Goal: Task Accomplishment & Management: Complete application form

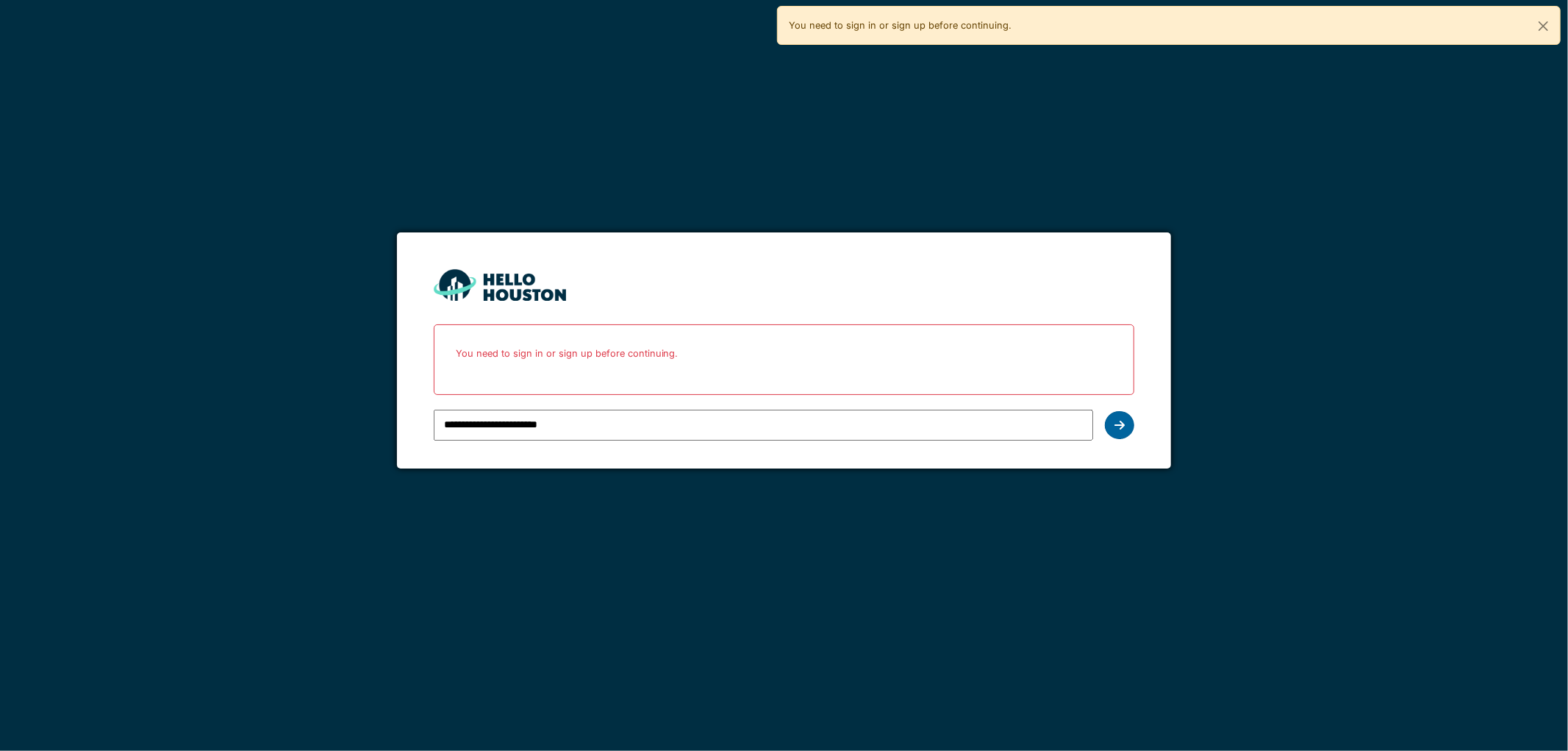
click at [1132, 423] on div at bounding box center [1120, 425] width 30 height 28
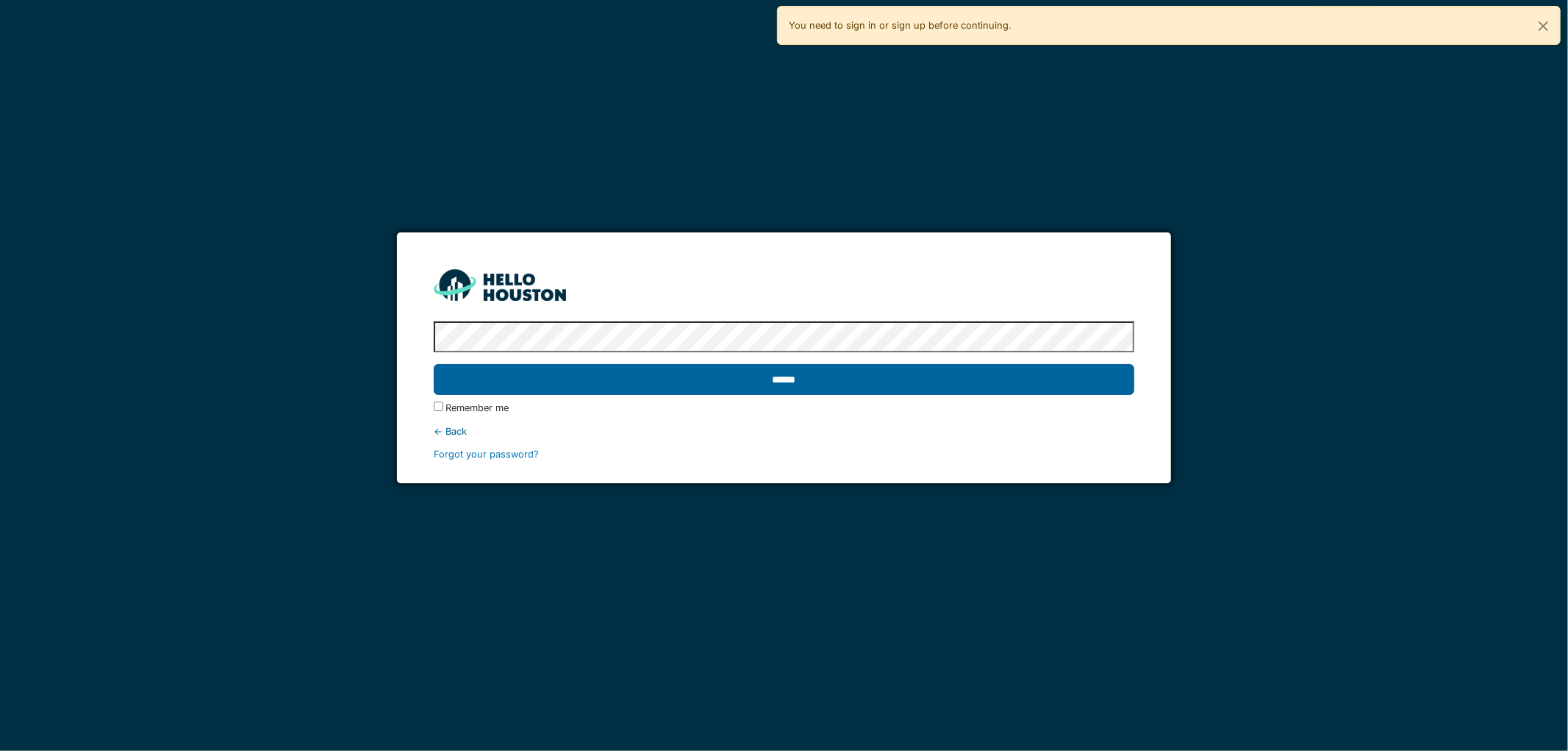
click at [534, 375] on input "******" at bounding box center [785, 380] width 702 height 31
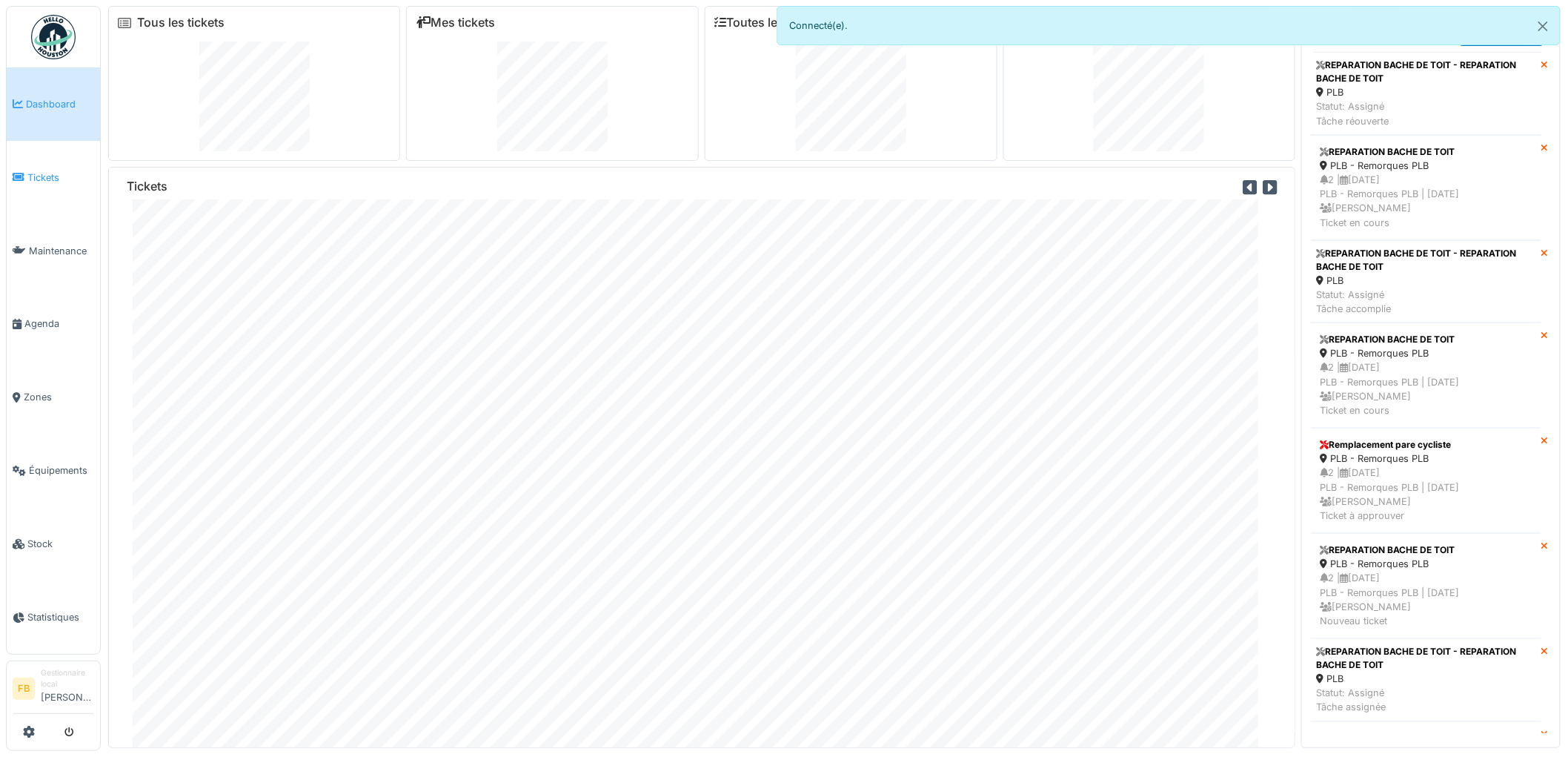
click at [37, 174] on span "Tickets" at bounding box center [60, 177] width 67 height 14
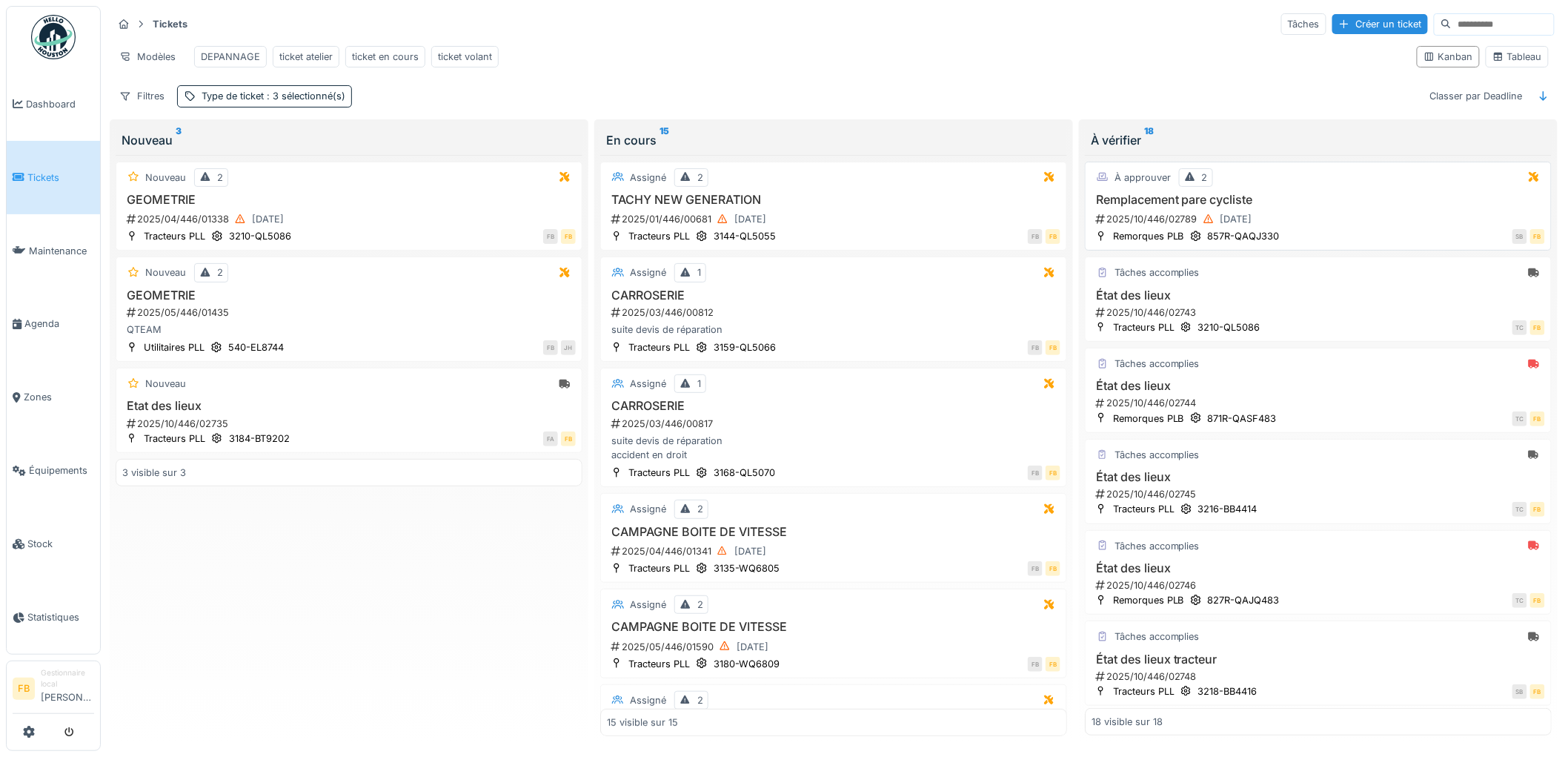
click at [1312, 227] on div "2025/10/446/02789 30/09/2025" at bounding box center [1319, 219] width 451 height 19
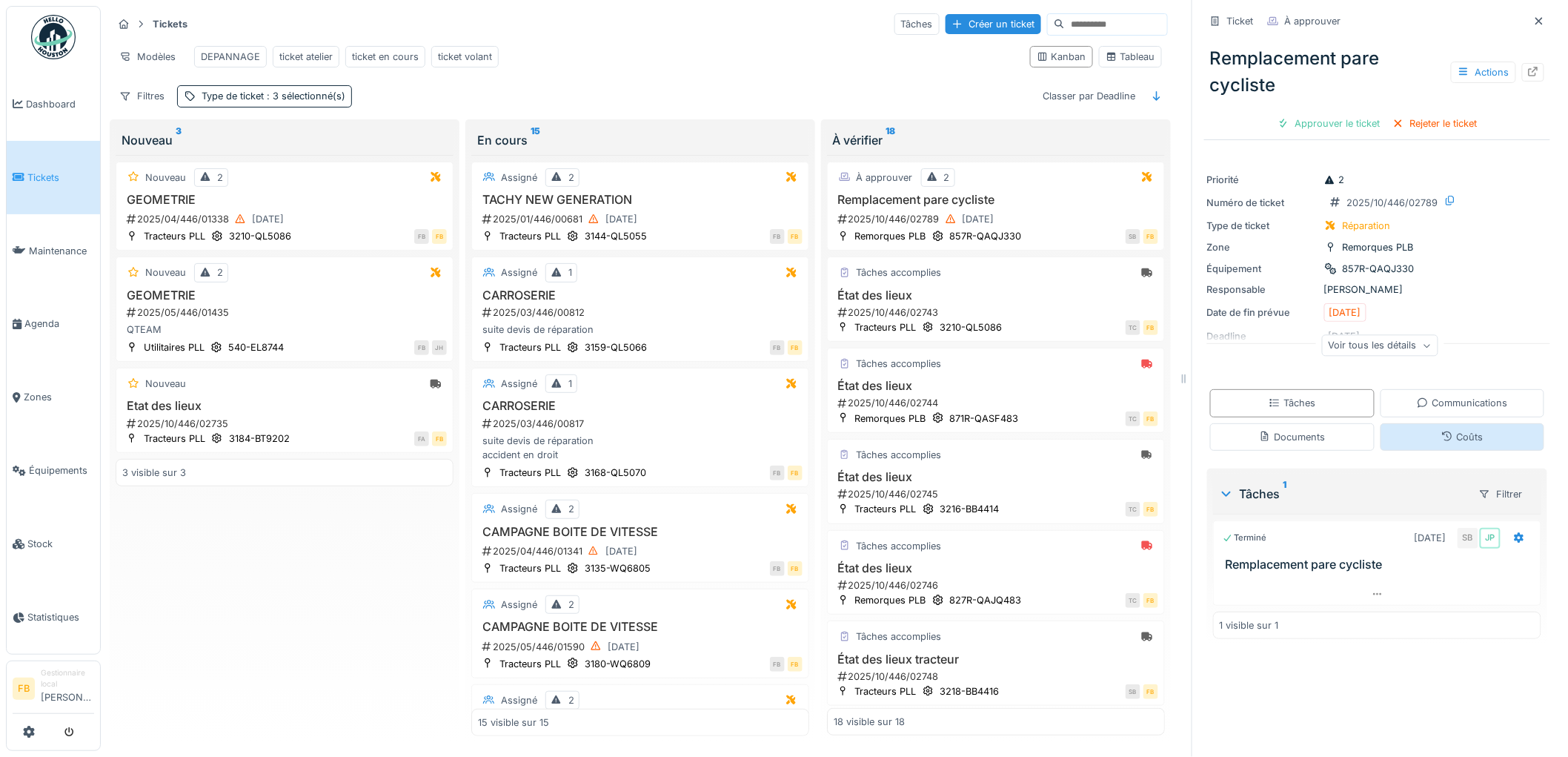
click at [1441, 438] on icon at bounding box center [1446, 436] width 12 height 9
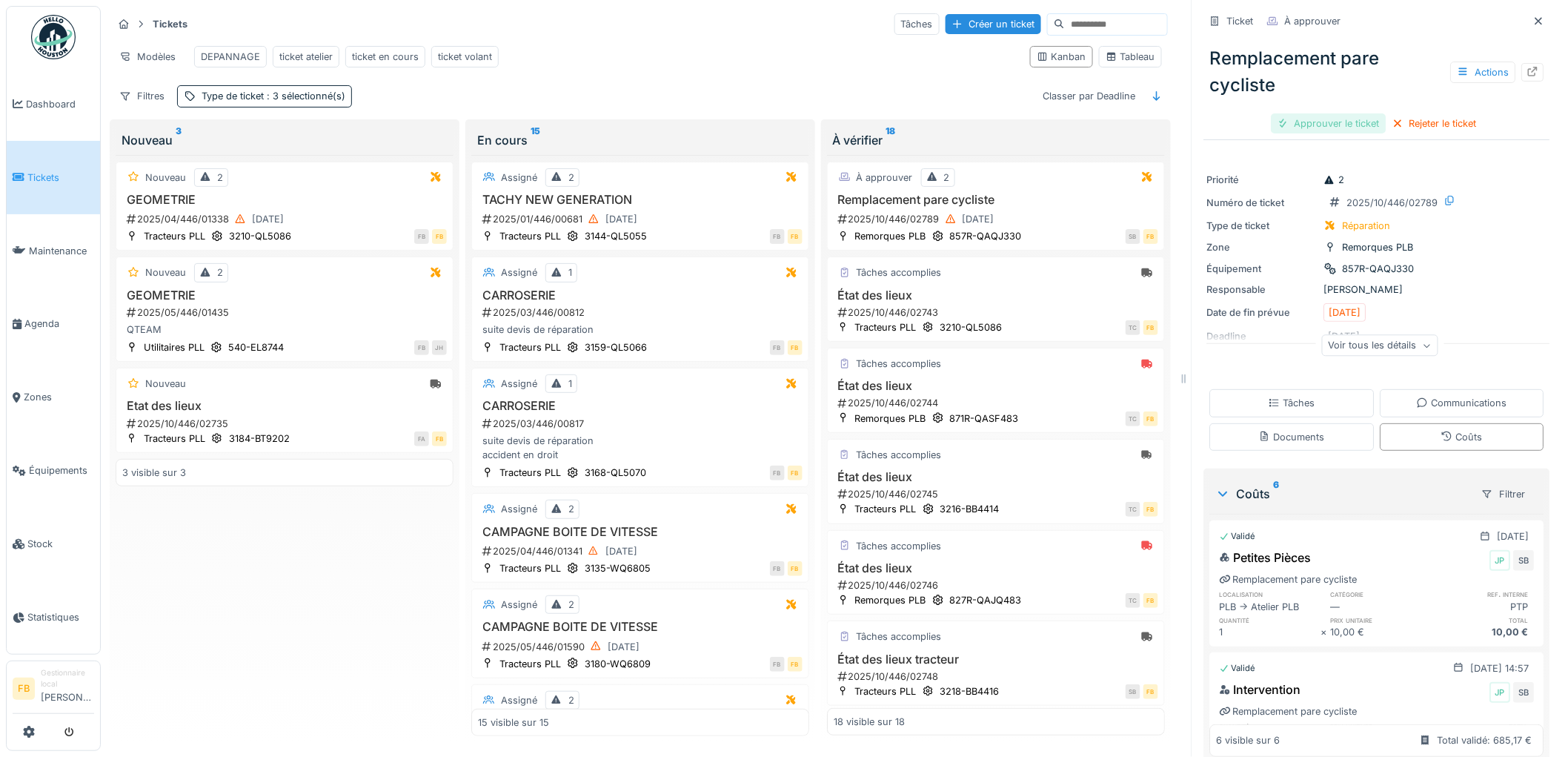
click at [1324, 115] on div "Approuver le ticket" at bounding box center [1329, 124] width 115 height 20
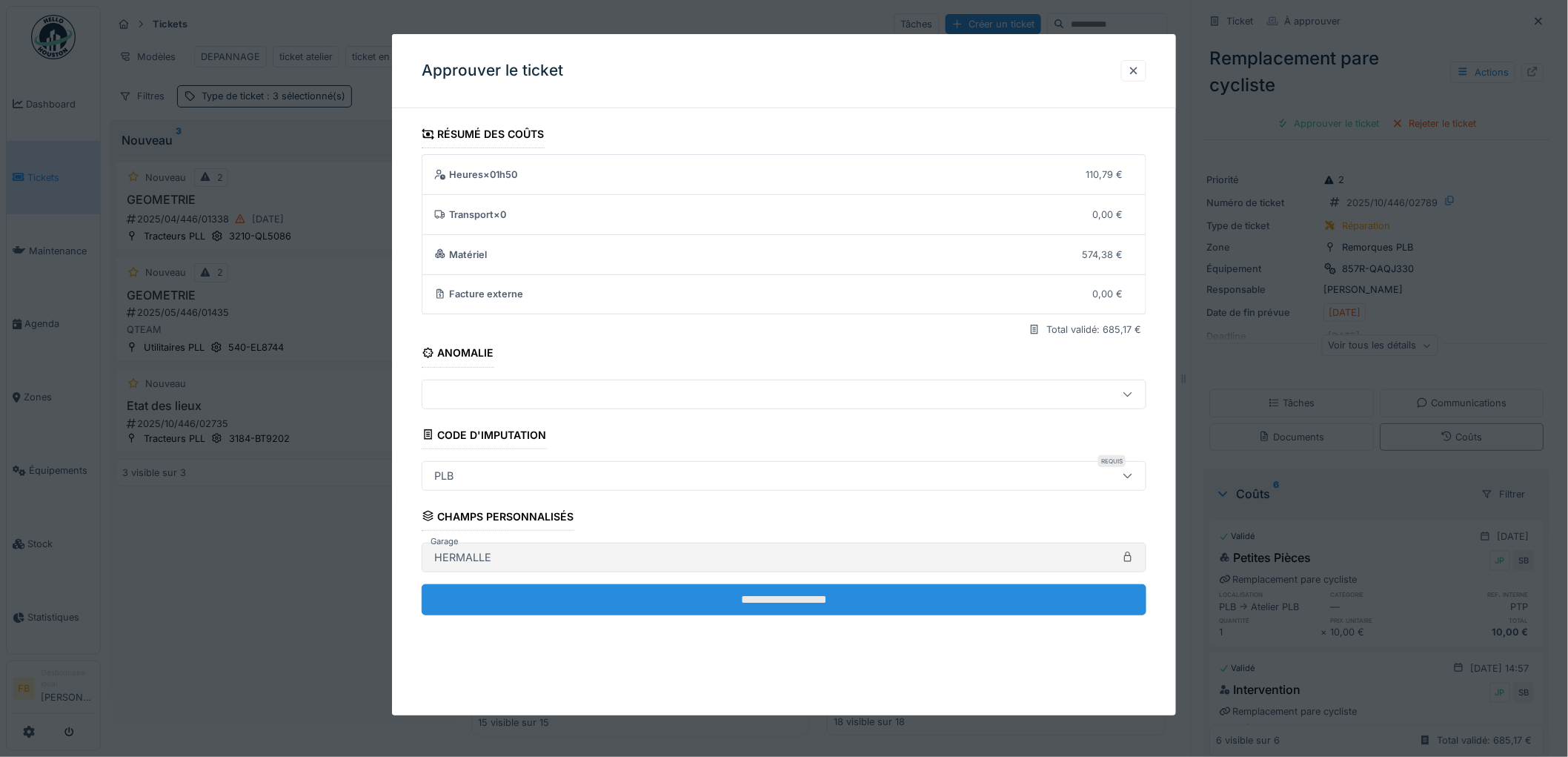
click at [771, 591] on input "**********" at bounding box center [784, 600] width 724 height 31
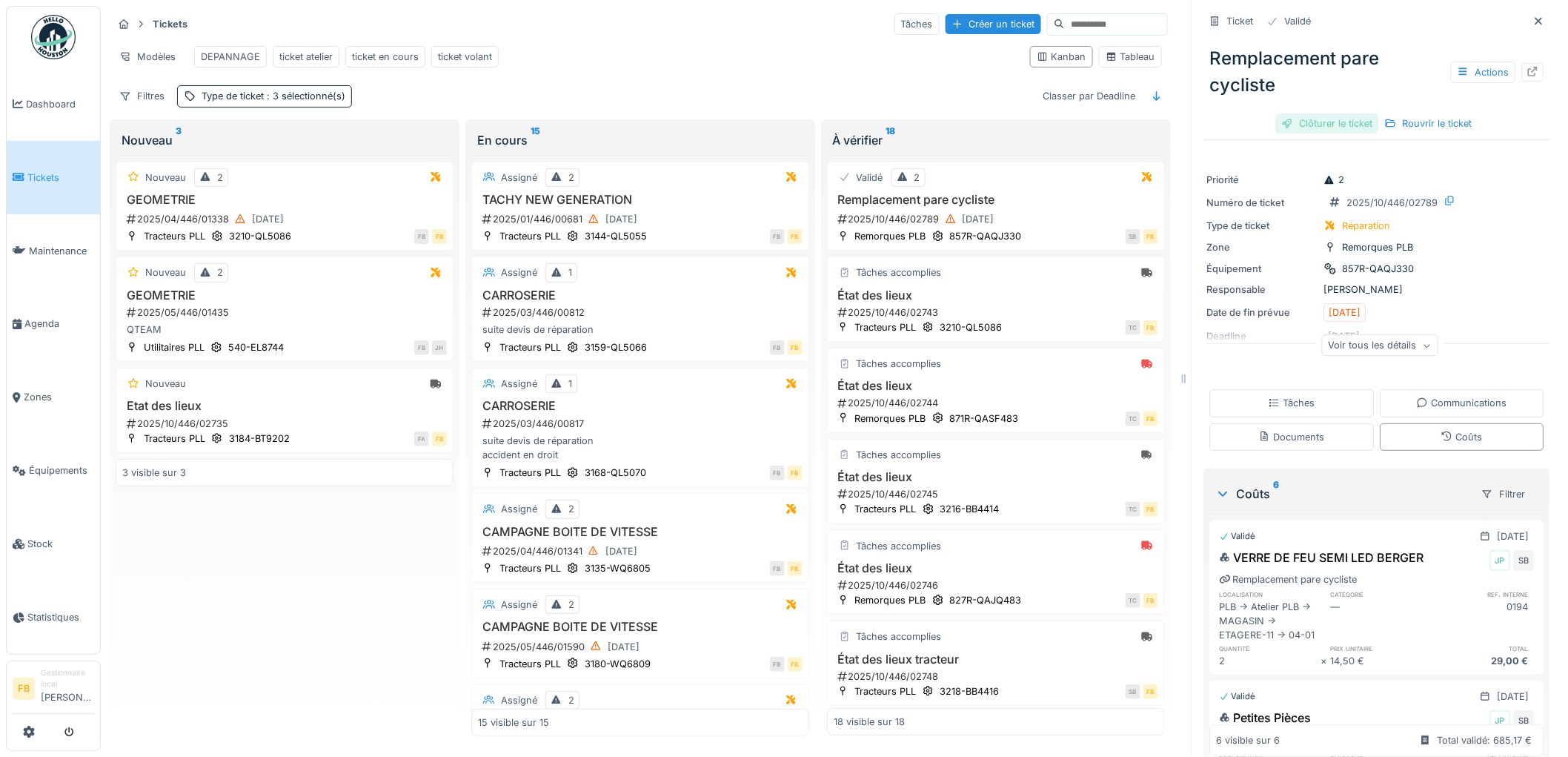
click at [1305, 114] on div "Clôturer le ticket" at bounding box center [1327, 124] width 103 height 20
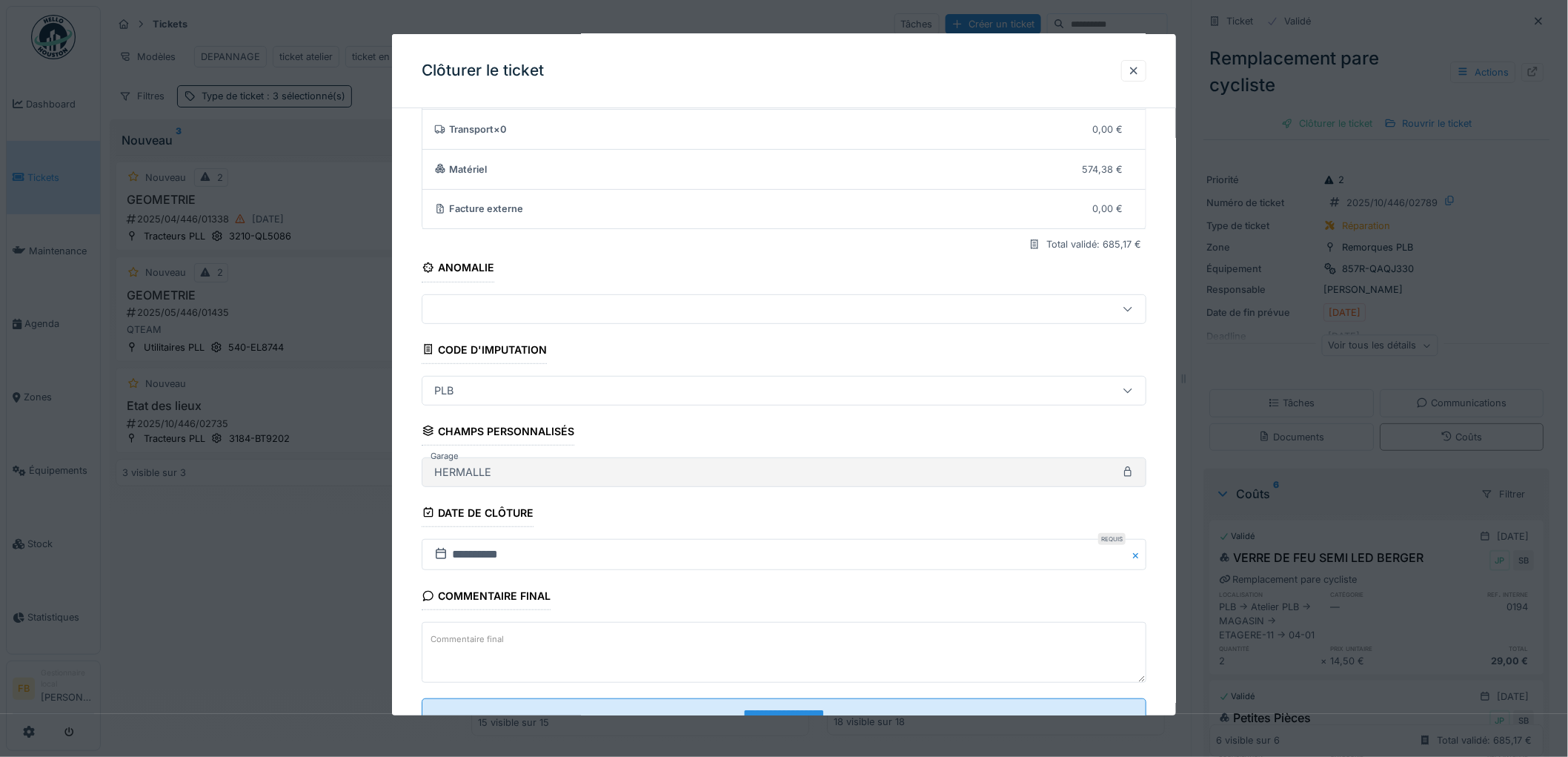
scroll to position [142, 0]
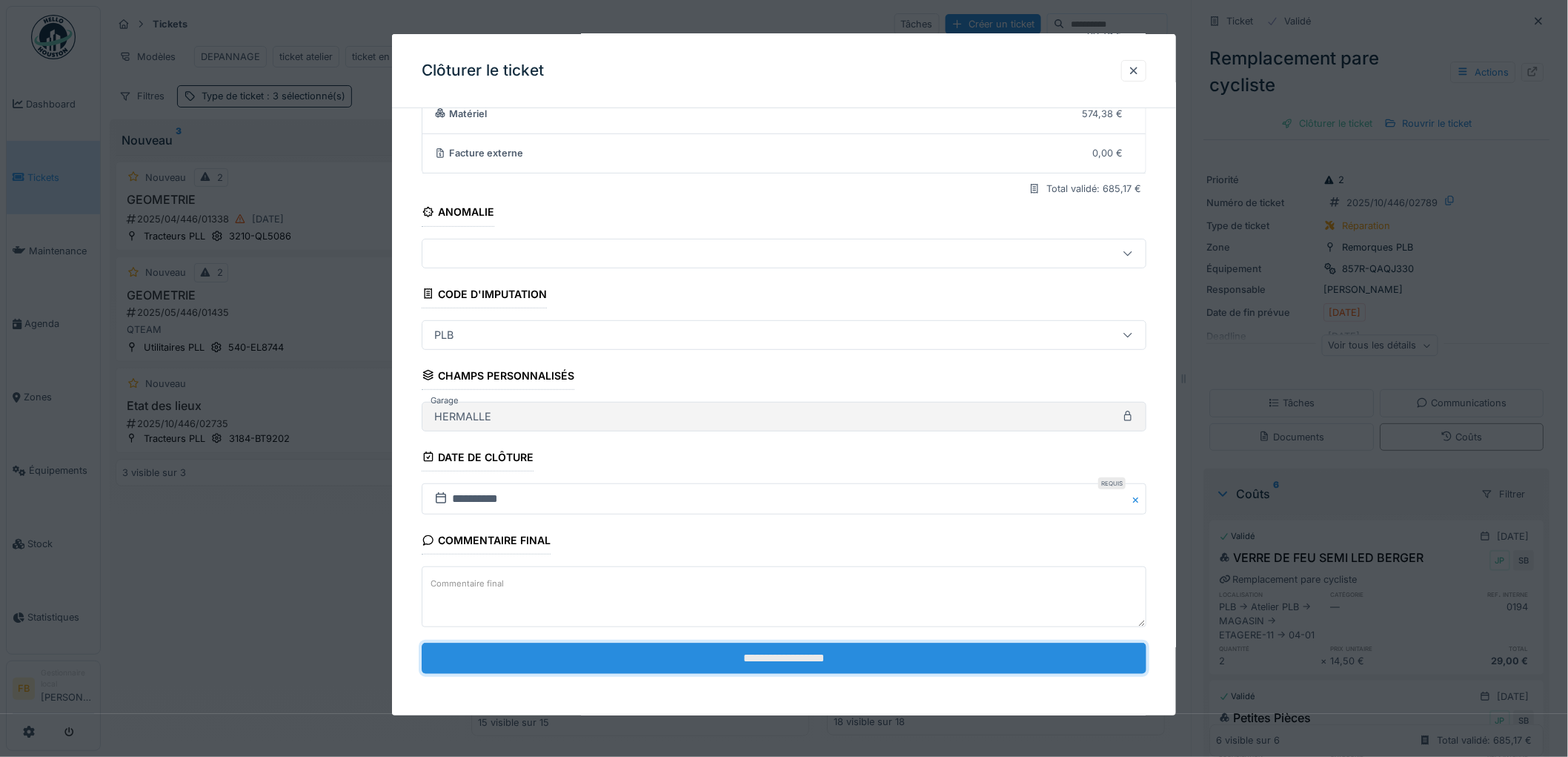
click at [812, 655] on input "**********" at bounding box center [784, 659] width 724 height 31
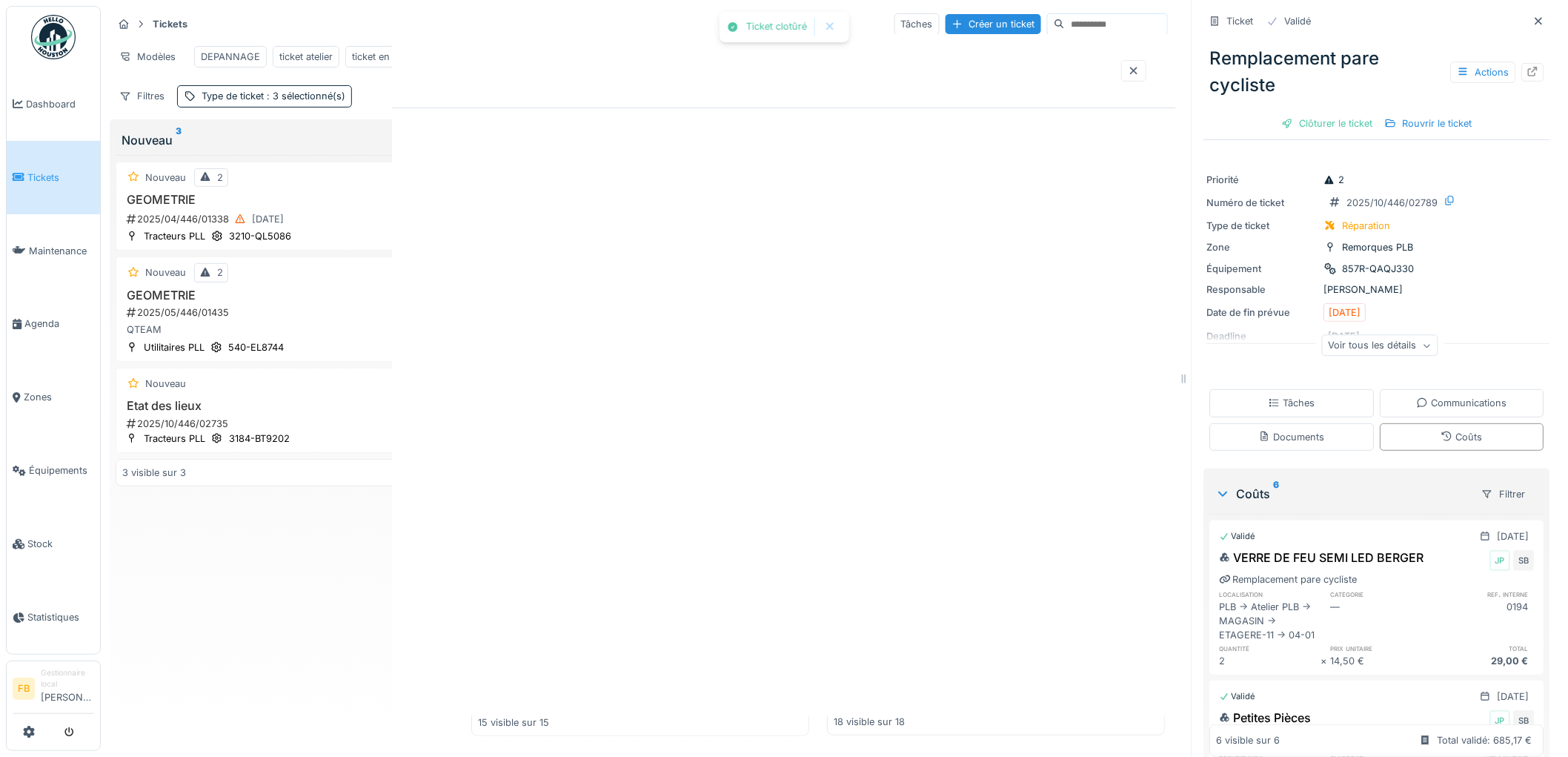
scroll to position [0, 0]
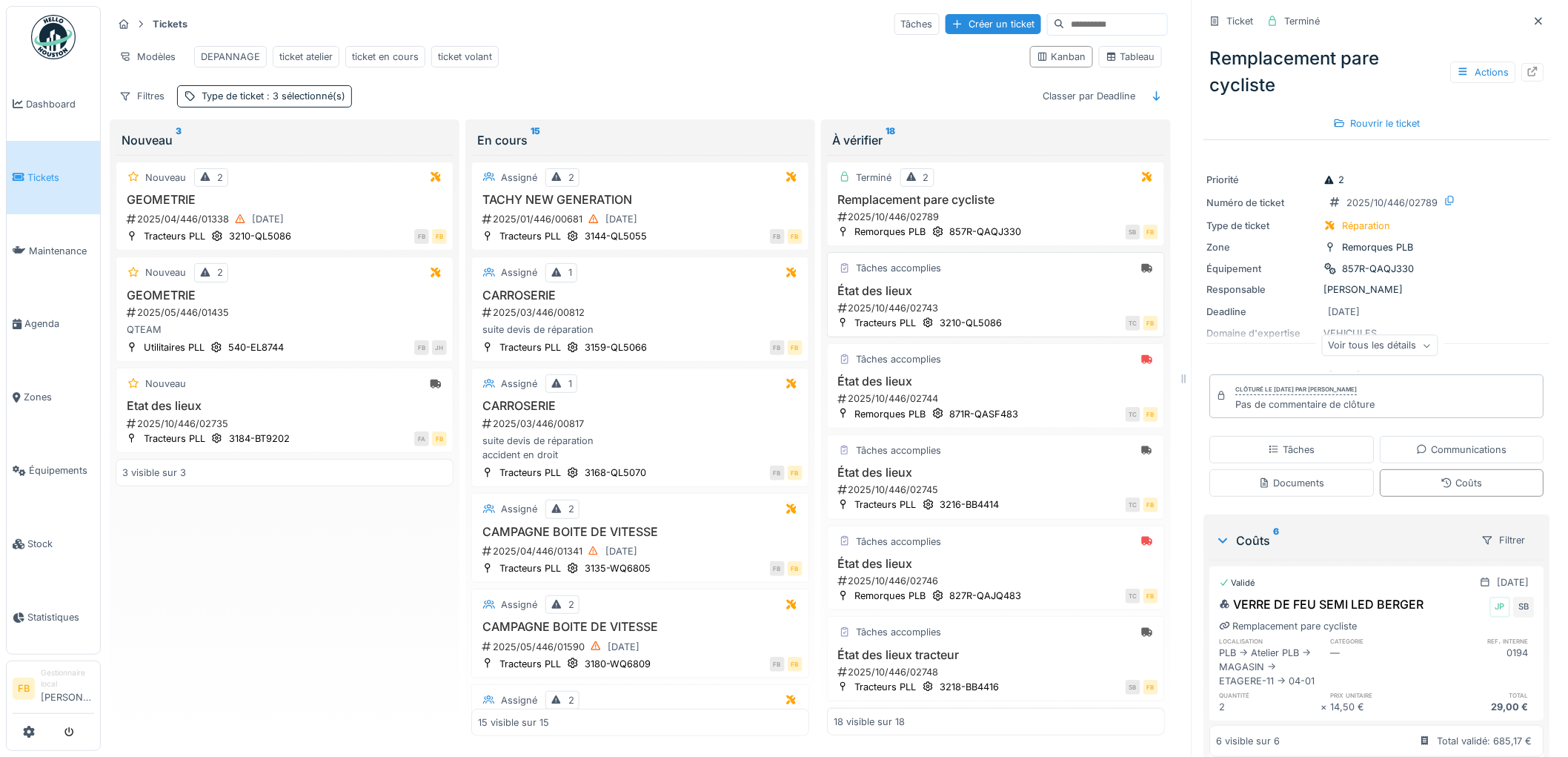
click at [1030, 292] on h3 "État des lieux" at bounding box center [996, 291] width 325 height 14
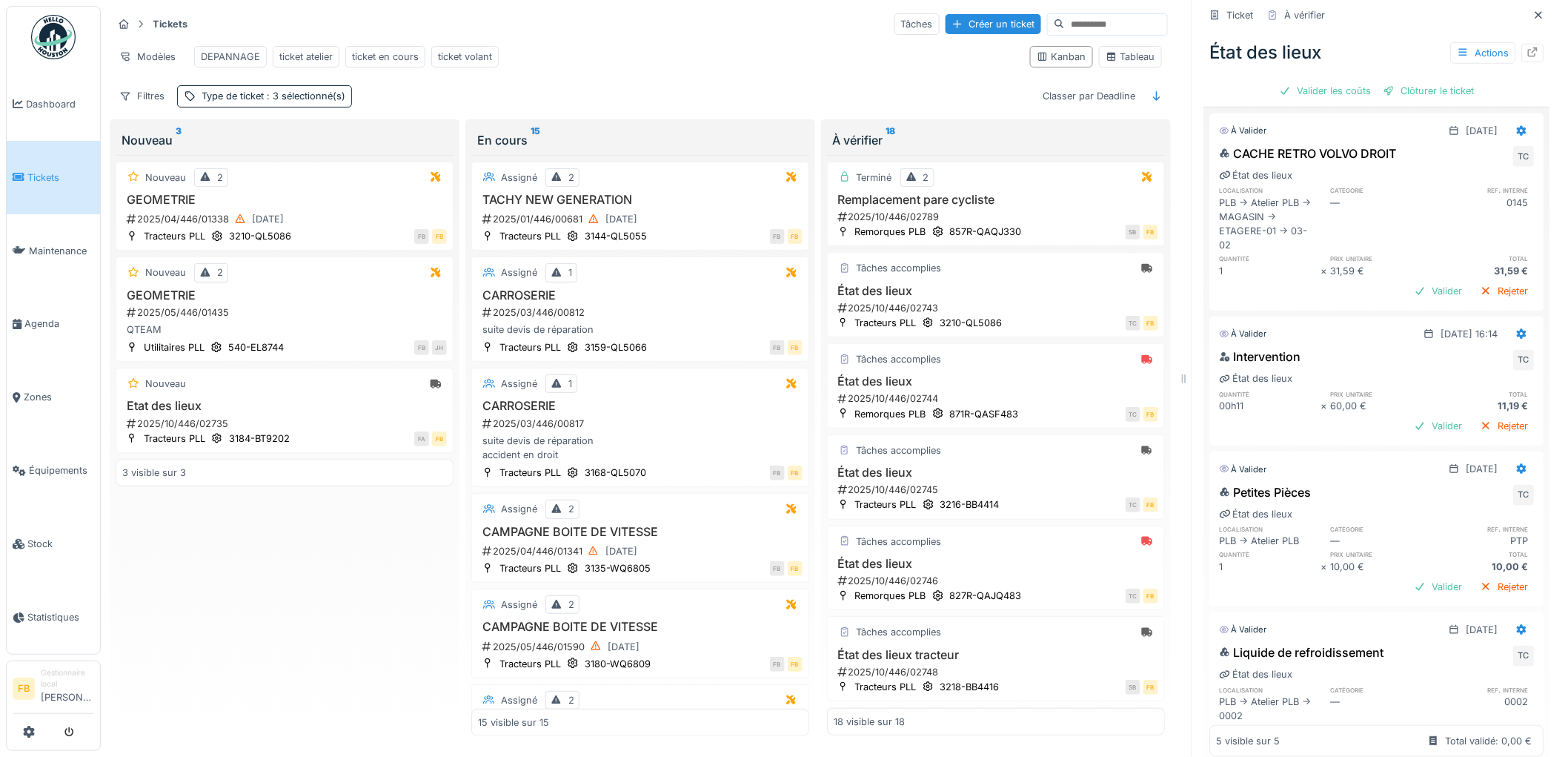
scroll to position [376, 0]
click at [1518, 333] on icon at bounding box center [1523, 338] width 9 height 10
click at [1471, 363] on div "Modifier" at bounding box center [1457, 374] width 72 height 22
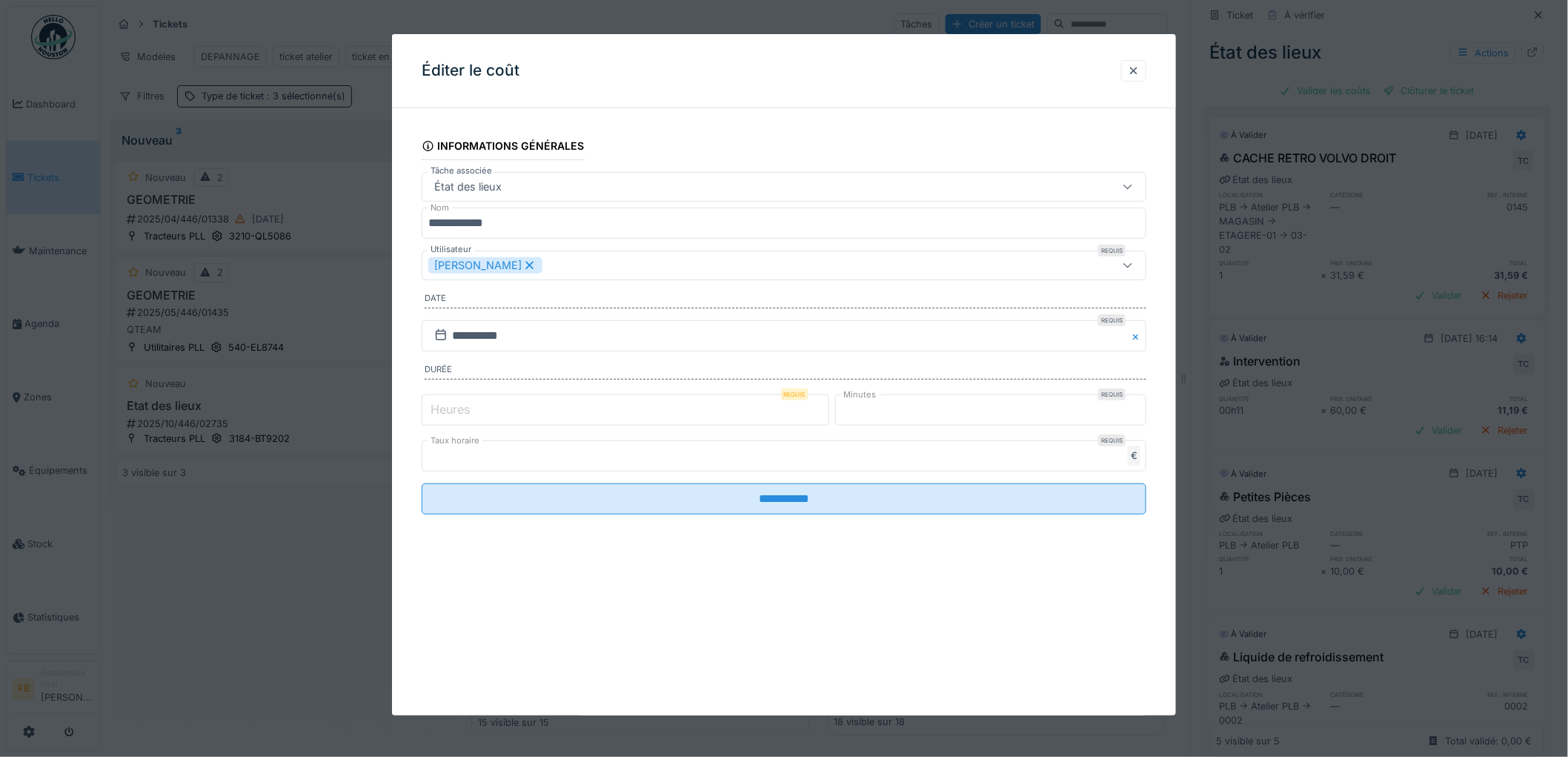
click at [458, 409] on label "Heures" at bounding box center [450, 409] width 45 height 18
click at [458, 409] on input "*" at bounding box center [626, 410] width 408 height 31
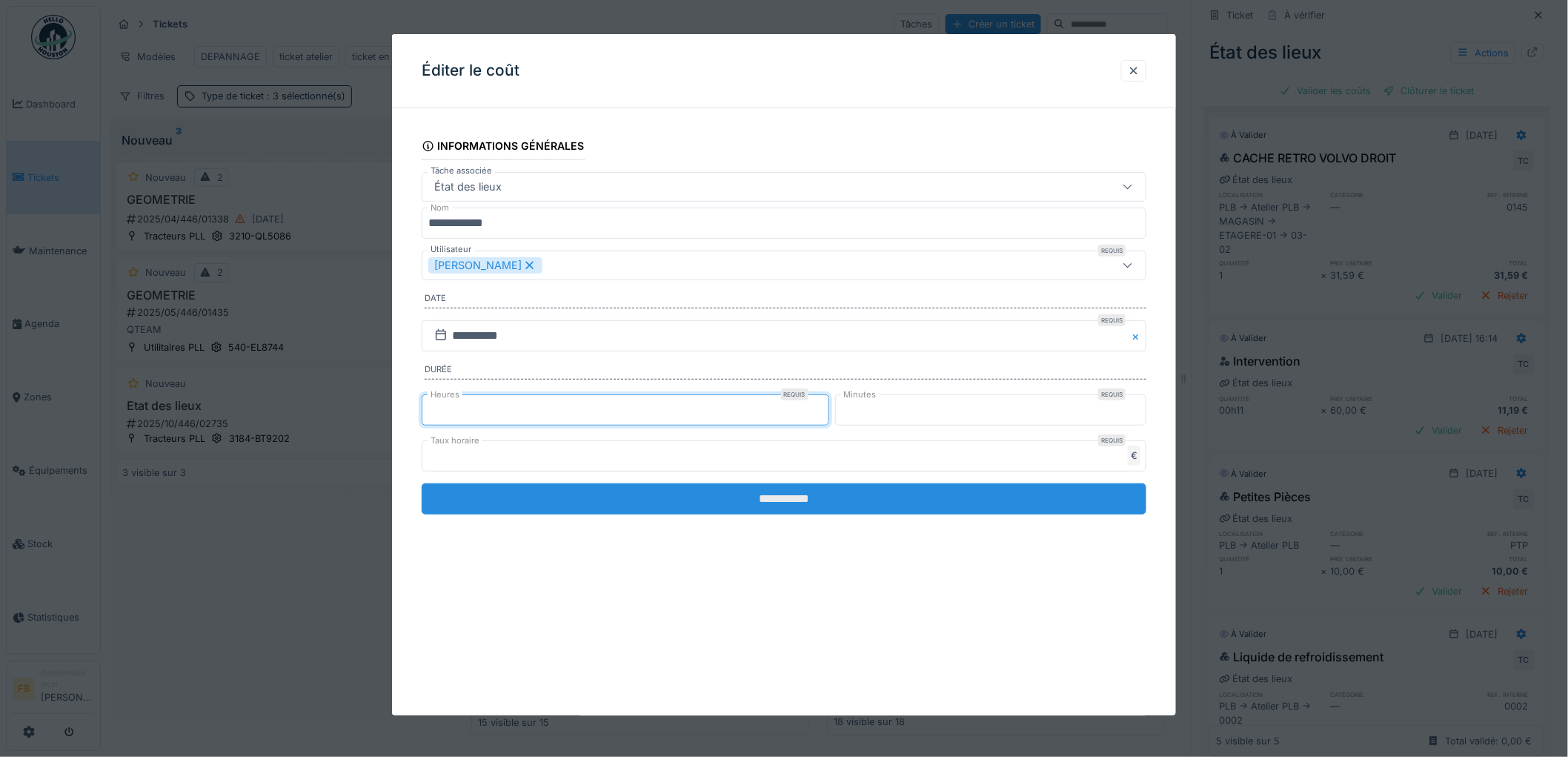
type input "*"
click at [789, 483] on input "**********" at bounding box center [784, 499] width 724 height 31
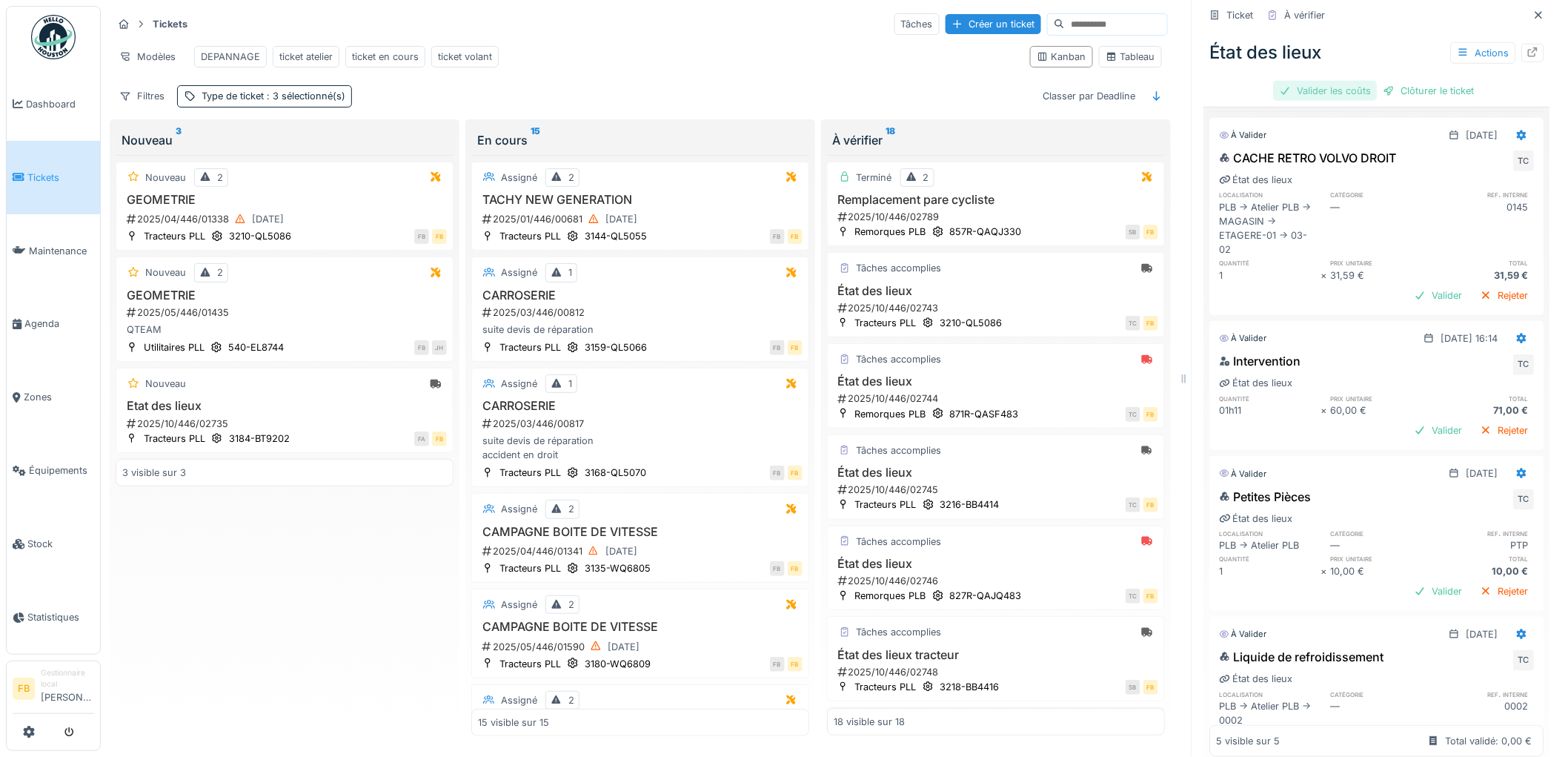
click at [1313, 81] on div "Valider les coûts" at bounding box center [1326, 91] width 103 height 20
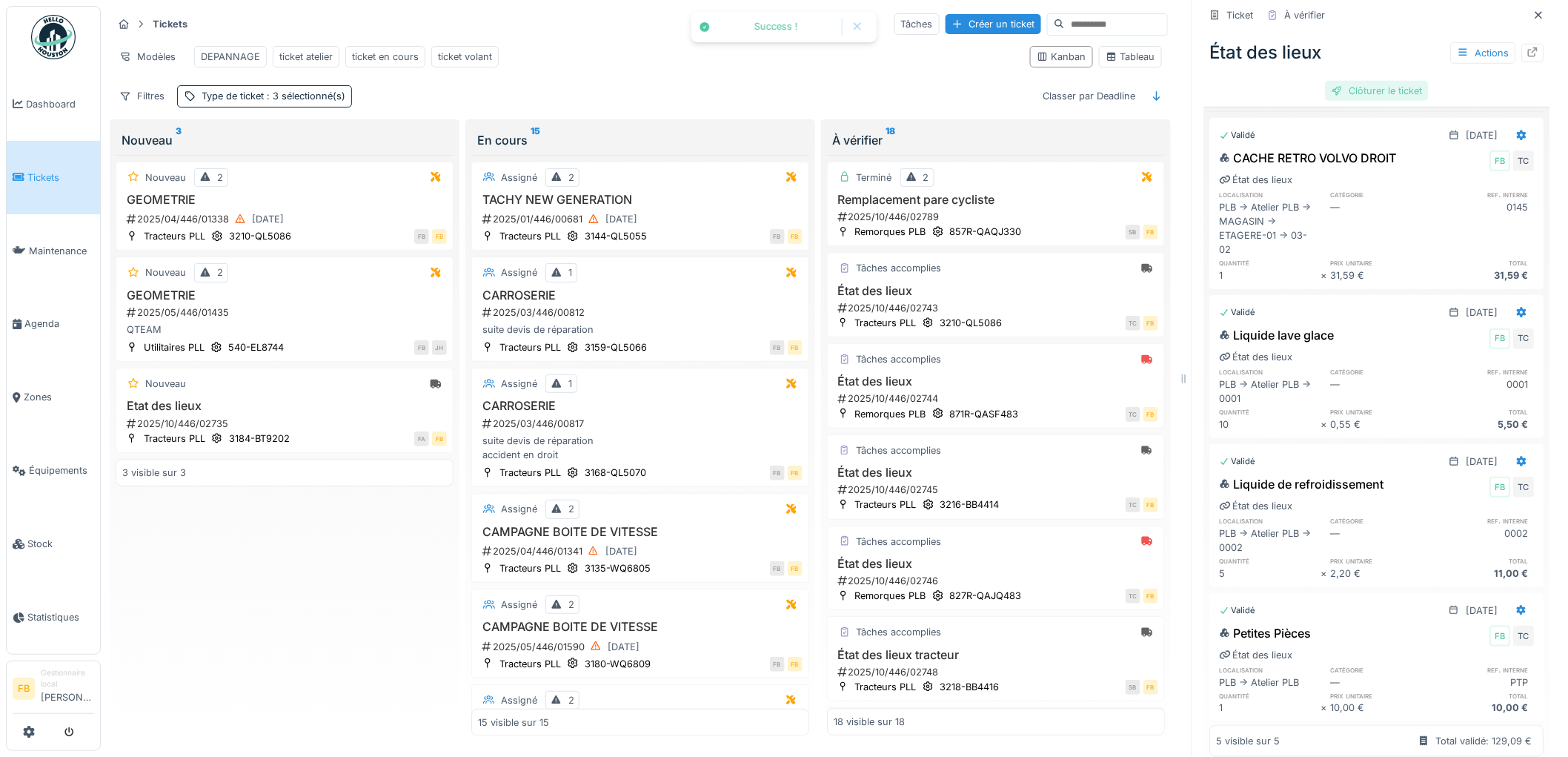
click at [1355, 82] on div "Clôturer le ticket" at bounding box center [1377, 91] width 103 height 20
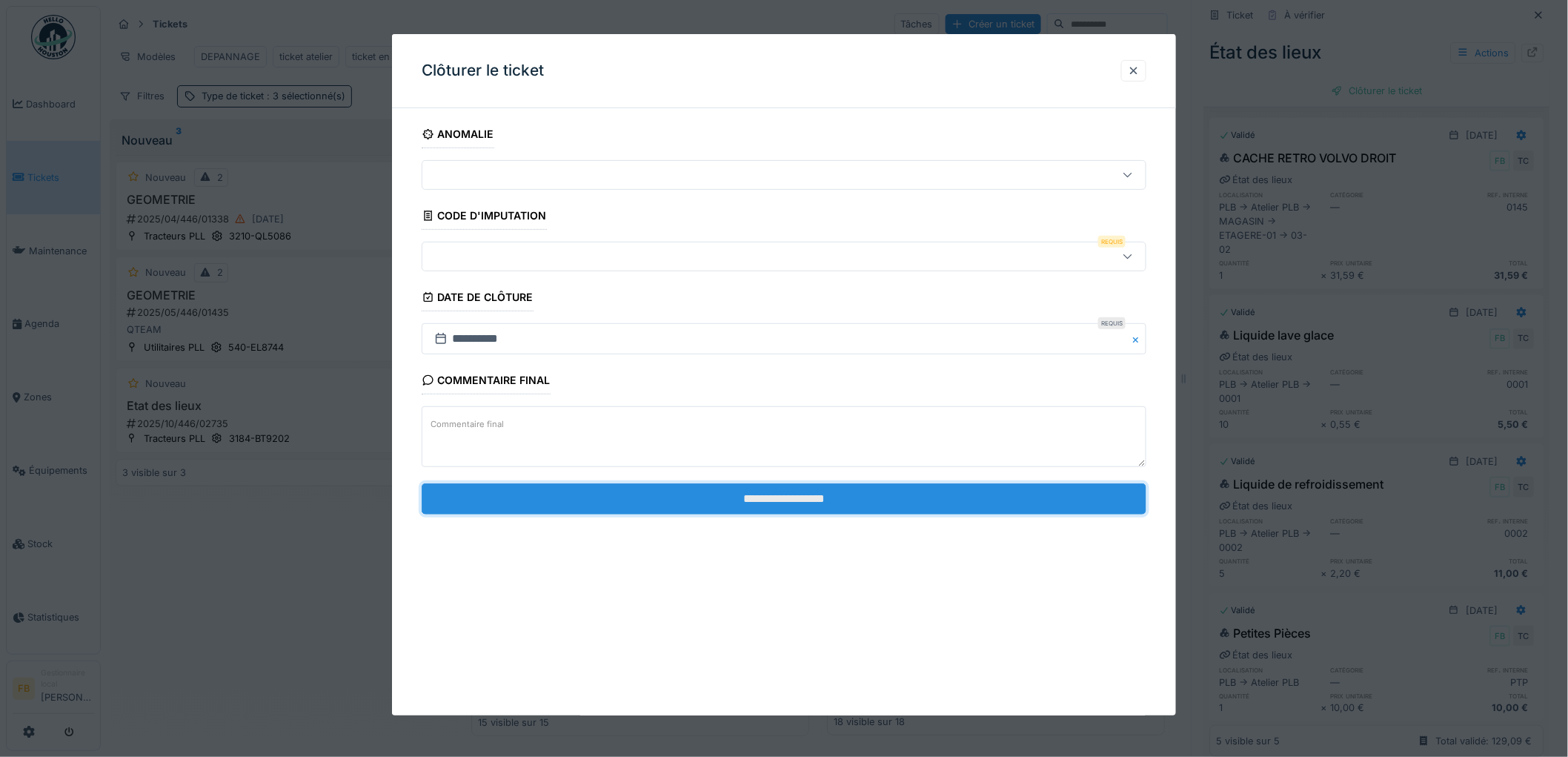
click at [723, 490] on input "**********" at bounding box center [784, 499] width 724 height 31
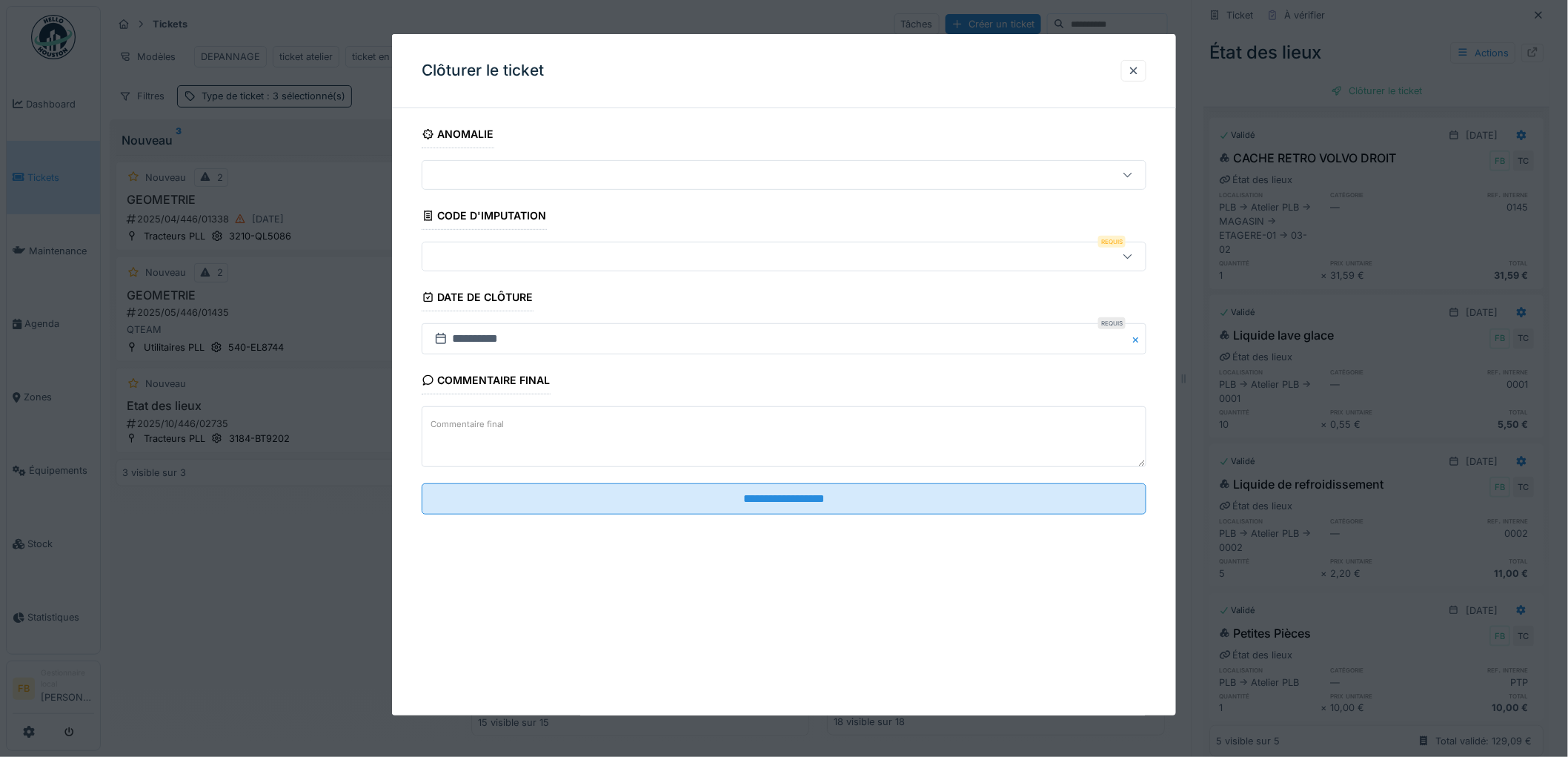
click at [506, 253] on div at bounding box center [742, 257] width 629 height 16
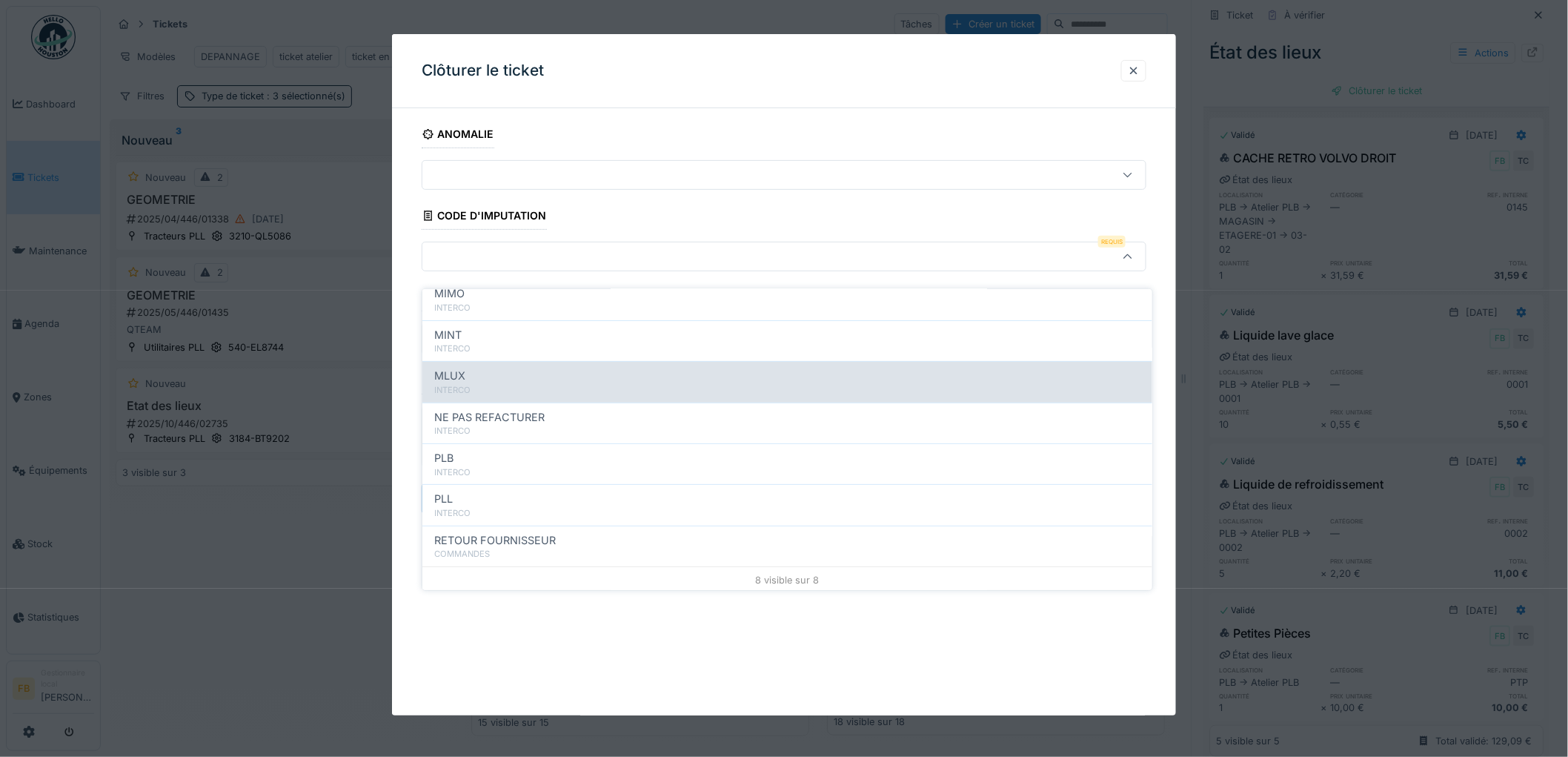
scroll to position [132, 0]
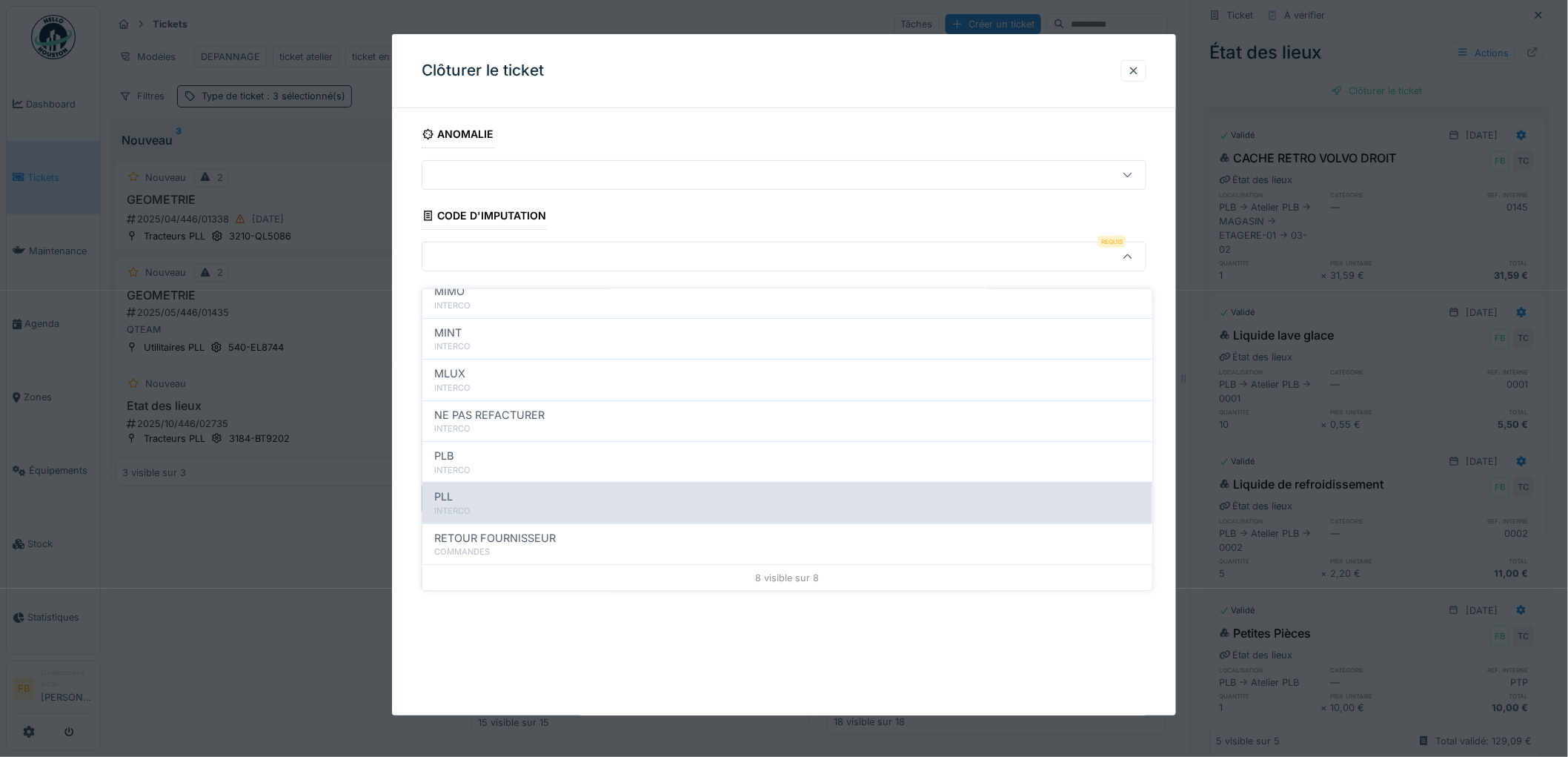
click at [484, 489] on div "PLL" at bounding box center [787, 497] width 706 height 16
type input "***"
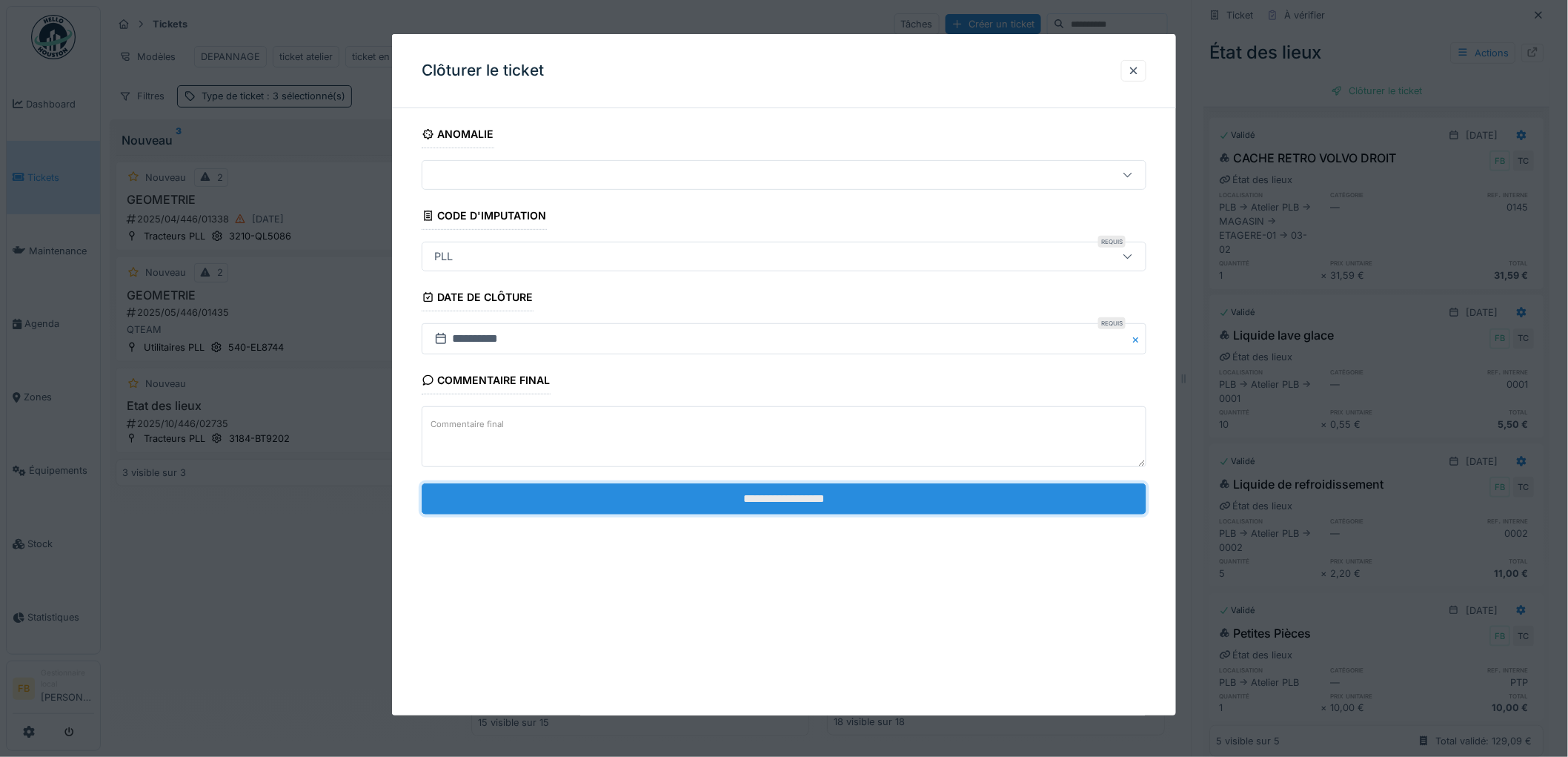
click at [772, 500] on input "**********" at bounding box center [784, 499] width 724 height 31
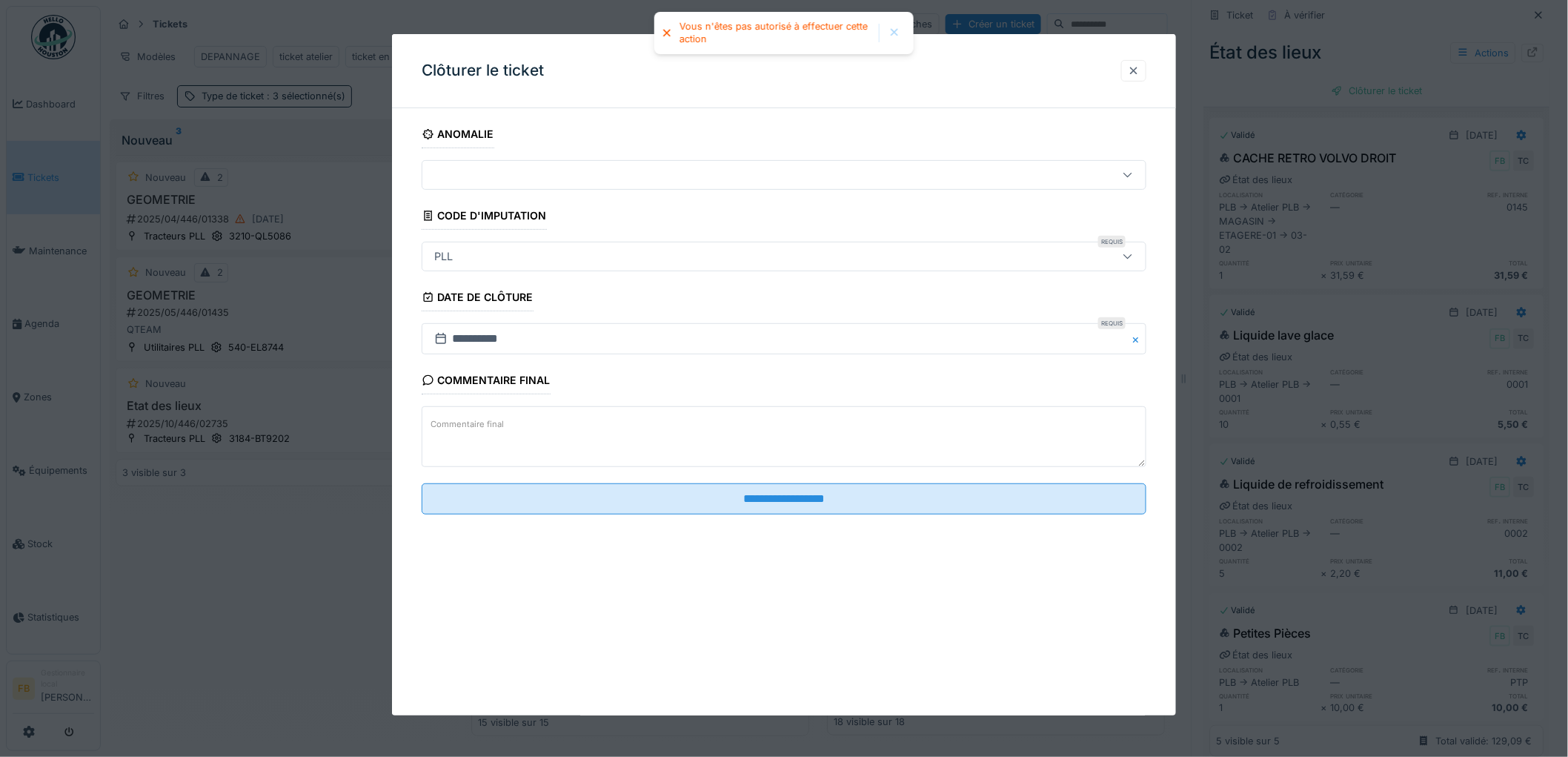
click at [1139, 72] on div at bounding box center [1134, 71] width 12 height 14
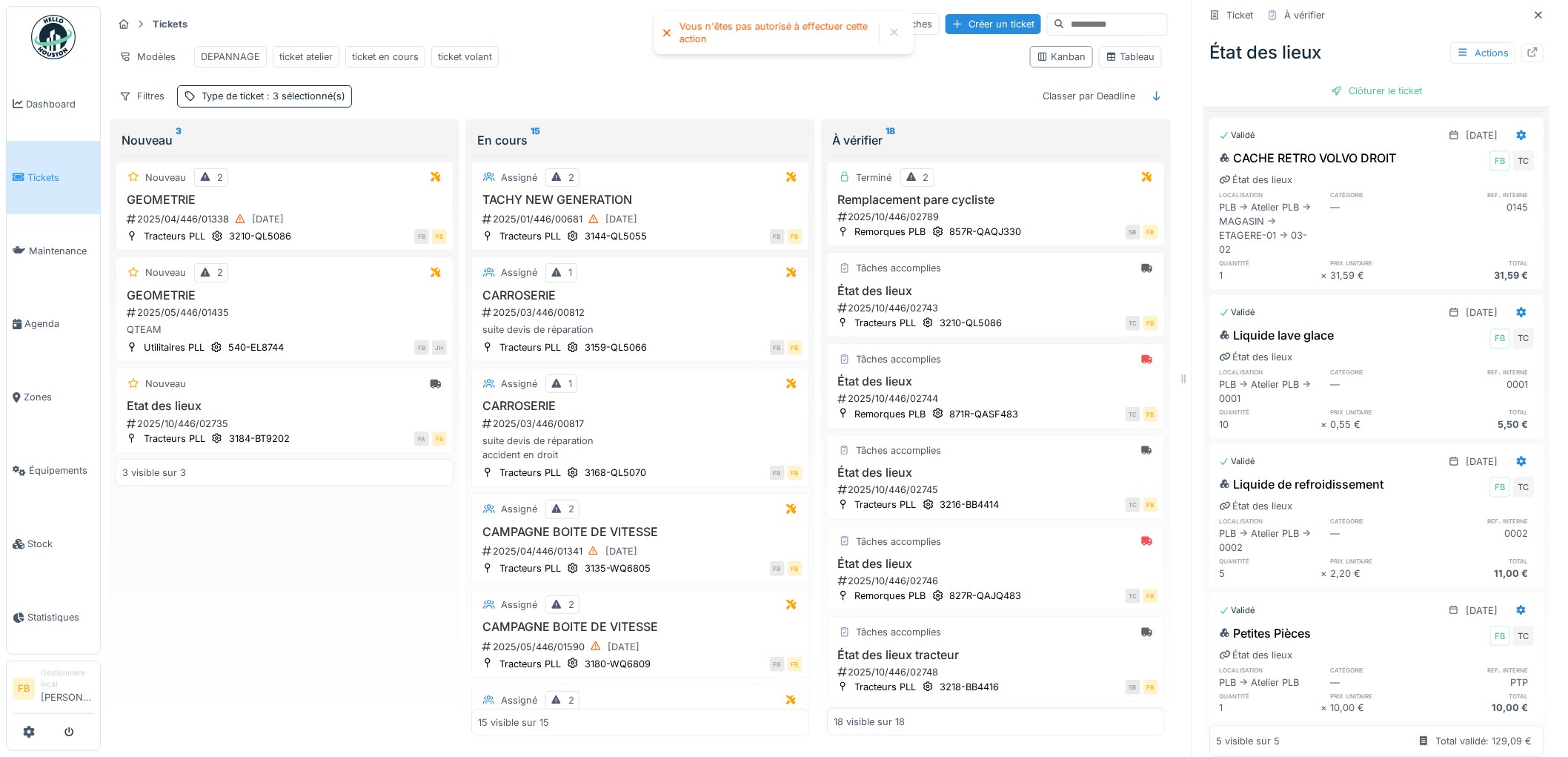
scroll to position [0, 0]
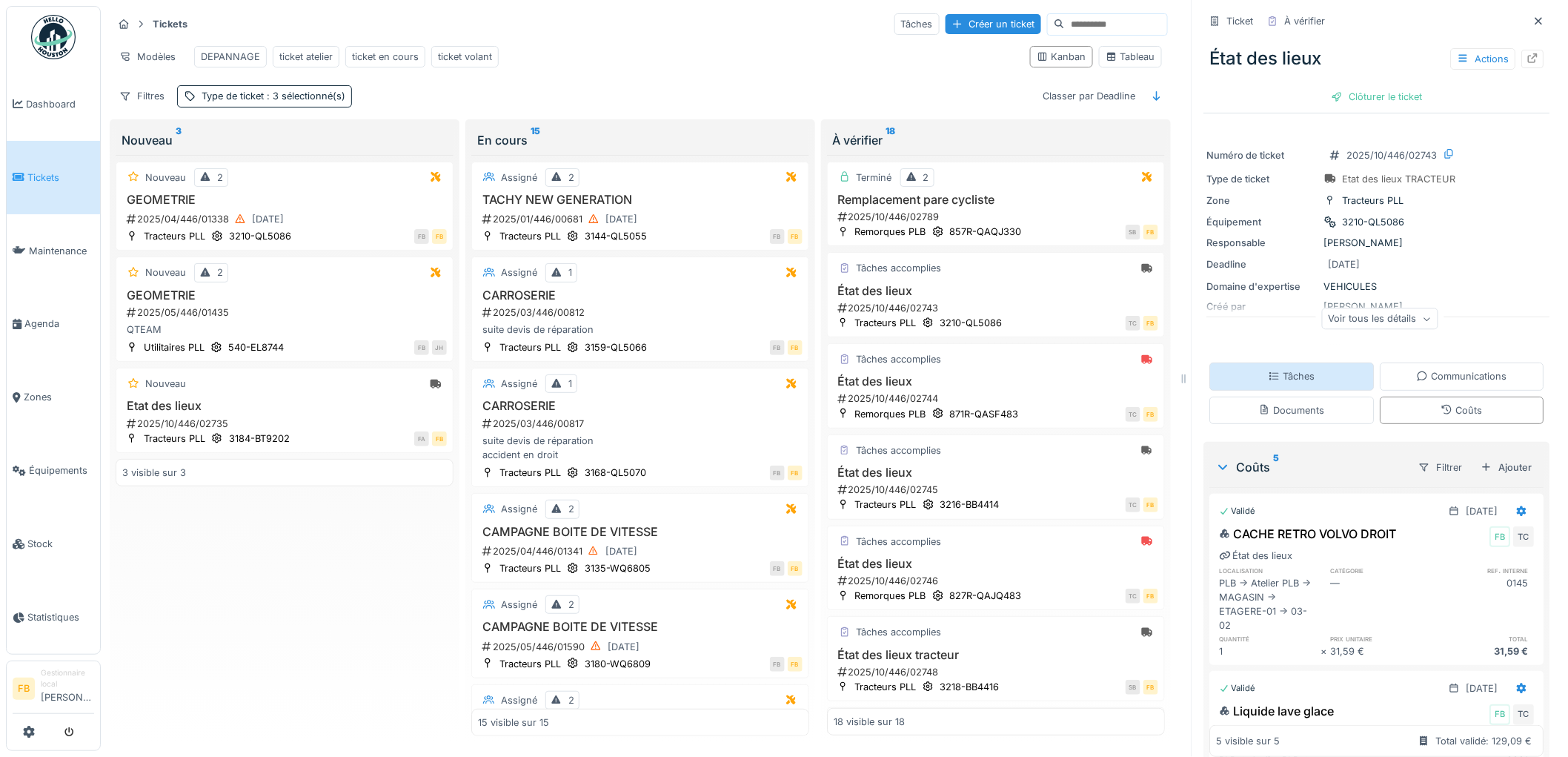
click at [1302, 362] on div "Tâches" at bounding box center [1293, 376] width 165 height 27
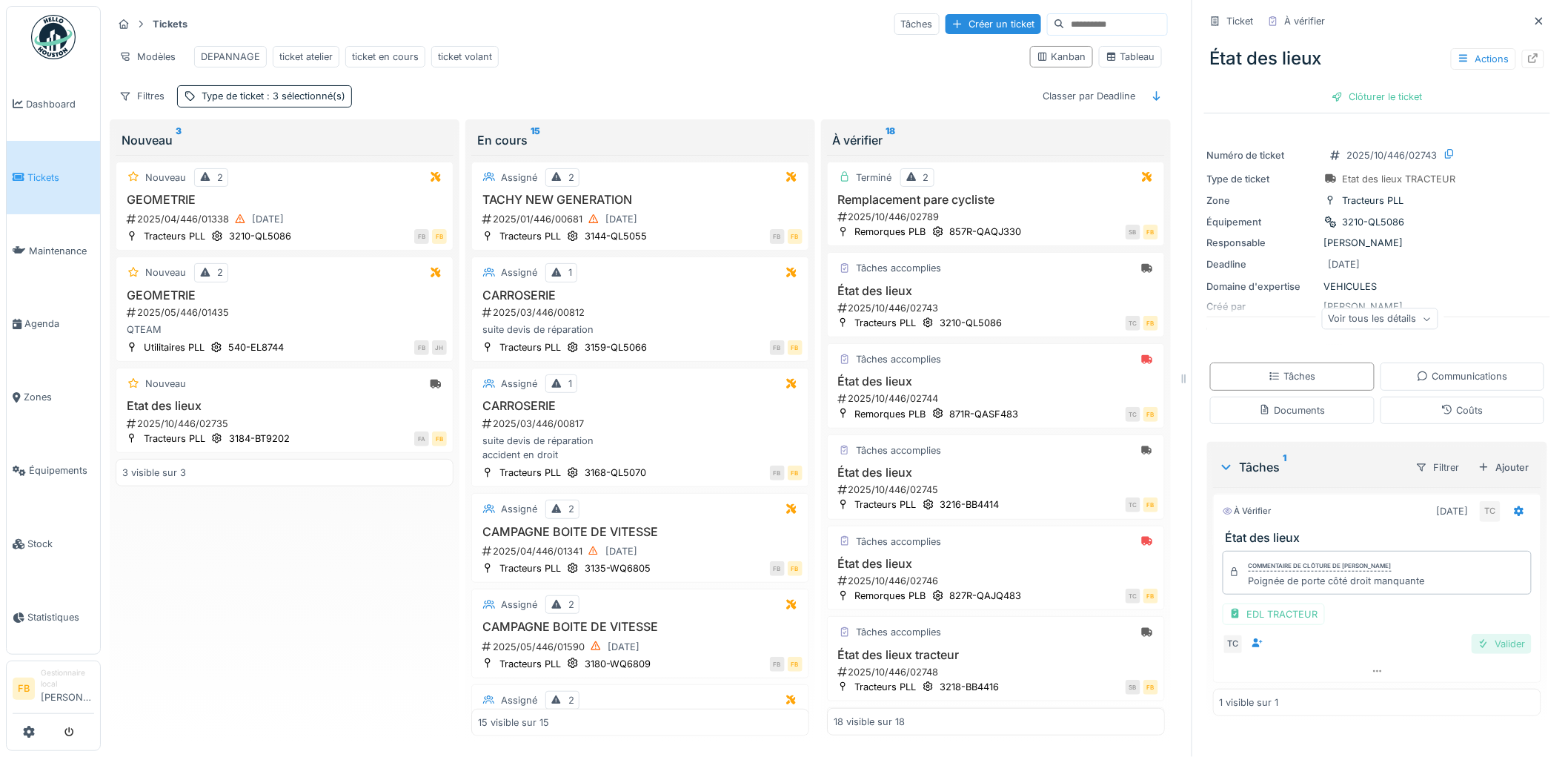
click at [1475, 643] on div "Valider" at bounding box center [1501, 644] width 60 height 20
click at [1349, 94] on div "Clôturer le ticket" at bounding box center [1377, 97] width 103 height 20
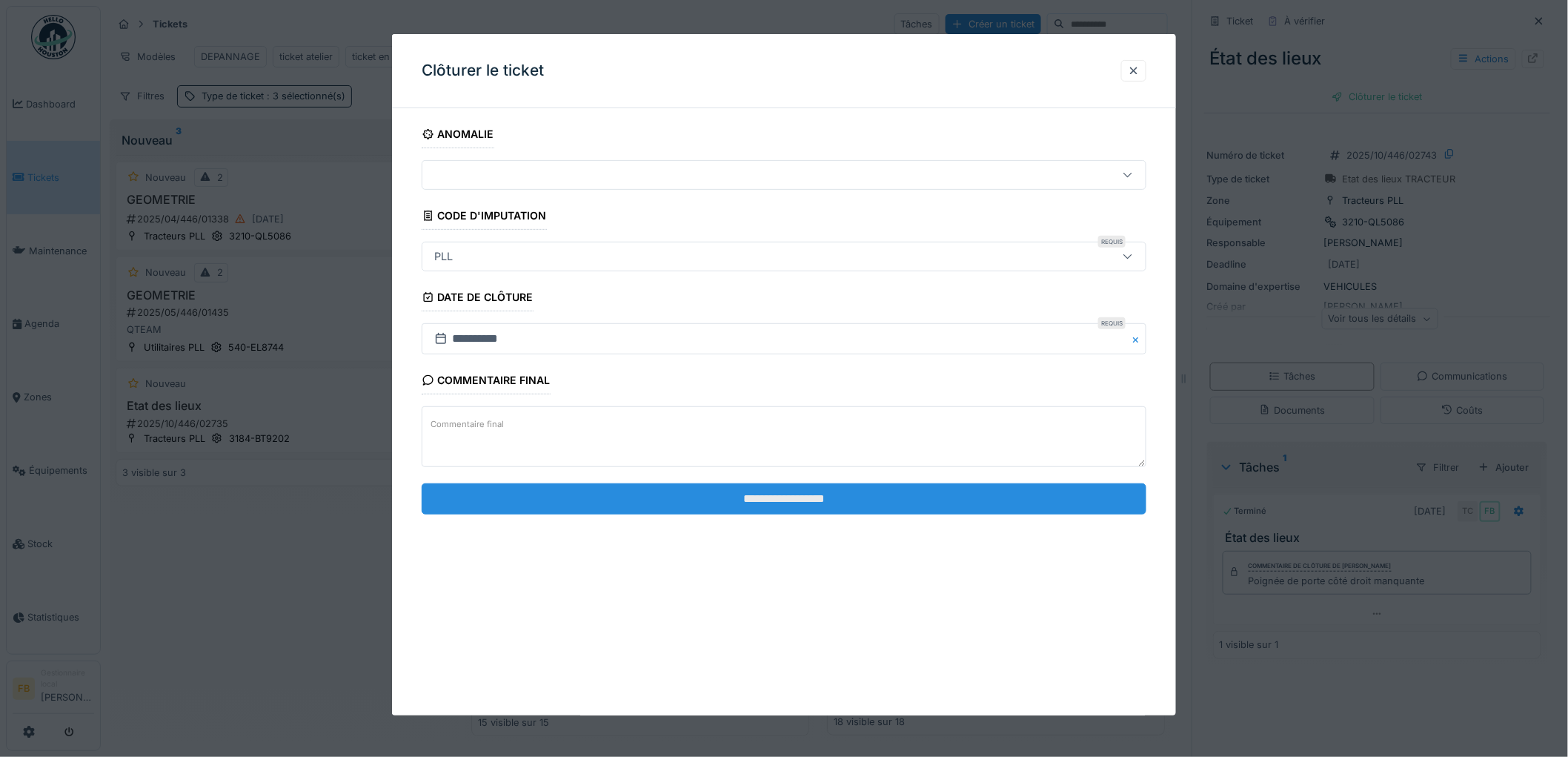
click at [752, 503] on input "**********" at bounding box center [784, 499] width 724 height 31
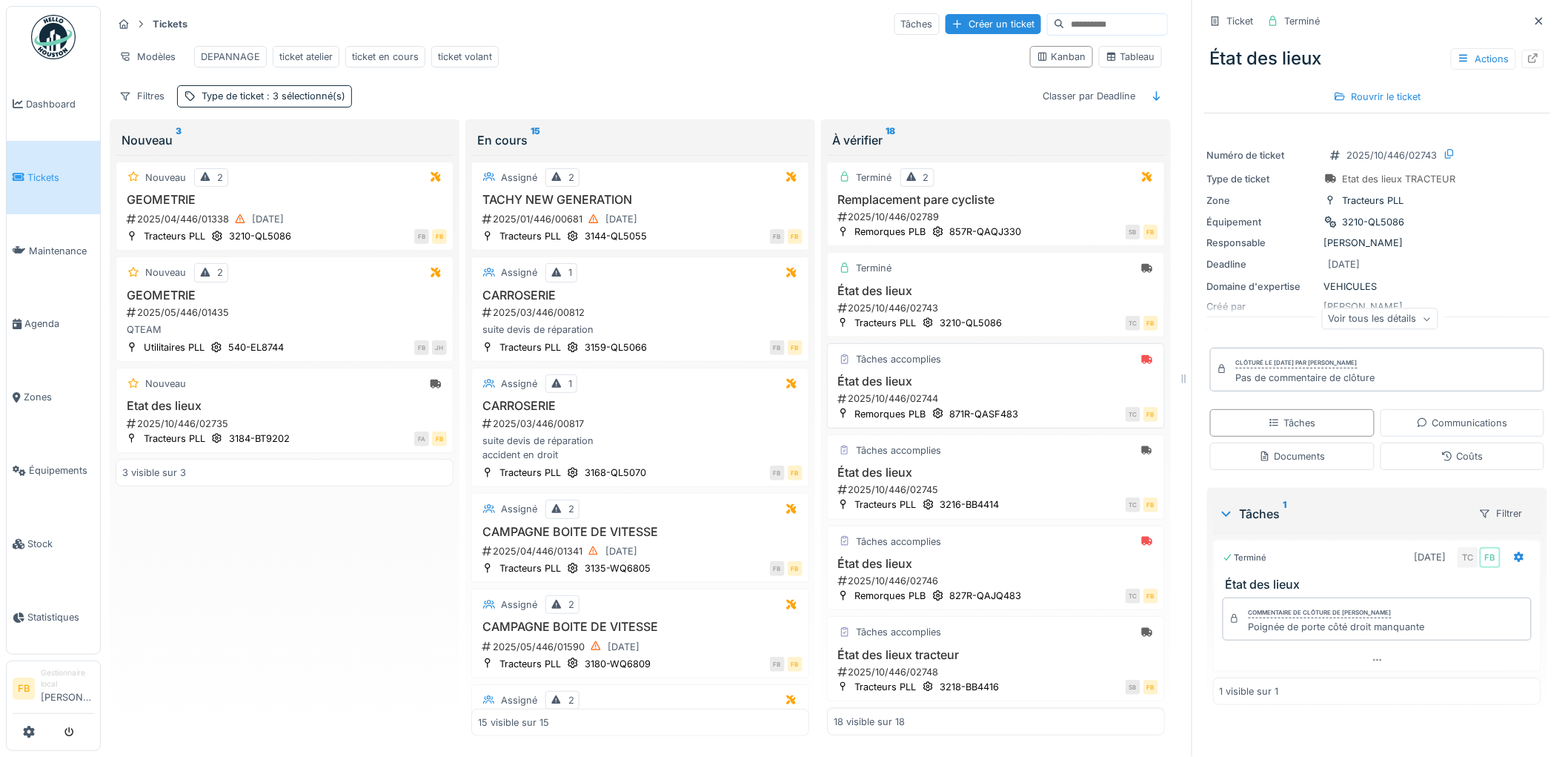
click at [991, 406] on div "2025/10/446/02744" at bounding box center [997, 399] width 321 height 14
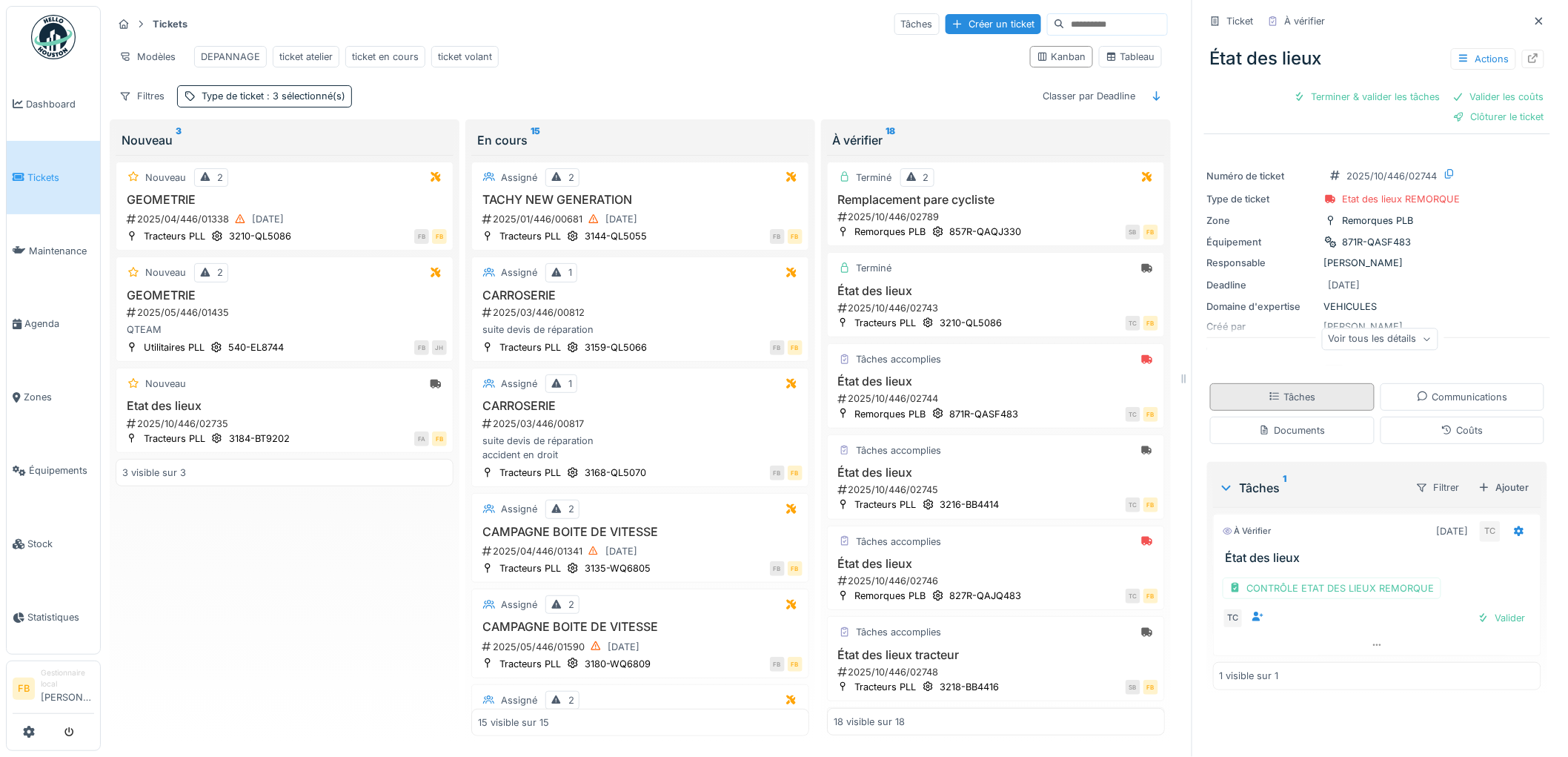
scroll to position [12, 0]
click at [1482, 608] on div "Valider" at bounding box center [1501, 618] width 60 height 20
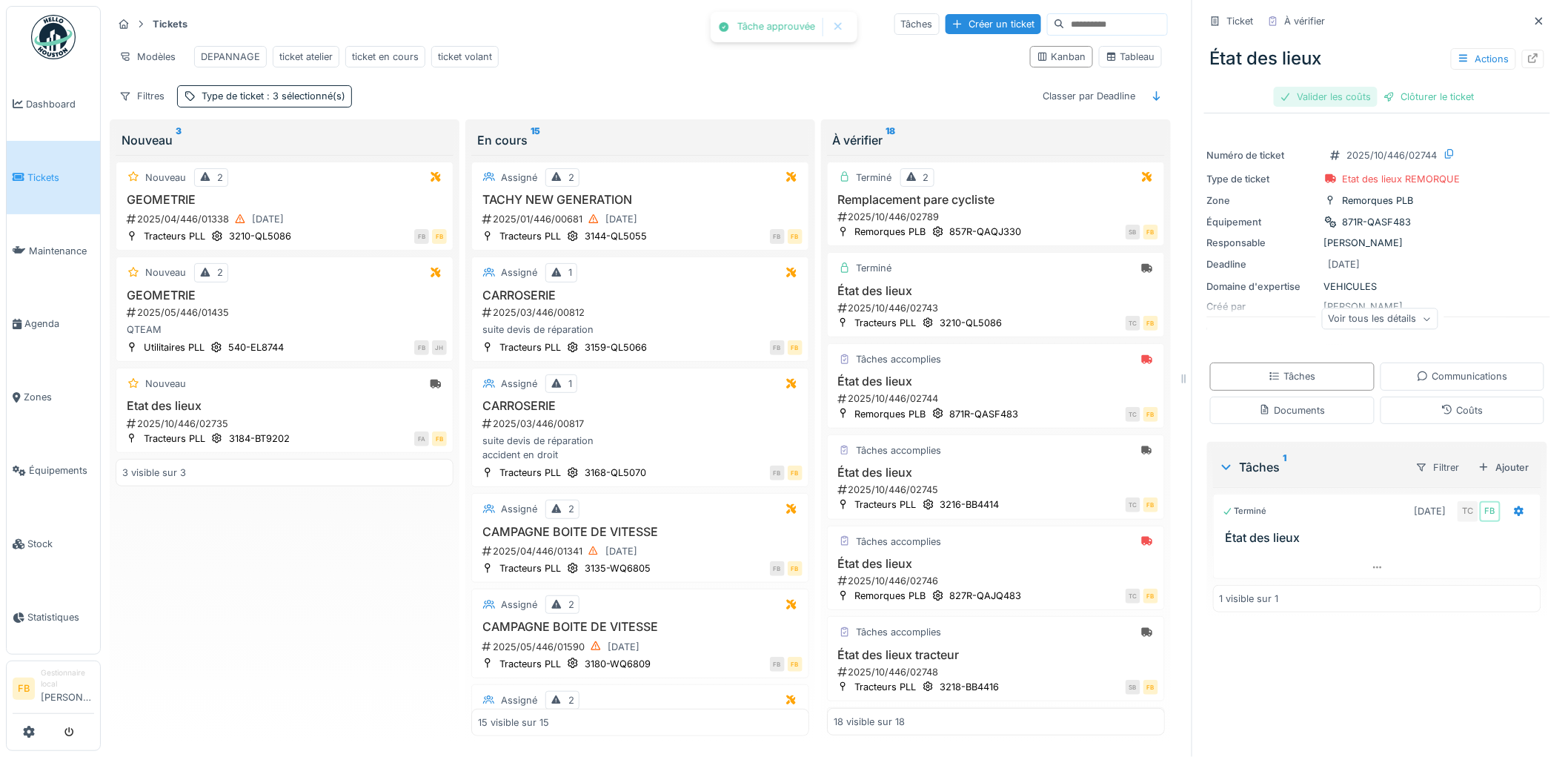
click at [1310, 87] on div "Valider les coûts" at bounding box center [1326, 97] width 103 height 20
click at [1441, 405] on icon at bounding box center [1446, 409] width 12 height 9
click at [1509, 500] on div at bounding box center [1522, 511] width 25 height 21
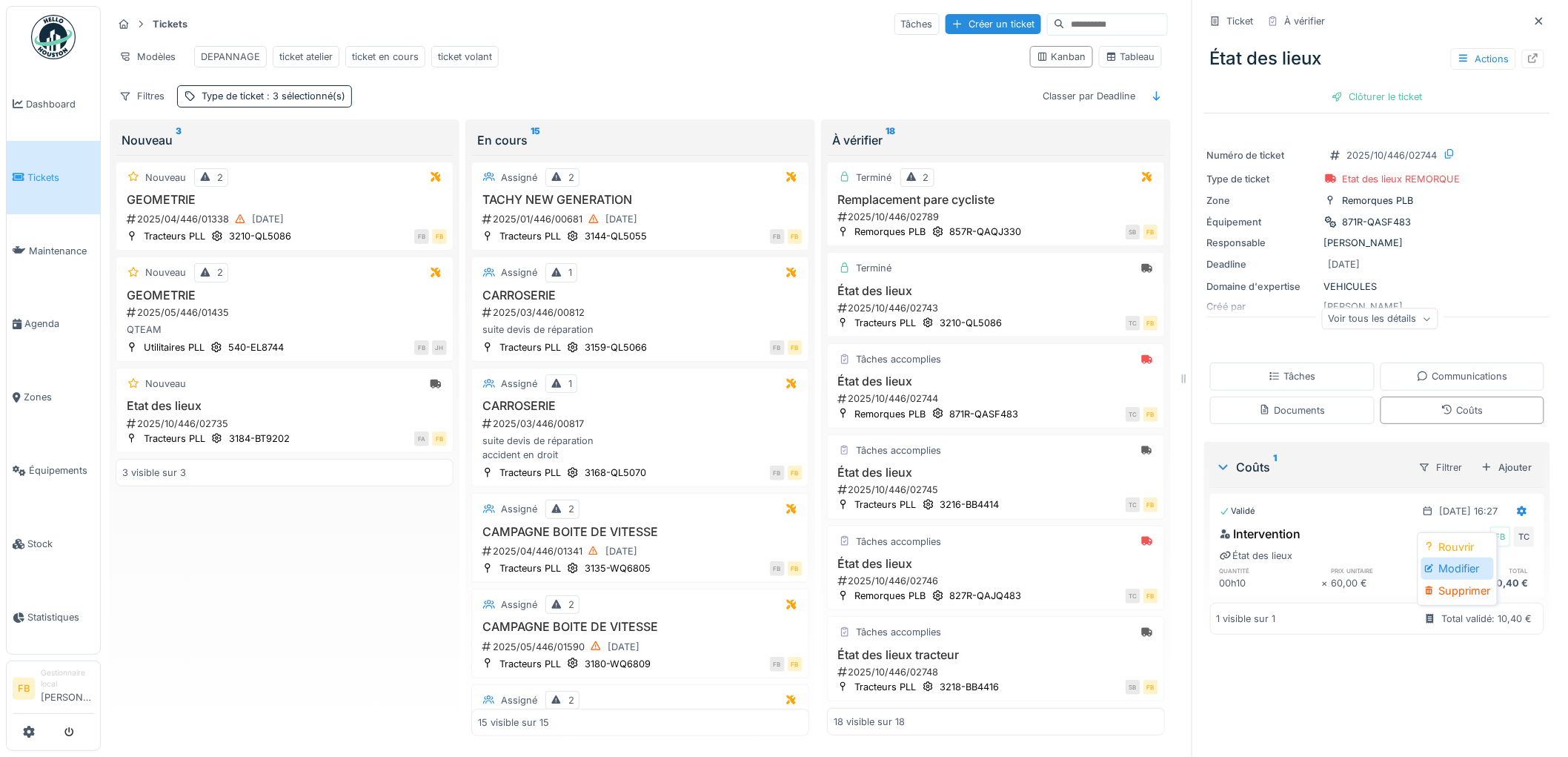
click at [1460, 558] on div "Modifier" at bounding box center [1457, 569] width 72 height 22
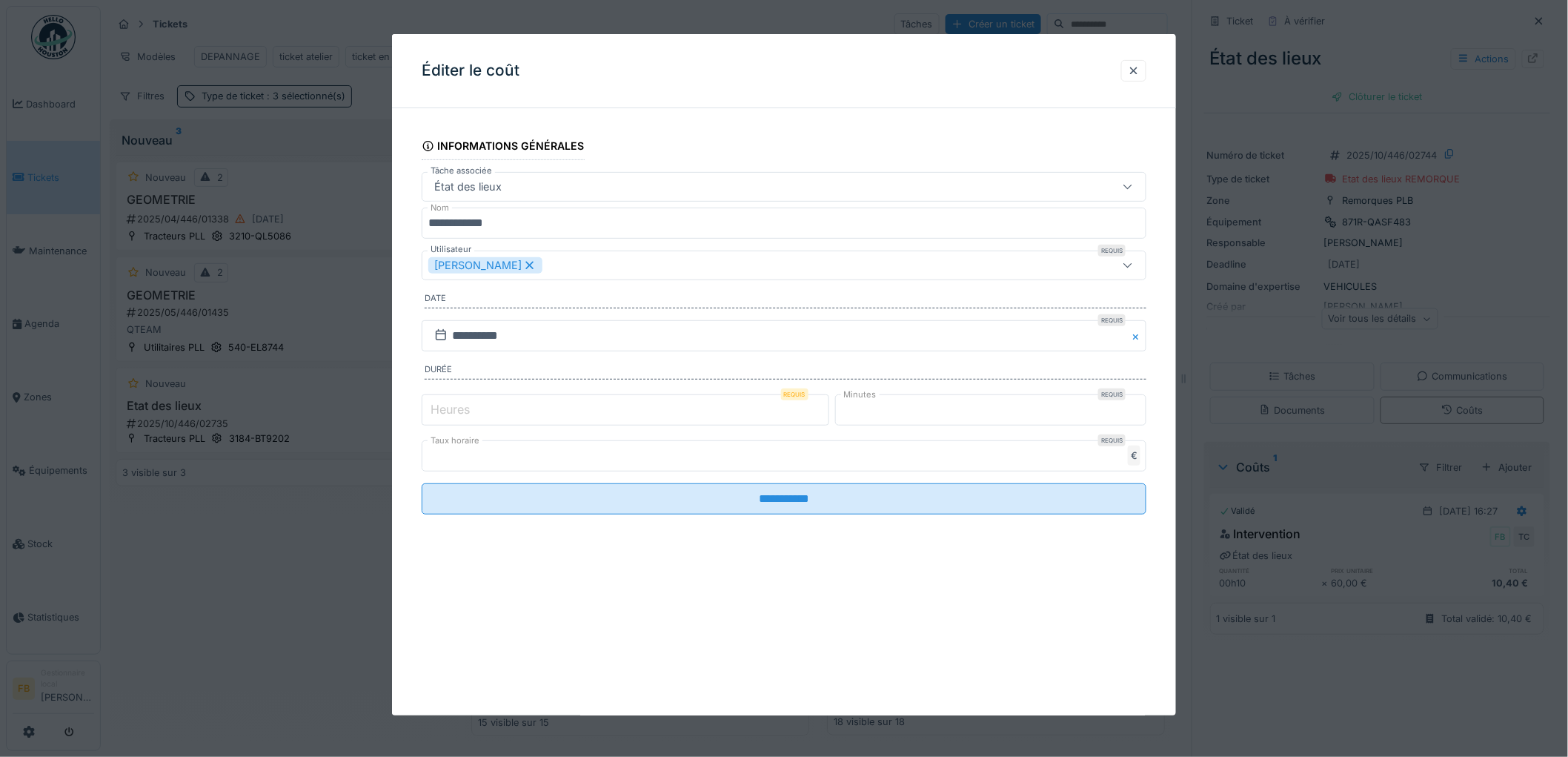
click at [462, 413] on label "Heures" at bounding box center [450, 409] width 45 height 18
click at [462, 413] on input "*" at bounding box center [626, 410] width 408 height 31
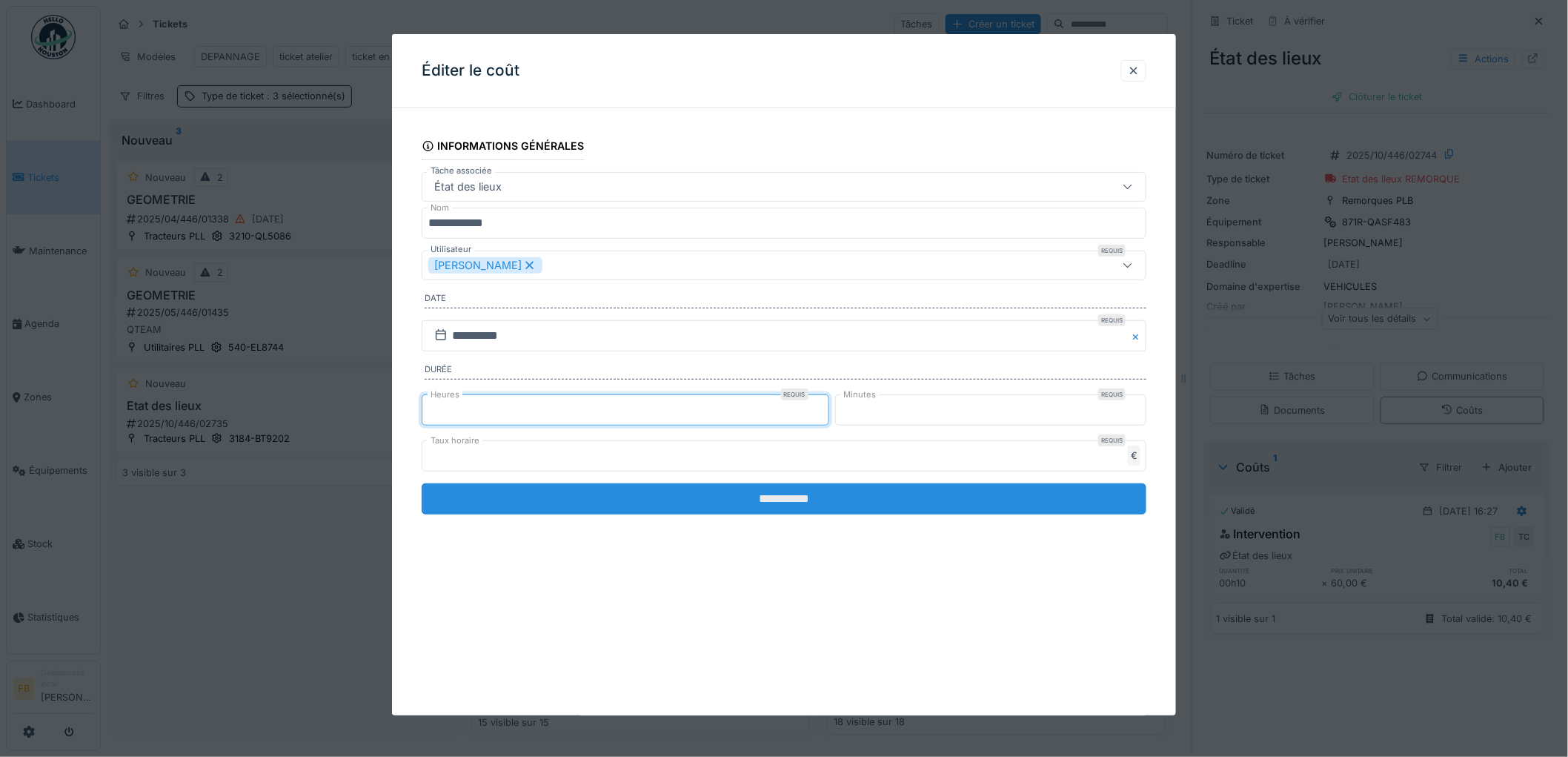
type input "*"
click at [765, 490] on input "**********" at bounding box center [784, 499] width 724 height 31
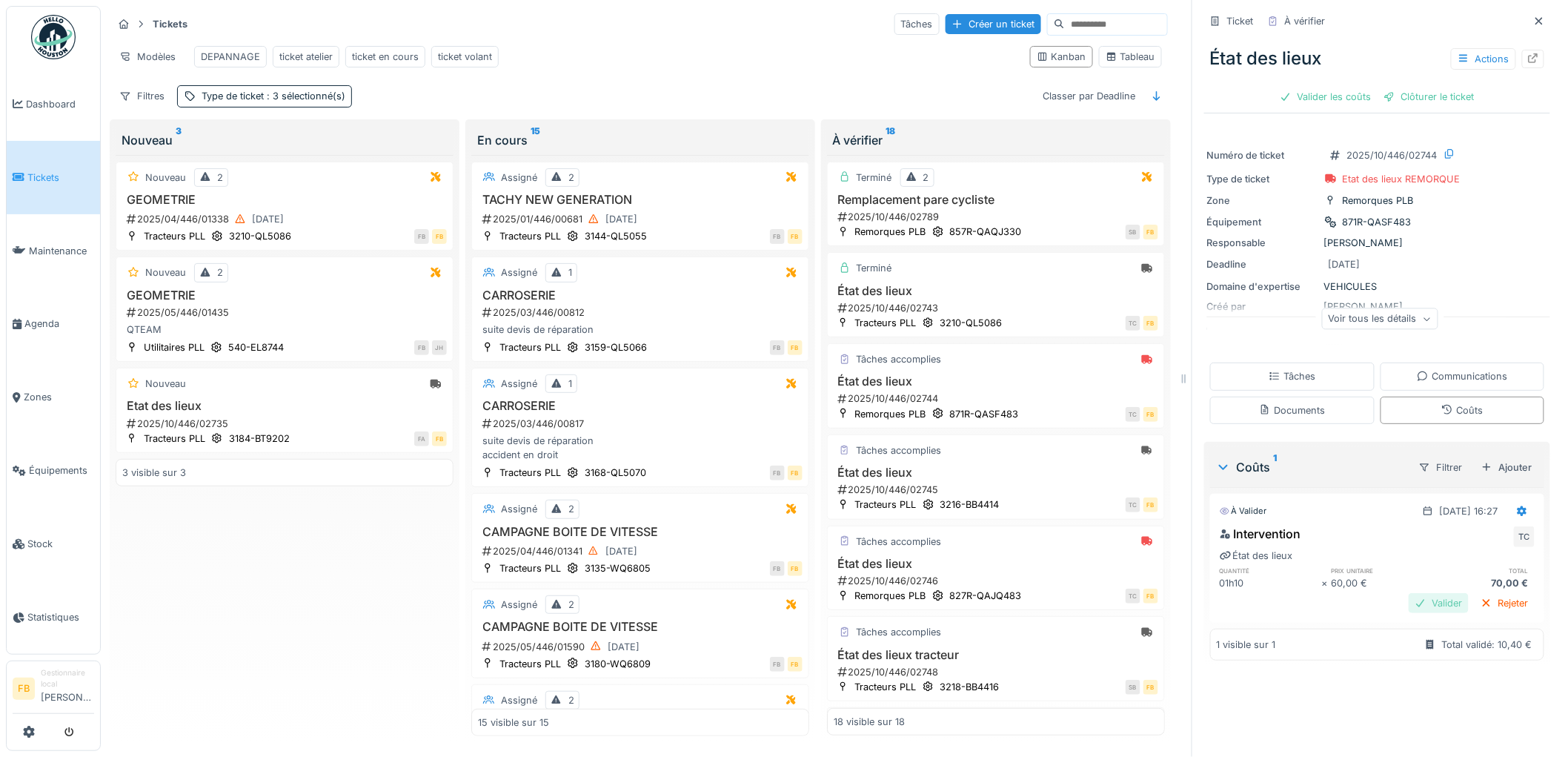
click at [1426, 593] on div "Valider" at bounding box center [1439, 603] width 60 height 20
click at [1361, 87] on div "Clôturer le ticket" at bounding box center [1377, 97] width 103 height 20
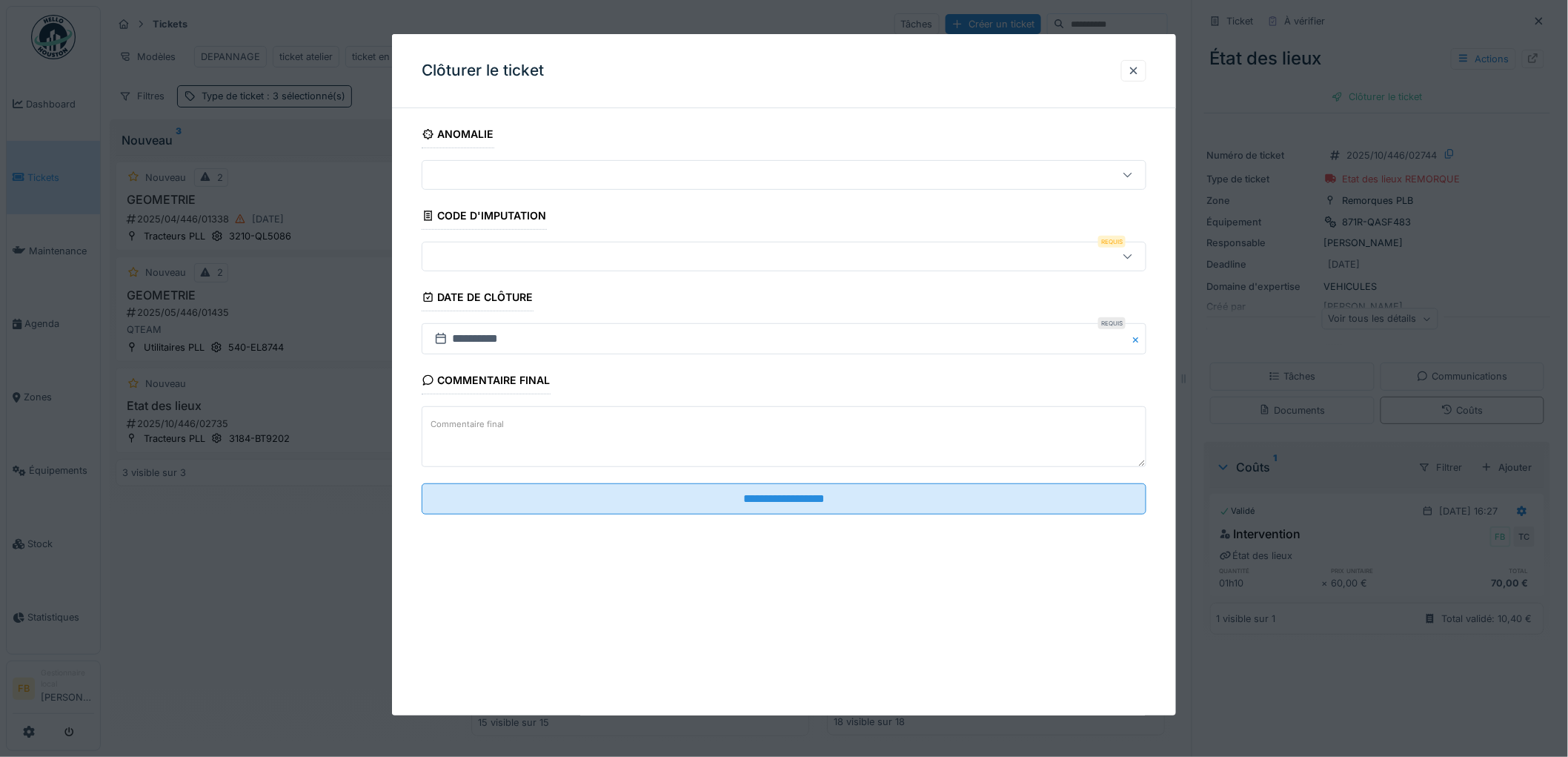
click at [513, 258] on div at bounding box center [742, 257] width 629 height 16
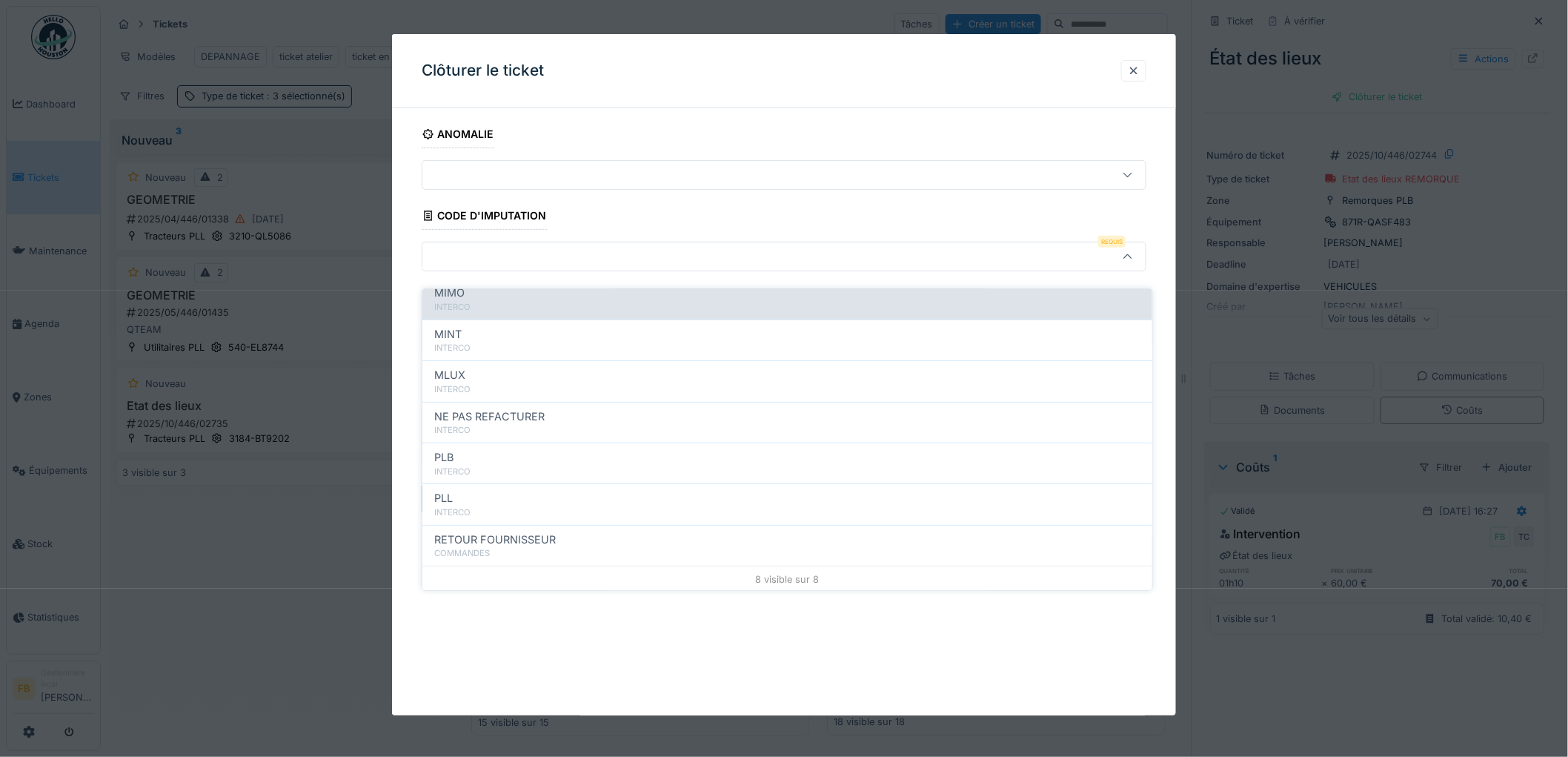
scroll to position [132, 0]
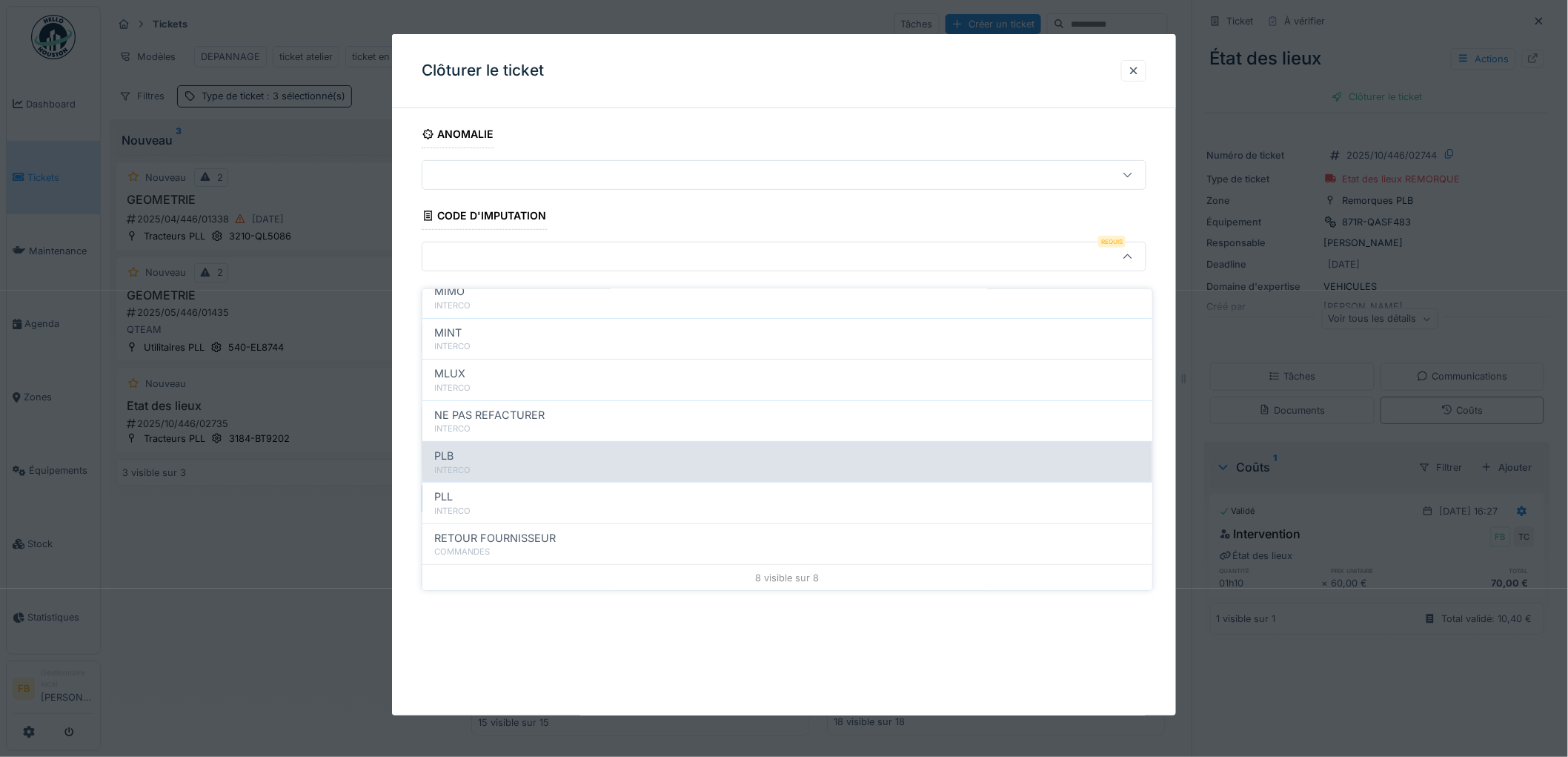
click at [554, 449] on div "PLB" at bounding box center [787, 456] width 706 height 16
type input "***"
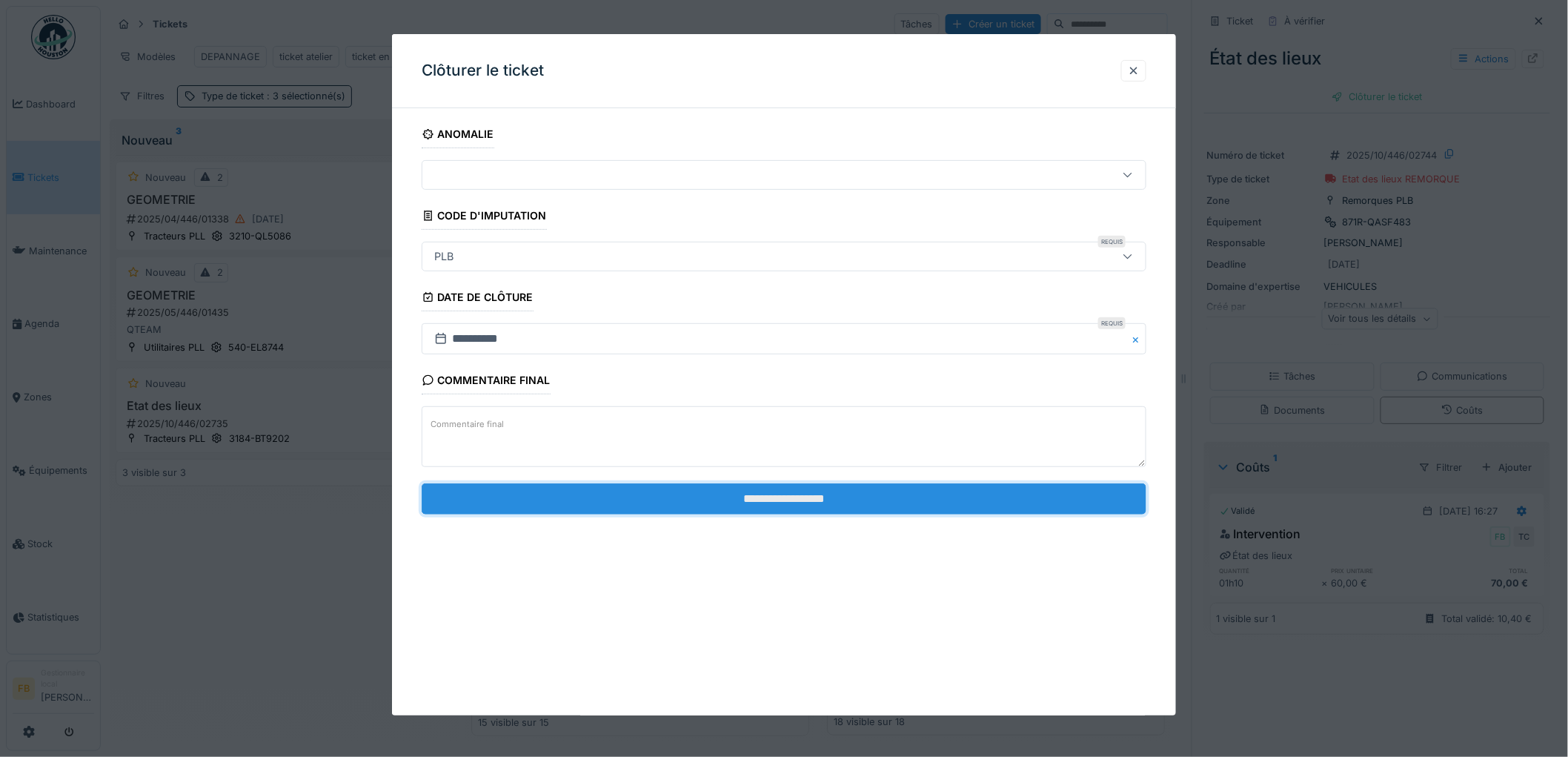
click at [768, 497] on input "**********" at bounding box center [784, 499] width 724 height 31
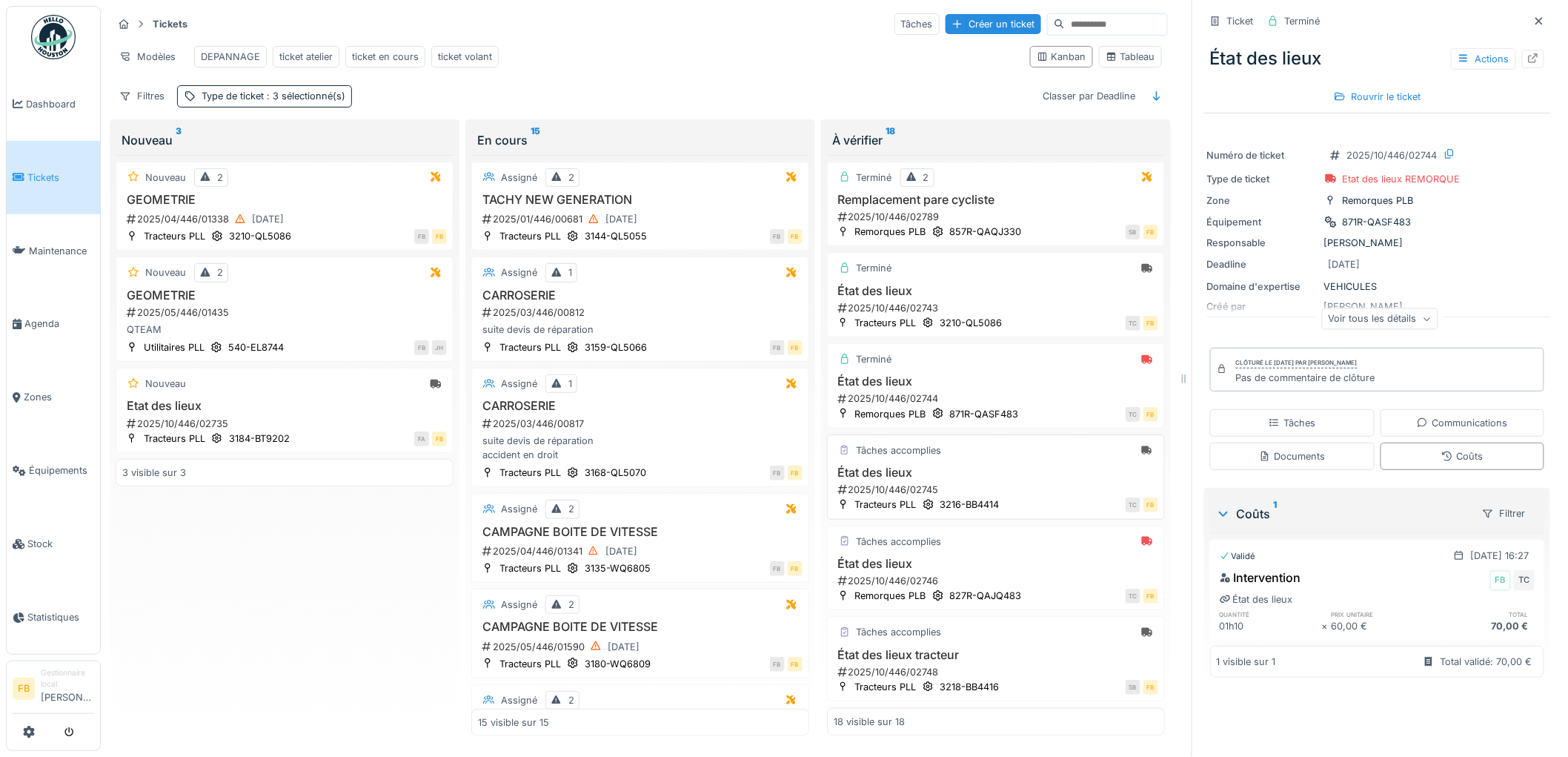
click at [1011, 490] on div "2025/10/446/02745" at bounding box center [997, 490] width 321 height 14
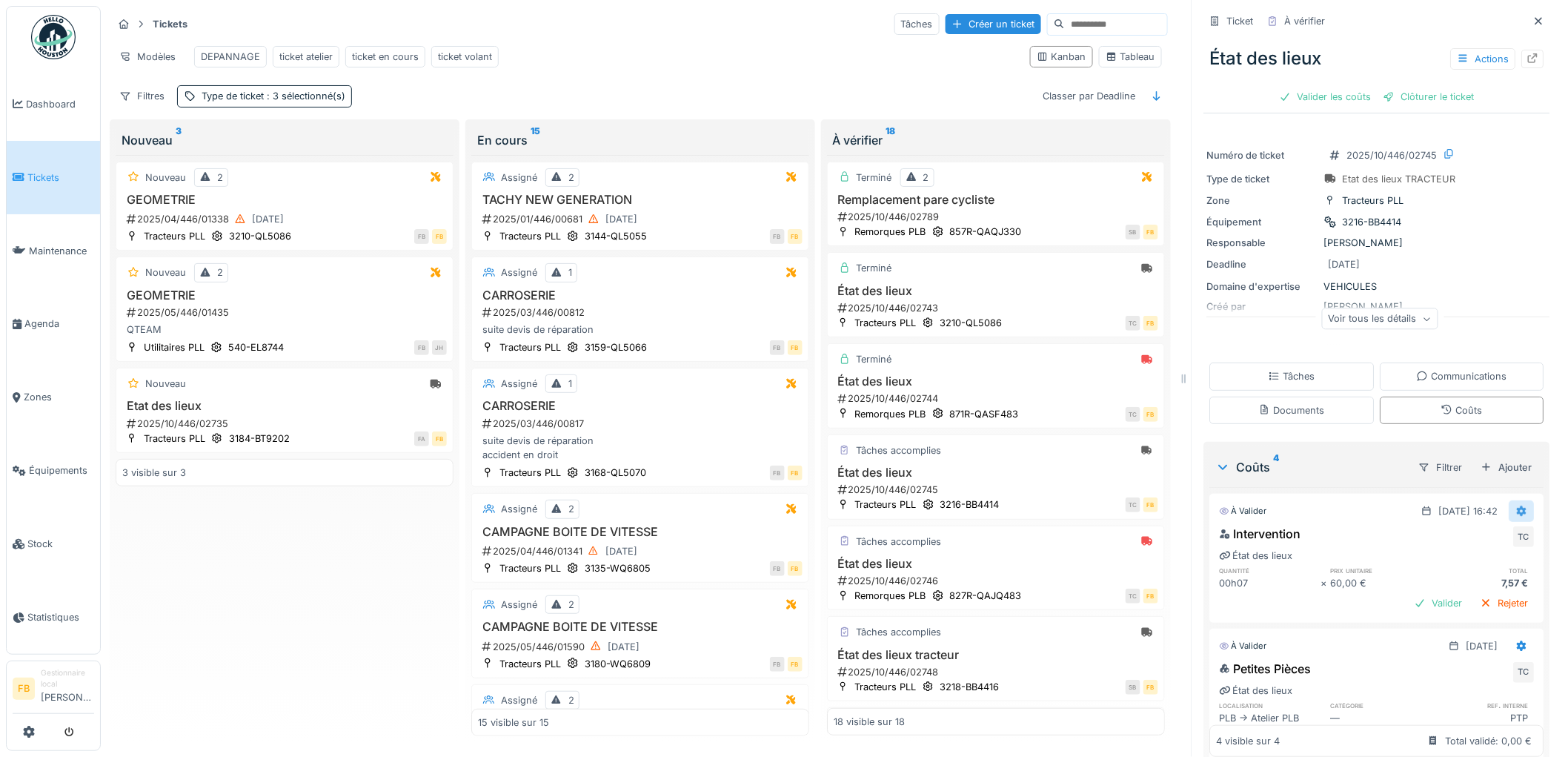
click at [1516, 507] on icon at bounding box center [1522, 511] width 12 height 9
click at [1473, 539] on div "Modifier" at bounding box center [1457, 547] width 72 height 22
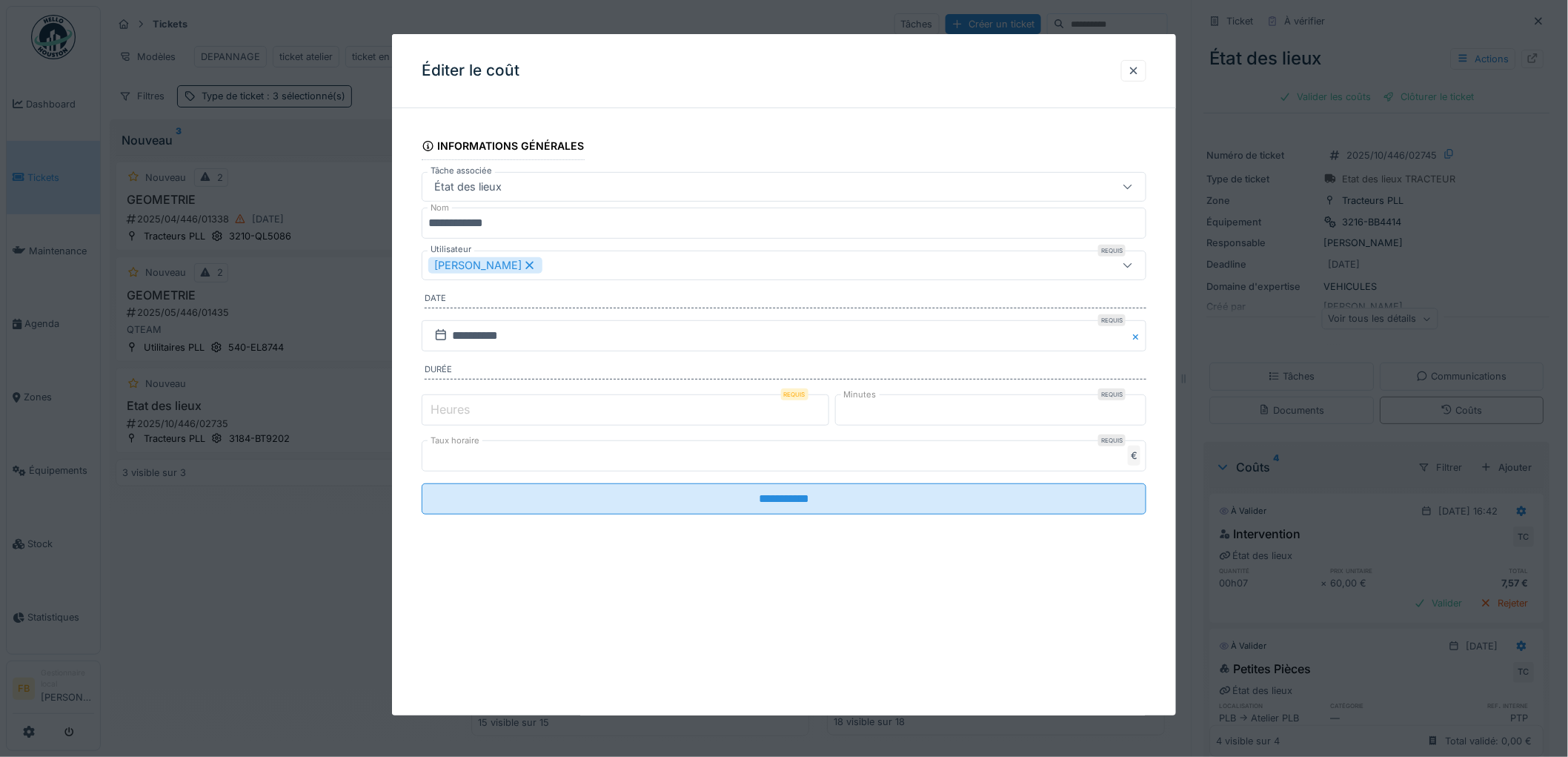
click at [451, 402] on label "Heures" at bounding box center [450, 409] width 45 height 18
click at [451, 402] on input "*" at bounding box center [626, 410] width 408 height 31
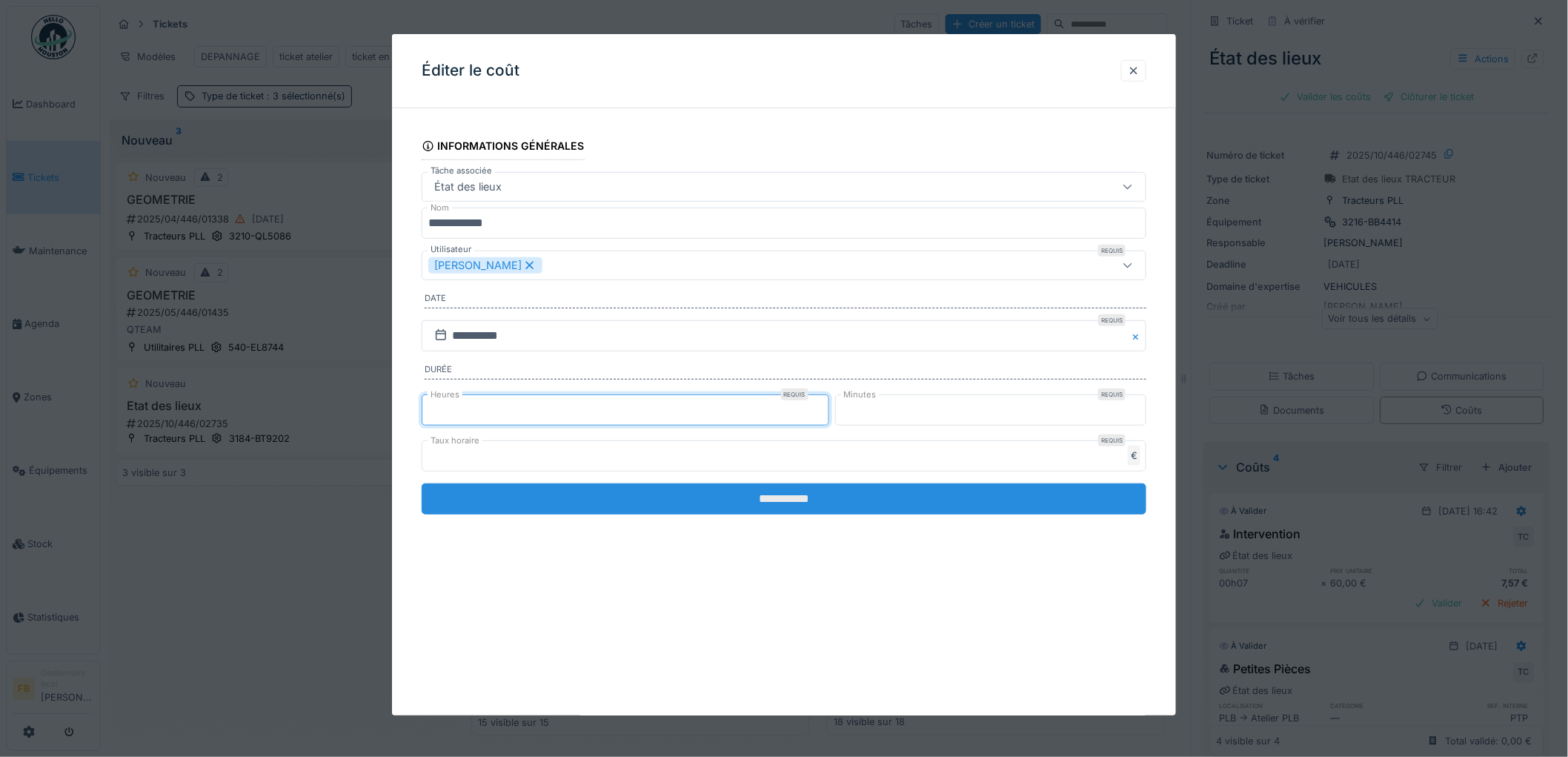
type input "*"
click at [772, 506] on input "**********" at bounding box center [784, 499] width 724 height 31
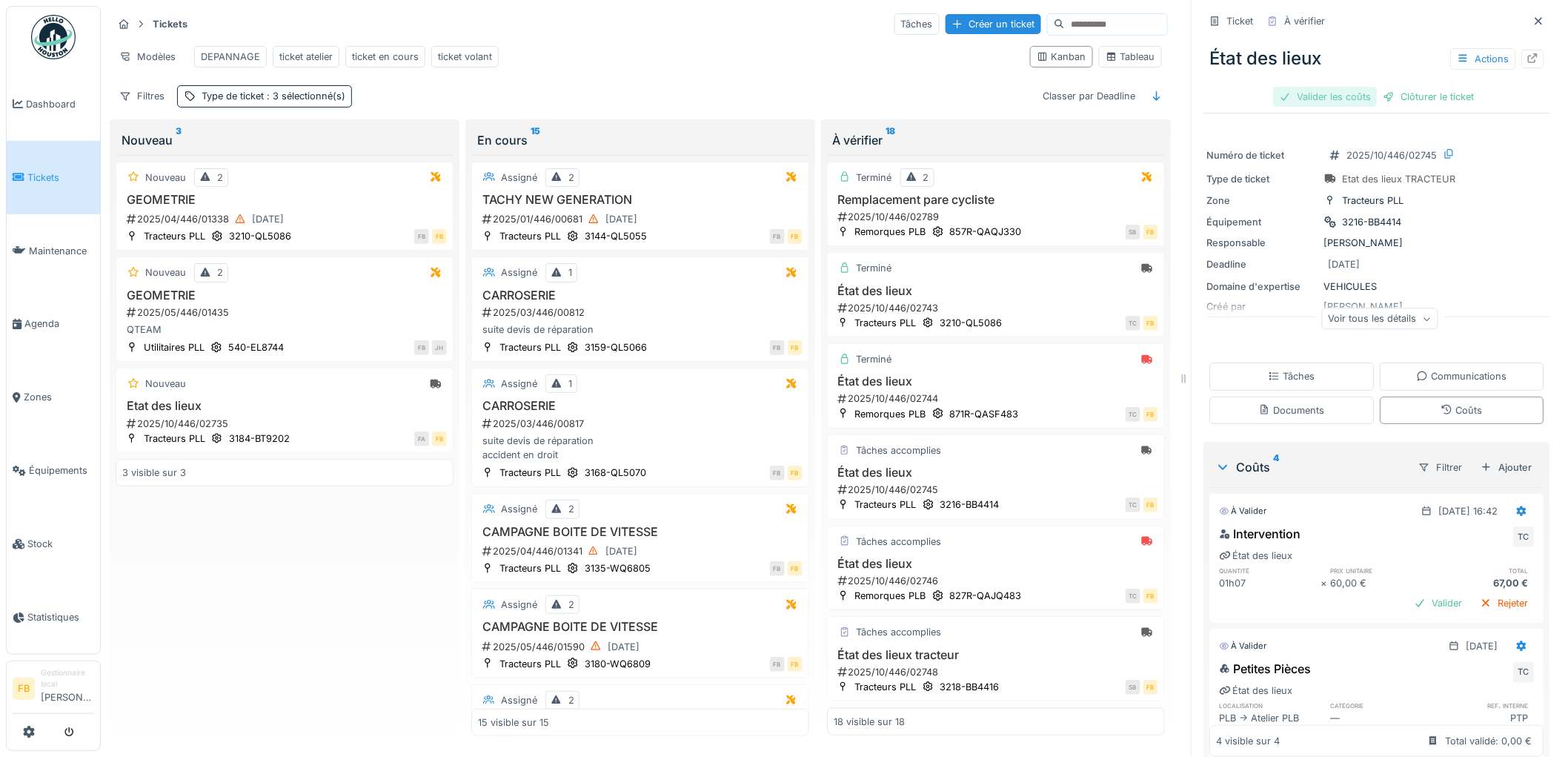
click at [1315, 87] on div "Valider les coûts" at bounding box center [1326, 97] width 103 height 20
click at [1372, 87] on div "Clôturer le ticket" at bounding box center [1377, 97] width 103 height 20
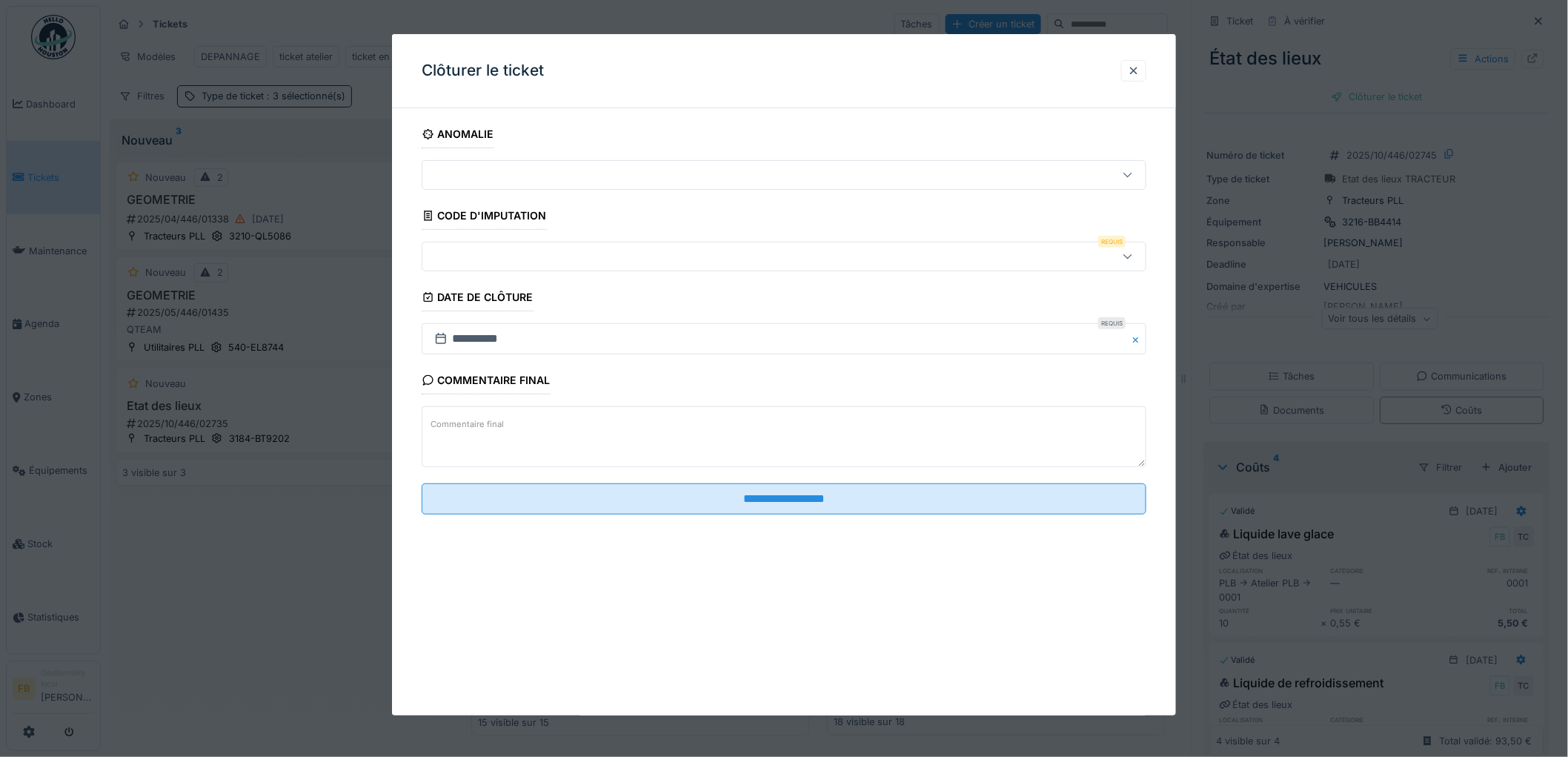
click at [534, 264] on div at bounding box center [742, 257] width 629 height 16
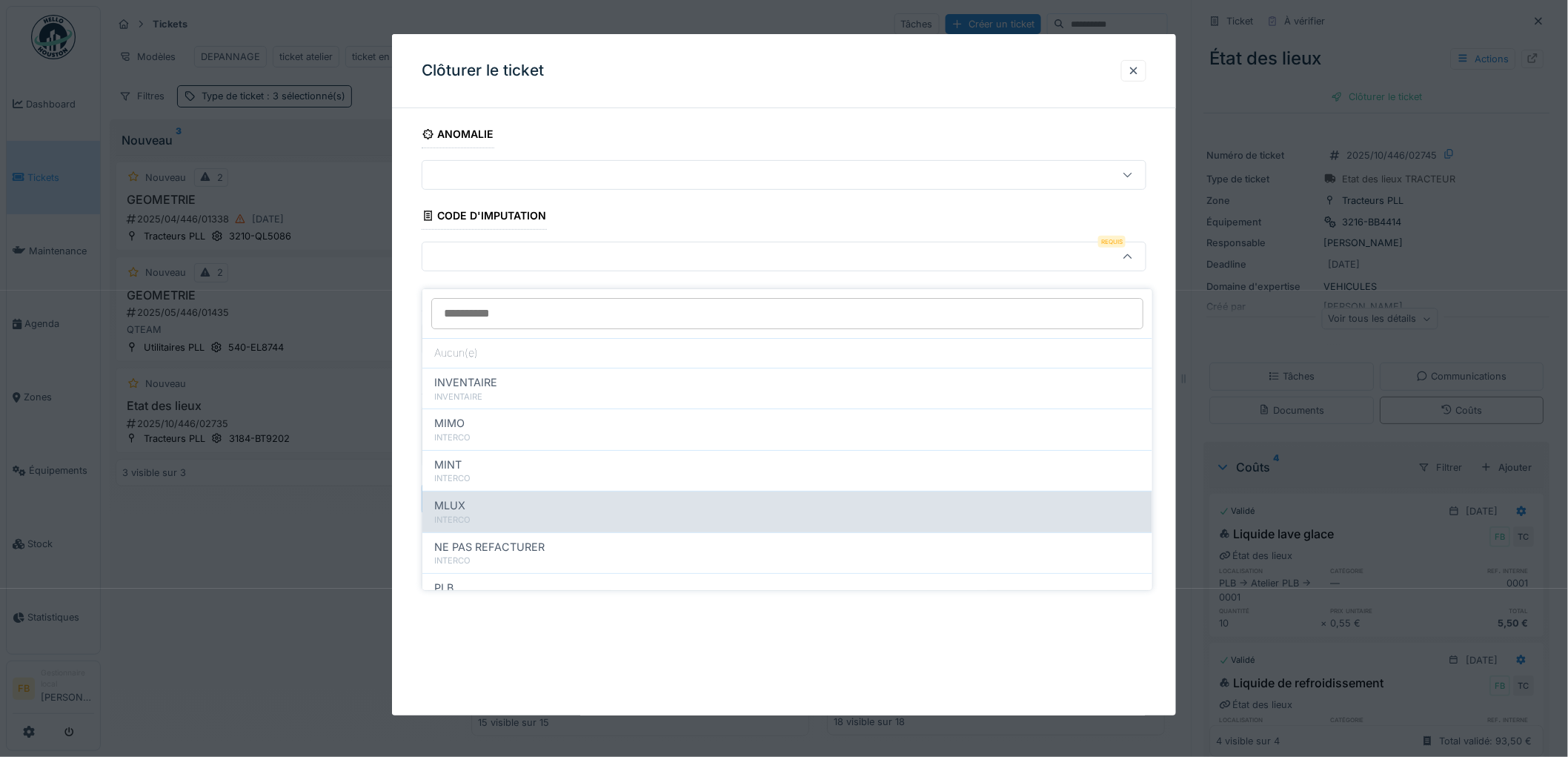
scroll to position [132, 0]
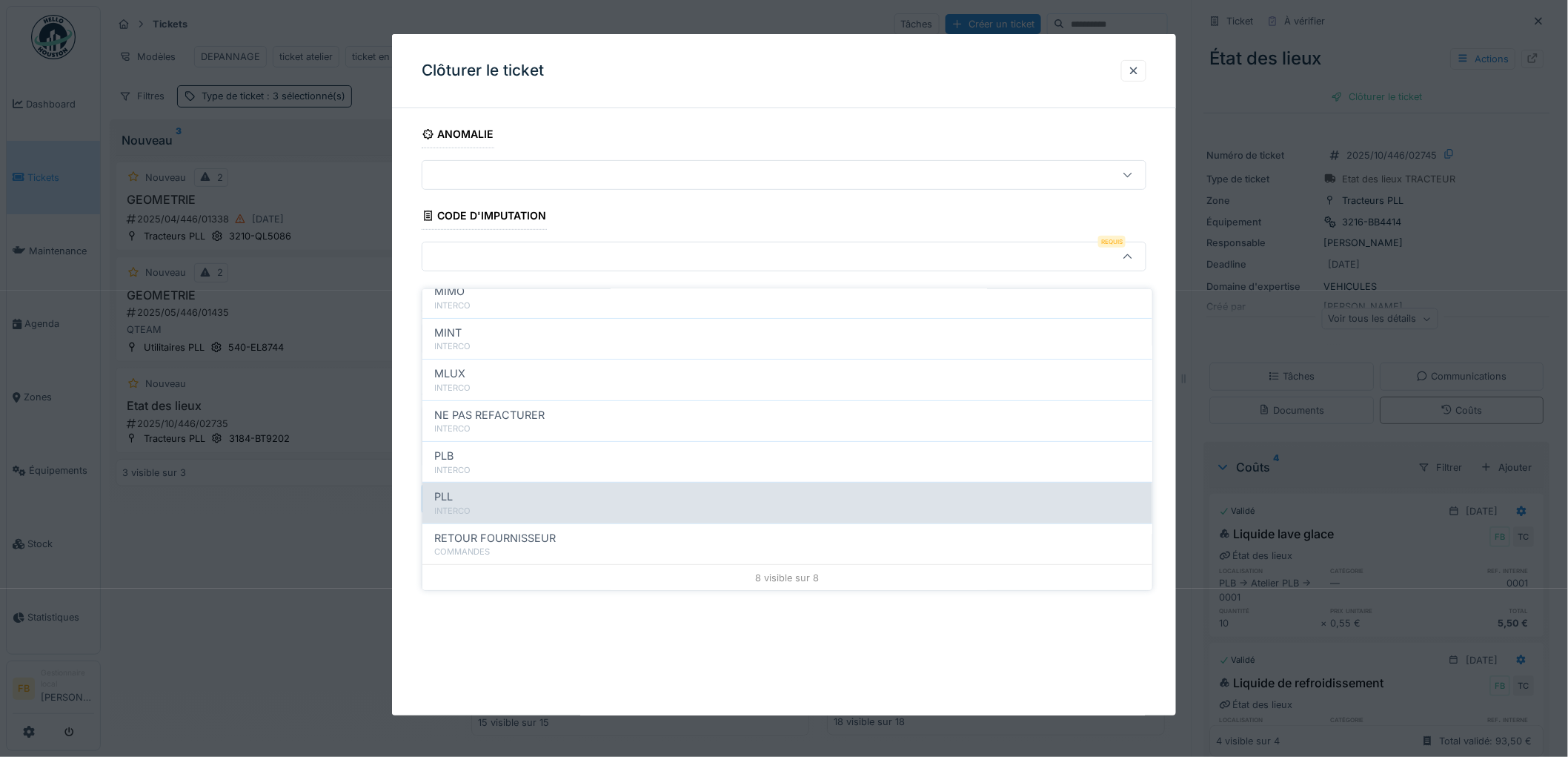
click at [497, 489] on div "PLL" at bounding box center [787, 497] width 706 height 16
type input "***"
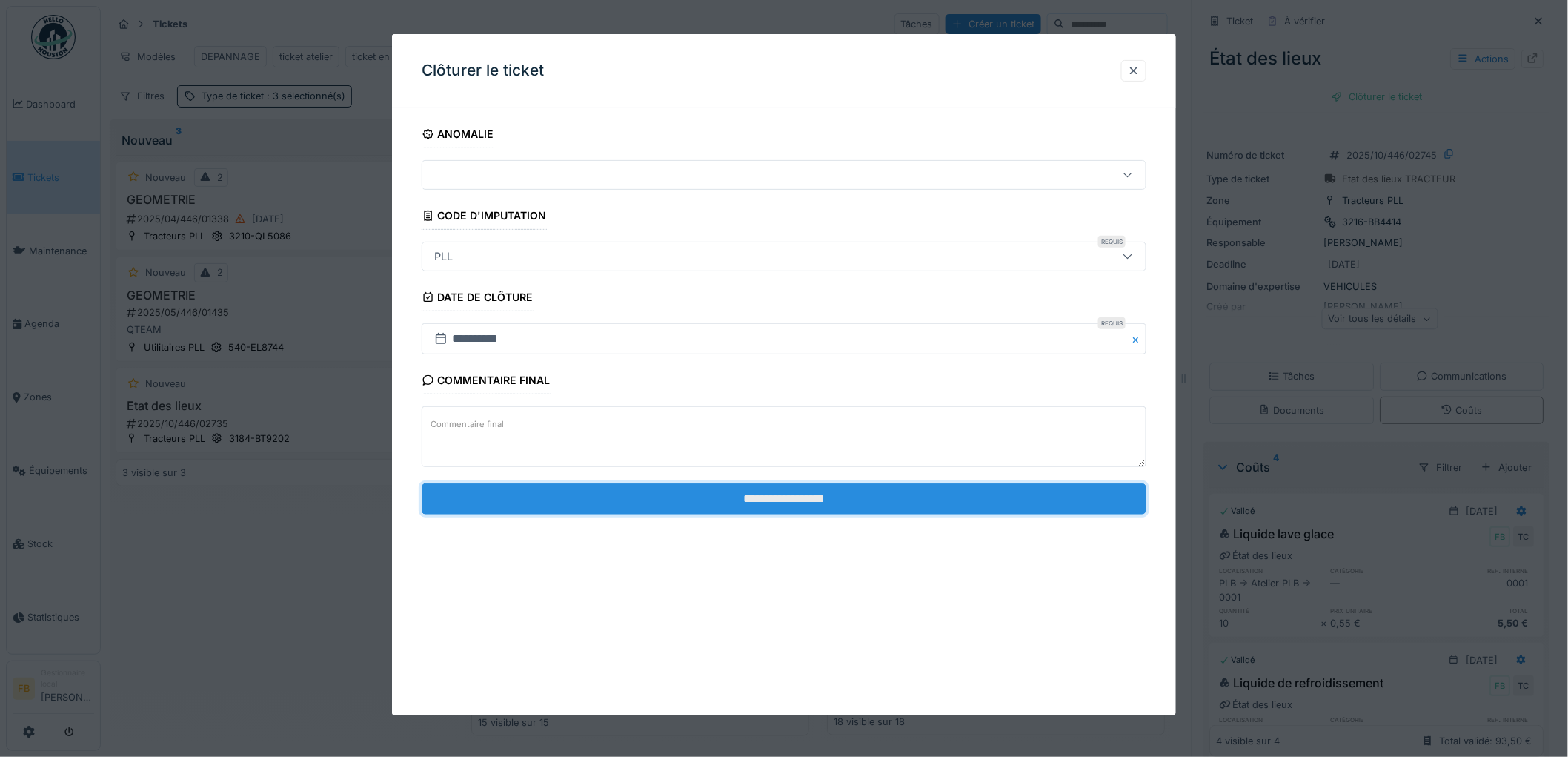
click at [786, 493] on input "**********" at bounding box center [784, 499] width 724 height 31
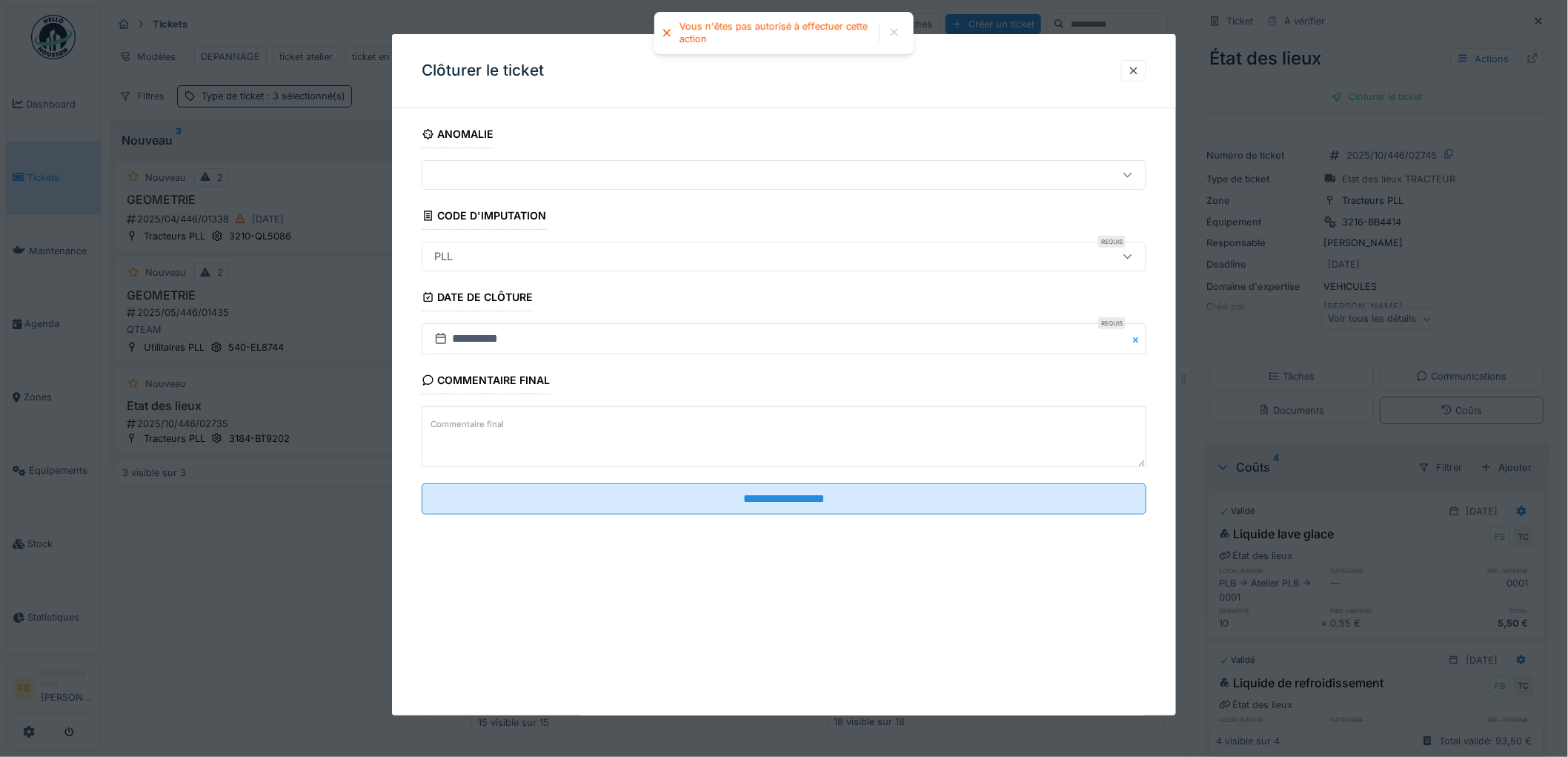
drag, startPoint x: 1139, startPoint y: 72, endPoint x: 1207, endPoint y: 96, distance: 72.1
click at [1139, 71] on div at bounding box center [1134, 71] width 12 height 14
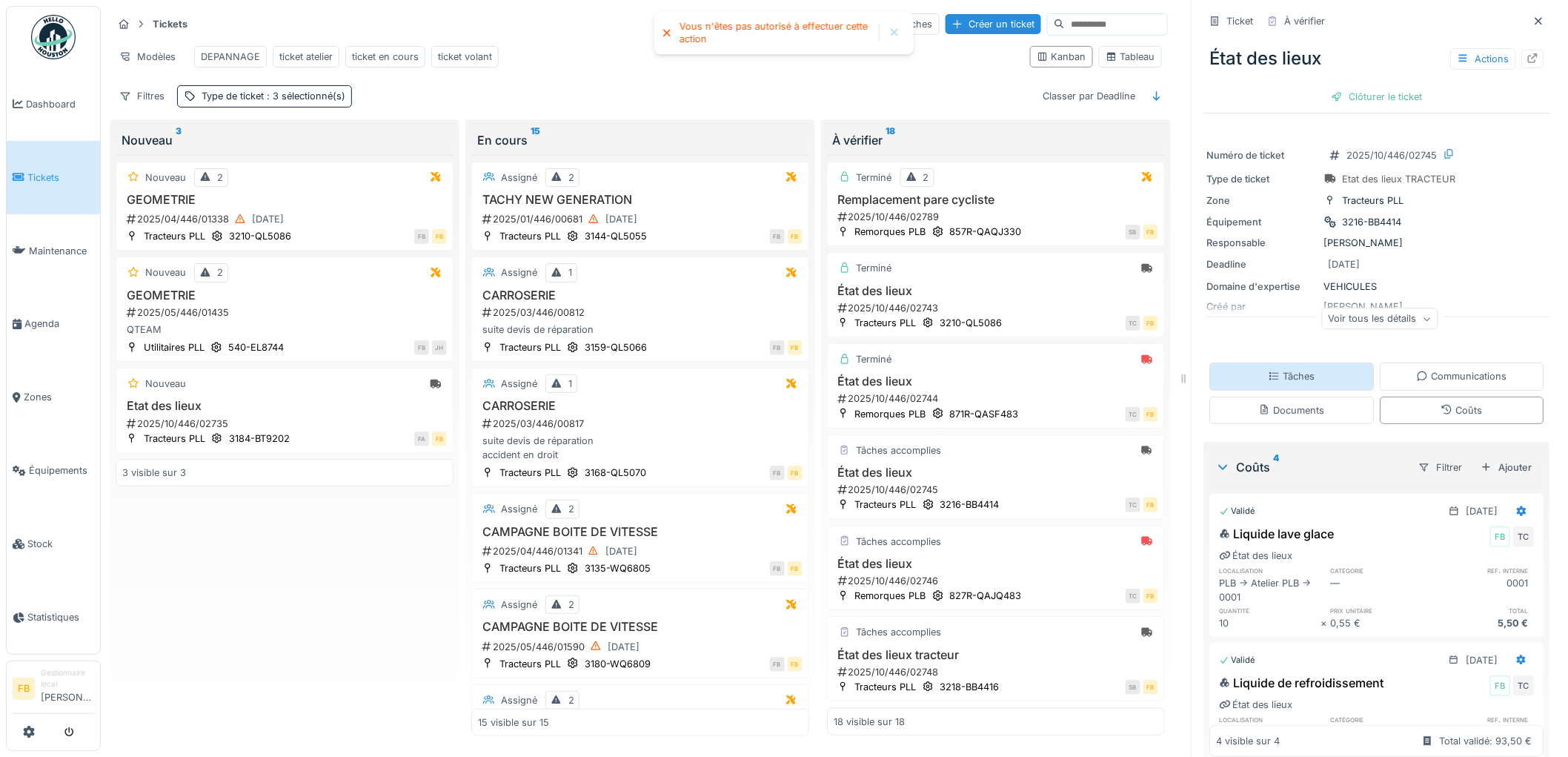
click at [1276, 362] on div "Tâches" at bounding box center [1293, 376] width 165 height 27
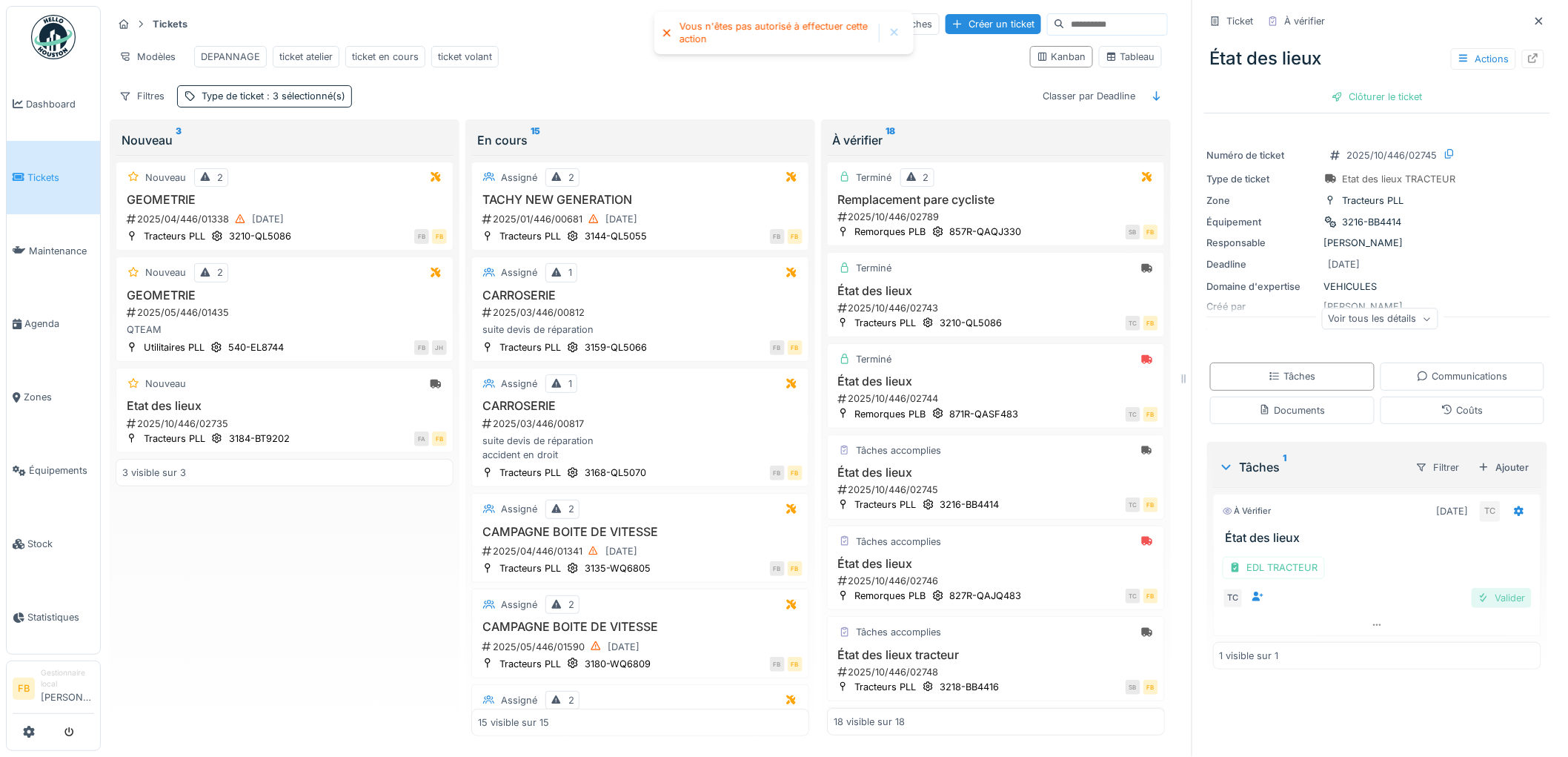
click at [1483, 588] on div "Valider" at bounding box center [1501, 599] width 60 height 20
click at [1457, 403] on div "Coûts" at bounding box center [1461, 410] width 42 height 14
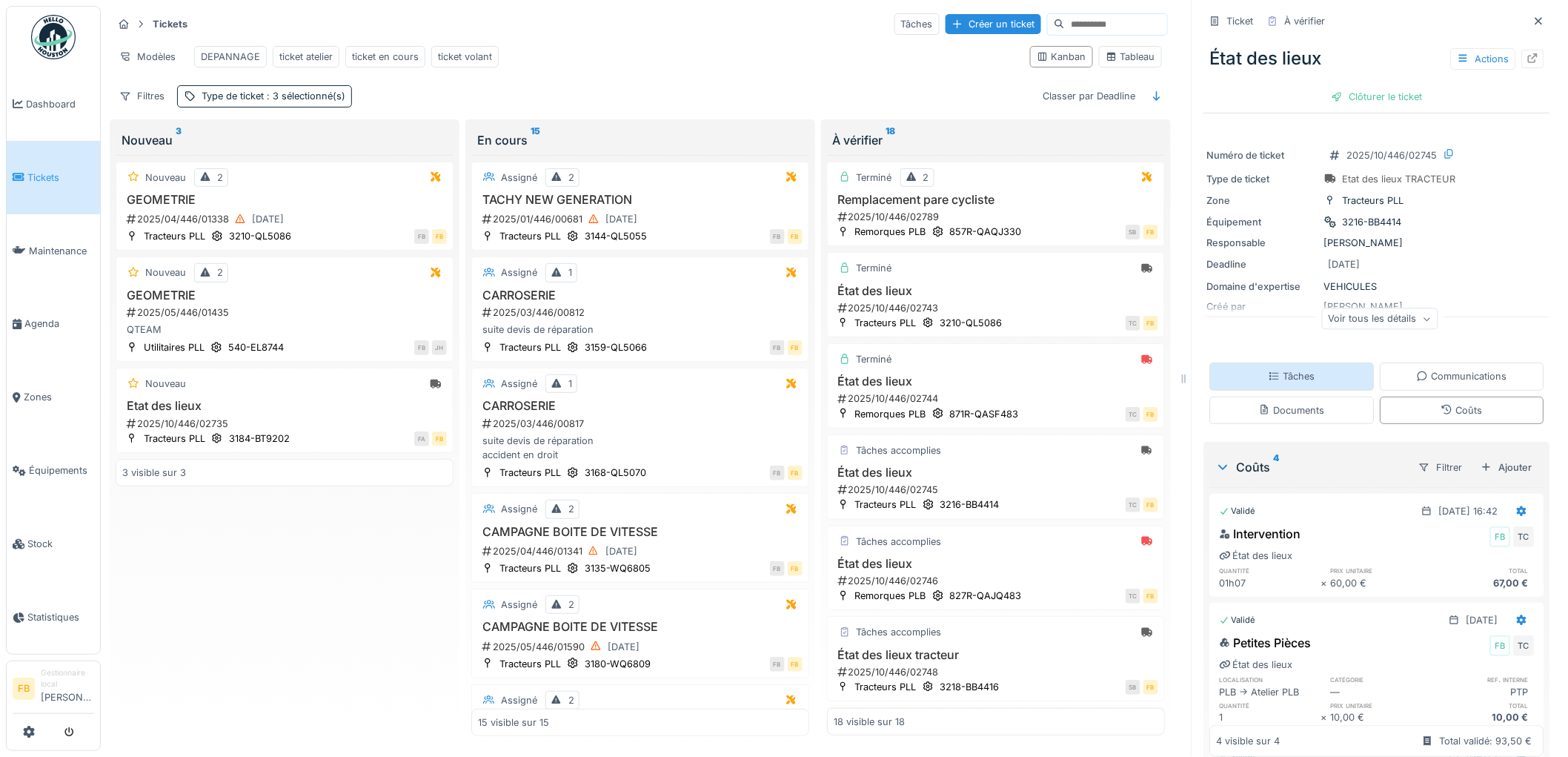
click at [1327, 369] on div "Tâches" at bounding box center [1293, 376] width 165 height 27
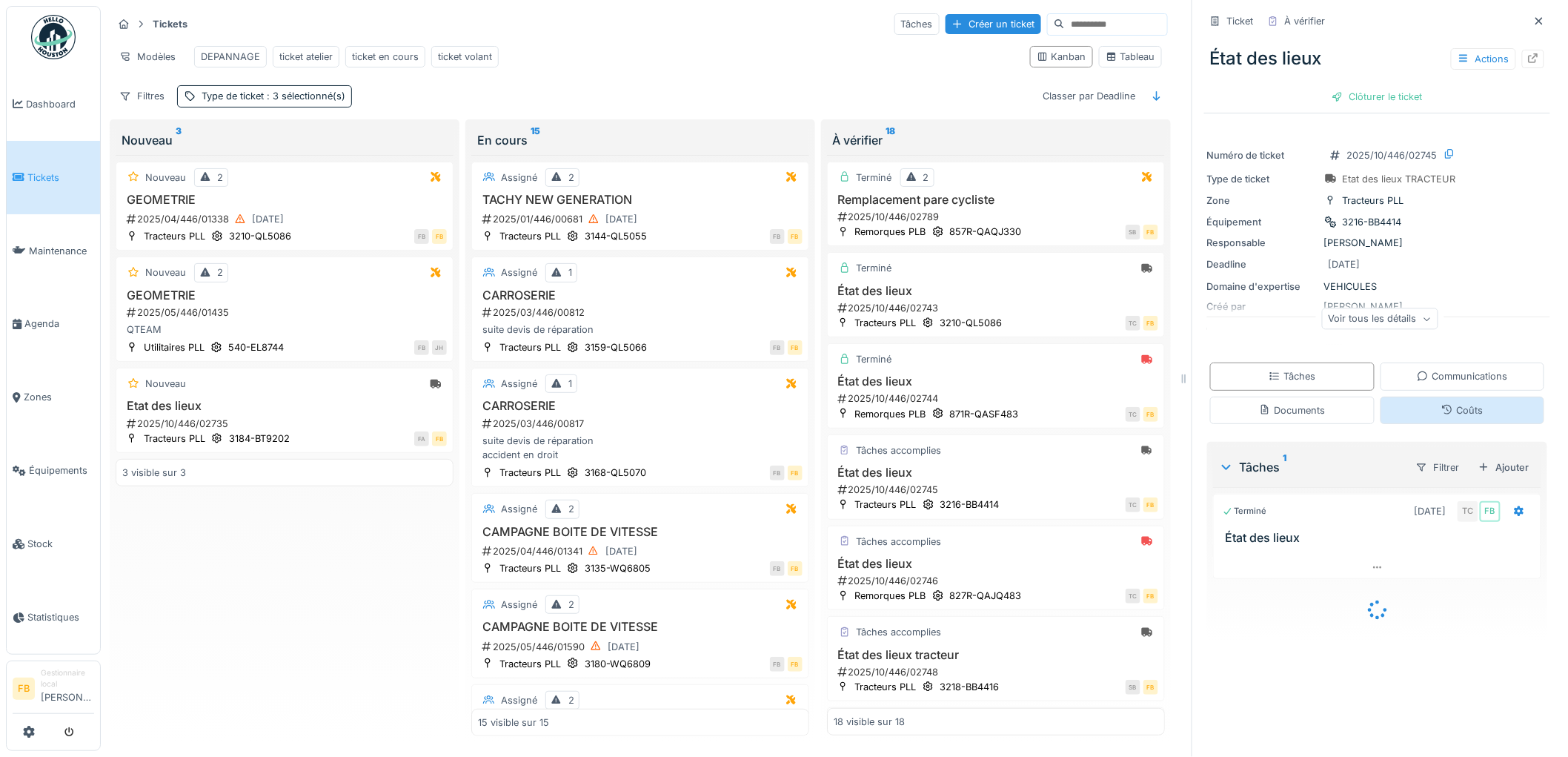
click at [1421, 397] on div "Coûts" at bounding box center [1463, 410] width 165 height 27
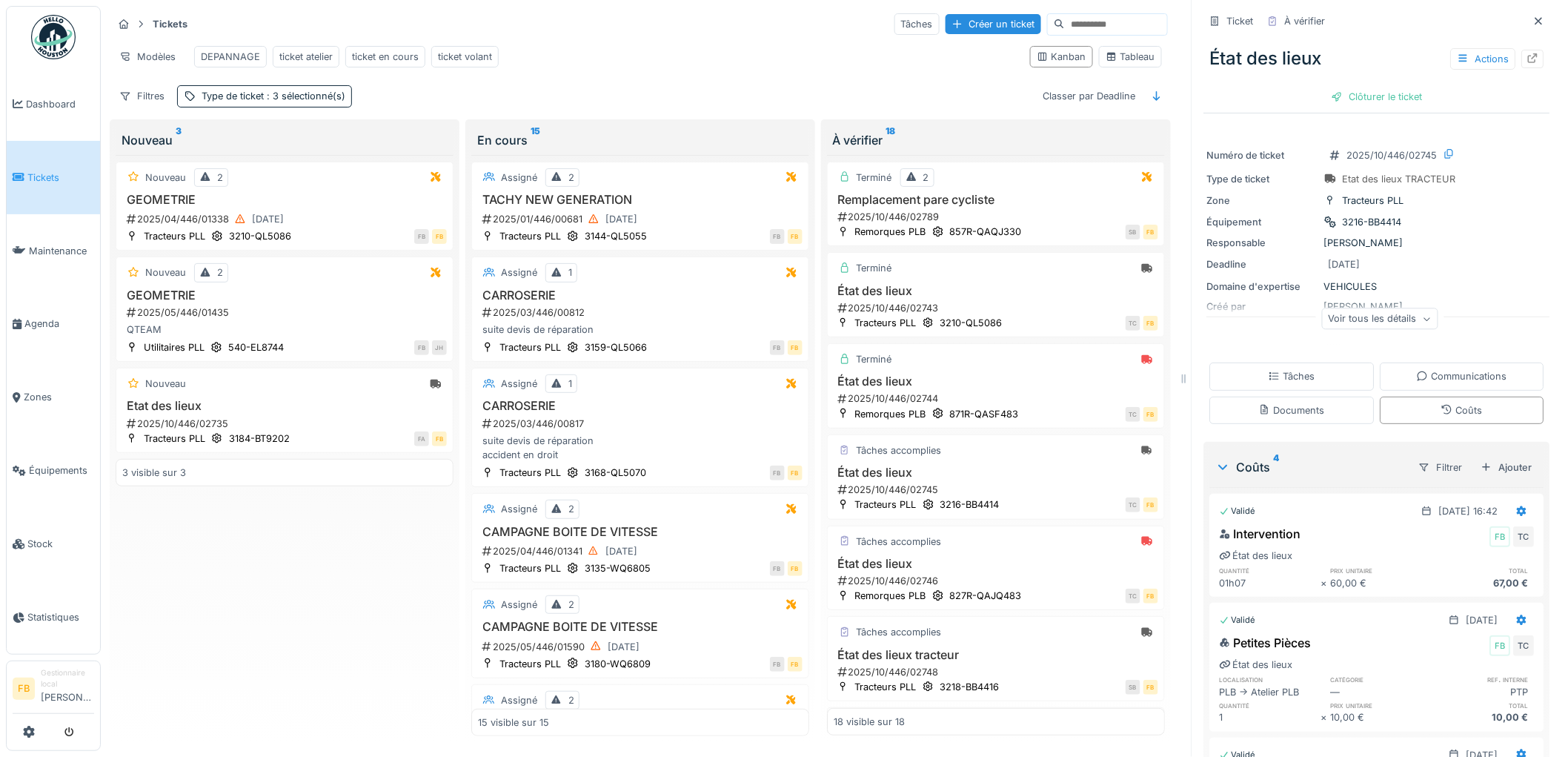
scroll to position [0, 0]
click at [1351, 90] on div "Clôturer le ticket" at bounding box center [1377, 97] width 103 height 20
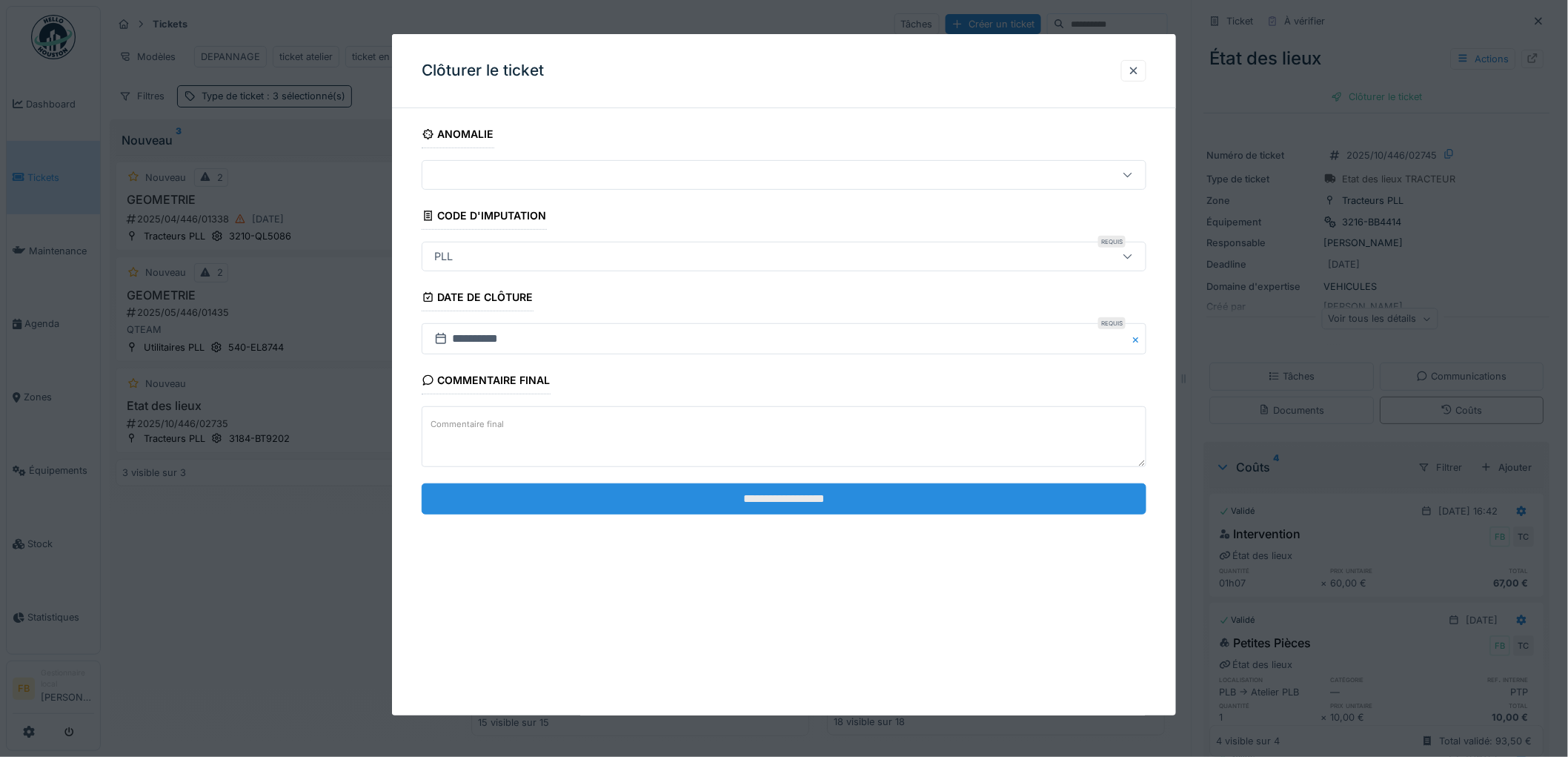
click at [706, 495] on input "**********" at bounding box center [784, 499] width 724 height 31
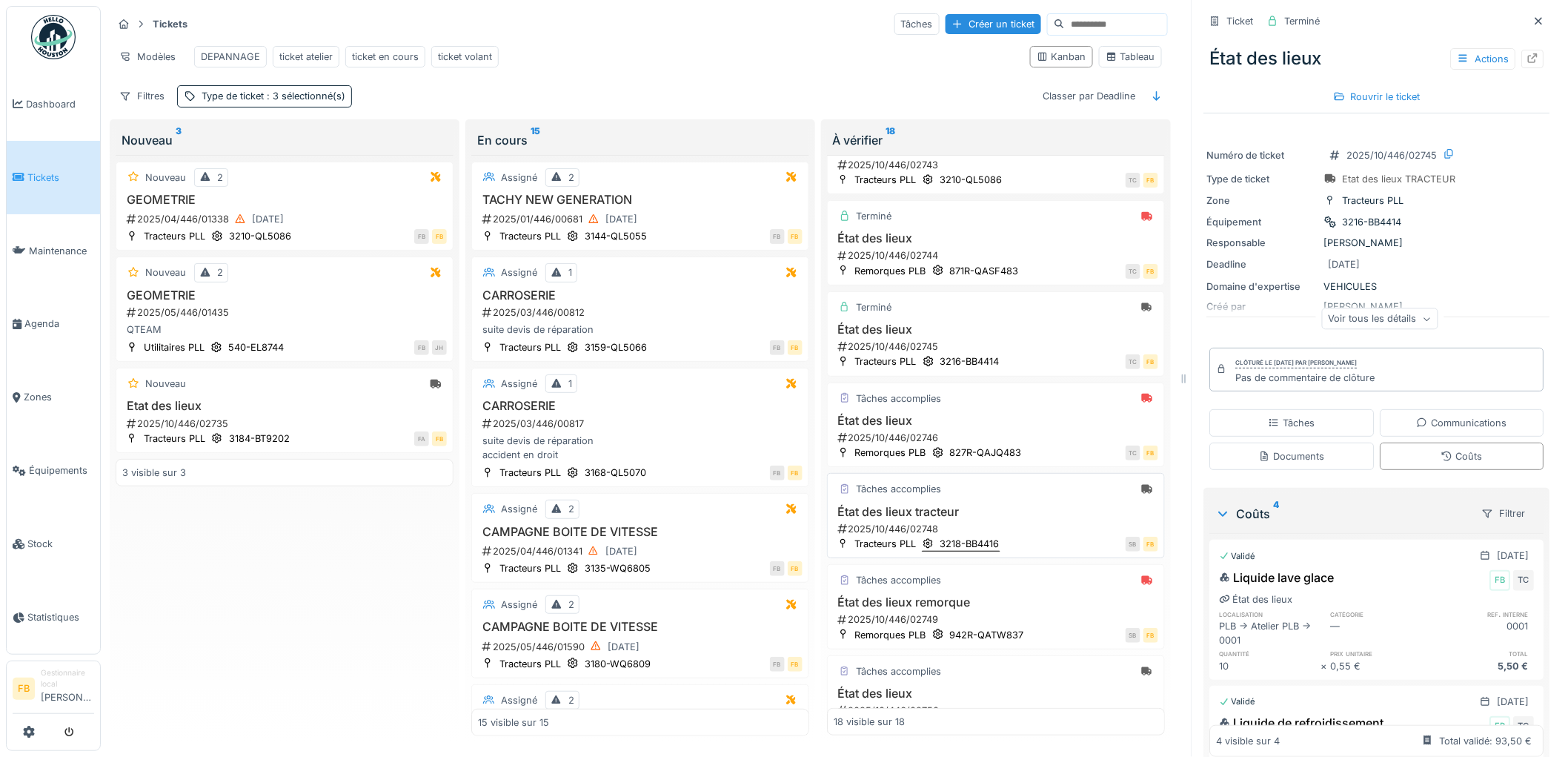
scroll to position [165, 0]
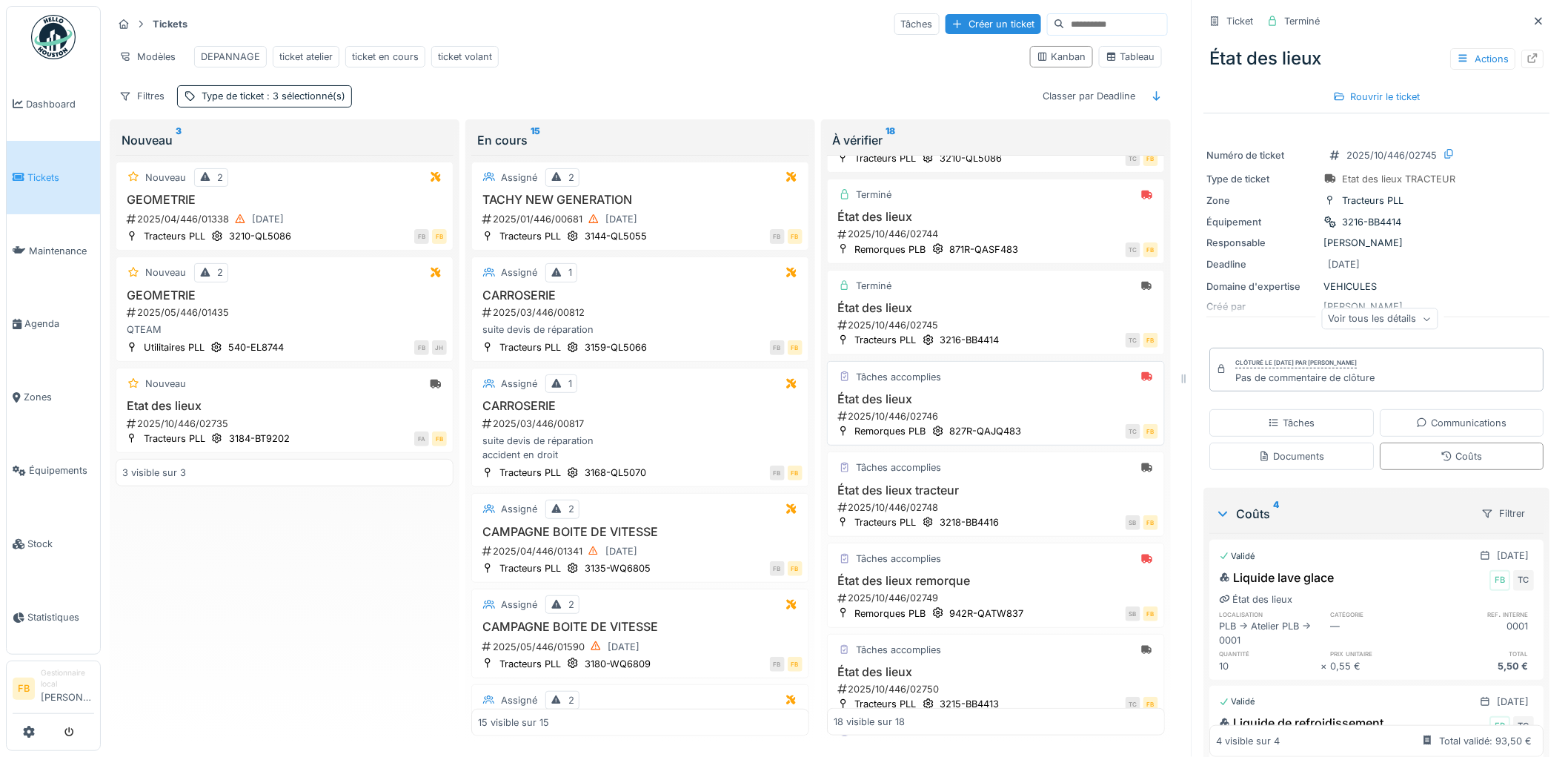
click at [958, 386] on div "Tâches accomplies" at bounding box center [996, 377] width 325 height 19
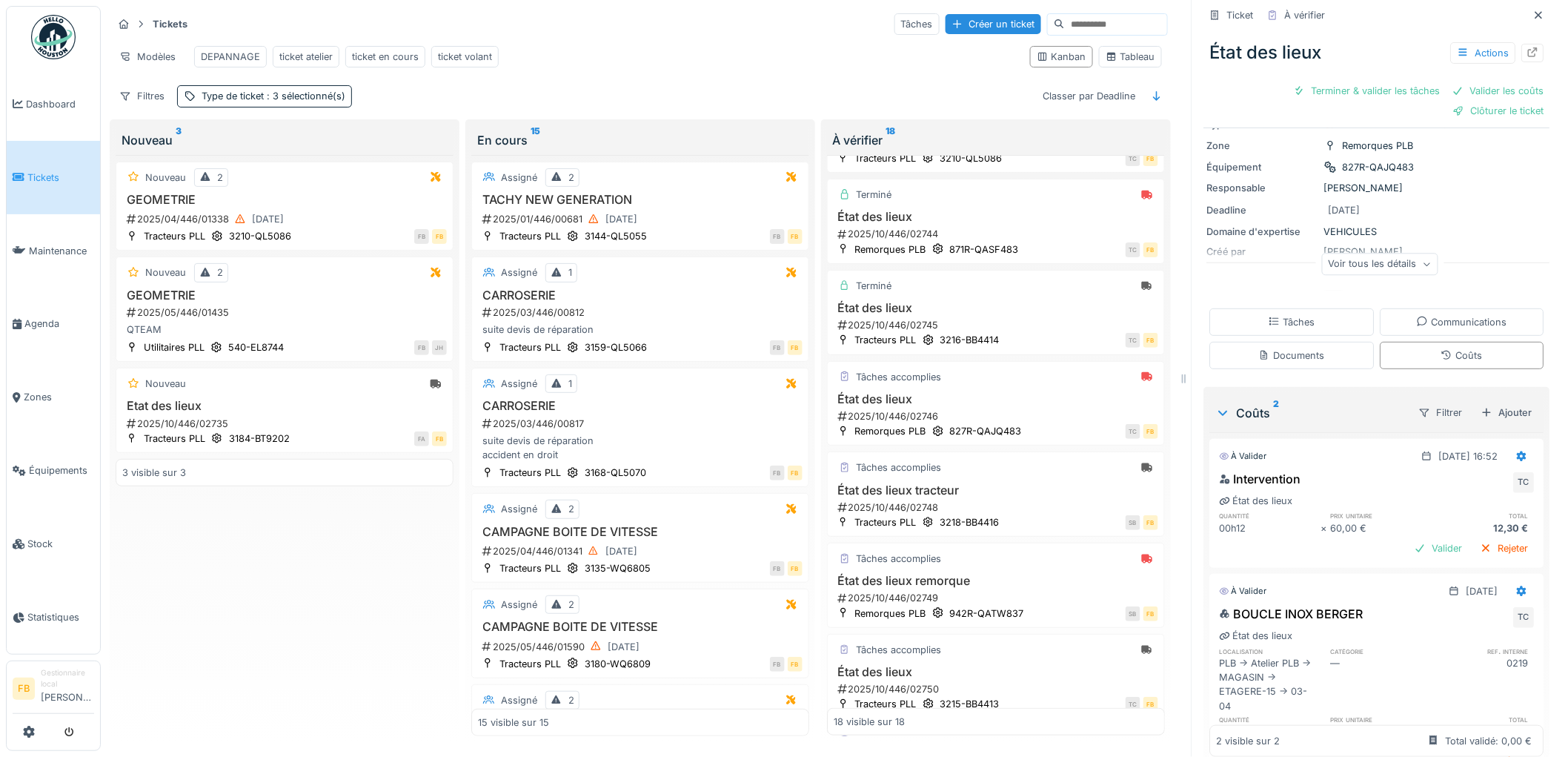
scroll to position [149, 0]
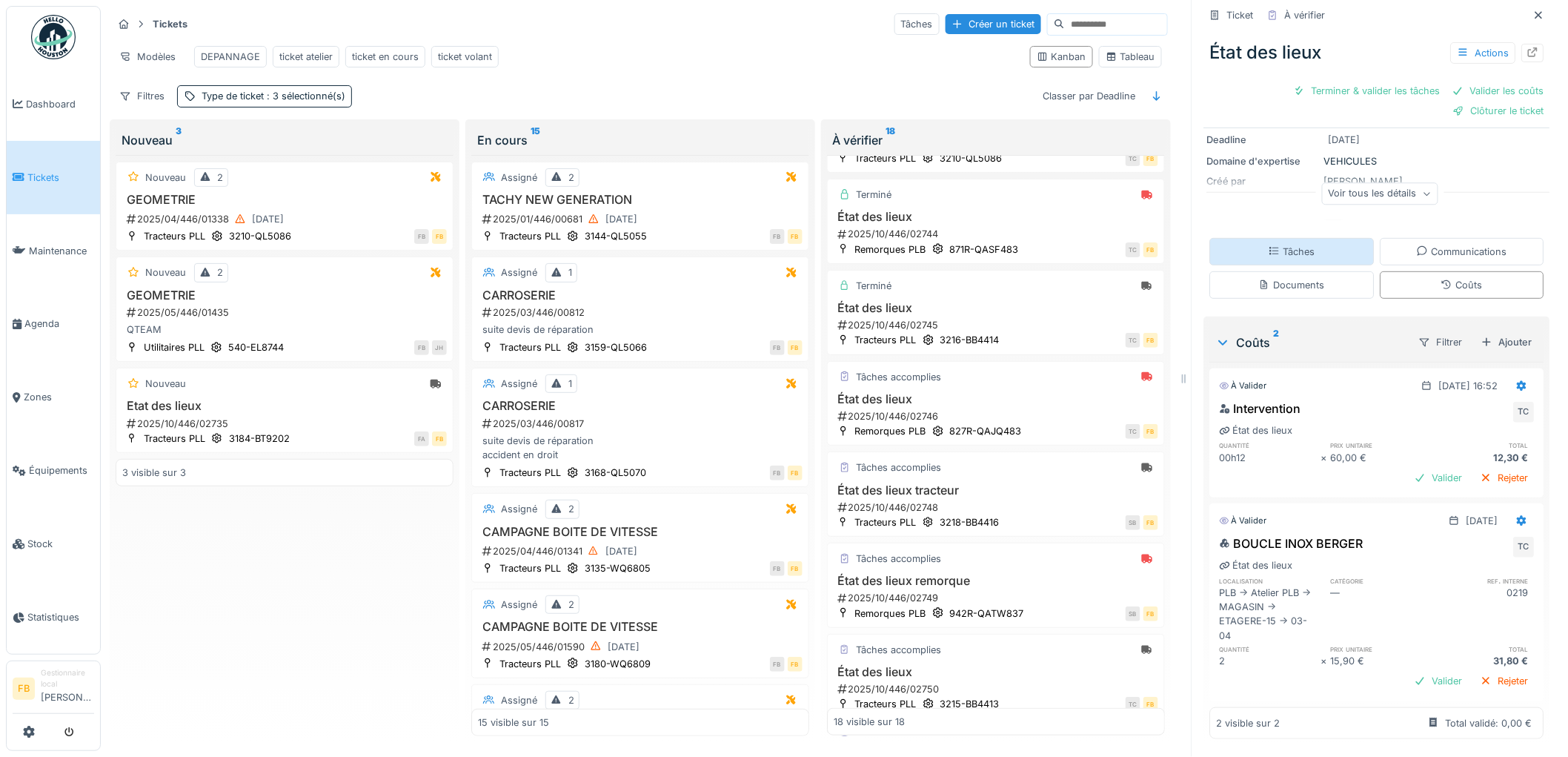
click at [1306, 253] on div "Tâches" at bounding box center [1293, 251] width 165 height 27
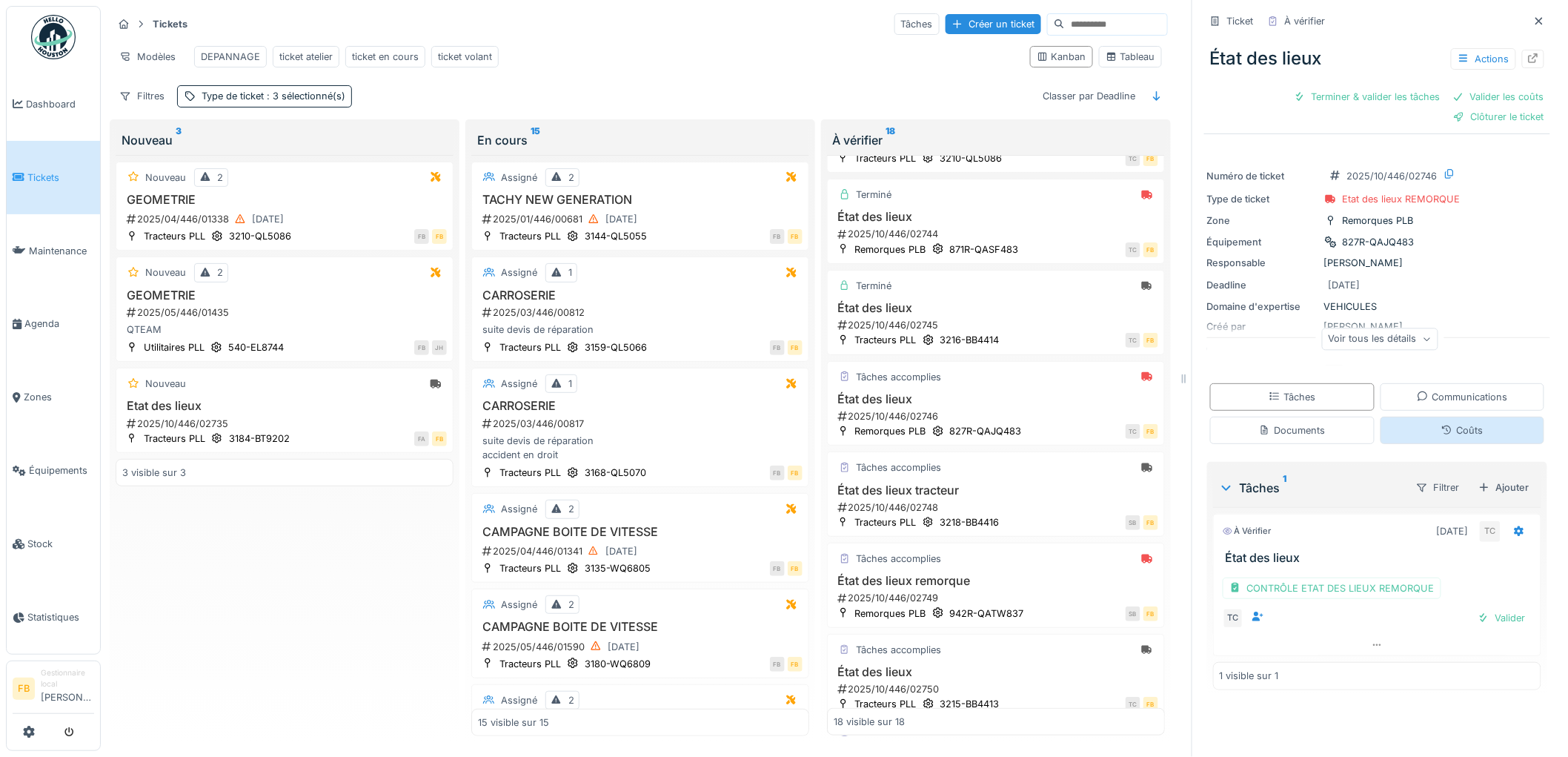
click at [1441, 426] on icon at bounding box center [1446, 431] width 12 height 9
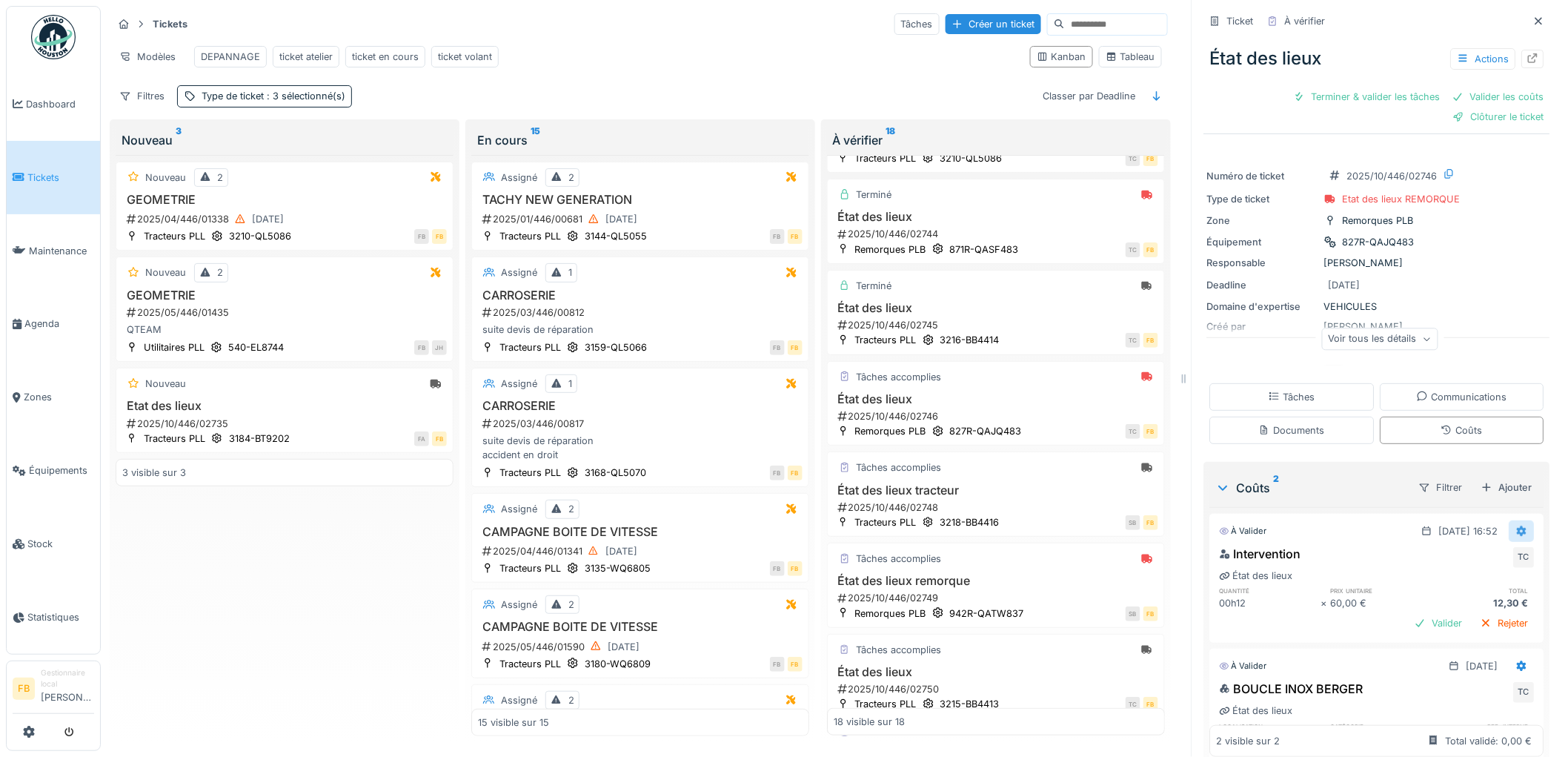
click at [1516, 526] on icon at bounding box center [1522, 531] width 12 height 9
click at [1475, 557] on div "Modifier" at bounding box center [1457, 567] width 72 height 22
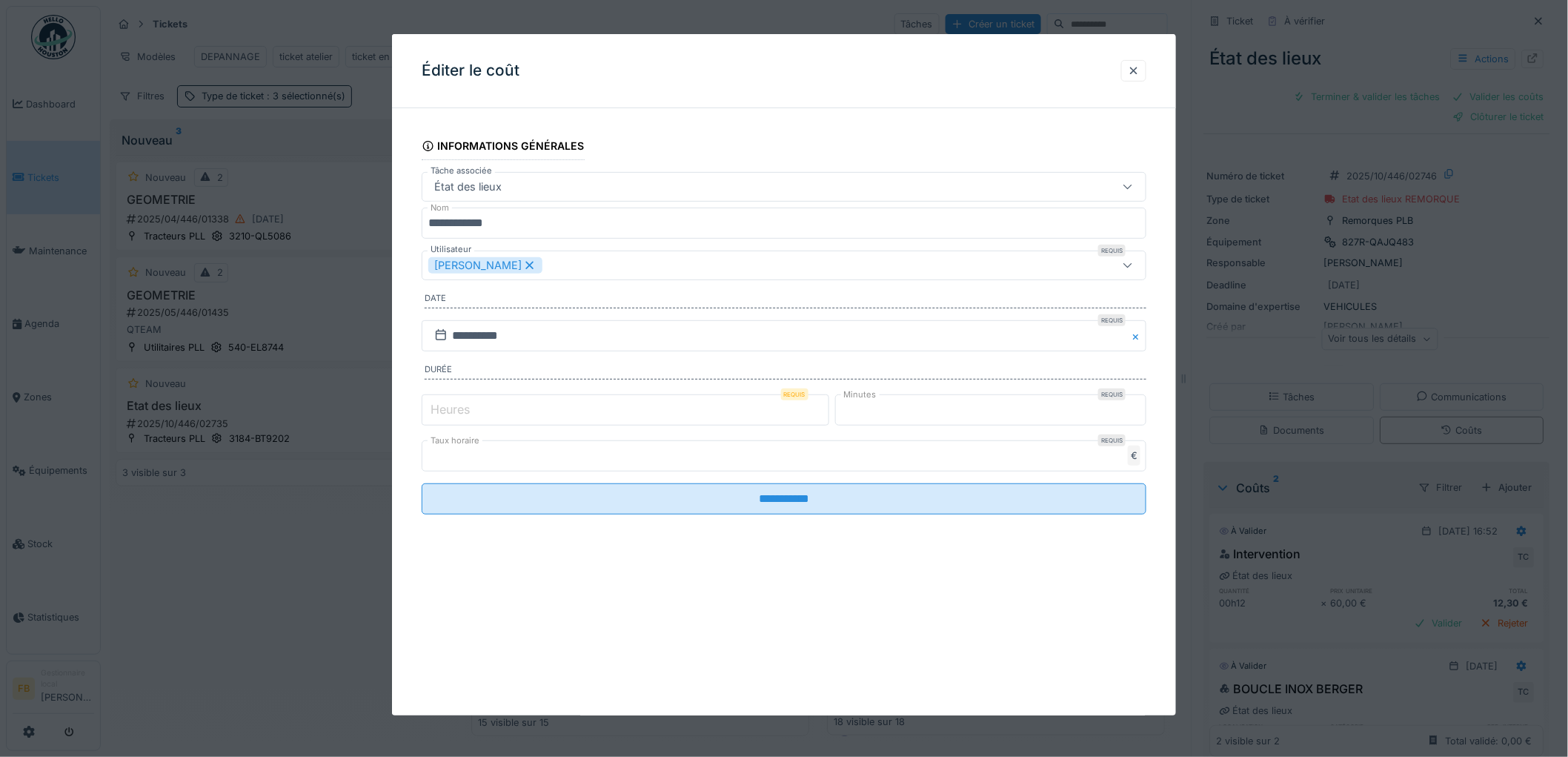
click at [482, 409] on input "*" at bounding box center [626, 410] width 408 height 31
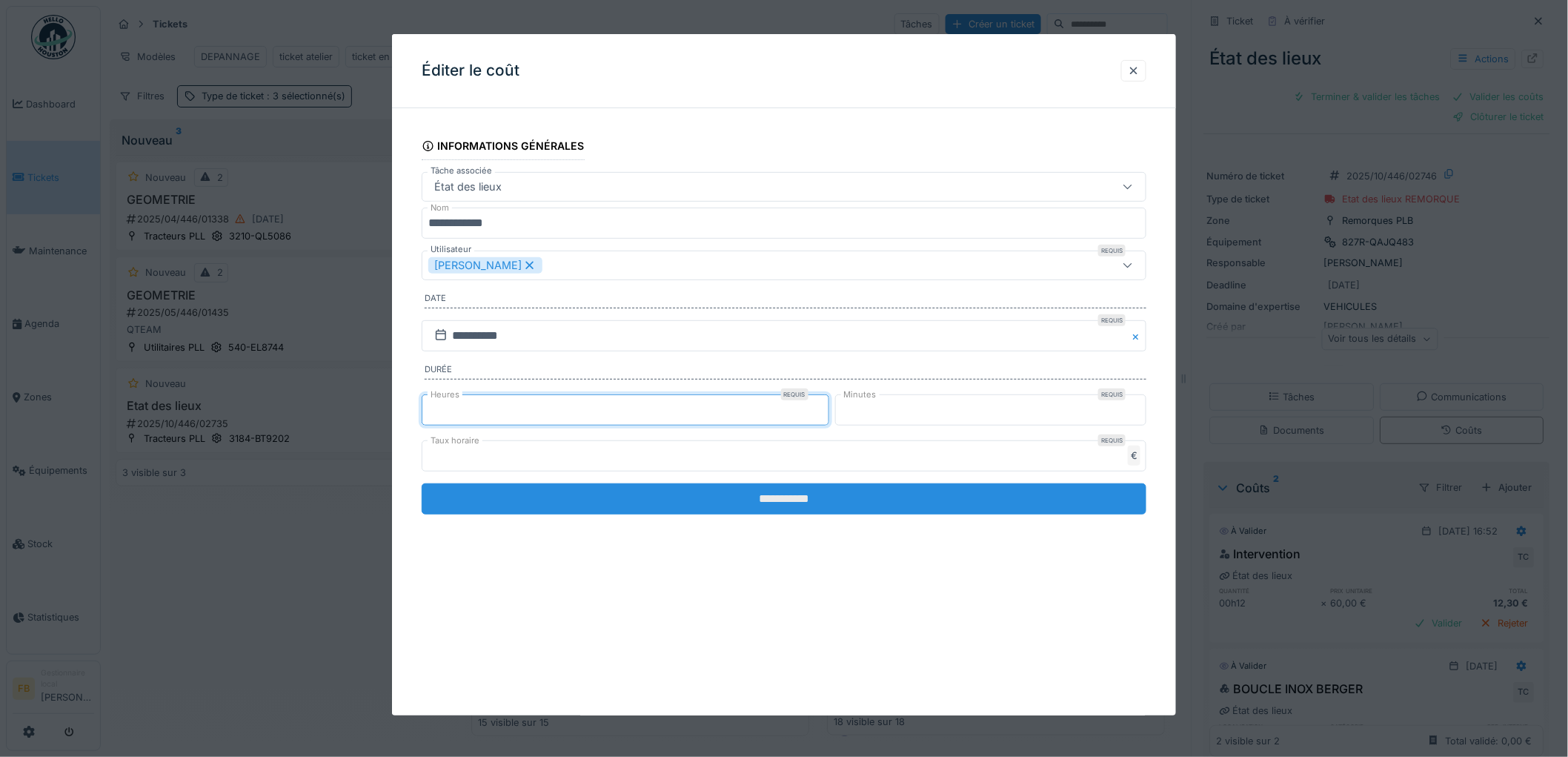
type input "*"
click at [750, 507] on input "**********" at bounding box center [784, 499] width 724 height 31
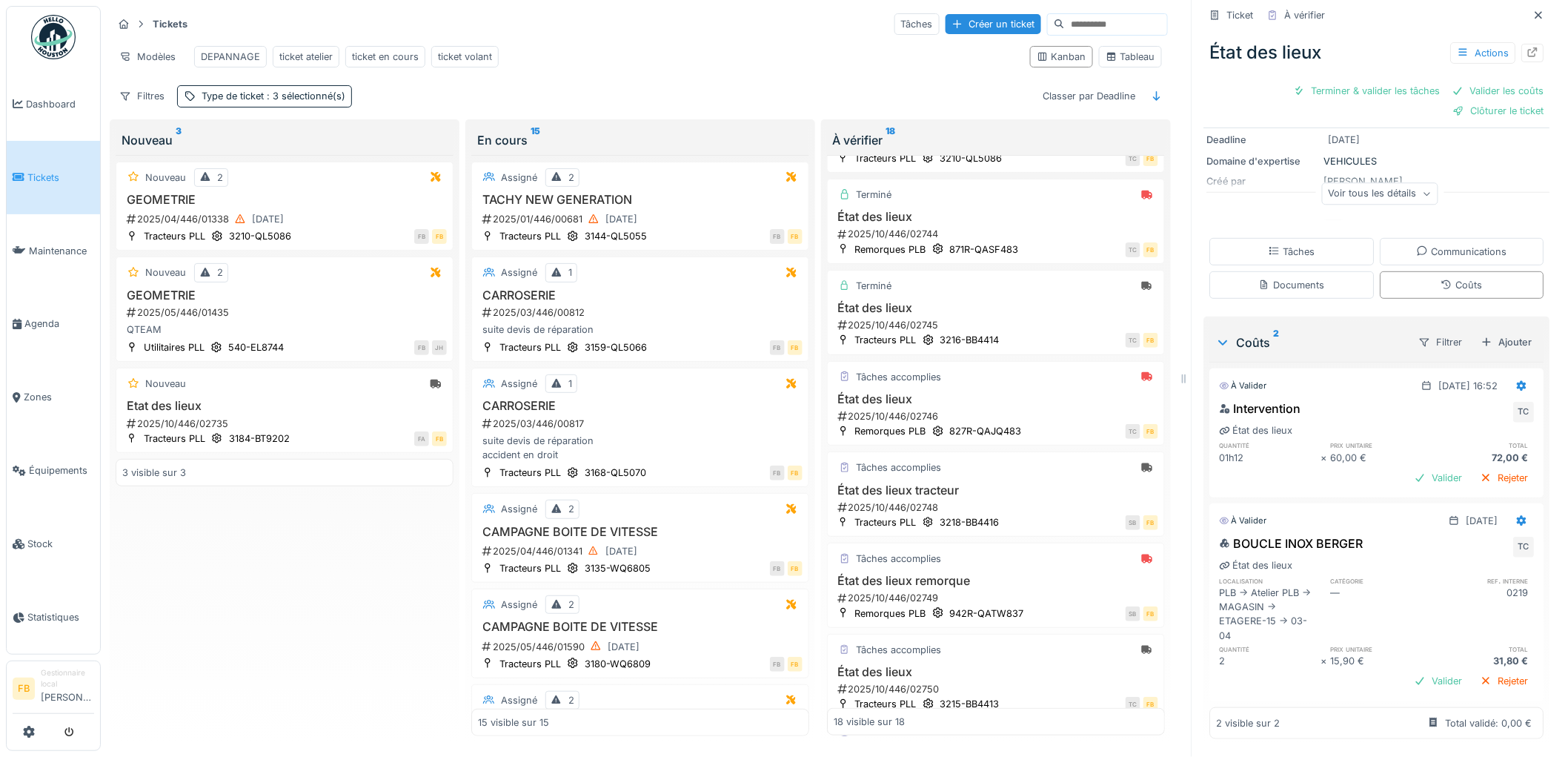
scroll to position [0, 0]
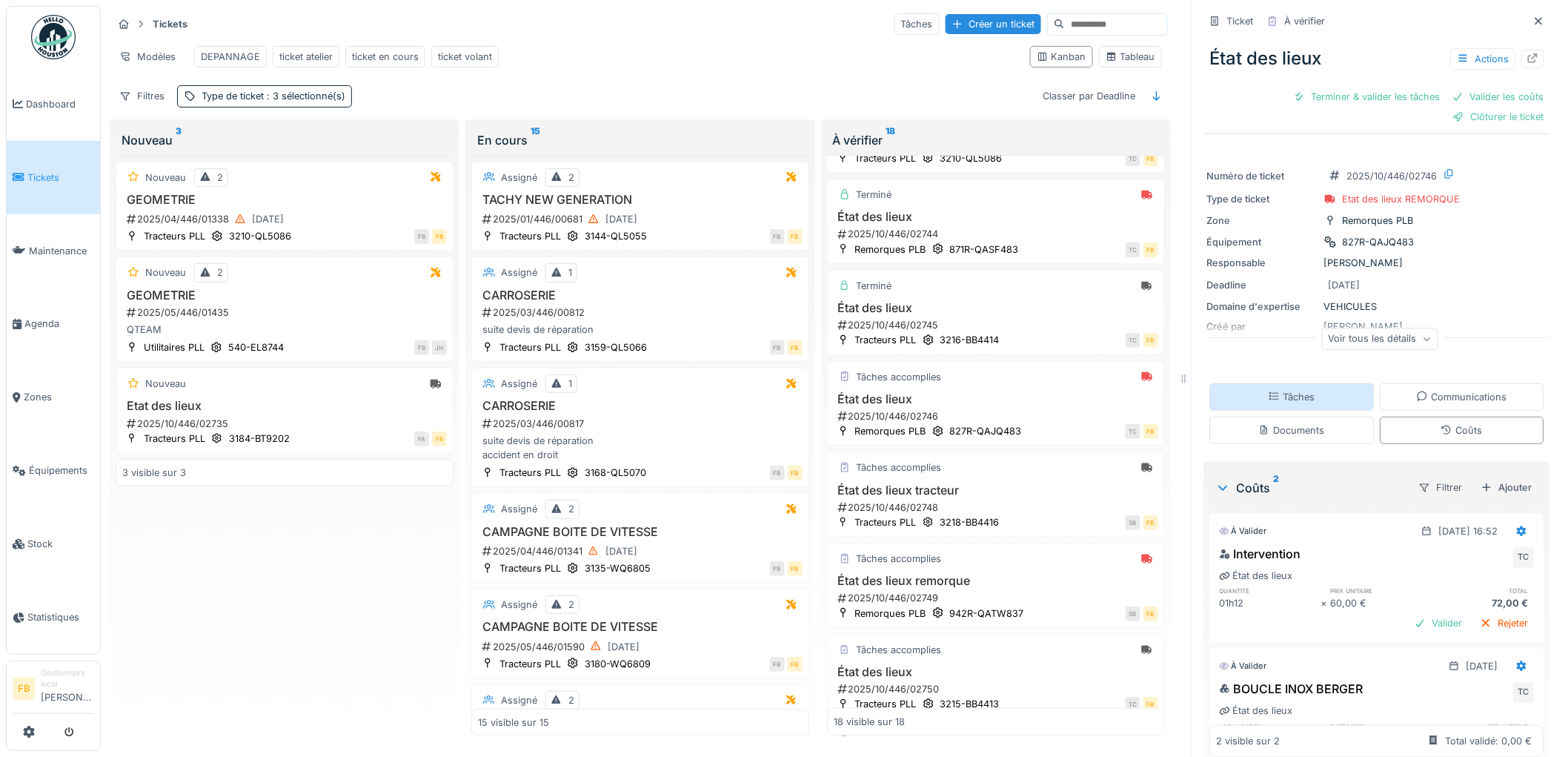
click at [1312, 386] on div "Tâches" at bounding box center [1293, 397] width 165 height 27
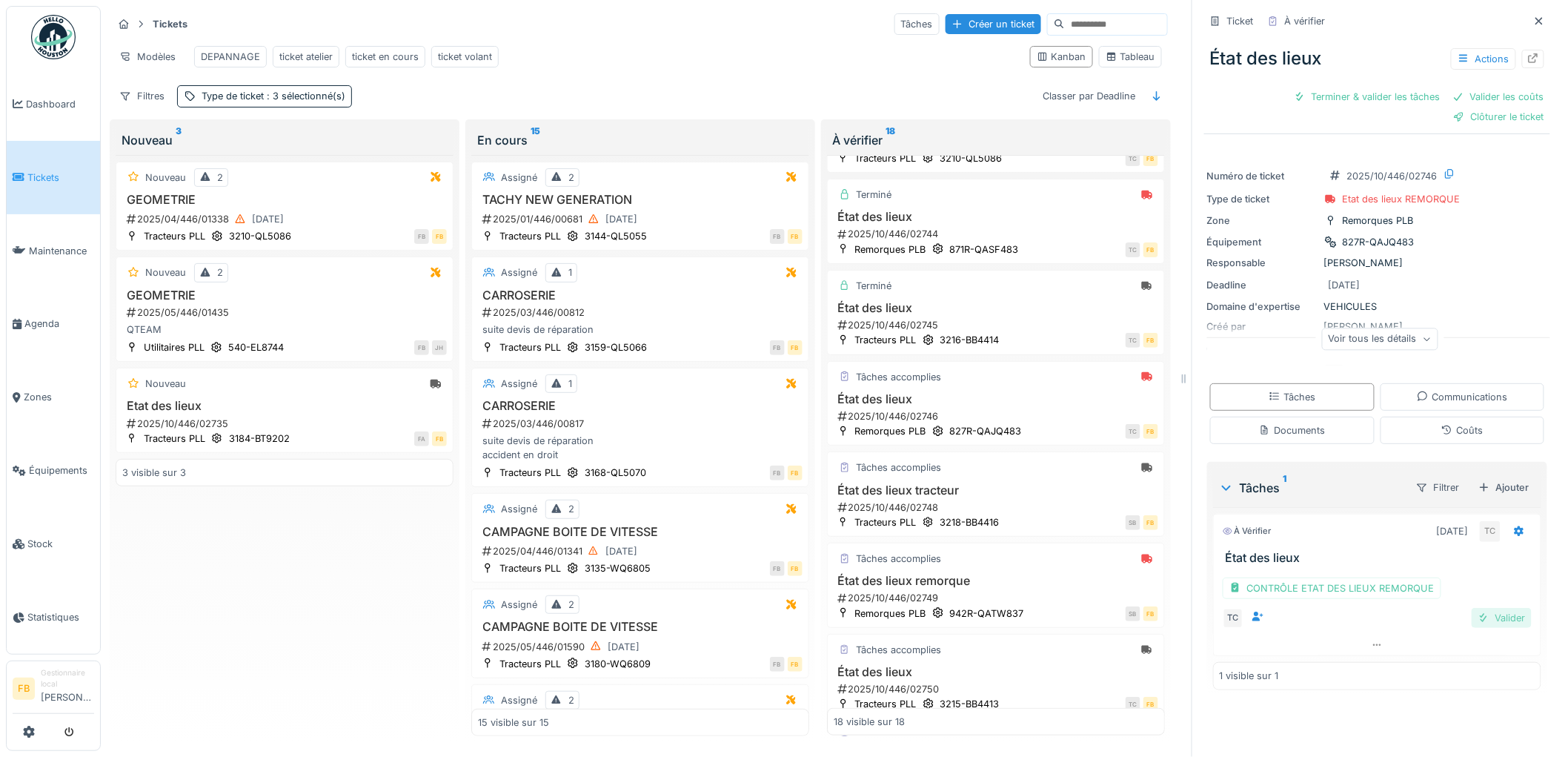
click at [1473, 608] on div "Valider" at bounding box center [1501, 618] width 60 height 20
click at [1347, 578] on div at bounding box center [1377, 588] width 327 height 21
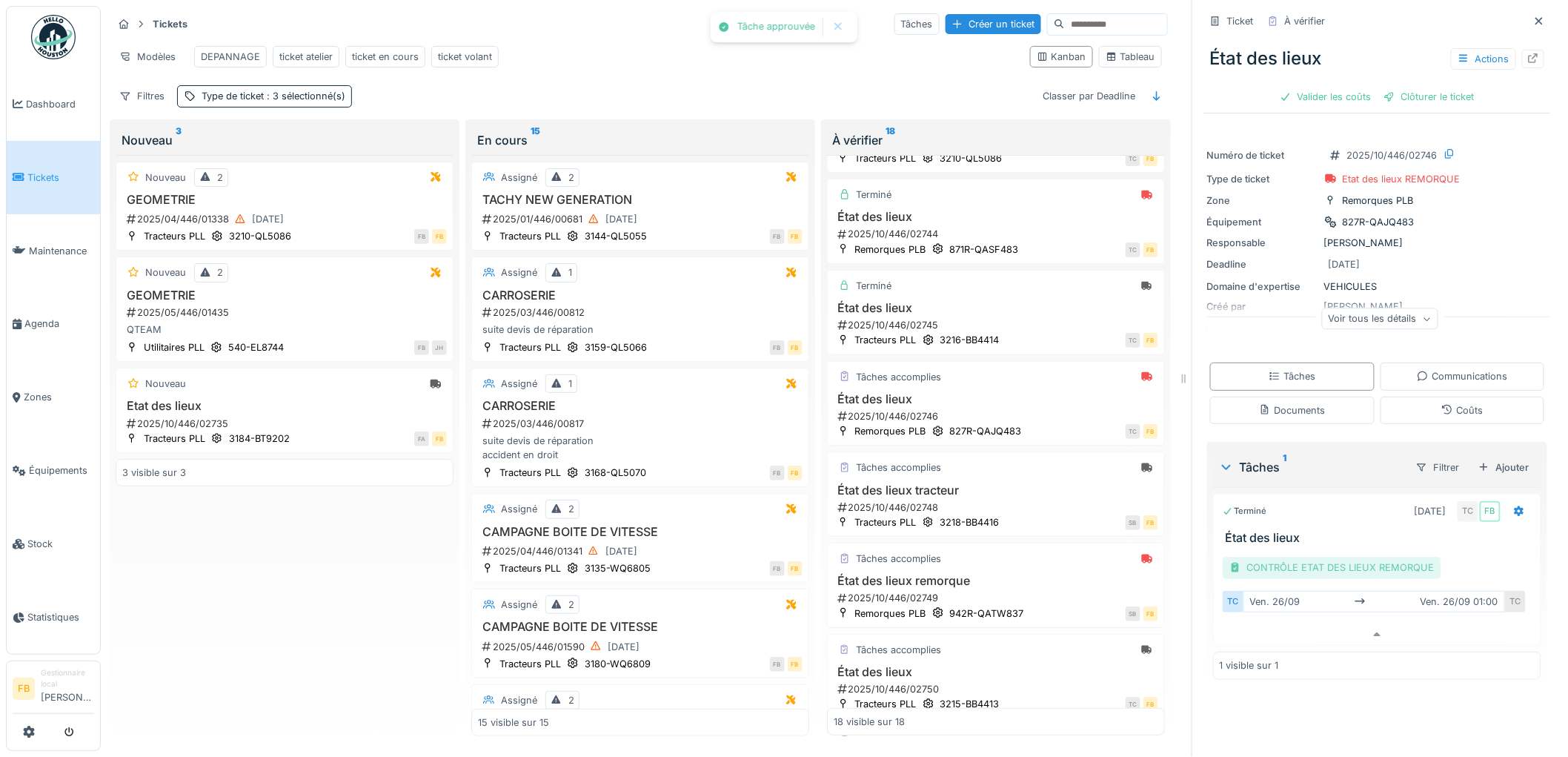
click at [1280, 557] on div "CONTRÔLE ETAT DES LIEUX REMORQUE" at bounding box center [1332, 567] width 219 height 21
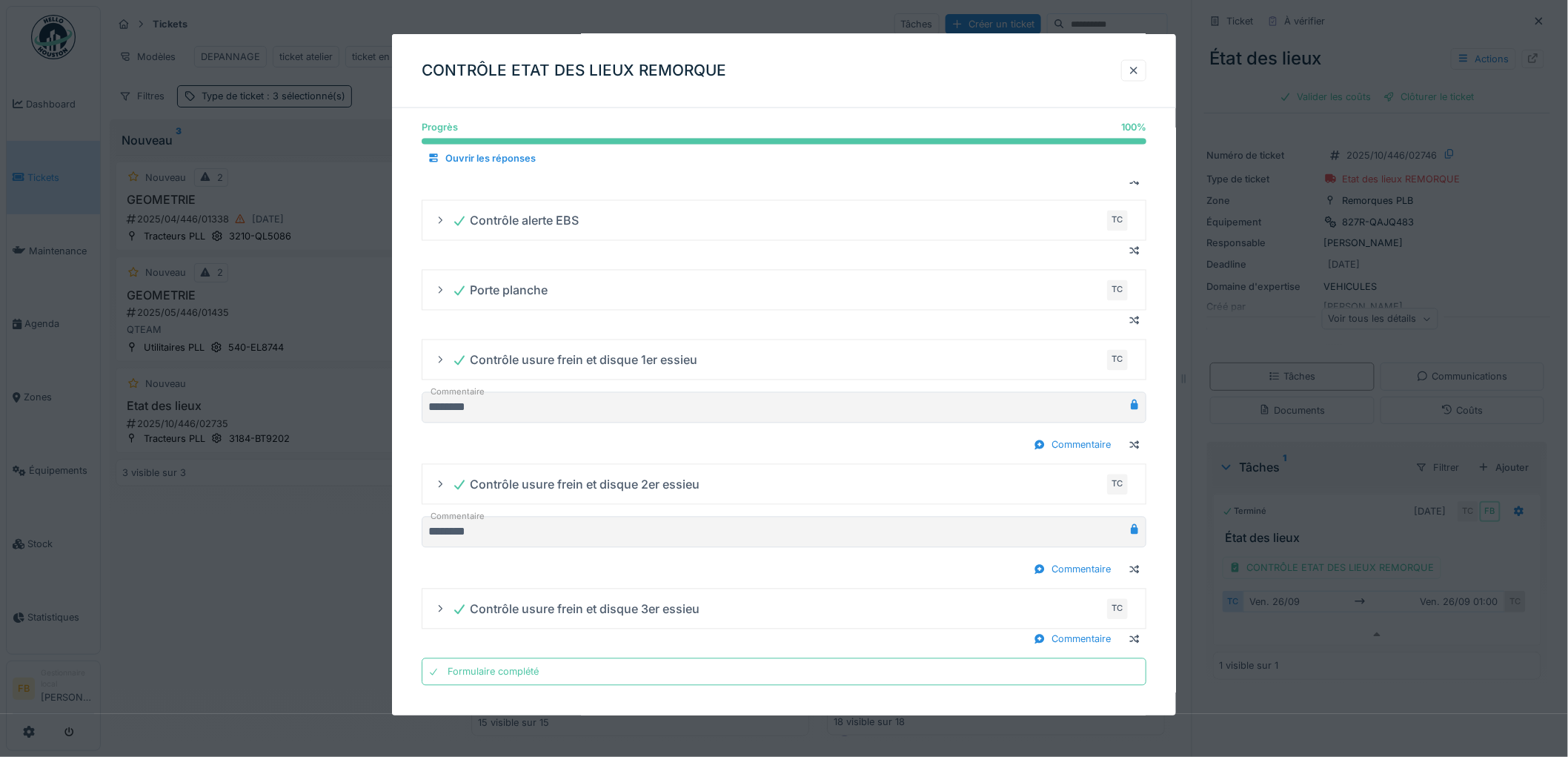
scroll to position [1040, 0]
click at [1146, 67] on div at bounding box center [1134, 71] width 25 height 21
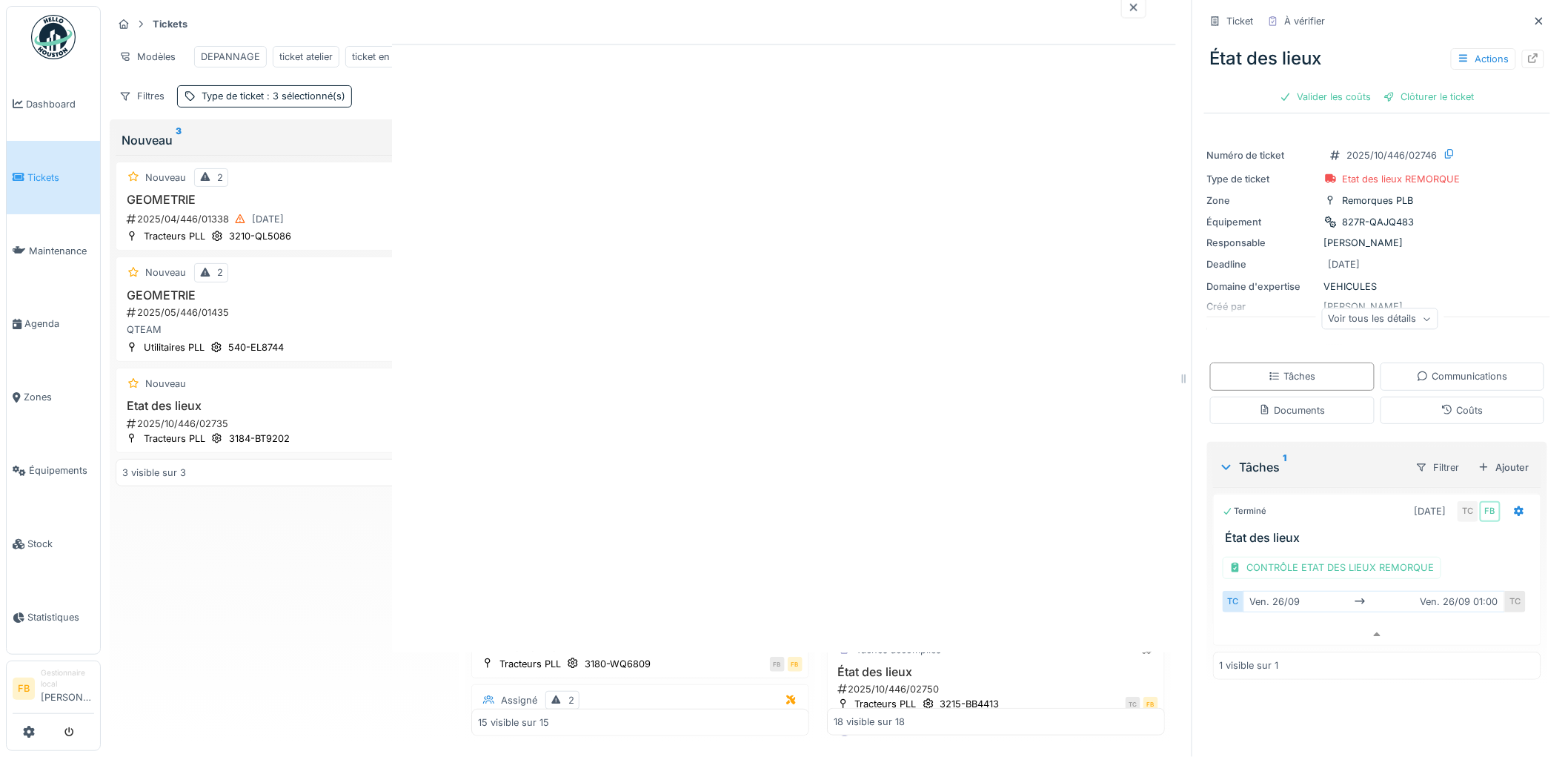
scroll to position [0, 0]
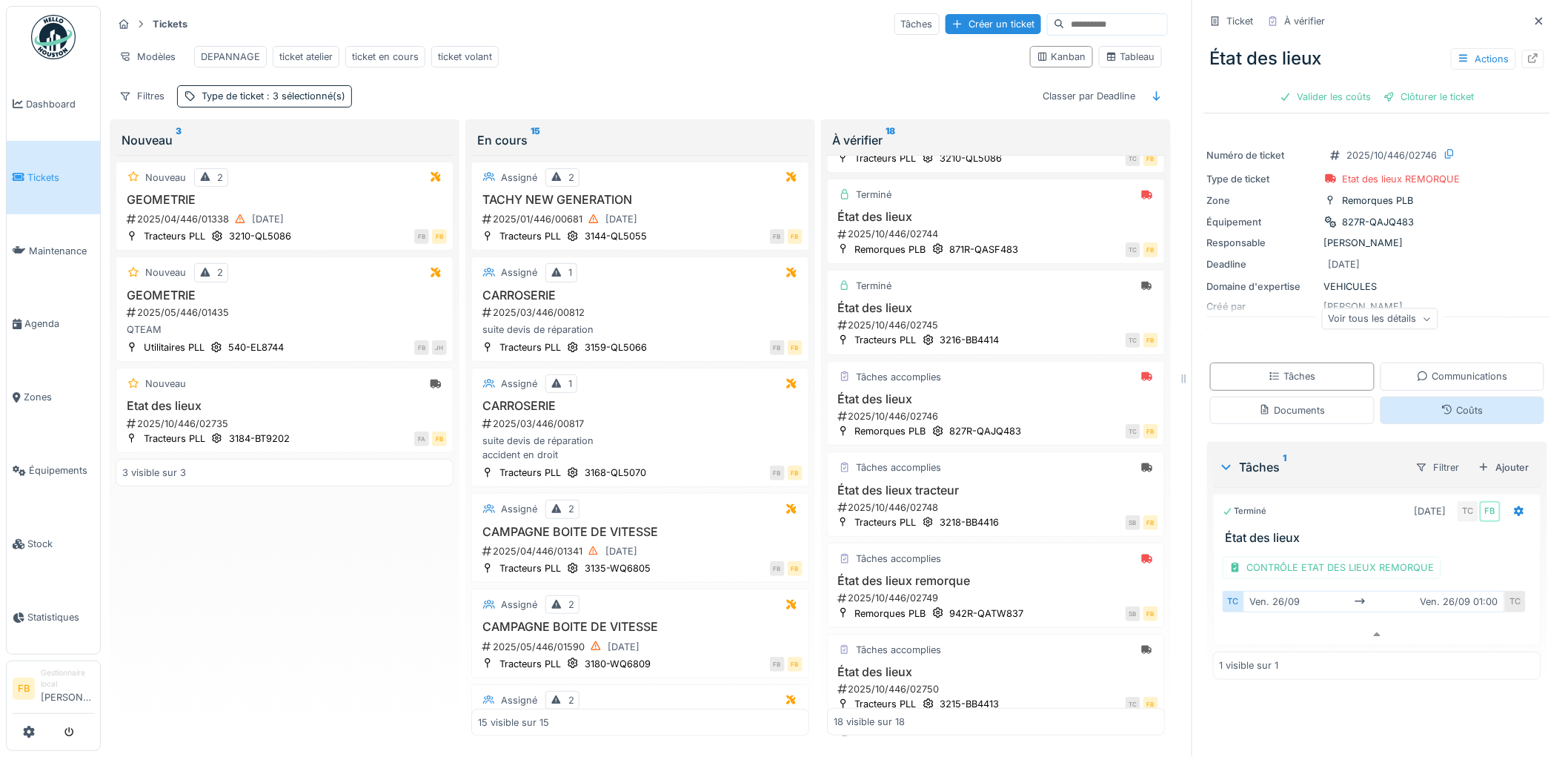
click at [1425, 410] on div "Coûts" at bounding box center [1463, 410] width 165 height 27
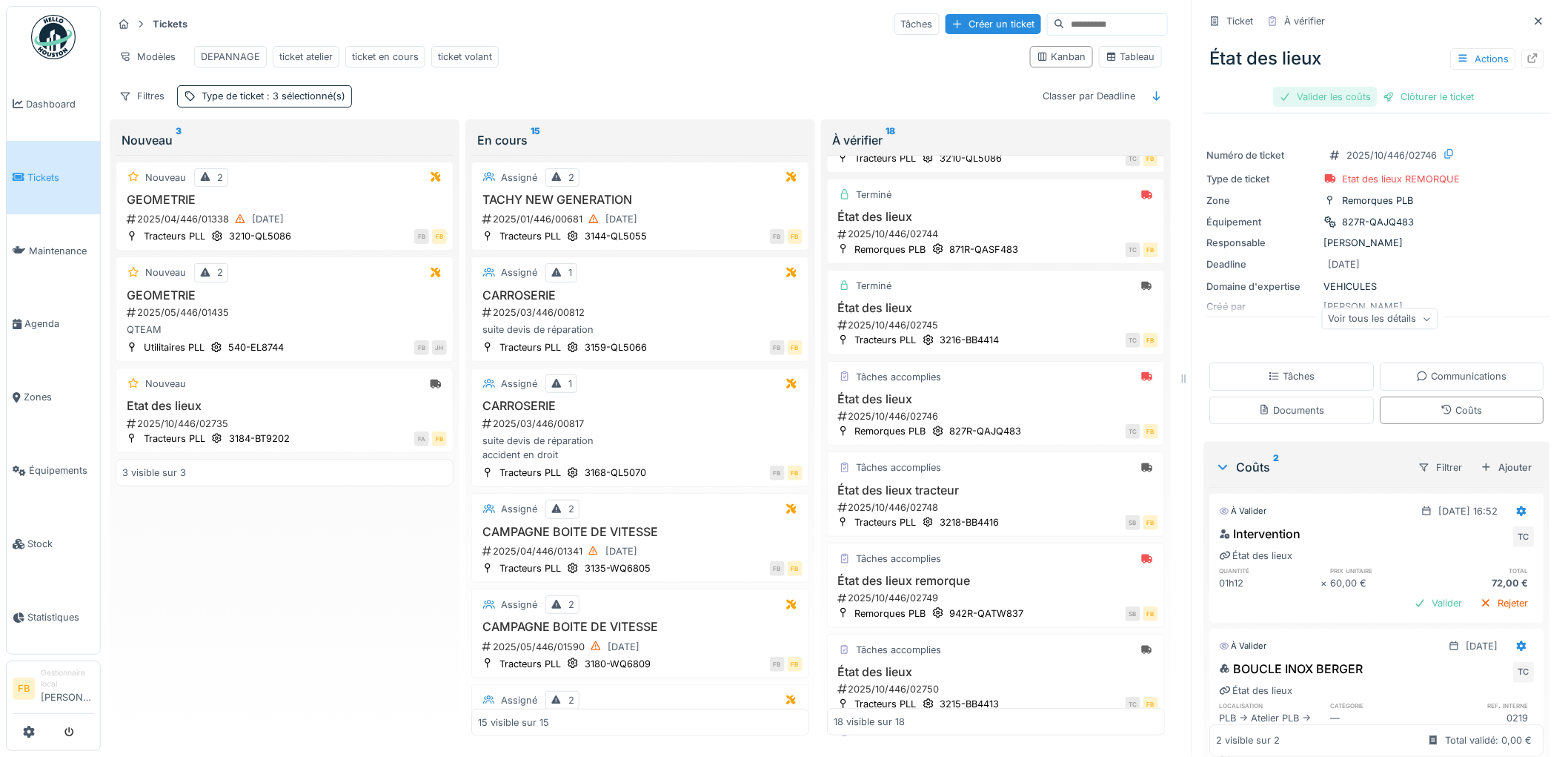
click at [1293, 87] on div "Valider les coûts" at bounding box center [1326, 97] width 103 height 20
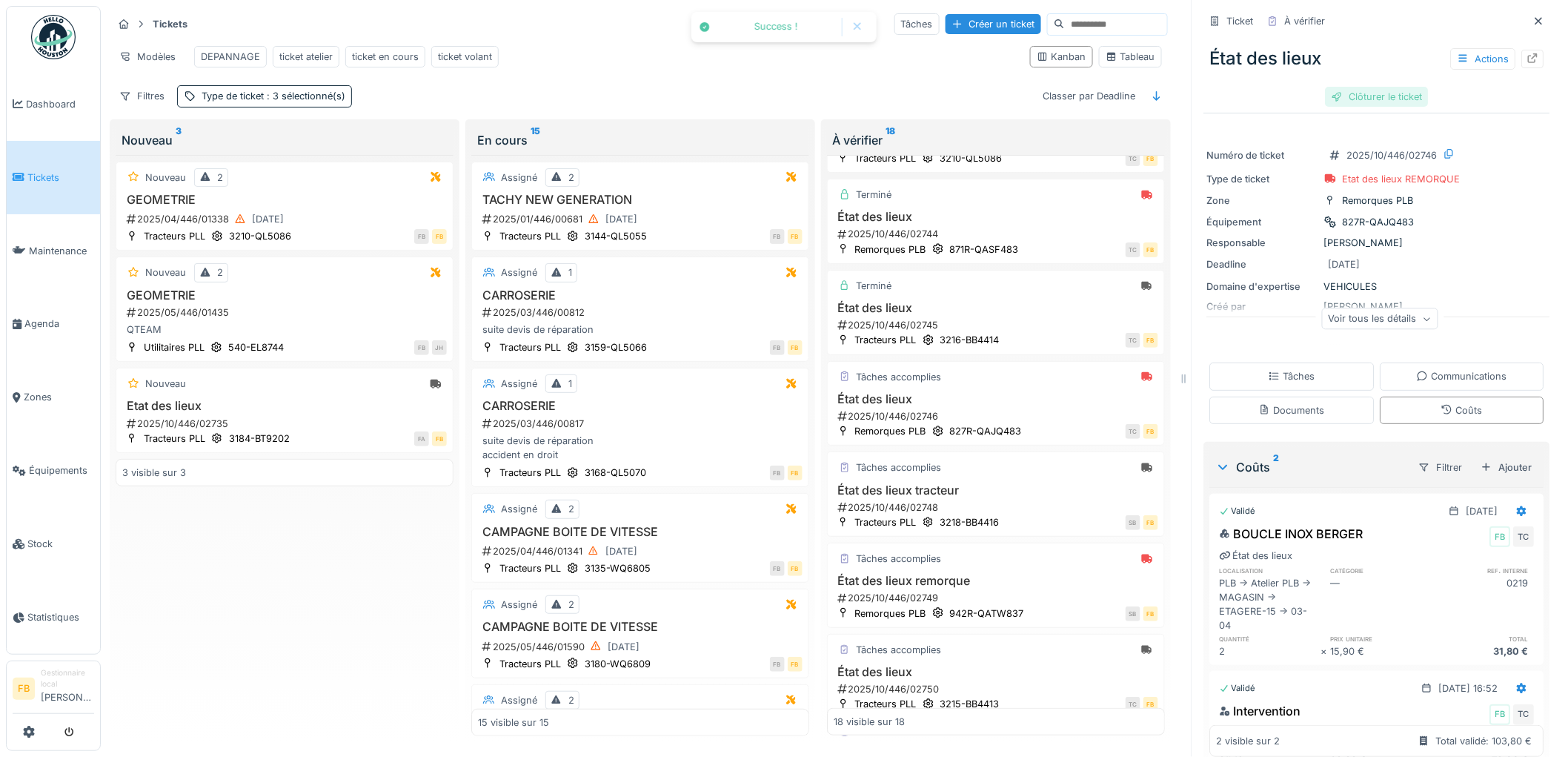
click at [1338, 89] on div "Clôturer le ticket" at bounding box center [1377, 97] width 103 height 20
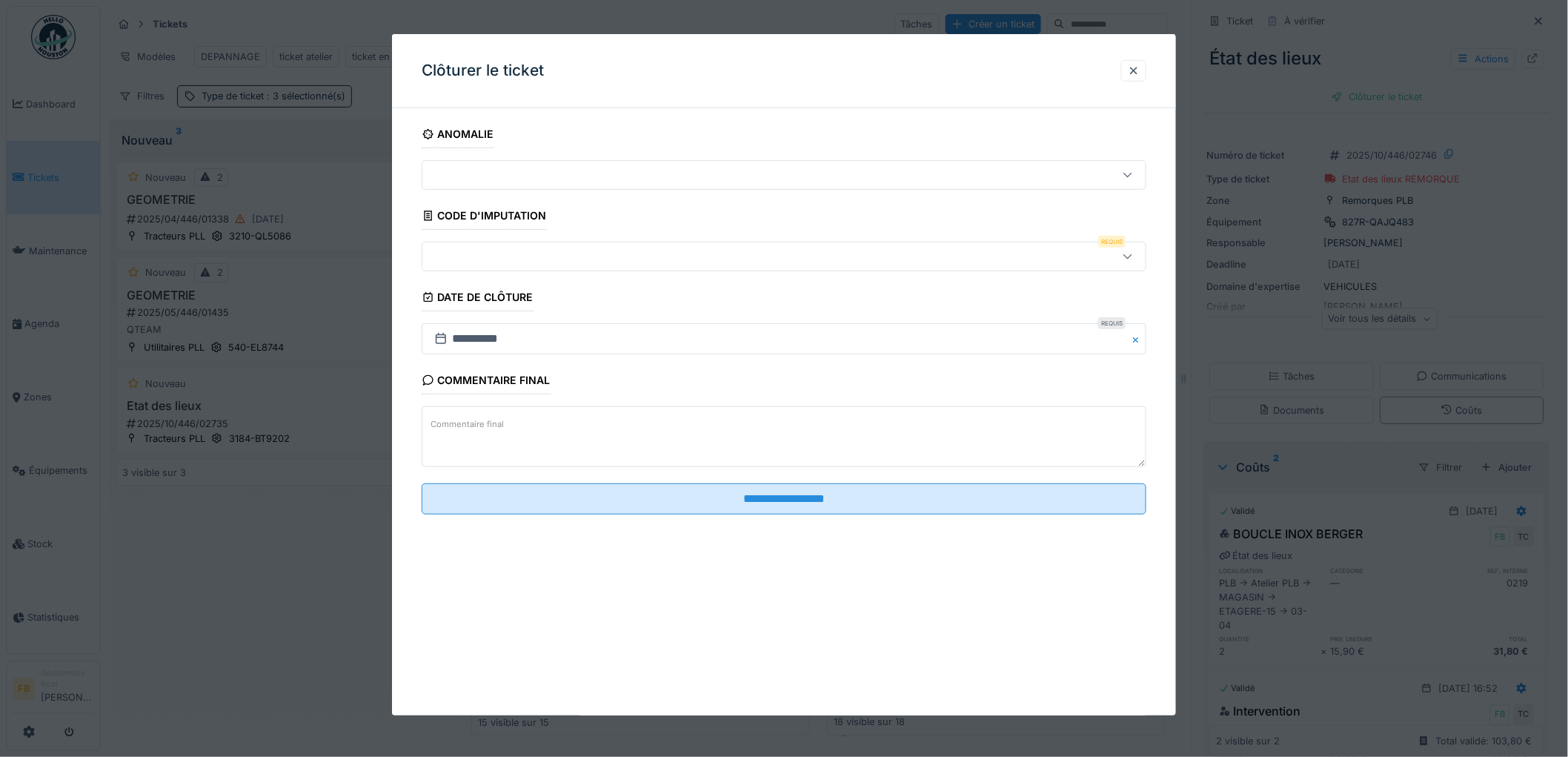
click at [505, 256] on div at bounding box center [742, 257] width 629 height 16
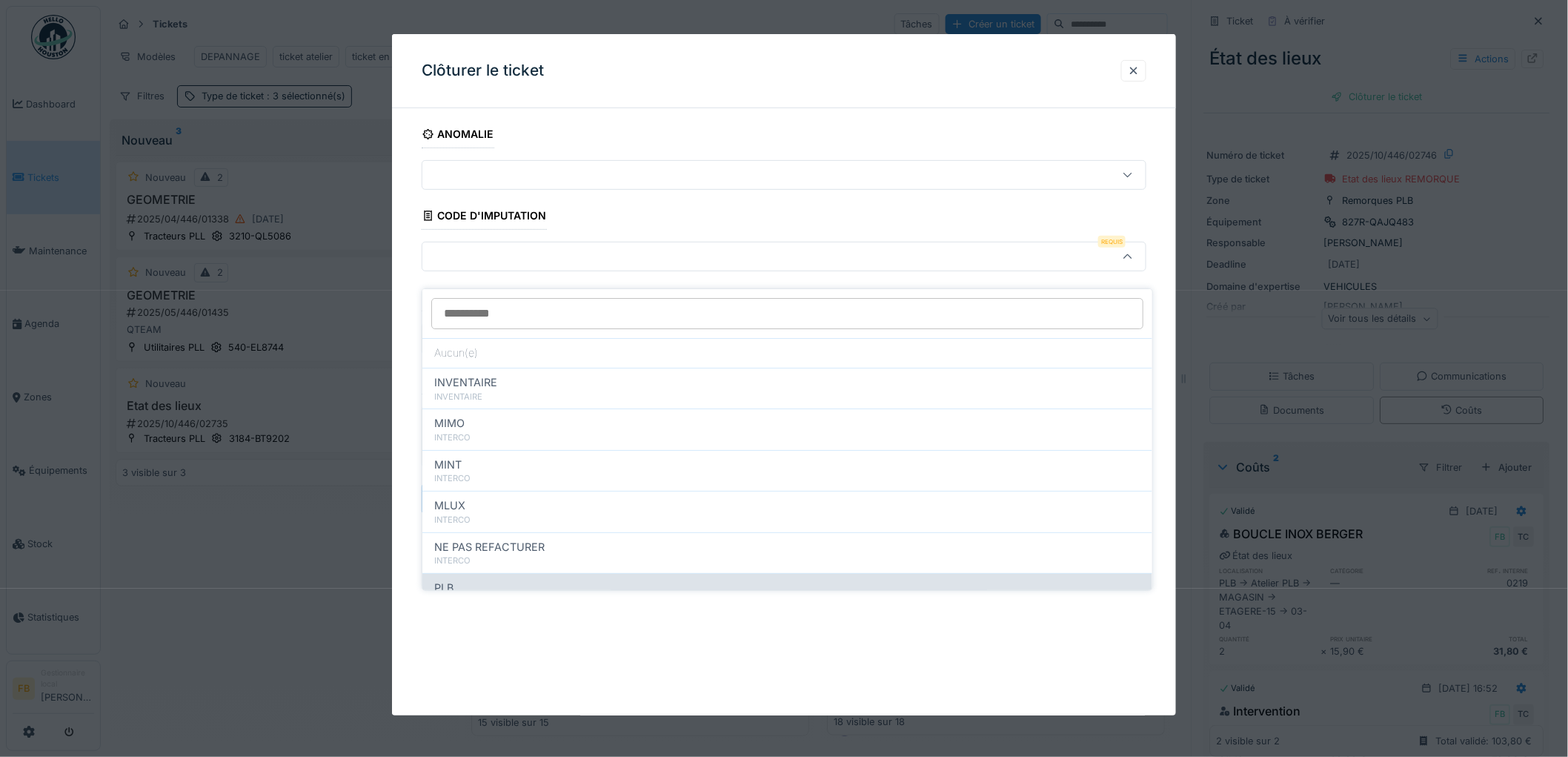
scroll to position [132, 0]
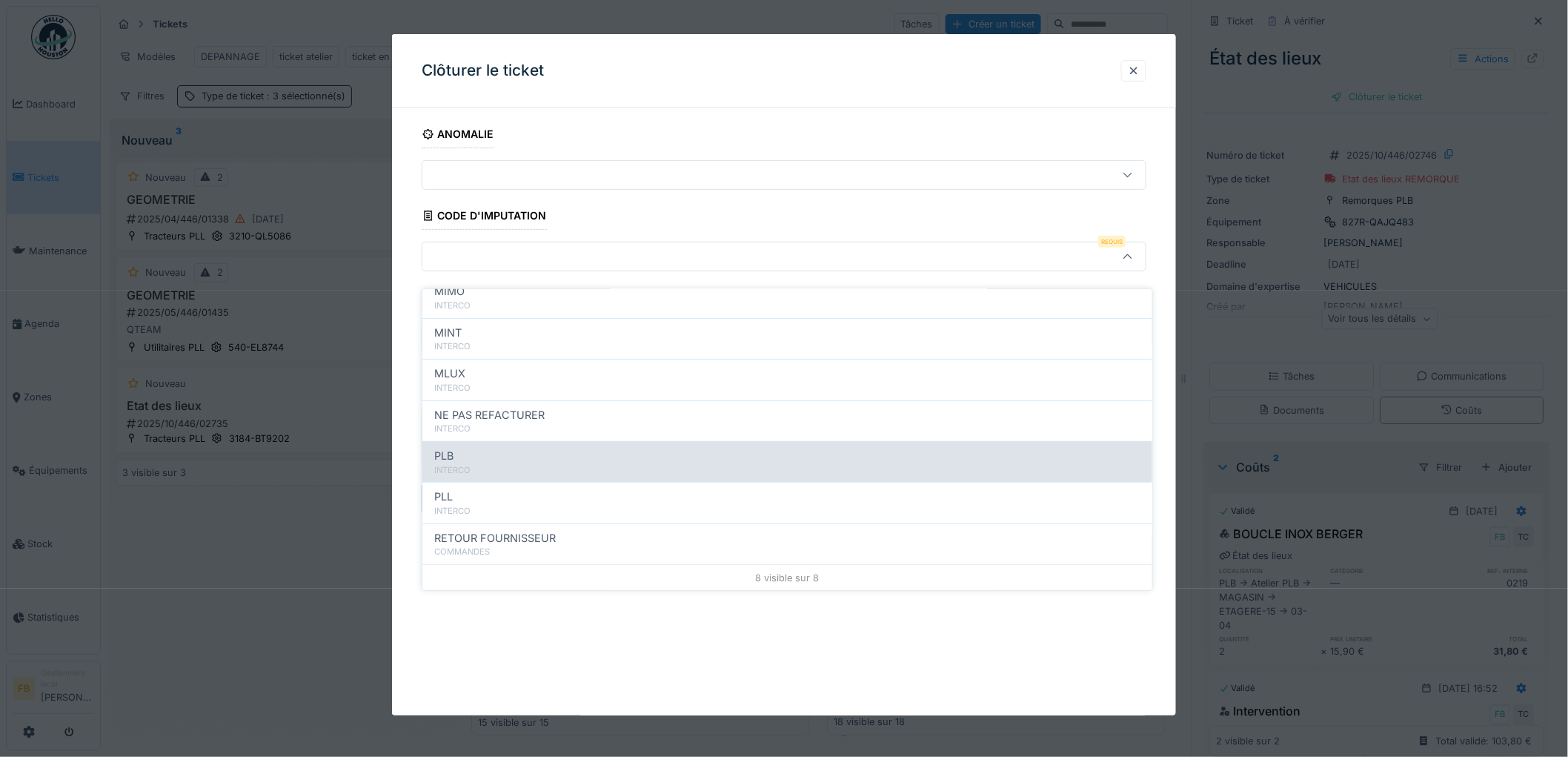
click at [483, 448] on div "PLB" at bounding box center [787, 456] width 706 height 16
type input "***"
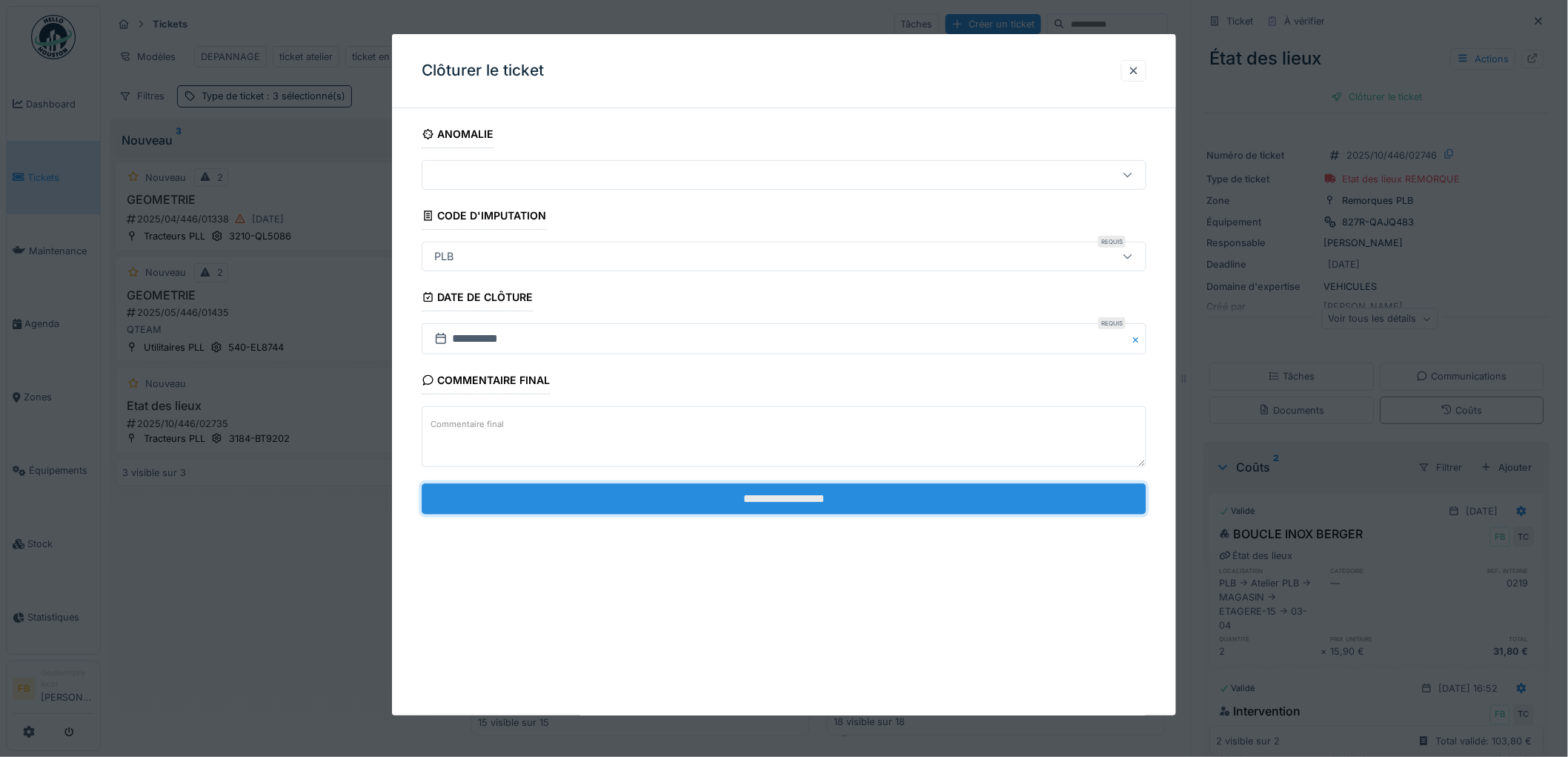
click at [747, 492] on input "**********" at bounding box center [784, 499] width 724 height 31
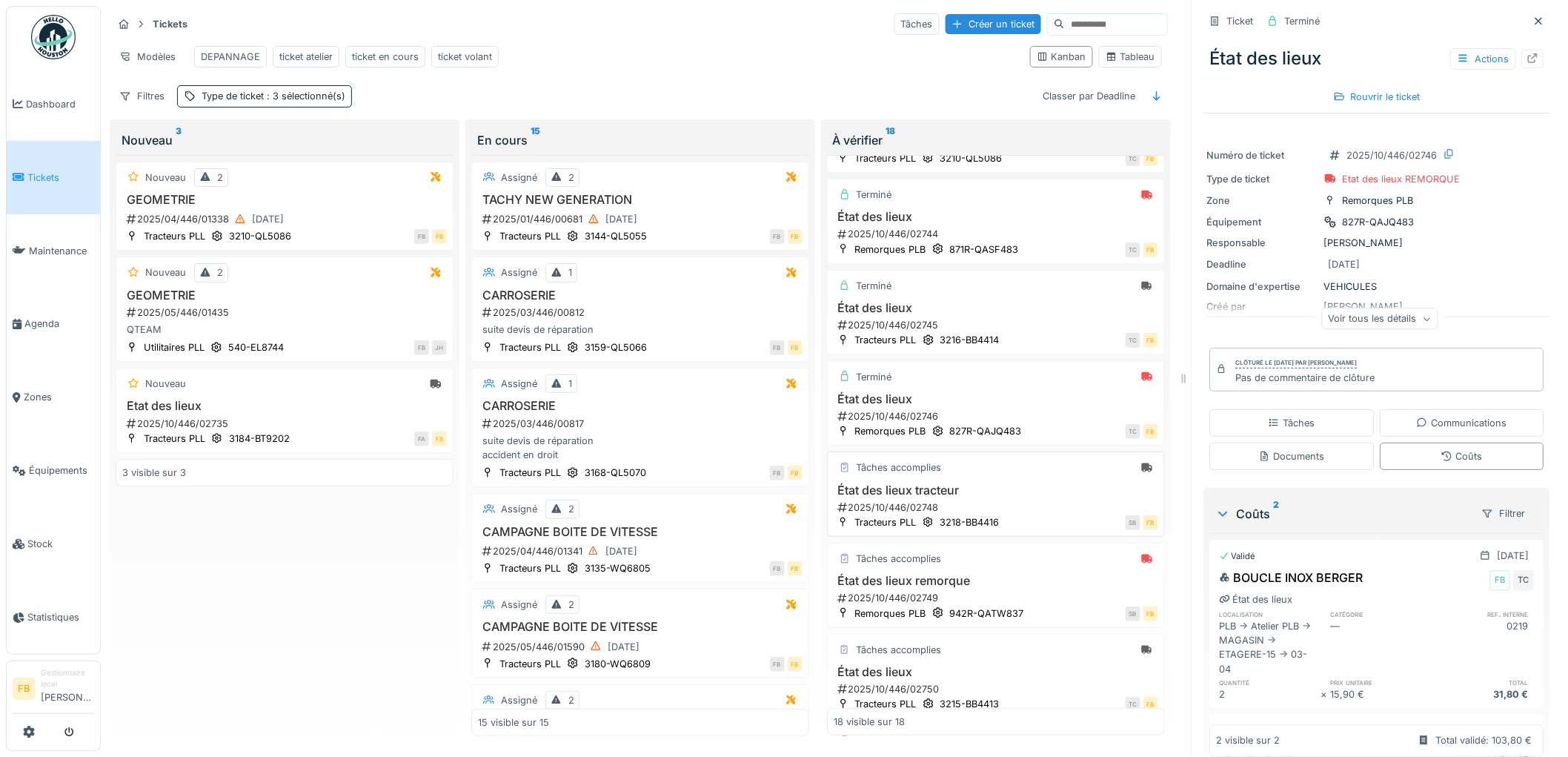
click at [994, 463] on div "Tâches accomplies" at bounding box center [996, 468] width 325 height 19
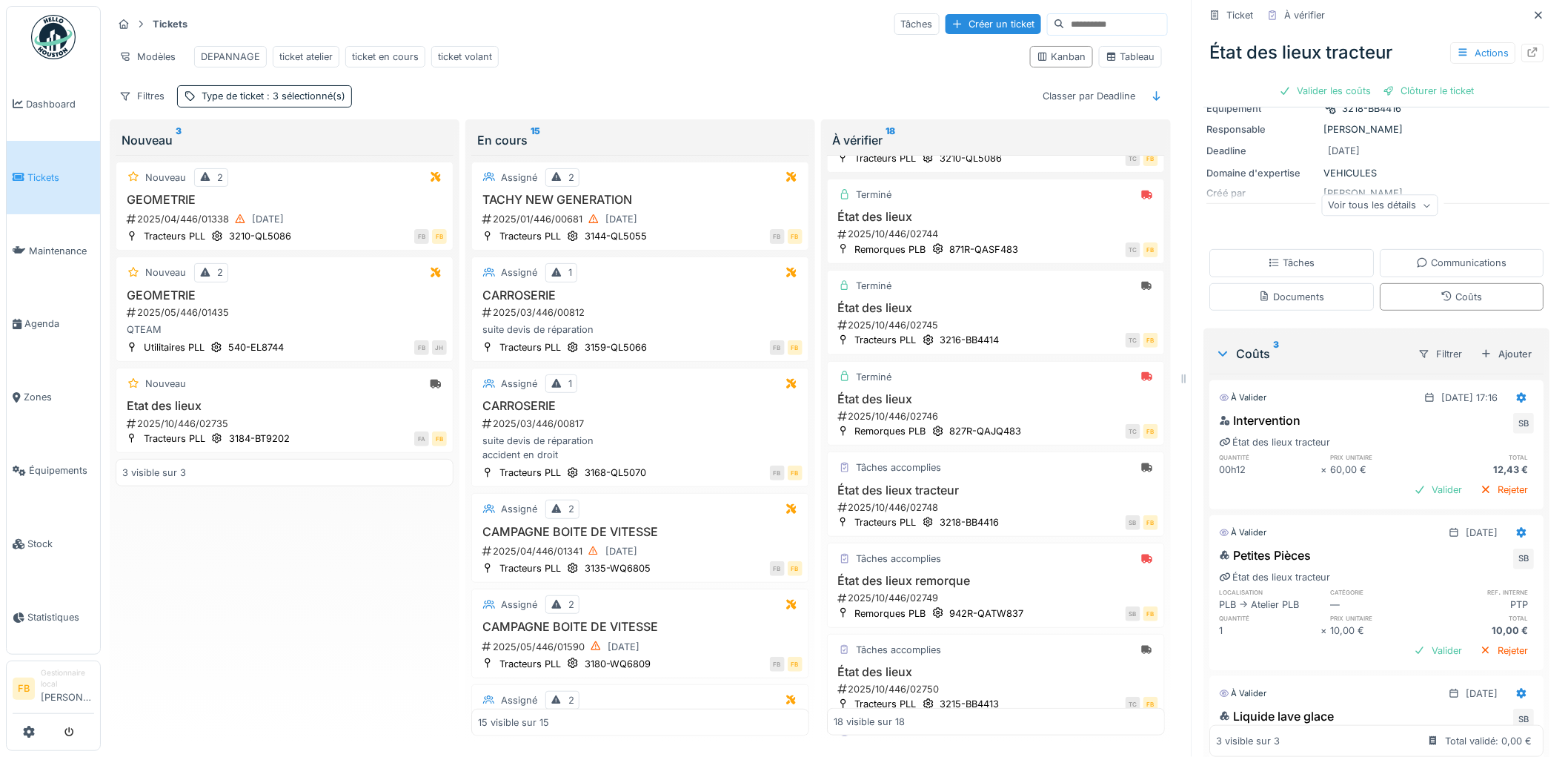
scroll to position [247, 0]
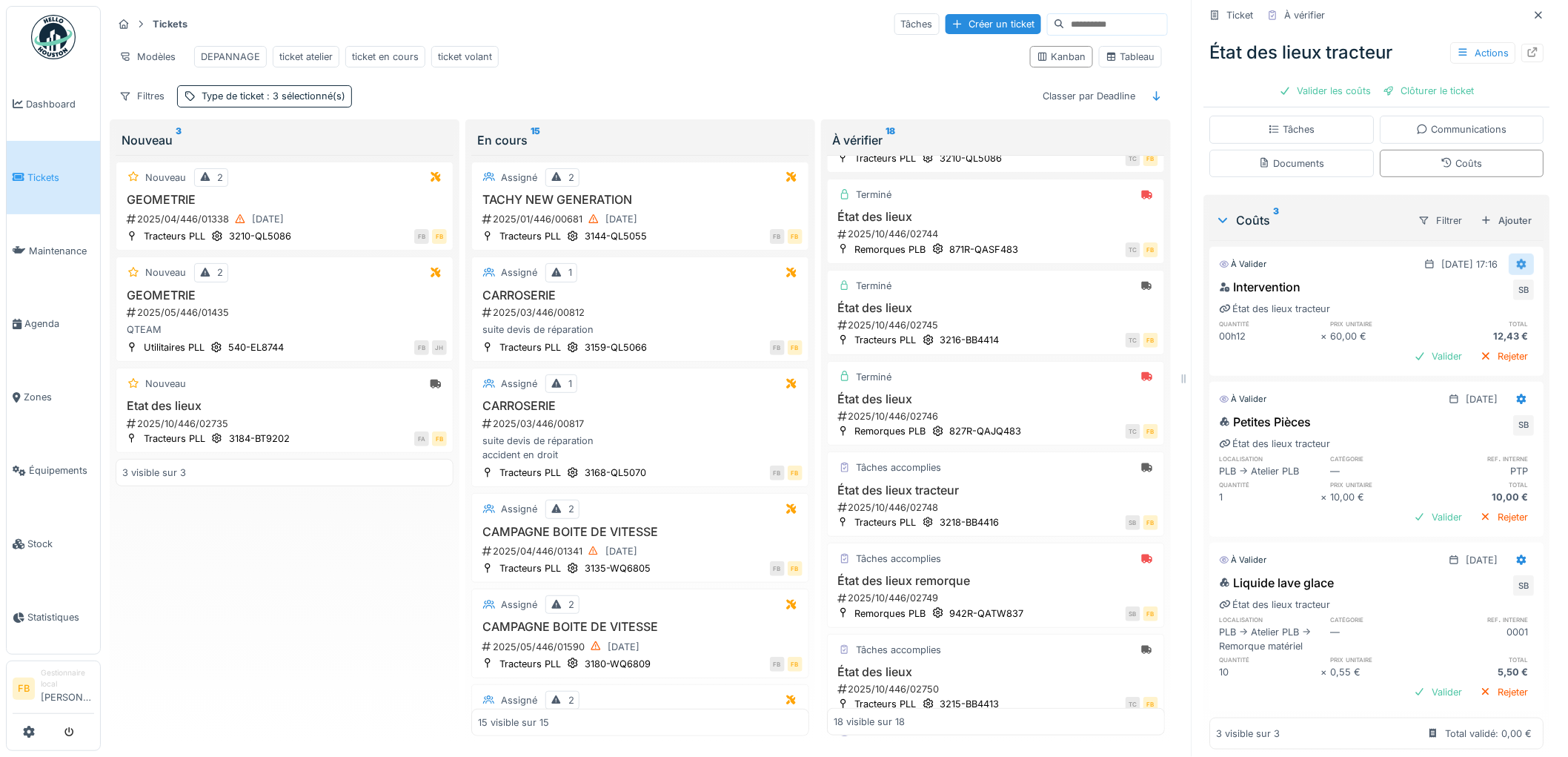
click at [1518, 259] on icon at bounding box center [1523, 264] width 9 height 10
click at [1465, 289] on div "Modifier" at bounding box center [1457, 300] width 72 height 22
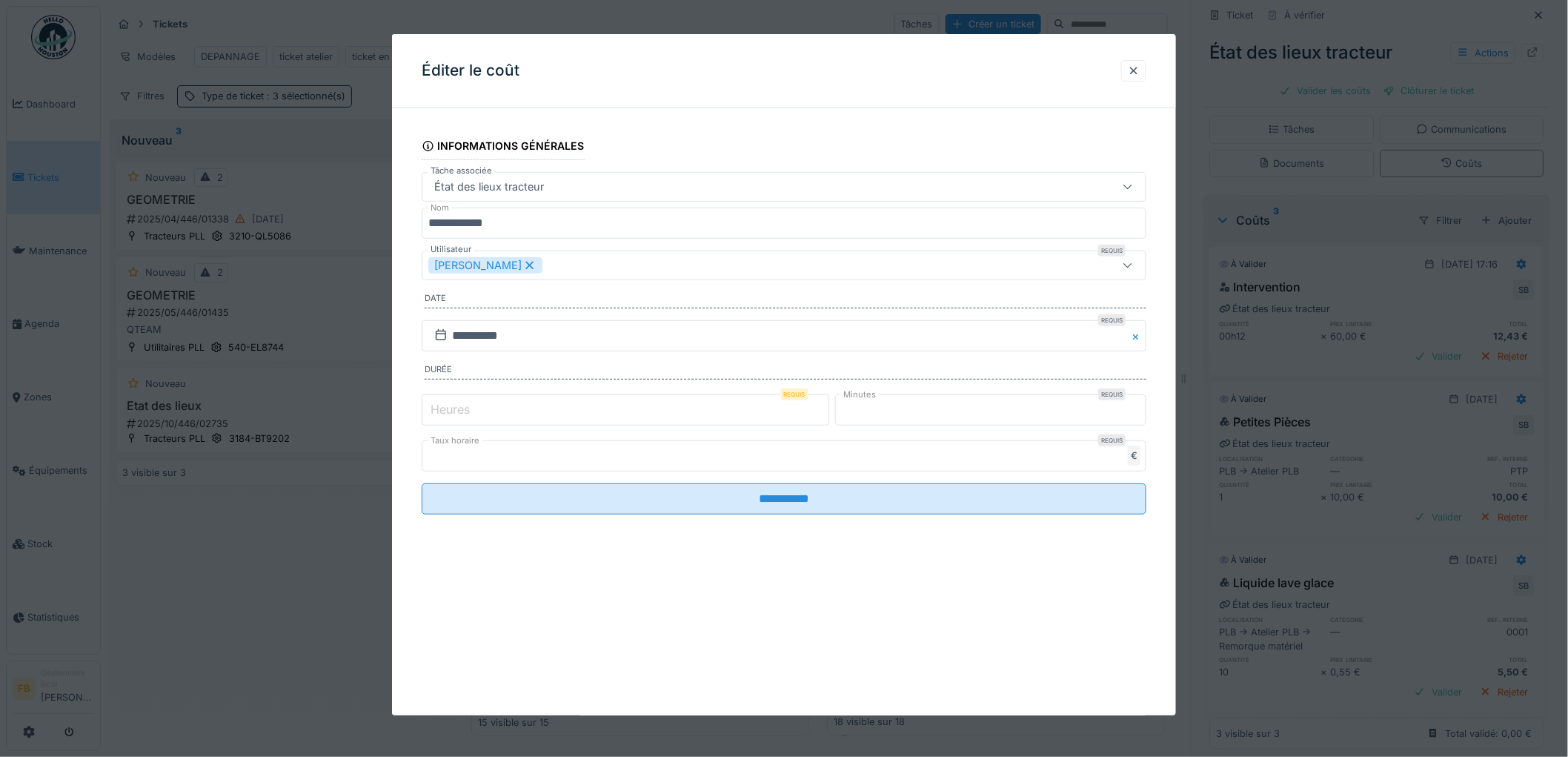
click at [451, 404] on label "Heures" at bounding box center [450, 409] width 45 height 18
click at [451, 404] on input "*" at bounding box center [626, 410] width 408 height 31
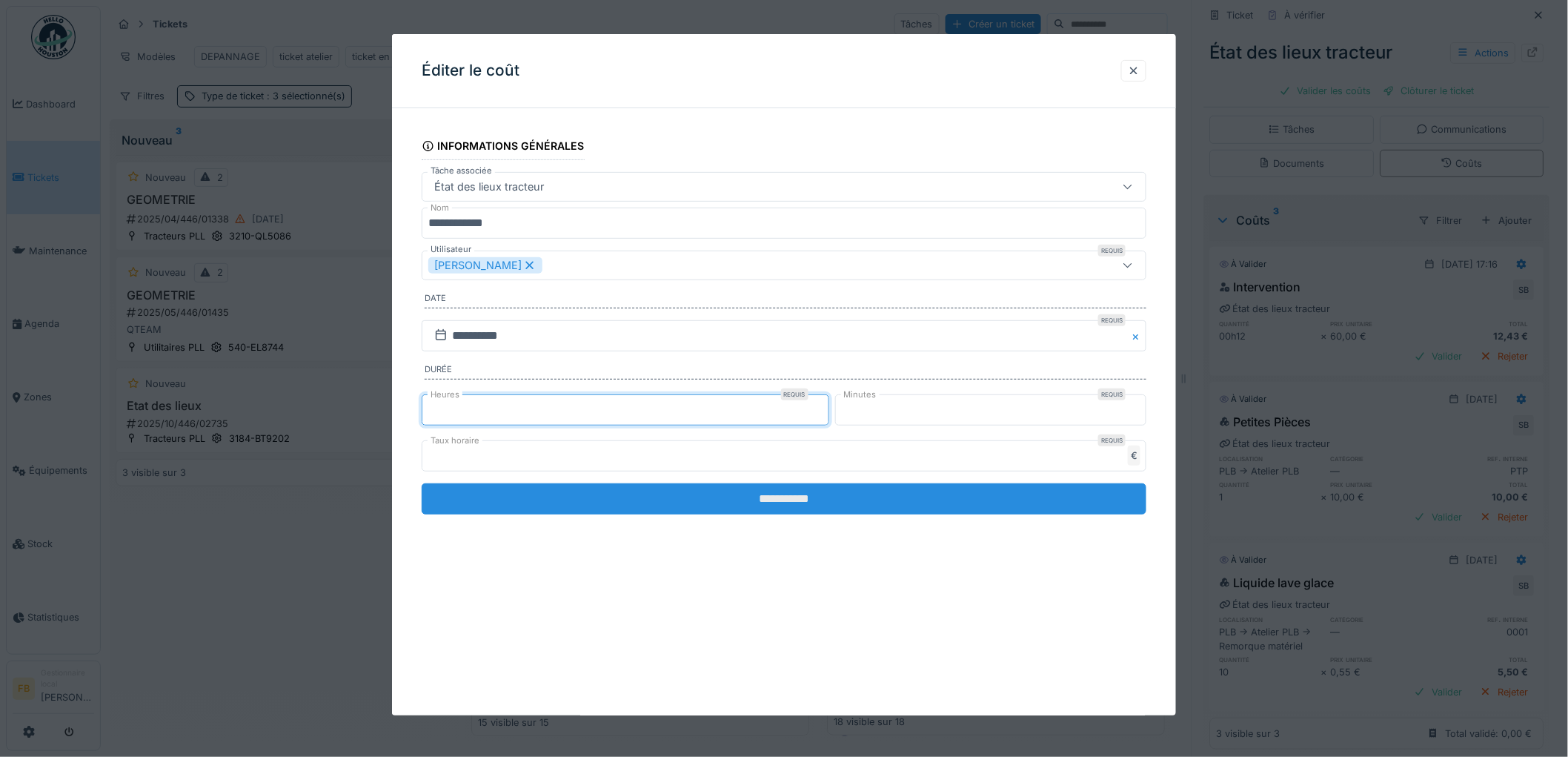
type input "*"
click at [820, 497] on input "**********" at bounding box center [784, 499] width 724 height 31
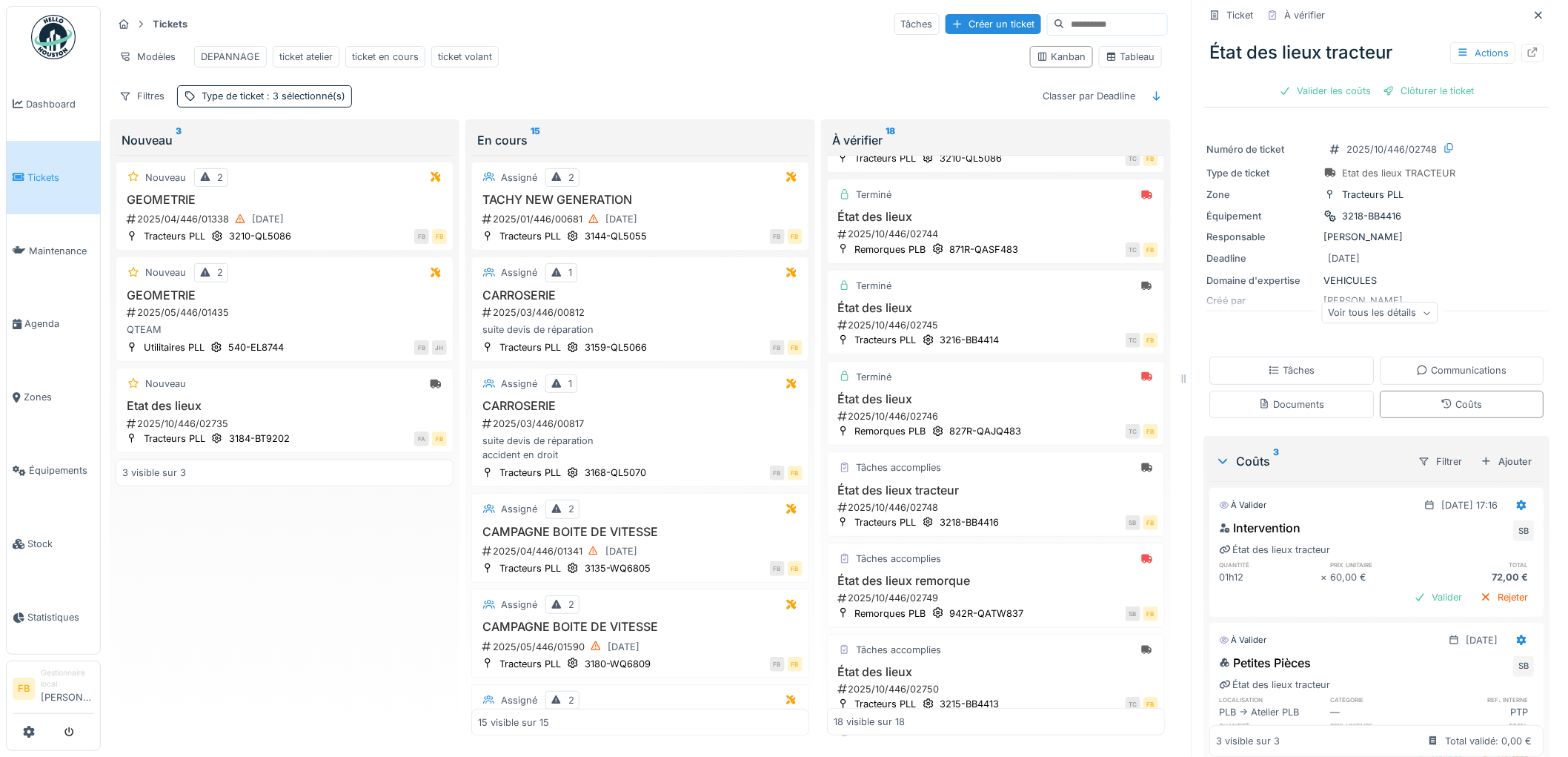
scroll to position [0, 0]
click at [1308, 87] on div "Valider les coûts" at bounding box center [1326, 97] width 103 height 20
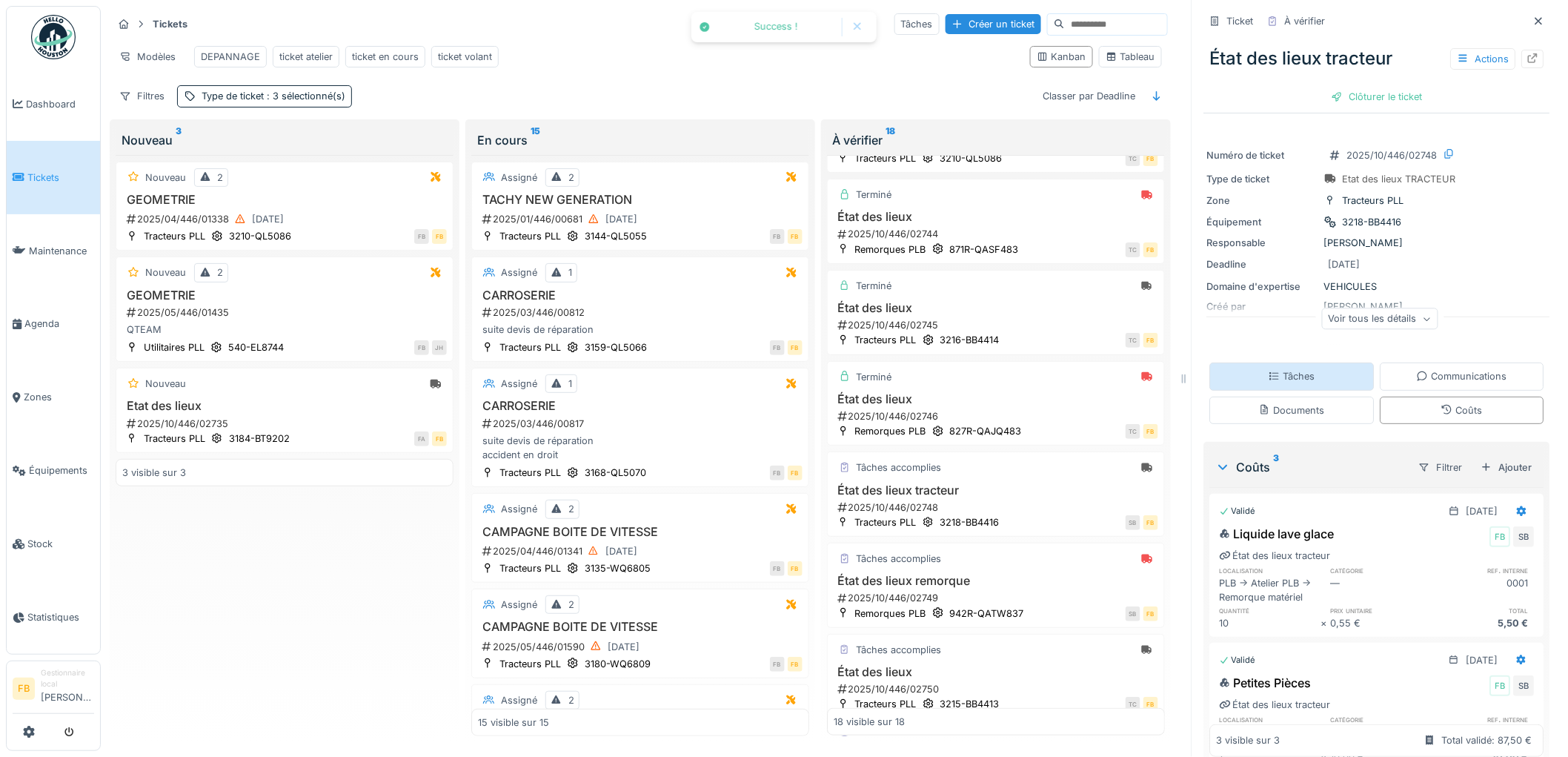
click at [1292, 369] on div "Tâches" at bounding box center [1292, 377] width 47 height 14
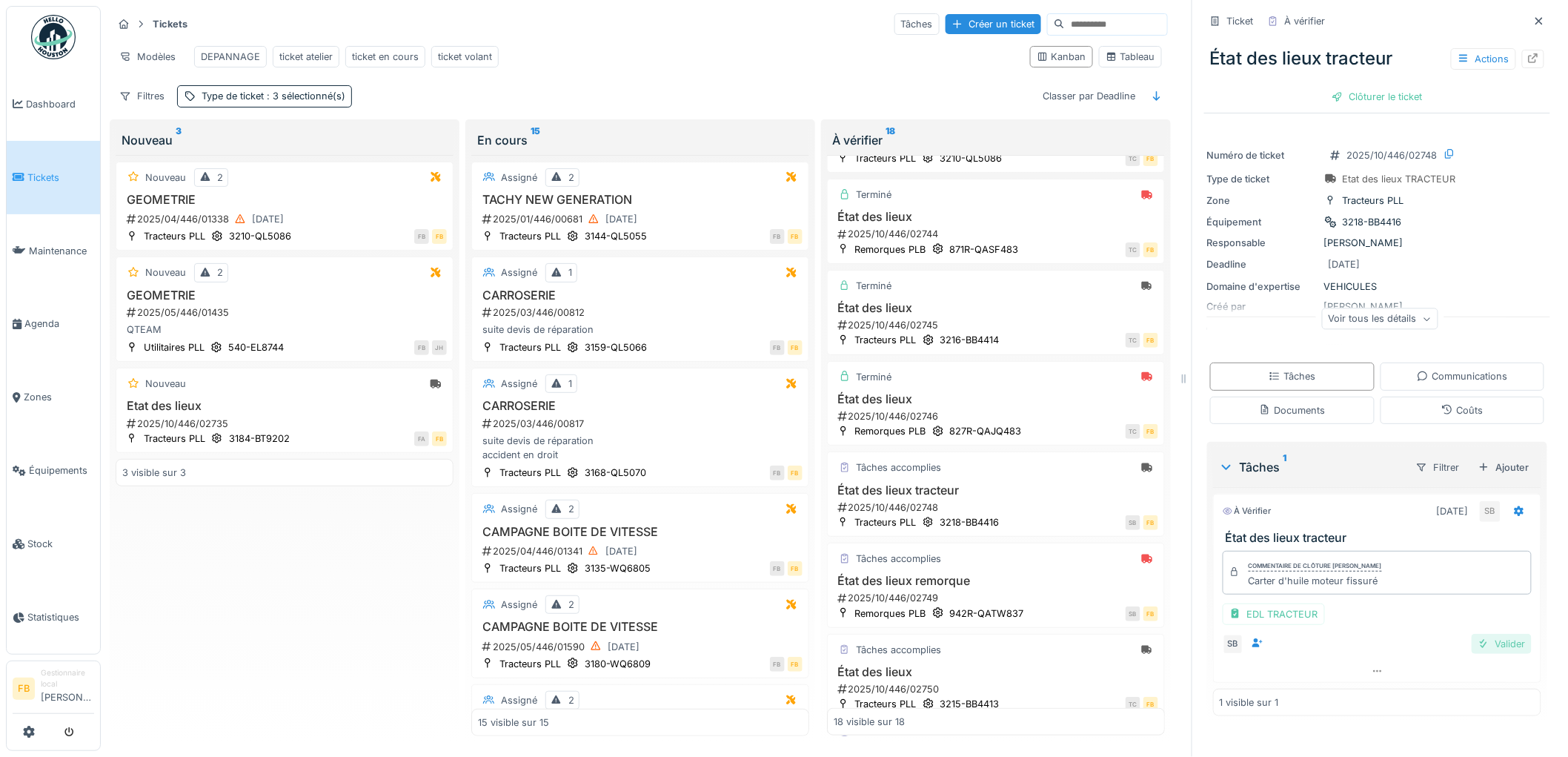
click at [1479, 636] on div "Valider" at bounding box center [1501, 644] width 60 height 20
click at [1356, 87] on div "Clôturer le ticket" at bounding box center [1377, 97] width 103 height 20
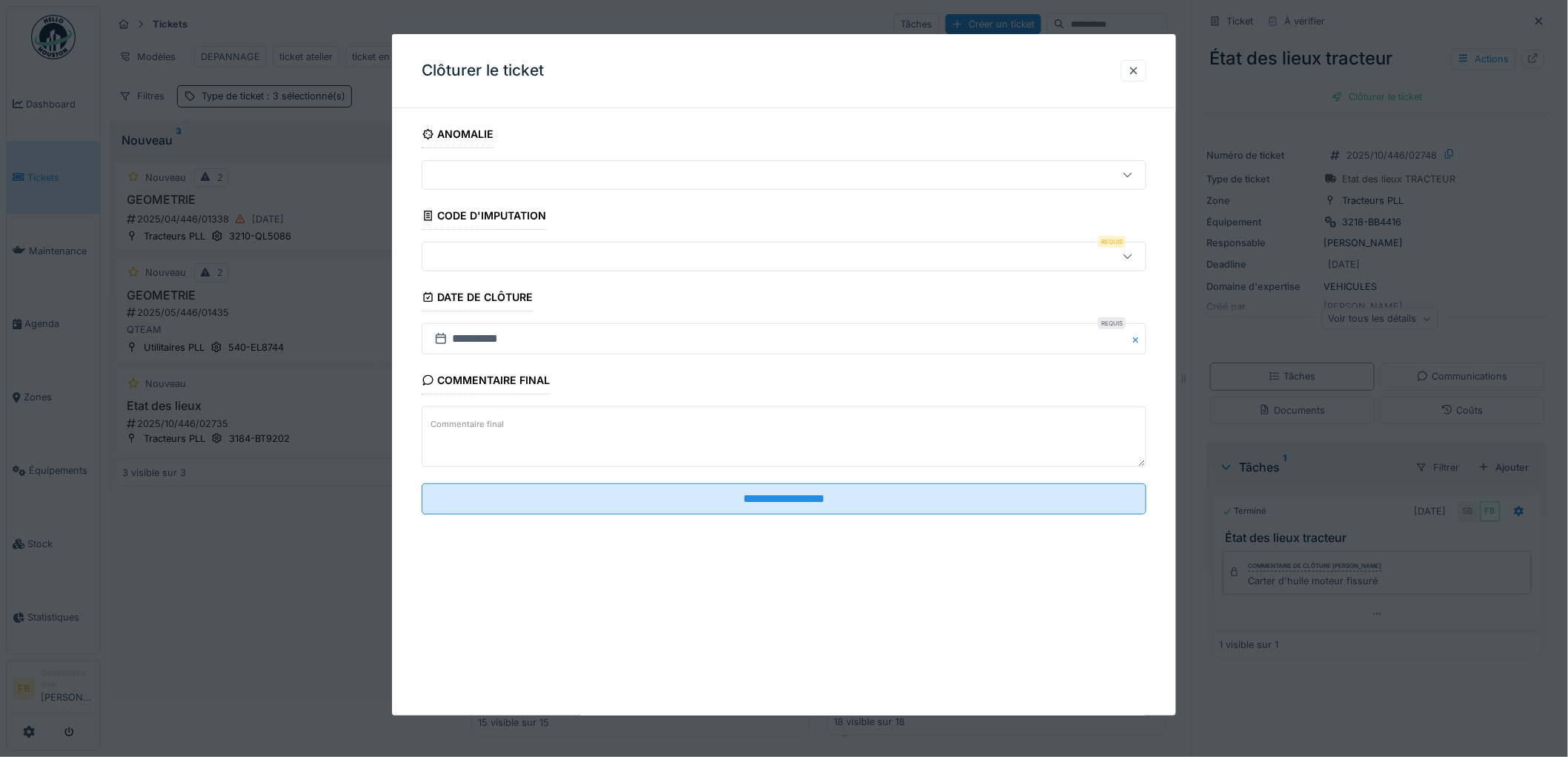
click at [531, 277] on fieldset "**********" at bounding box center [784, 323] width 724 height 406
click at [521, 260] on div at bounding box center [742, 257] width 629 height 16
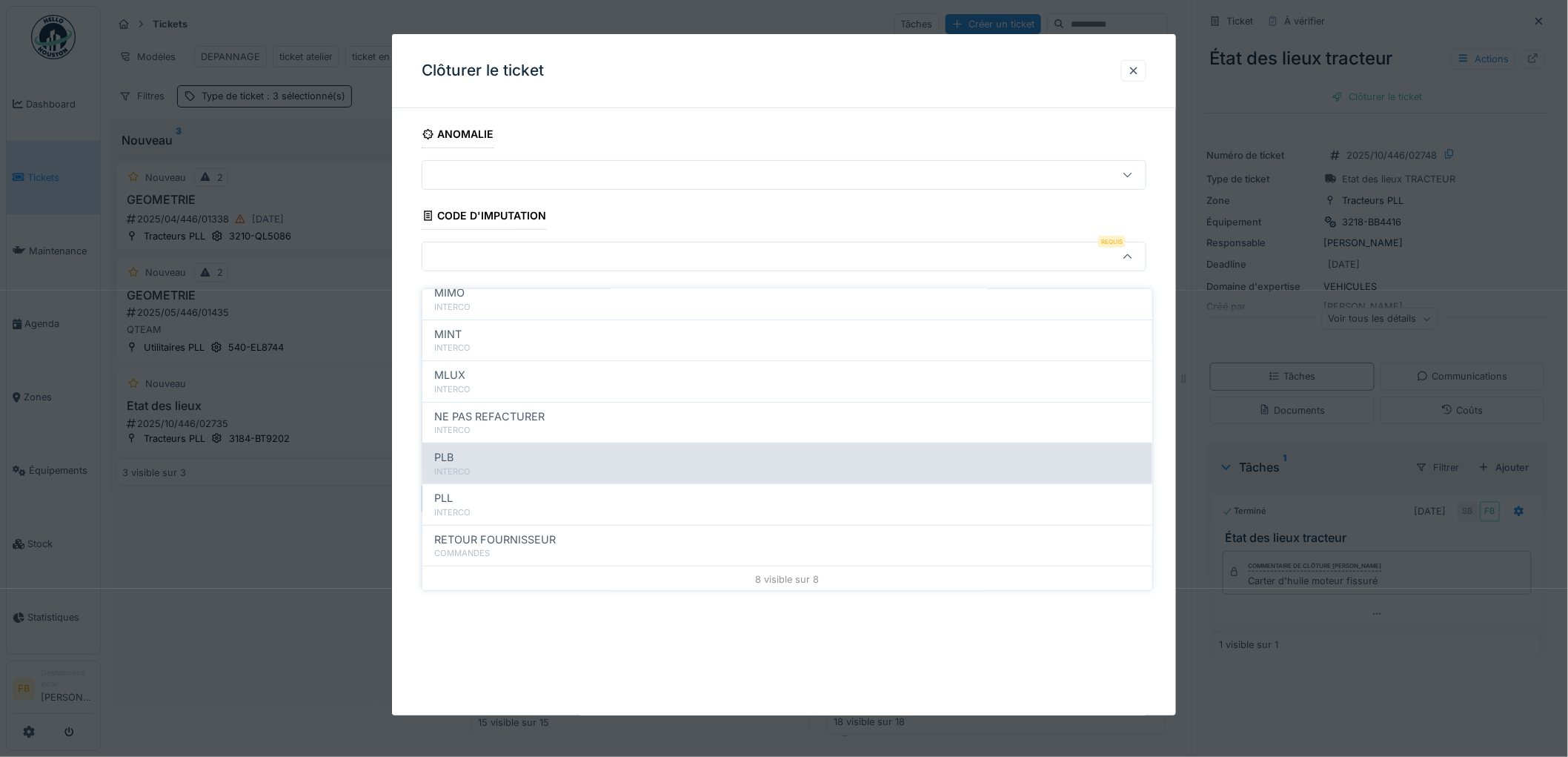
scroll to position [132, 0]
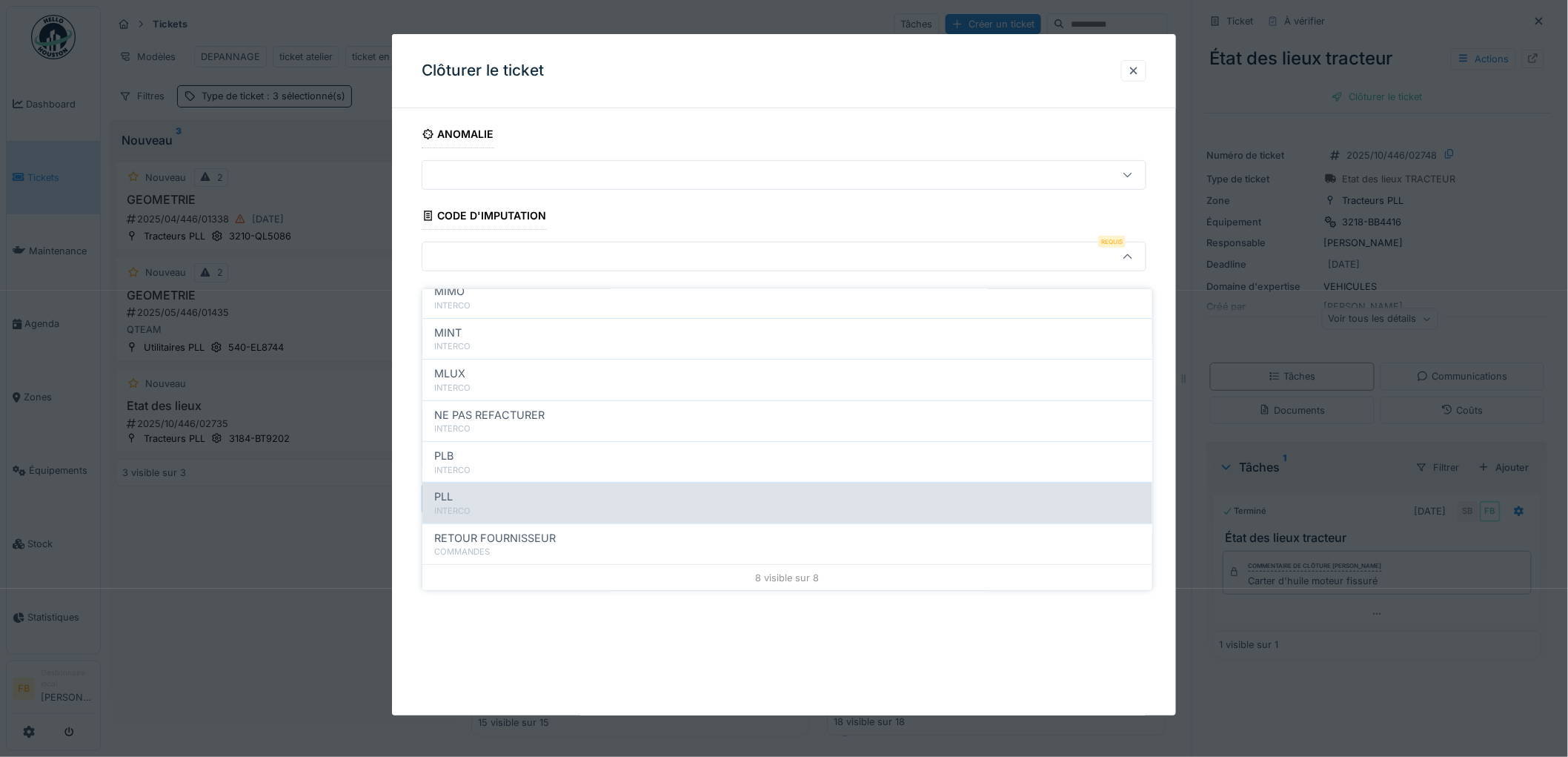
click at [500, 489] on div "PLL" at bounding box center [787, 497] width 706 height 16
type input "***"
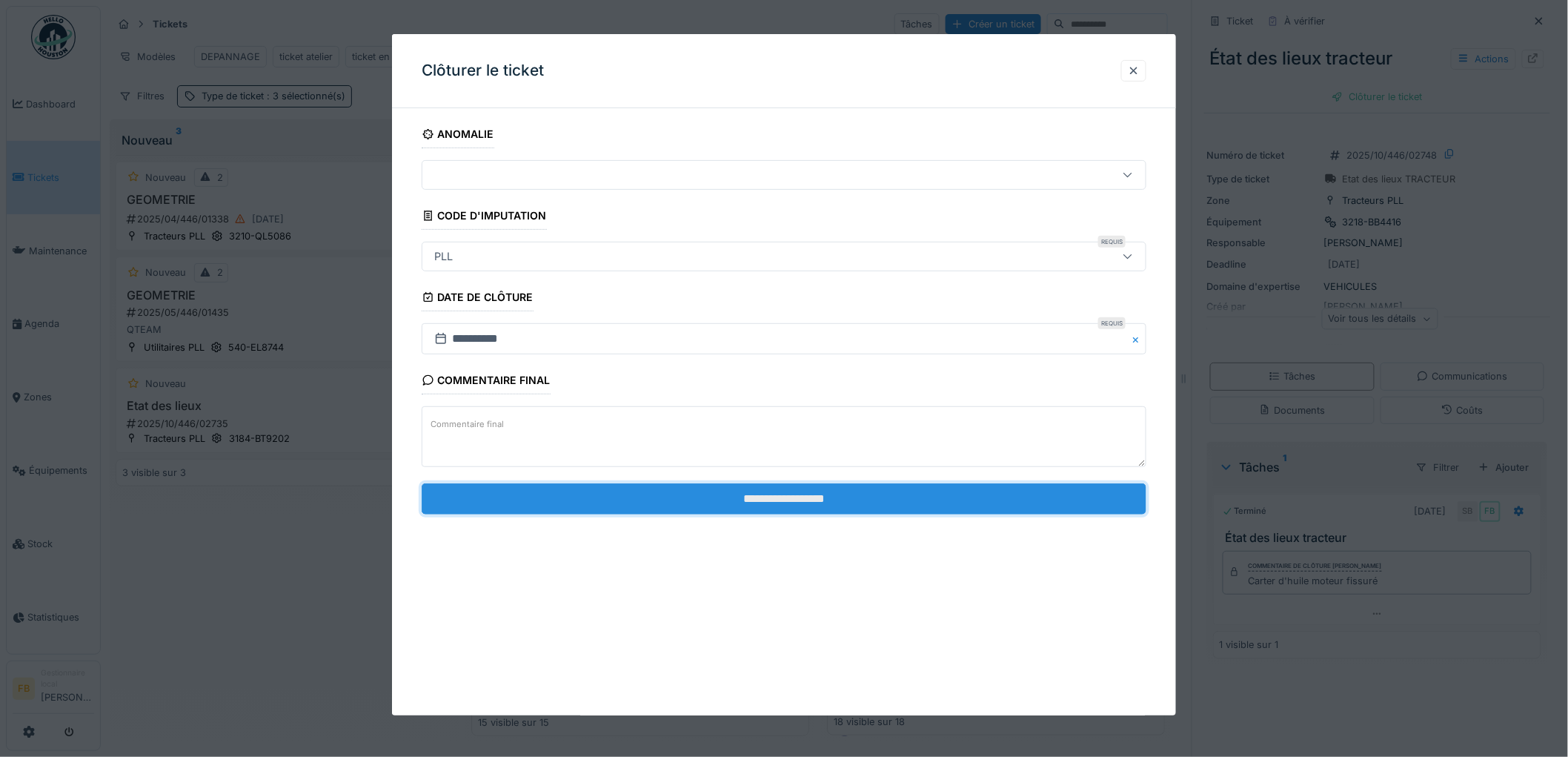
click at [735, 495] on input "**********" at bounding box center [784, 499] width 724 height 31
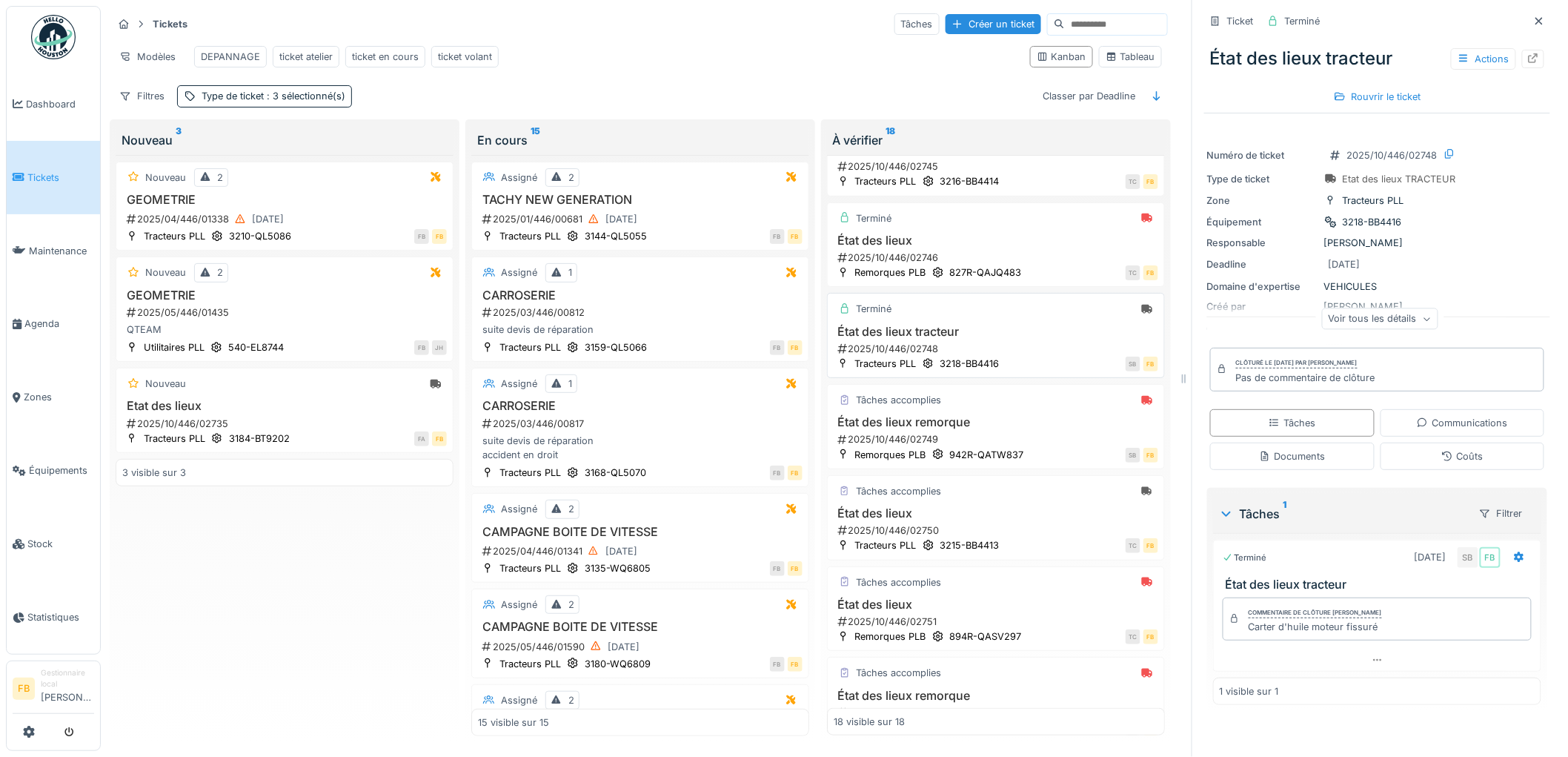
scroll to position [329, 0]
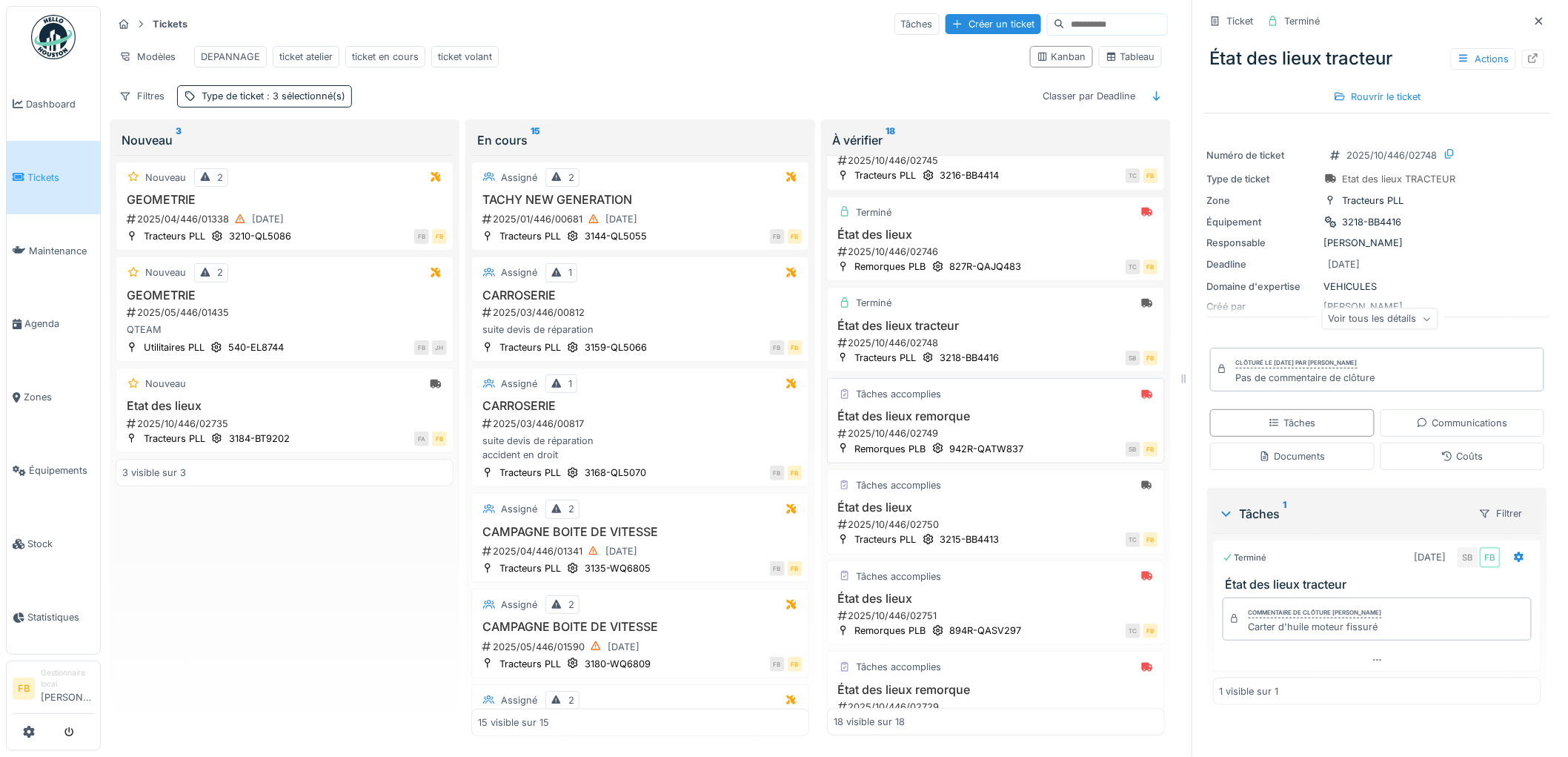
click at [1022, 420] on h3 "État des lieux remorque" at bounding box center [996, 417] width 325 height 14
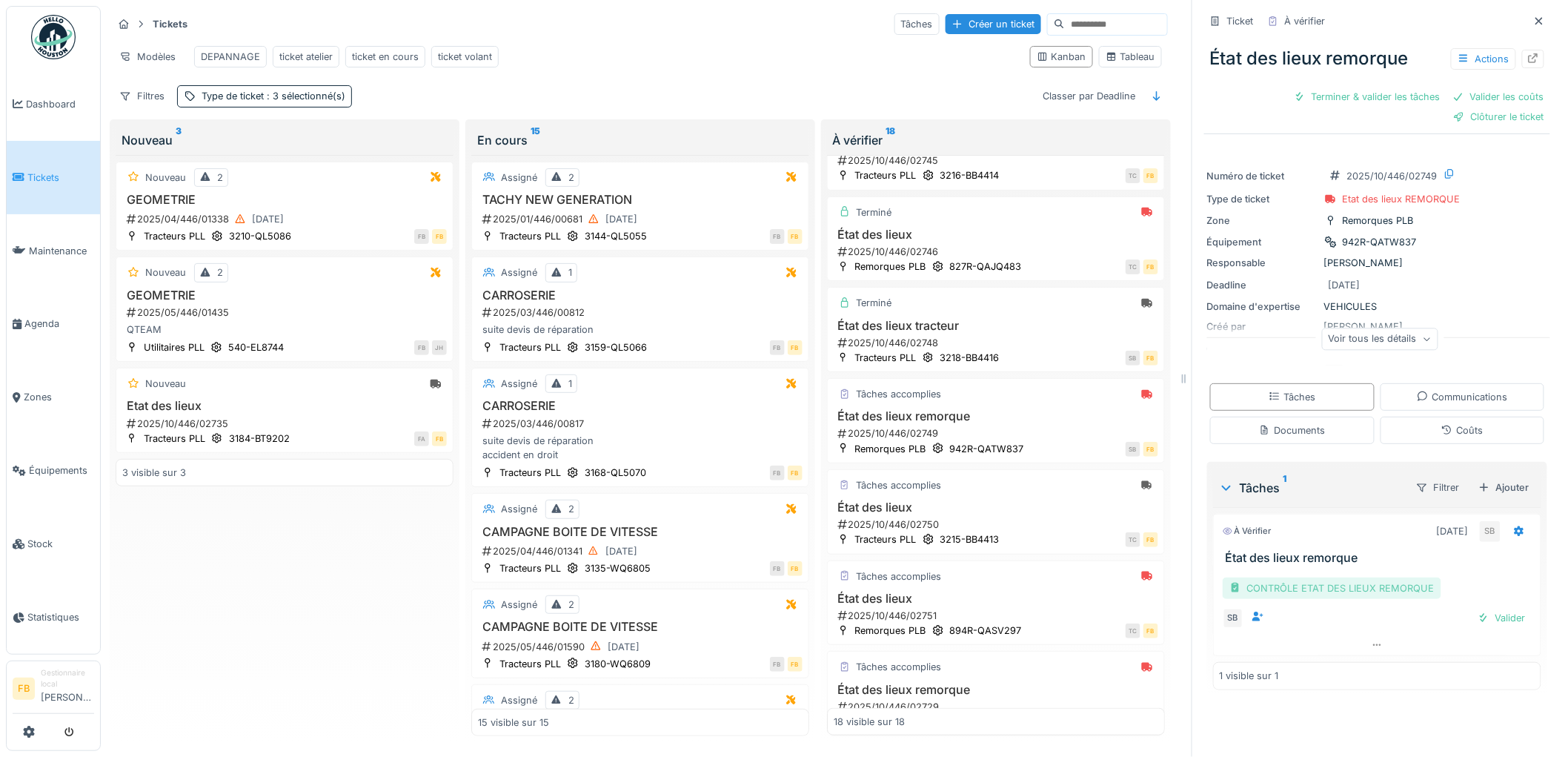
click at [1276, 578] on div "CONTRÔLE ETAT DES LIEUX REMORQUE" at bounding box center [1332, 588] width 219 height 21
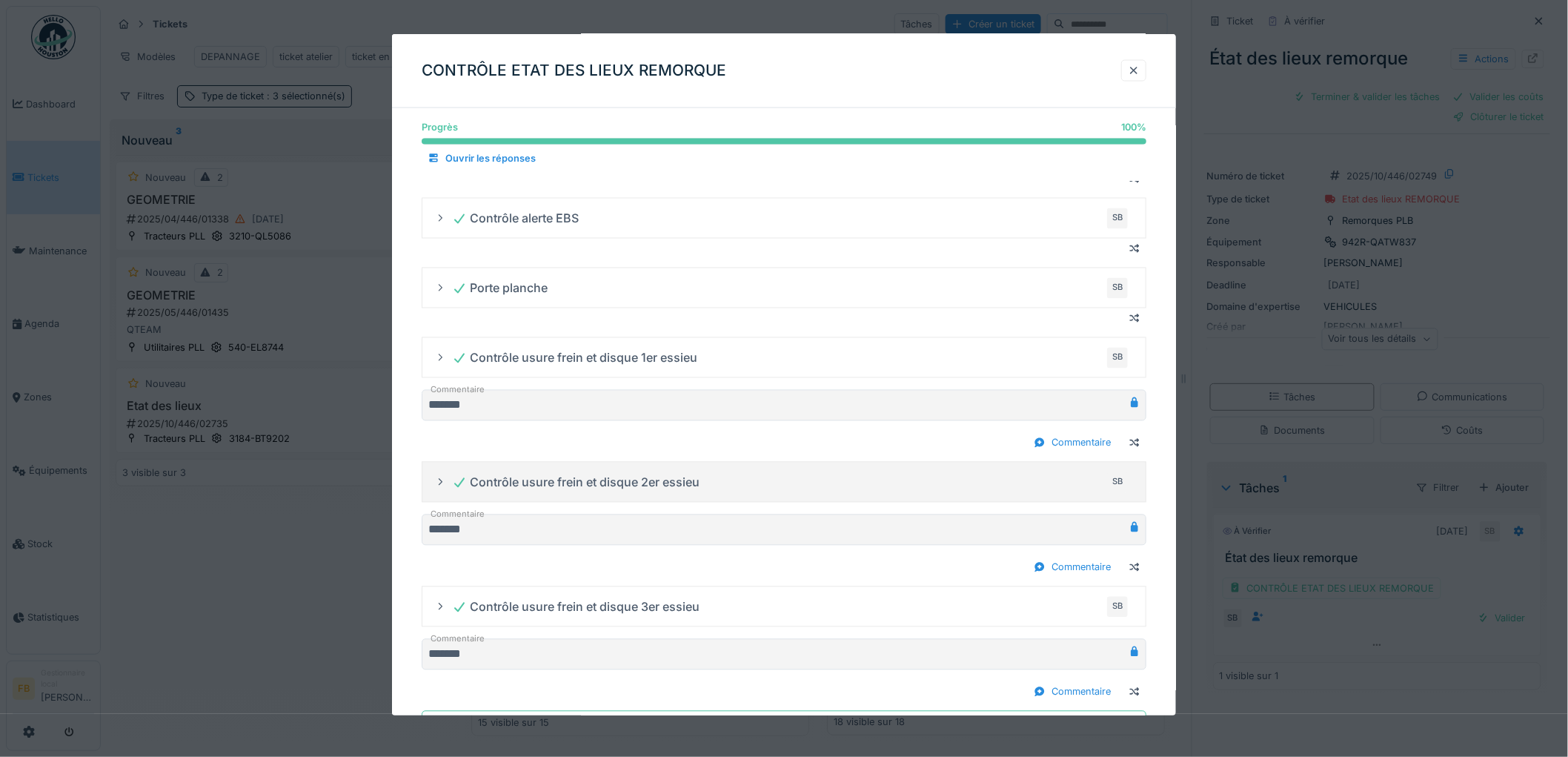
scroll to position [1095, 0]
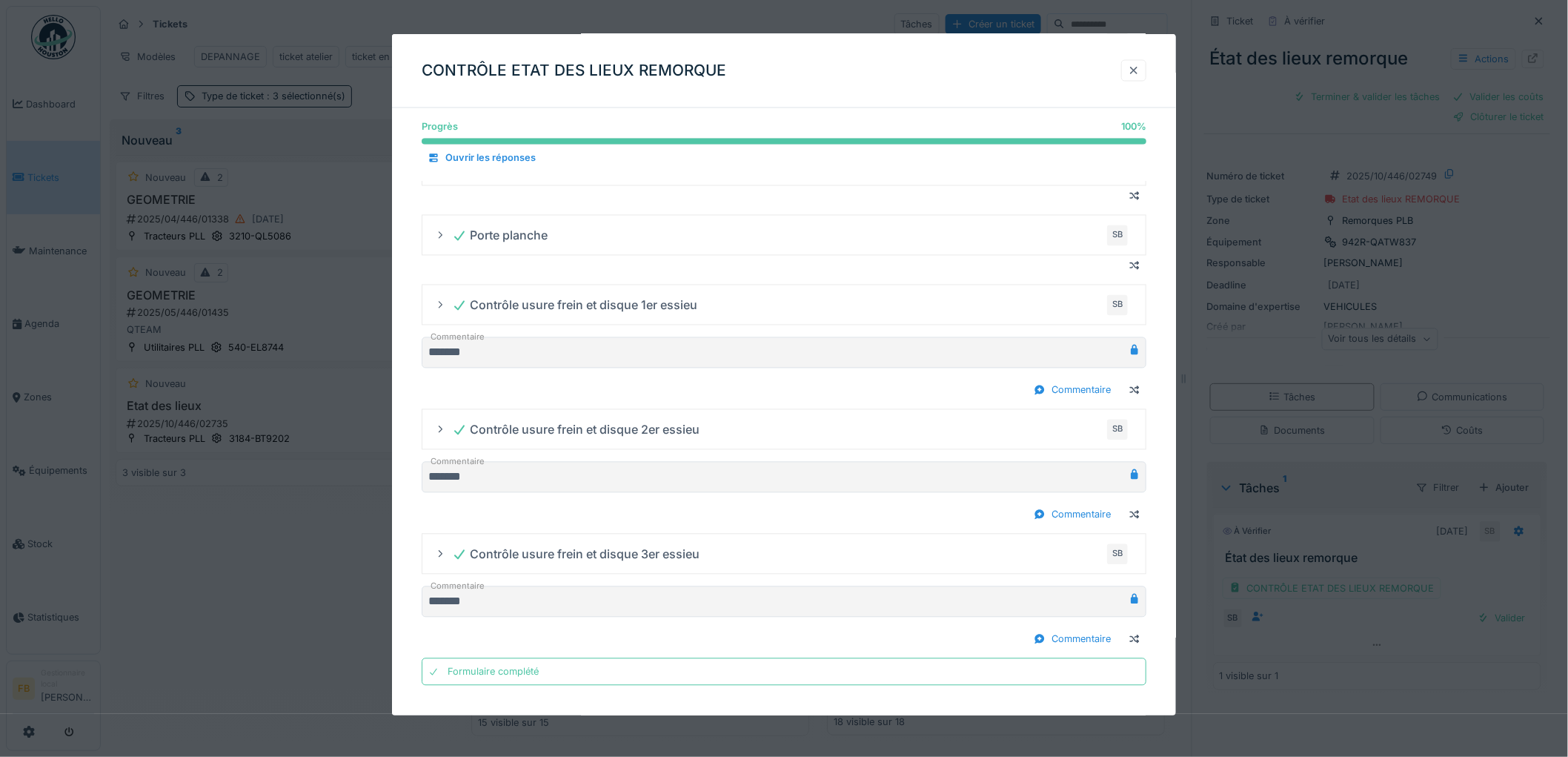
click at [1131, 75] on div at bounding box center [1134, 71] width 25 height 21
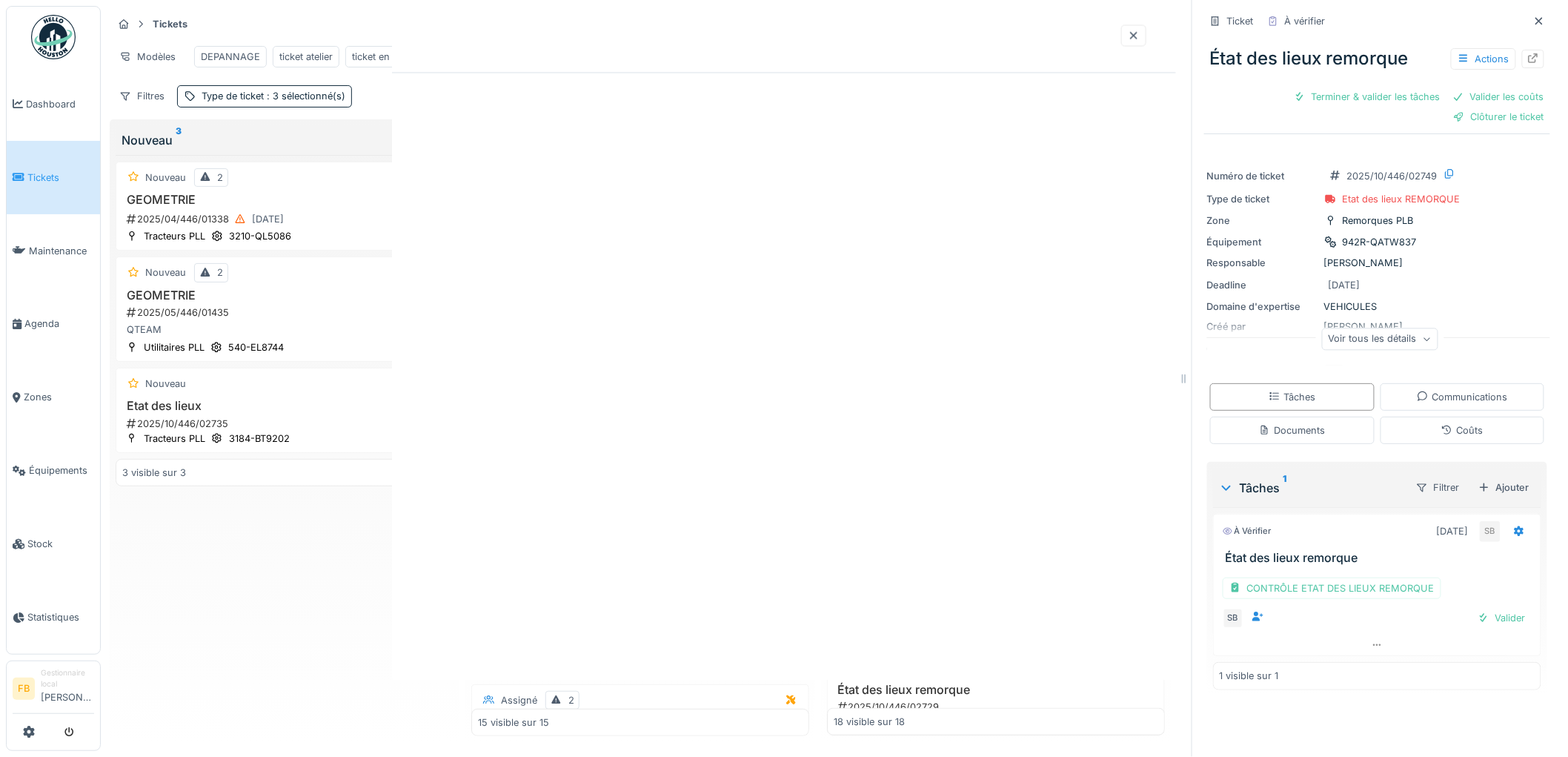
scroll to position [0, 0]
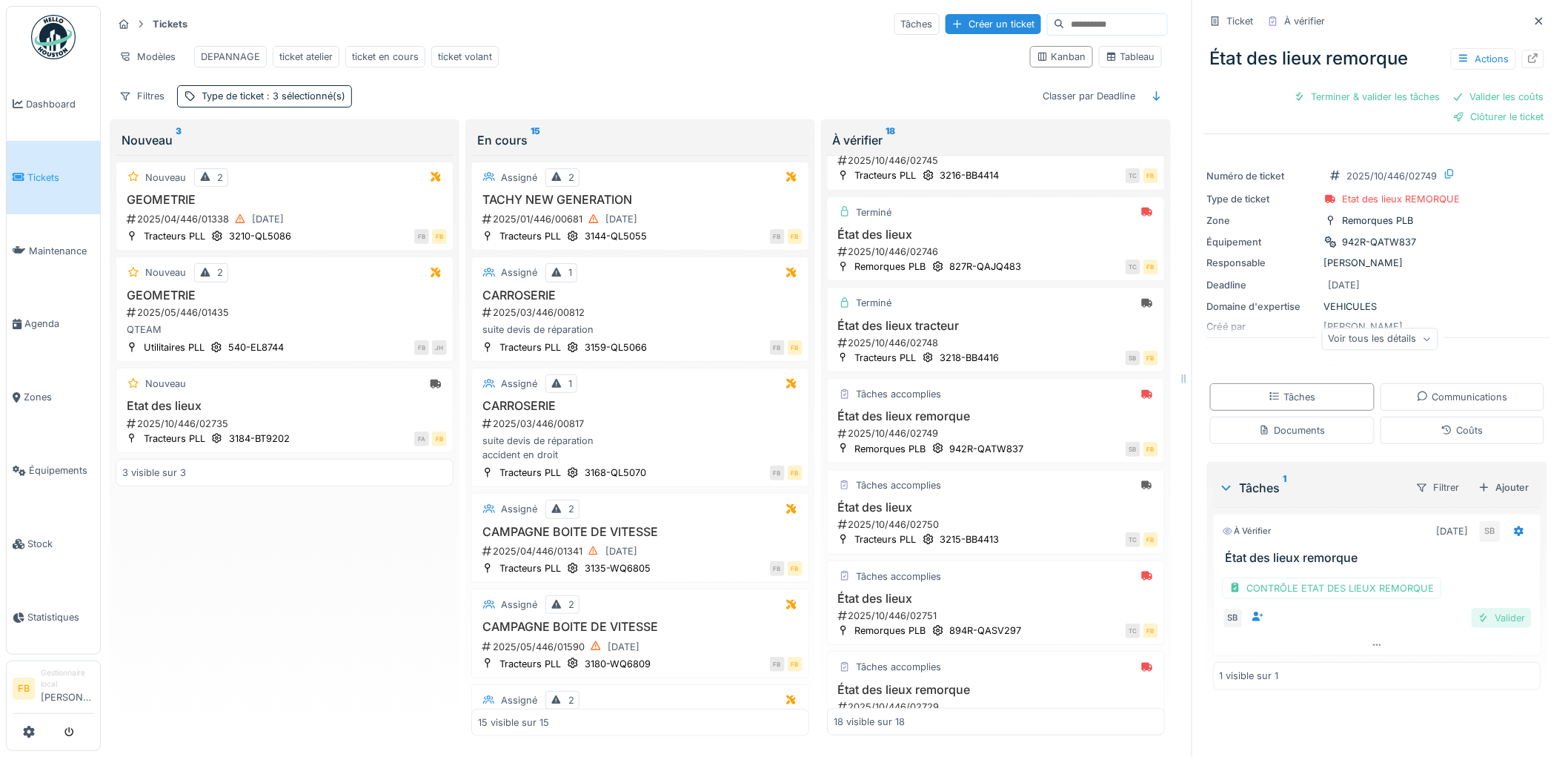
click at [1476, 608] on div "Valider" at bounding box center [1501, 618] width 60 height 20
click at [1417, 431] on div "Coûts" at bounding box center [1463, 430] width 165 height 27
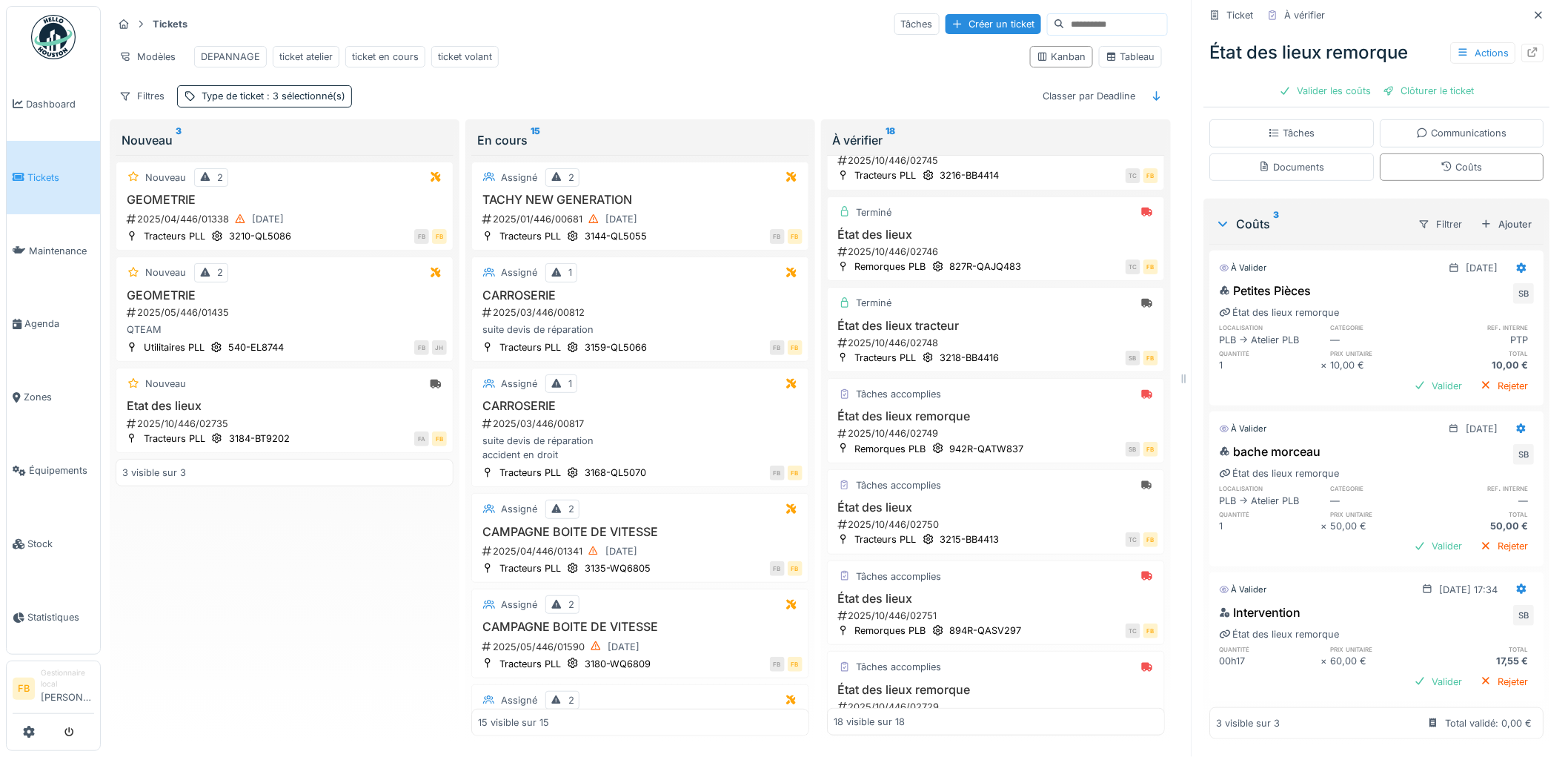
scroll to position [248, 0]
click at [1518, 584] on icon at bounding box center [1523, 589] width 9 height 10
click at [1460, 611] on div "Modifier" at bounding box center [1457, 622] width 72 height 22
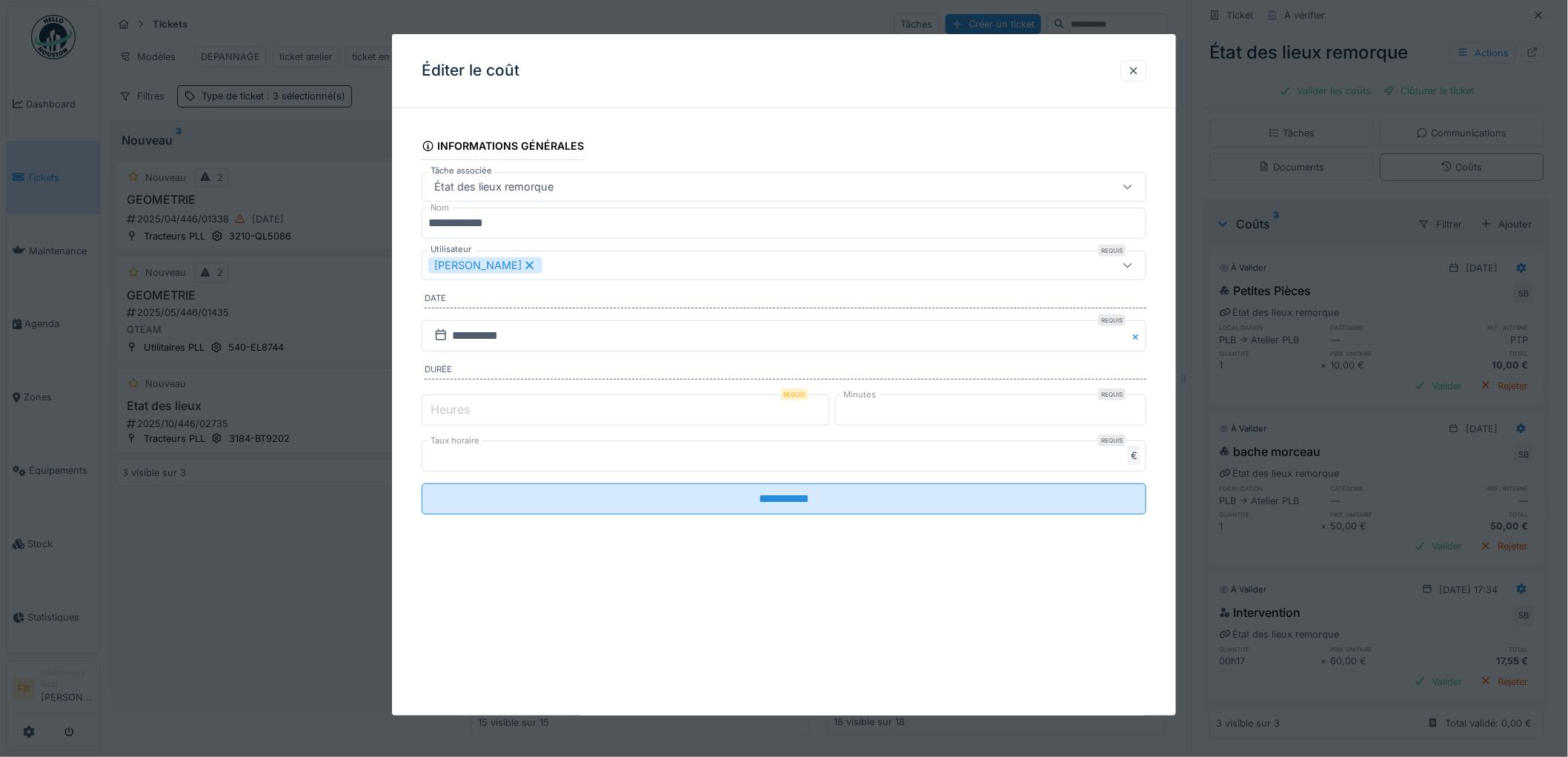
click at [489, 402] on input "*" at bounding box center [626, 410] width 408 height 31
type input "*"
drag, startPoint x: 858, startPoint y: 410, endPoint x: 818, endPoint y: 410, distance: 40.0
click at [818, 410] on div "Heures Requis * Minutes Requis **" at bounding box center [784, 409] width 724 height 37
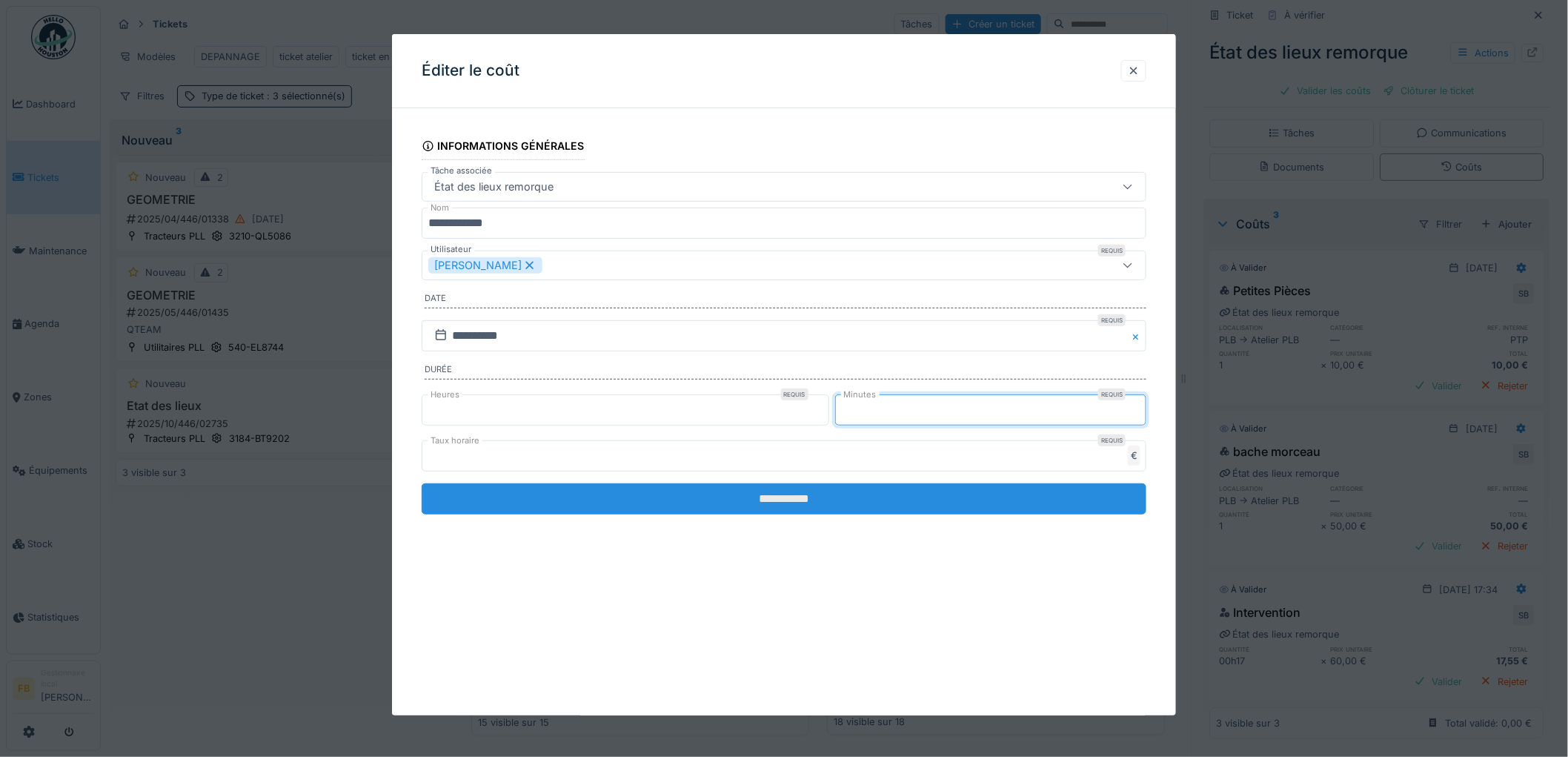
type input "*"
click at [793, 488] on input "**********" at bounding box center [784, 499] width 724 height 31
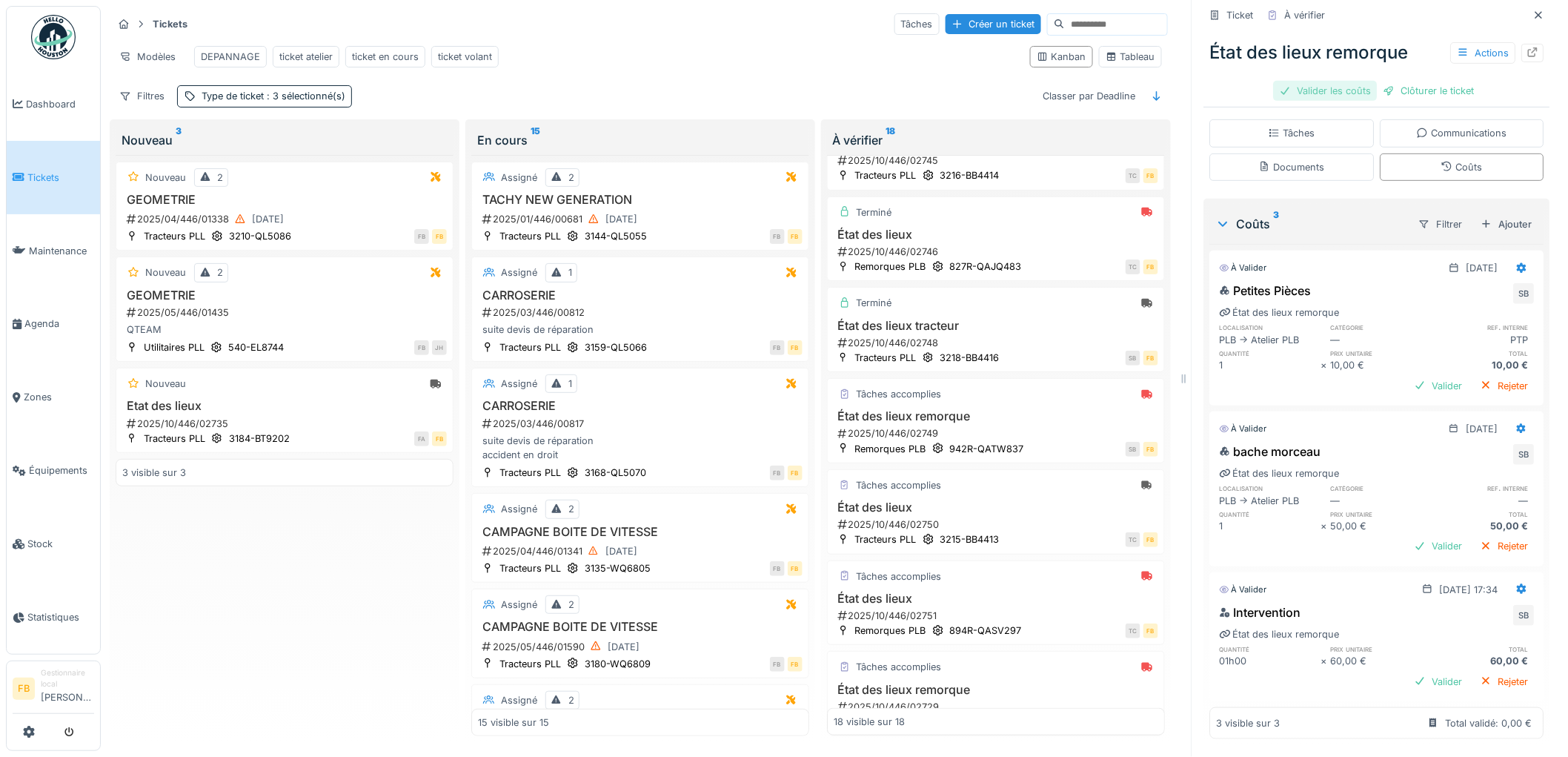
click at [1331, 81] on div "Valider les coûts" at bounding box center [1326, 91] width 103 height 20
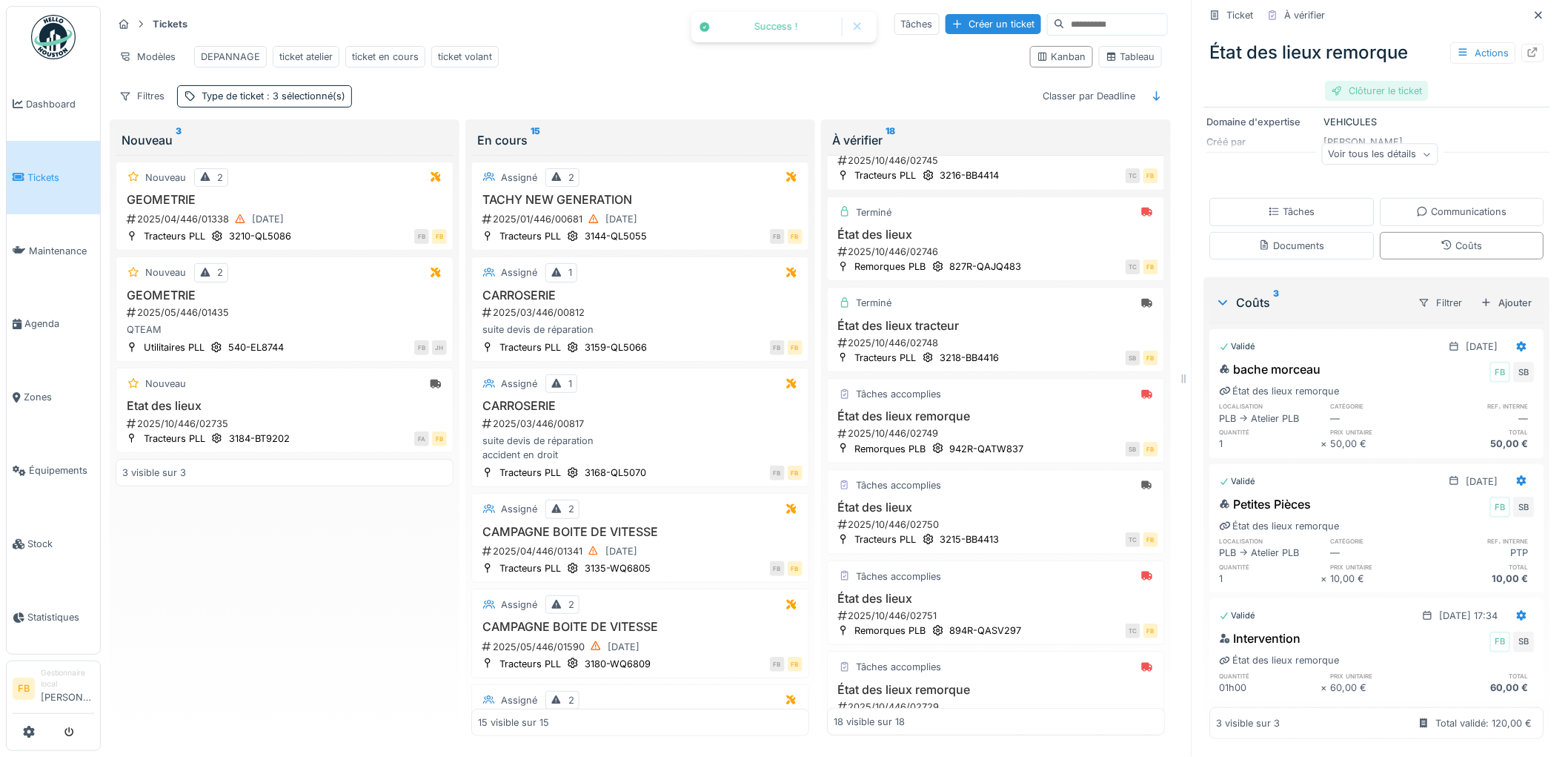
click at [1328, 83] on div "Clôturer le ticket" at bounding box center [1377, 91] width 103 height 20
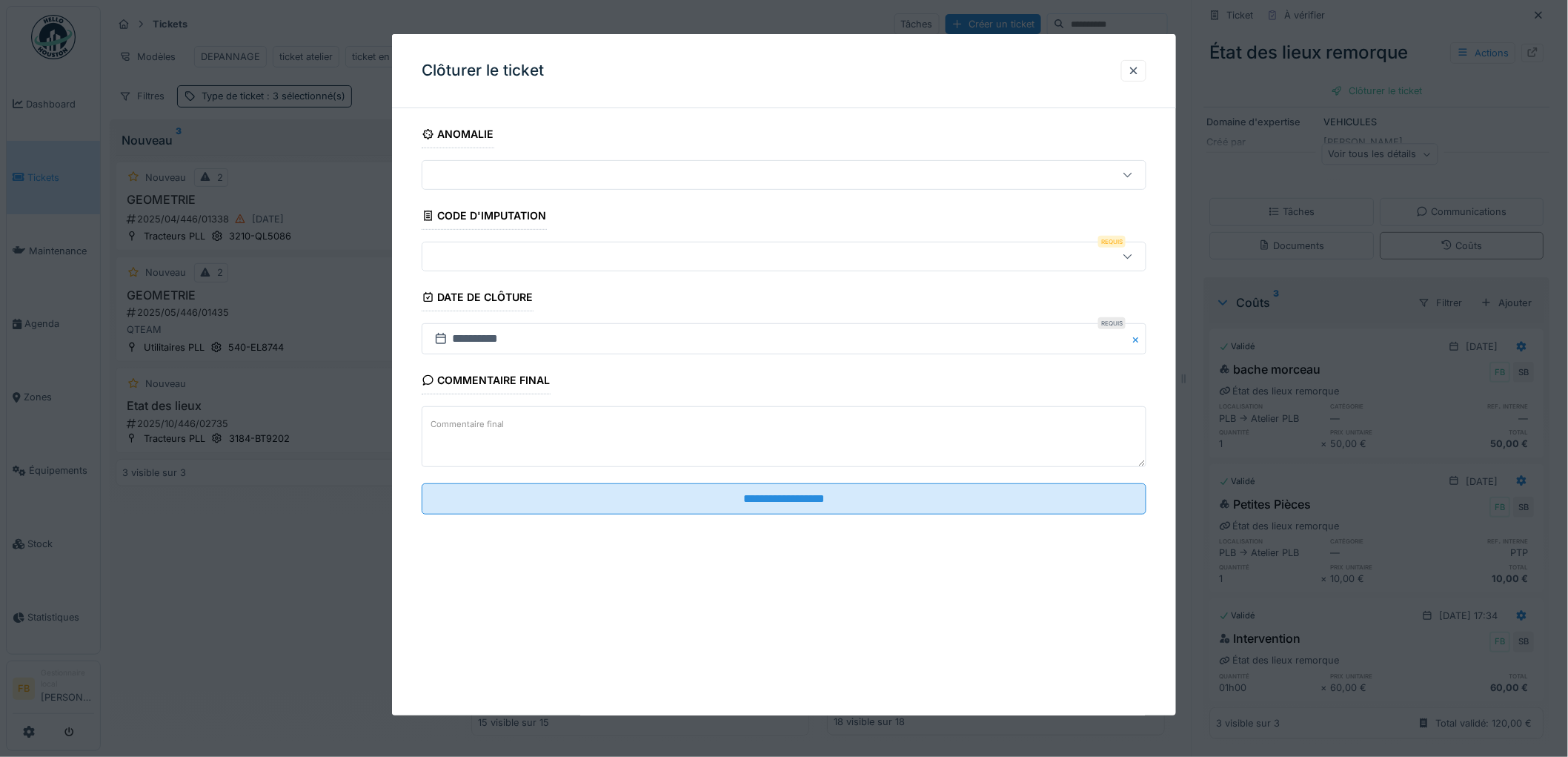
click at [510, 249] on div at bounding box center [742, 257] width 629 height 16
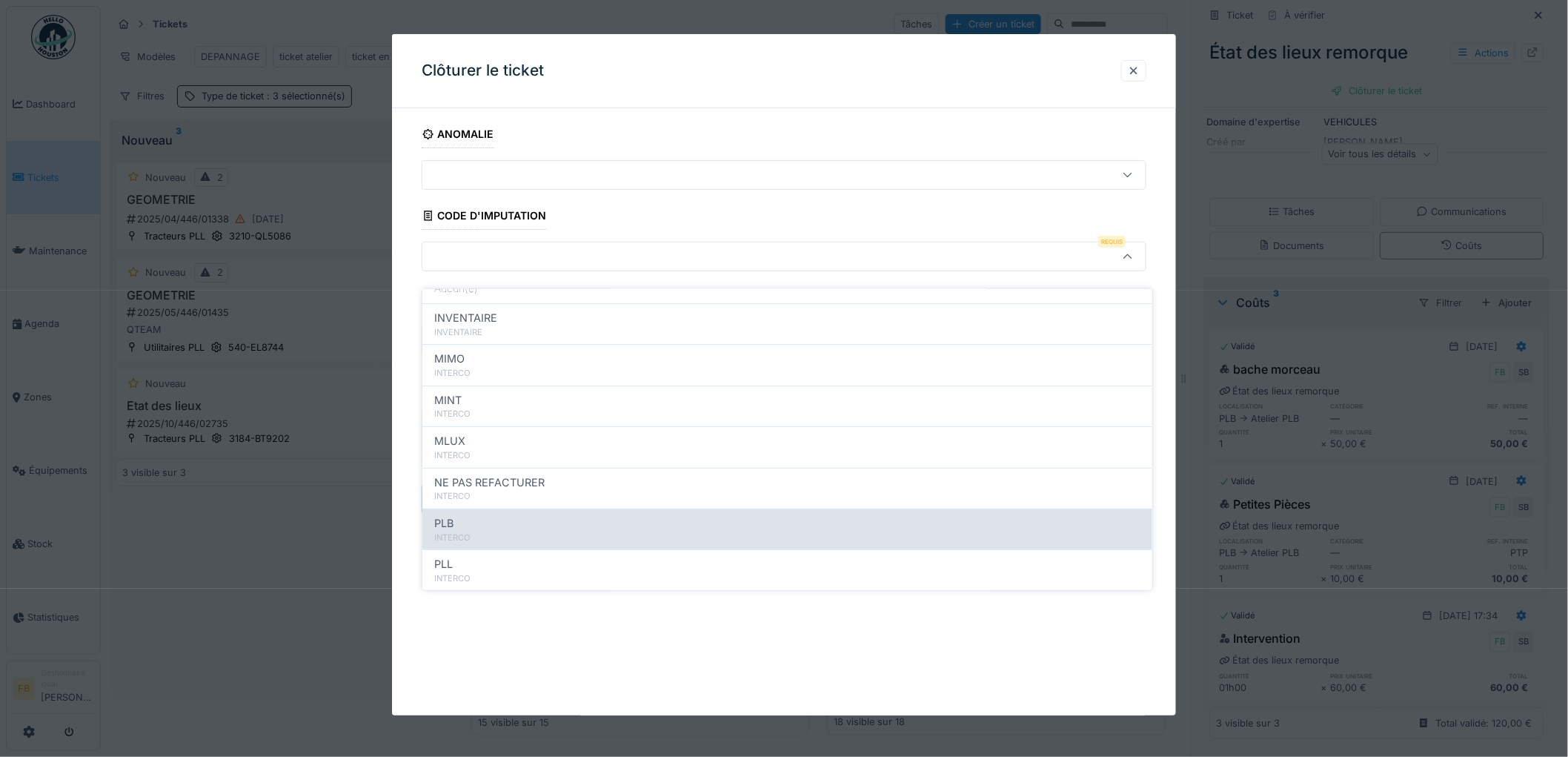
scroll to position [132, 0]
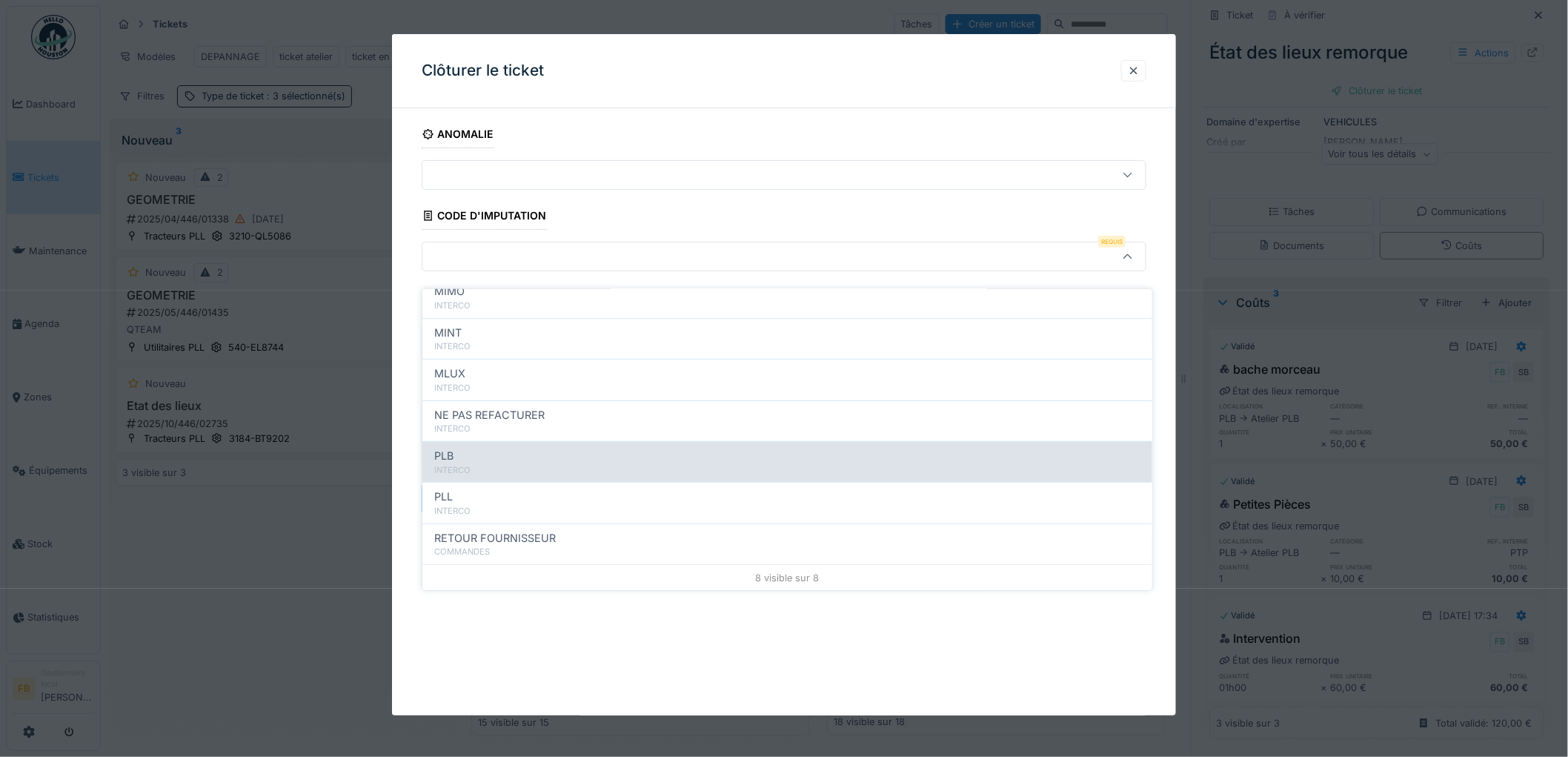
click at [494, 464] on div "INTERCO" at bounding box center [787, 471] width 706 height 13
type input "***"
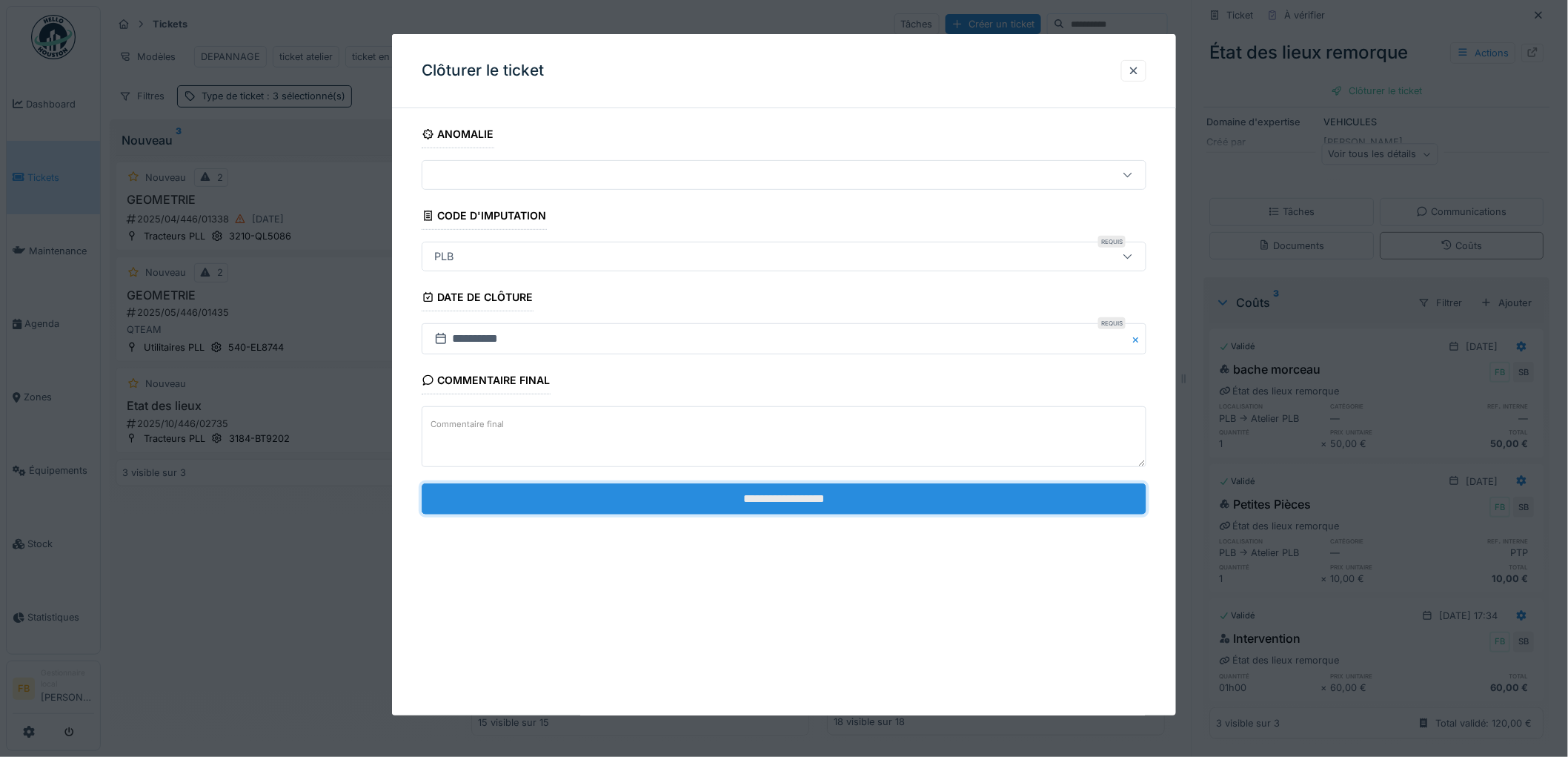
click at [791, 500] on input "**********" at bounding box center [784, 499] width 724 height 31
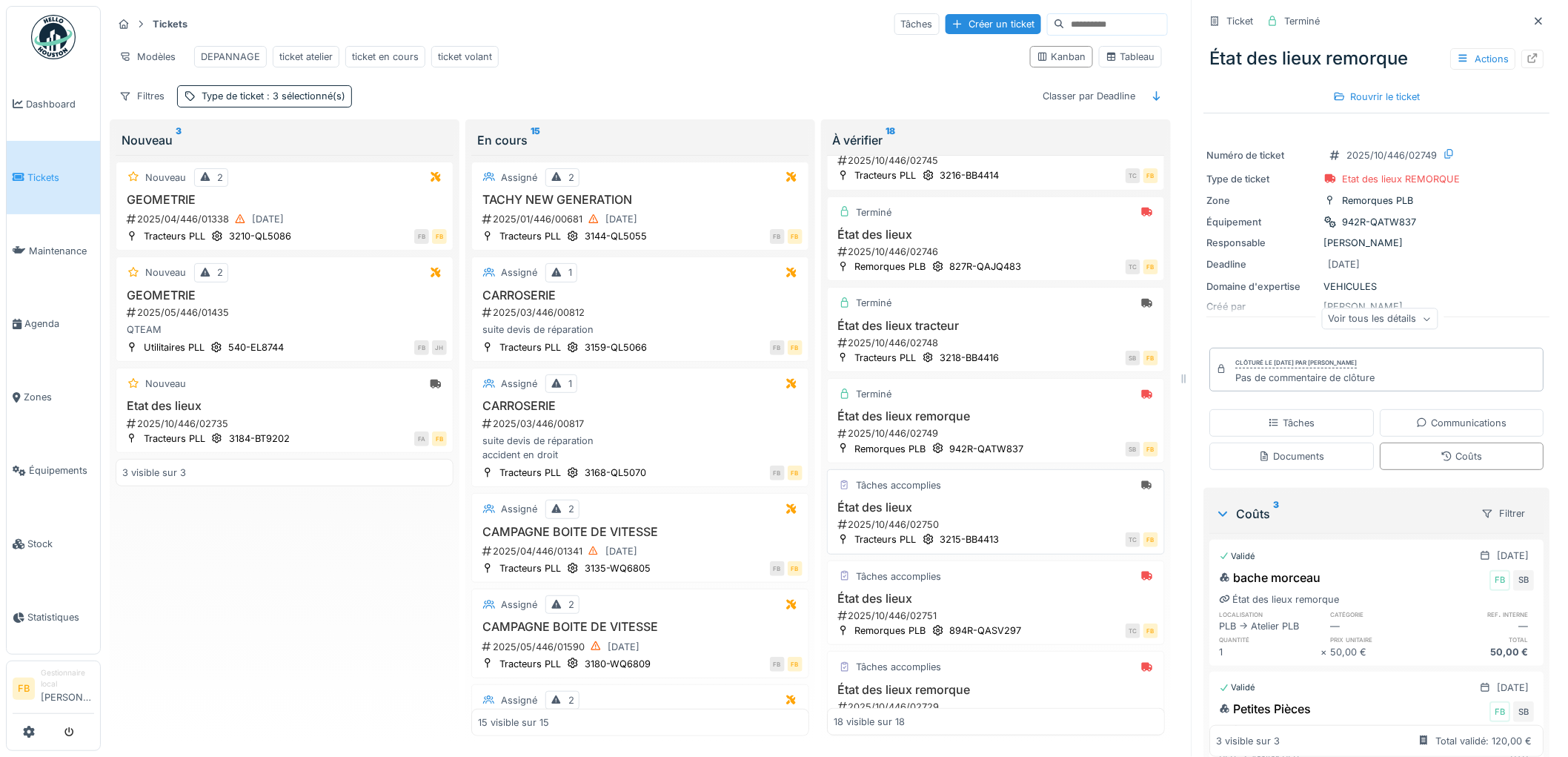
scroll to position [494, 0]
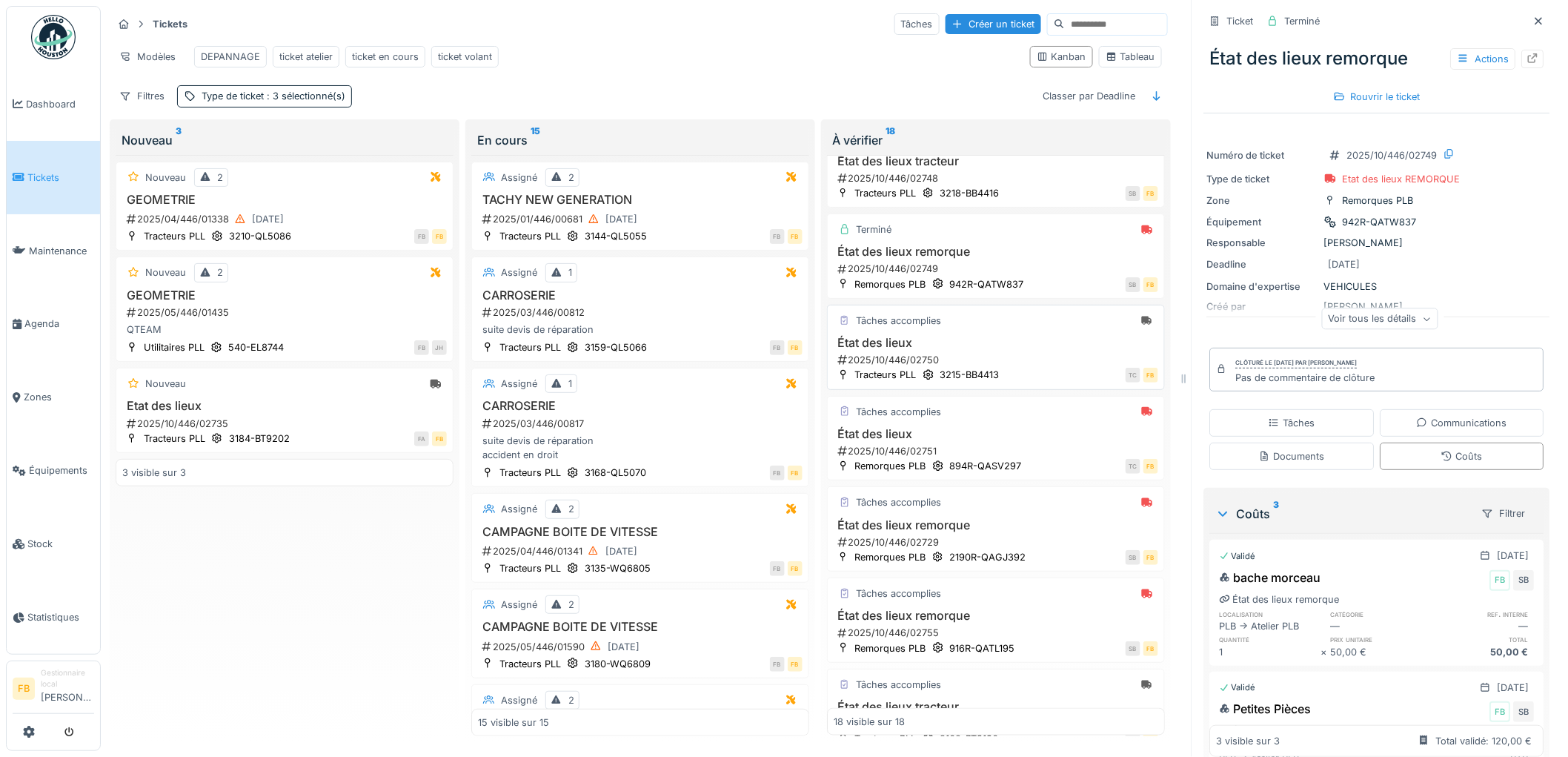
click at [1003, 362] on div "2025/10/446/02750" at bounding box center [997, 360] width 321 height 14
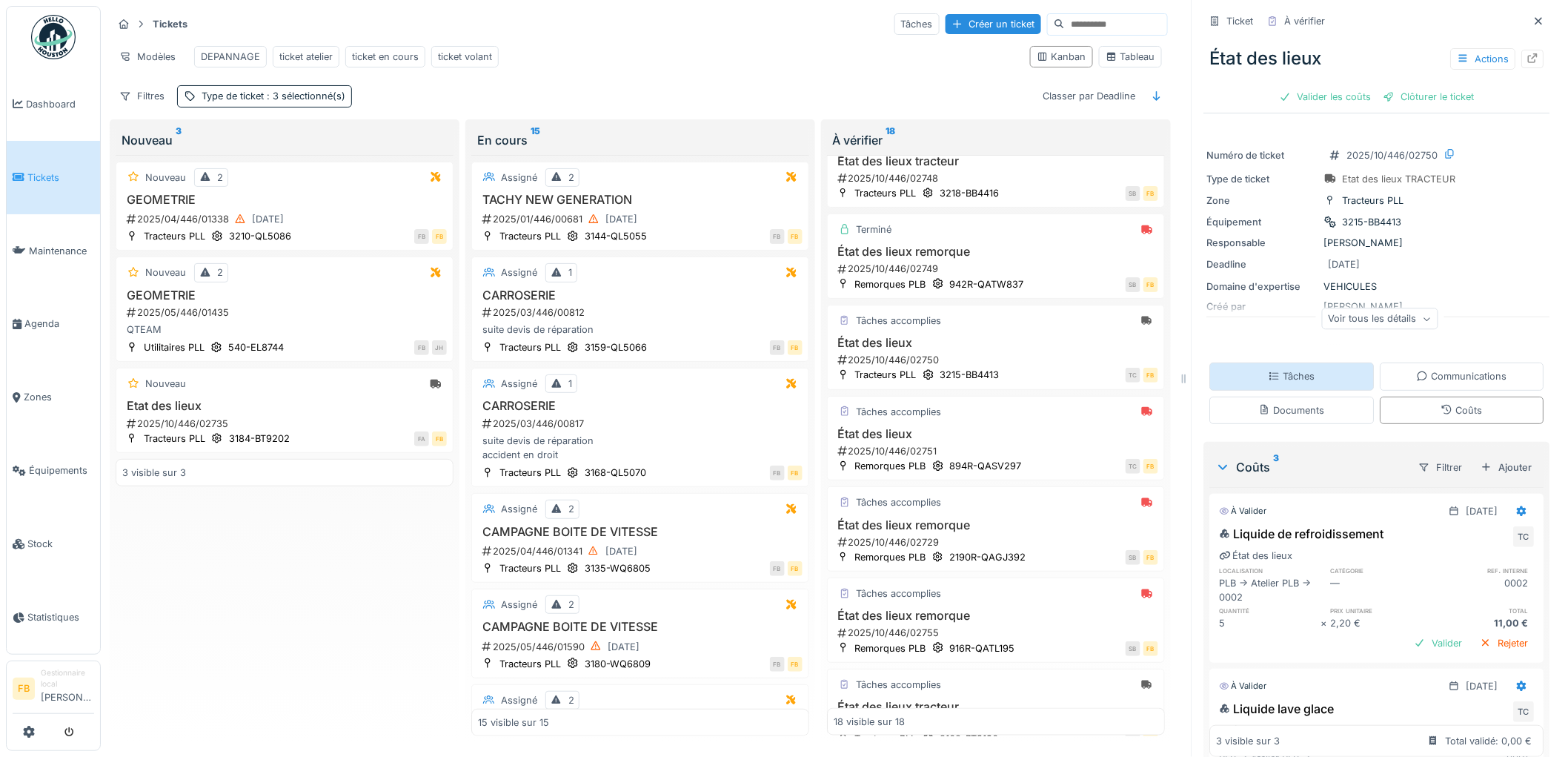
click at [1270, 369] on div "Tâches" at bounding box center [1292, 377] width 47 height 14
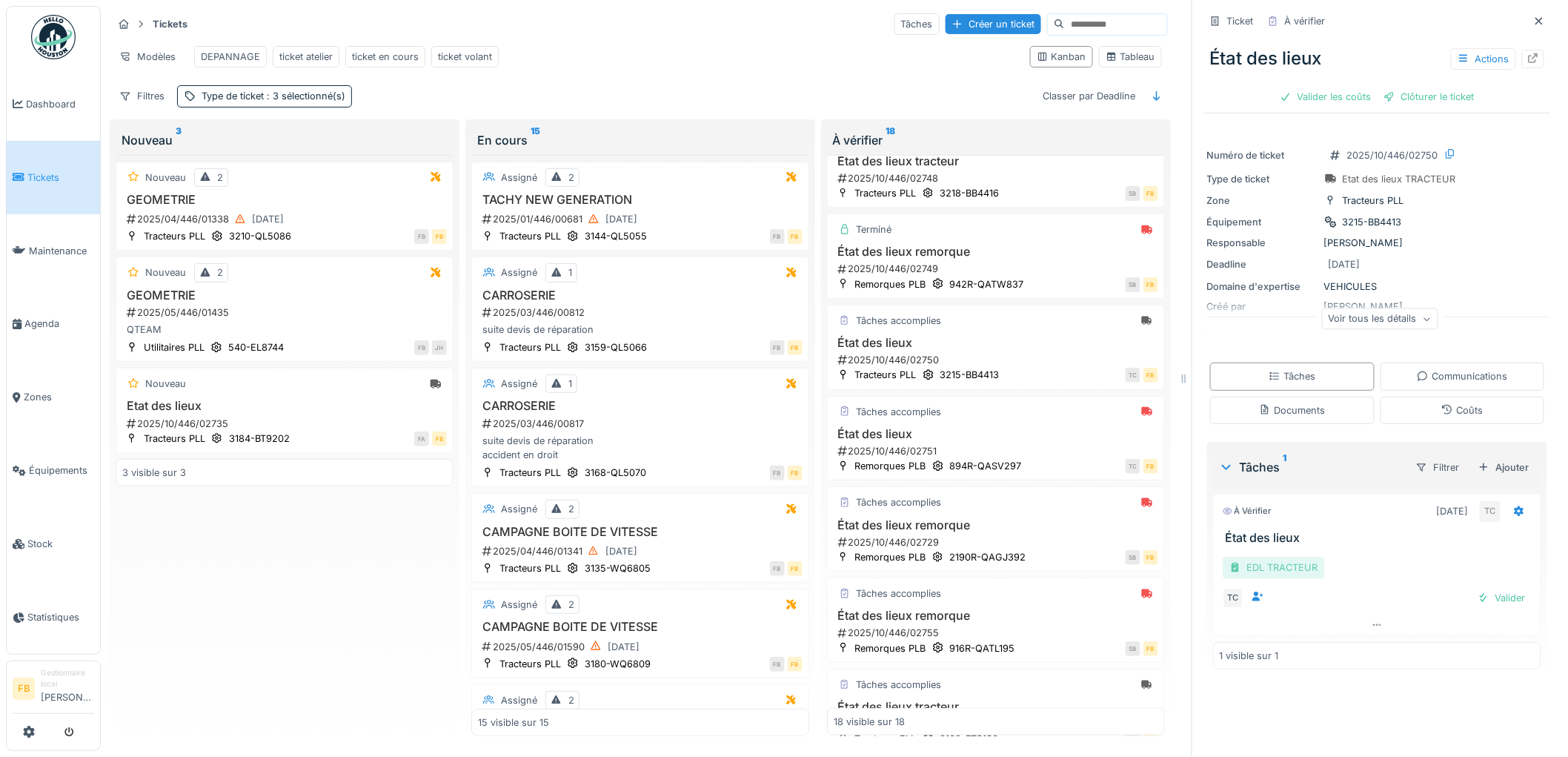
click at [1287, 562] on div "EDL TRACTEUR" at bounding box center [1274, 567] width 102 height 21
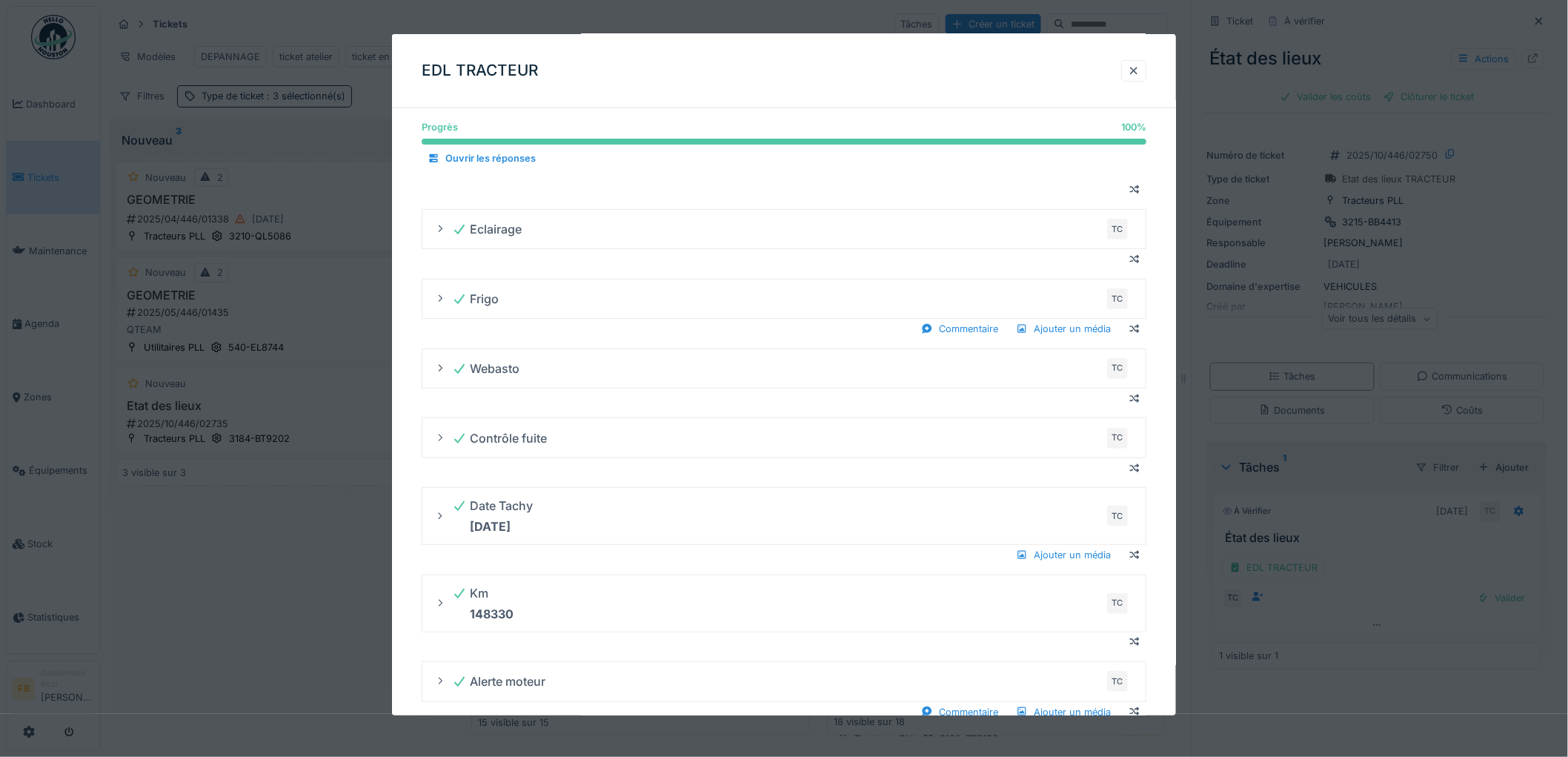
scroll to position [86, 0]
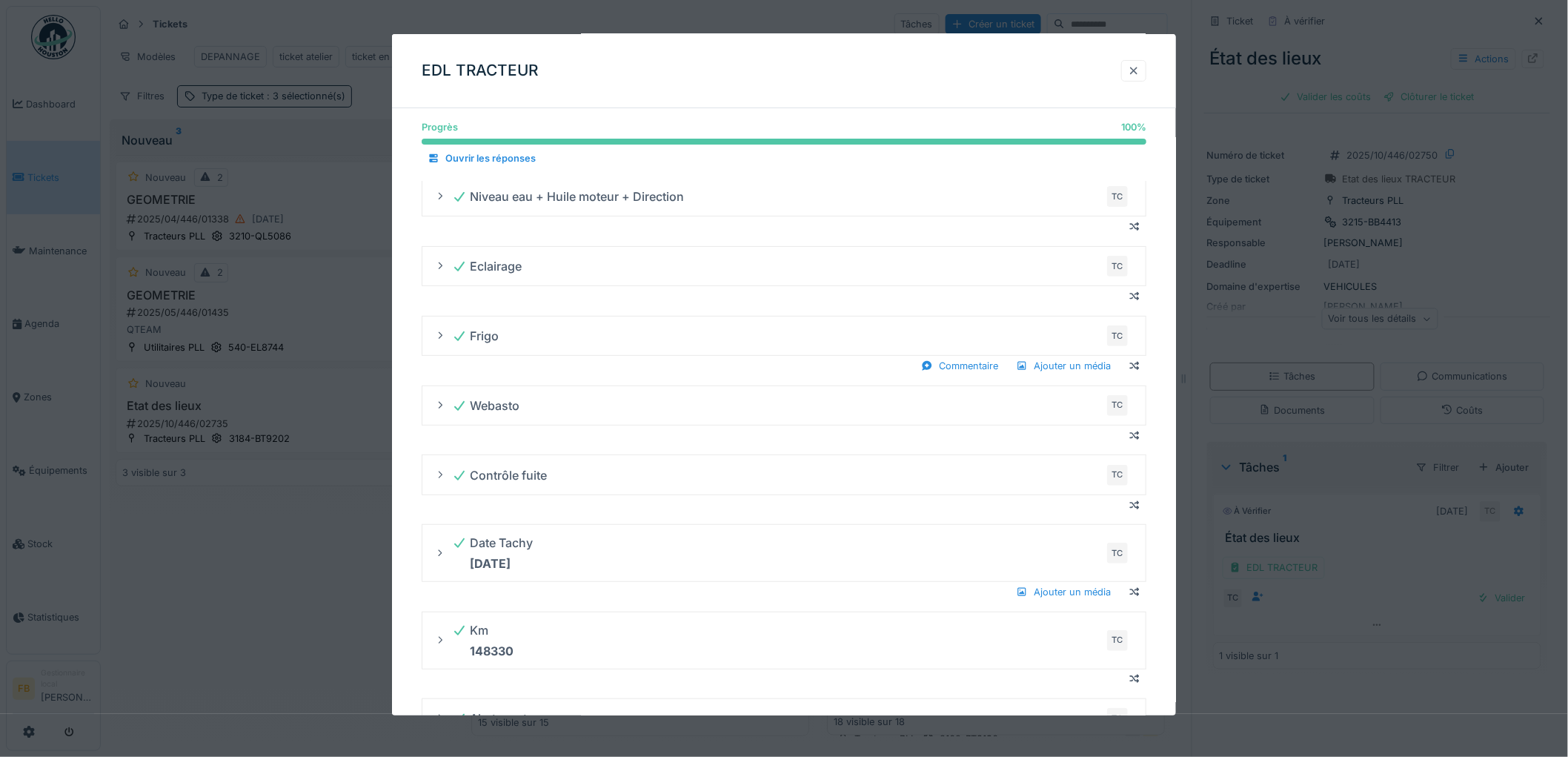
click at [1140, 69] on div at bounding box center [1134, 71] width 12 height 14
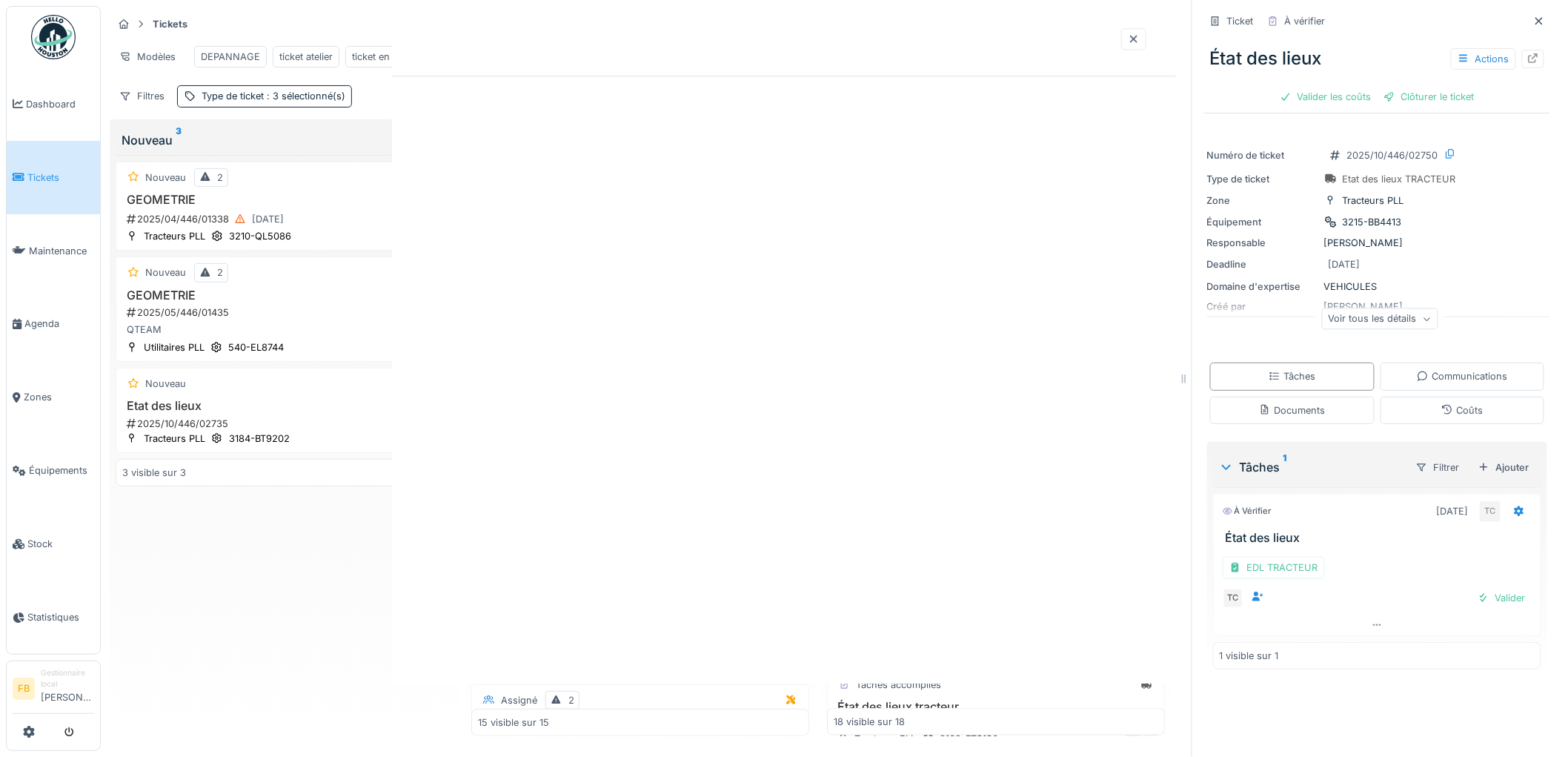
scroll to position [0, 0]
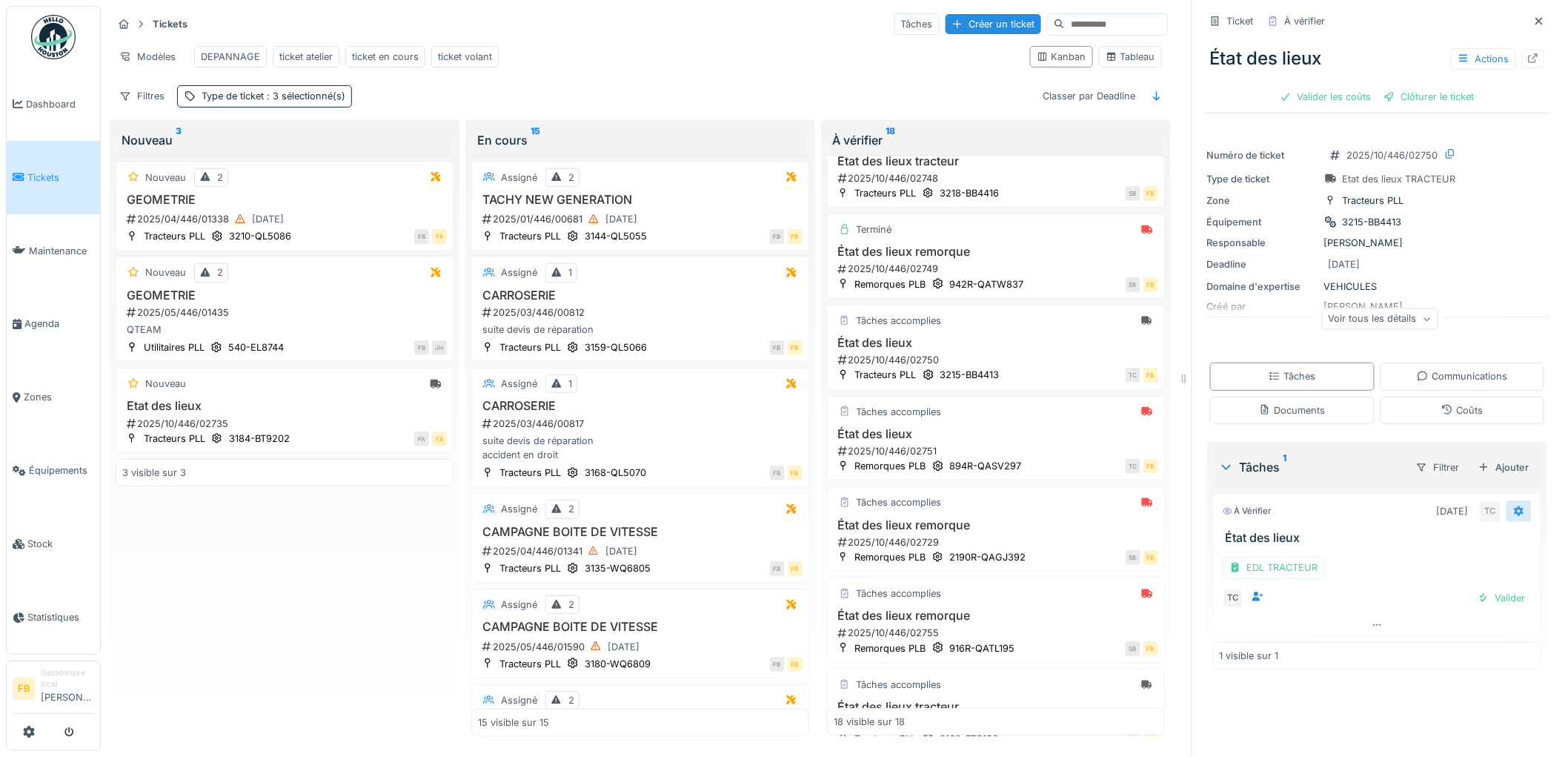
click at [1515, 506] on icon at bounding box center [1519, 511] width 9 height 10
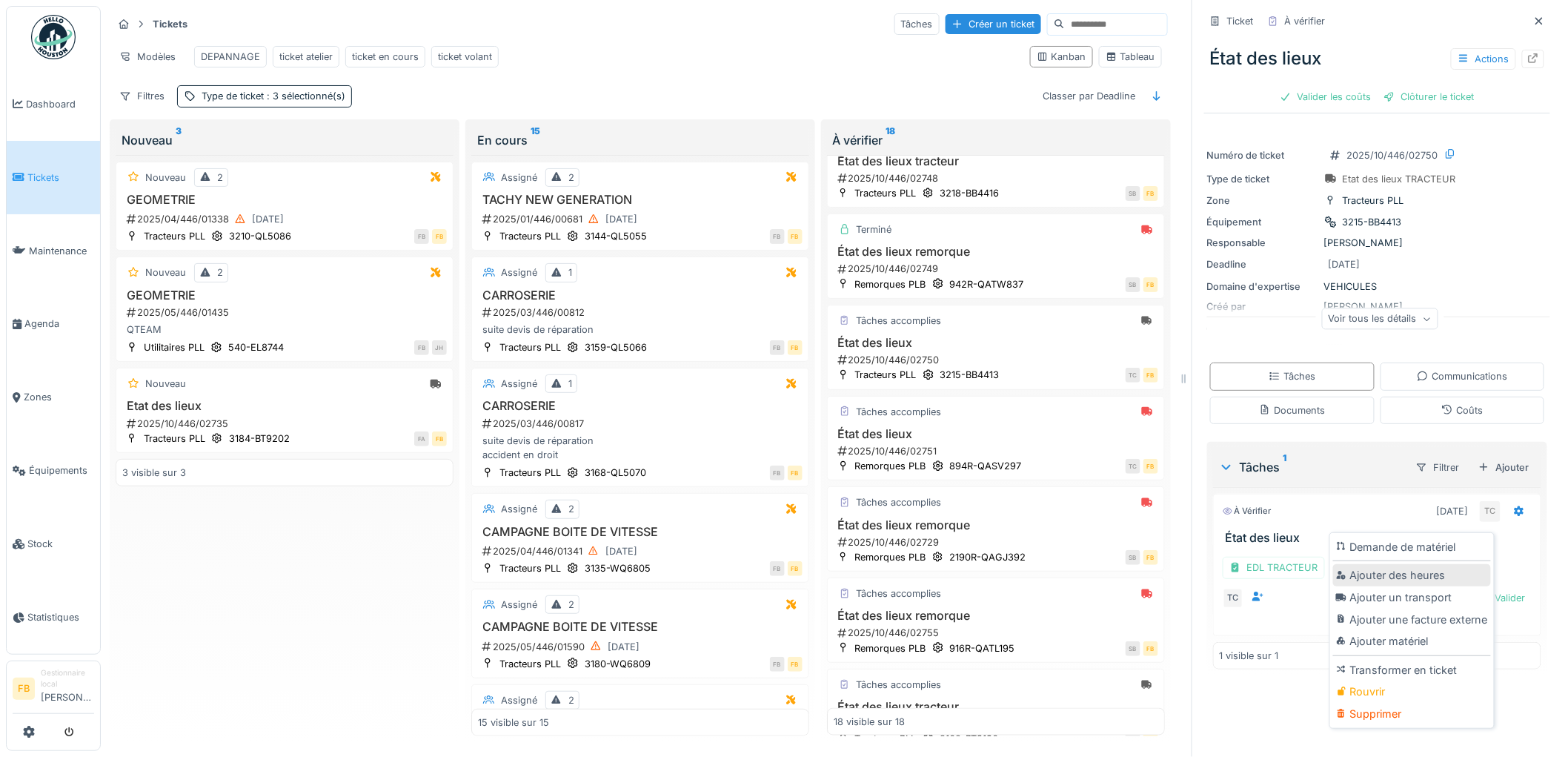
click at [1425, 566] on div "Ajouter des heures" at bounding box center [1411, 575] width 158 height 22
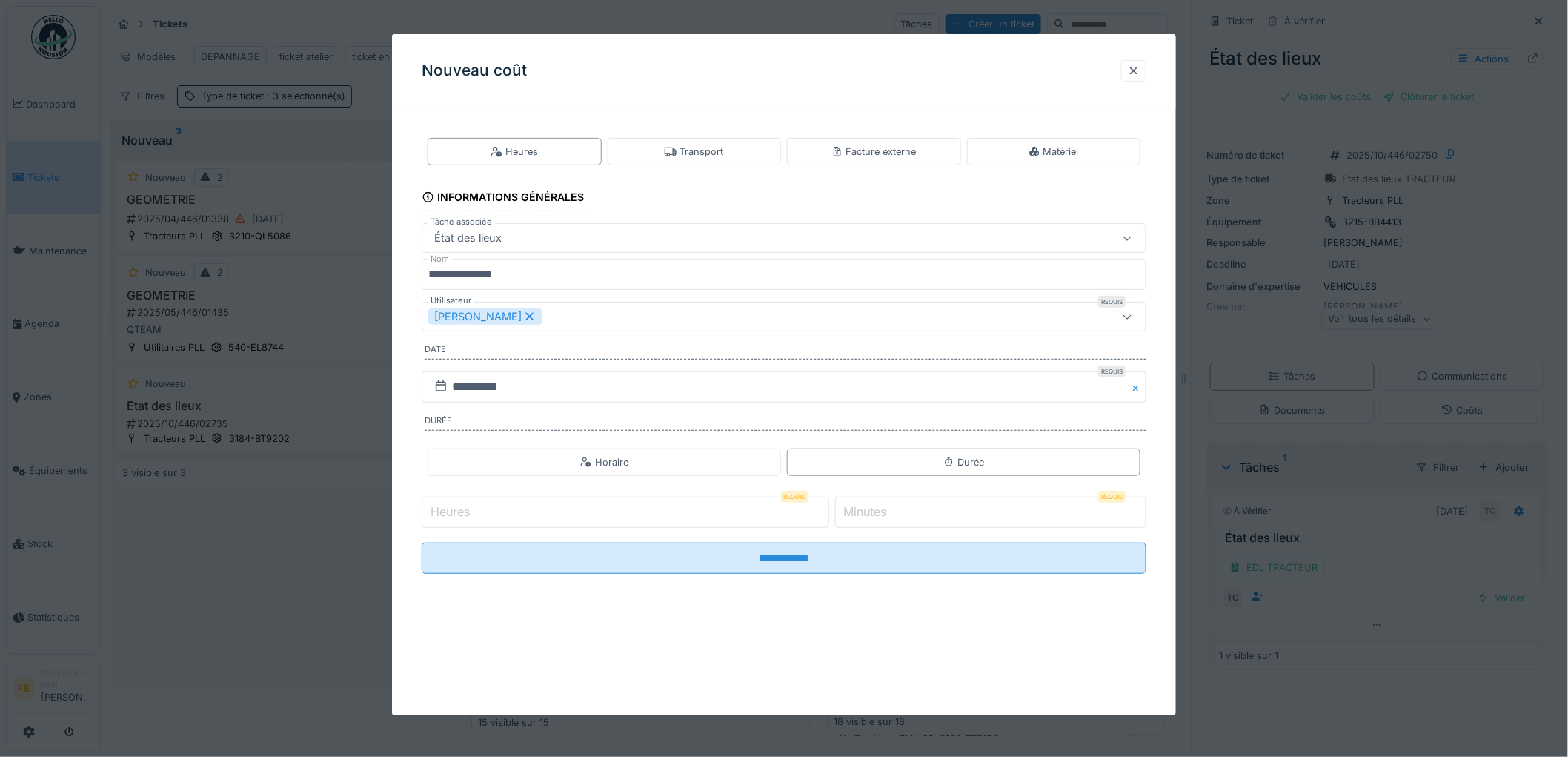
click at [523, 322] on icon at bounding box center [529, 316] width 13 height 10
click at [492, 318] on div "Utilisateurs" at bounding box center [466, 316] width 77 height 16
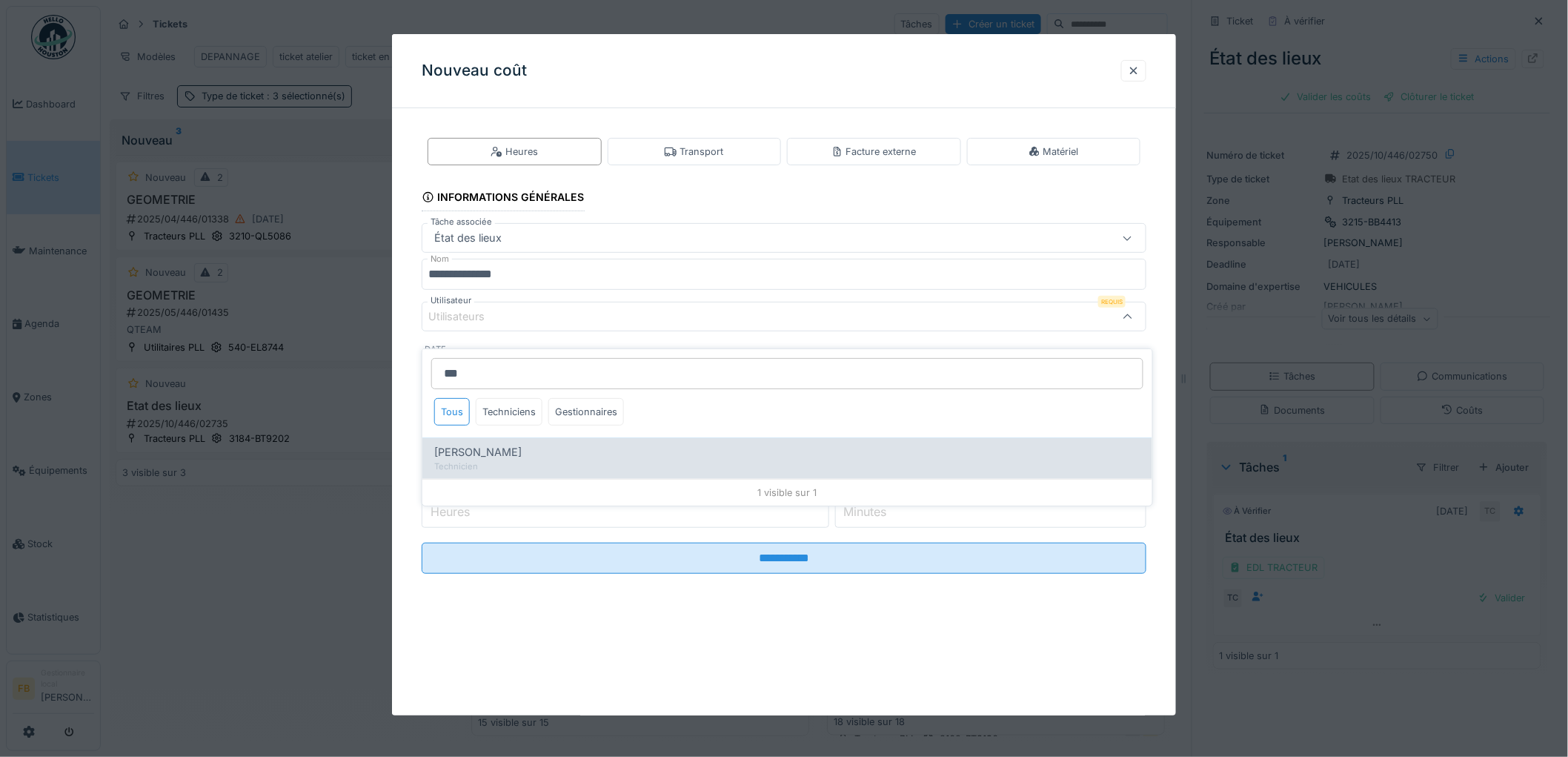
type input "***"
click at [501, 444] on span "Thomas Collinet" at bounding box center [478, 452] width 88 height 16
type input "*****"
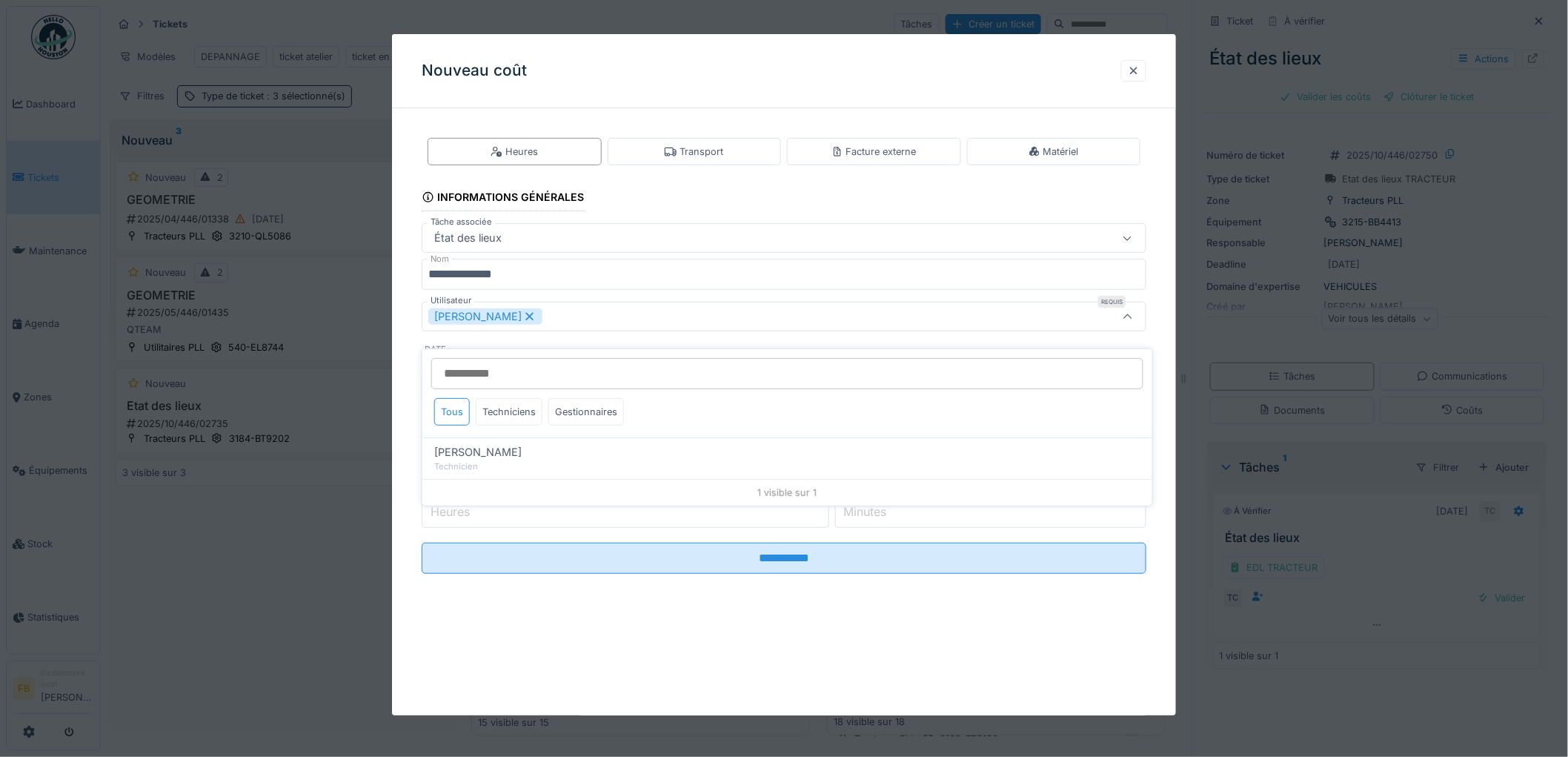
click at [416, 359] on div "**********" at bounding box center [784, 367] width 784 height 495
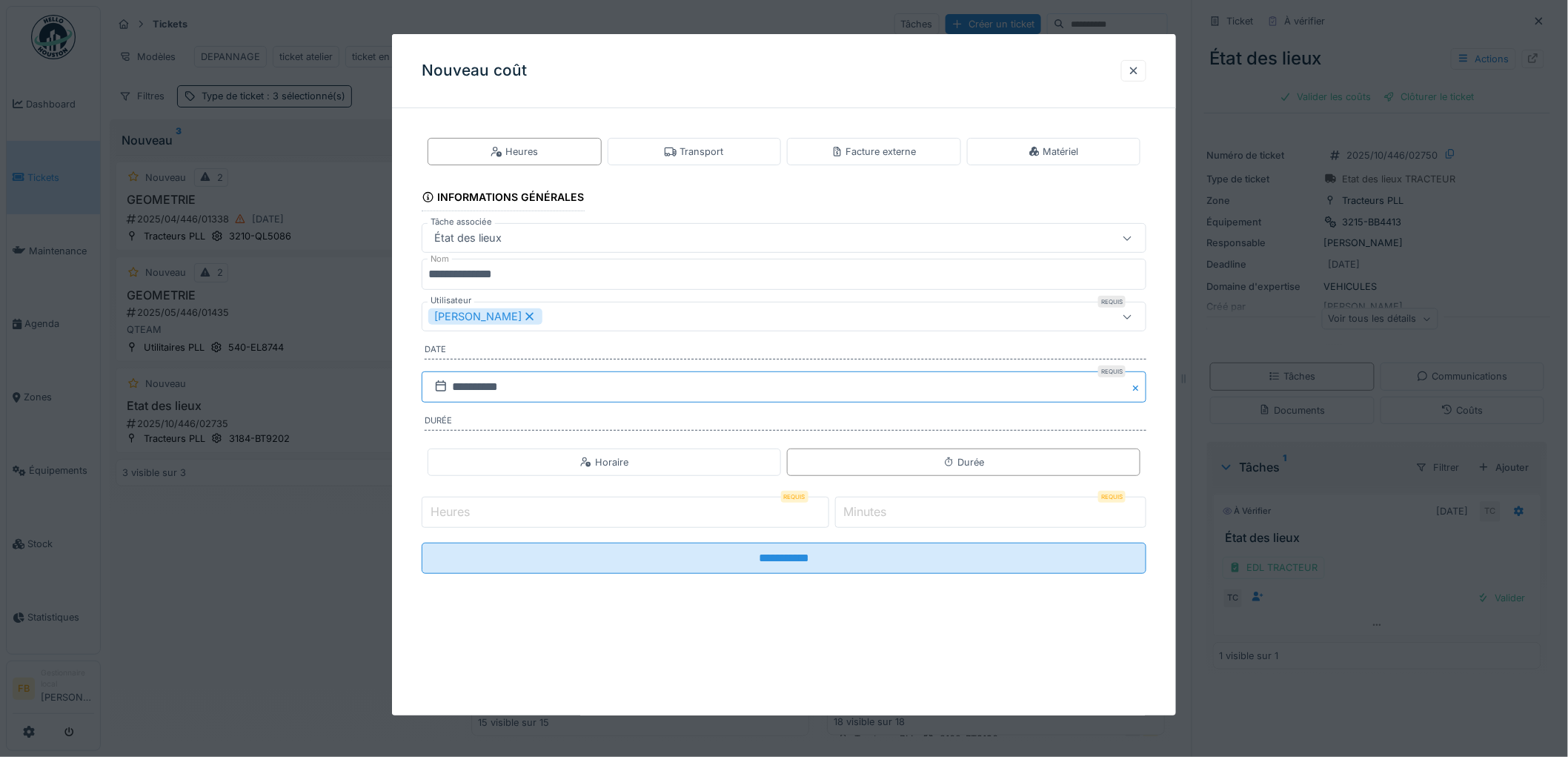
click at [491, 386] on input "**********" at bounding box center [784, 388] width 724 height 31
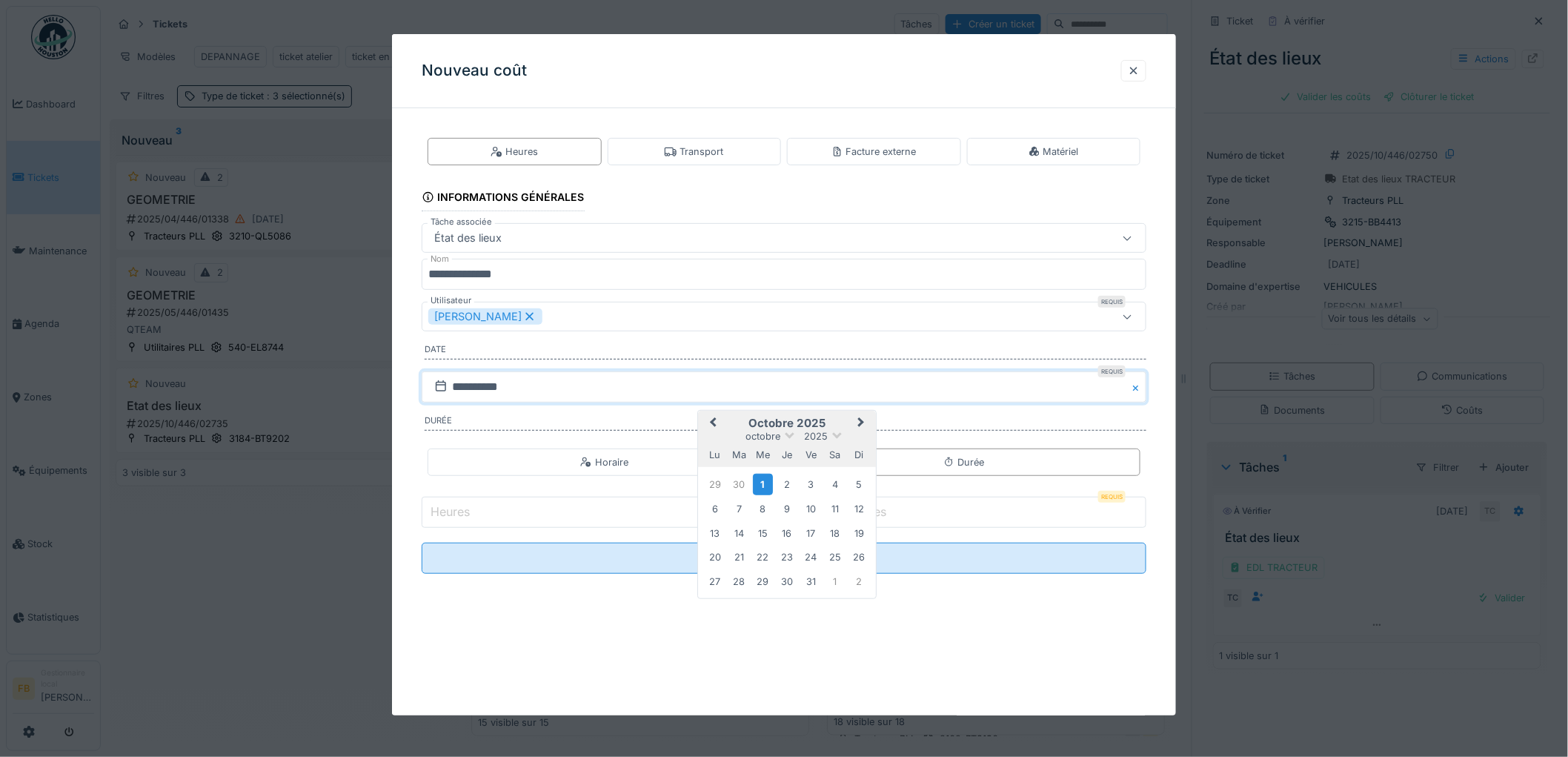
click at [713, 423] on span "Previous Month" at bounding box center [713, 423] width 0 height 18
click at [815, 555] on div "26" at bounding box center [811, 556] width 20 height 20
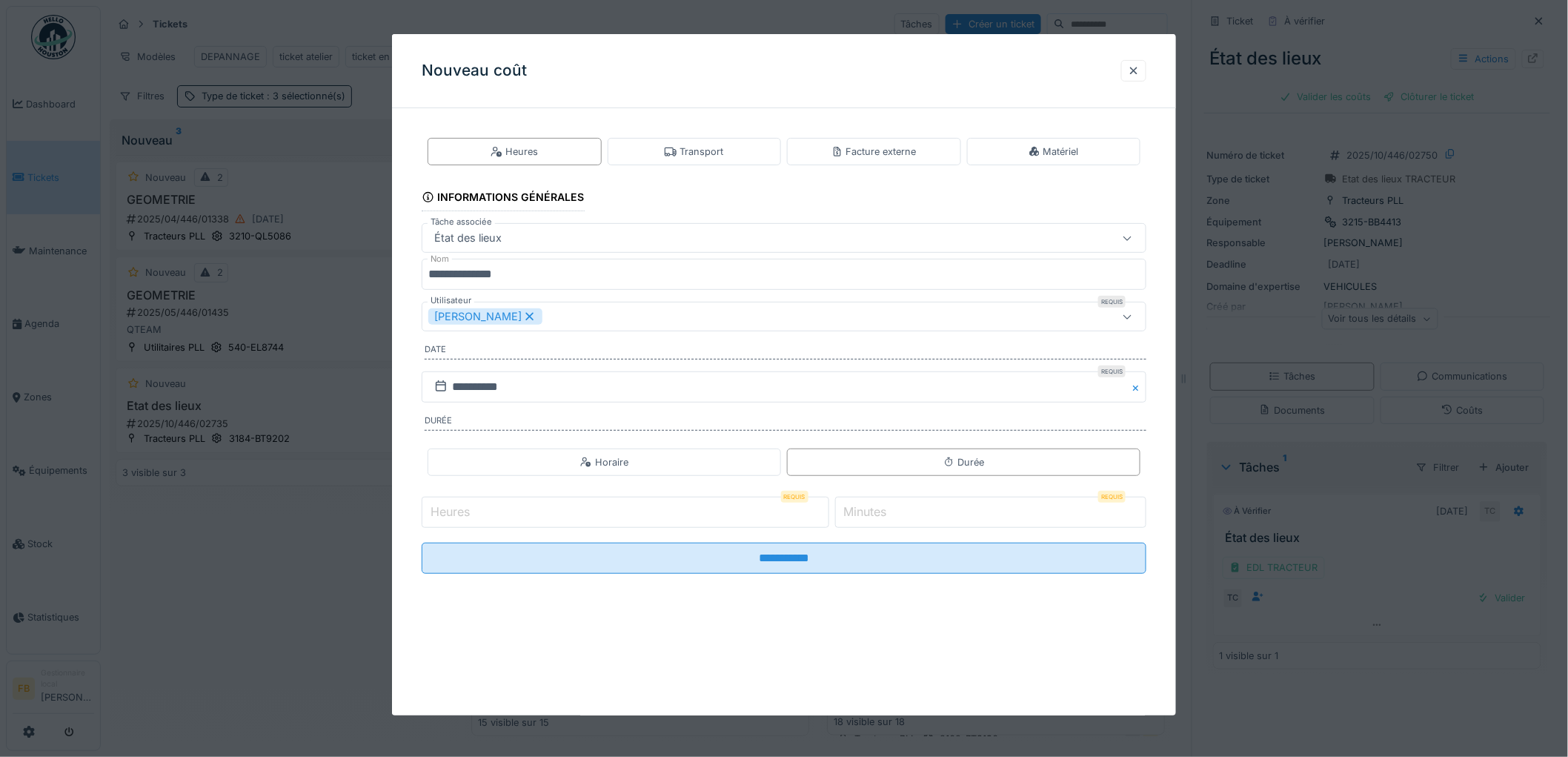
click at [565, 513] on input "Heures" at bounding box center [626, 512] width 408 height 31
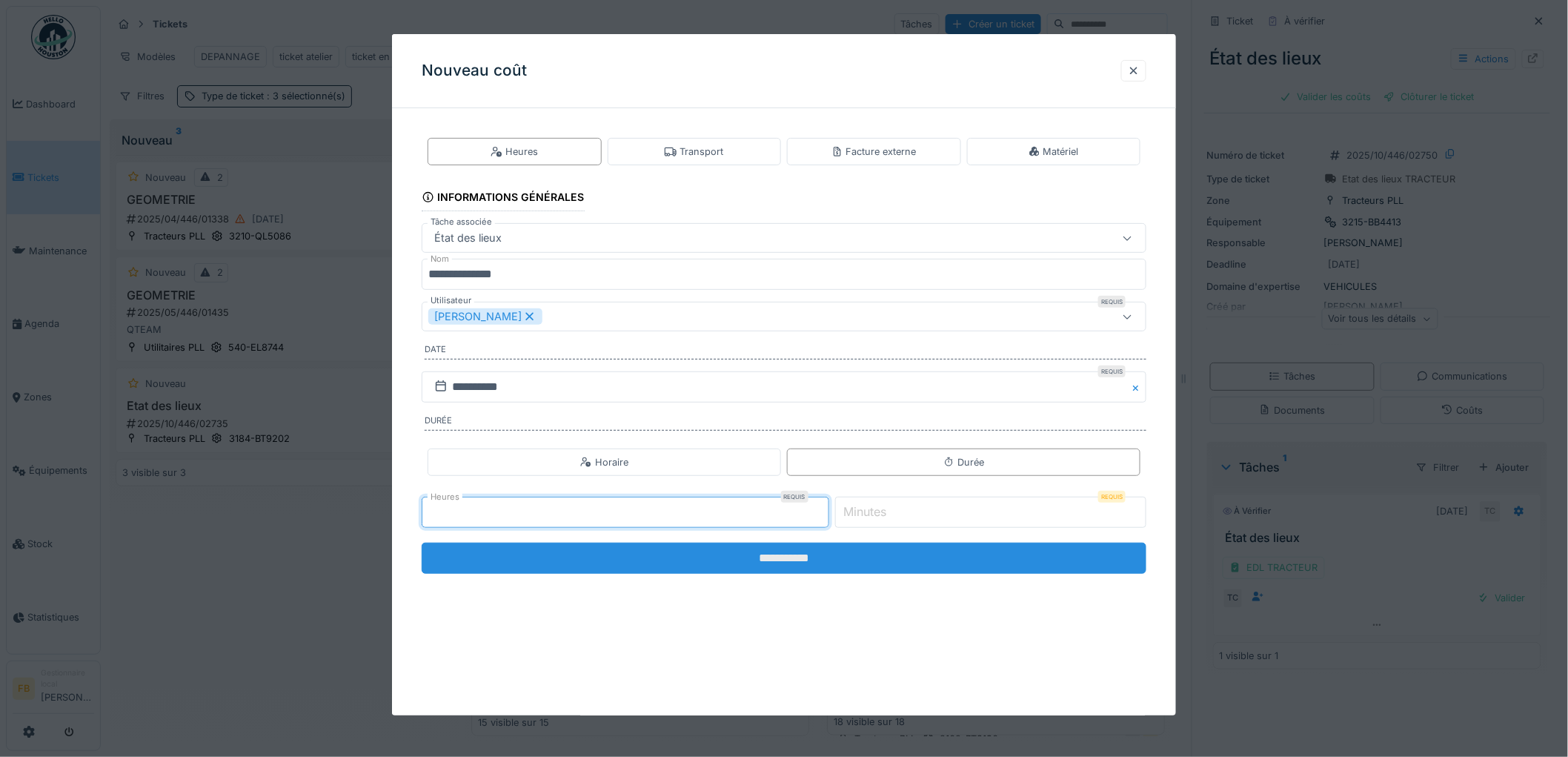
type input "*"
click at [773, 562] on input "**********" at bounding box center [784, 559] width 724 height 31
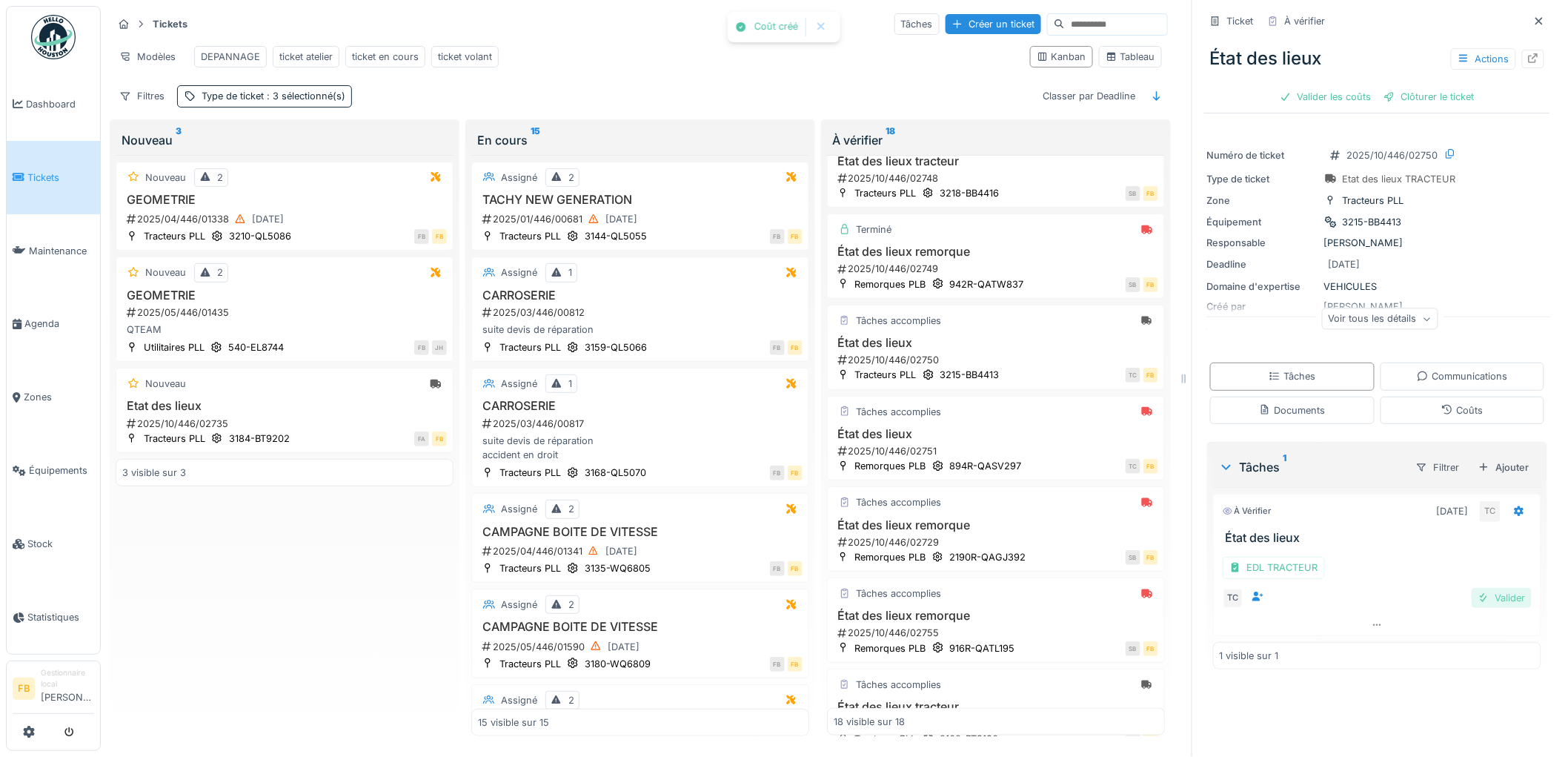
click at [1477, 590] on div "Valider" at bounding box center [1501, 599] width 60 height 20
click at [1441, 405] on icon at bounding box center [1446, 409] width 12 height 9
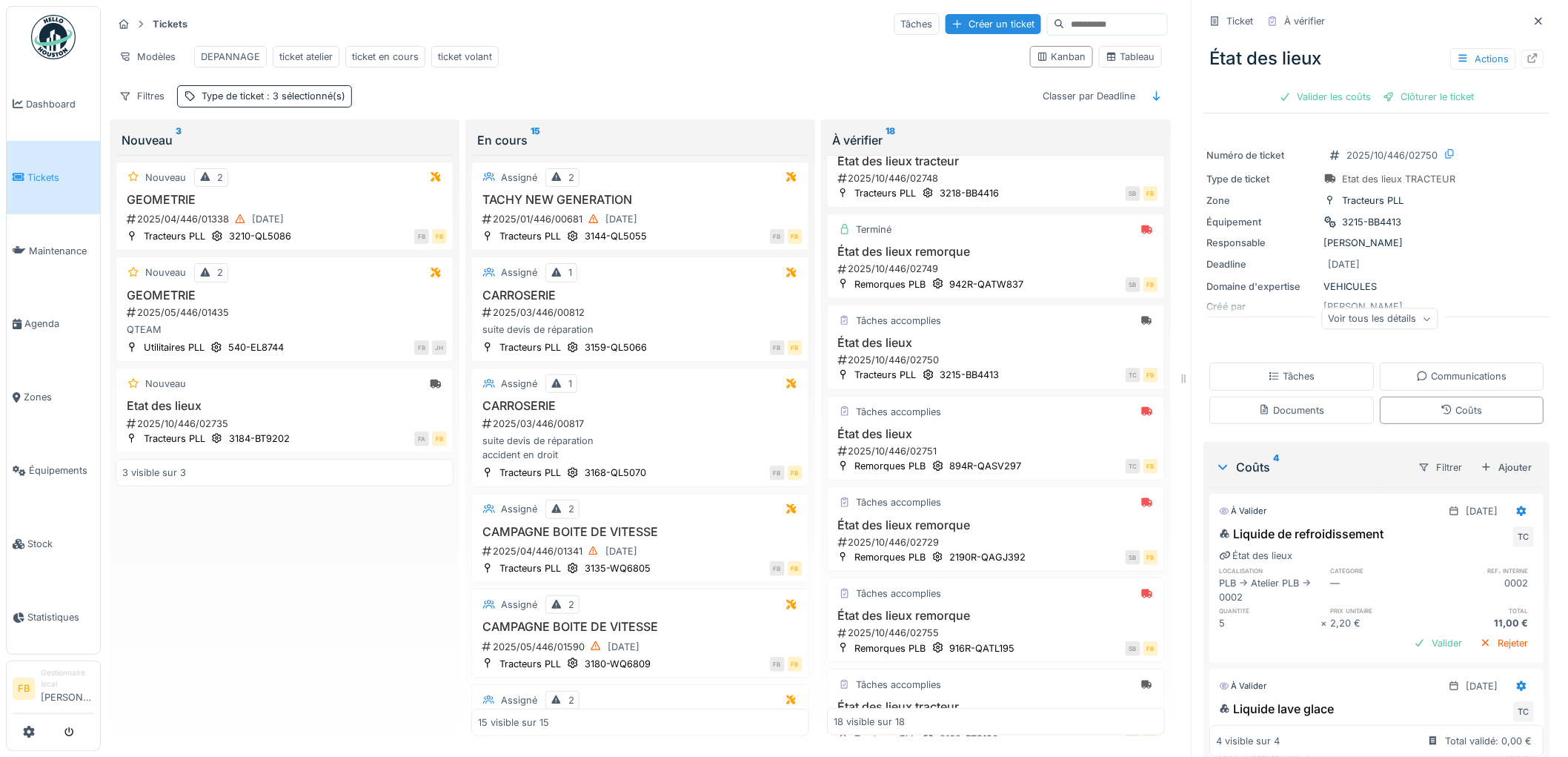
click at [1339, 107] on div "État des lieux Actions Valider les coûts Clôturer le ticket" at bounding box center [1377, 71] width 346 height 76
click at [1338, 95] on div "Valider les coûts" at bounding box center [1326, 97] width 103 height 20
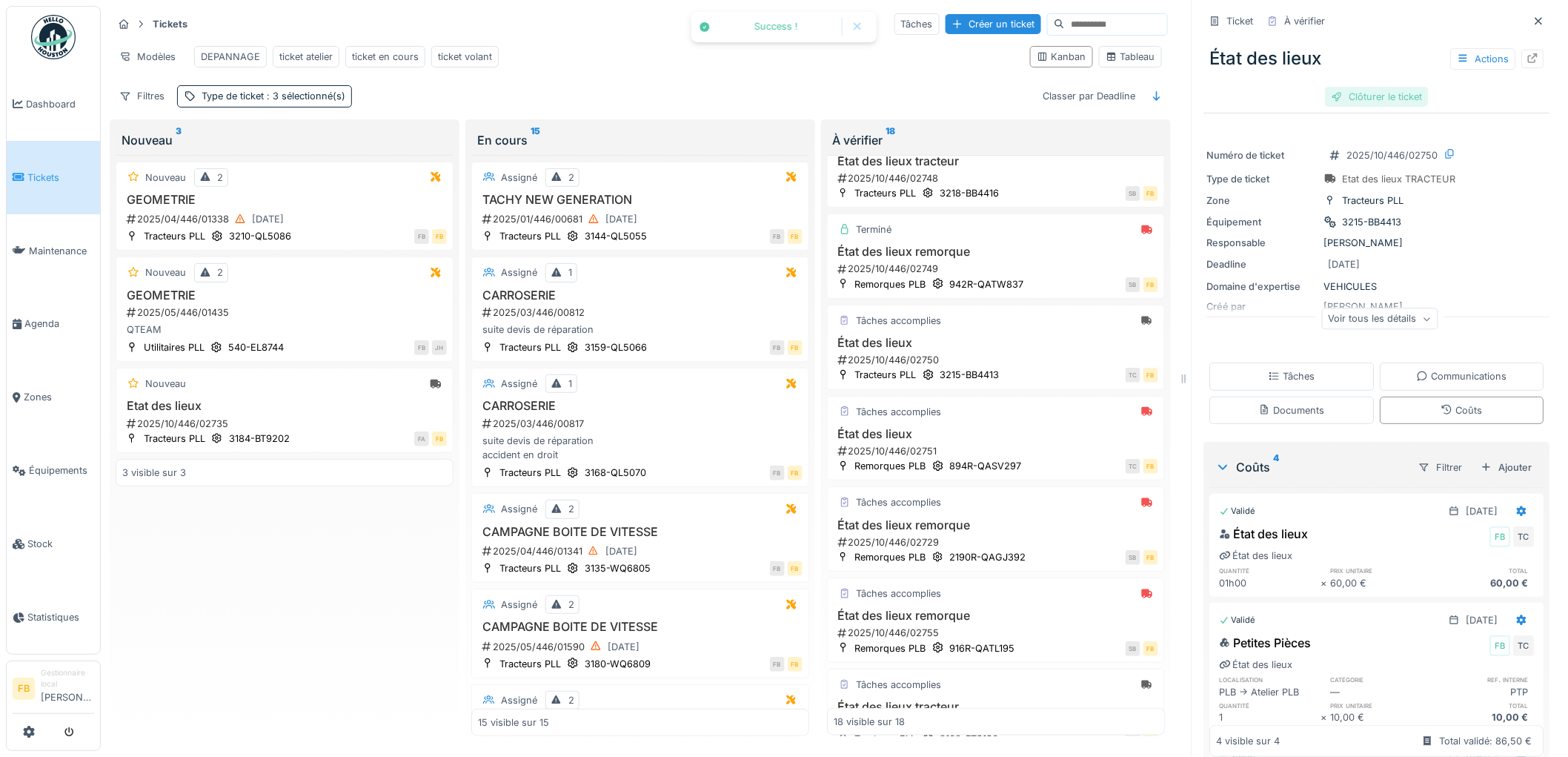
click at [1382, 101] on div "Clôturer le ticket" at bounding box center [1377, 97] width 103 height 20
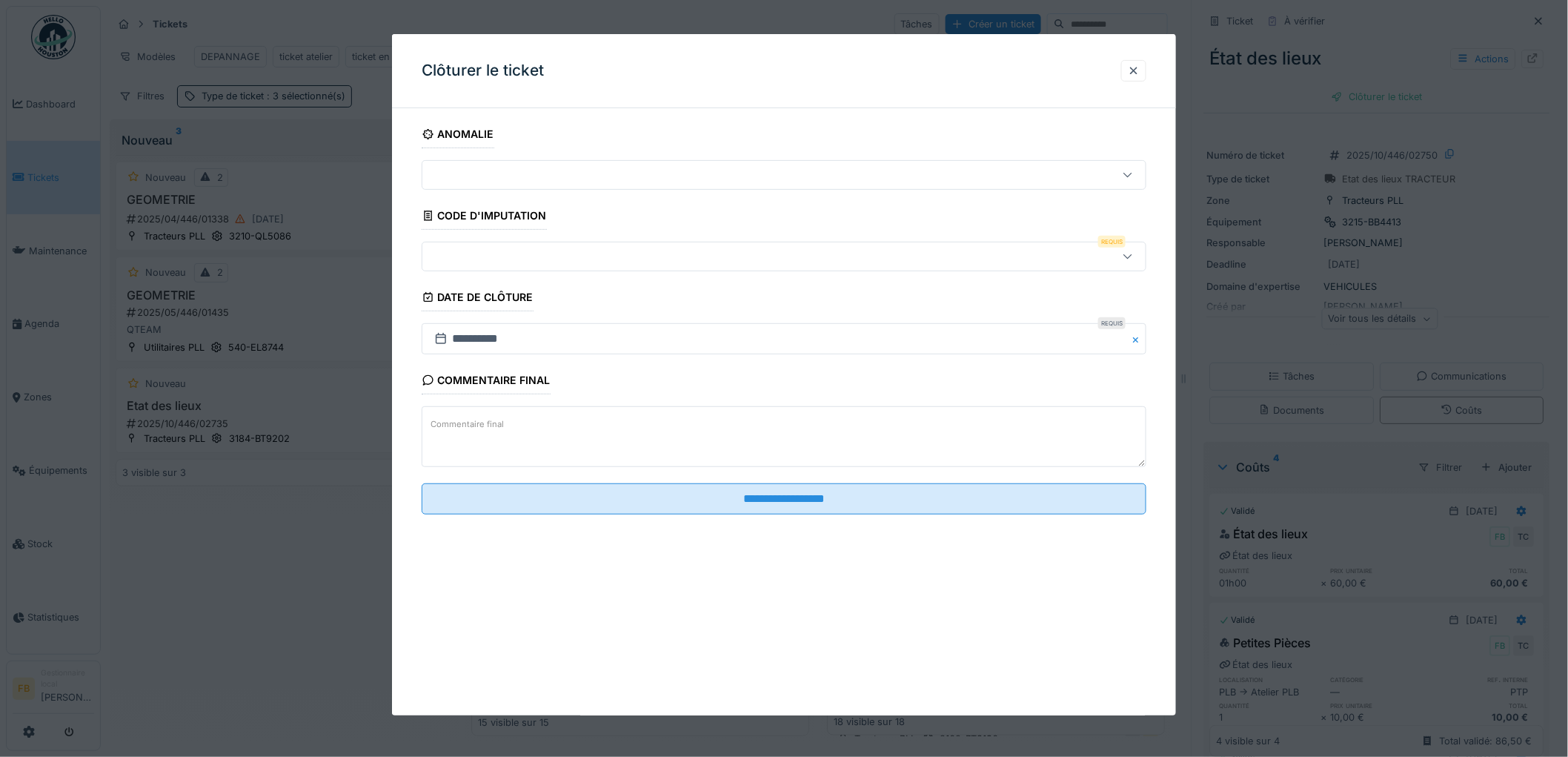
scroll to position [12, 0]
click at [493, 257] on div at bounding box center [742, 257] width 629 height 16
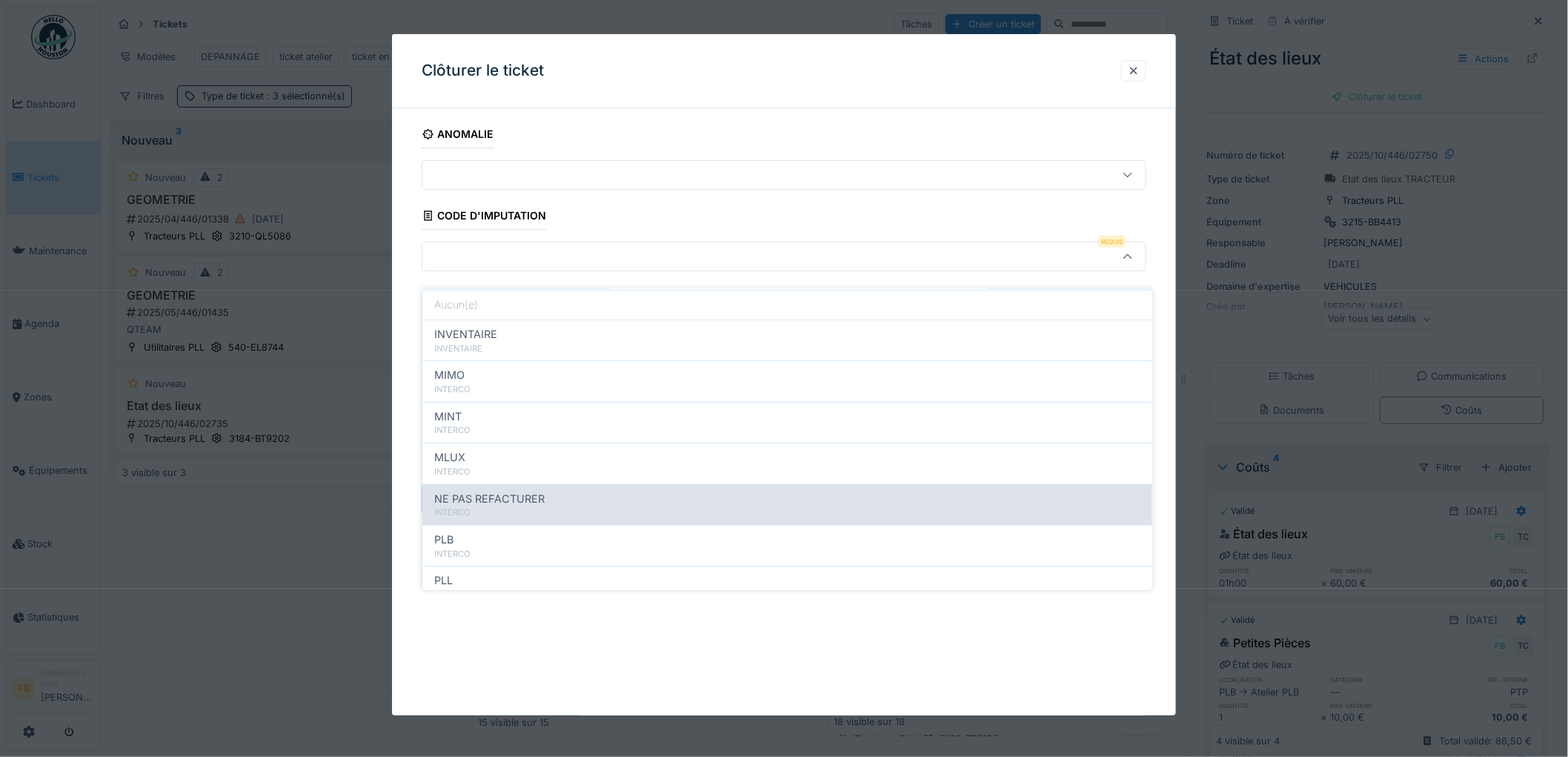
scroll to position [132, 0]
click at [480, 489] on div "PLL" at bounding box center [787, 497] width 706 height 16
type input "***"
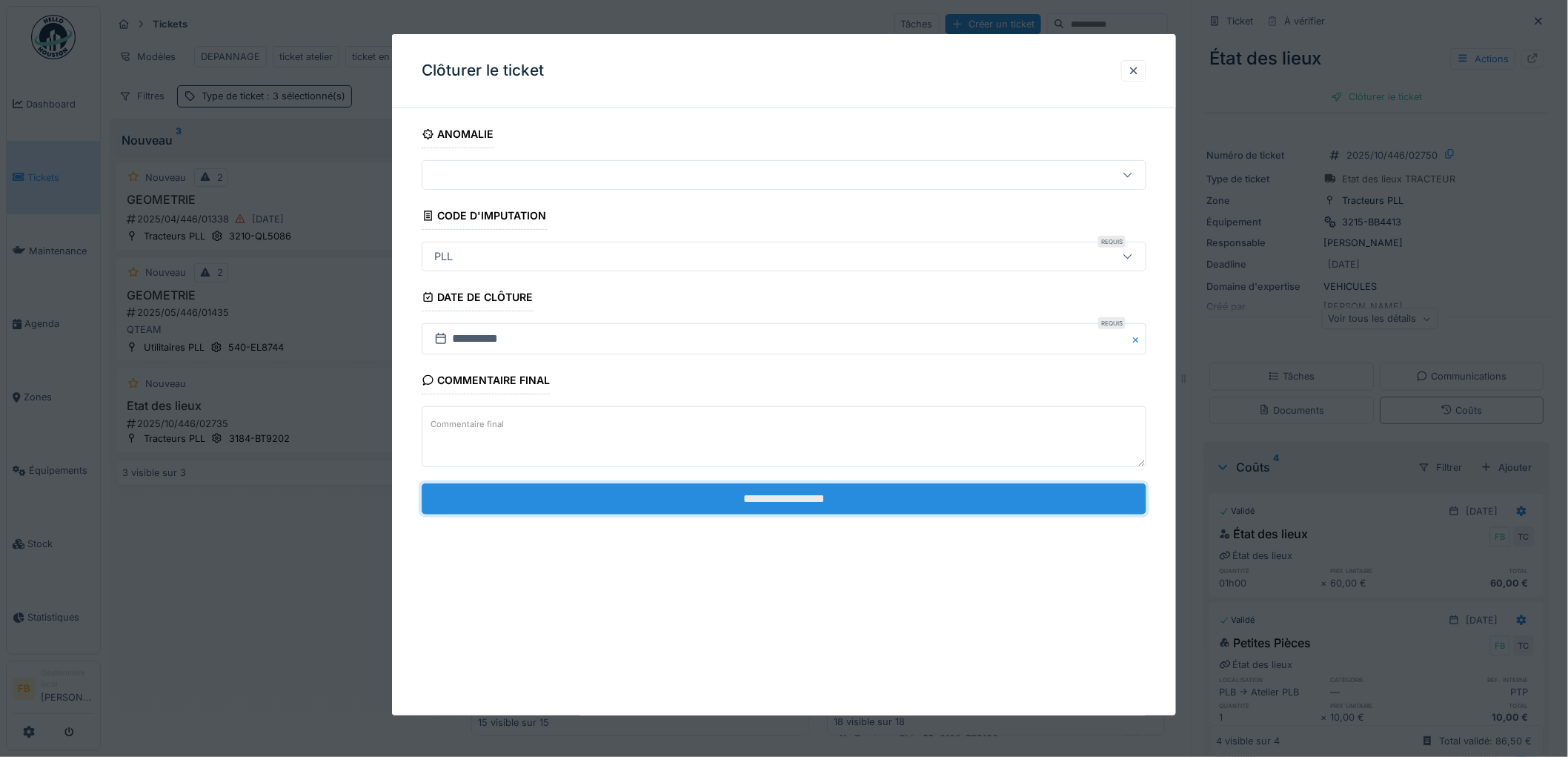
click at [777, 497] on input "**********" at bounding box center [784, 499] width 724 height 31
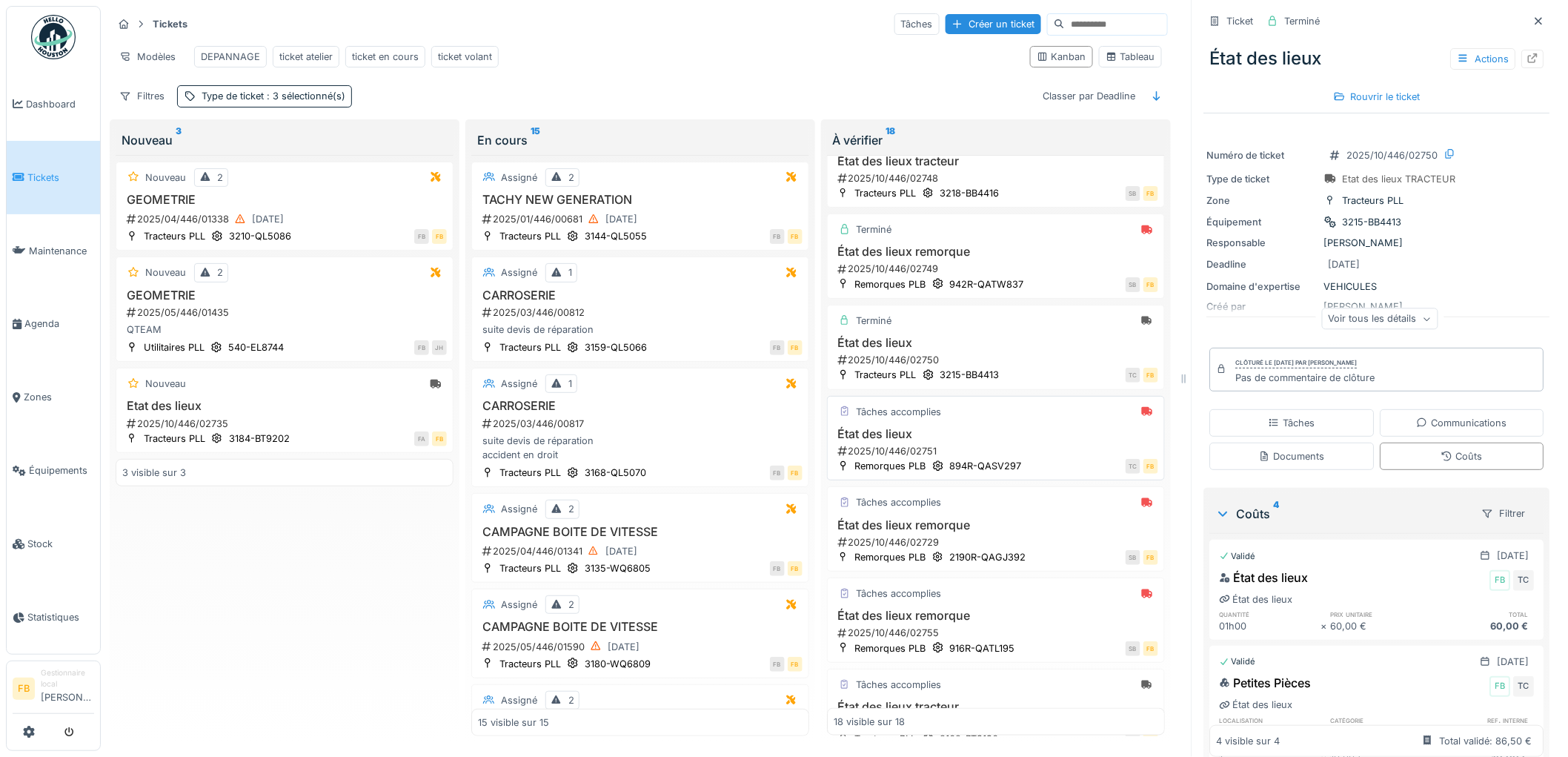
click at [972, 439] on h3 "État des lieux" at bounding box center [996, 434] width 325 height 14
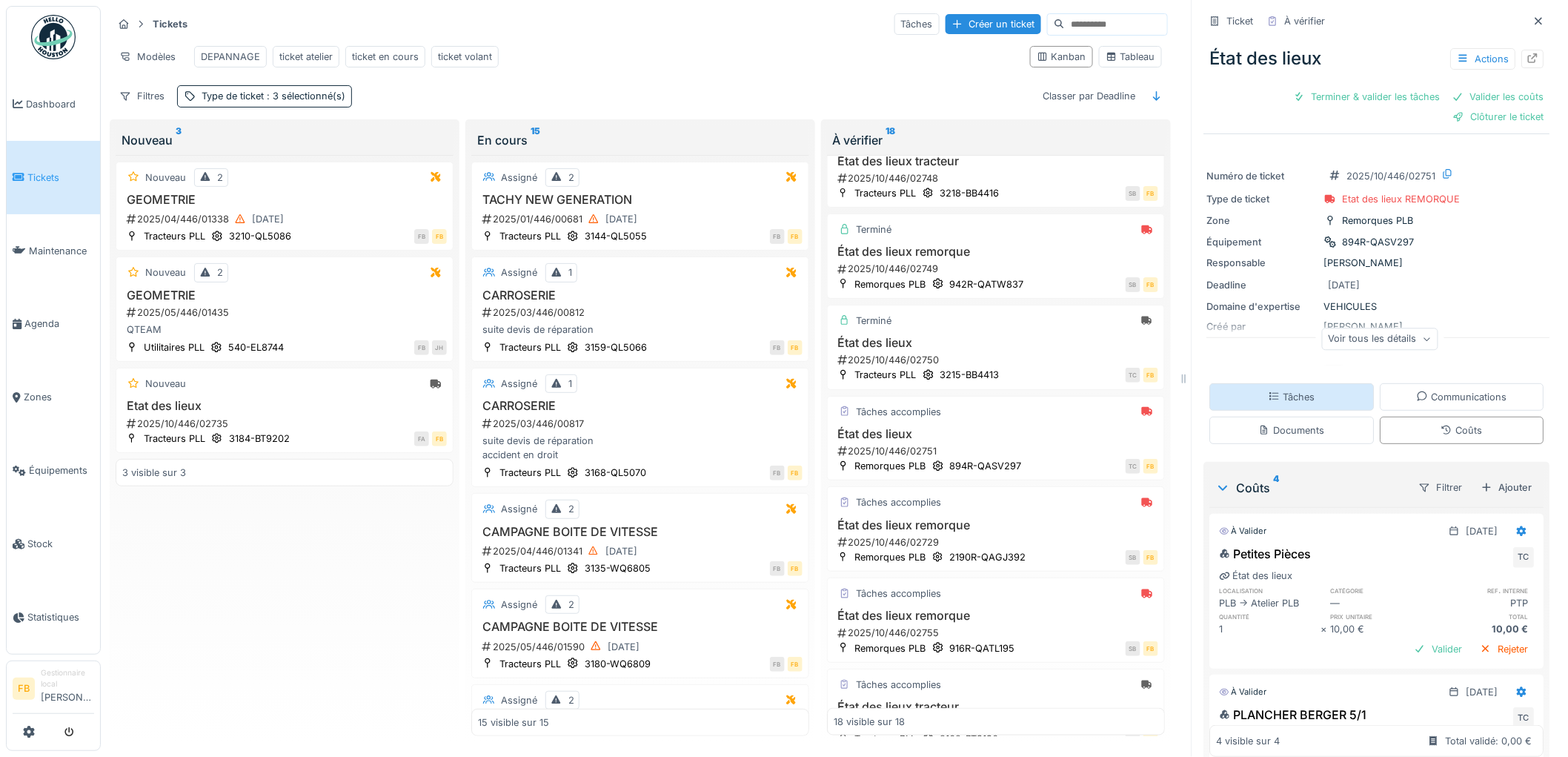
click at [1320, 384] on div "Tâches" at bounding box center [1293, 397] width 165 height 27
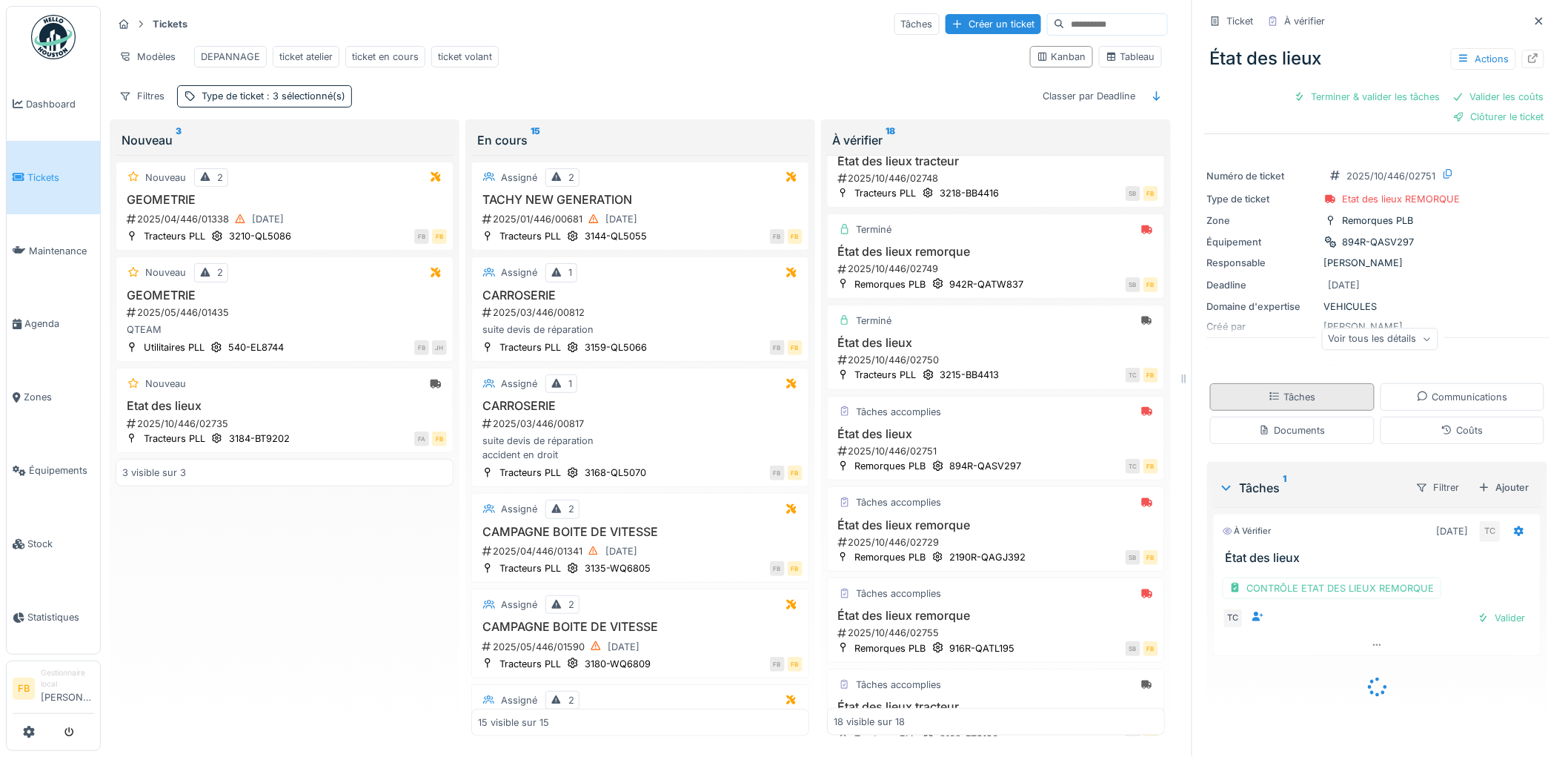
scroll to position [5, 0]
click at [1321, 578] on div "CONTRÔLE ETAT DES LIEUX REMORQUE" at bounding box center [1332, 588] width 219 height 21
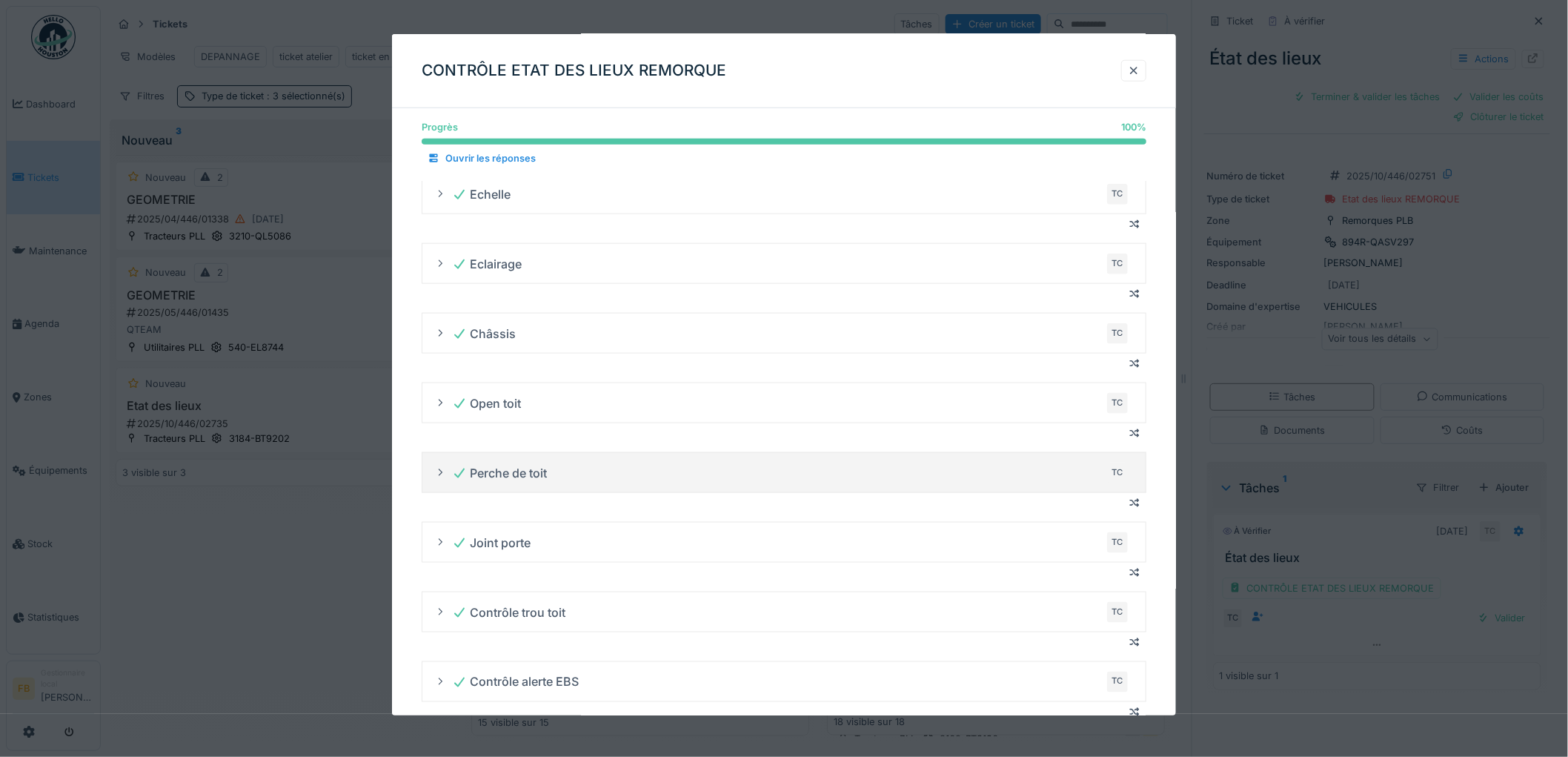
scroll to position [1040, 0]
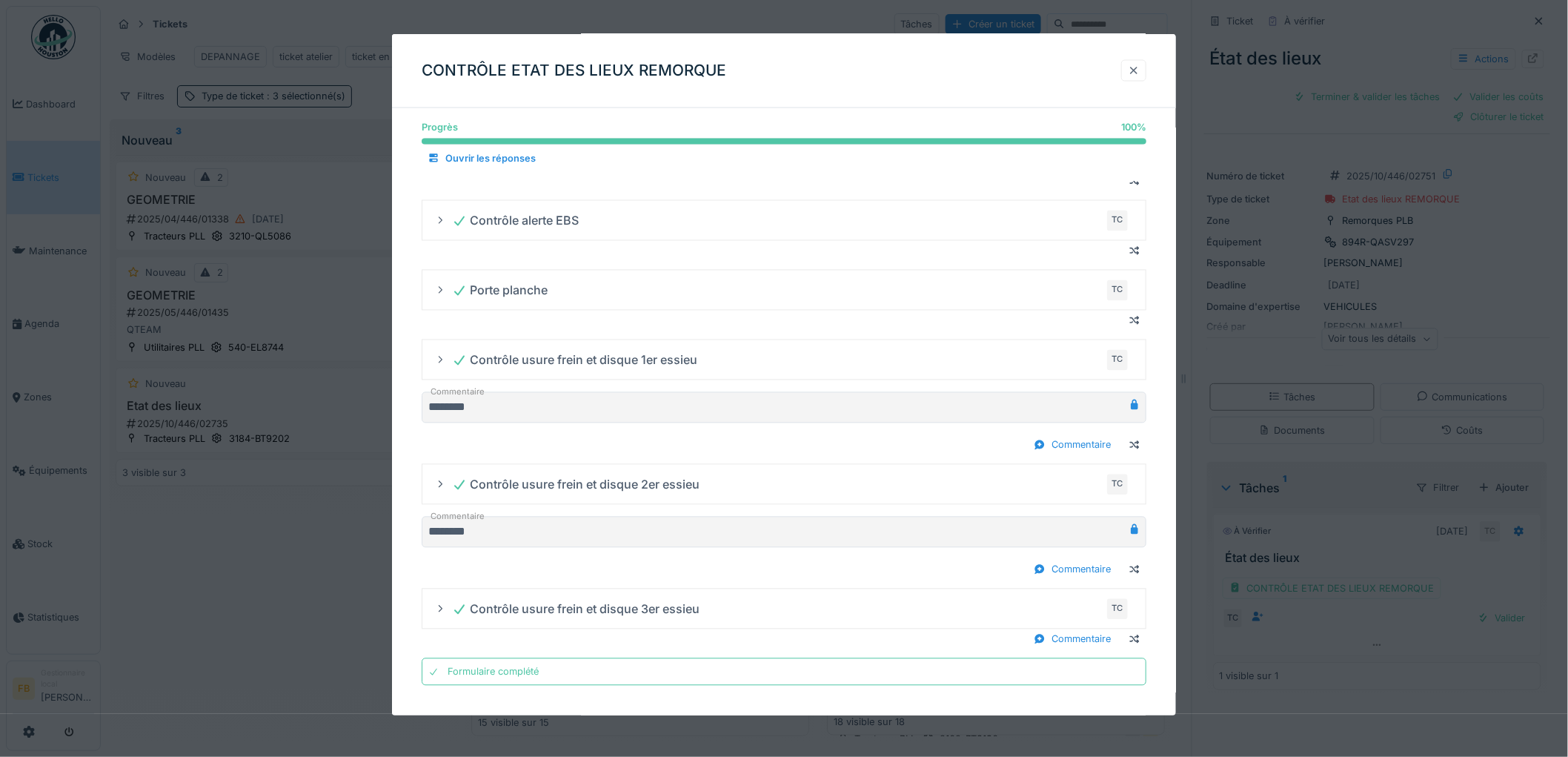
click at [1138, 71] on div at bounding box center [1134, 71] width 12 height 14
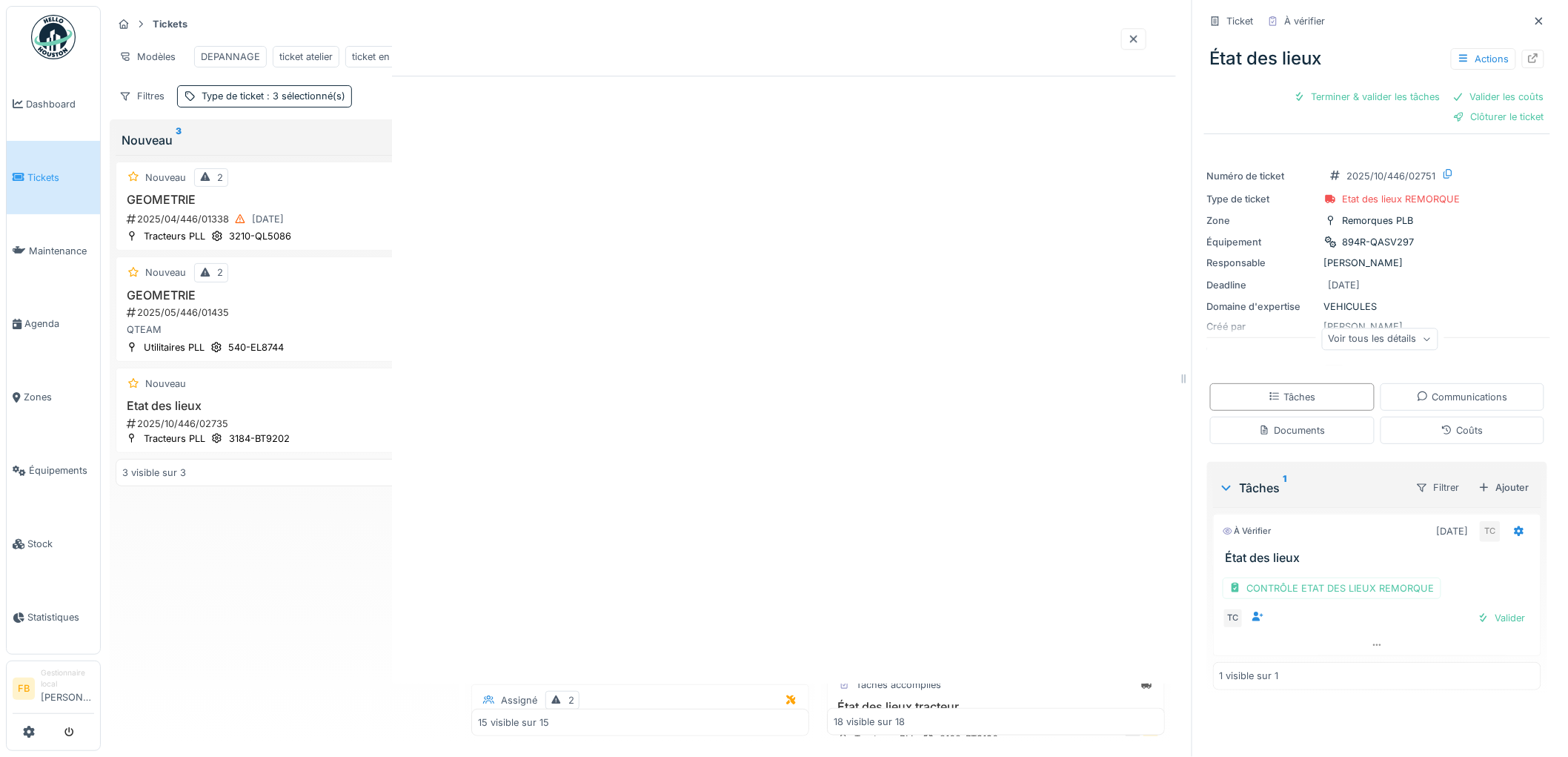
scroll to position [0, 0]
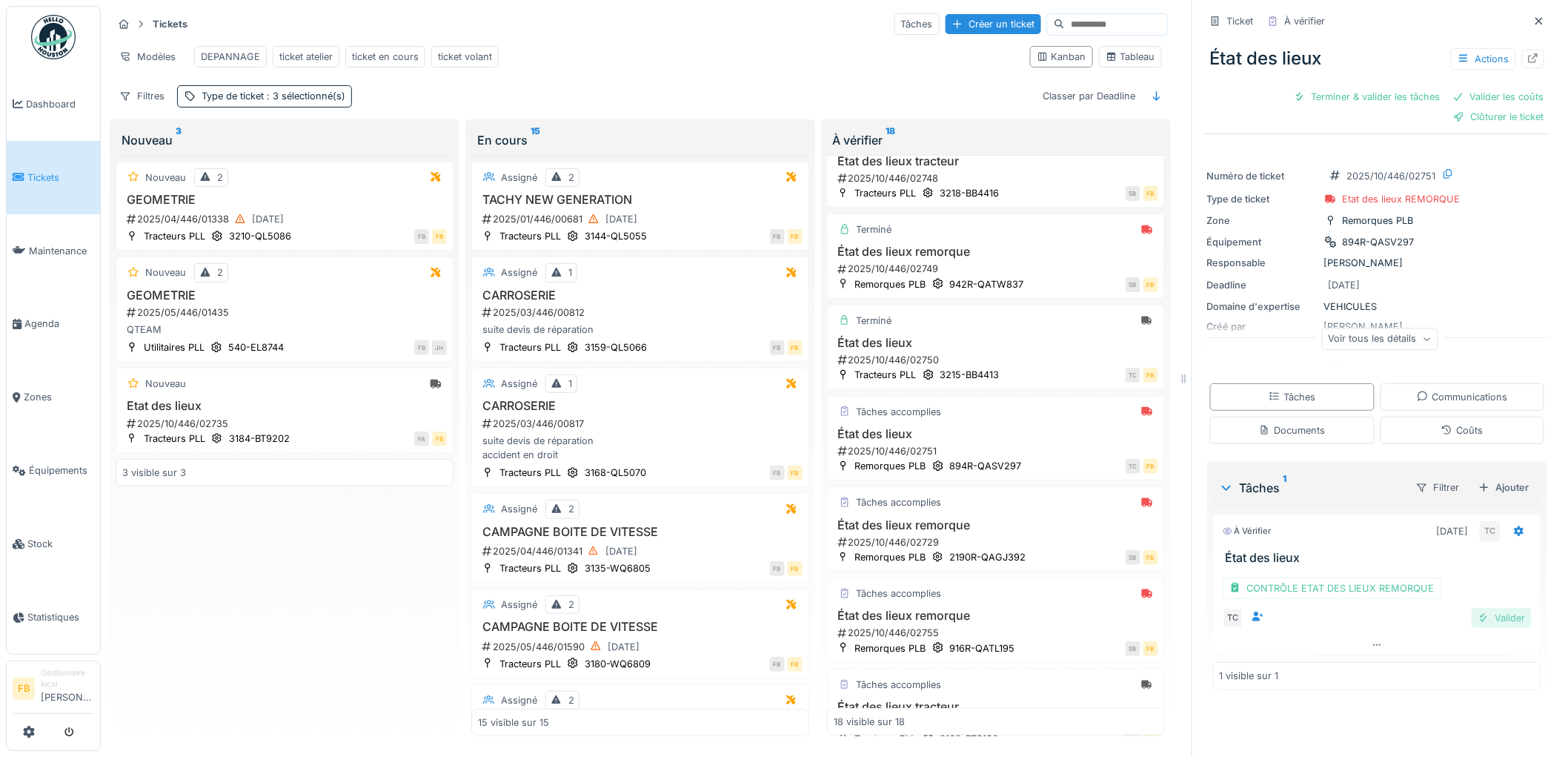
click at [1483, 613] on div "Valider" at bounding box center [1501, 618] width 60 height 20
click at [1441, 424] on div "Coûts" at bounding box center [1461, 431] width 42 height 14
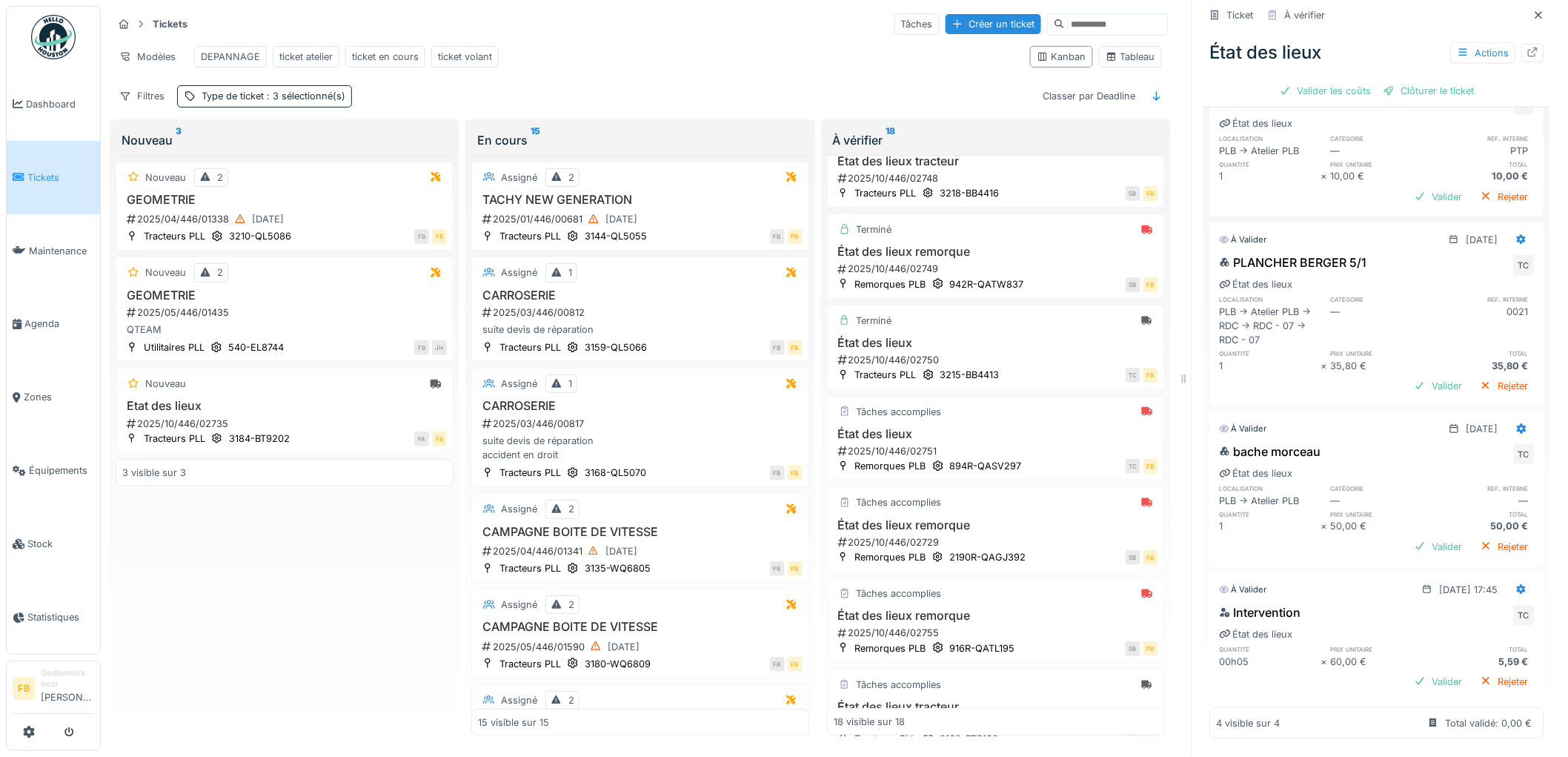
scroll to position [438, 0]
click at [1518, 584] on icon at bounding box center [1523, 589] width 9 height 10
click at [1465, 611] on div "Modifier" at bounding box center [1457, 622] width 72 height 22
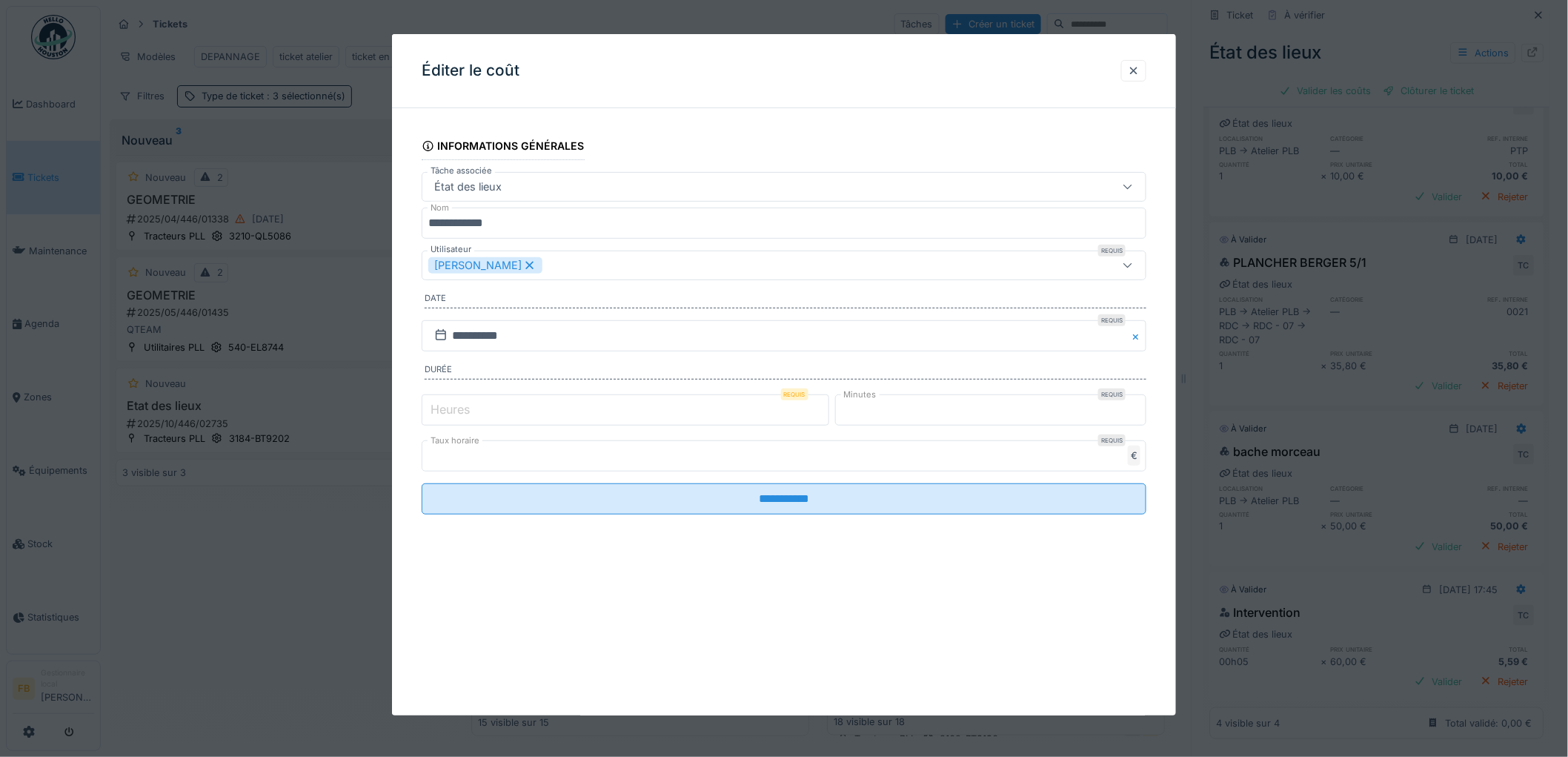
click at [492, 413] on input "*" at bounding box center [626, 410] width 408 height 31
type input "*"
click at [687, 479] on fieldset "**********" at bounding box center [784, 323] width 724 height 406
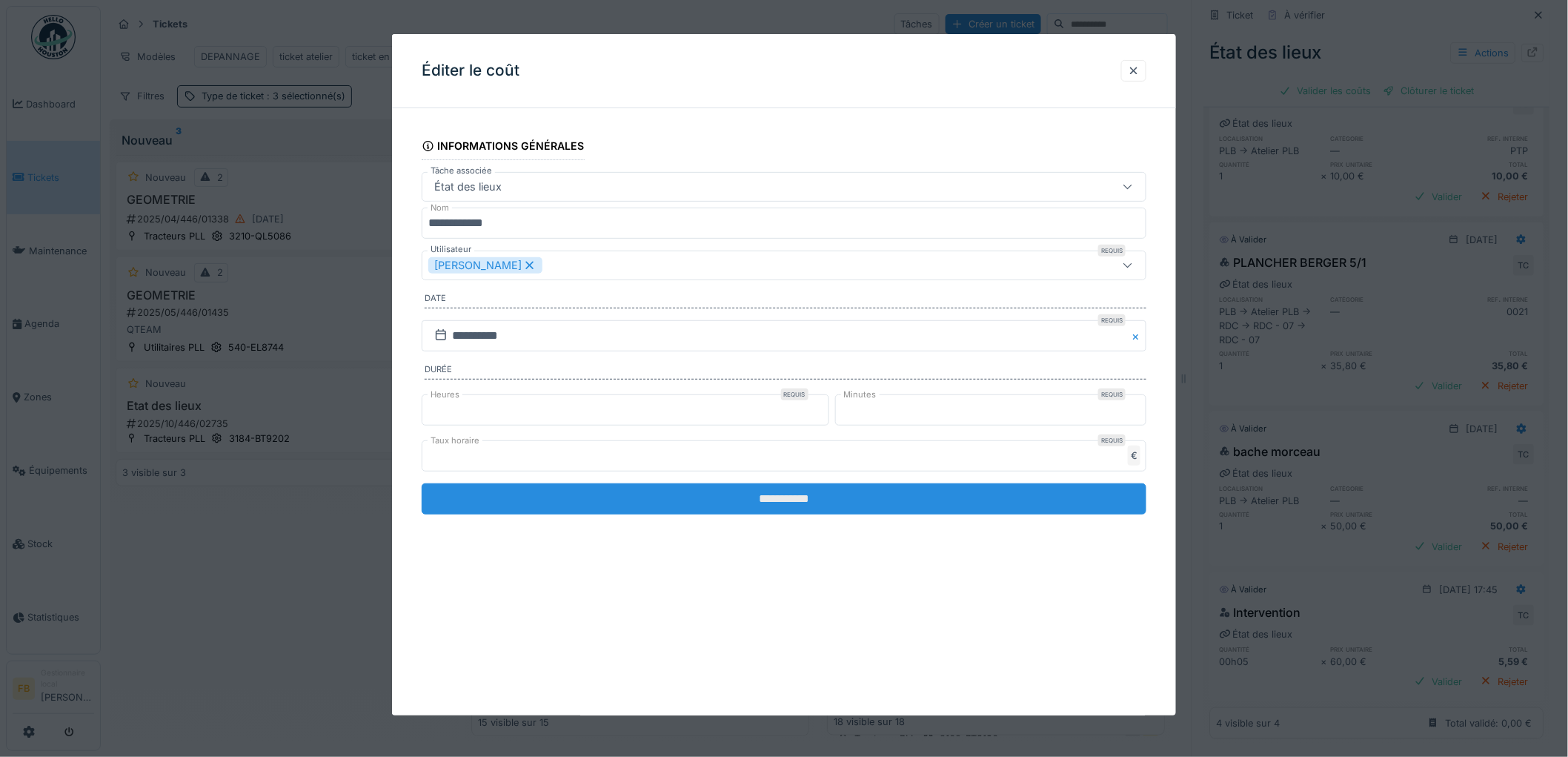
click at [684, 498] on input "**********" at bounding box center [784, 499] width 724 height 31
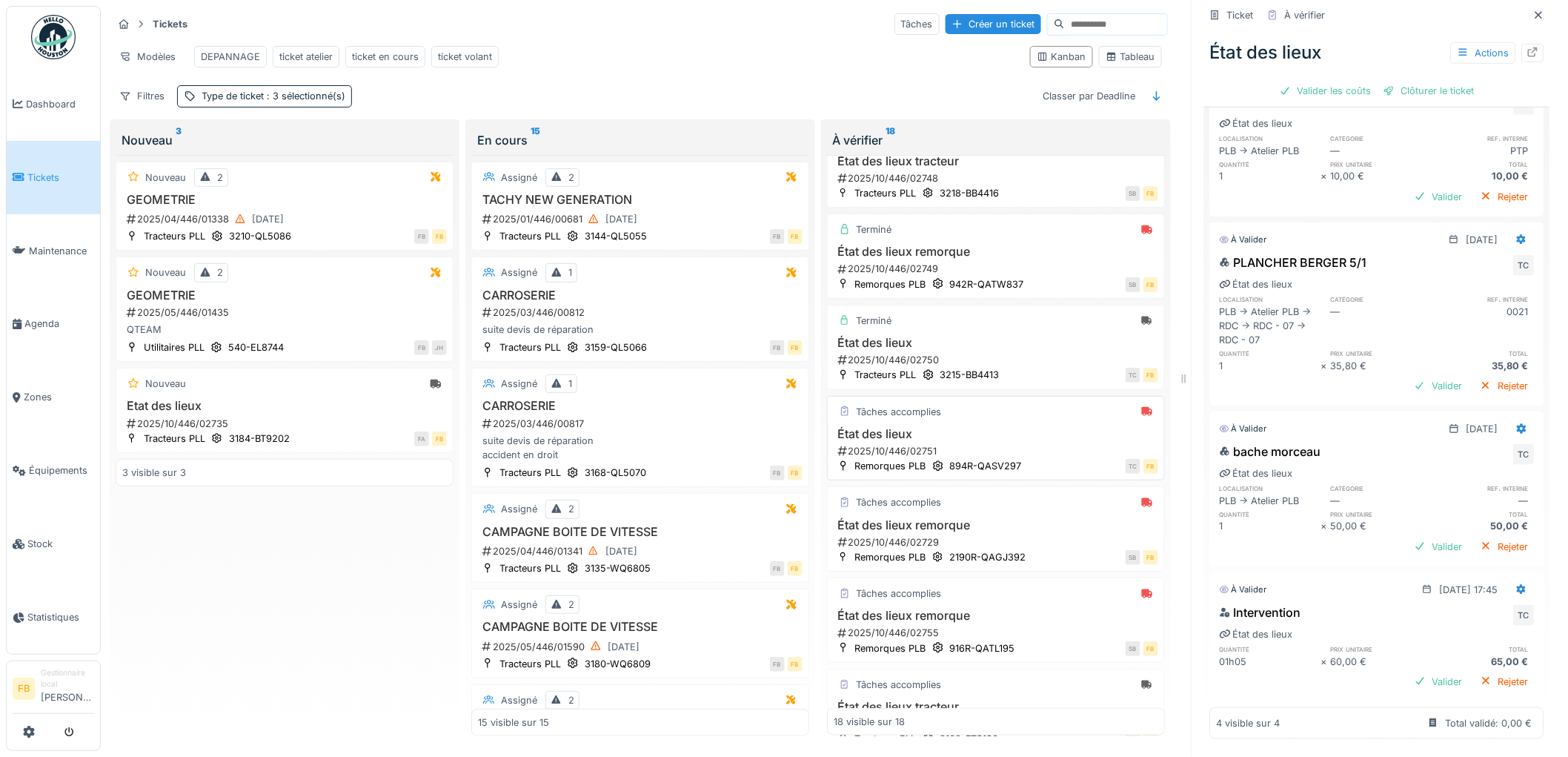
click at [1020, 449] on div "2025/10/446/02751" at bounding box center [997, 451] width 321 height 14
click at [1323, 81] on div "Valider les coûts" at bounding box center [1326, 91] width 103 height 20
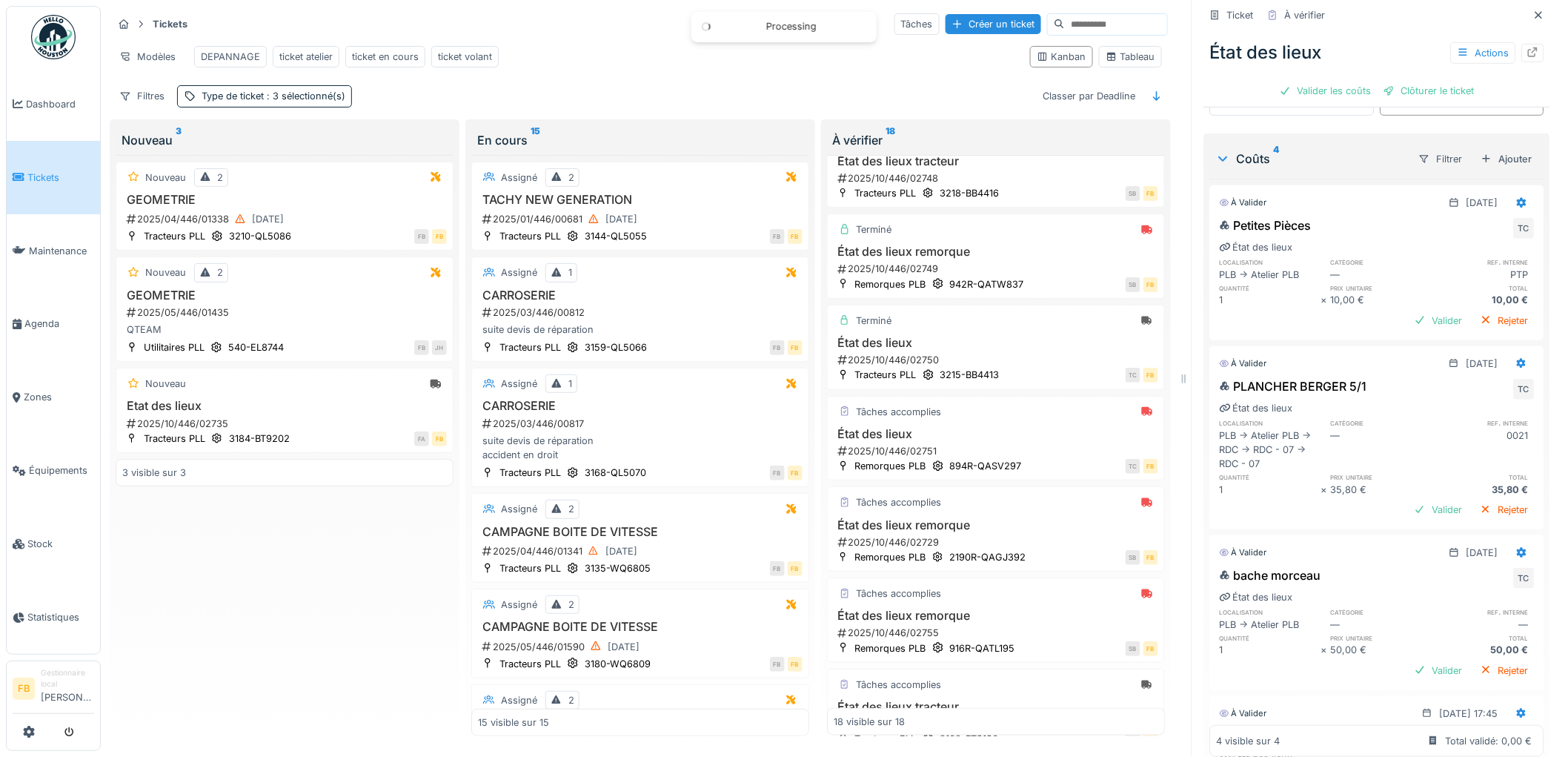
scroll to position [0, 0]
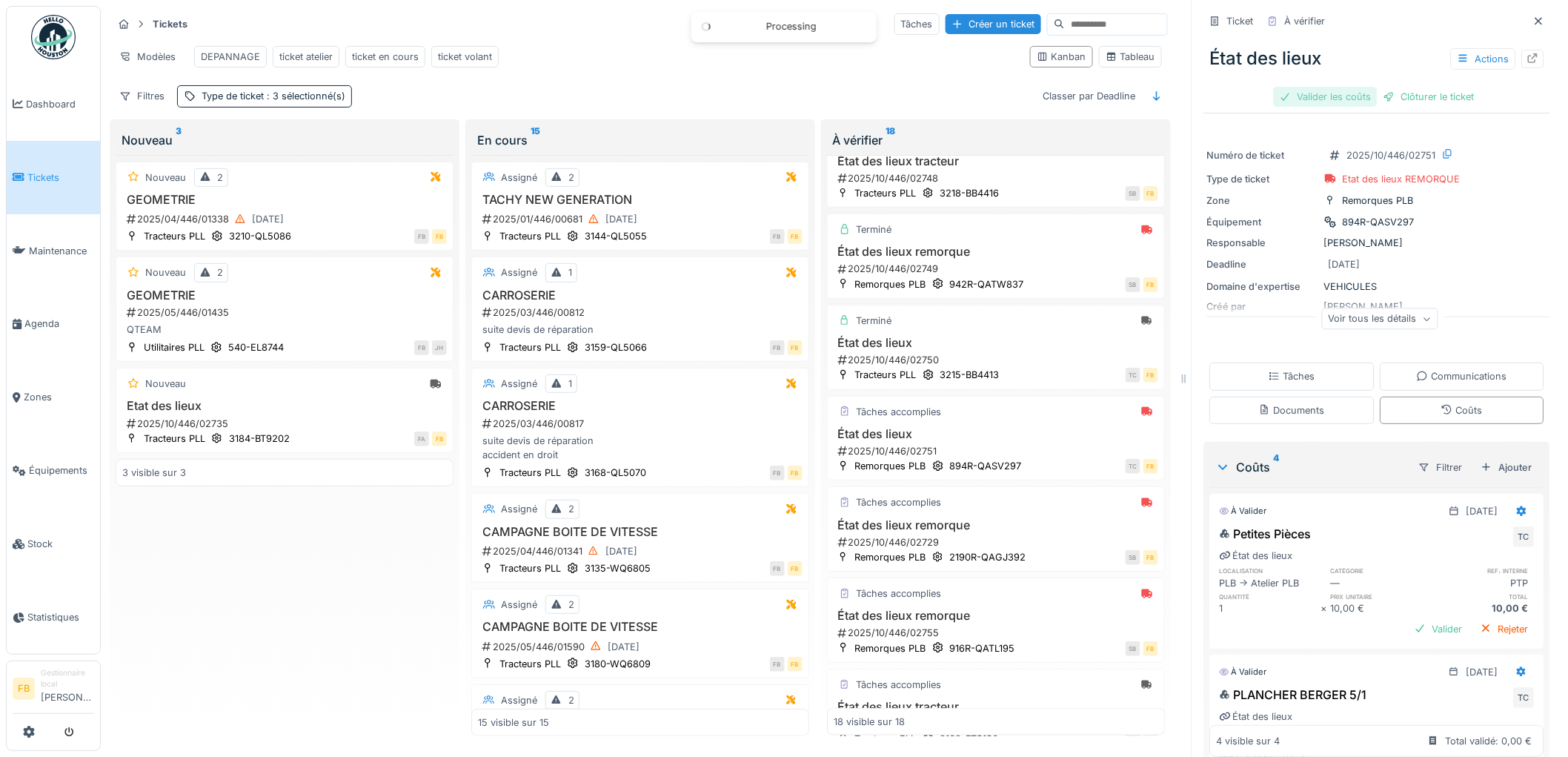
click at [1310, 88] on div "Valider les coûts" at bounding box center [1326, 97] width 103 height 20
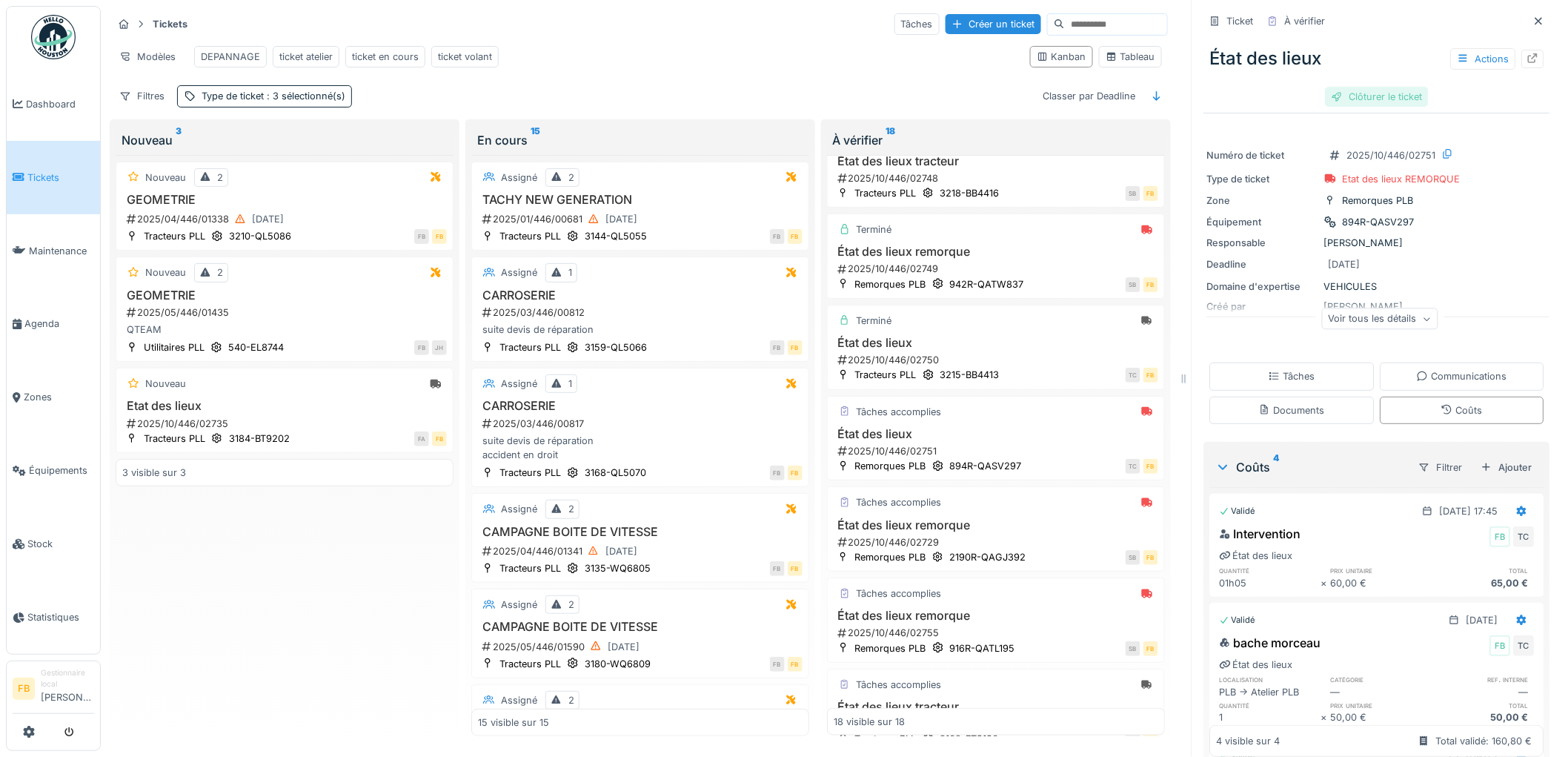
click at [1349, 89] on div "Clôturer le ticket" at bounding box center [1377, 97] width 103 height 20
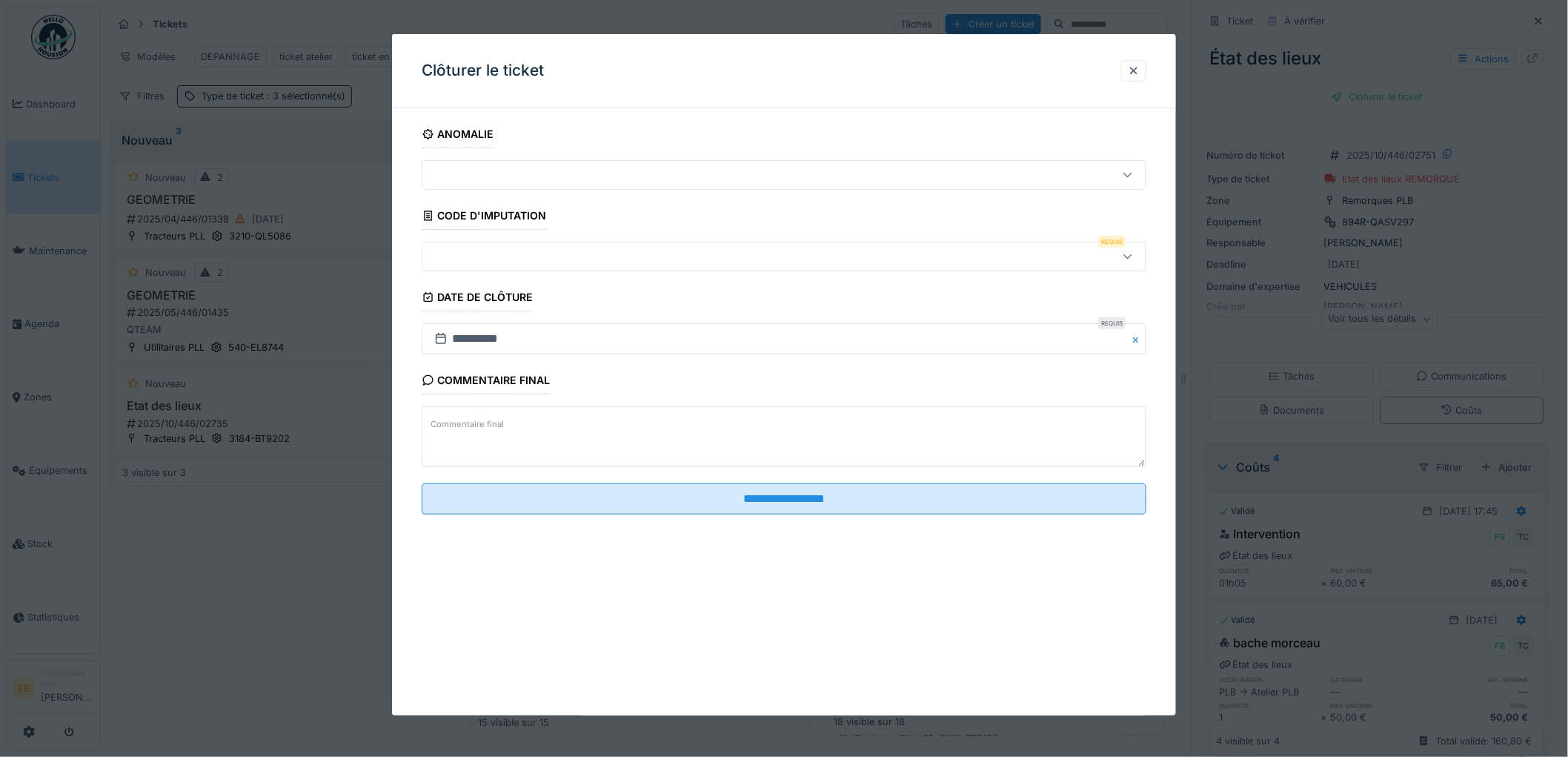
click at [478, 264] on div at bounding box center [742, 257] width 629 height 16
click at [1140, 67] on div at bounding box center [1134, 71] width 12 height 14
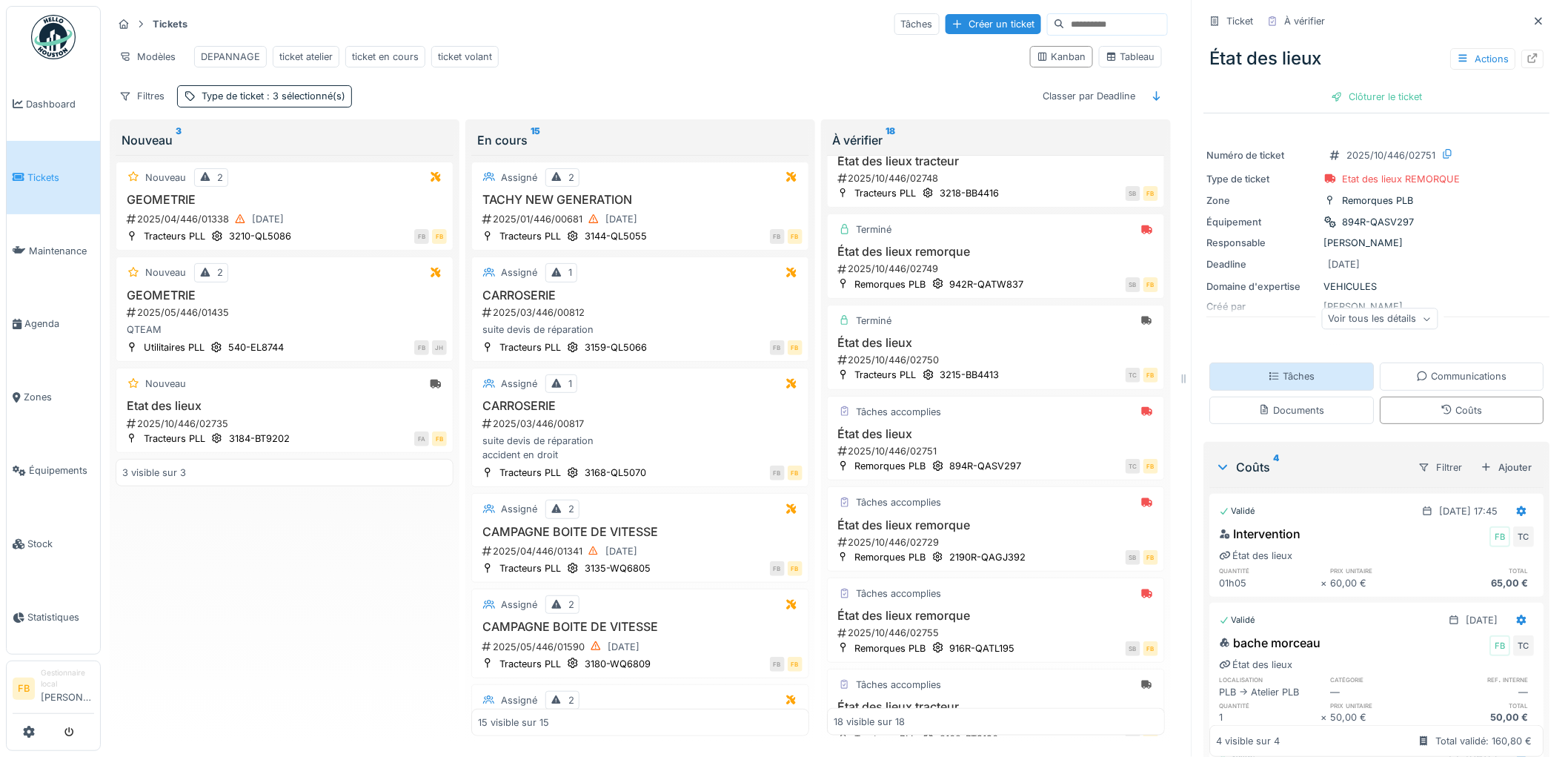
click at [1306, 368] on div "Tâches" at bounding box center [1293, 376] width 165 height 27
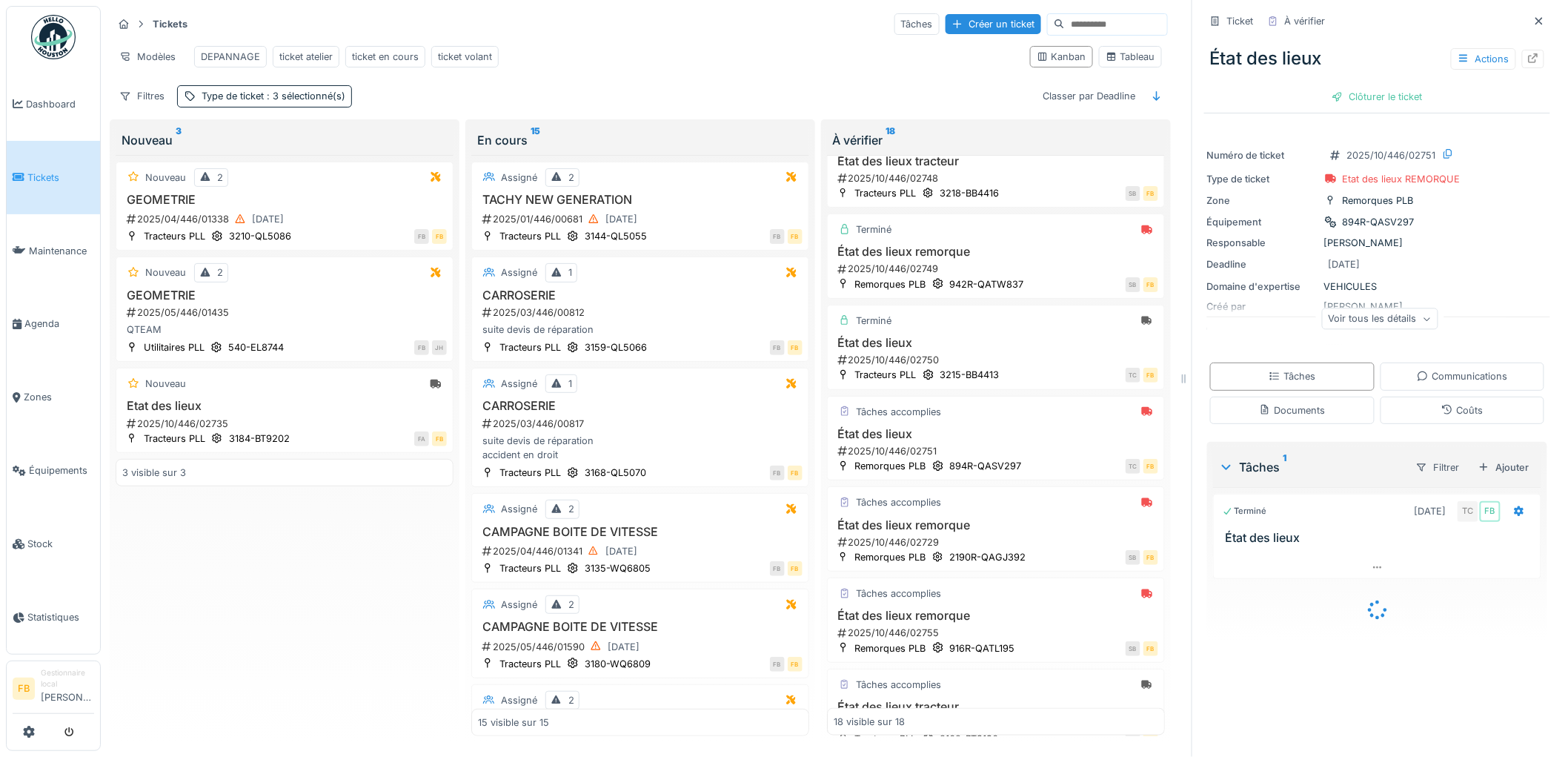
click at [55, 174] on span "Tickets" at bounding box center [60, 177] width 67 height 14
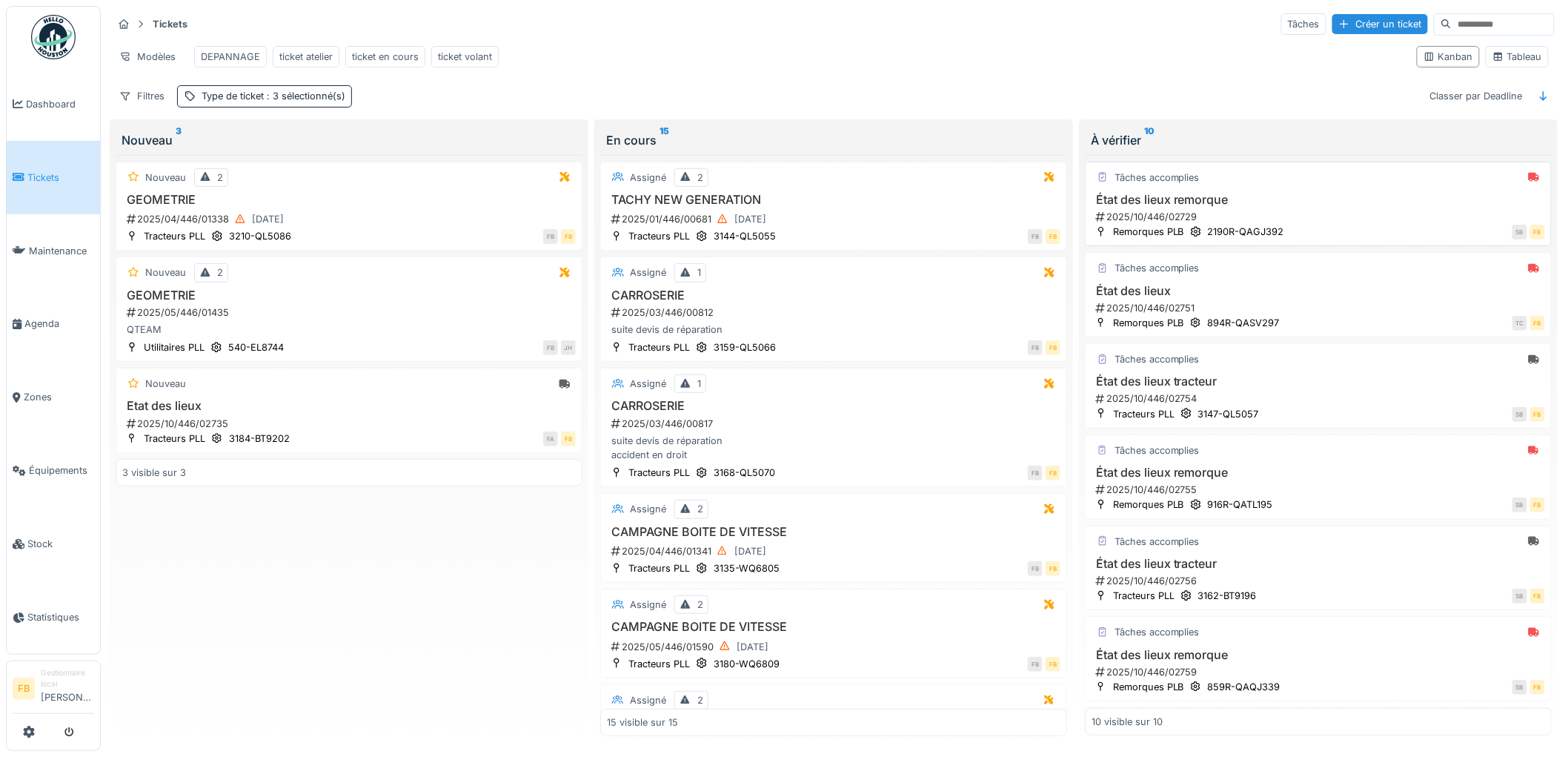
click at [1310, 224] on div "2025/10/446/02729" at bounding box center [1319, 217] width 451 height 14
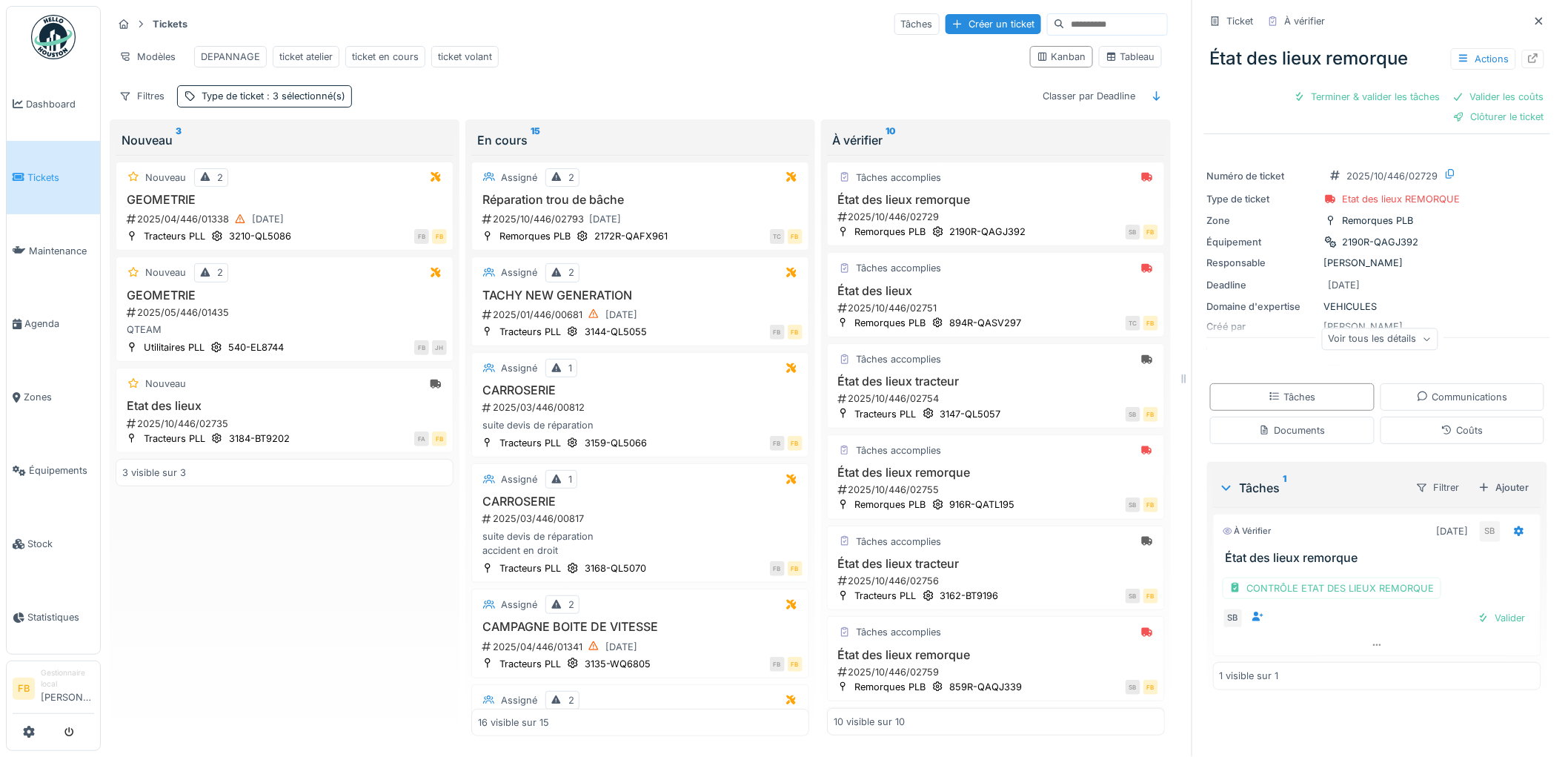
click at [41, 171] on span "Tickets" at bounding box center [60, 177] width 67 height 14
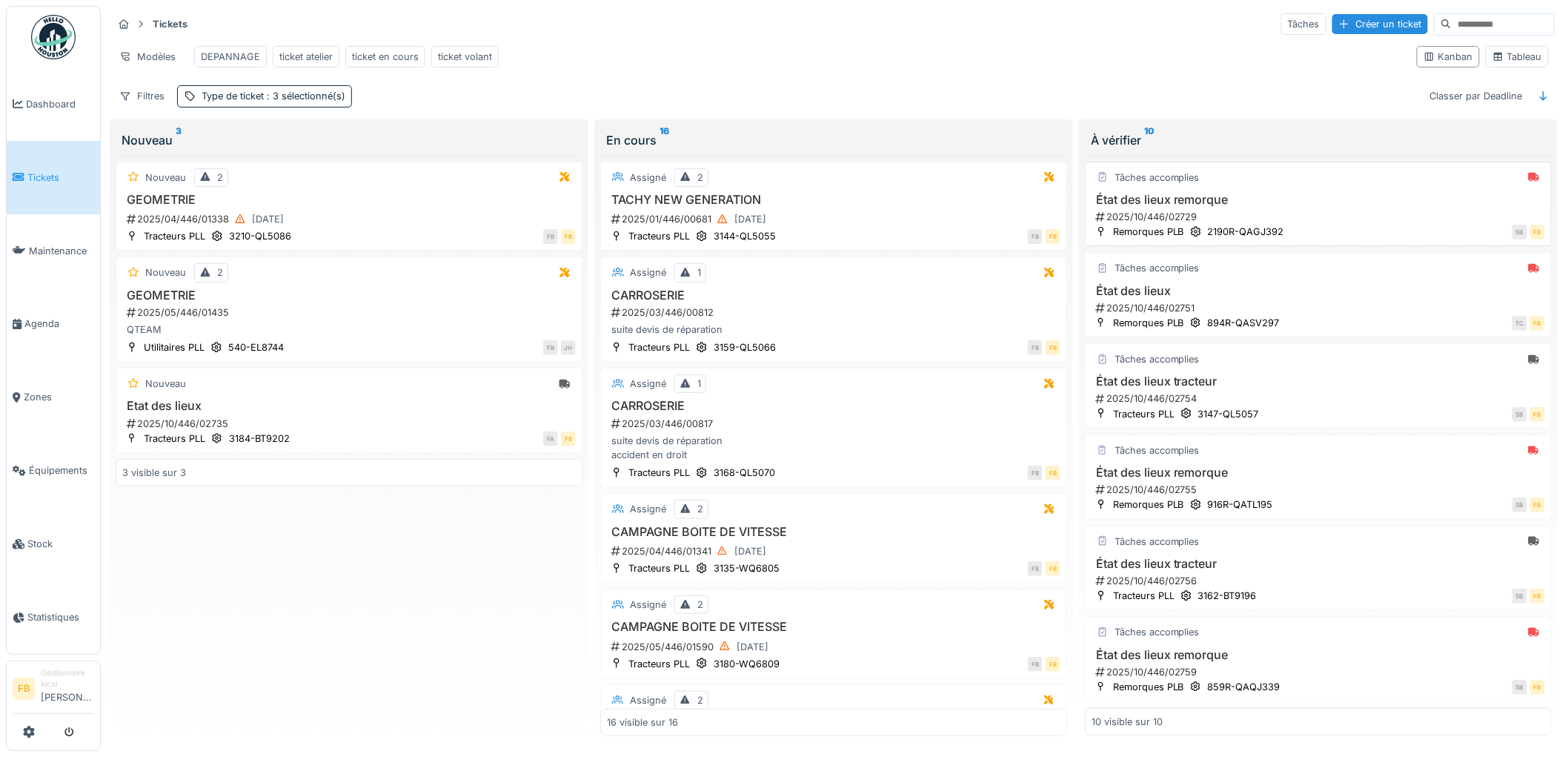
click at [1308, 224] on div "2025/10/446/02729" at bounding box center [1319, 217] width 451 height 14
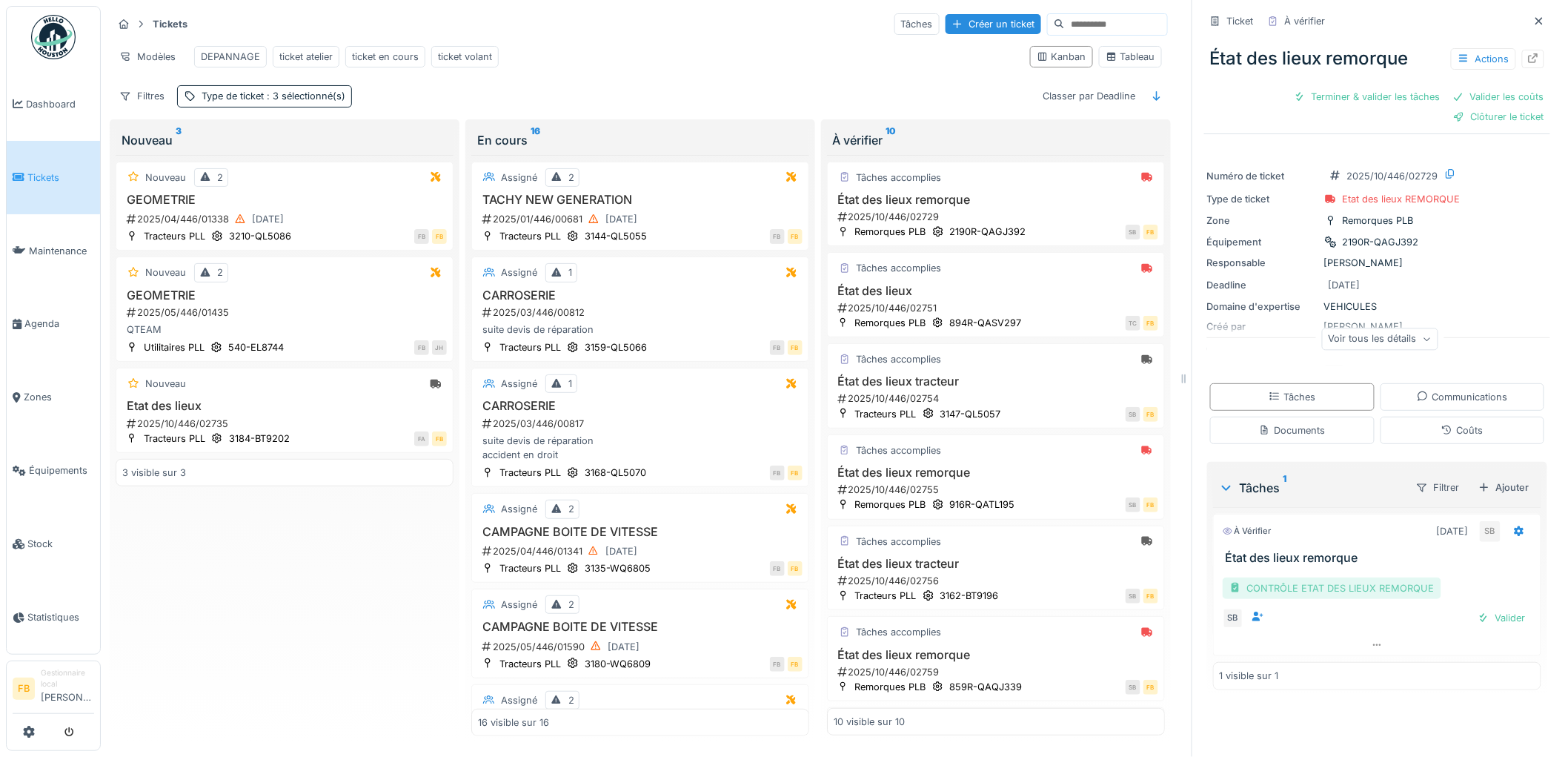
click at [1325, 591] on div "CONTRÔLE ETAT DES LIEUX REMORQUE" at bounding box center [1332, 588] width 219 height 21
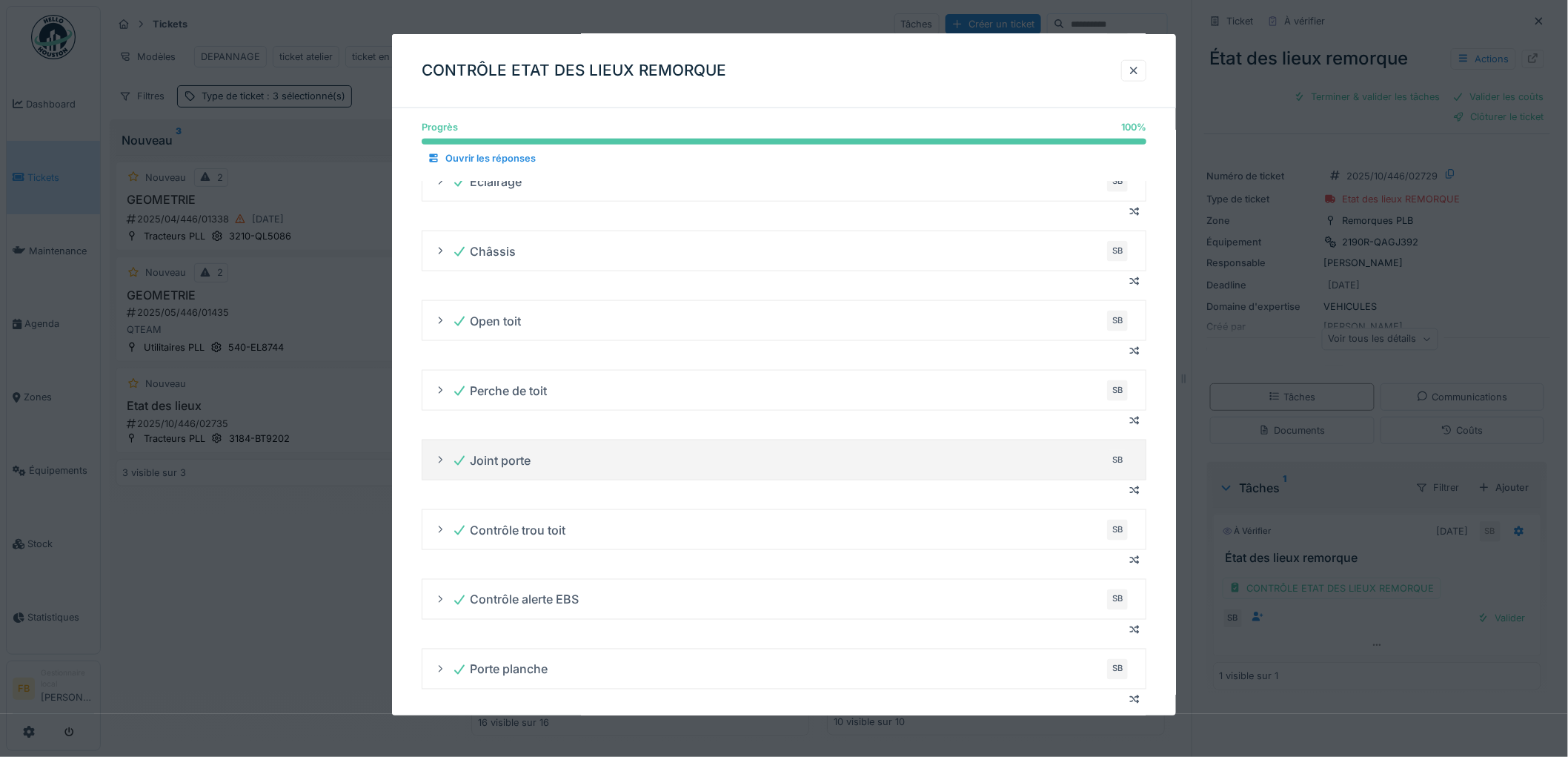
scroll to position [1095, 0]
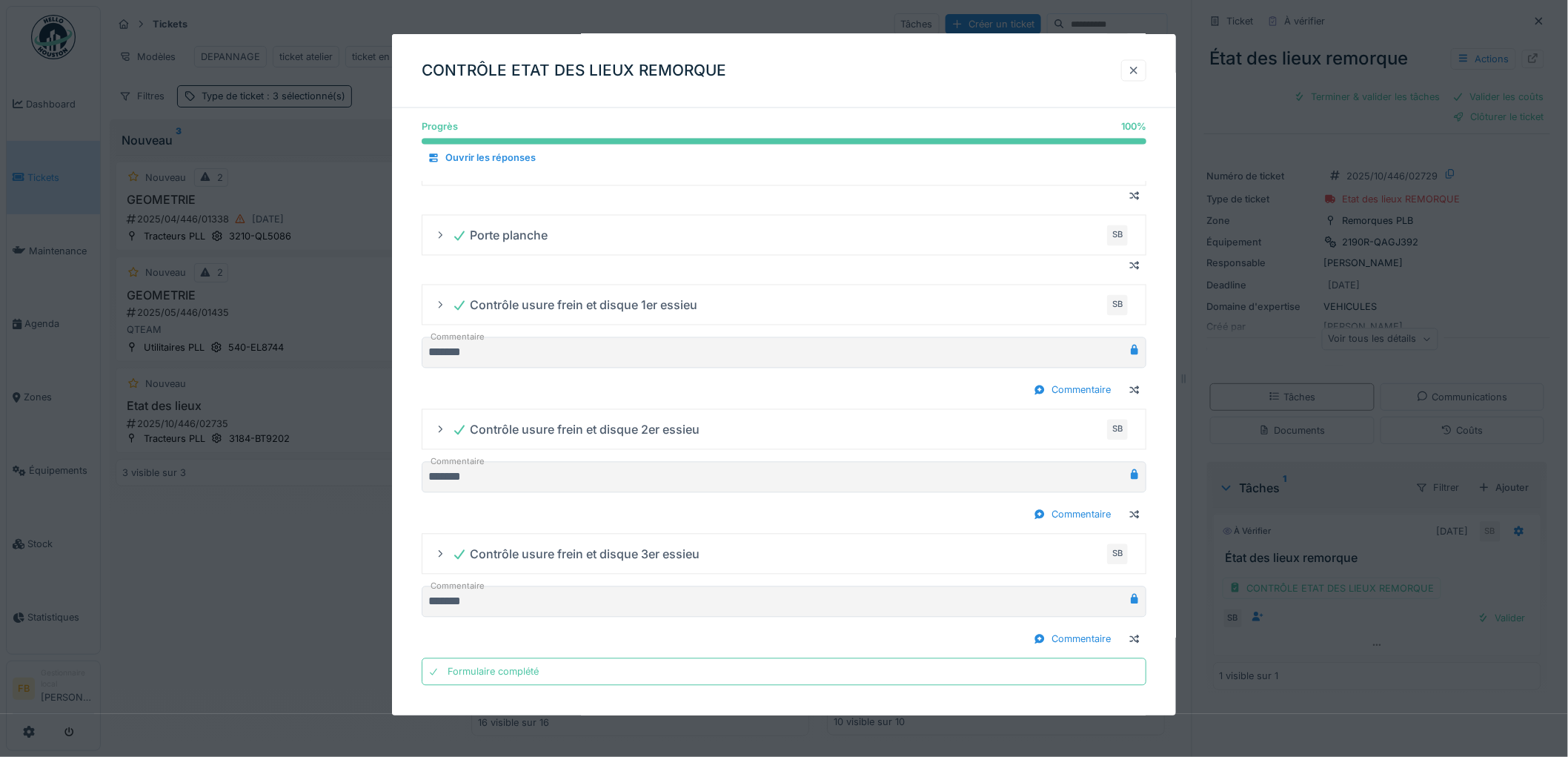
click at [1139, 64] on div at bounding box center [1134, 71] width 12 height 14
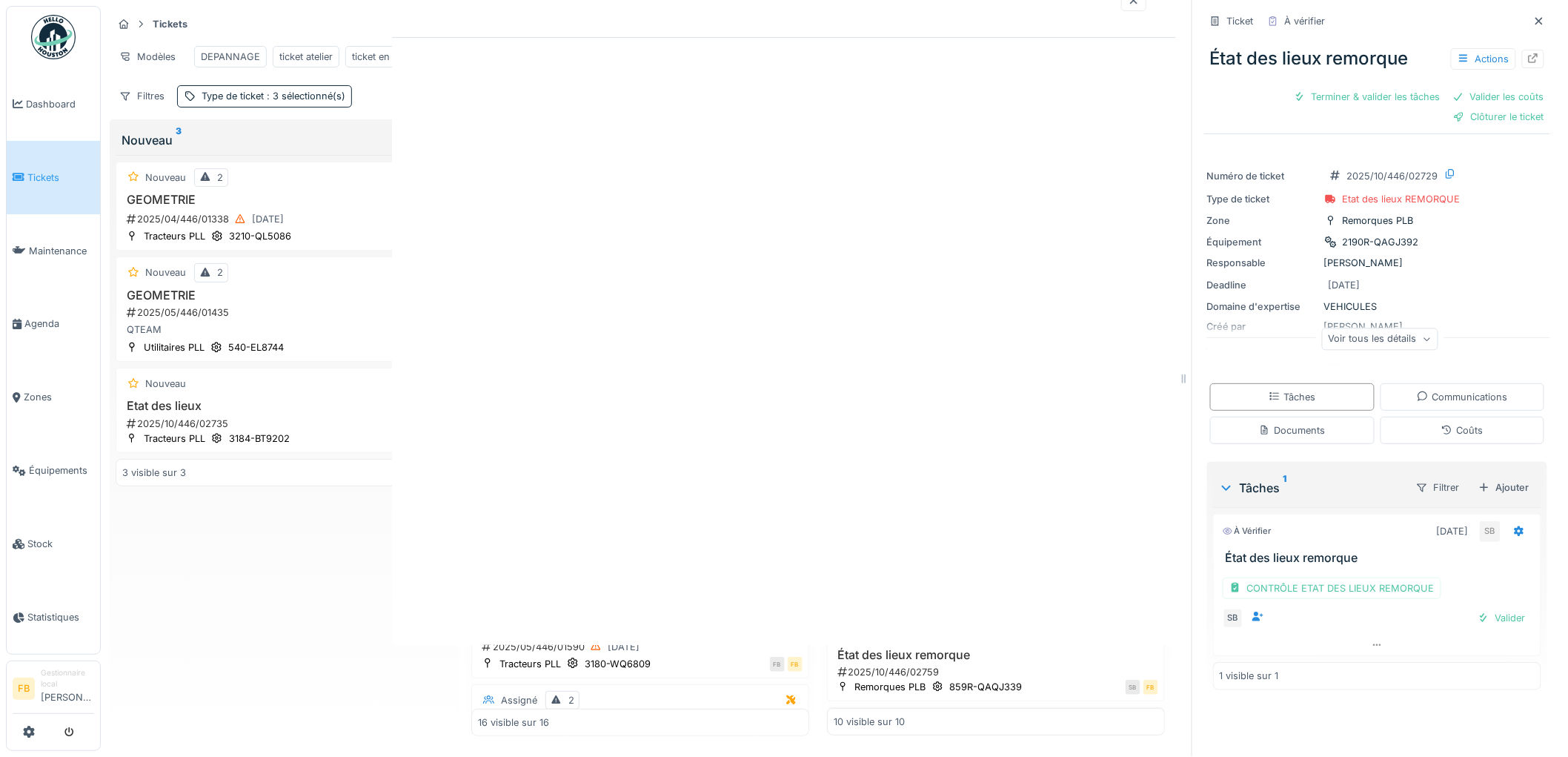
scroll to position [0, 0]
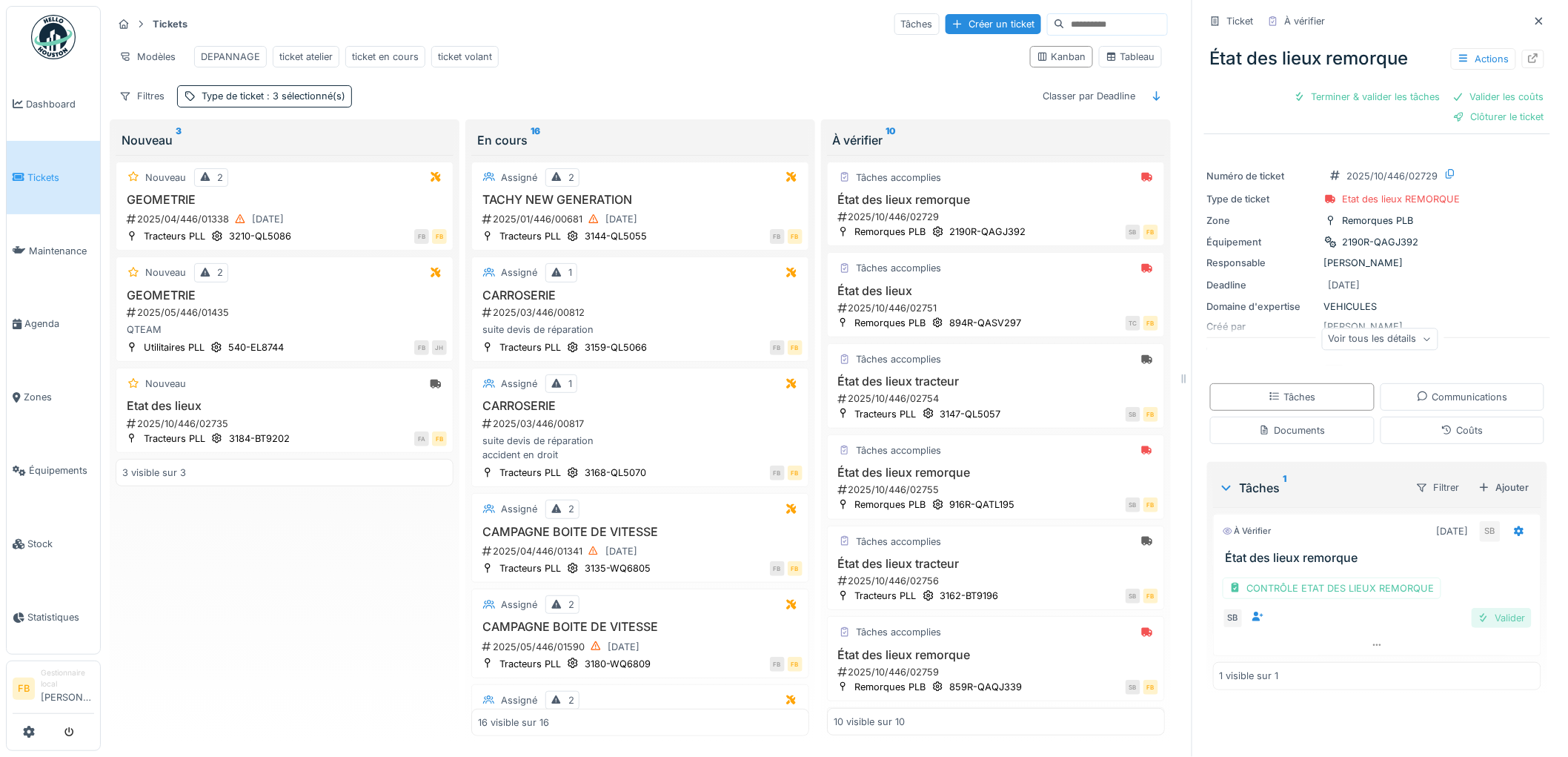
click at [1497, 624] on div "Valider" at bounding box center [1501, 618] width 60 height 20
click at [1445, 431] on div "Coûts" at bounding box center [1461, 431] width 42 height 14
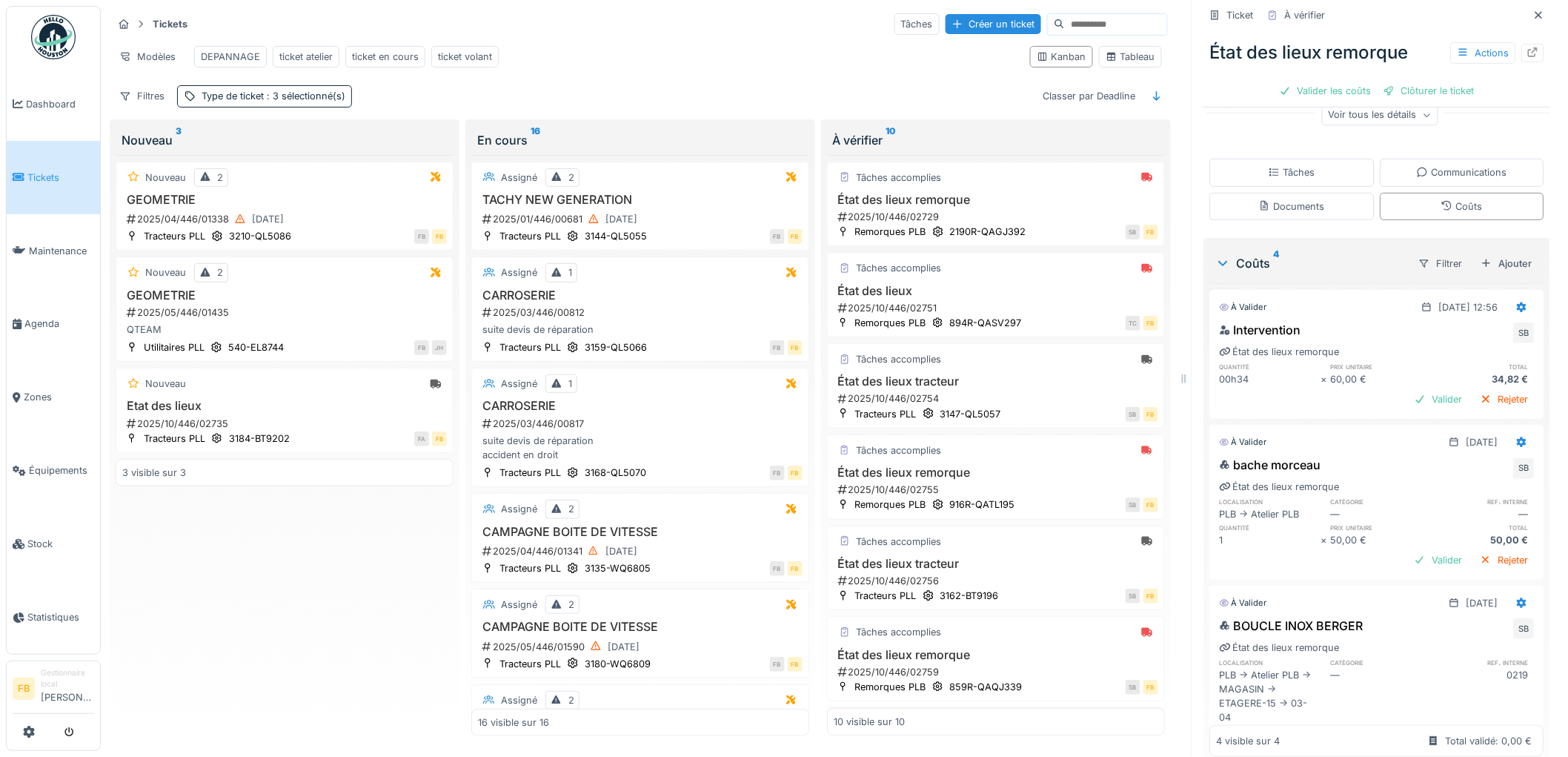
scroll to position [39, 0]
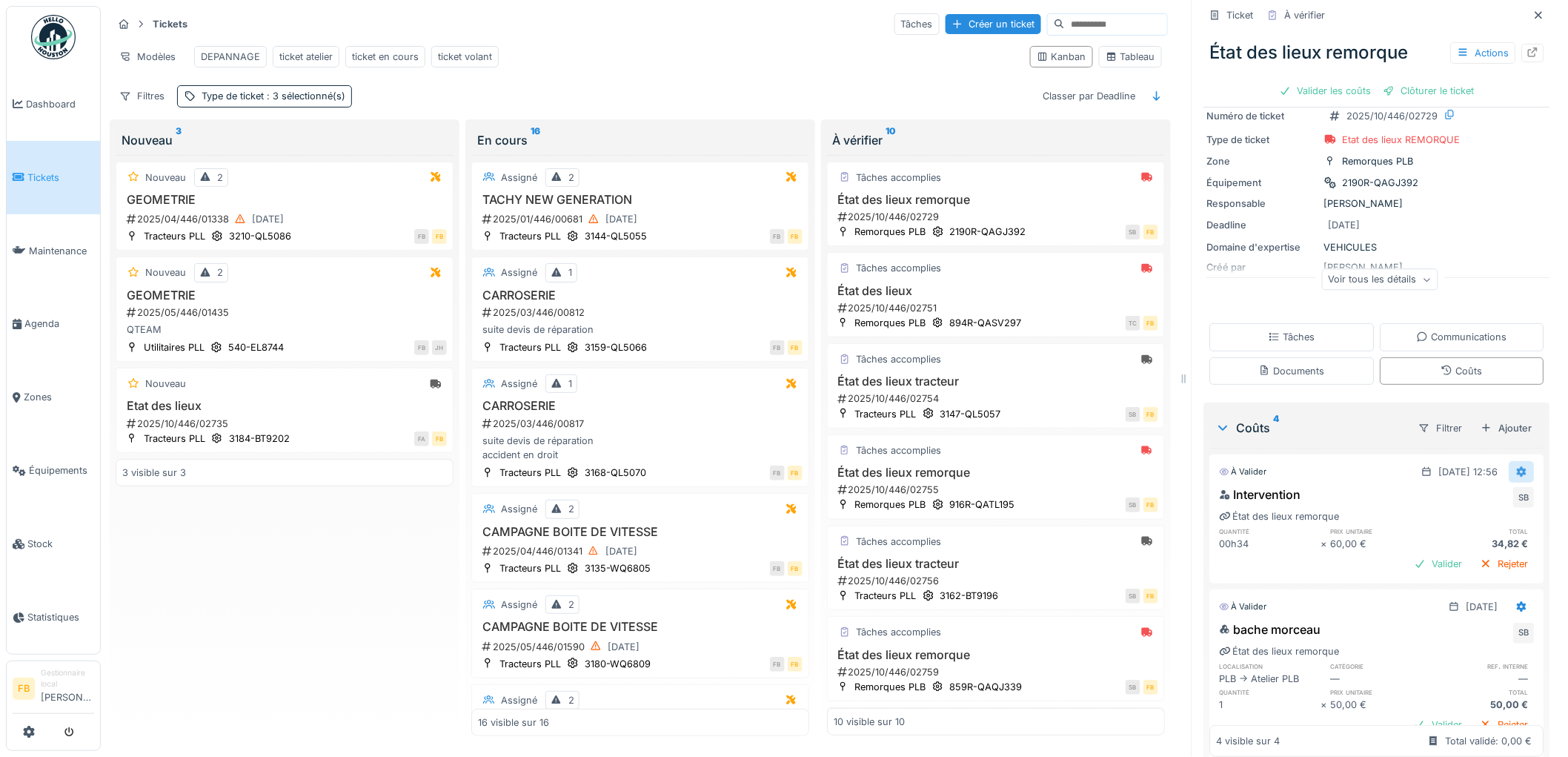
click at [1509, 461] on div at bounding box center [1522, 471] width 25 height 21
click at [1468, 496] on div "Modifier" at bounding box center [1457, 507] width 72 height 22
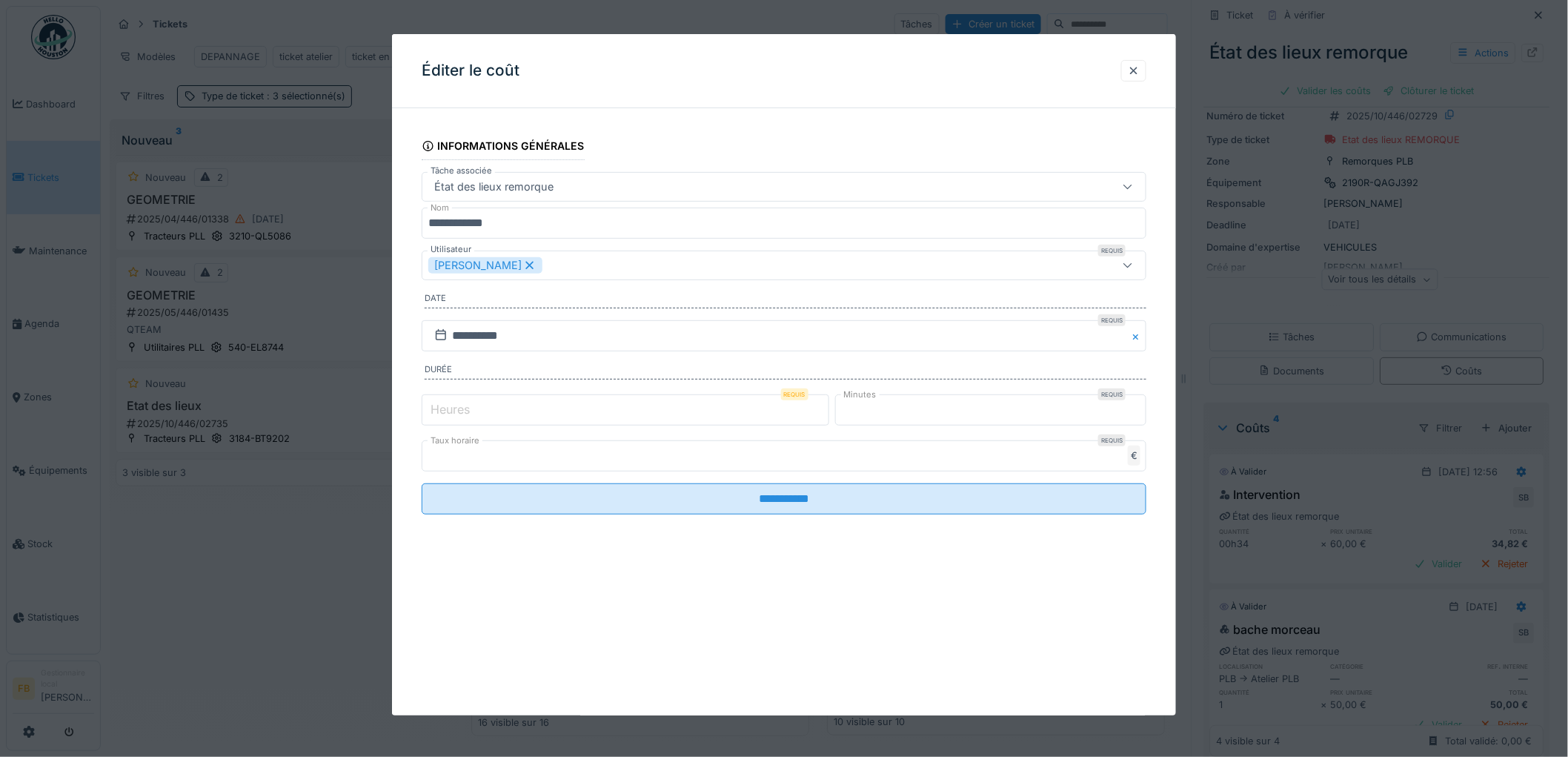
click at [453, 420] on input "*" at bounding box center [626, 410] width 408 height 31
type input "*"
drag, startPoint x: 895, startPoint y: 420, endPoint x: 884, endPoint y: 420, distance: 11.0
click at [884, 420] on input "**" at bounding box center [991, 410] width 312 height 31
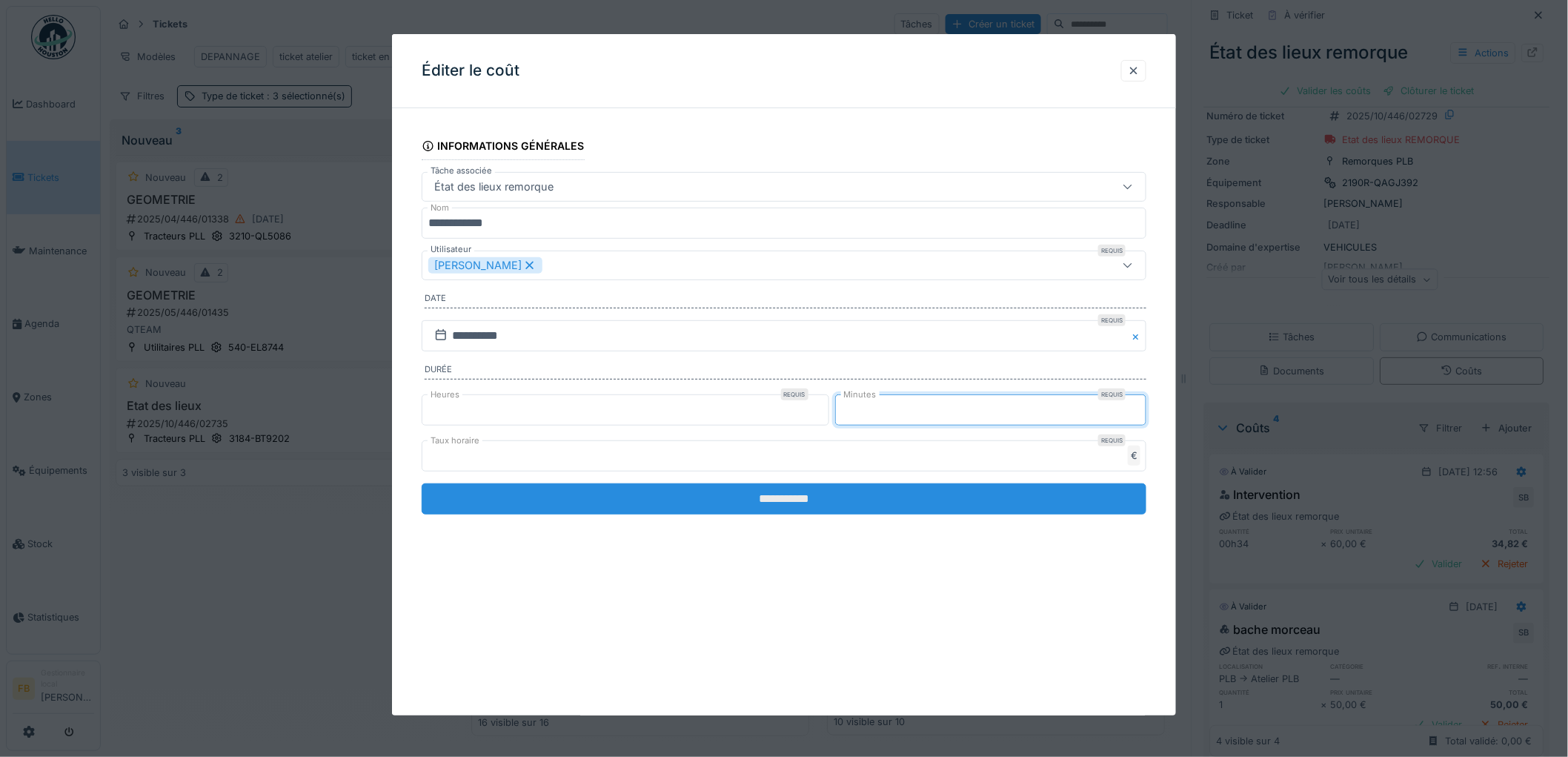
type input "*"
click at [848, 492] on input "**********" at bounding box center [784, 499] width 724 height 31
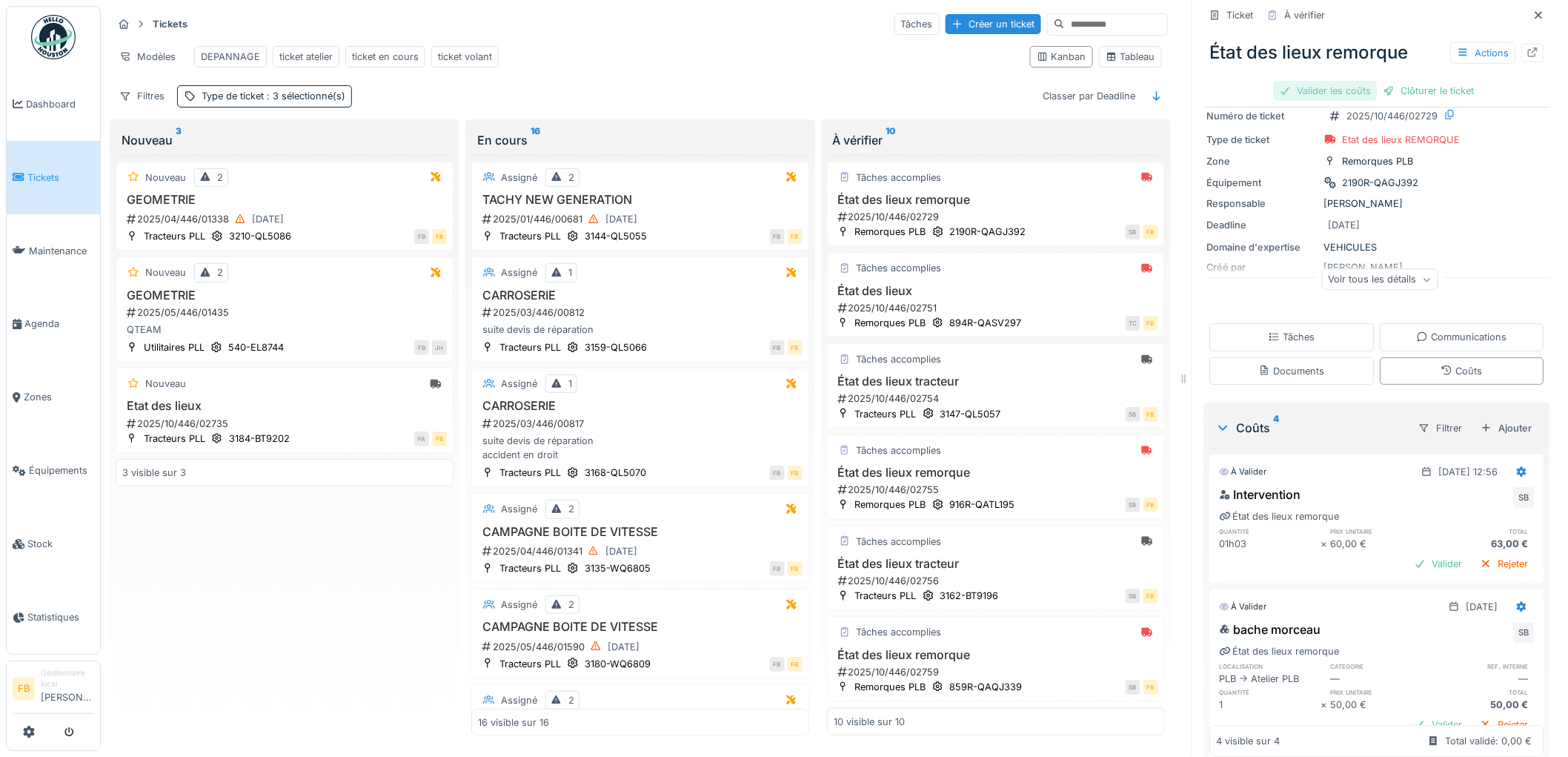
click at [1314, 81] on div "Valider les coûts" at bounding box center [1326, 91] width 103 height 20
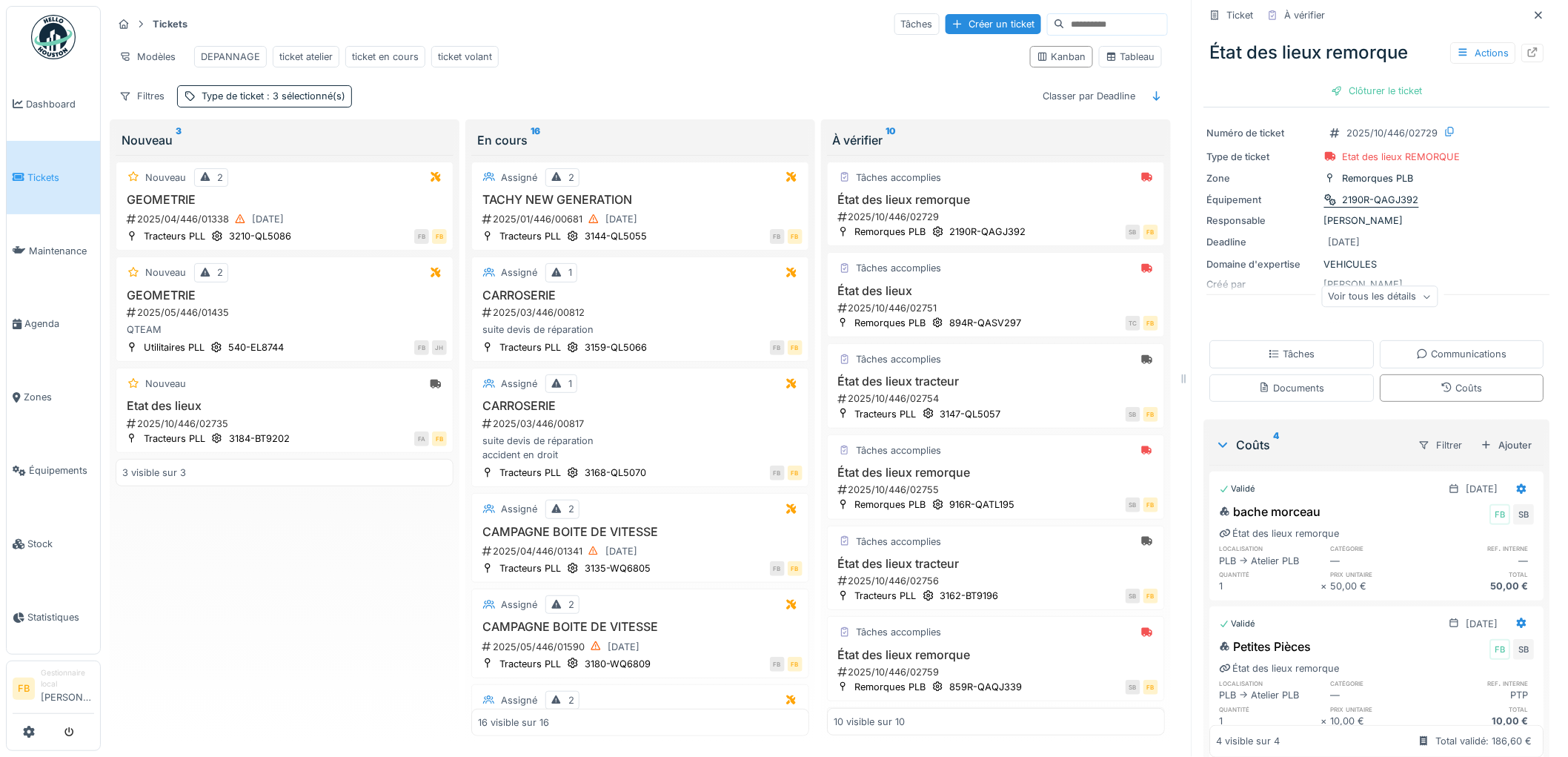
scroll to position [0, 0]
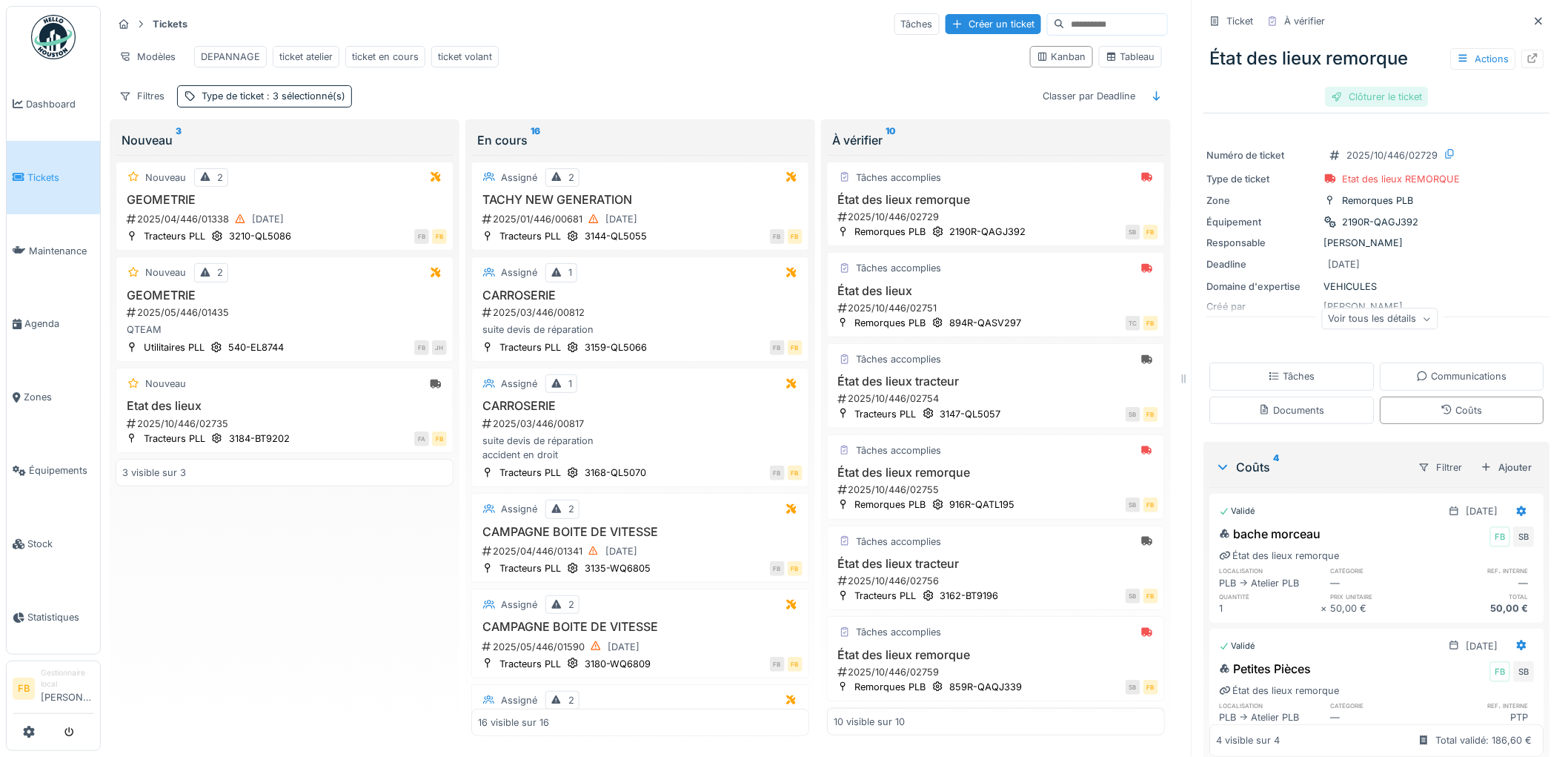
click at [1354, 87] on div "Clôturer le ticket" at bounding box center [1377, 97] width 103 height 20
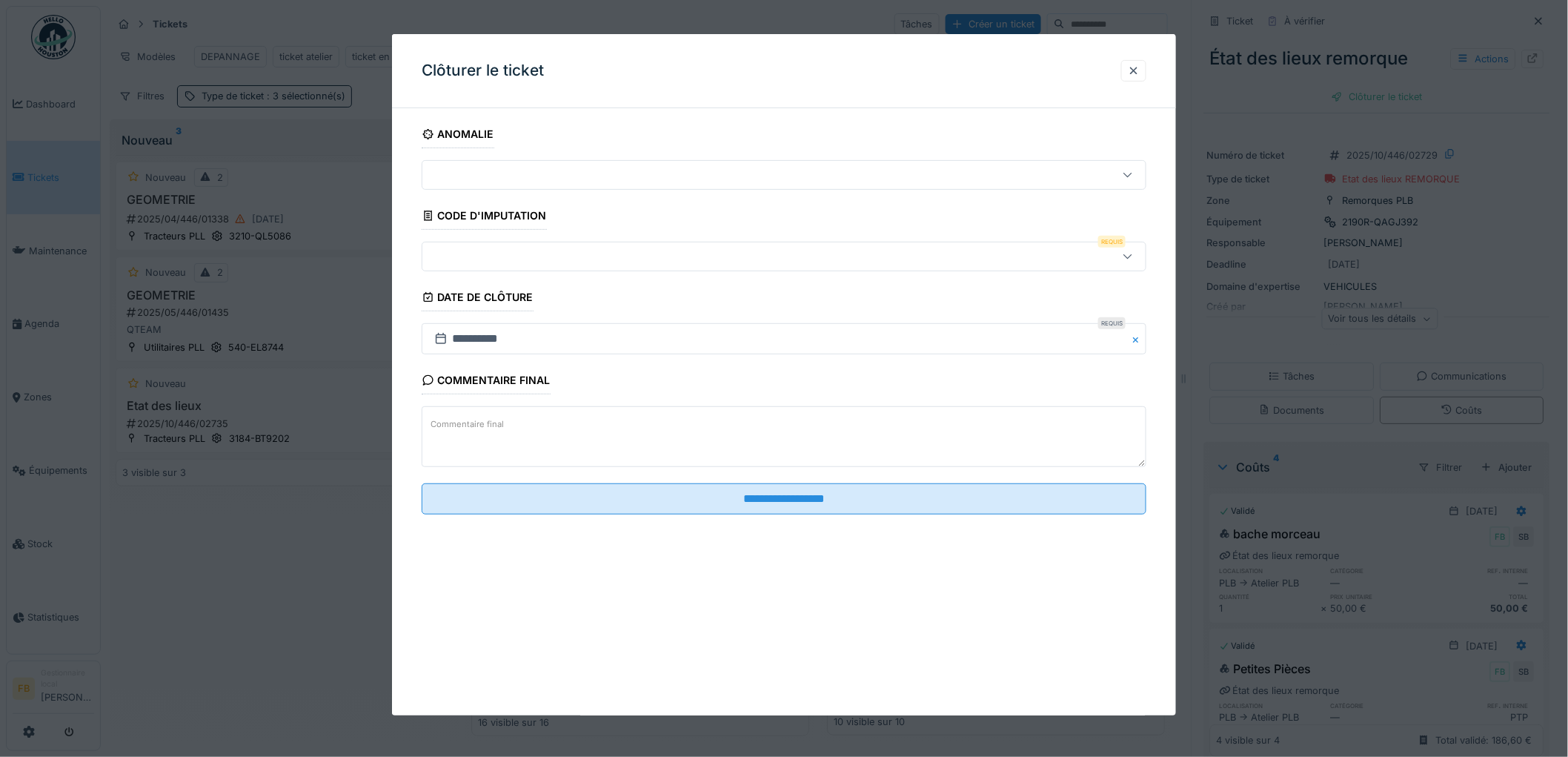
click at [522, 263] on div at bounding box center [742, 257] width 629 height 16
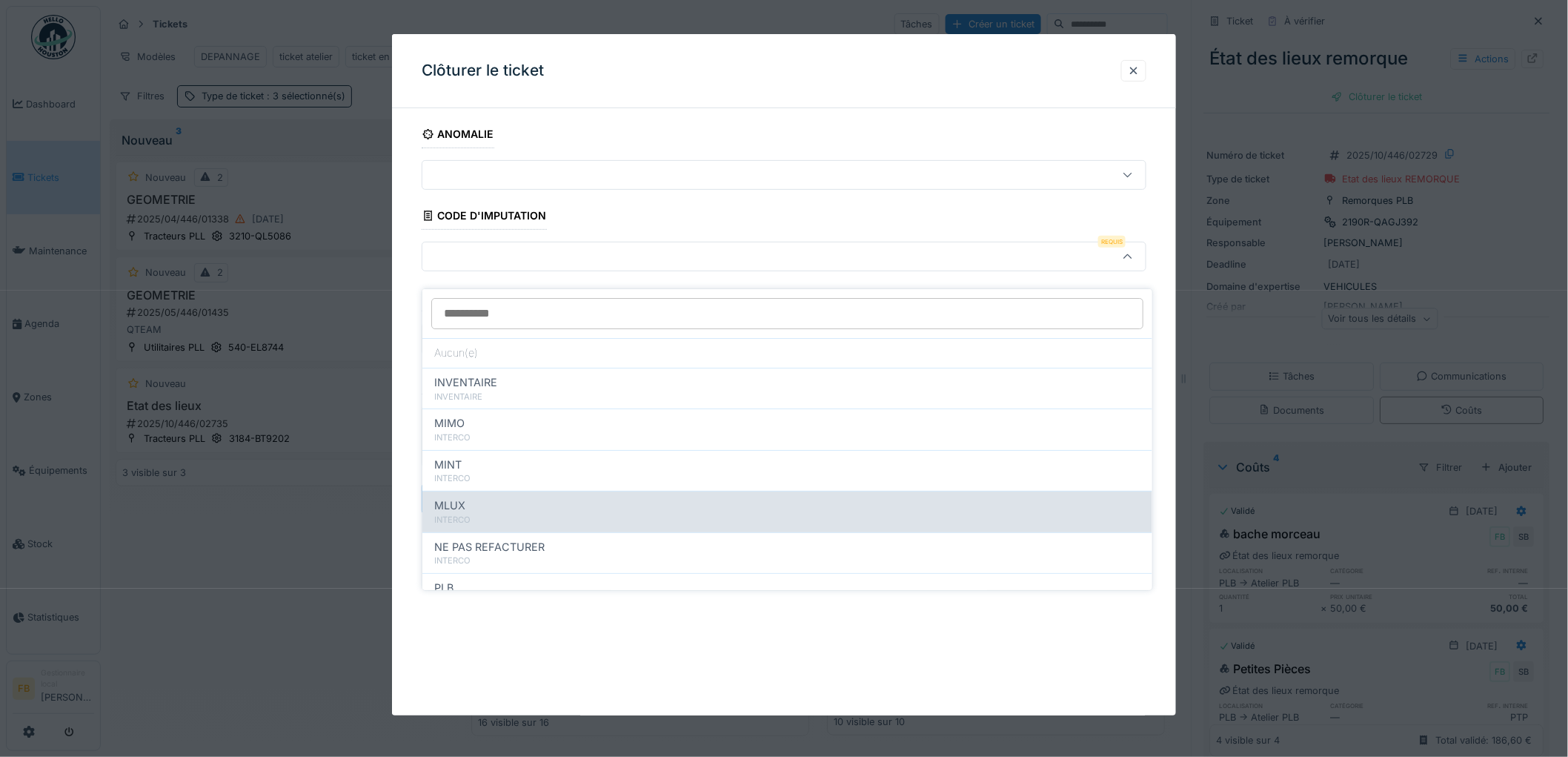
scroll to position [132, 0]
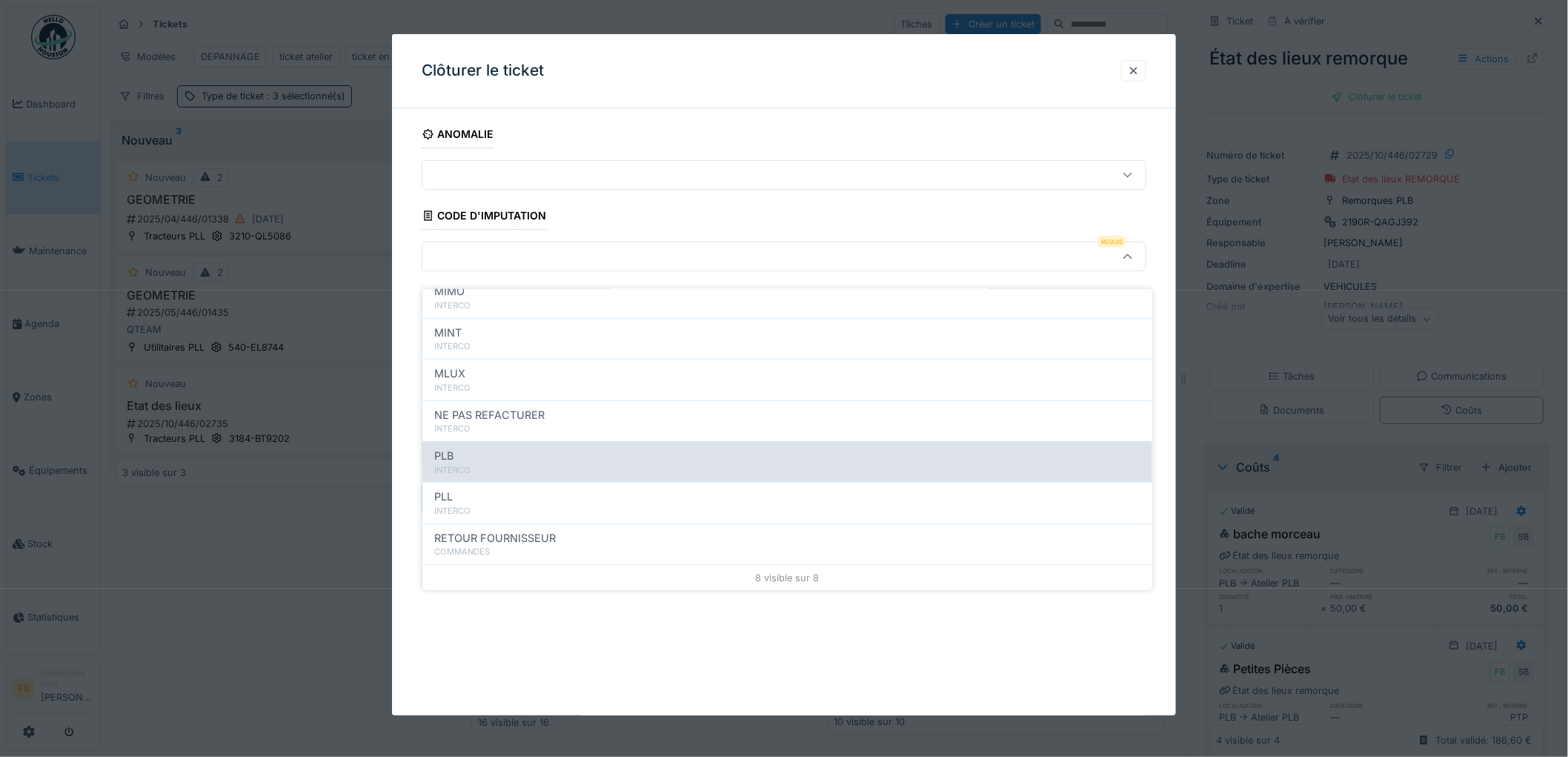
click at [487, 449] on div "PLB" at bounding box center [787, 456] width 706 height 16
type input "***"
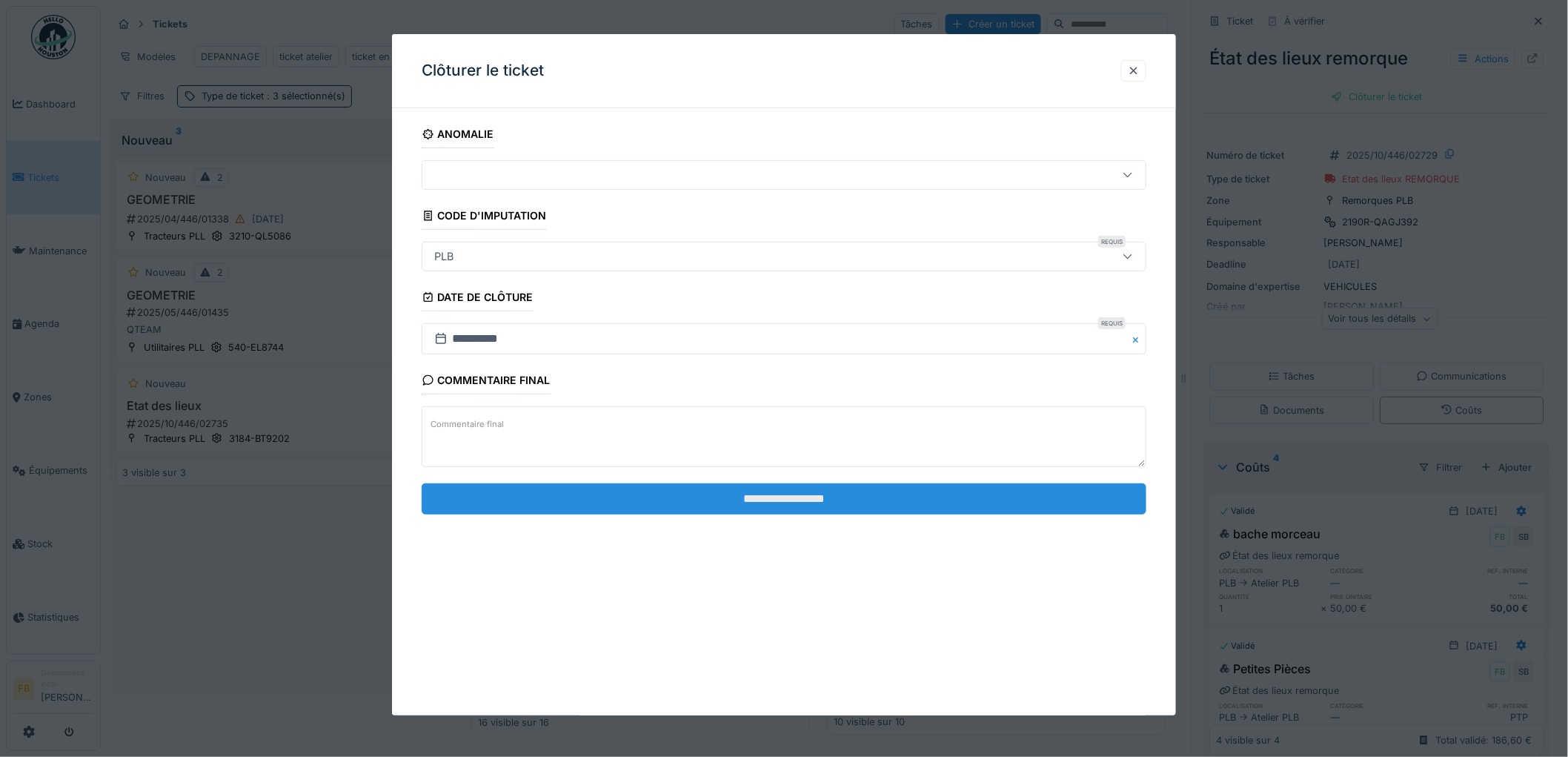
click at [811, 491] on input "**********" at bounding box center [784, 499] width 724 height 31
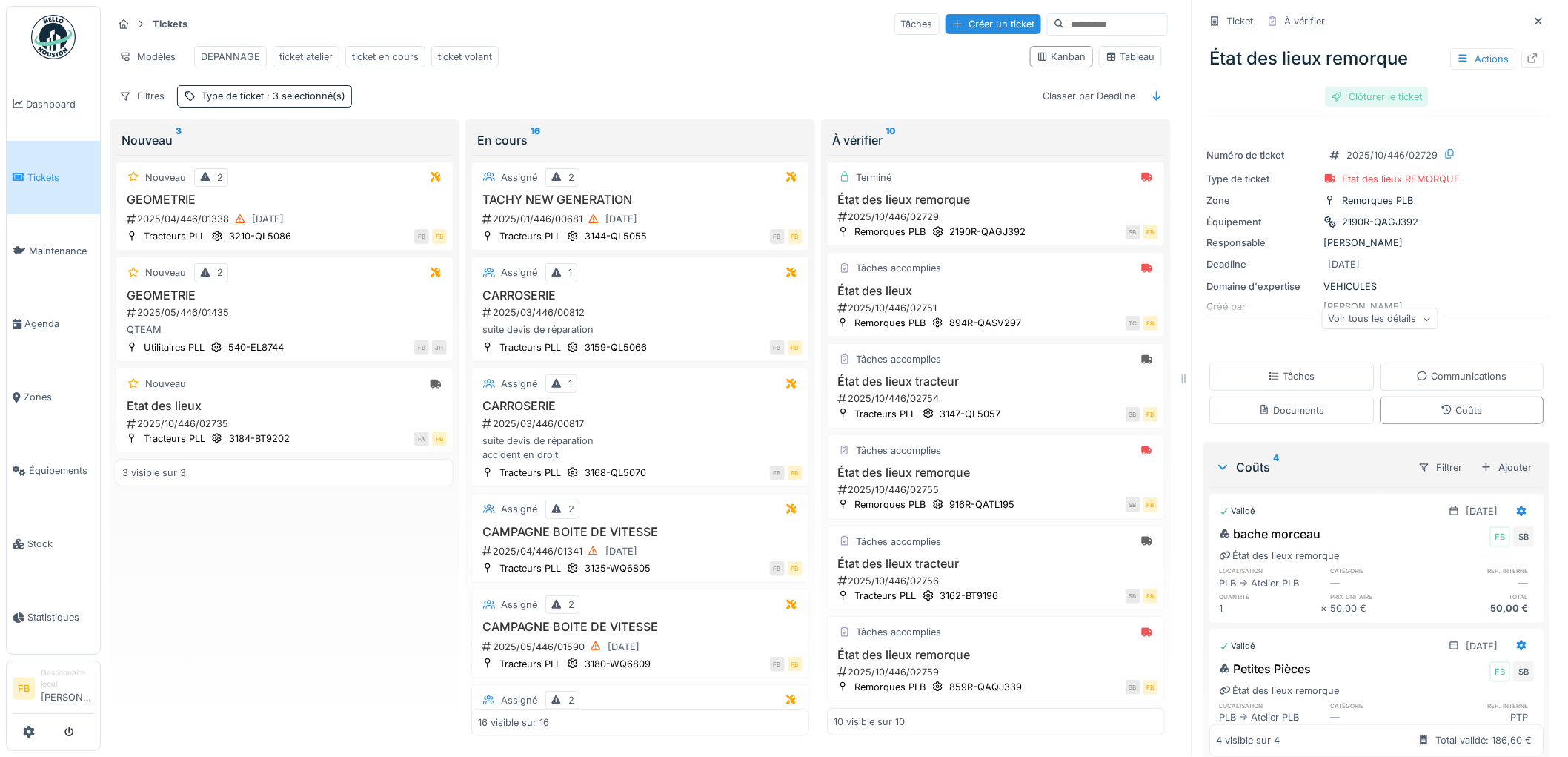
click at [1332, 89] on div at bounding box center [1338, 96] width 12 height 14
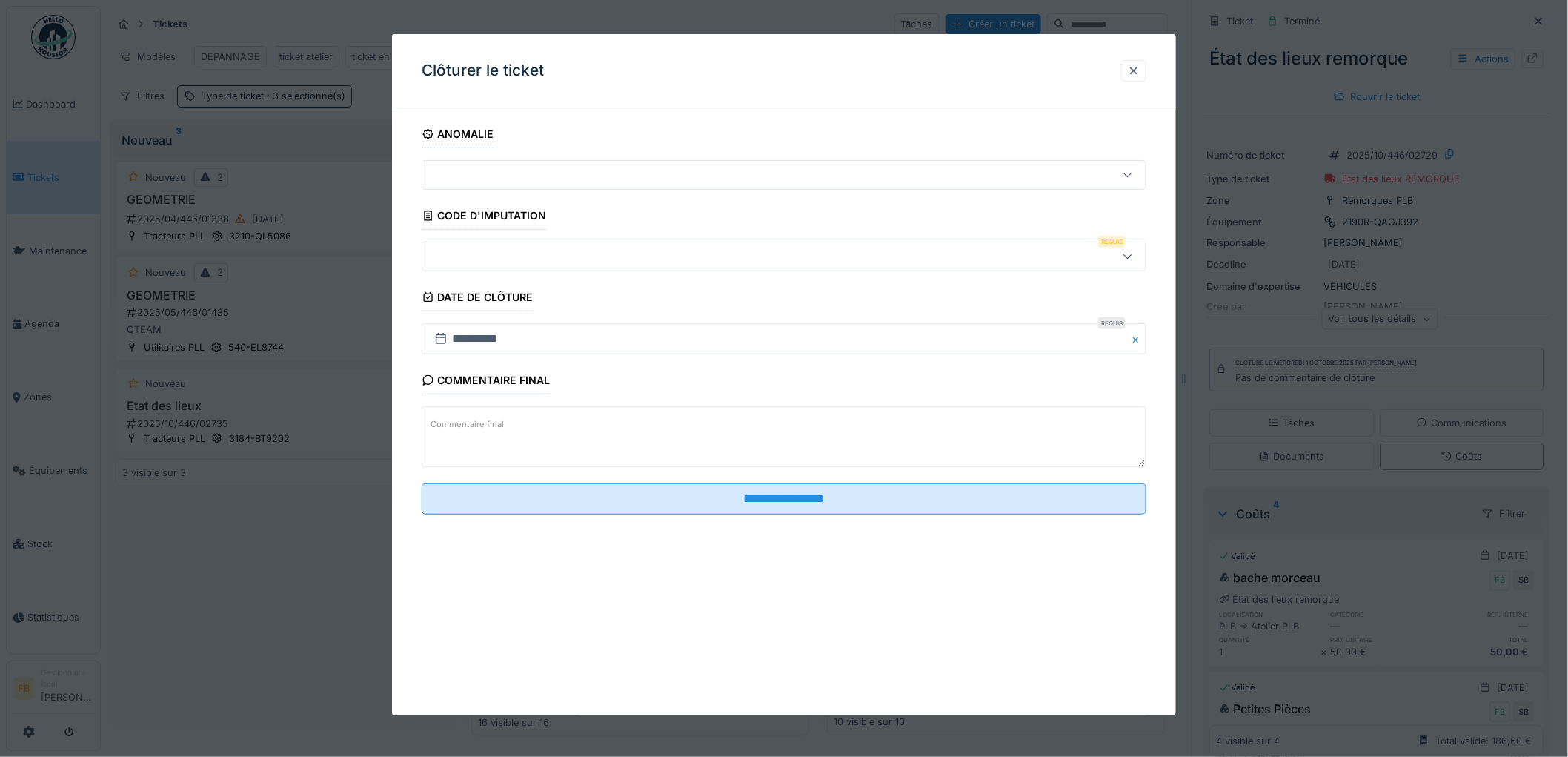
click at [504, 257] on div at bounding box center [742, 257] width 629 height 16
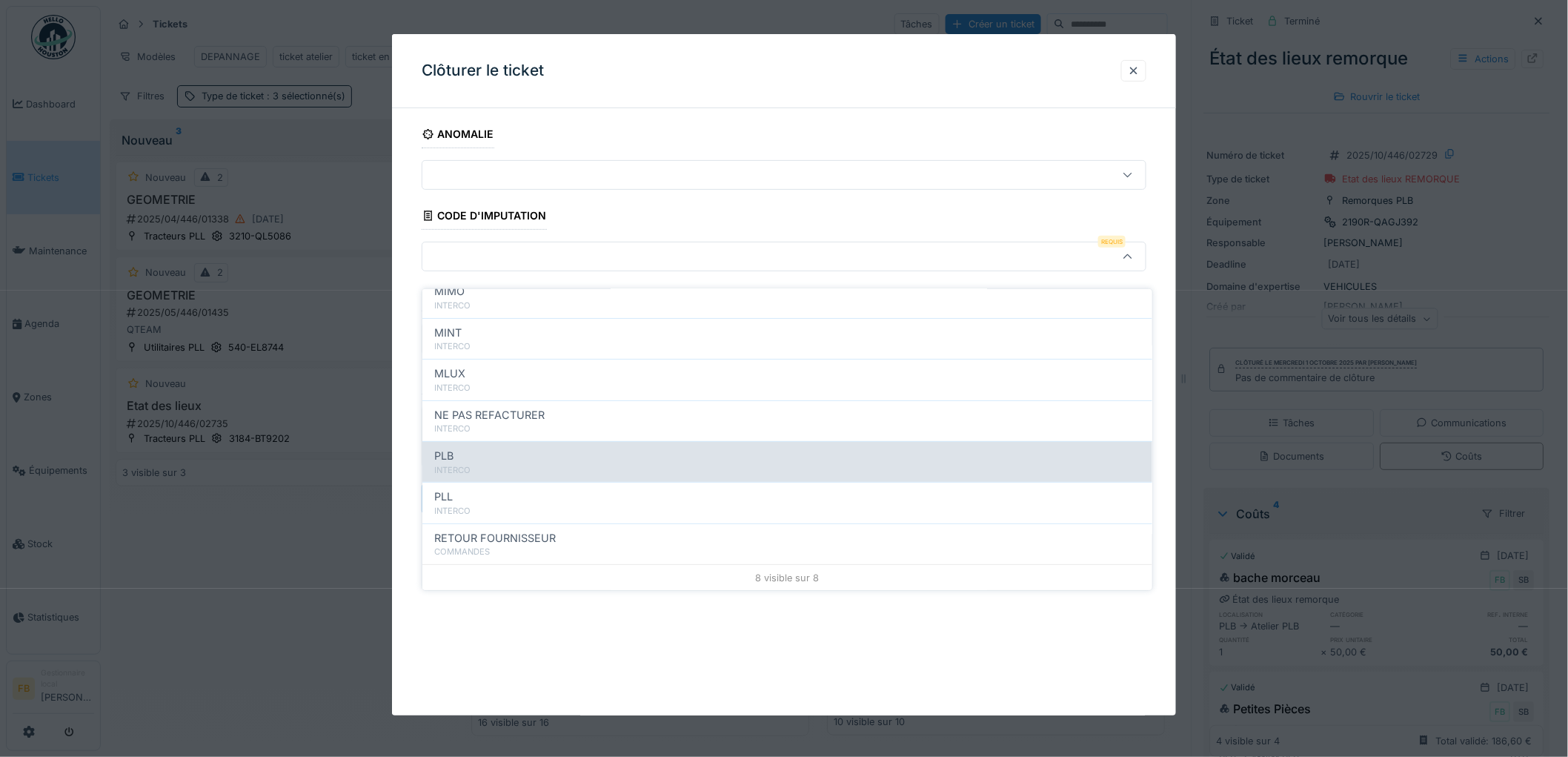
click at [482, 464] on div "INTERCO" at bounding box center [787, 471] width 706 height 13
type input "***"
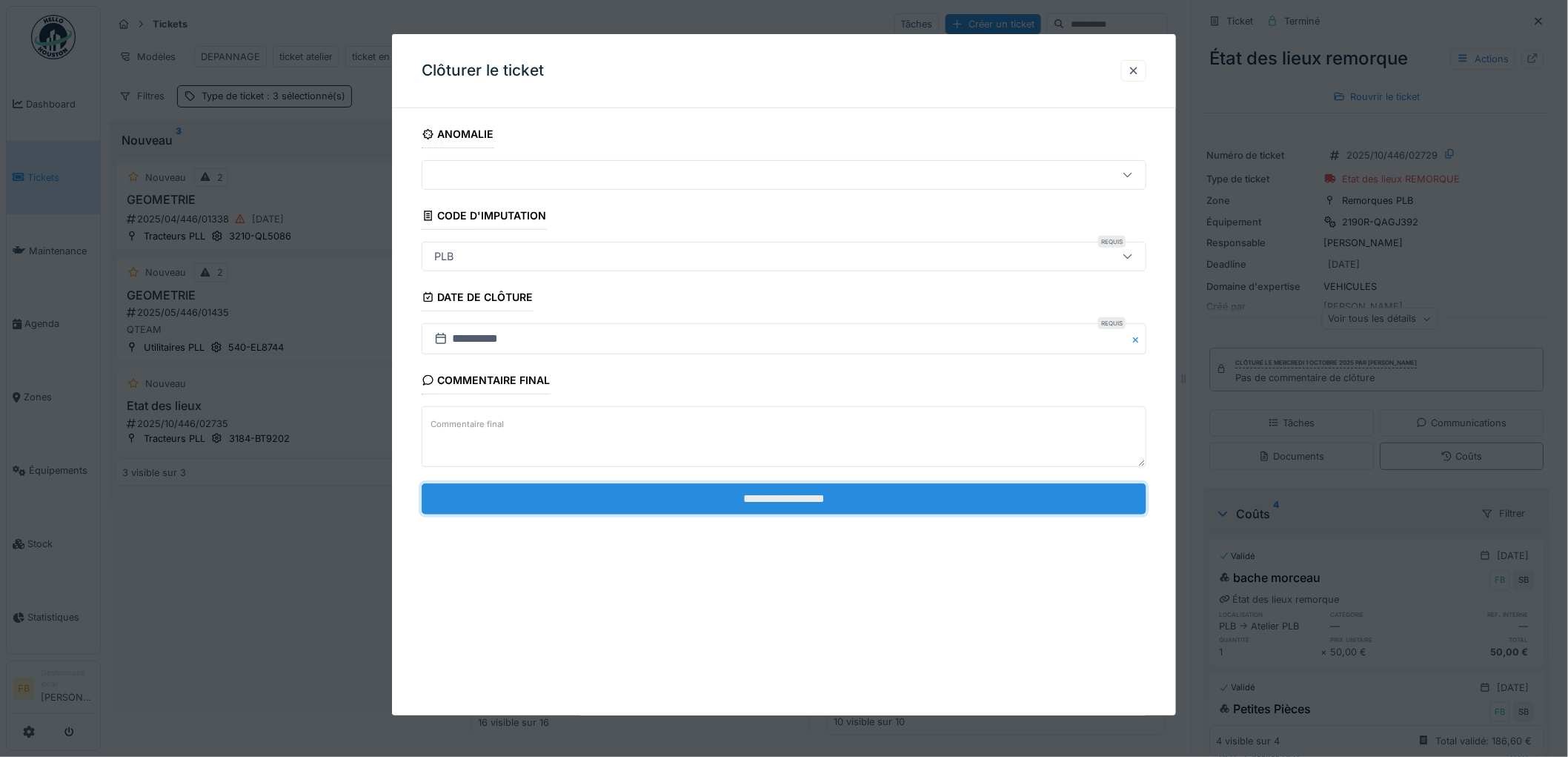
click at [786, 497] on input "**********" at bounding box center [784, 499] width 724 height 31
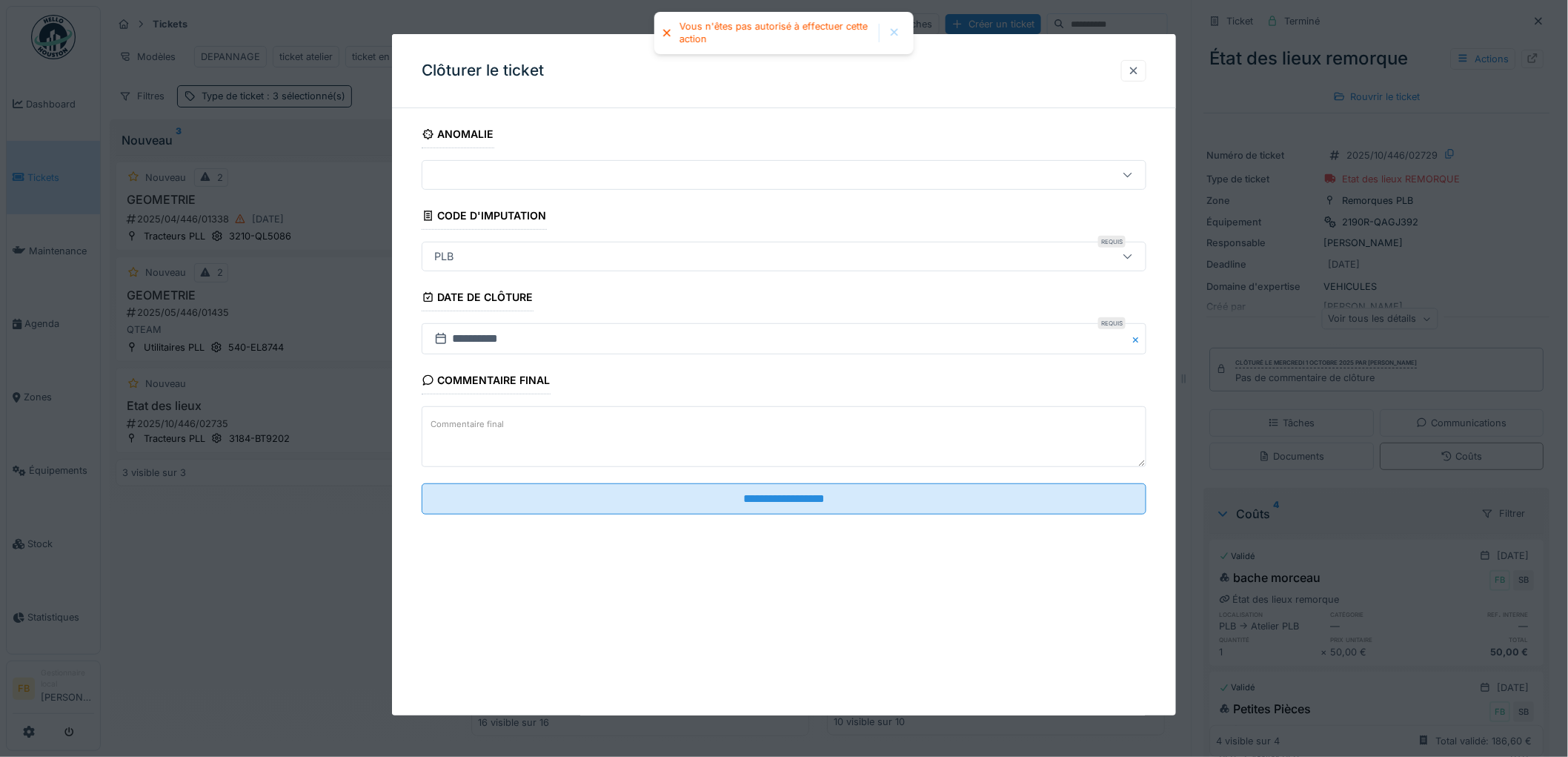
click at [1140, 64] on div at bounding box center [1134, 71] width 12 height 14
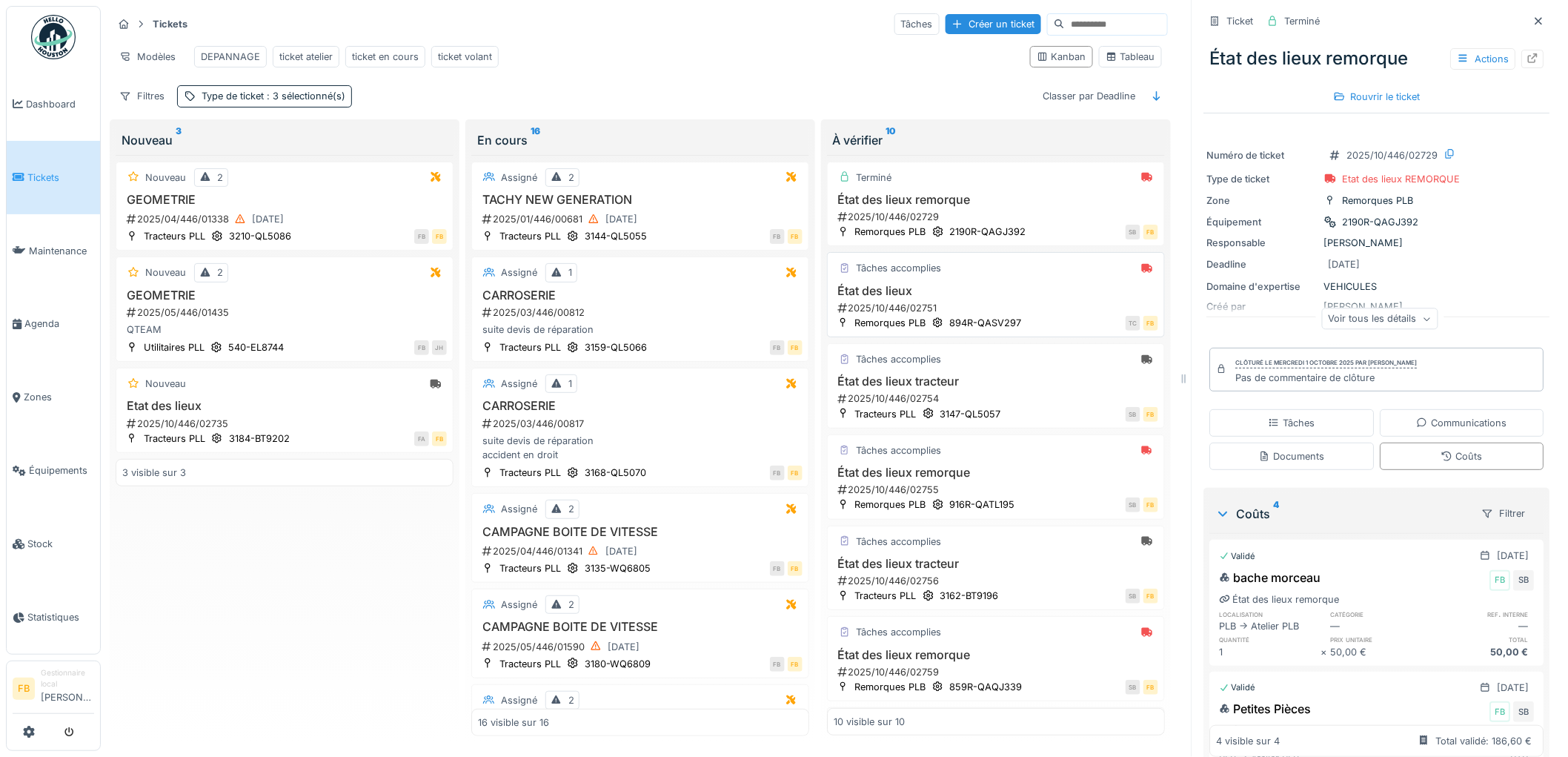
click at [965, 293] on h3 "État des lieux" at bounding box center [996, 291] width 325 height 14
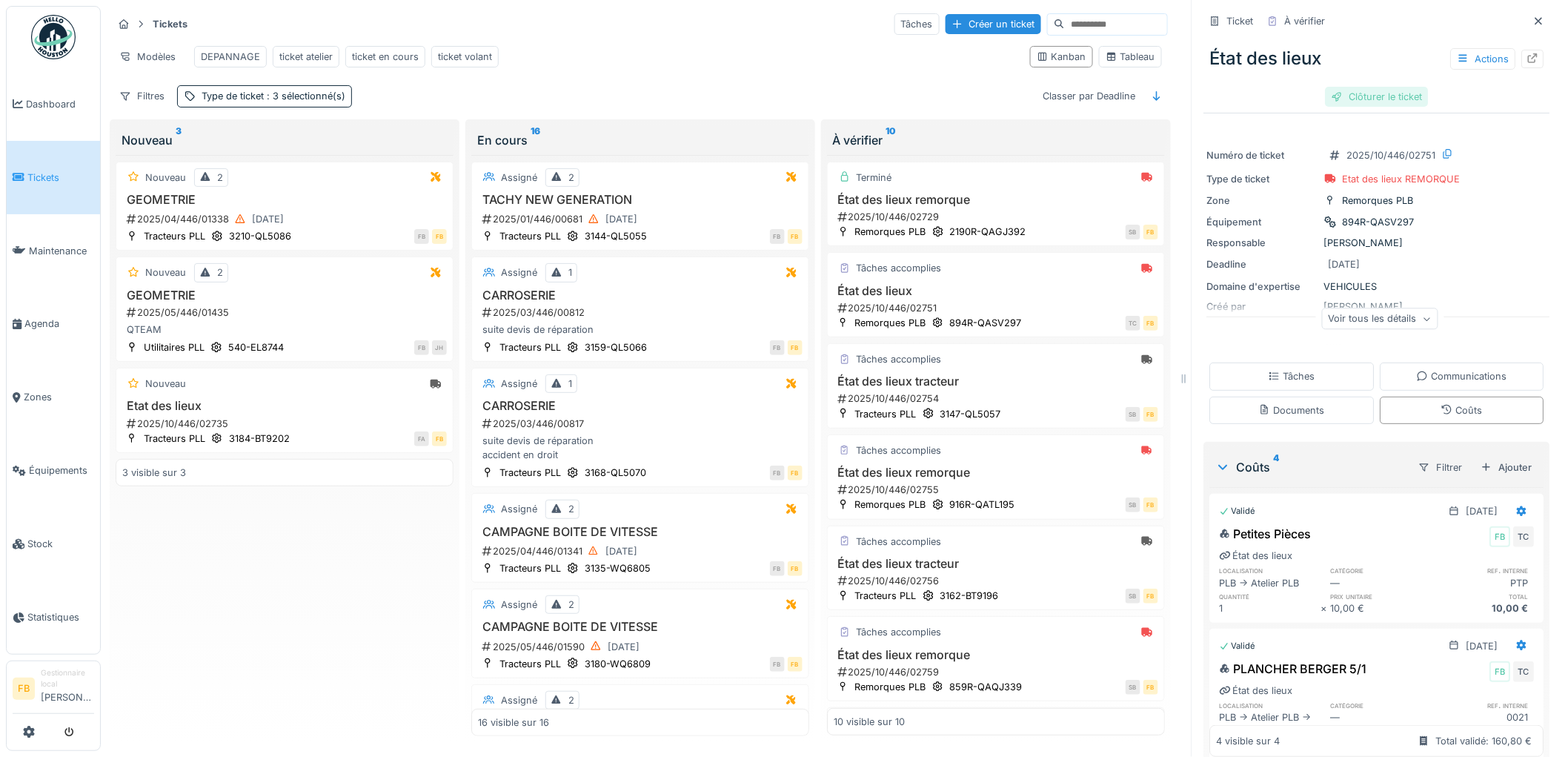
click at [1340, 87] on div "Clôturer le ticket" at bounding box center [1377, 97] width 103 height 20
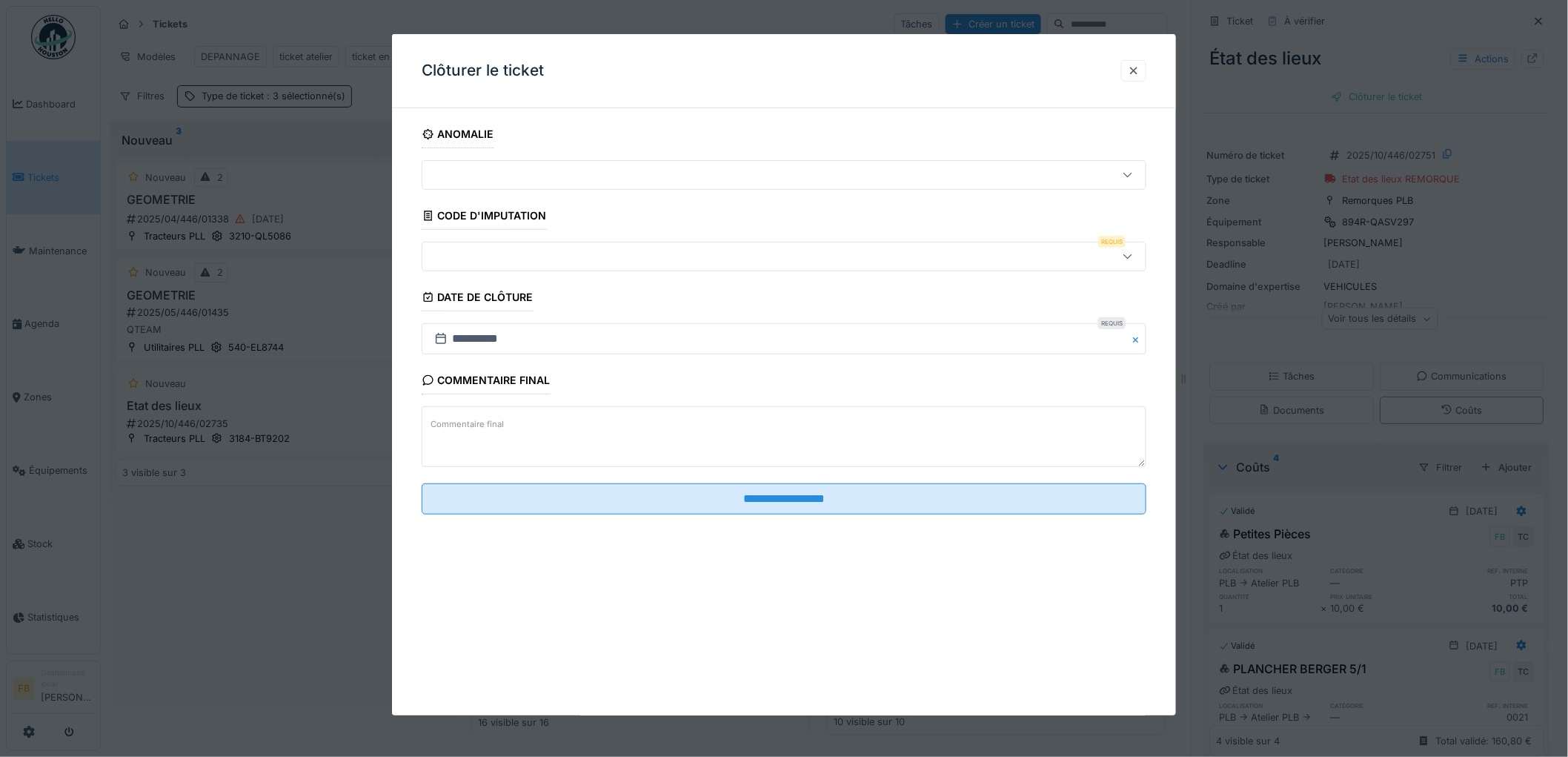
click at [510, 264] on div at bounding box center [742, 257] width 629 height 16
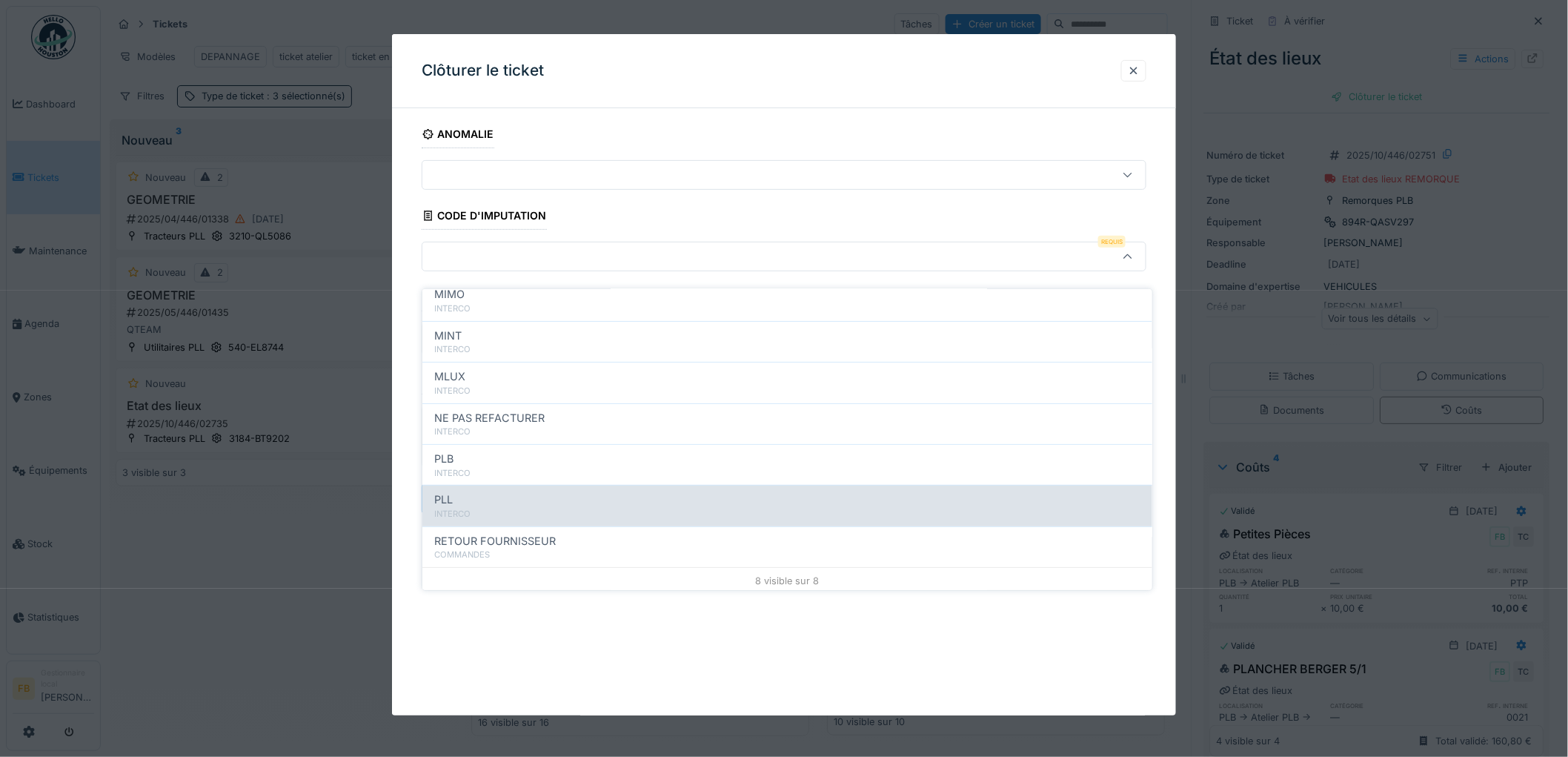
scroll to position [132, 0]
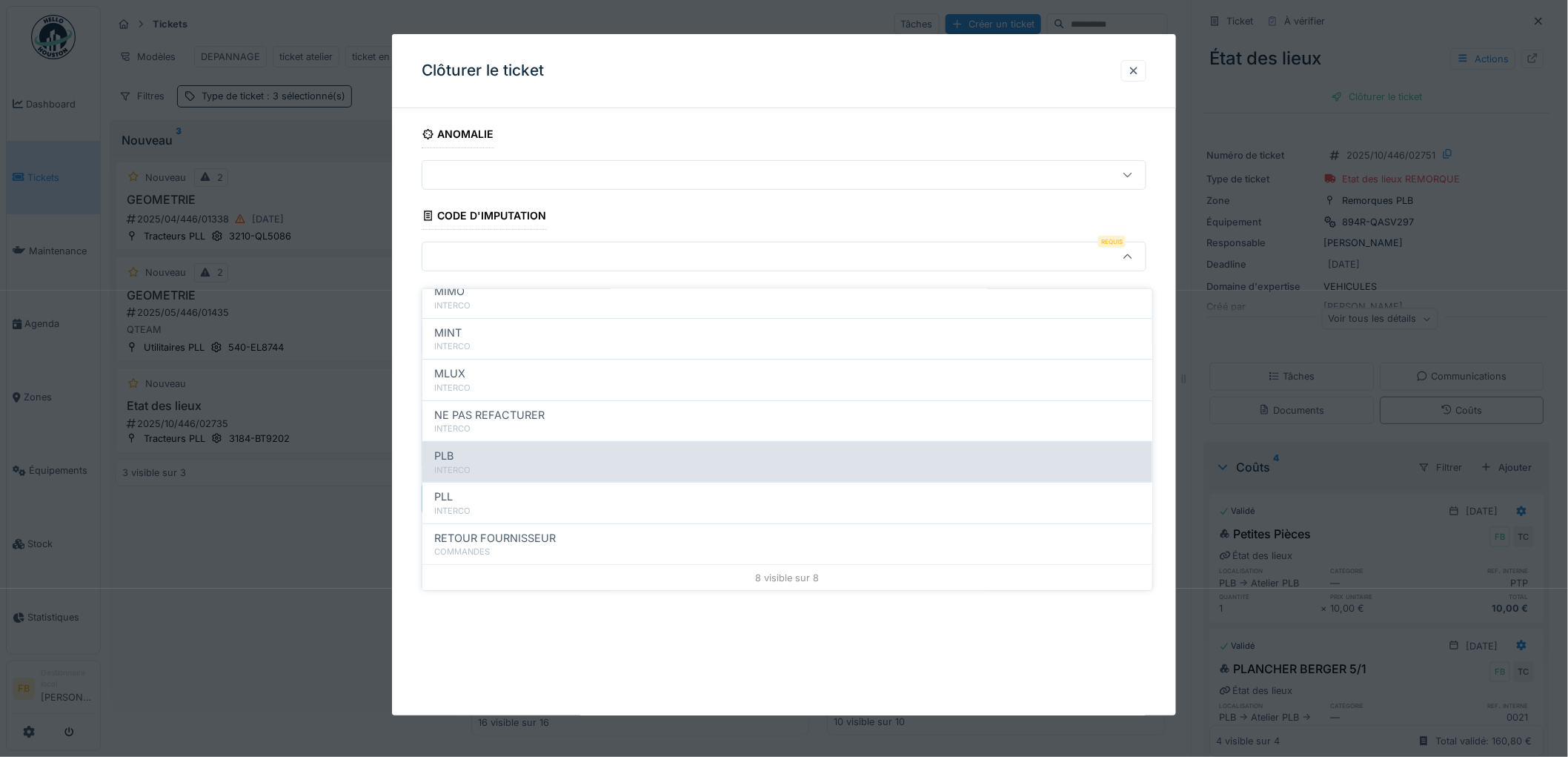
click at [486, 464] on div "INTERCO" at bounding box center [787, 471] width 706 height 13
type input "***"
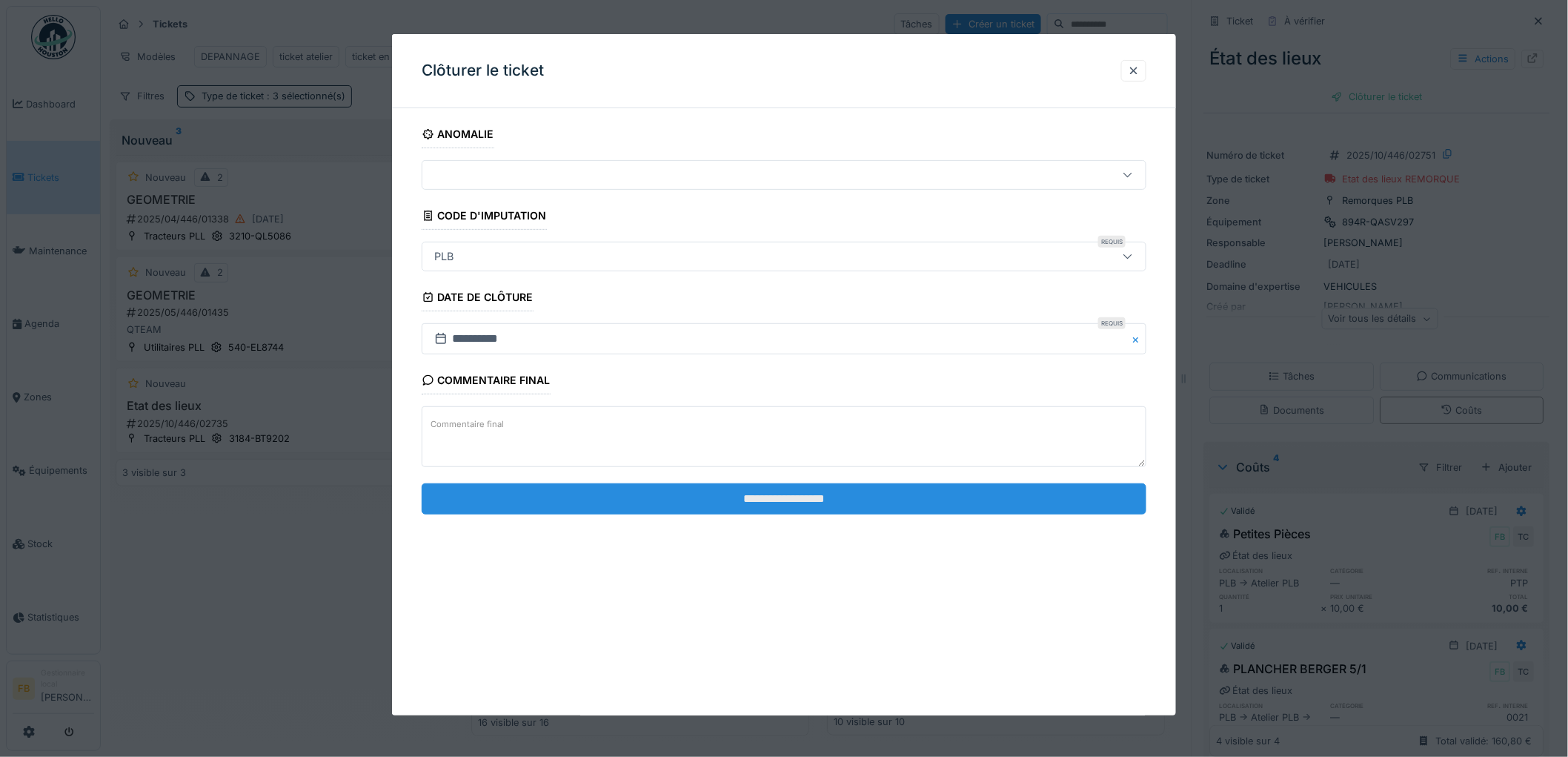
click at [764, 497] on input "**********" at bounding box center [784, 499] width 724 height 31
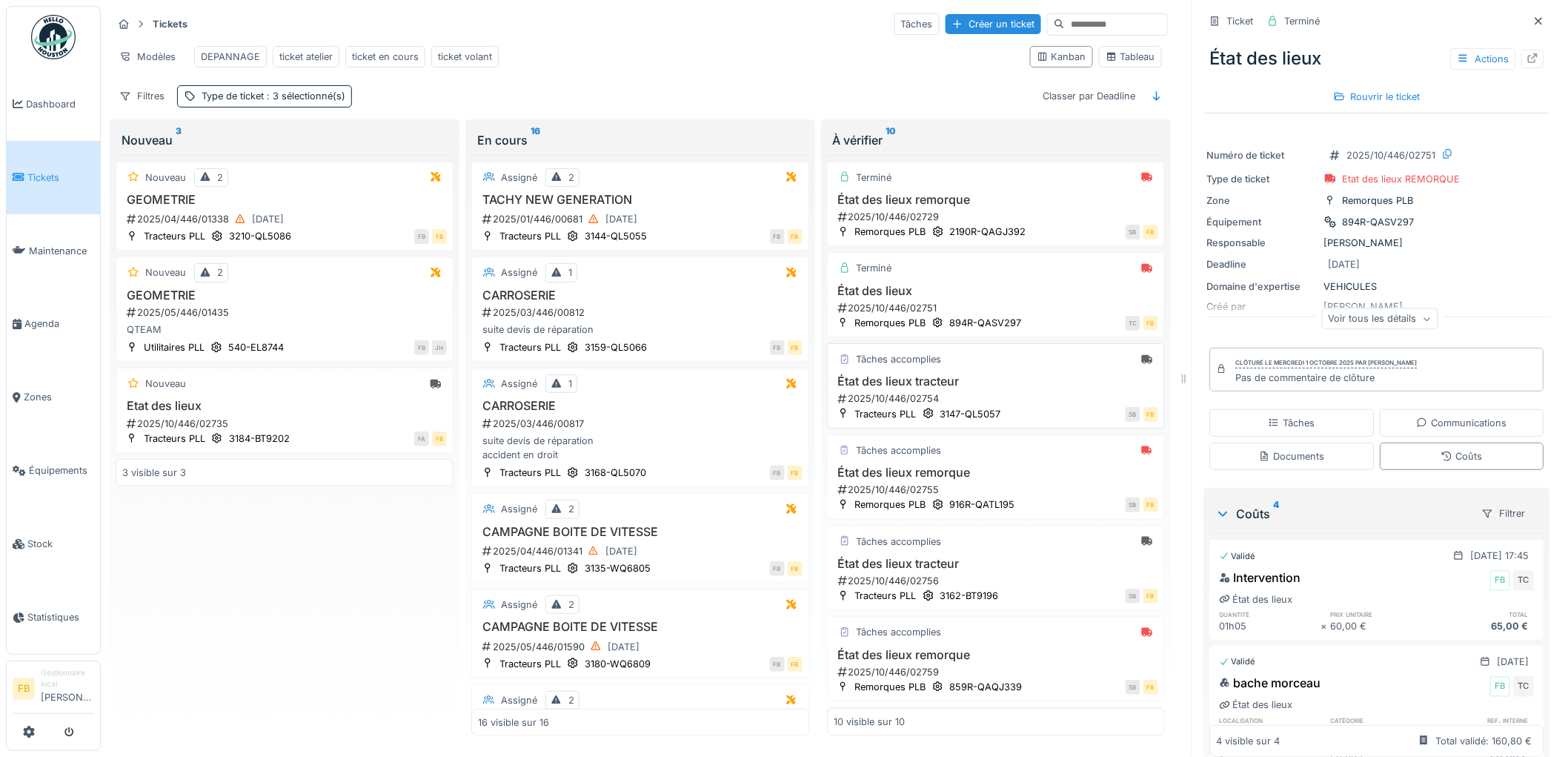
click at [988, 375] on h3 "État des lieux tracteur" at bounding box center [996, 381] width 325 height 14
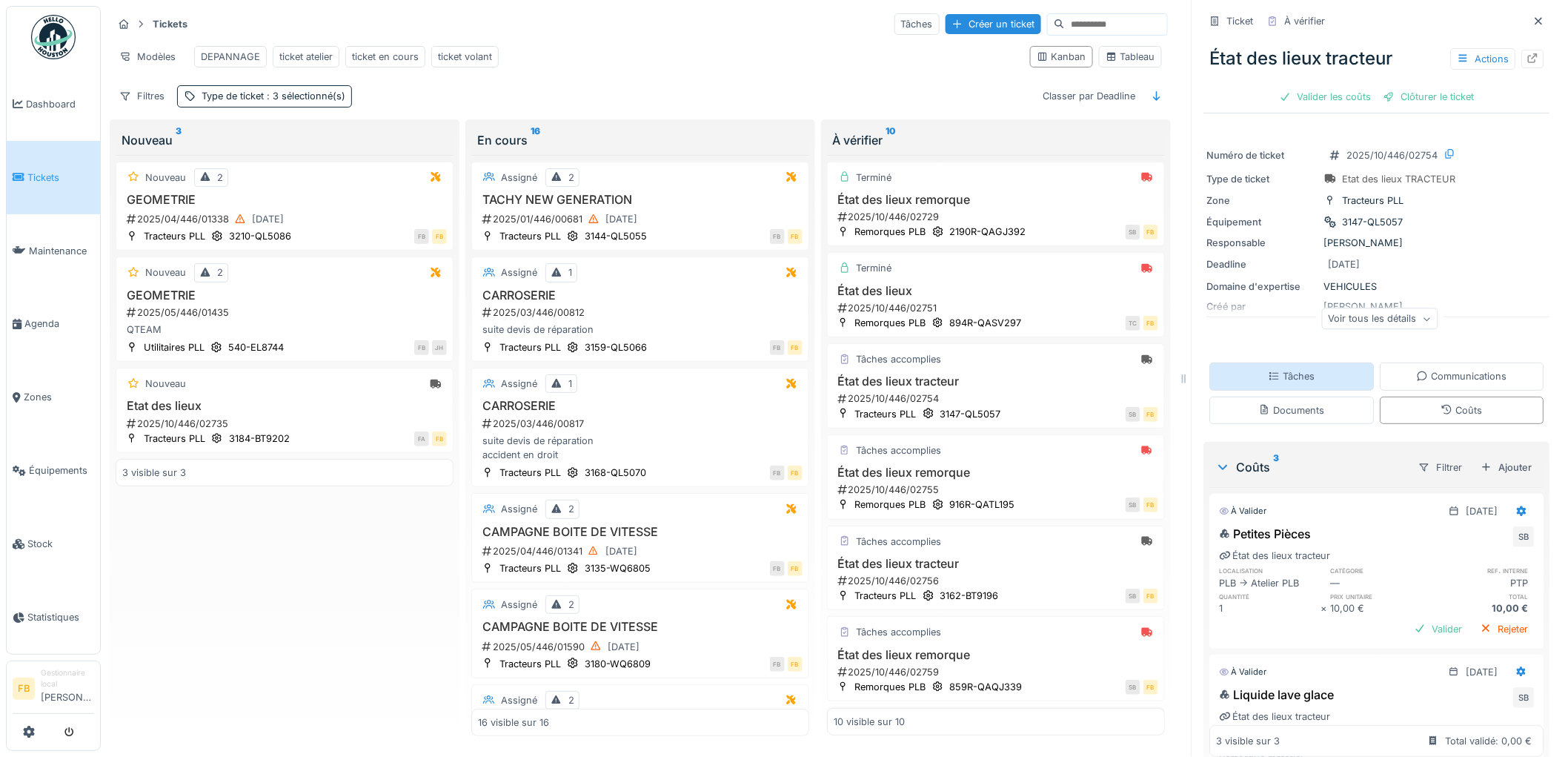
click at [1290, 362] on div "Tâches" at bounding box center [1293, 376] width 165 height 27
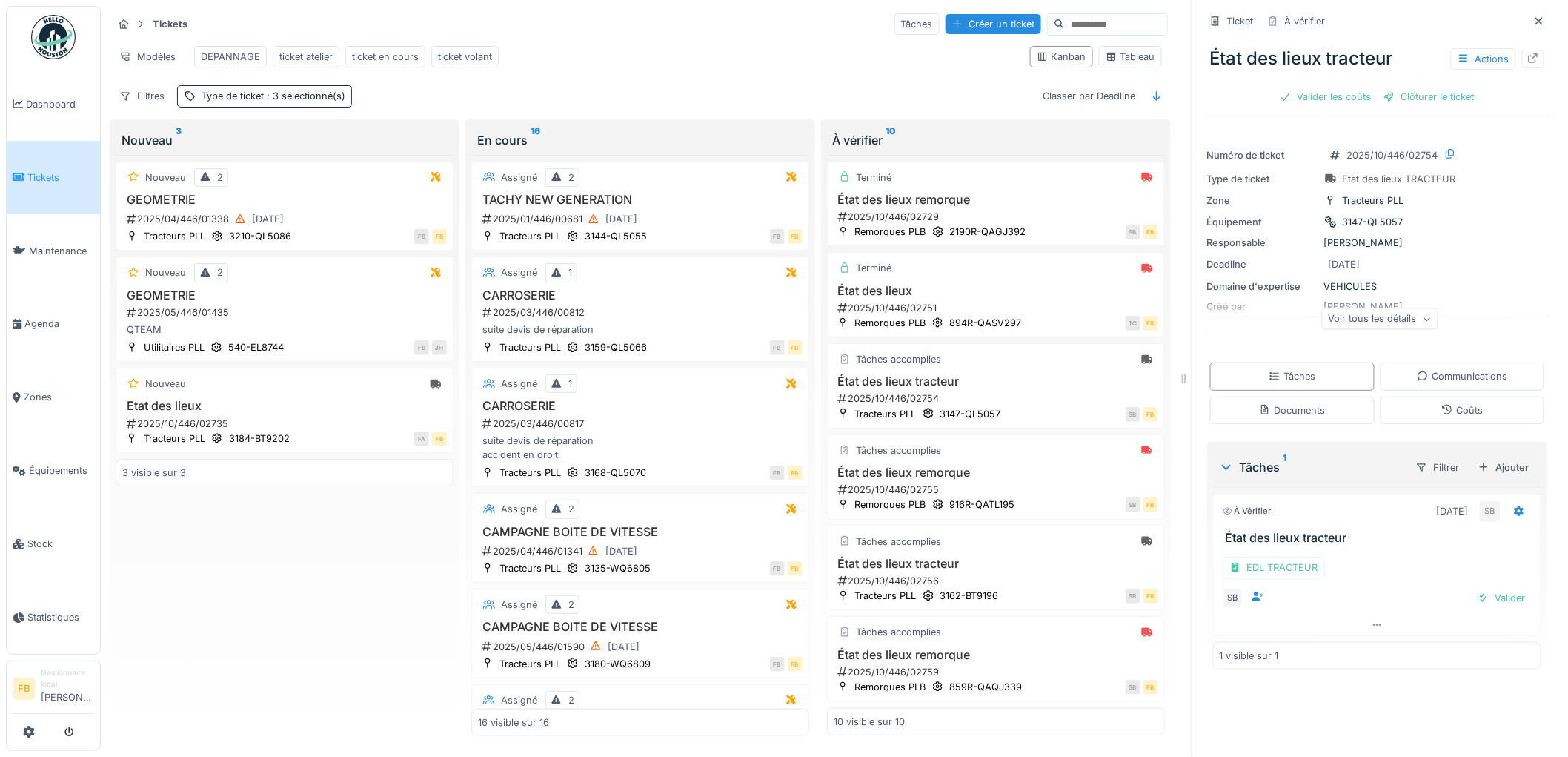
click at [1317, 557] on div "EDL TRACTEUR" at bounding box center [1377, 567] width 309 height 21
click at [1317, 561] on div "EDL TRACTEUR" at bounding box center [1377, 567] width 309 height 21
click at [1285, 561] on div "EDL TRACTEUR" at bounding box center [1274, 567] width 102 height 21
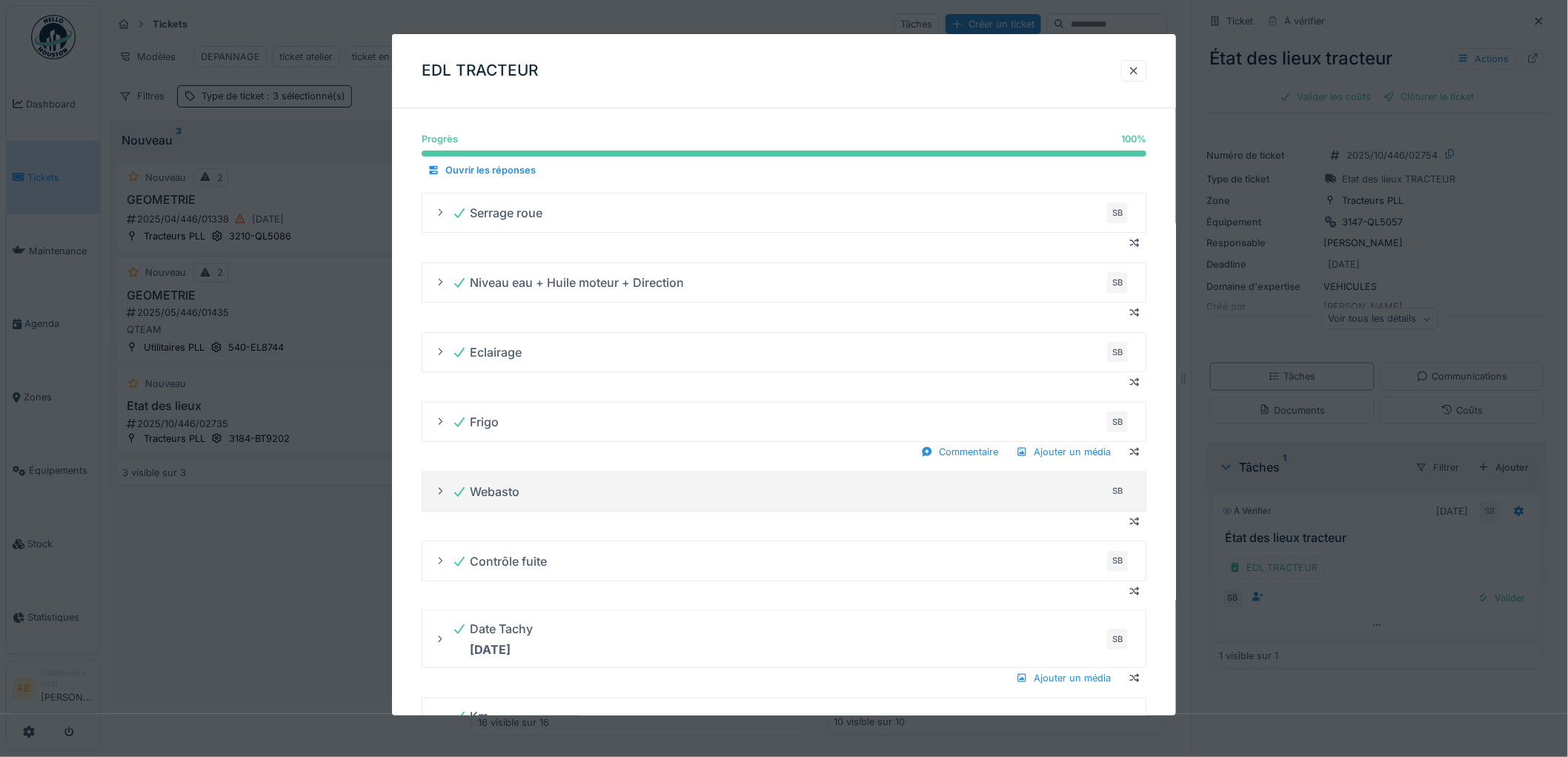
scroll to position [580, 0]
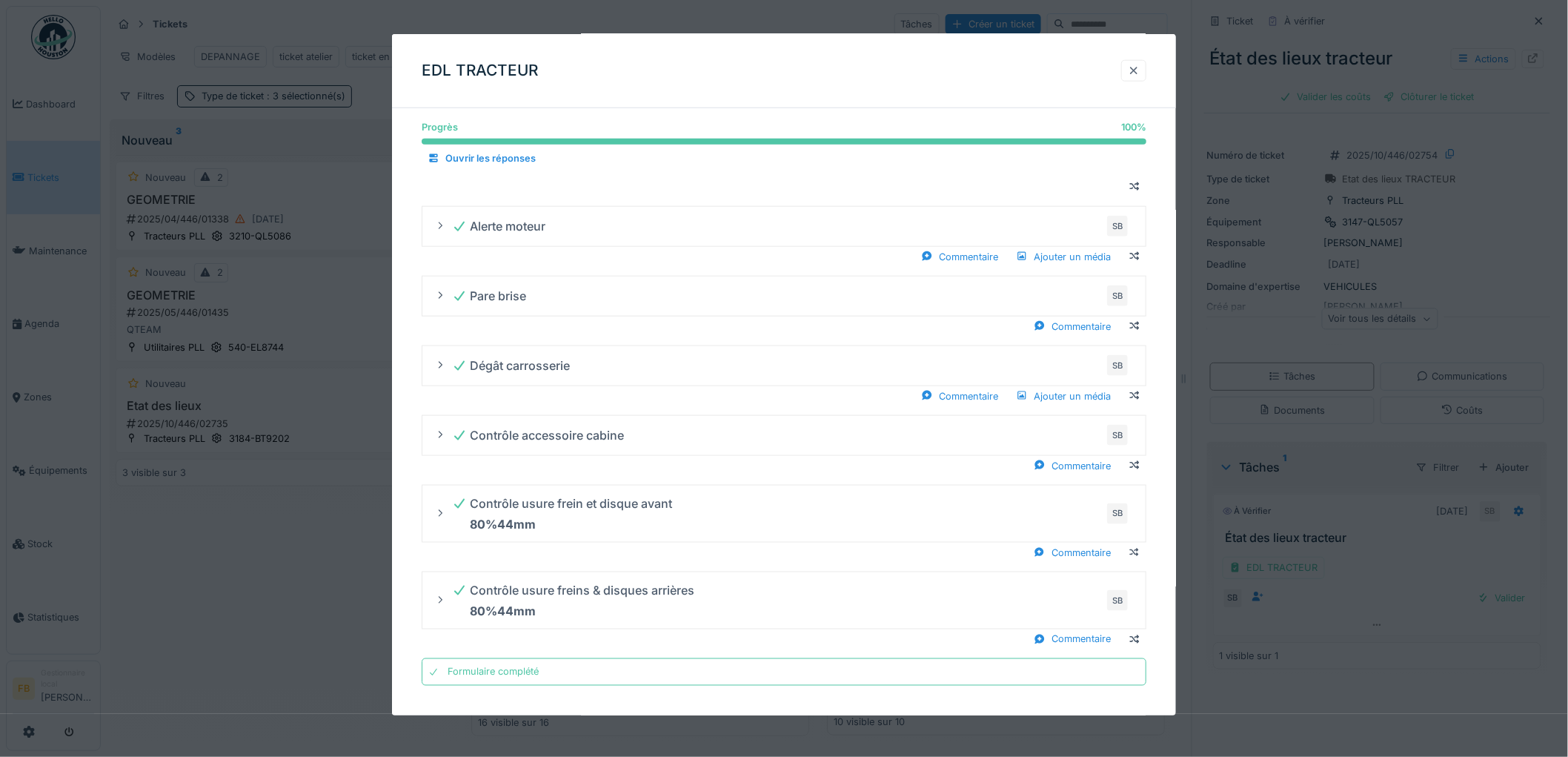
click at [1136, 70] on div at bounding box center [1134, 71] width 12 height 14
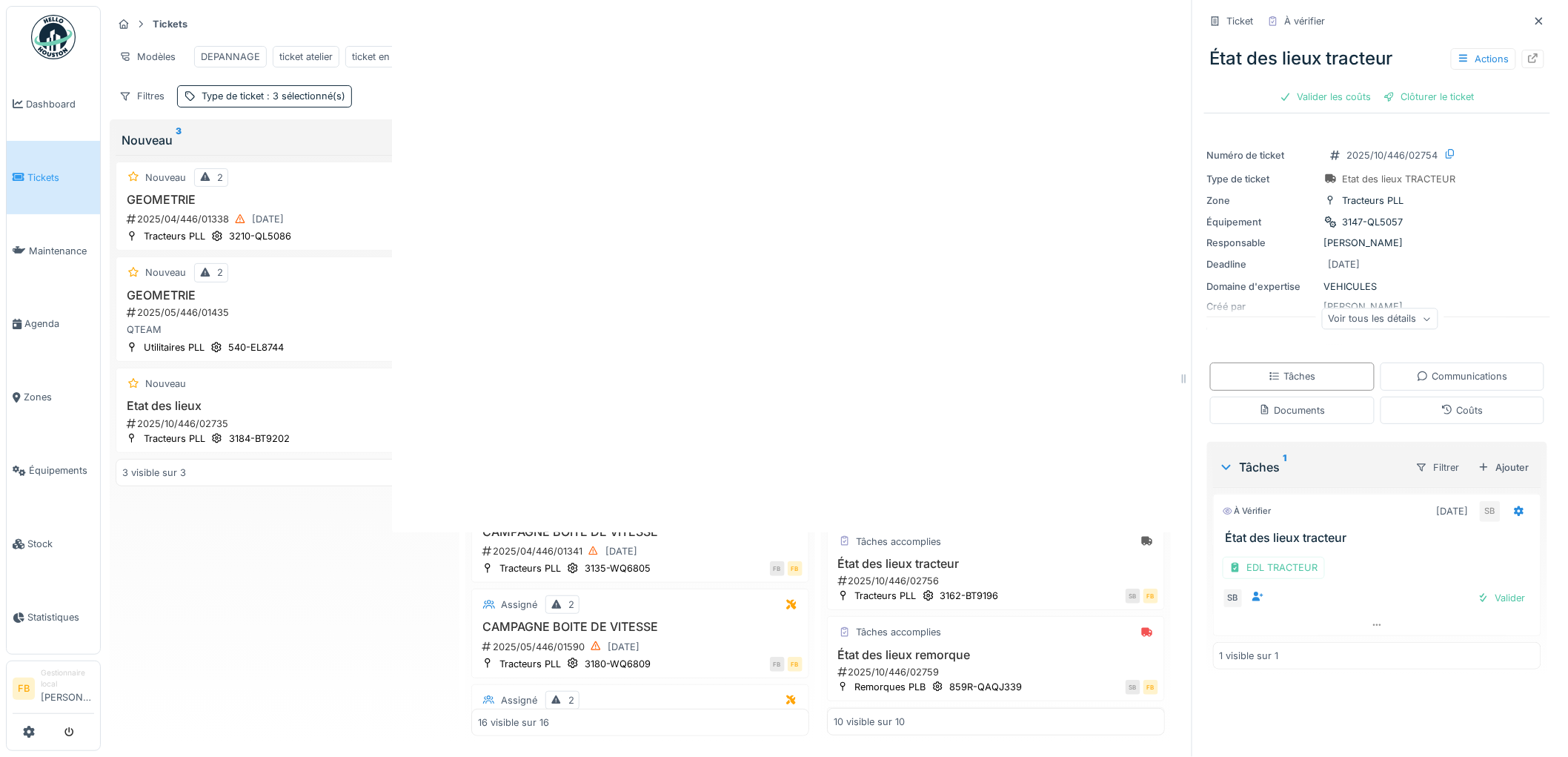
scroll to position [0, 0]
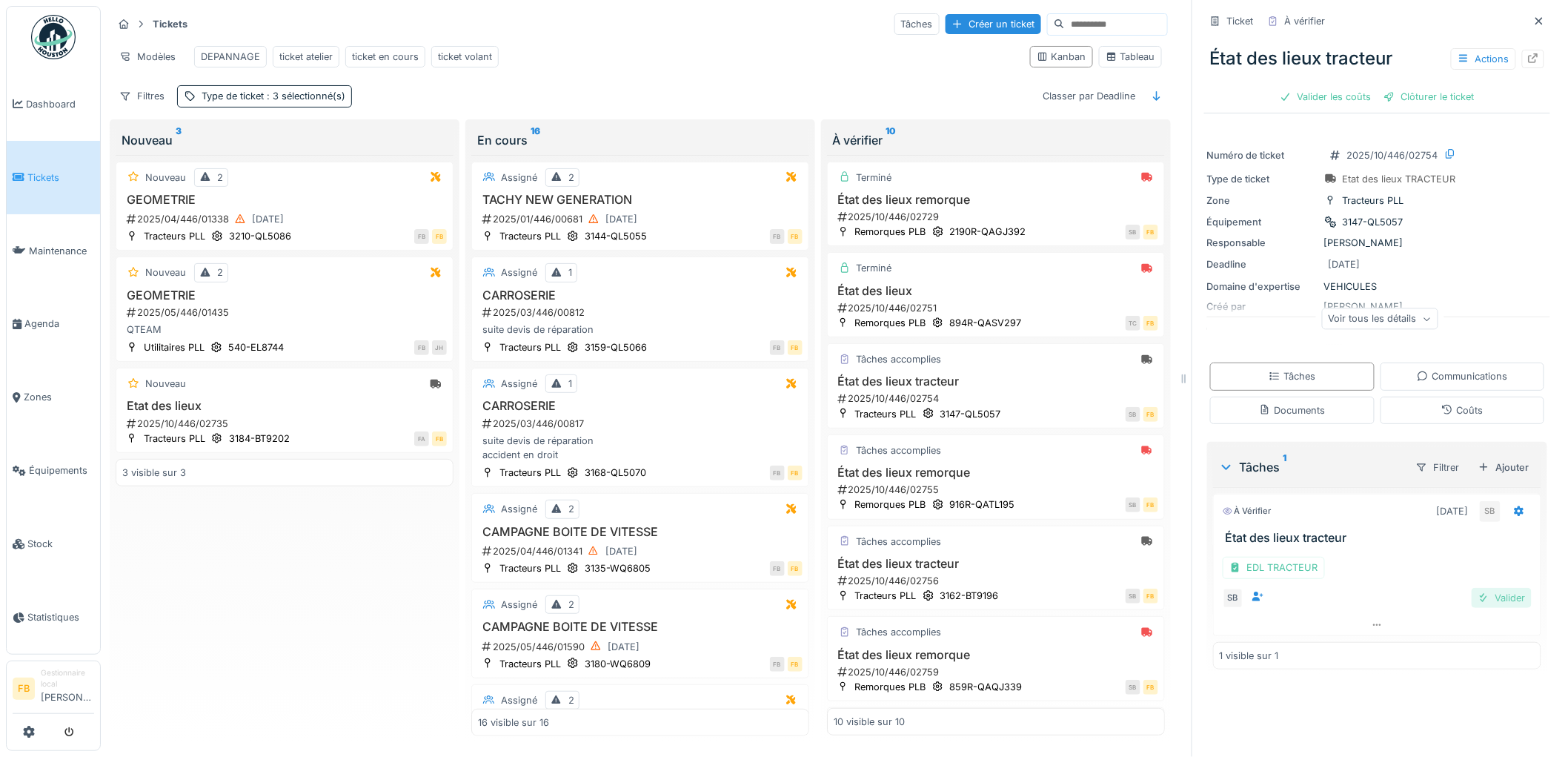
click at [1472, 591] on div "Valider" at bounding box center [1501, 599] width 60 height 20
click at [1442, 403] on div "Coûts" at bounding box center [1461, 410] width 42 height 14
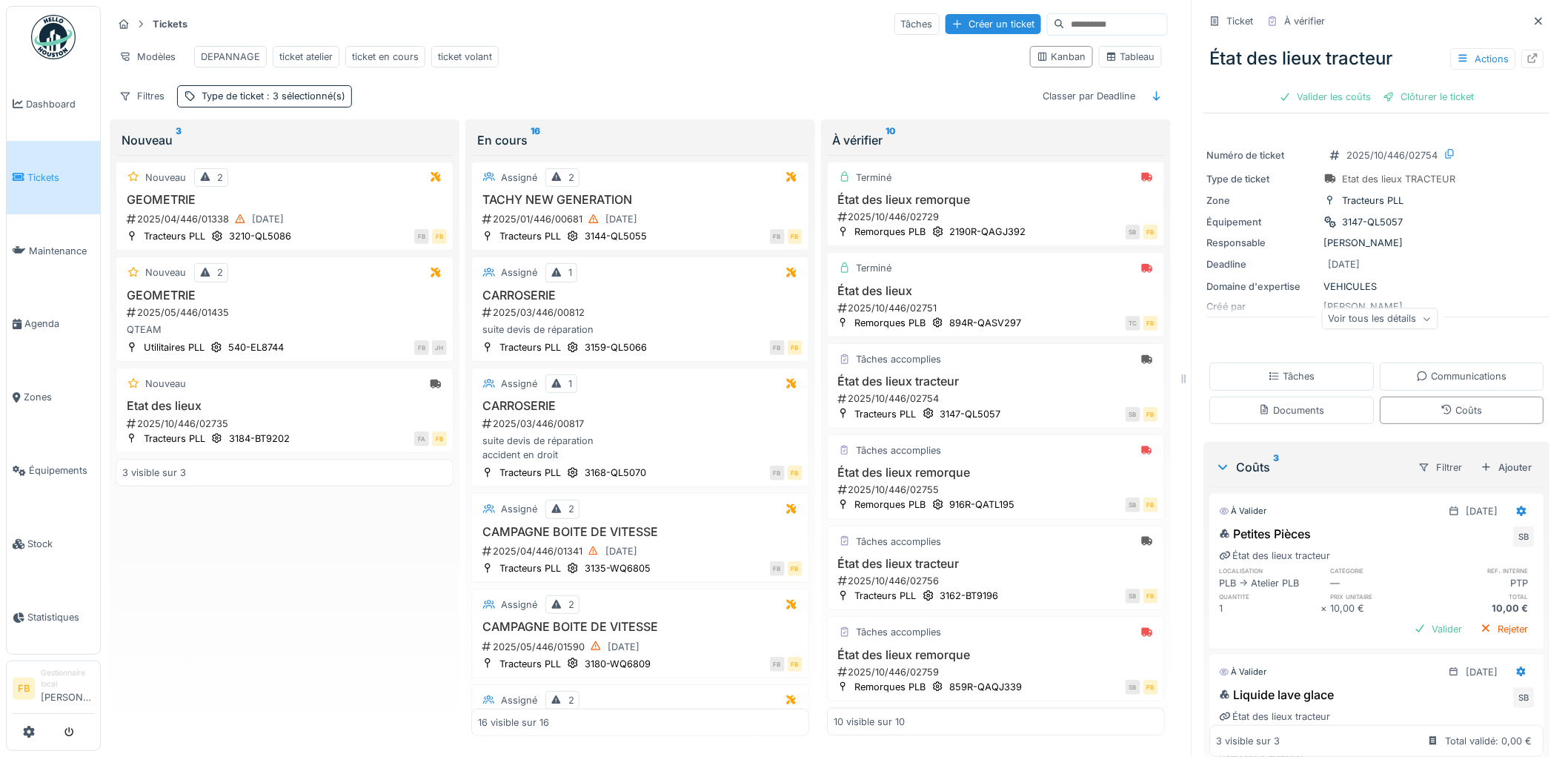
click at [1319, 69] on div "État des lieux tracteur Actions Valider les coûts Clôturer le ticket" at bounding box center [1377, 71] width 346 height 76
click at [1317, 87] on div "Valider les coûts" at bounding box center [1326, 97] width 103 height 20
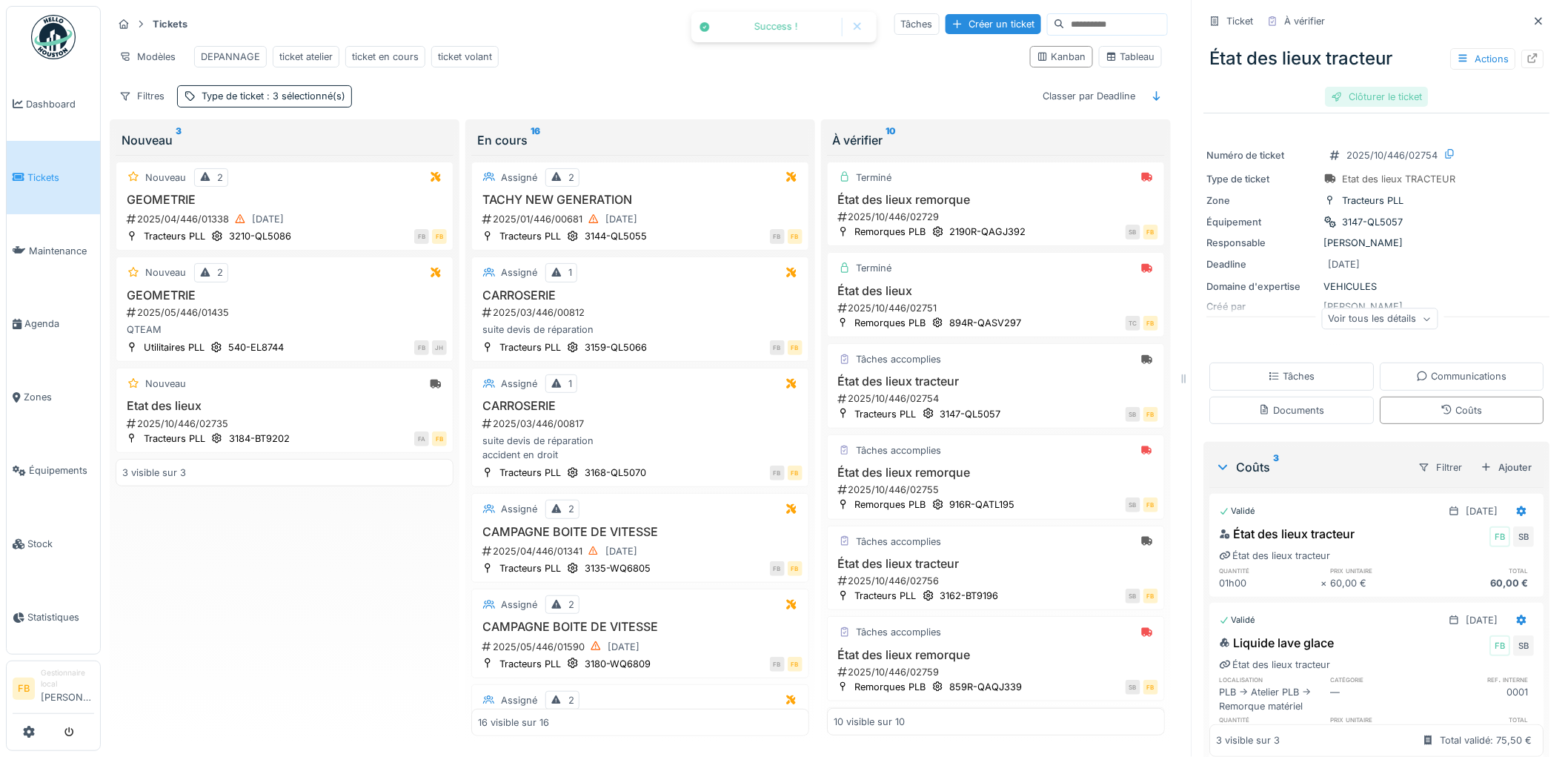
click at [1351, 87] on div "Clôturer le ticket" at bounding box center [1377, 97] width 103 height 20
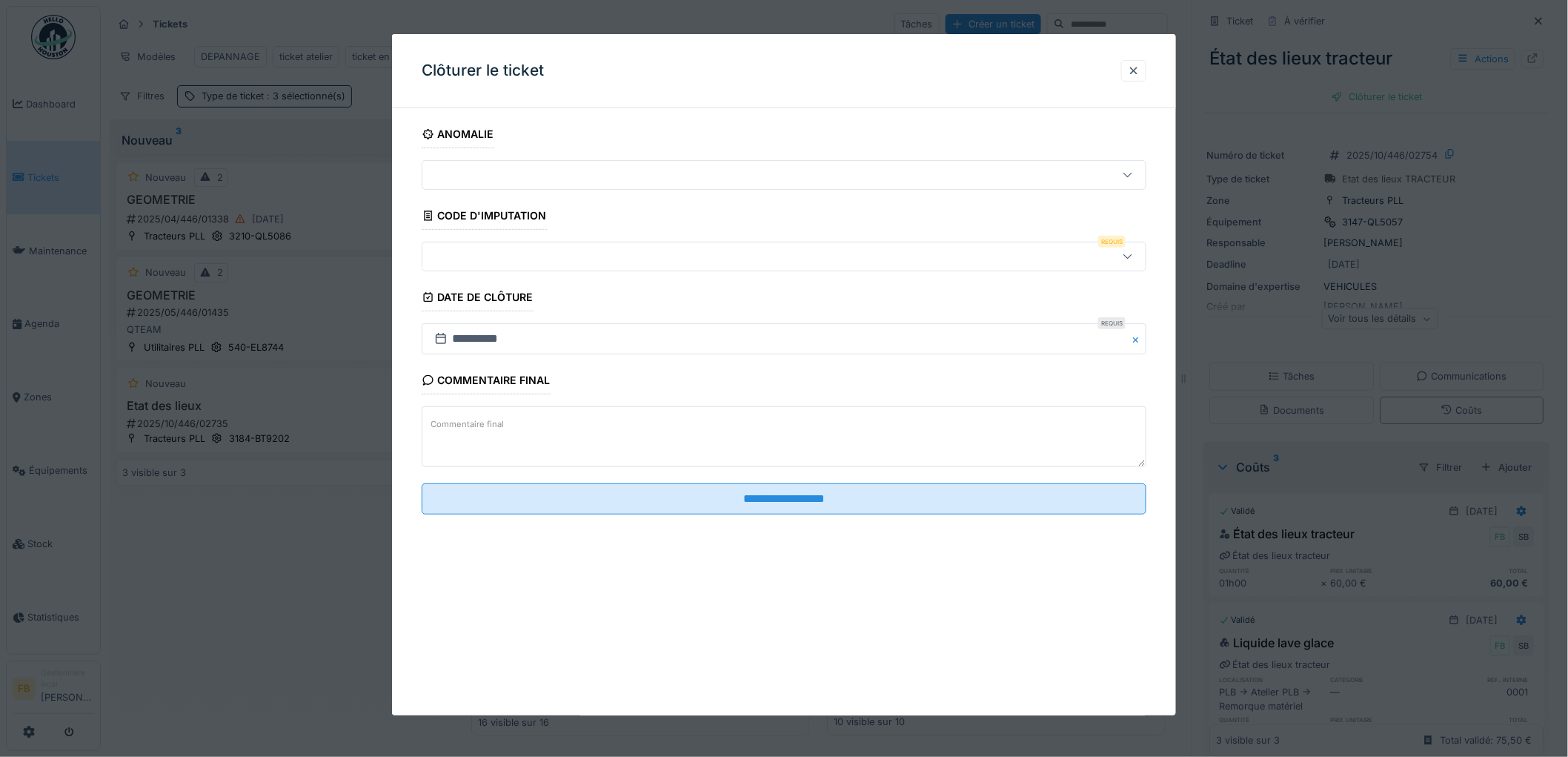
click at [462, 263] on div at bounding box center [742, 257] width 629 height 16
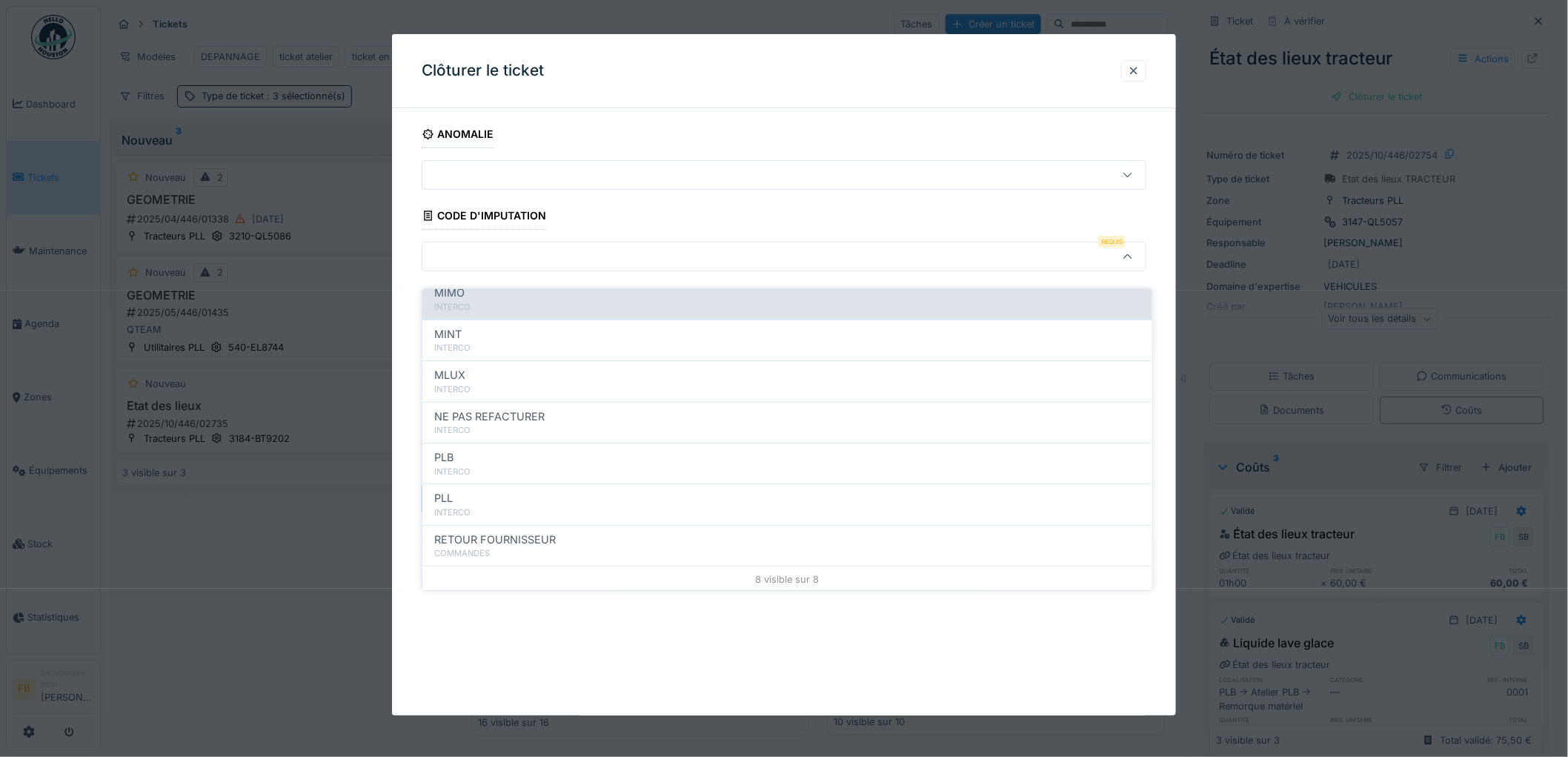
scroll to position [132, 0]
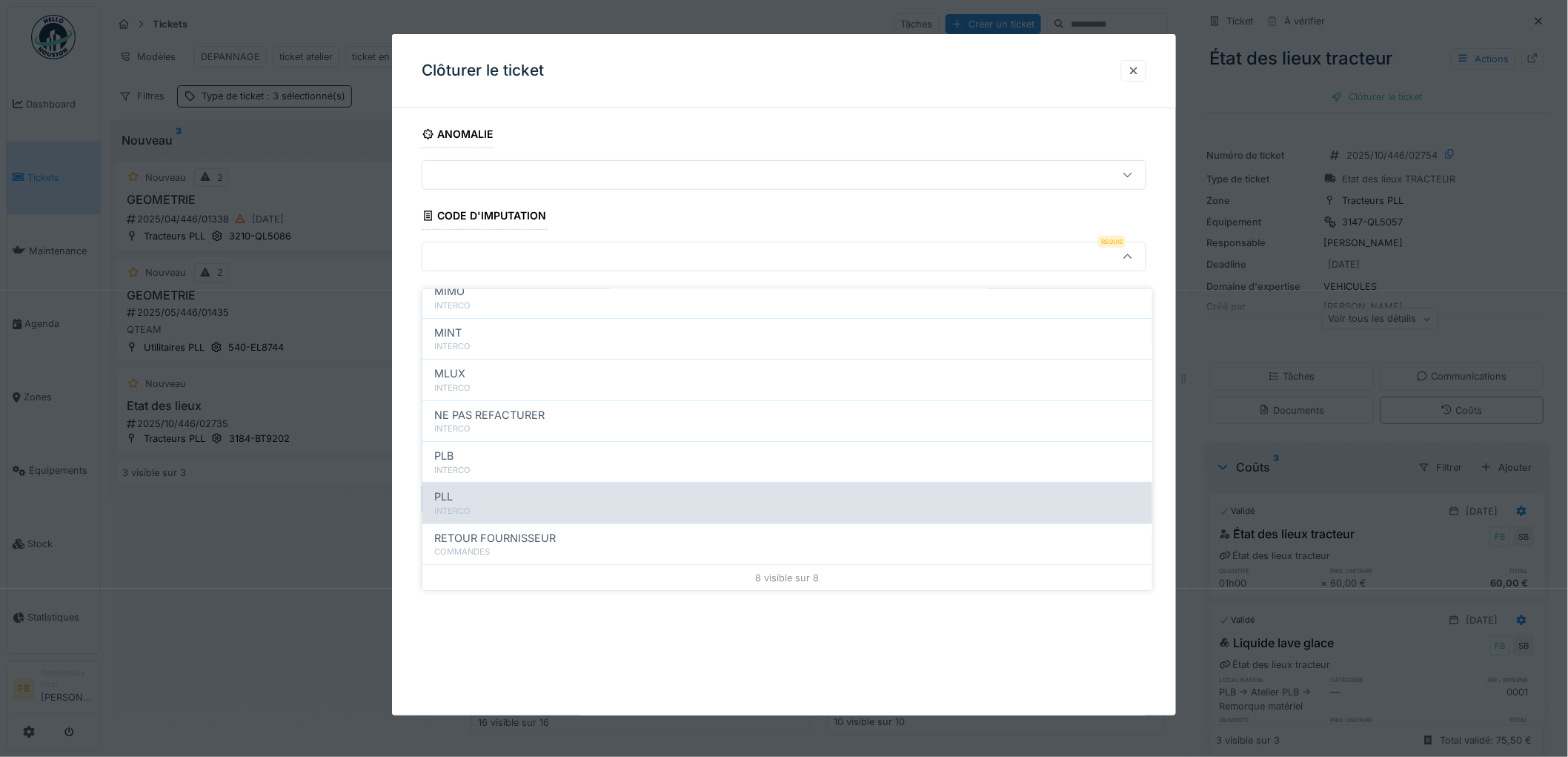
click at [501, 489] on div "PLL" at bounding box center [787, 497] width 706 height 16
type input "***"
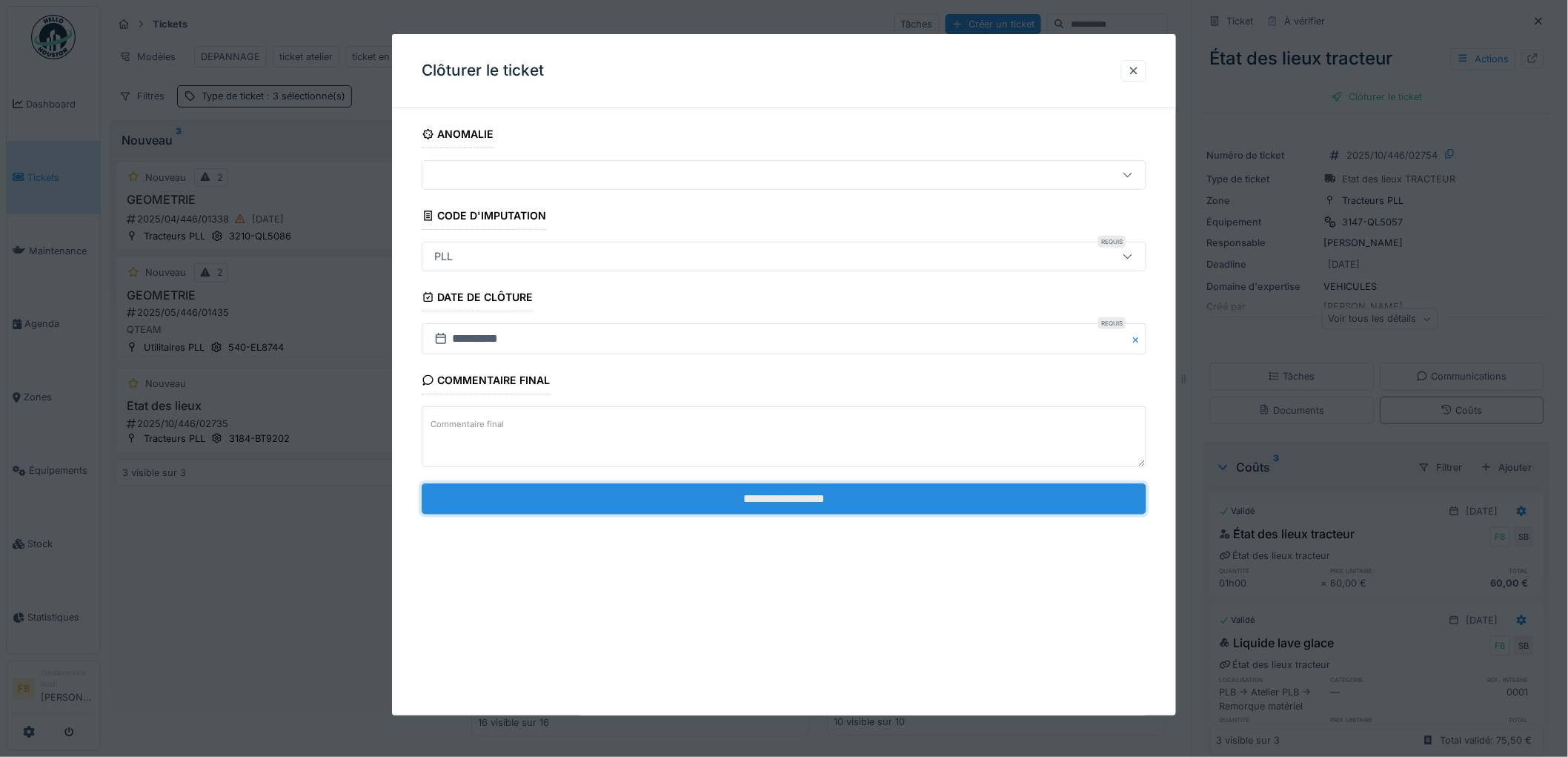
click at [743, 500] on input "**********" at bounding box center [784, 499] width 724 height 31
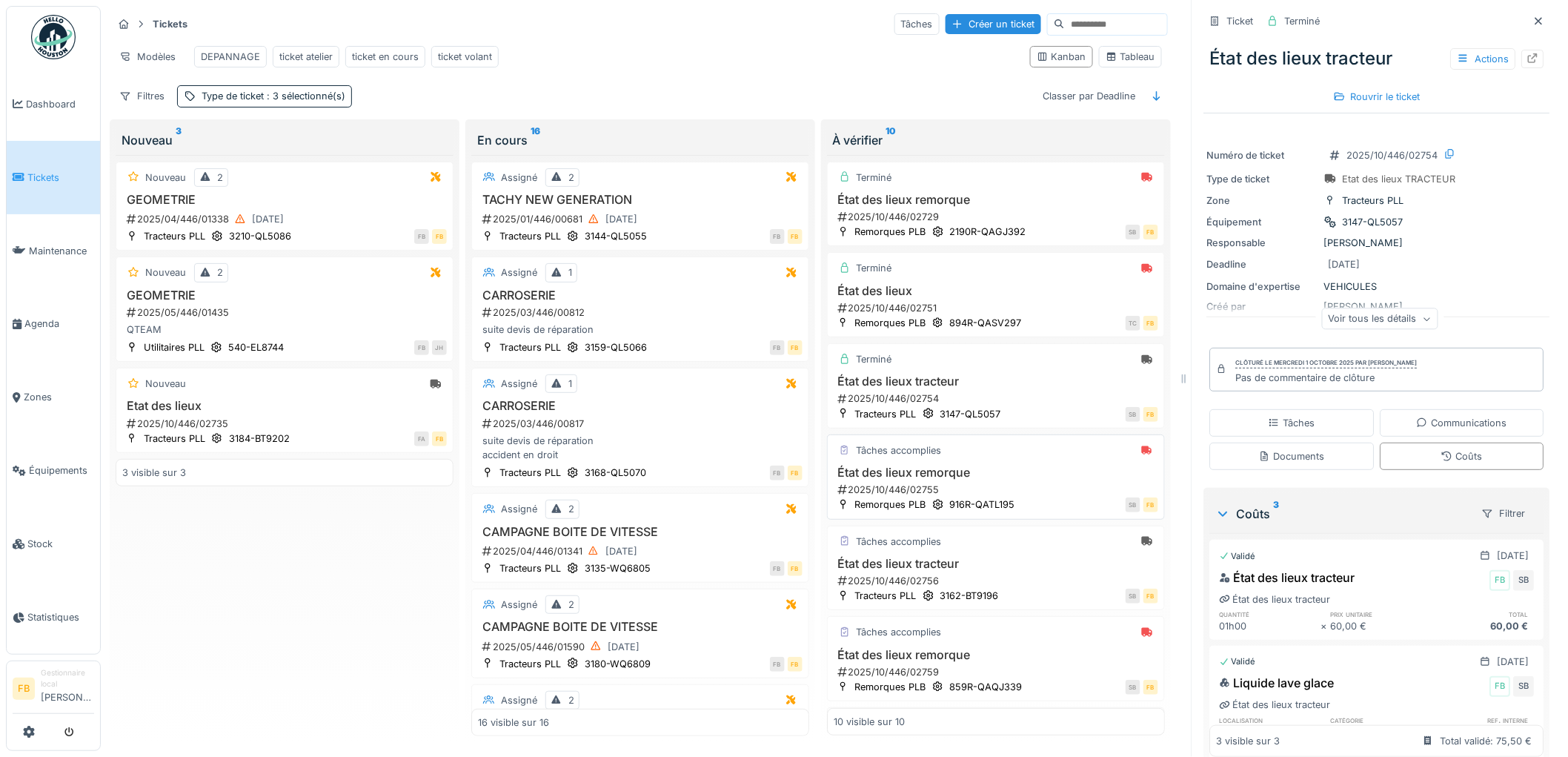
click at [1007, 480] on h3 "État des lieux remorque" at bounding box center [996, 473] width 325 height 14
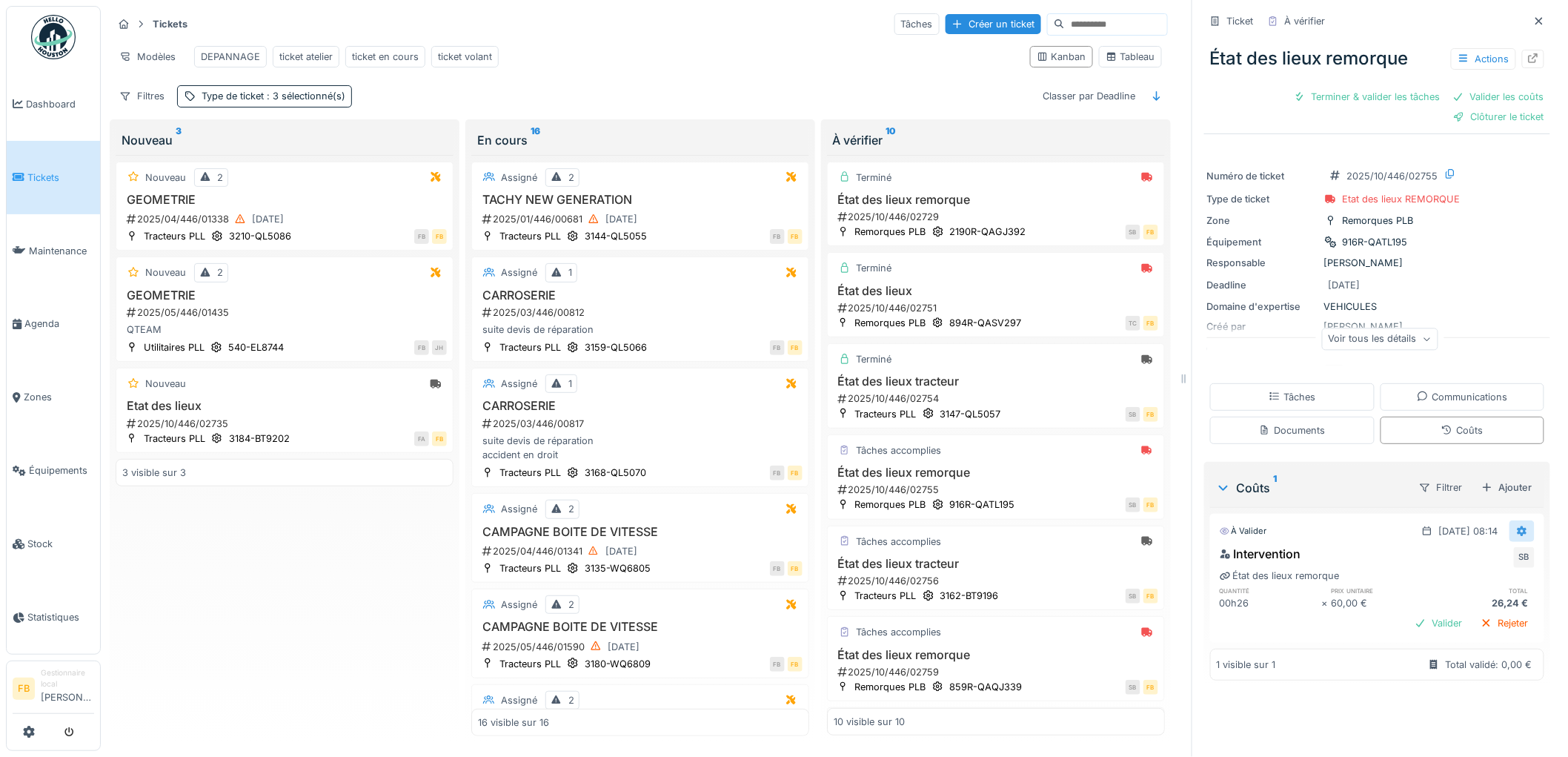
click at [1518, 526] on icon at bounding box center [1523, 531] width 9 height 10
click at [1451, 556] on div "Modifier" at bounding box center [1457, 567] width 72 height 22
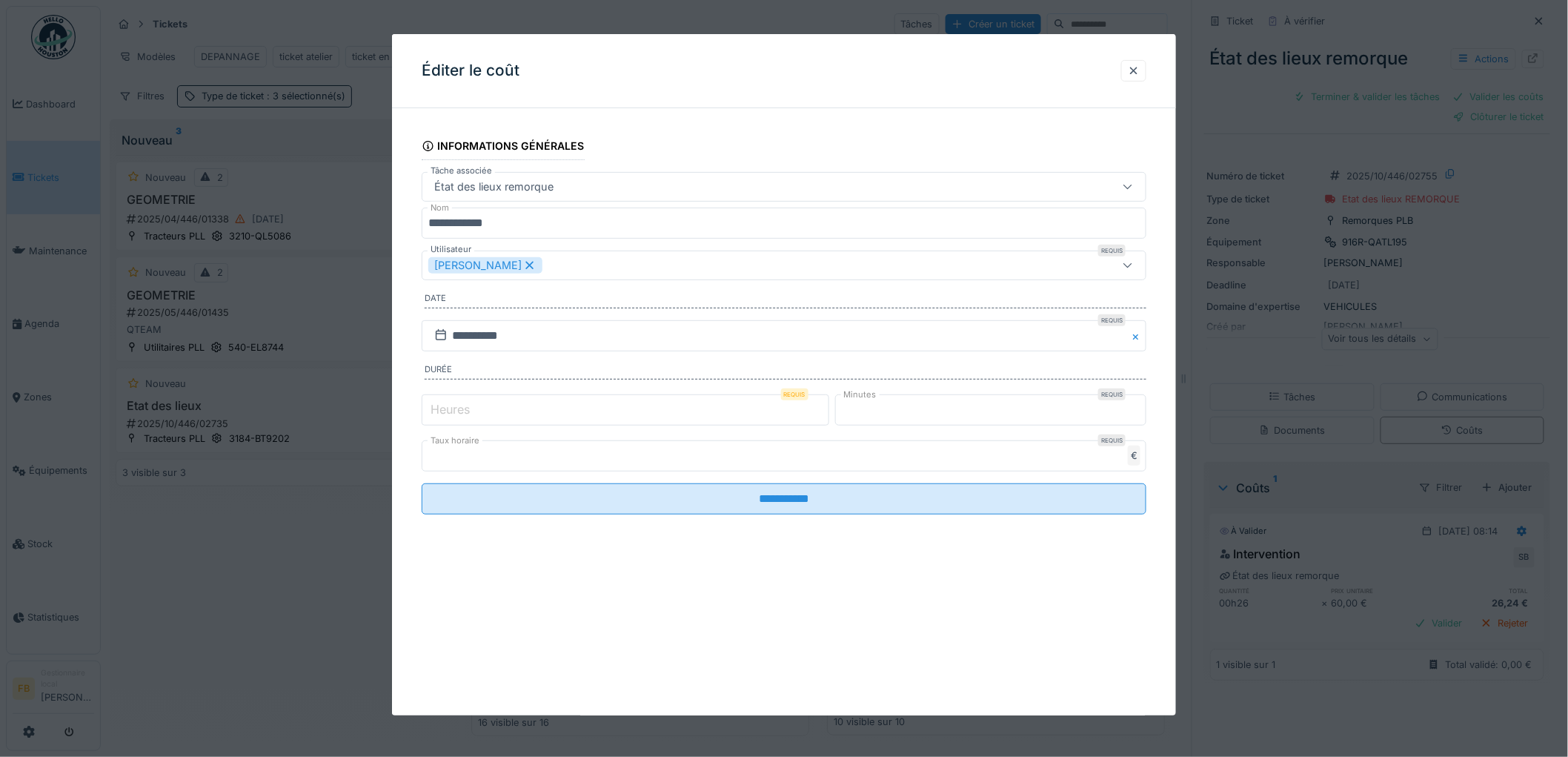
click at [488, 415] on input "*" at bounding box center [626, 410] width 408 height 31
type input "*"
drag, startPoint x: 874, startPoint y: 411, endPoint x: 808, endPoint y: 411, distance: 66.0
click at [808, 411] on div "Heures Requis * Minutes Requis **" at bounding box center [784, 409] width 724 height 37
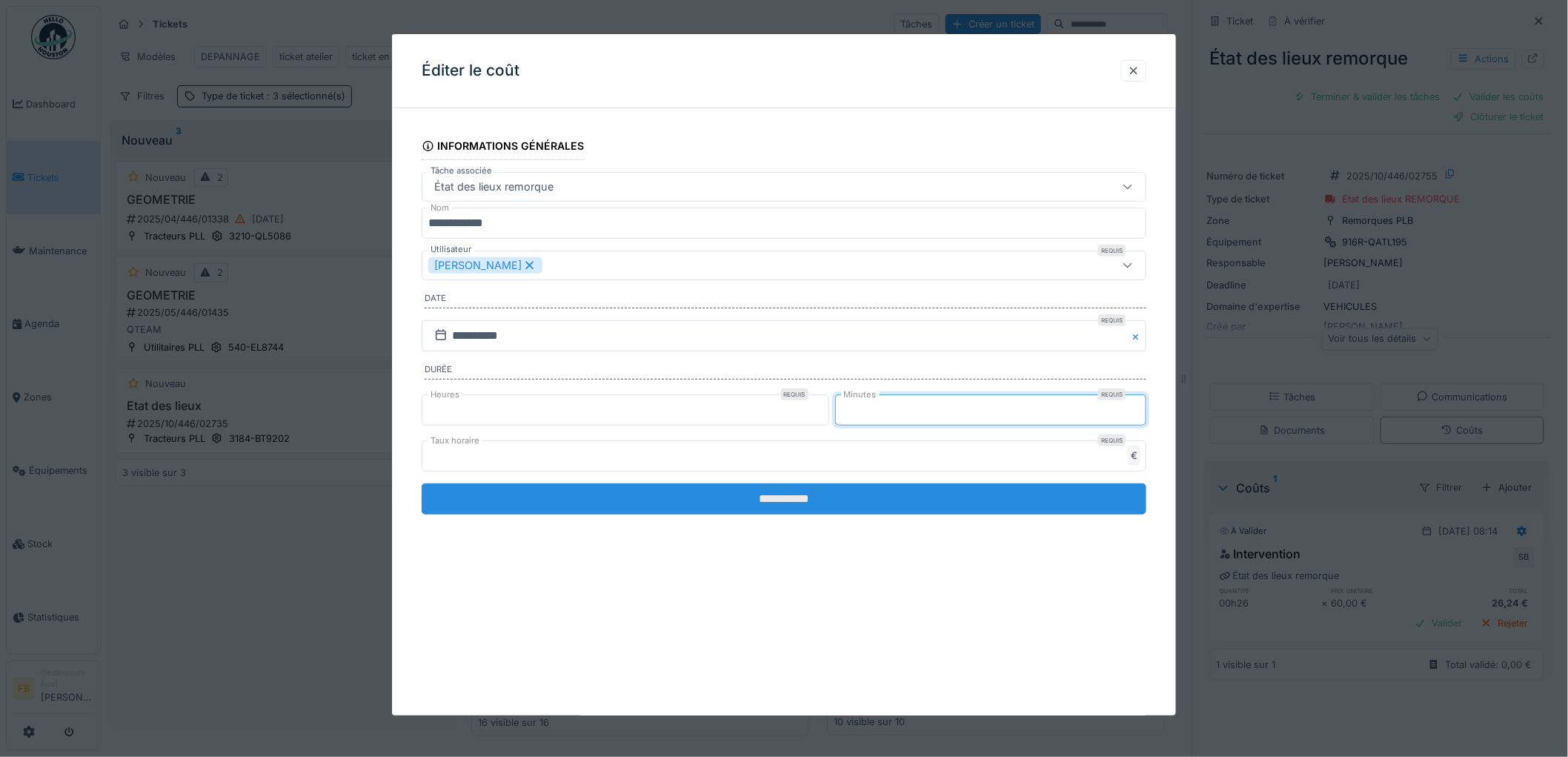
type input "**"
click at [818, 497] on input "**********" at bounding box center [784, 499] width 724 height 31
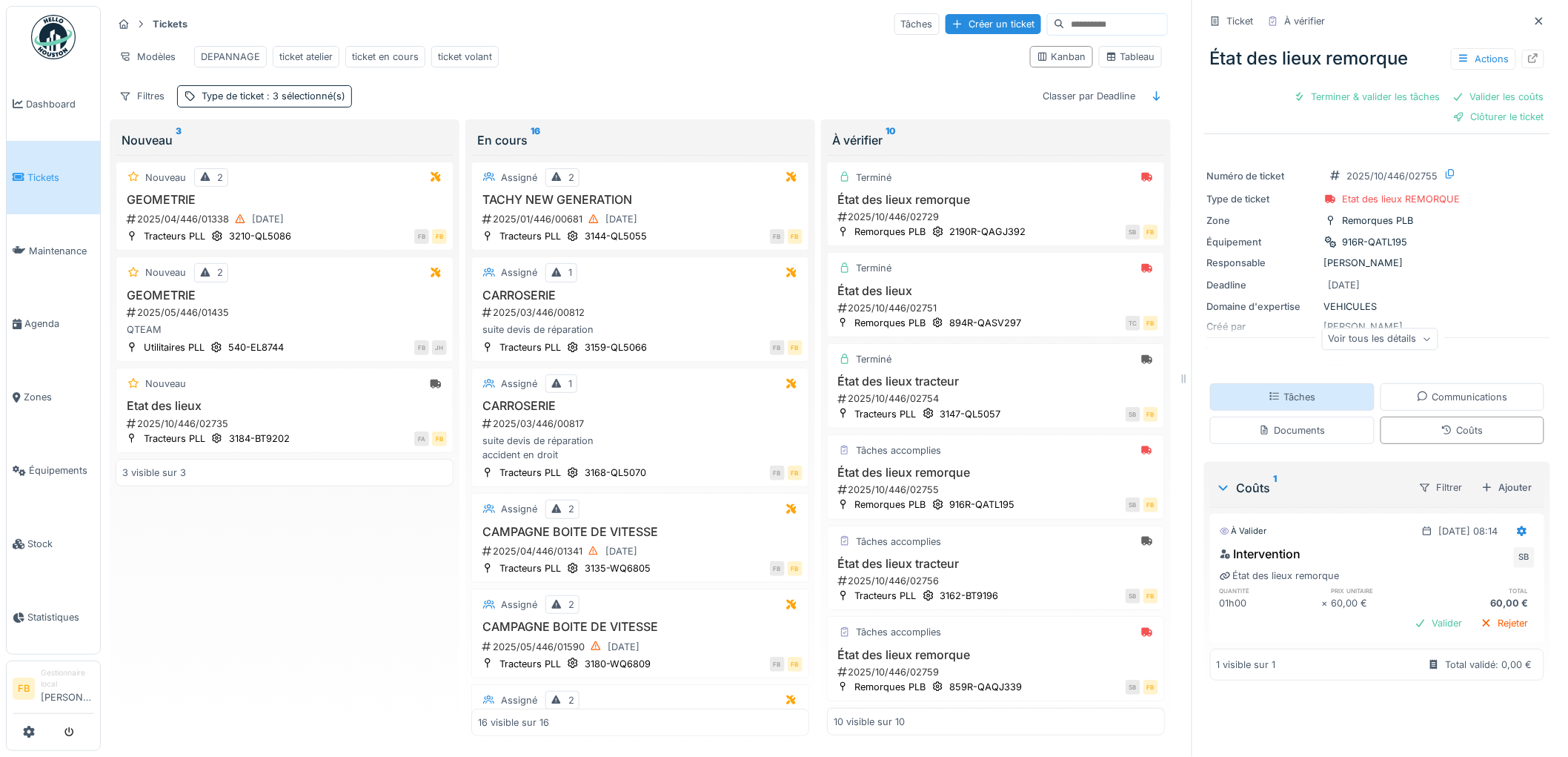
click at [1305, 398] on div "Tâches" at bounding box center [1293, 397] width 165 height 27
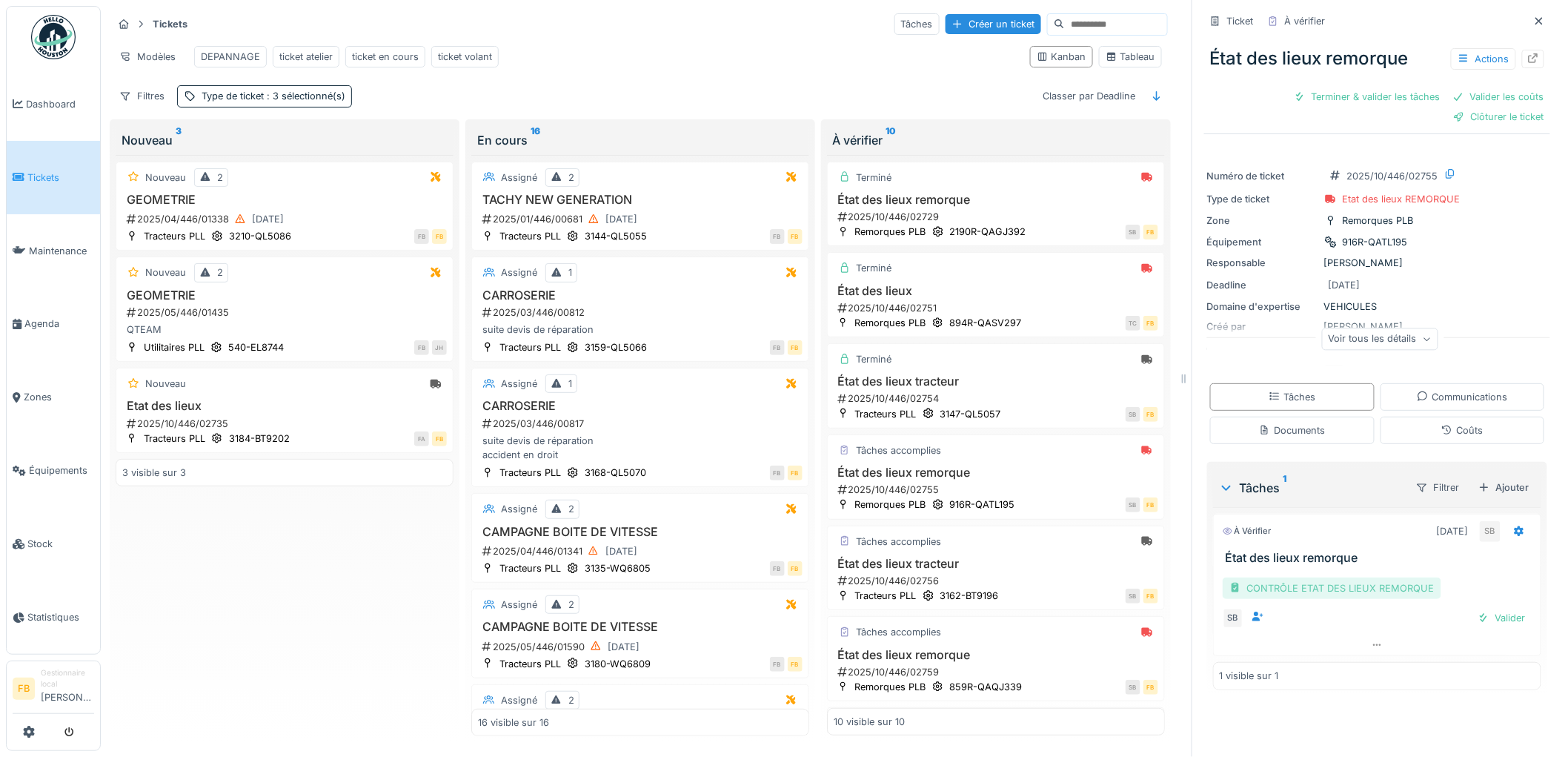
click at [1369, 579] on div "CONTRÔLE ETAT DES LIEUX REMORQUE" at bounding box center [1332, 588] width 219 height 21
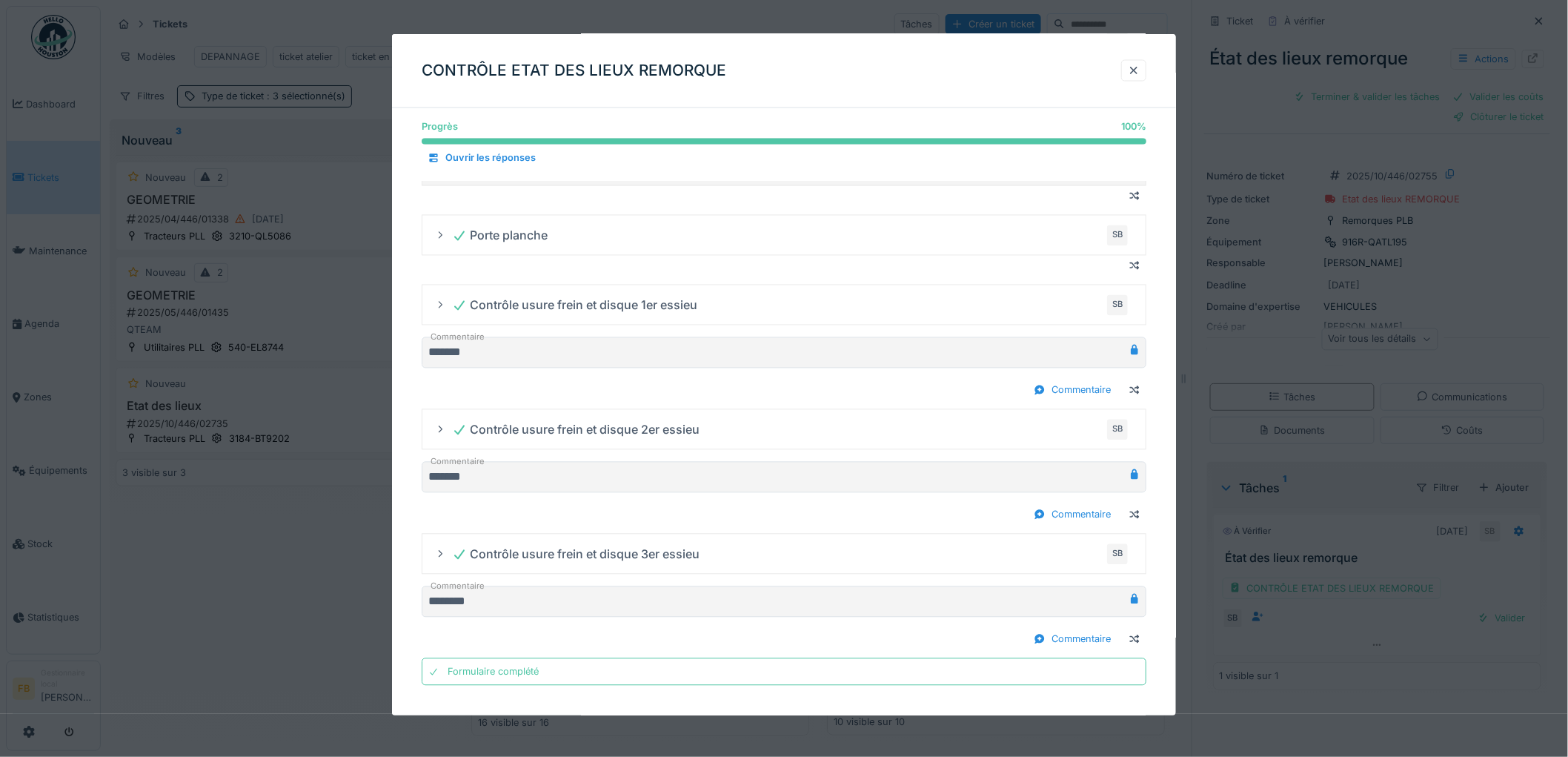
scroll to position [1095, 0]
click at [1140, 71] on div at bounding box center [1134, 71] width 12 height 14
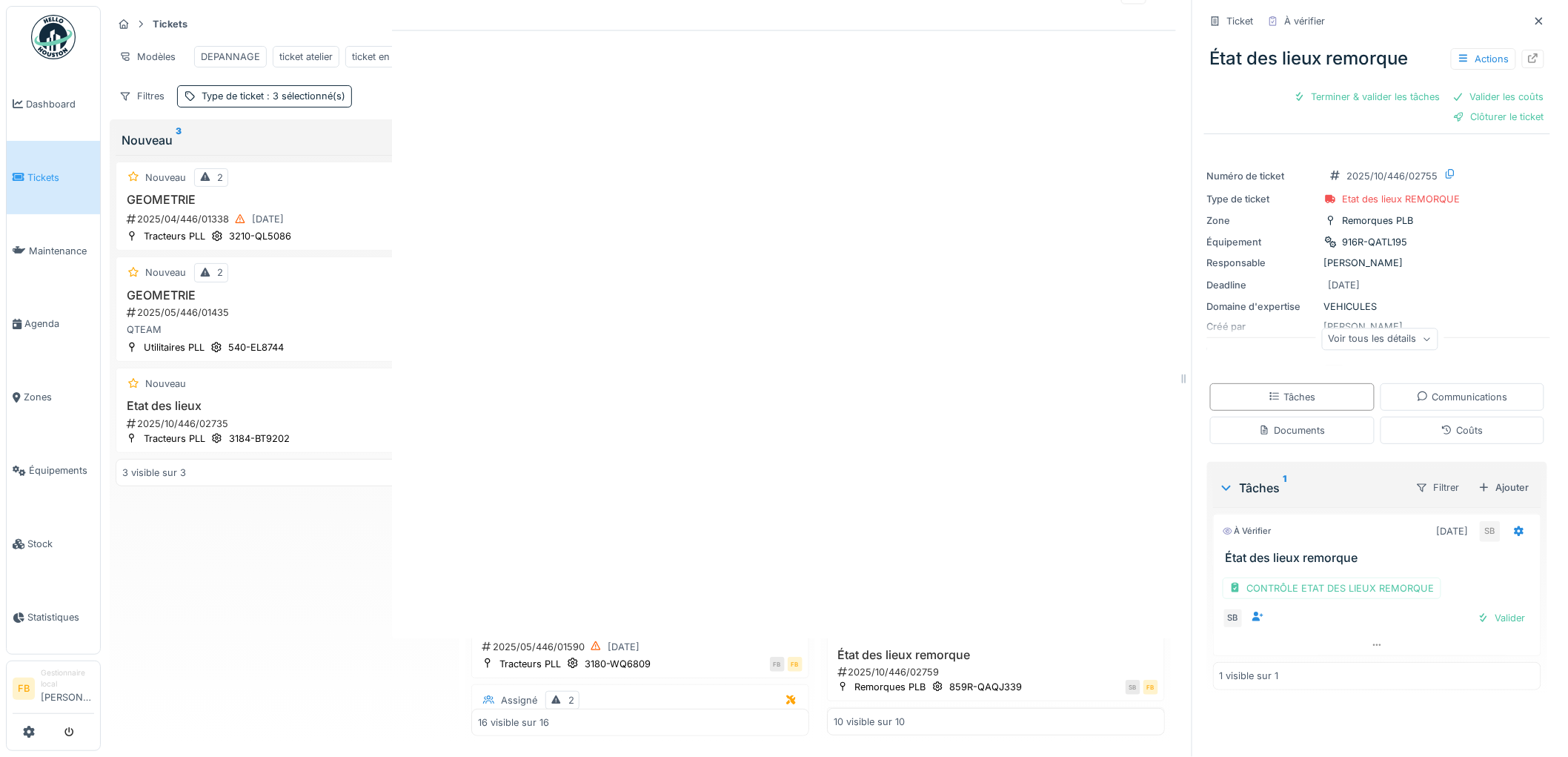
scroll to position [0, 0]
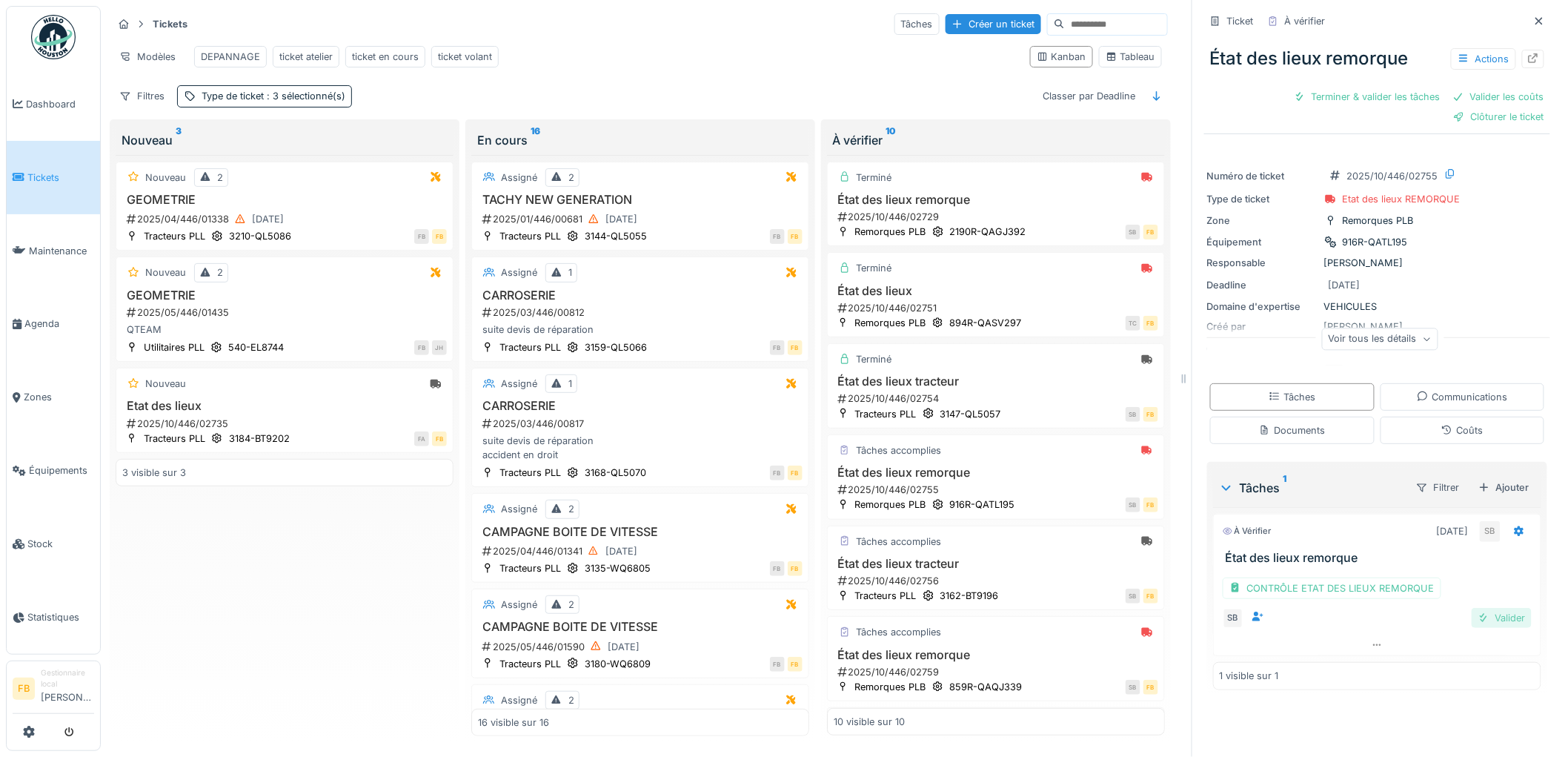
click at [1475, 610] on div "Valider" at bounding box center [1501, 618] width 60 height 20
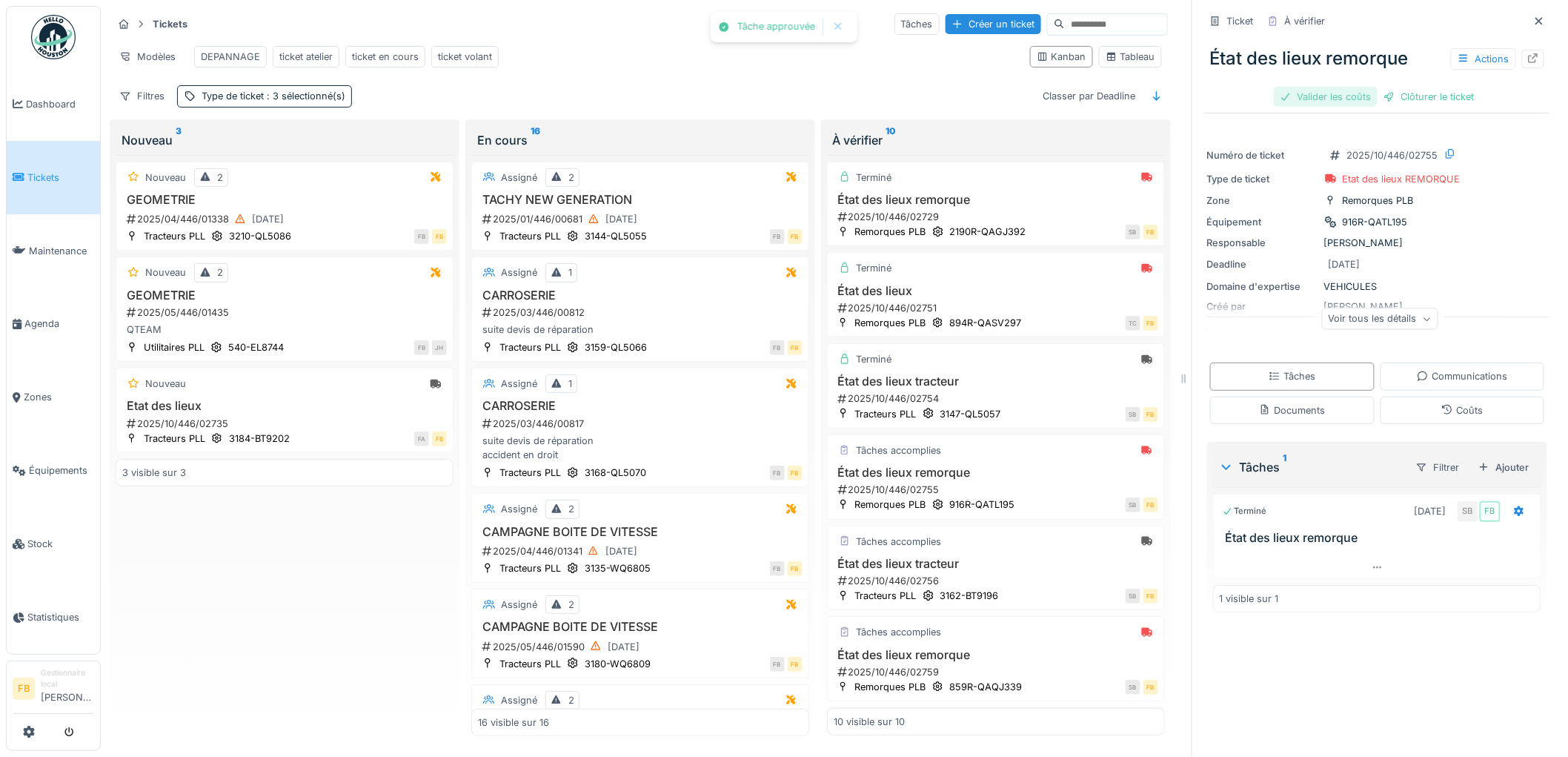
click at [1305, 89] on div "Valider les coûts" at bounding box center [1326, 97] width 103 height 20
click at [1359, 87] on div "Clôturer le ticket" at bounding box center [1377, 97] width 103 height 20
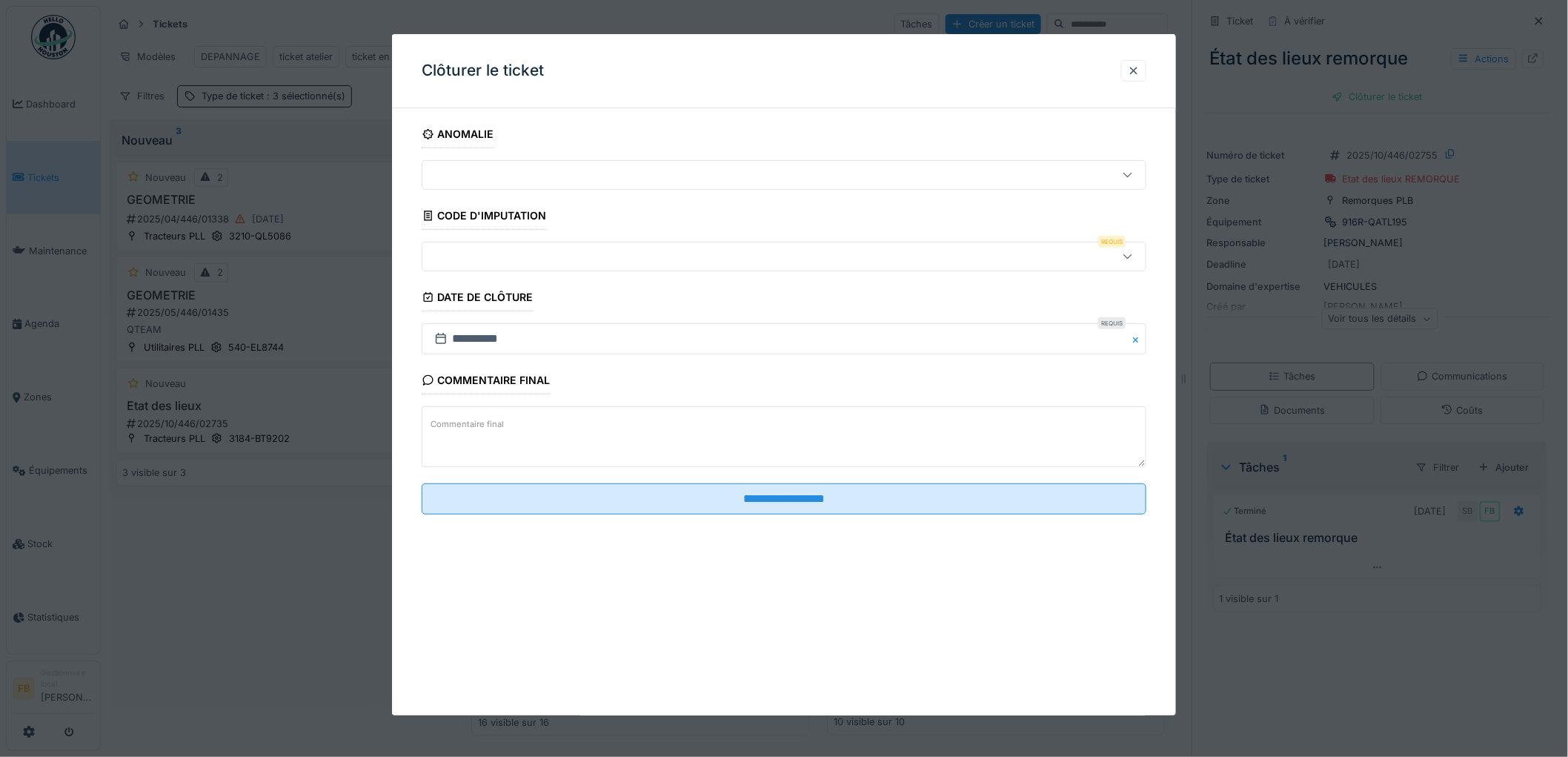
click at [492, 260] on div at bounding box center [742, 257] width 629 height 16
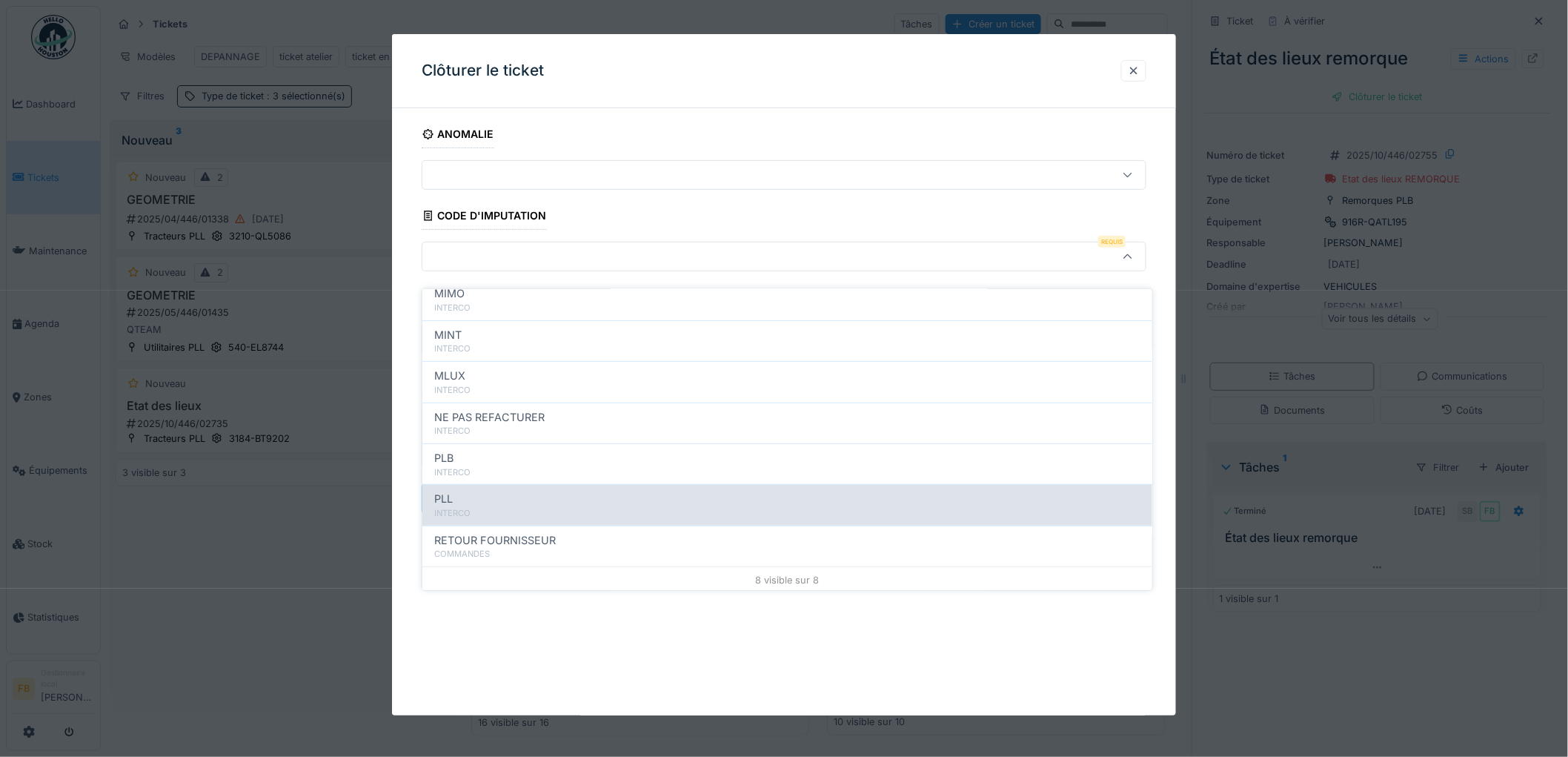
scroll to position [132, 0]
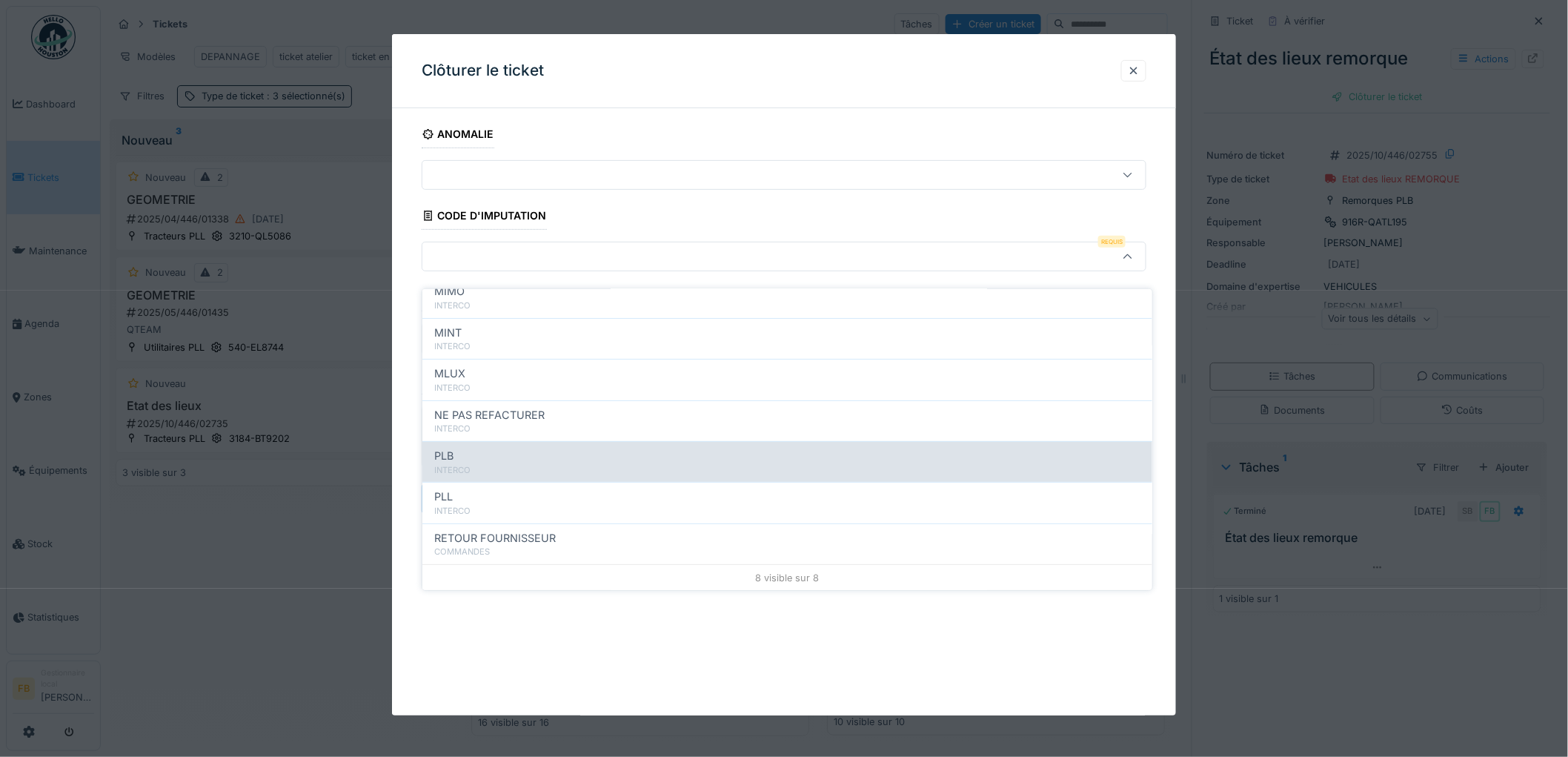
click at [494, 464] on div "INTERCO" at bounding box center [787, 471] width 706 height 13
type input "***"
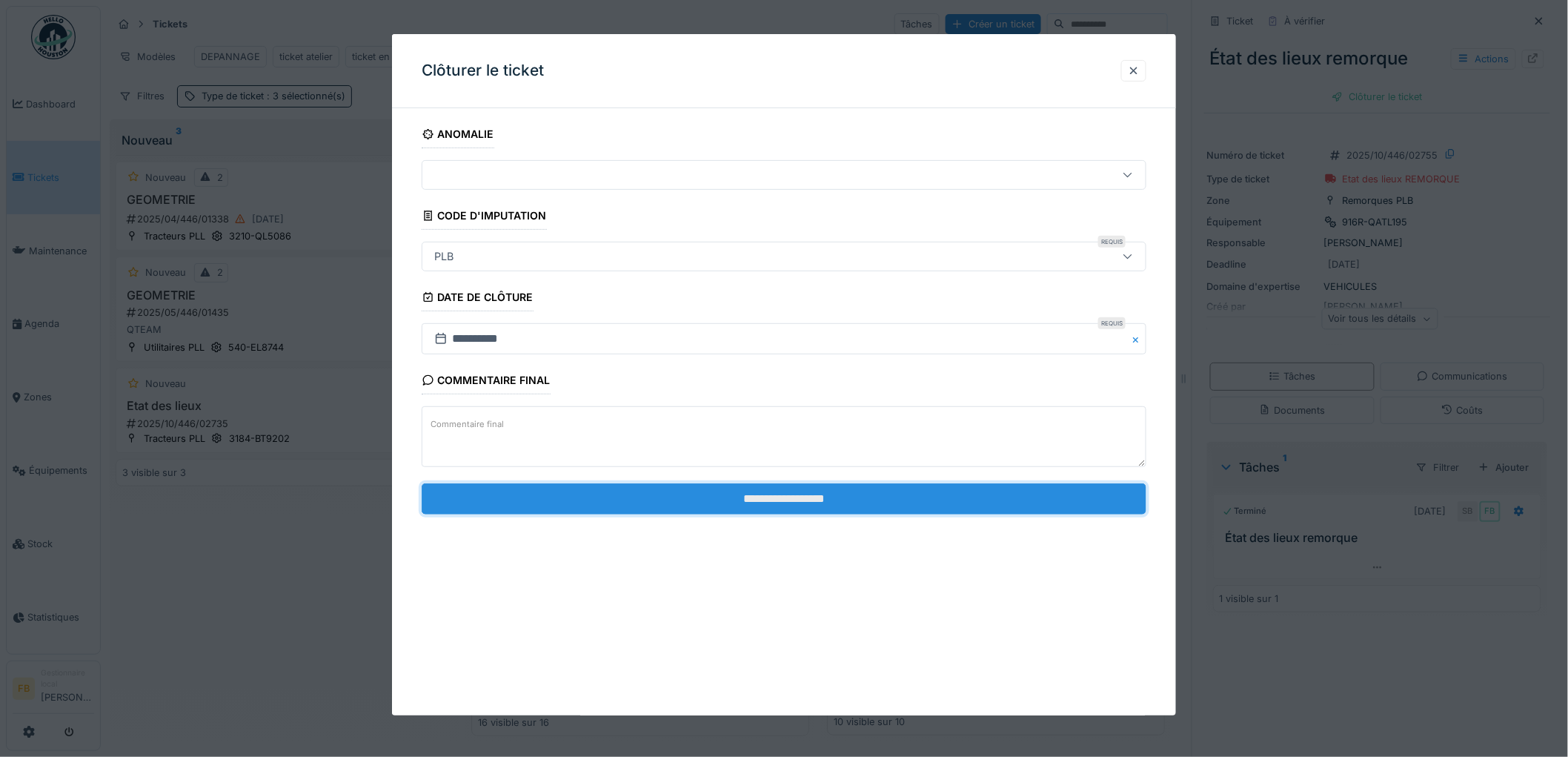
click at [766, 502] on input "**********" at bounding box center [784, 499] width 724 height 31
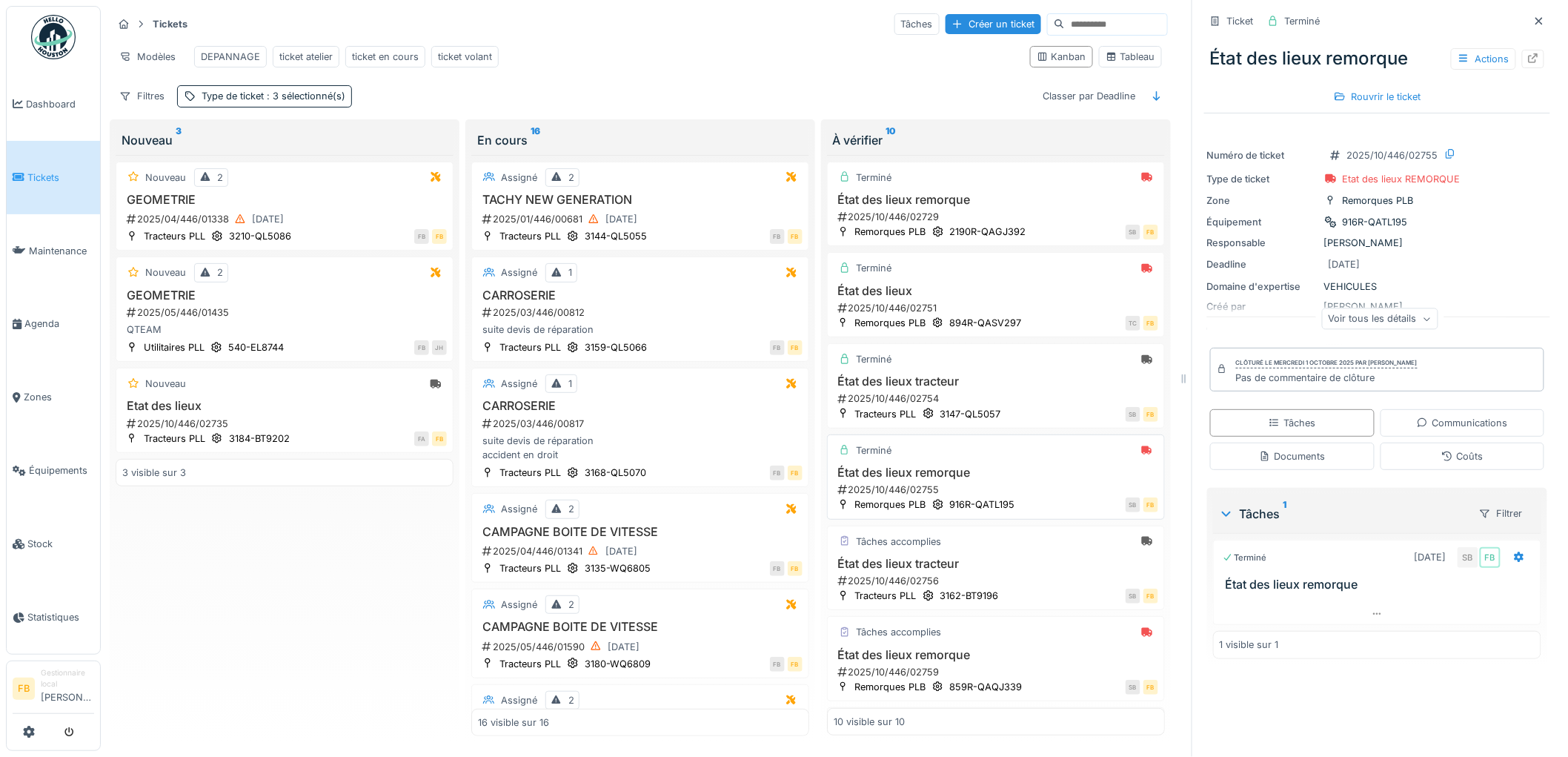
scroll to position [247, 0]
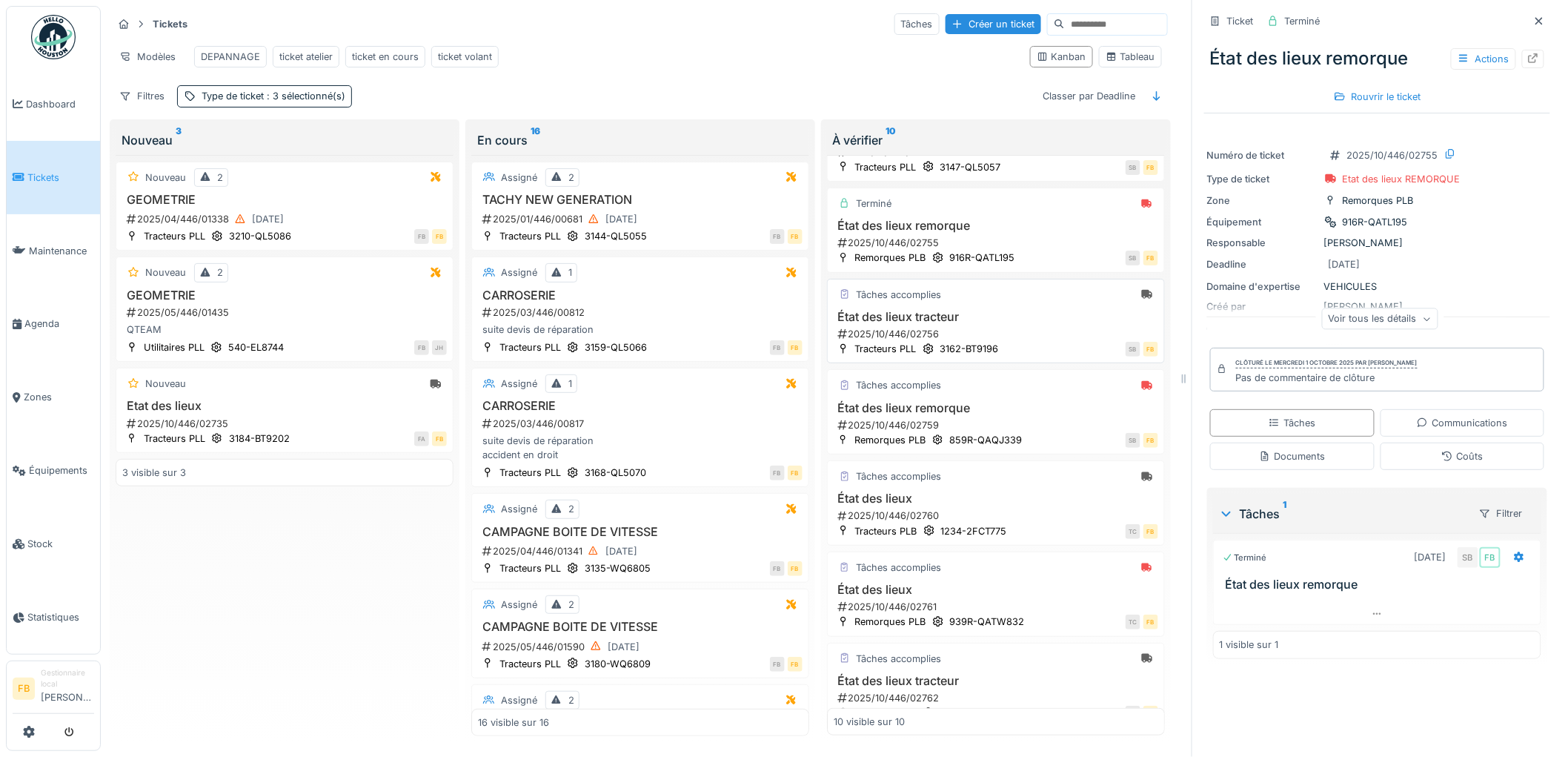
click at [1036, 319] on h3 "État des lieux tracteur" at bounding box center [996, 317] width 325 height 14
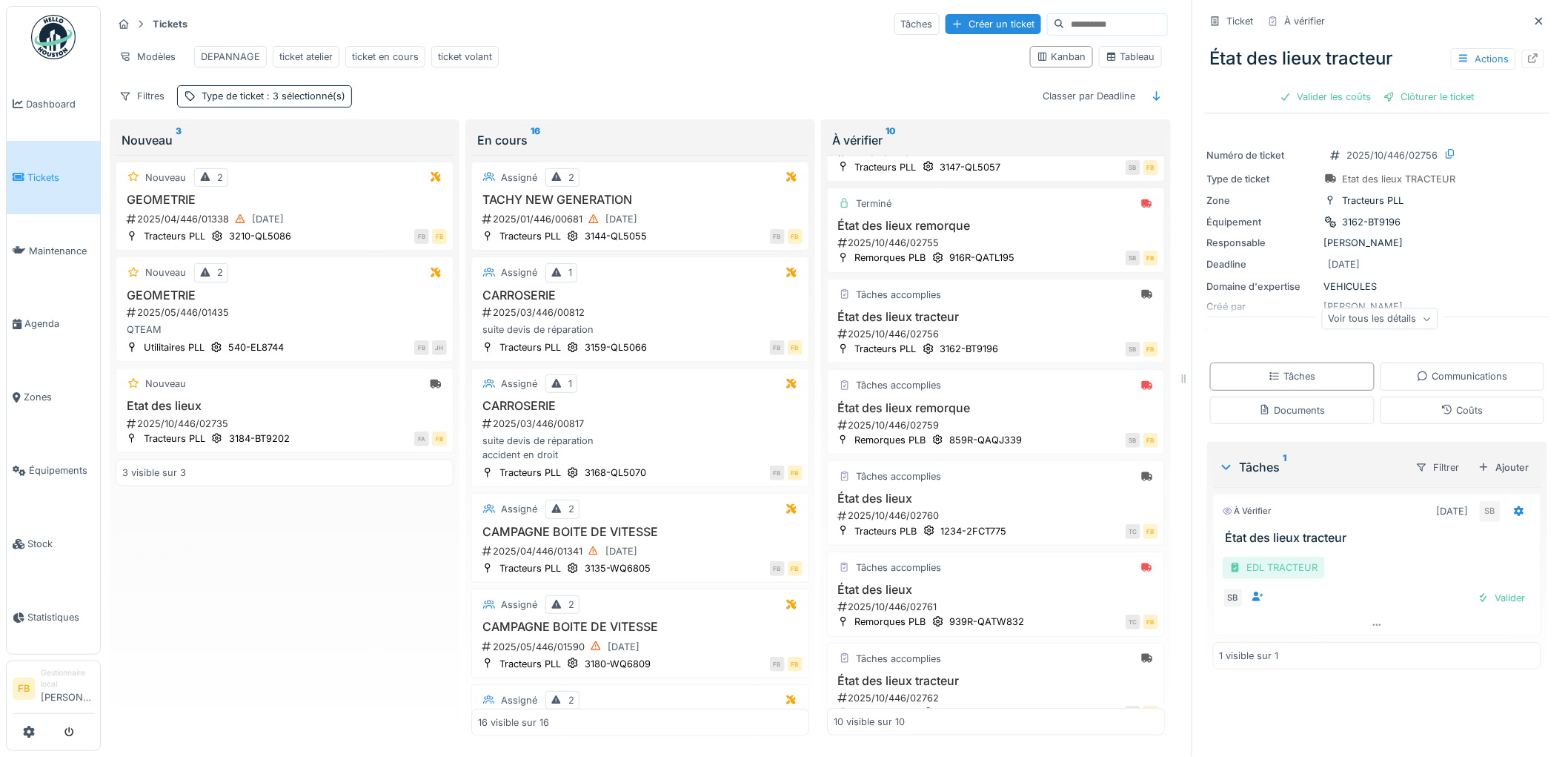
click at [1287, 562] on div "EDL TRACTEUR" at bounding box center [1274, 567] width 102 height 21
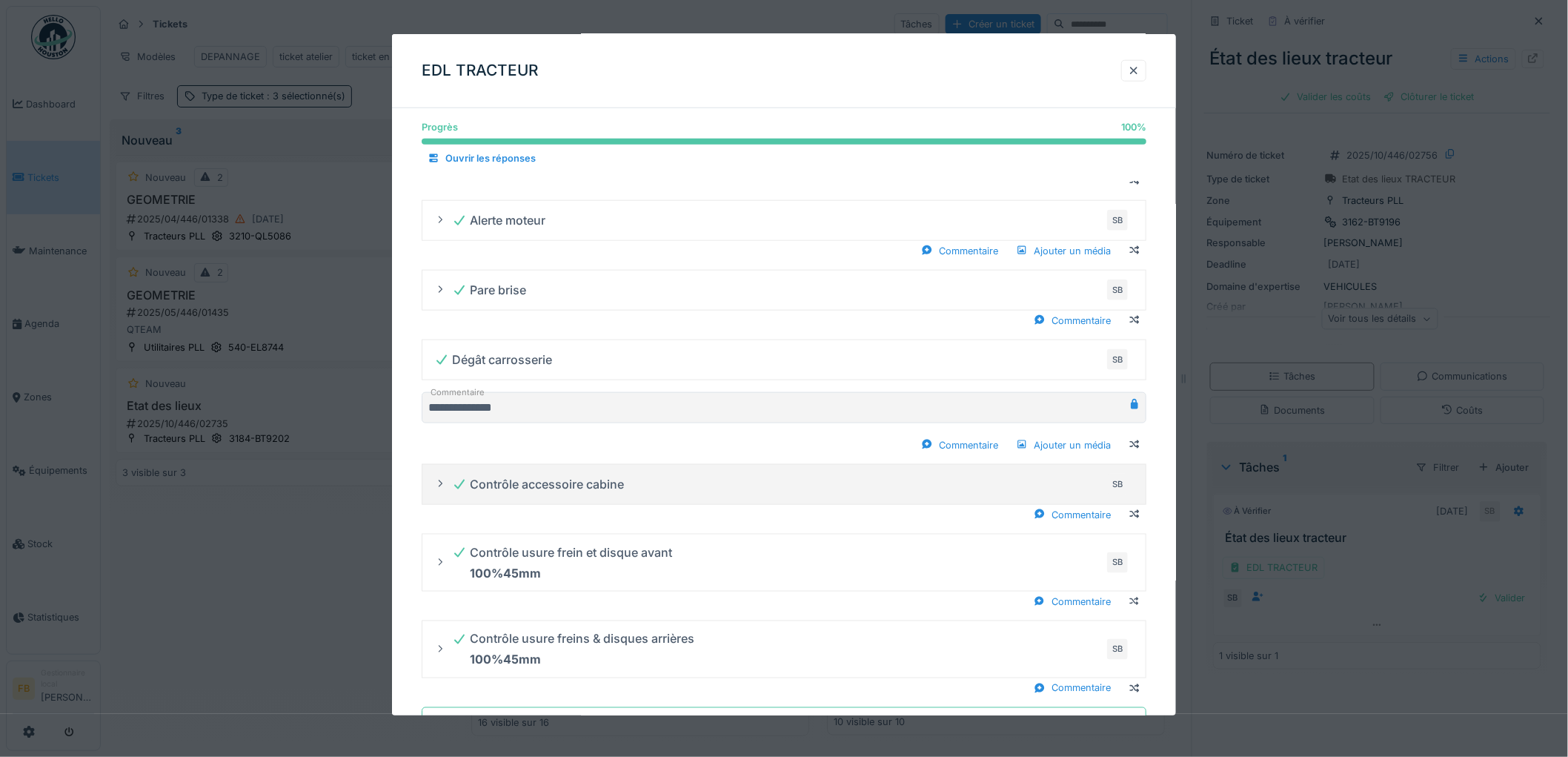
scroll to position [388, 0]
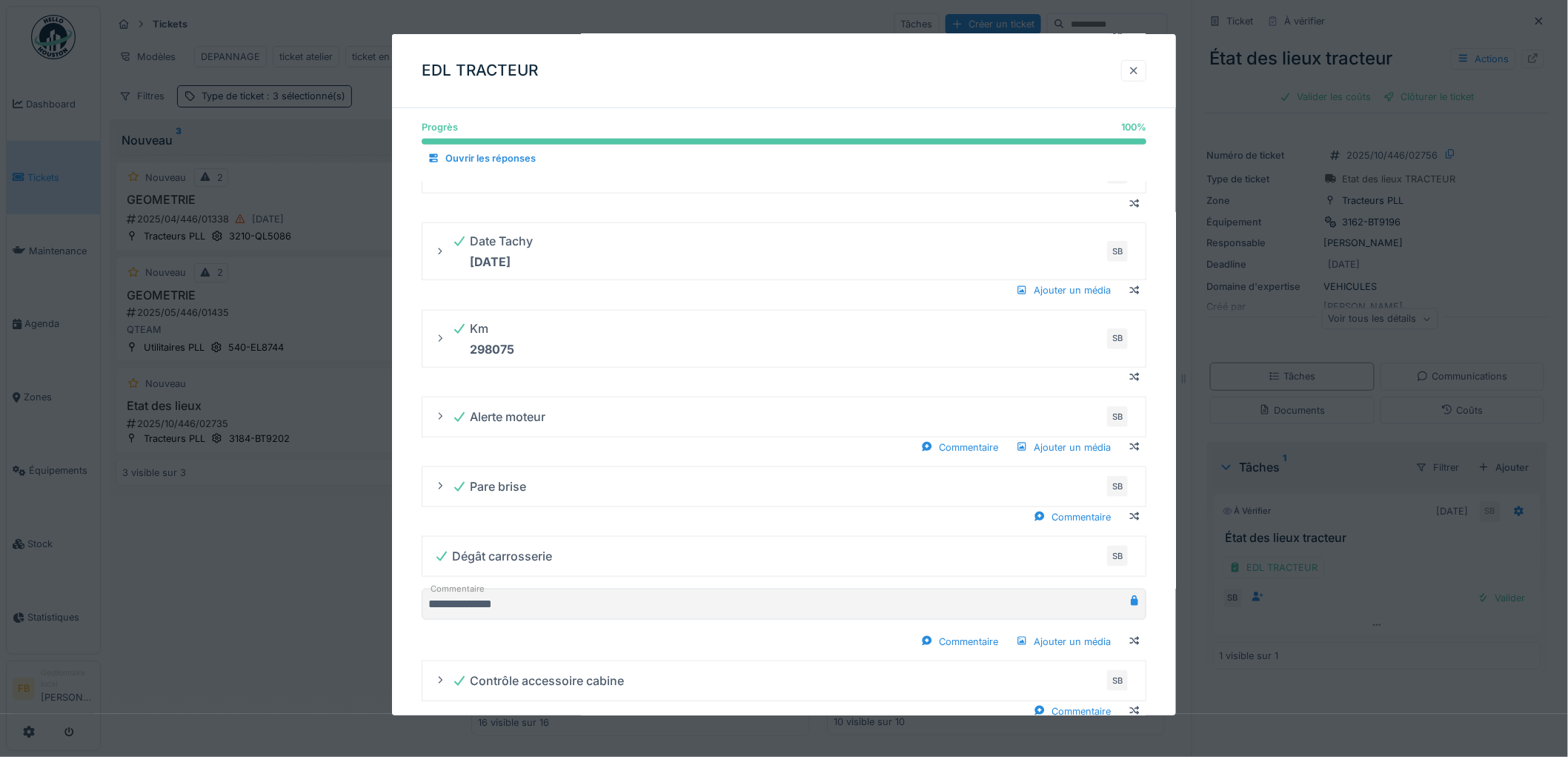
click at [1140, 71] on div at bounding box center [1134, 71] width 12 height 14
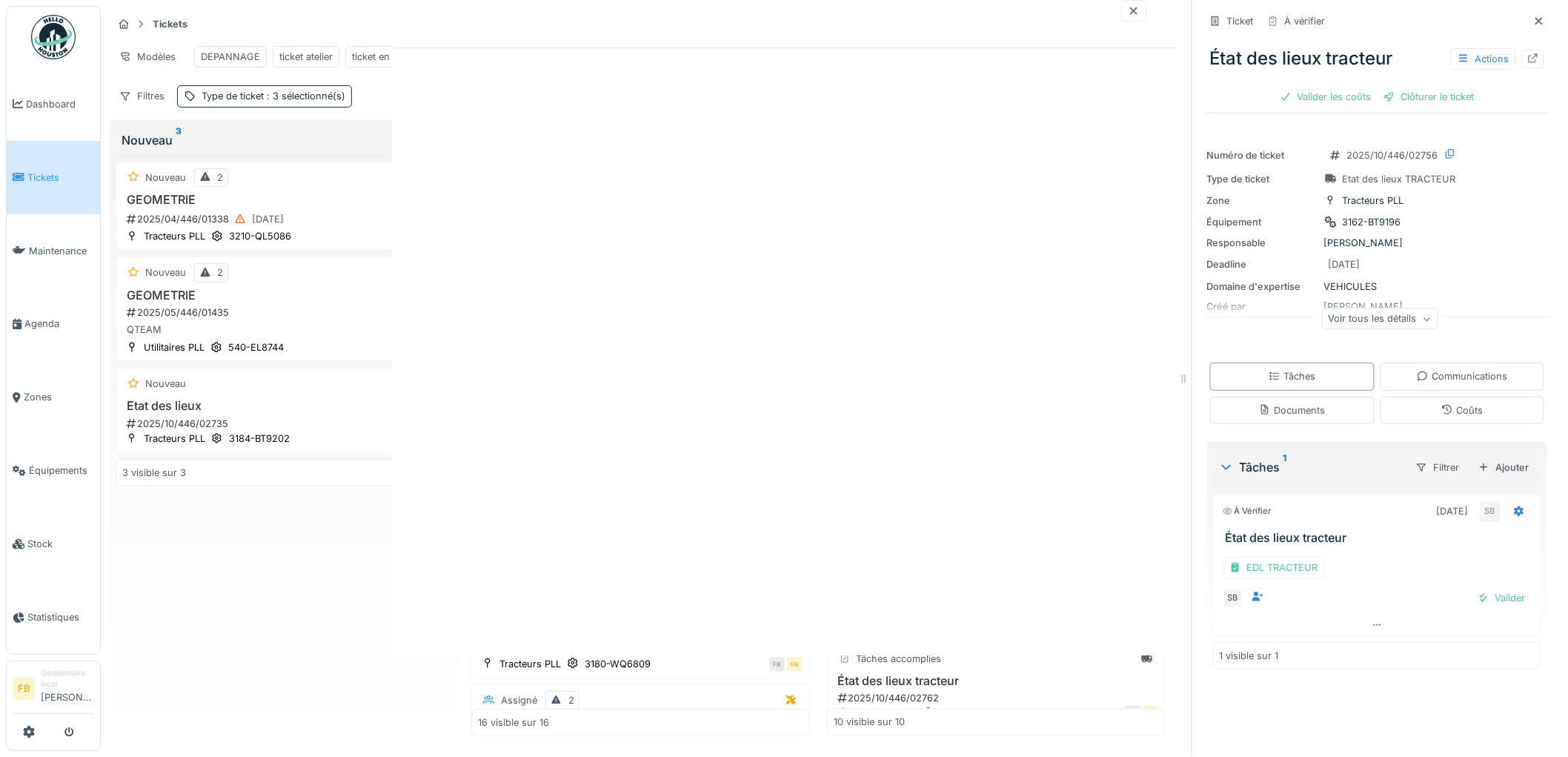
scroll to position [0, 0]
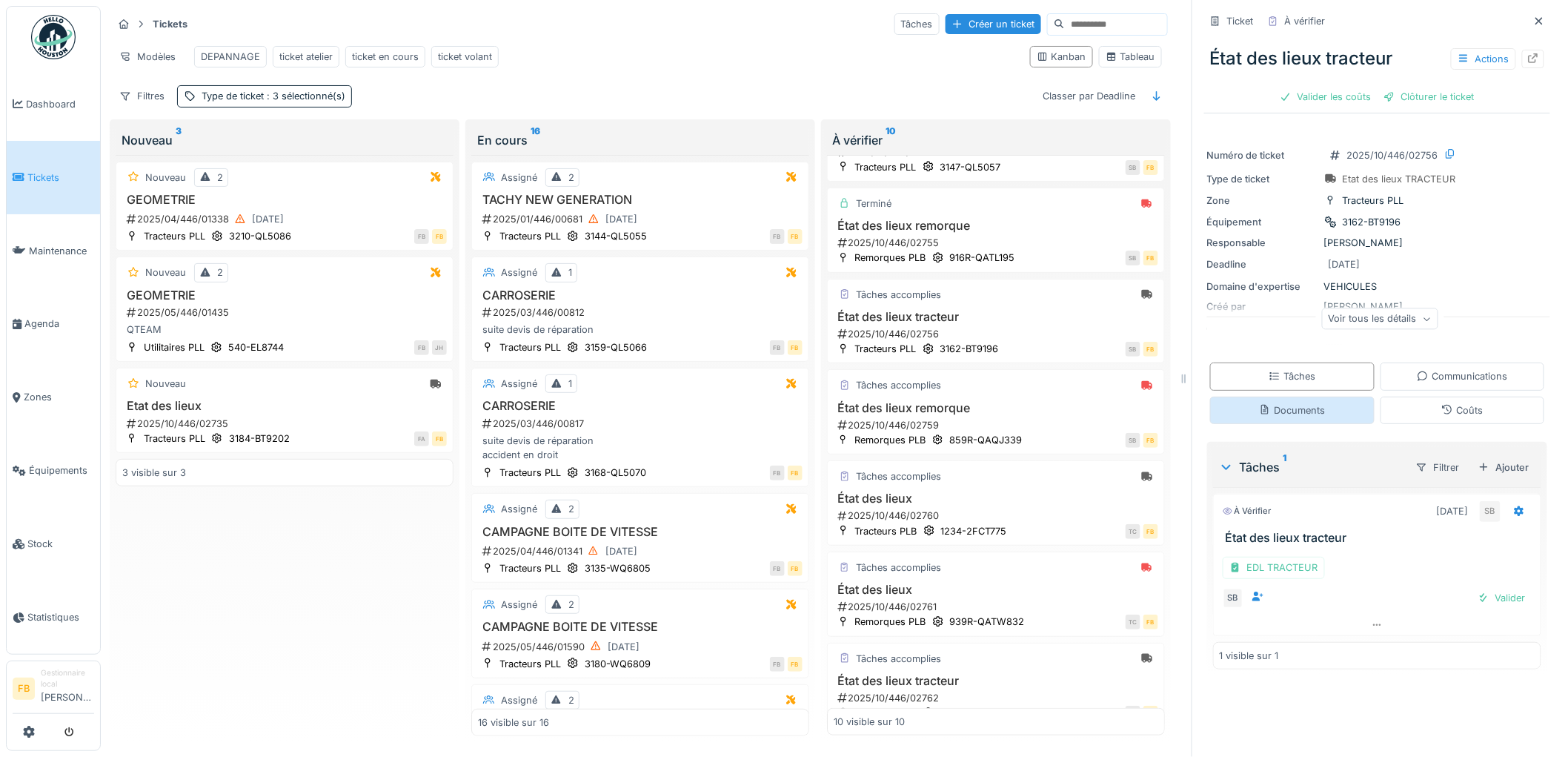
click at [1287, 403] on div "Documents" at bounding box center [1292, 410] width 66 height 14
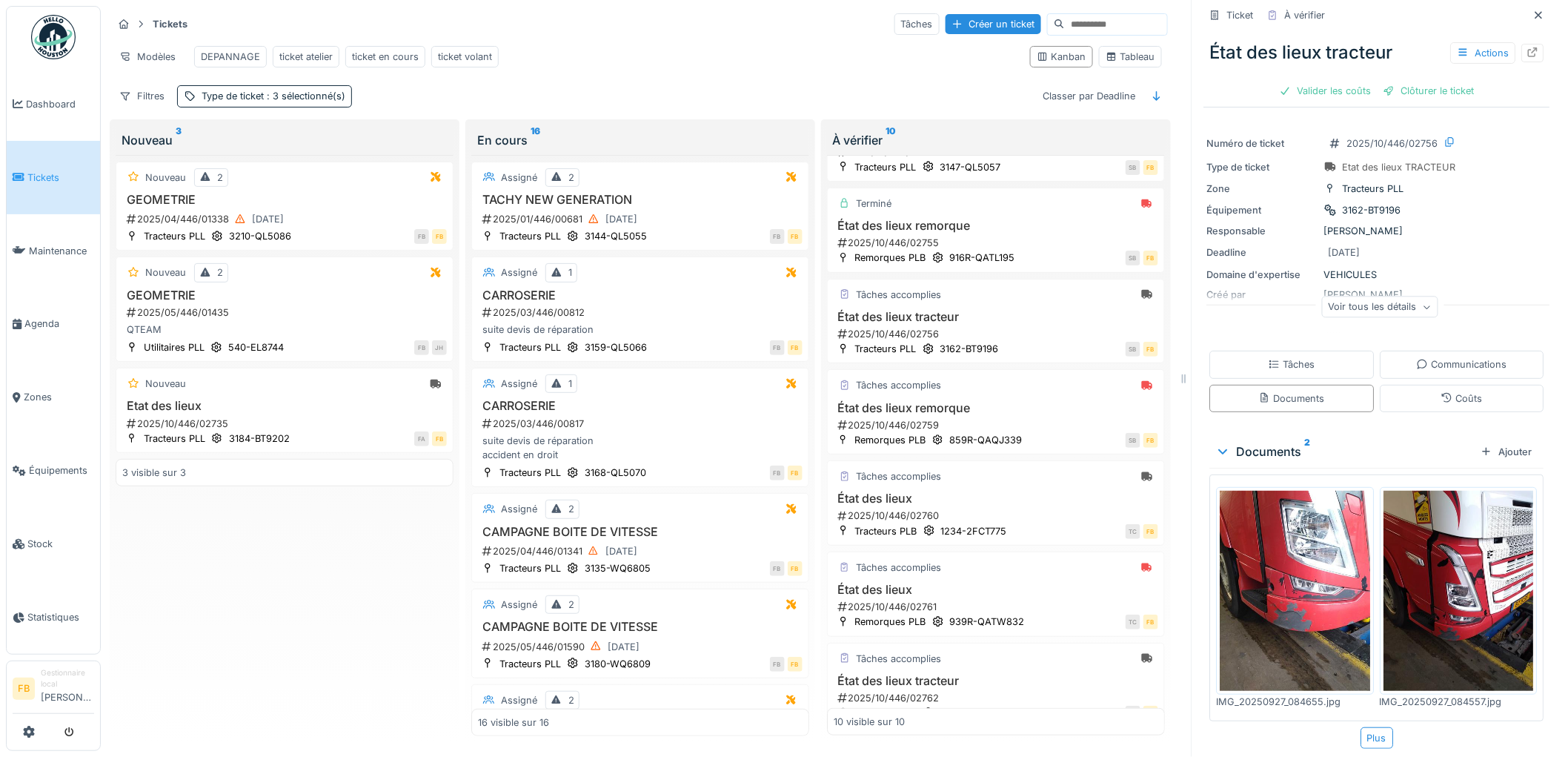
scroll to position [16, 0]
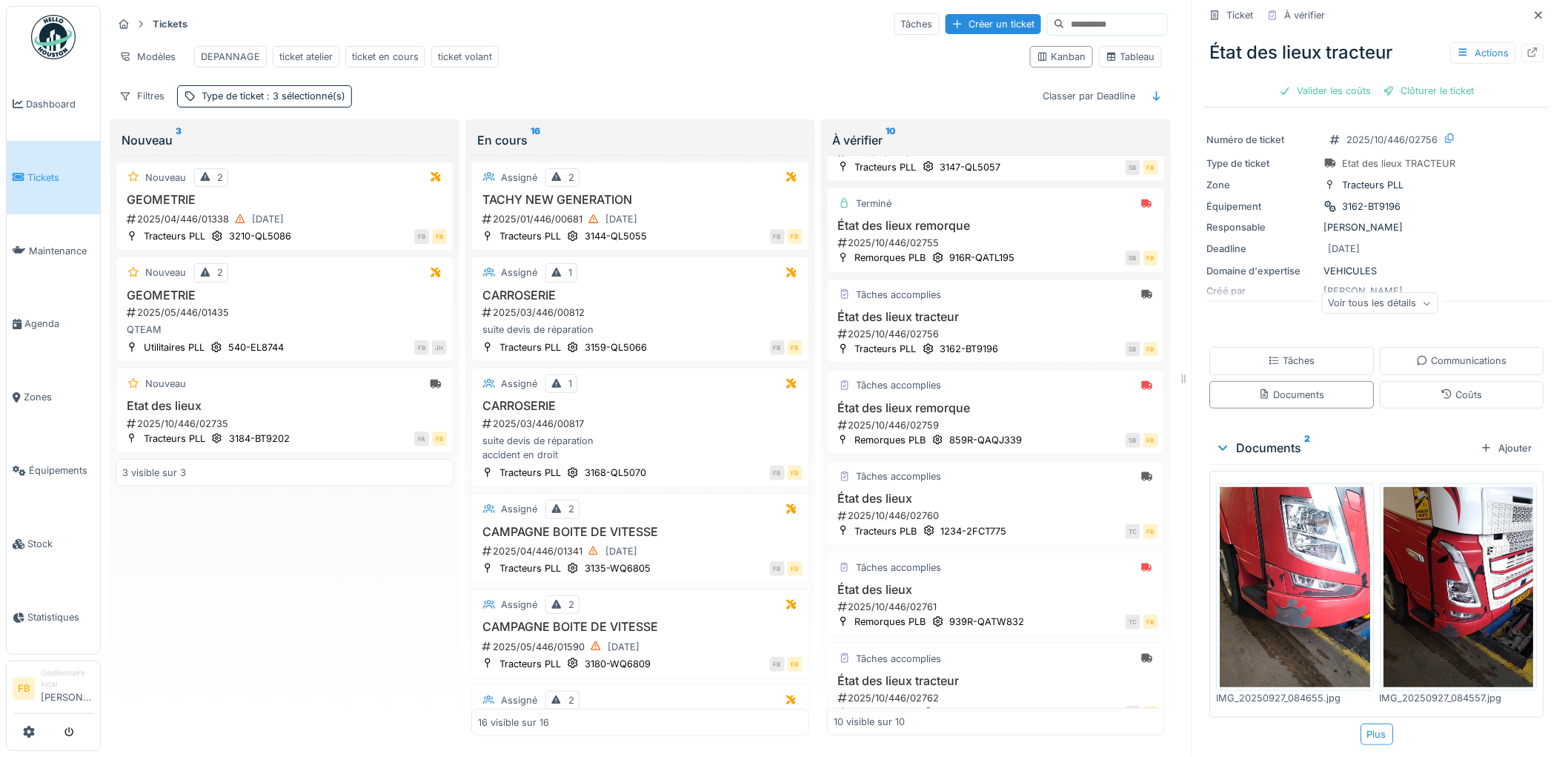
click at [1275, 578] on img at bounding box center [1296, 587] width 151 height 200
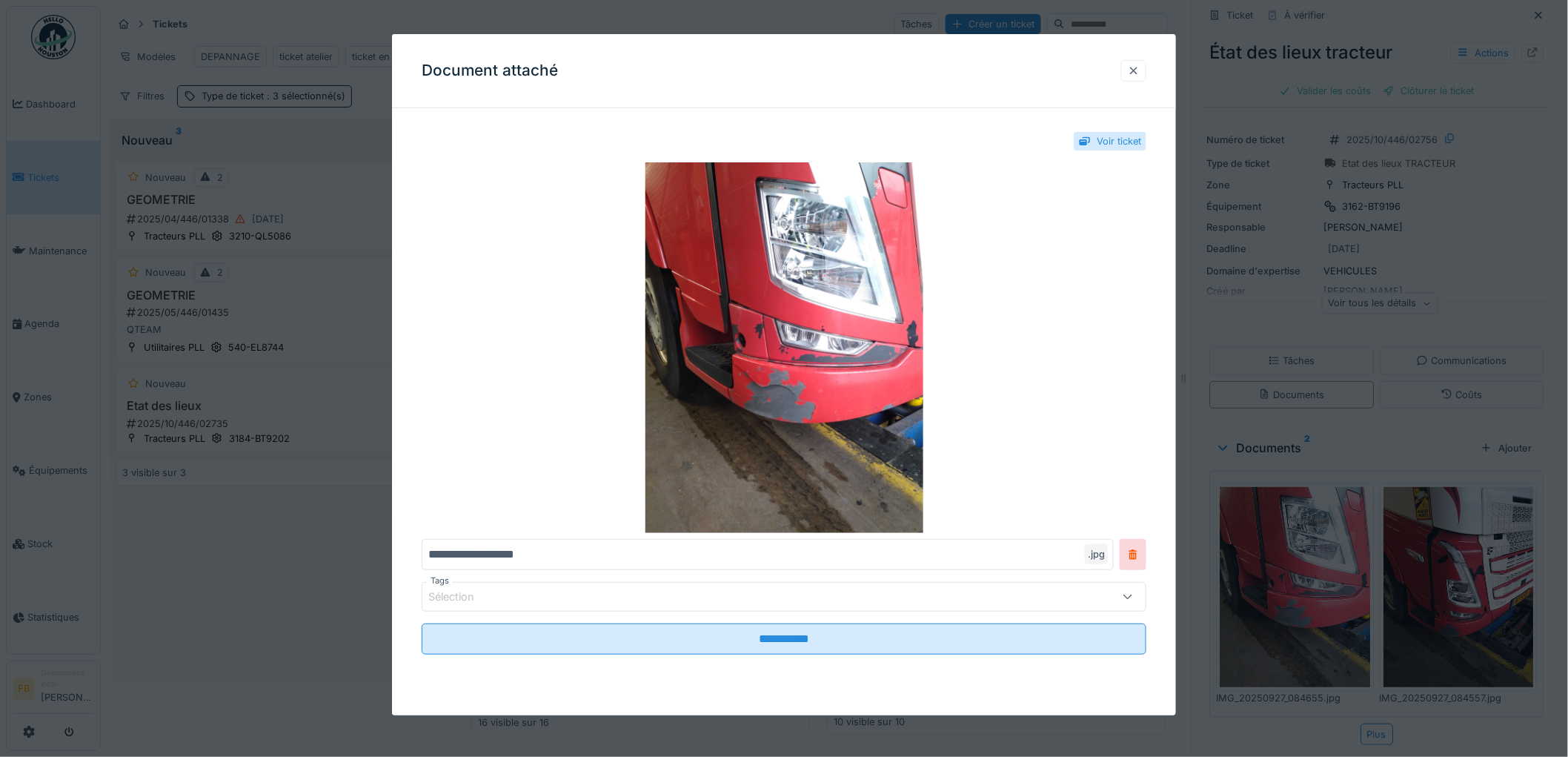
click at [1145, 78] on div at bounding box center [1134, 71] width 25 height 21
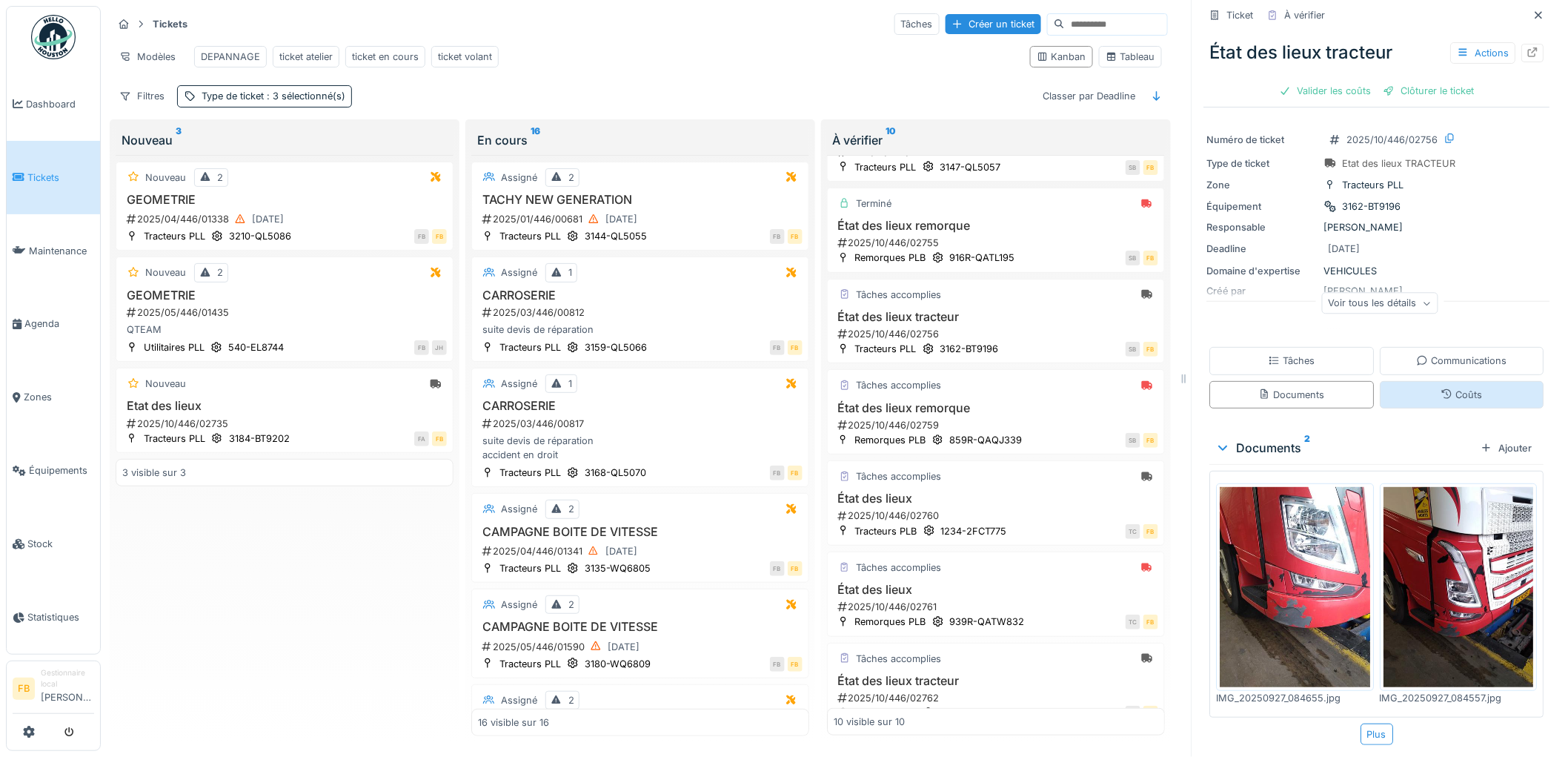
click at [1418, 381] on div "Coûts" at bounding box center [1463, 395] width 165 height 27
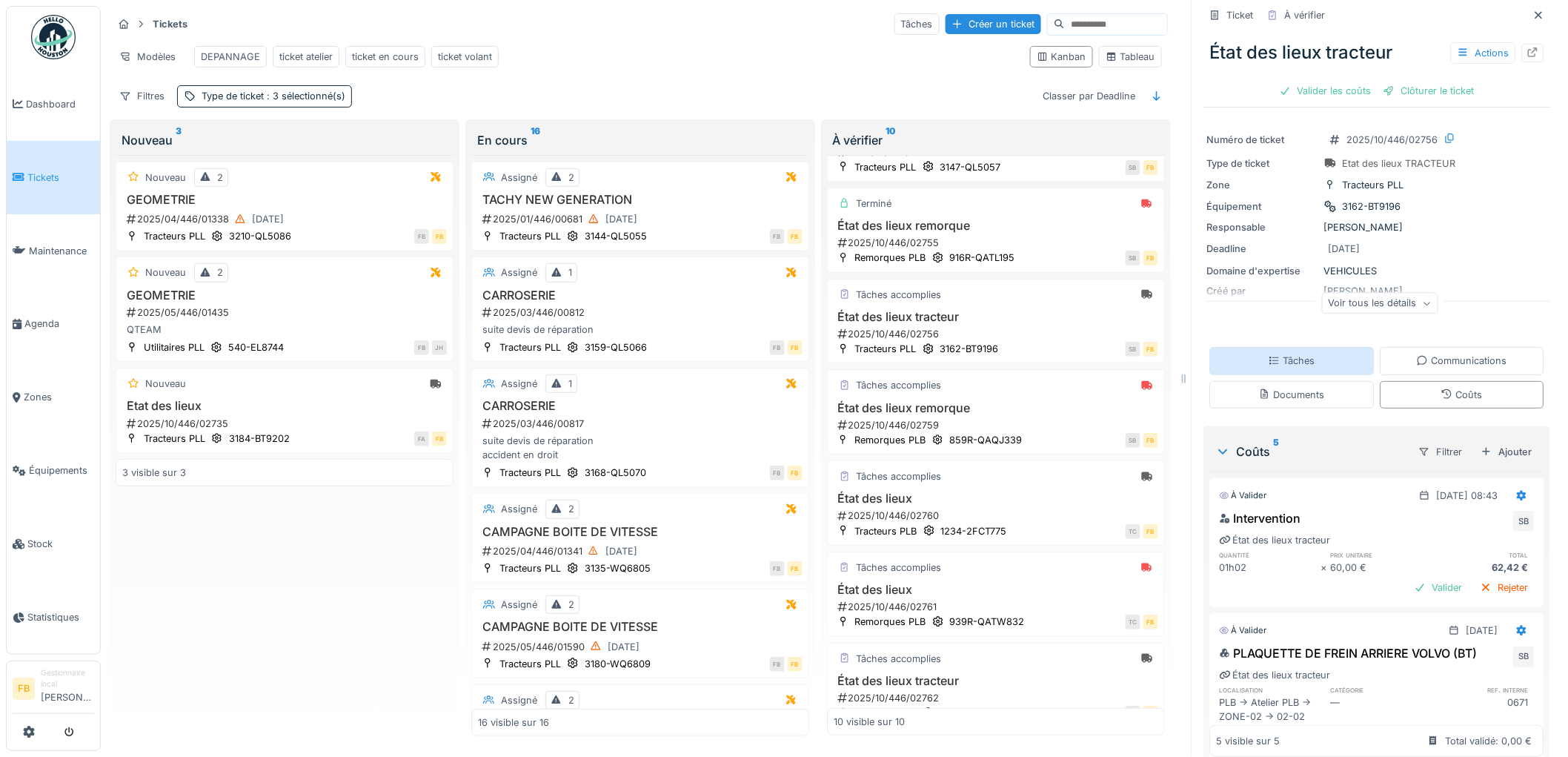
click at [1295, 359] on div "Tâches" at bounding box center [1293, 360] width 165 height 27
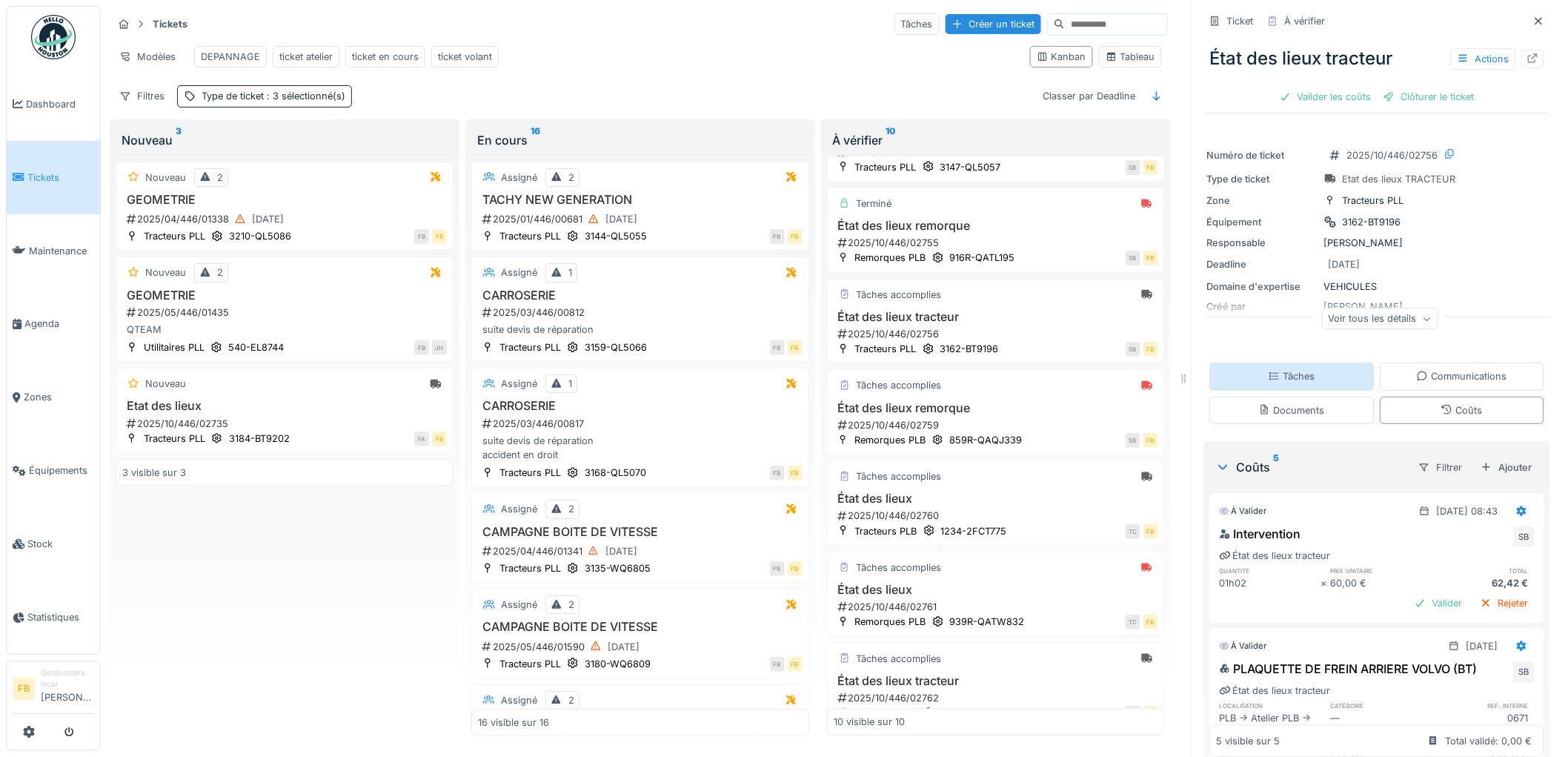
scroll to position [0, 0]
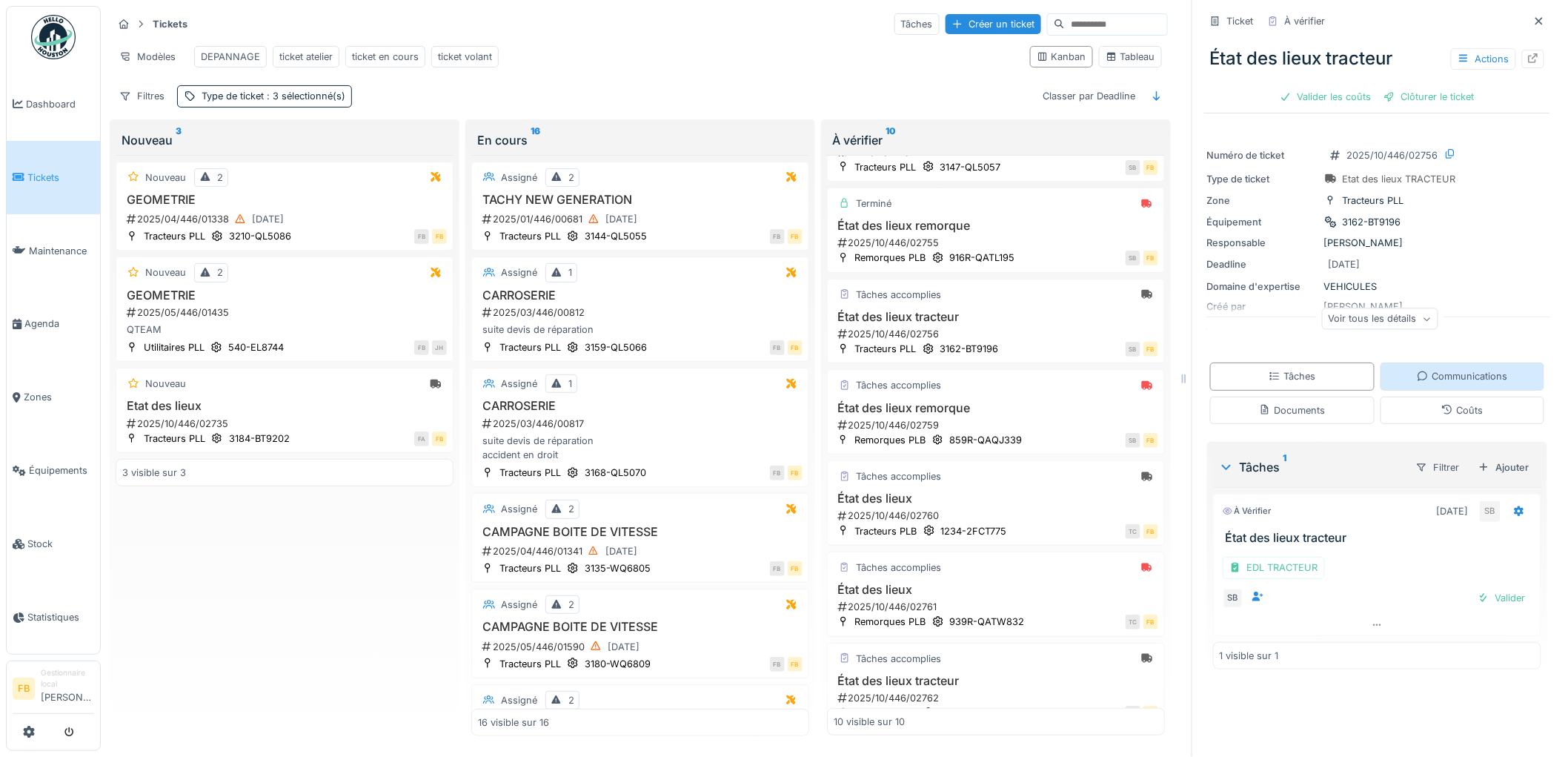
click at [1436, 382] on div "Communications" at bounding box center [1461, 377] width 90 height 14
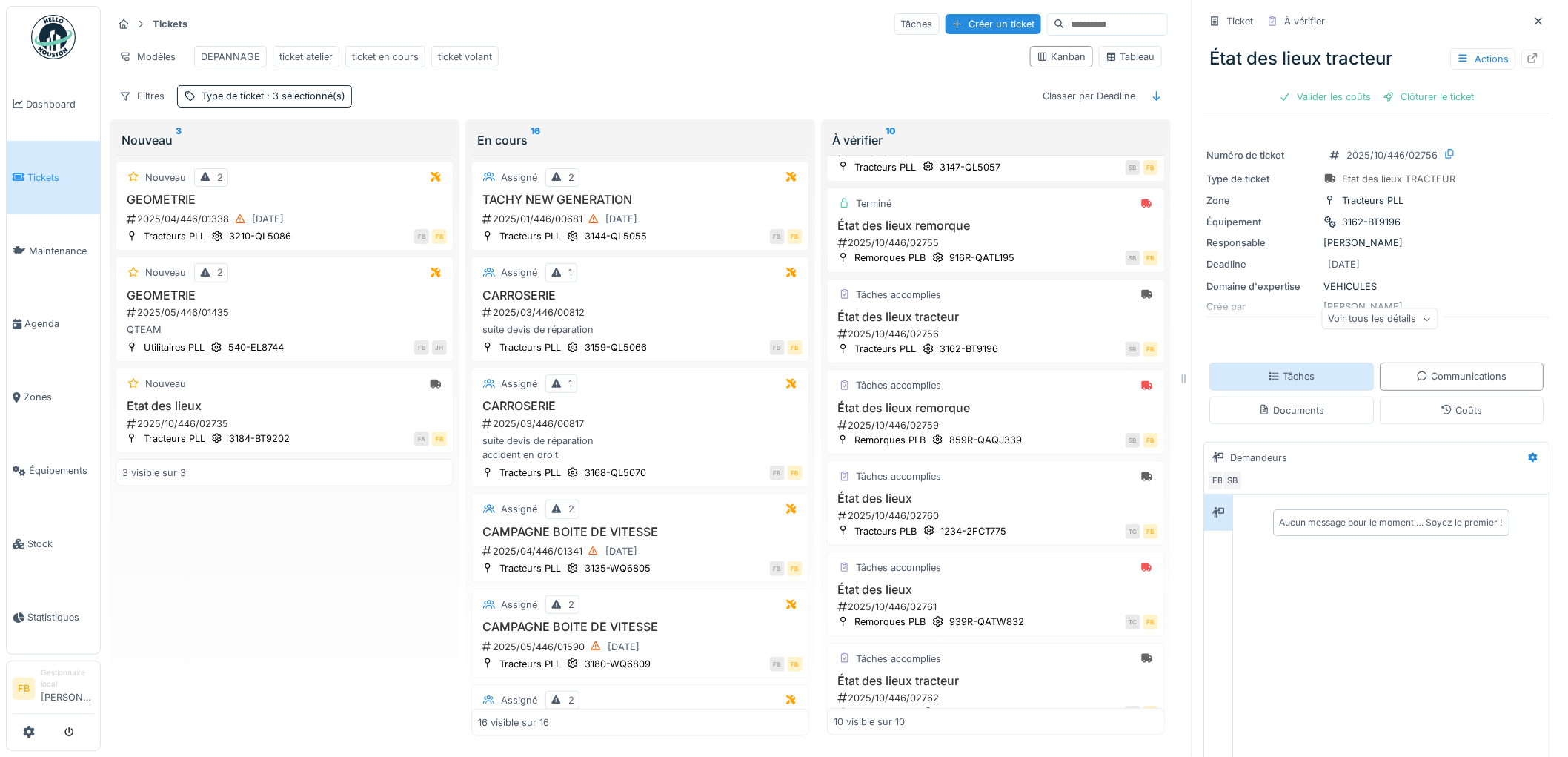
click at [1255, 362] on div "Tâches" at bounding box center [1293, 376] width 165 height 27
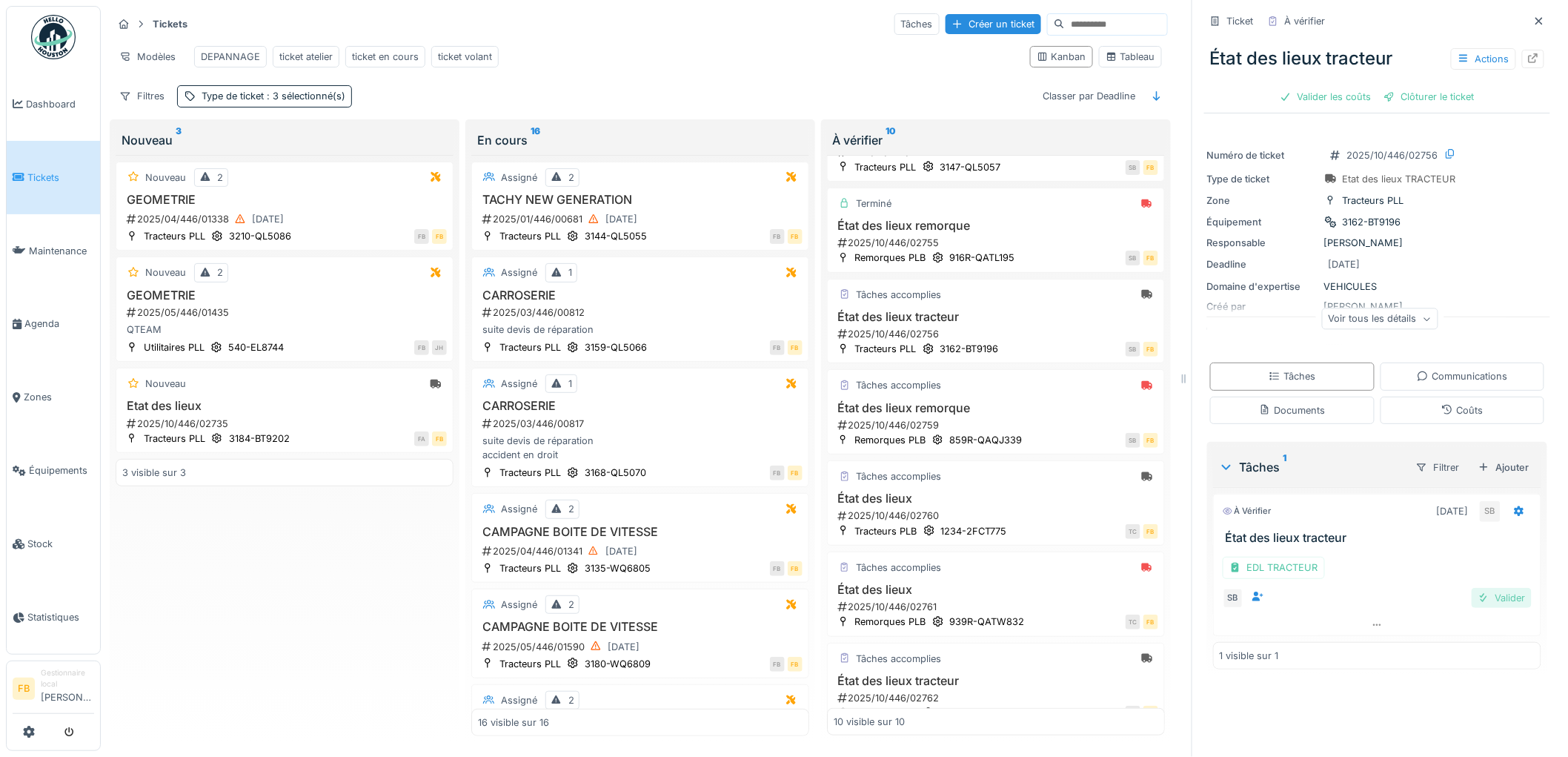
click at [1494, 588] on div "Valider" at bounding box center [1501, 599] width 60 height 20
click at [1410, 398] on div "Coûts" at bounding box center [1463, 410] width 165 height 27
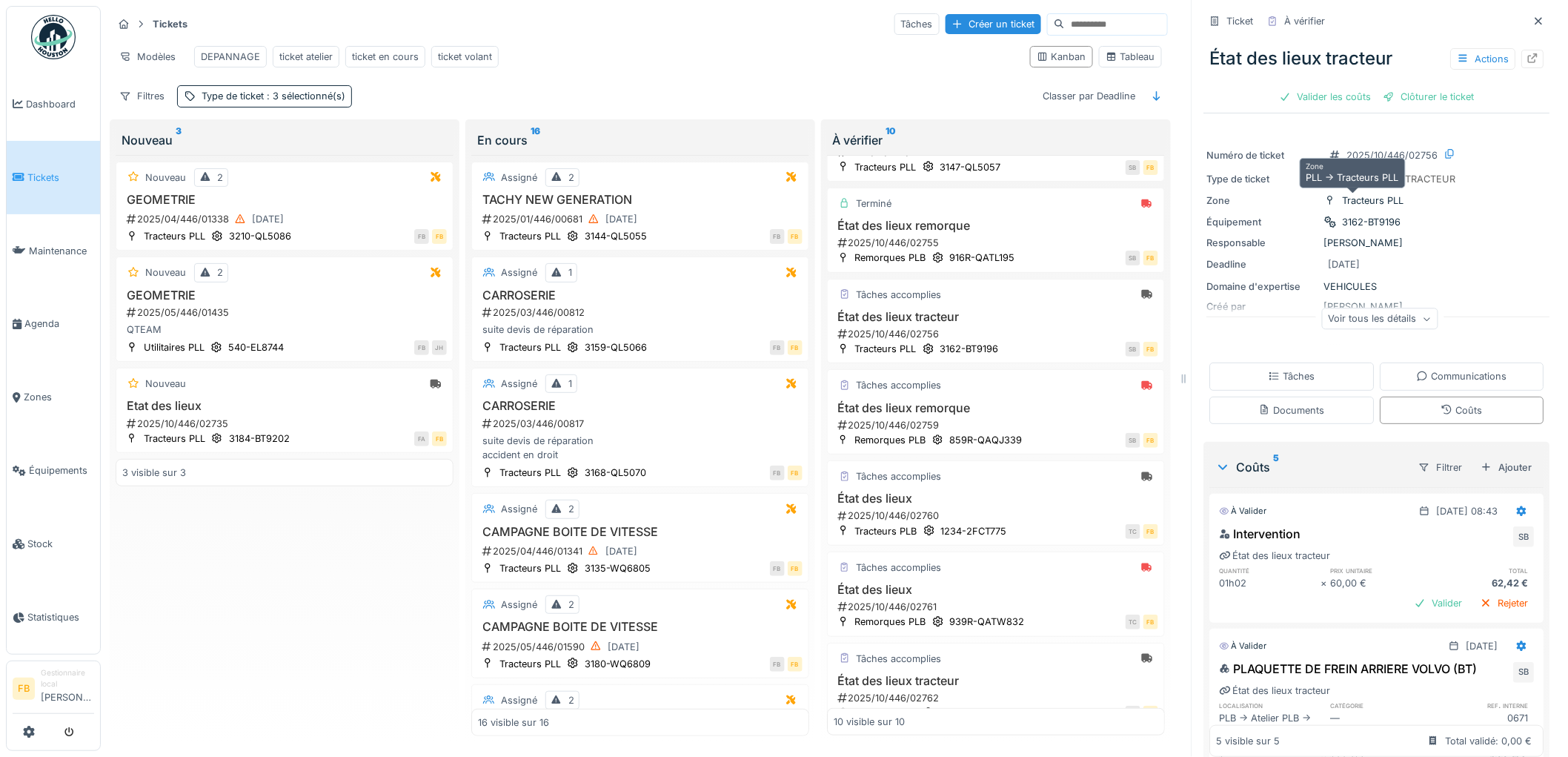
scroll to position [0, 0]
click at [1308, 97] on div "Valider les coûts" at bounding box center [1326, 97] width 103 height 20
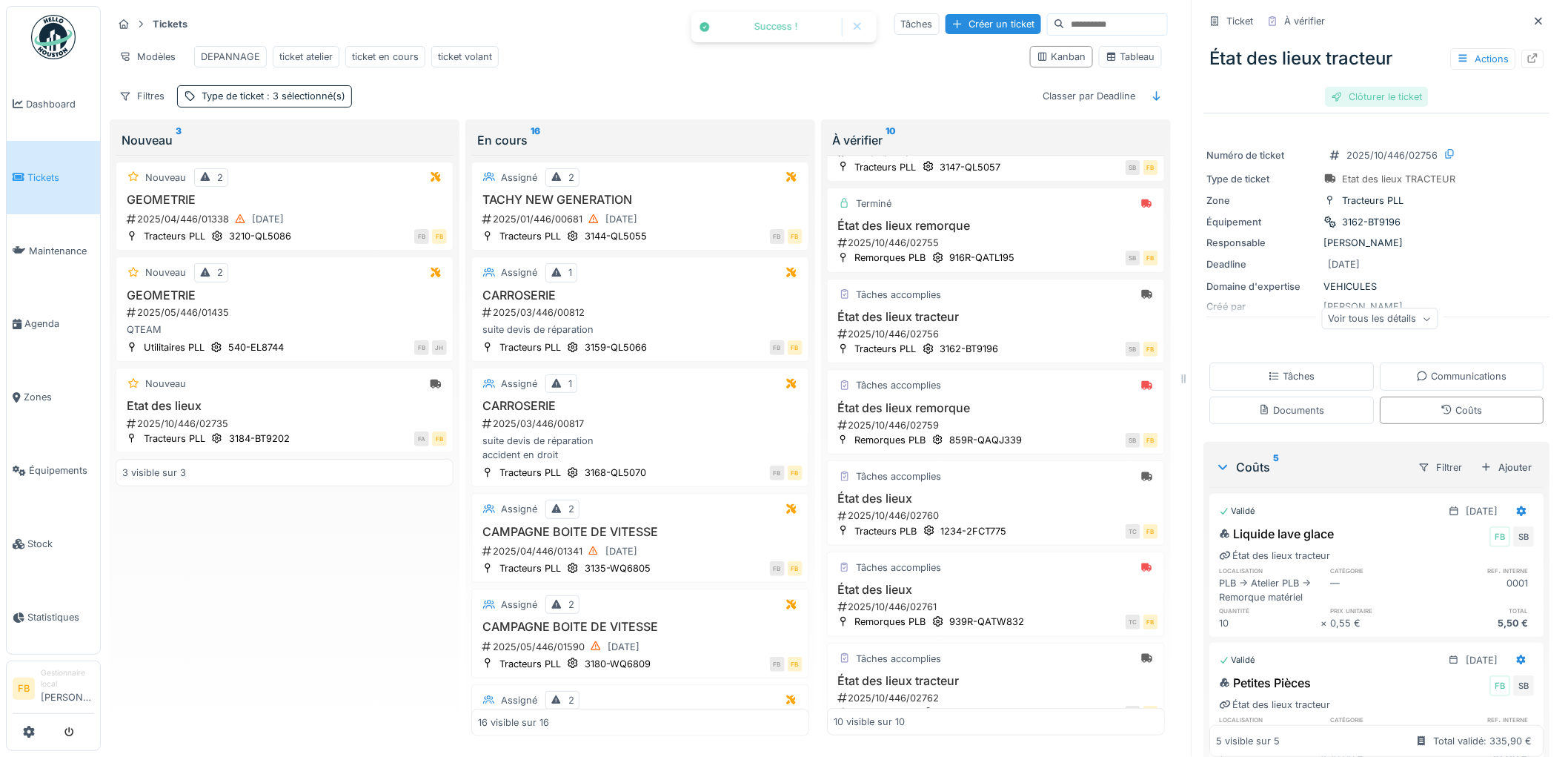
click at [1348, 93] on div "Clôturer le ticket" at bounding box center [1377, 97] width 103 height 20
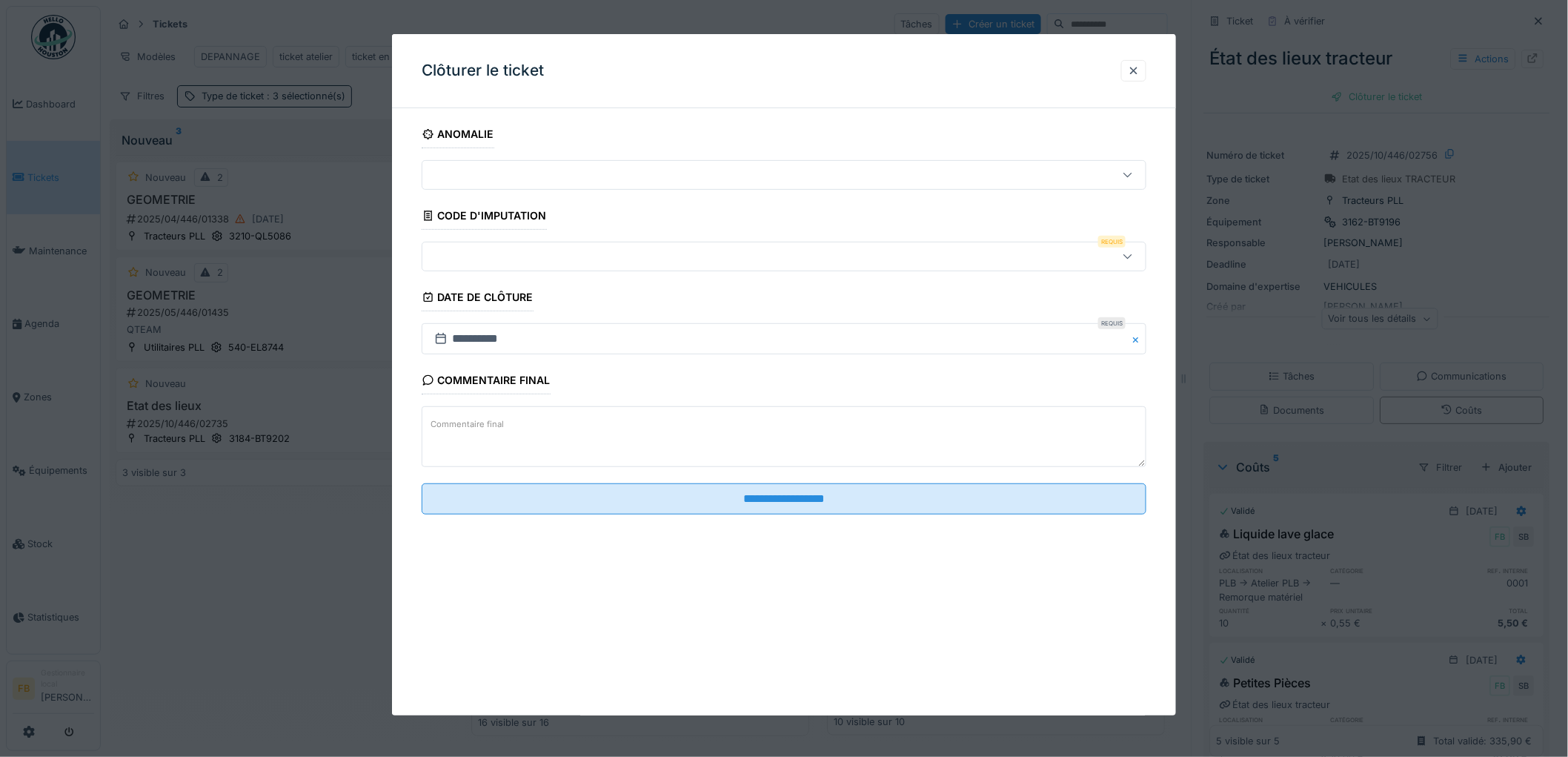
click at [480, 264] on div at bounding box center [742, 257] width 629 height 16
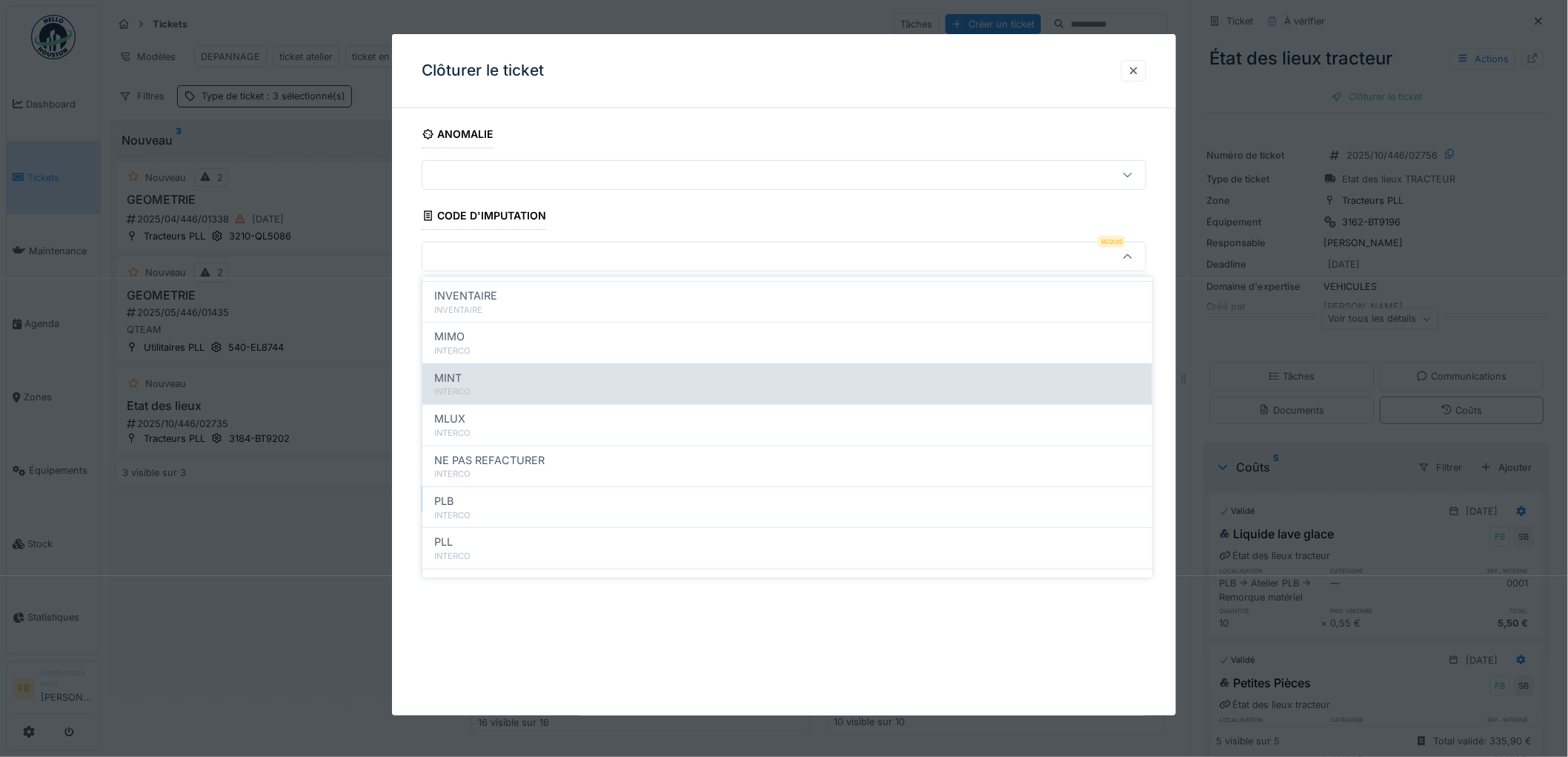
scroll to position [132, 0]
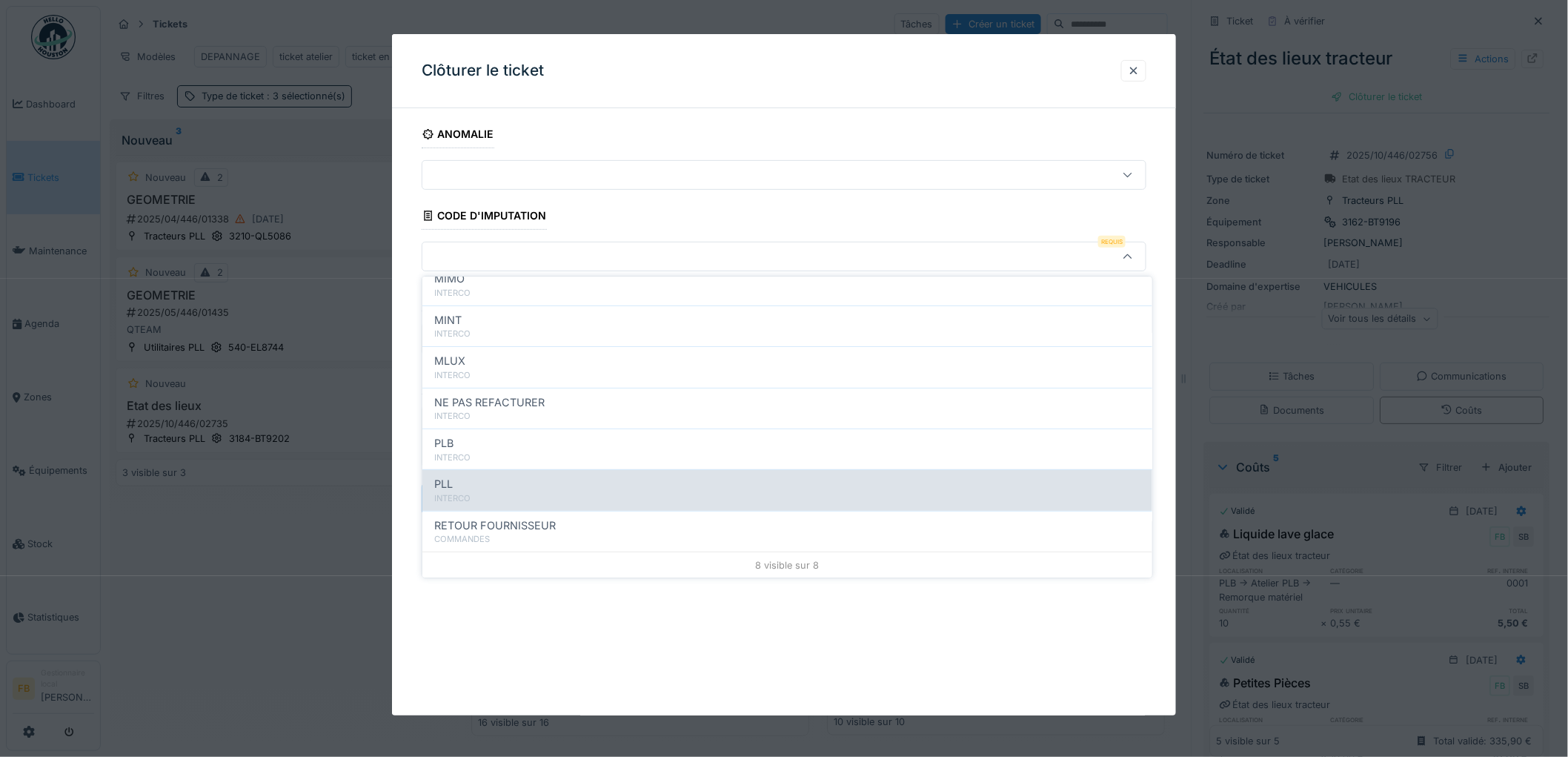
click at [481, 475] on div "PLL INTERCO" at bounding box center [787, 490] width 730 height 41
type input "***"
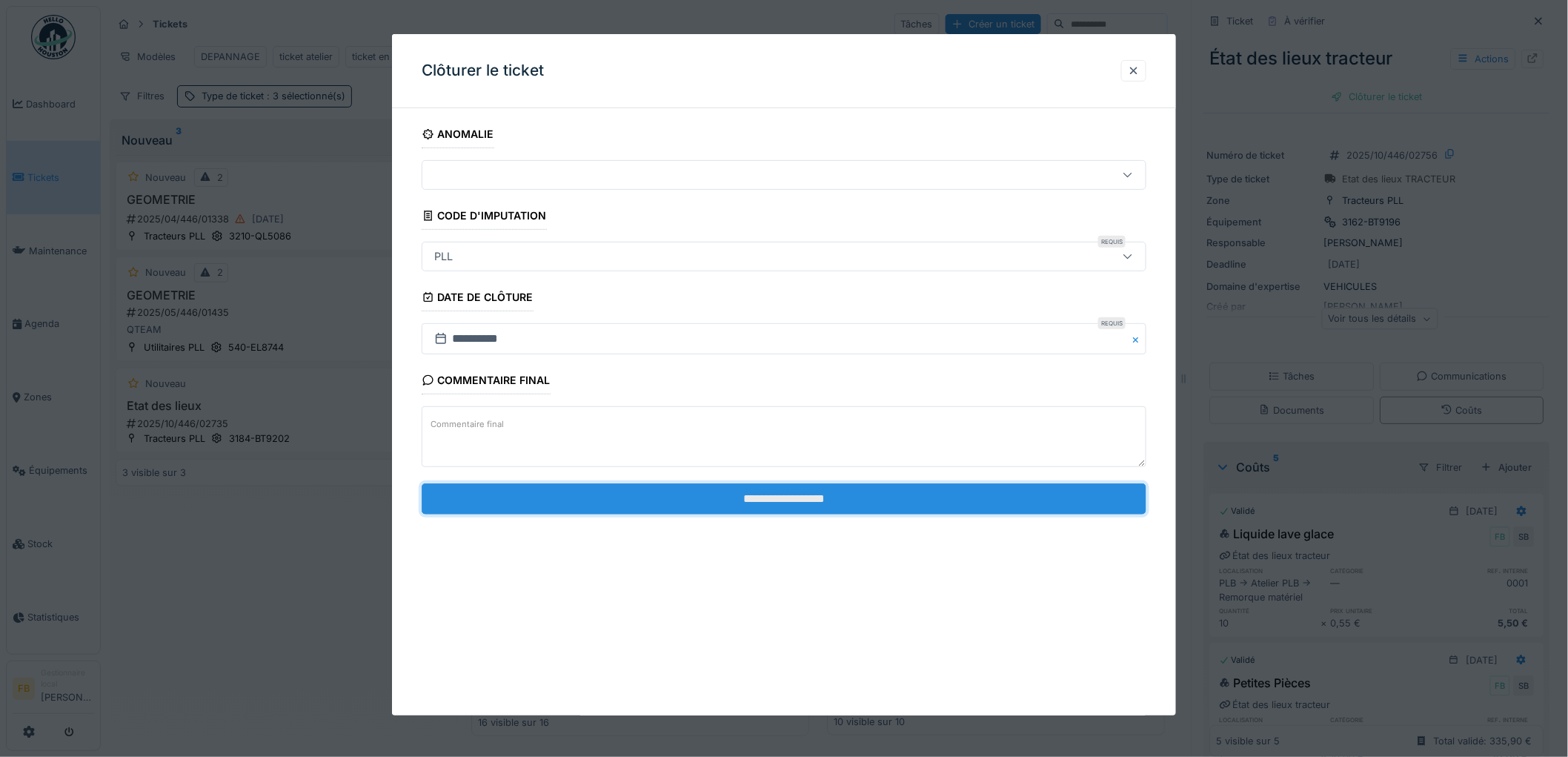
click at [768, 498] on input "**********" at bounding box center [784, 499] width 724 height 31
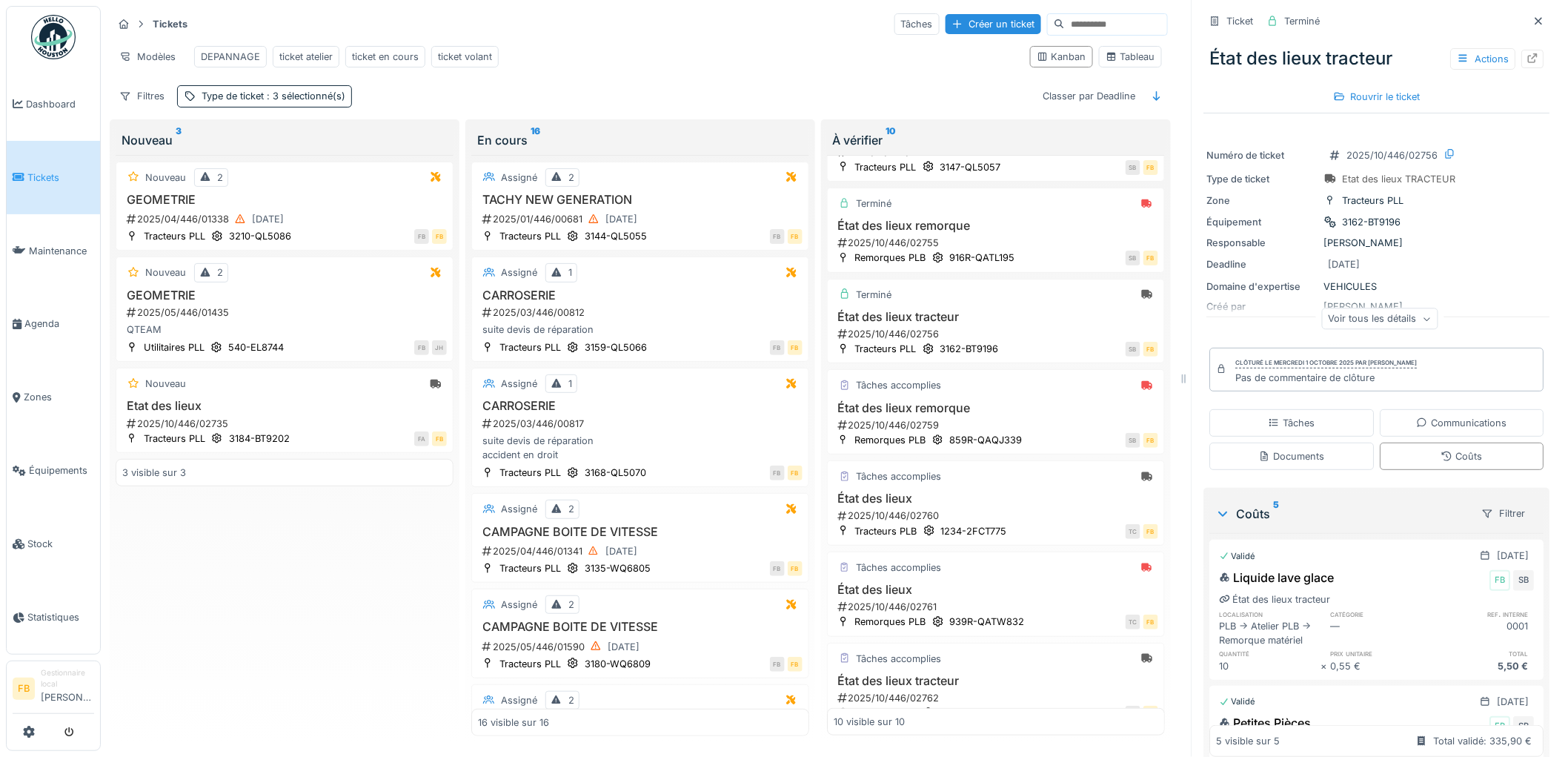
scroll to position [0, 0]
click at [1022, 415] on h3 "État des lieux remorque" at bounding box center [996, 408] width 325 height 14
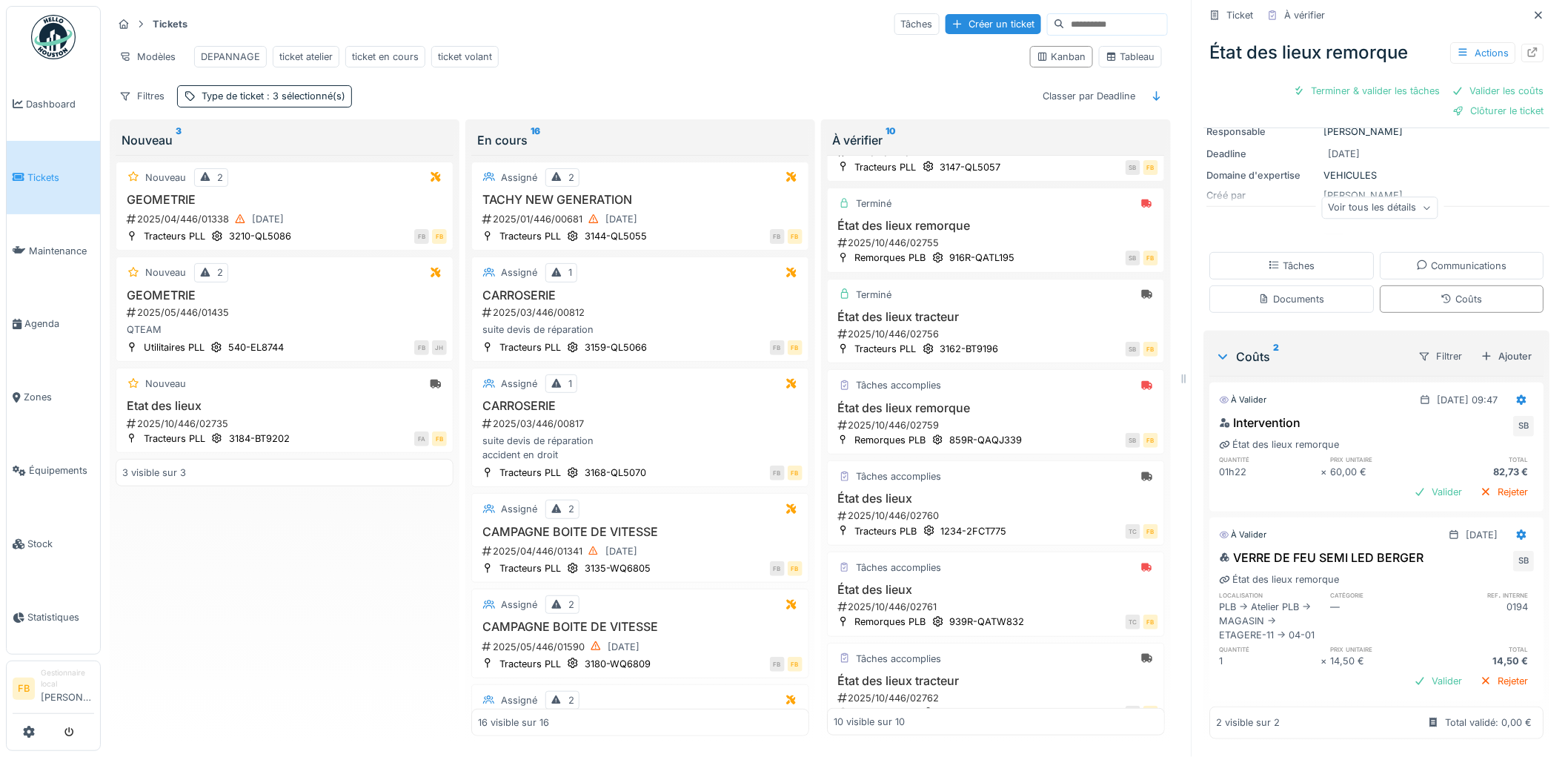
scroll to position [12, 0]
click at [1417, 548] on div "VERRE DE FEU SEMI LED BERGER SB" at bounding box center [1377, 560] width 315 height 24
click at [1417, 548] on div "VERRE DE FEU SEMI LED BERGER SB" at bounding box center [1377, 560] width 315 height 24
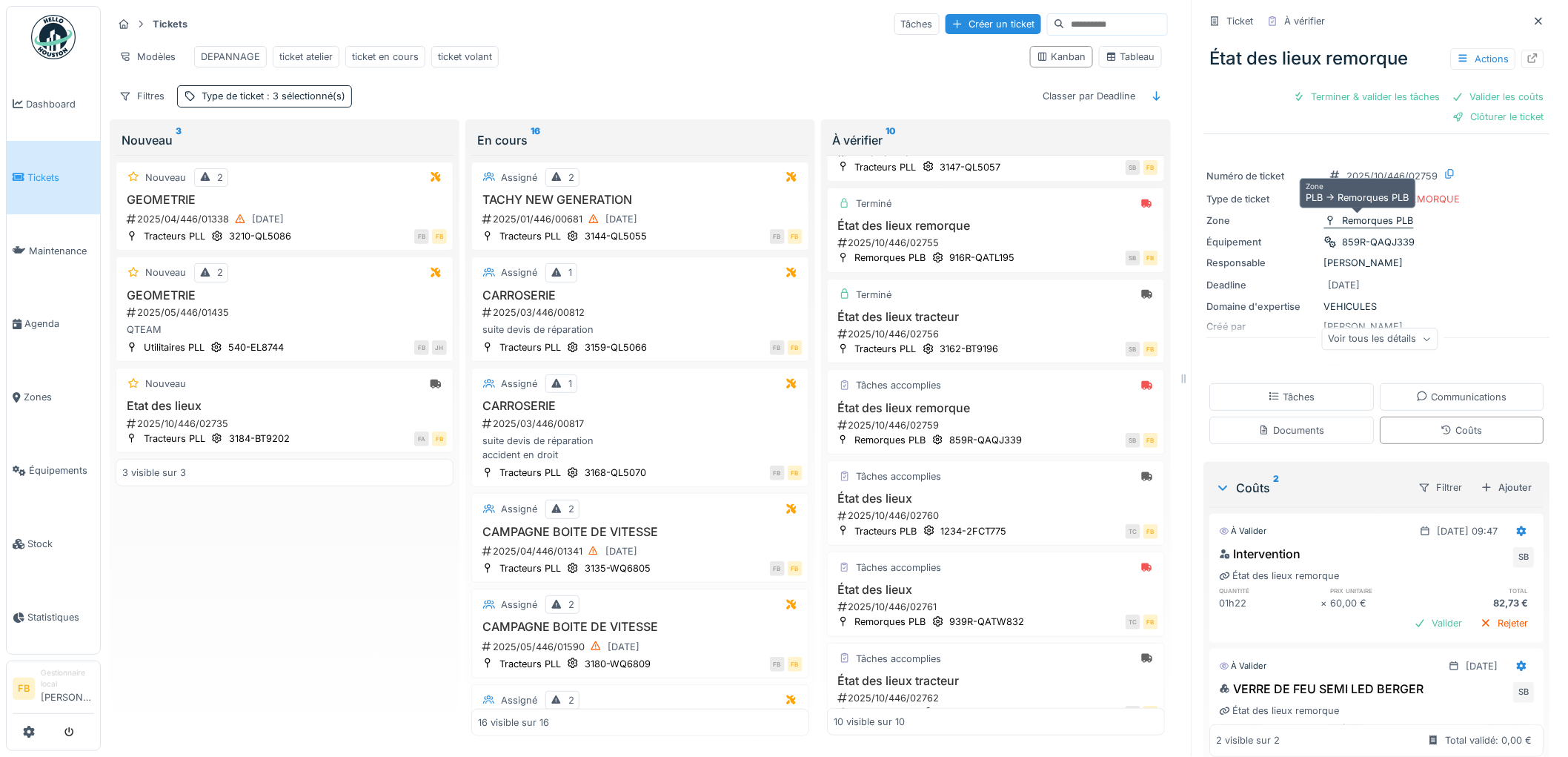
scroll to position [0, 0]
click at [1479, 96] on div "Valider les coûts" at bounding box center [1498, 97] width 103 height 20
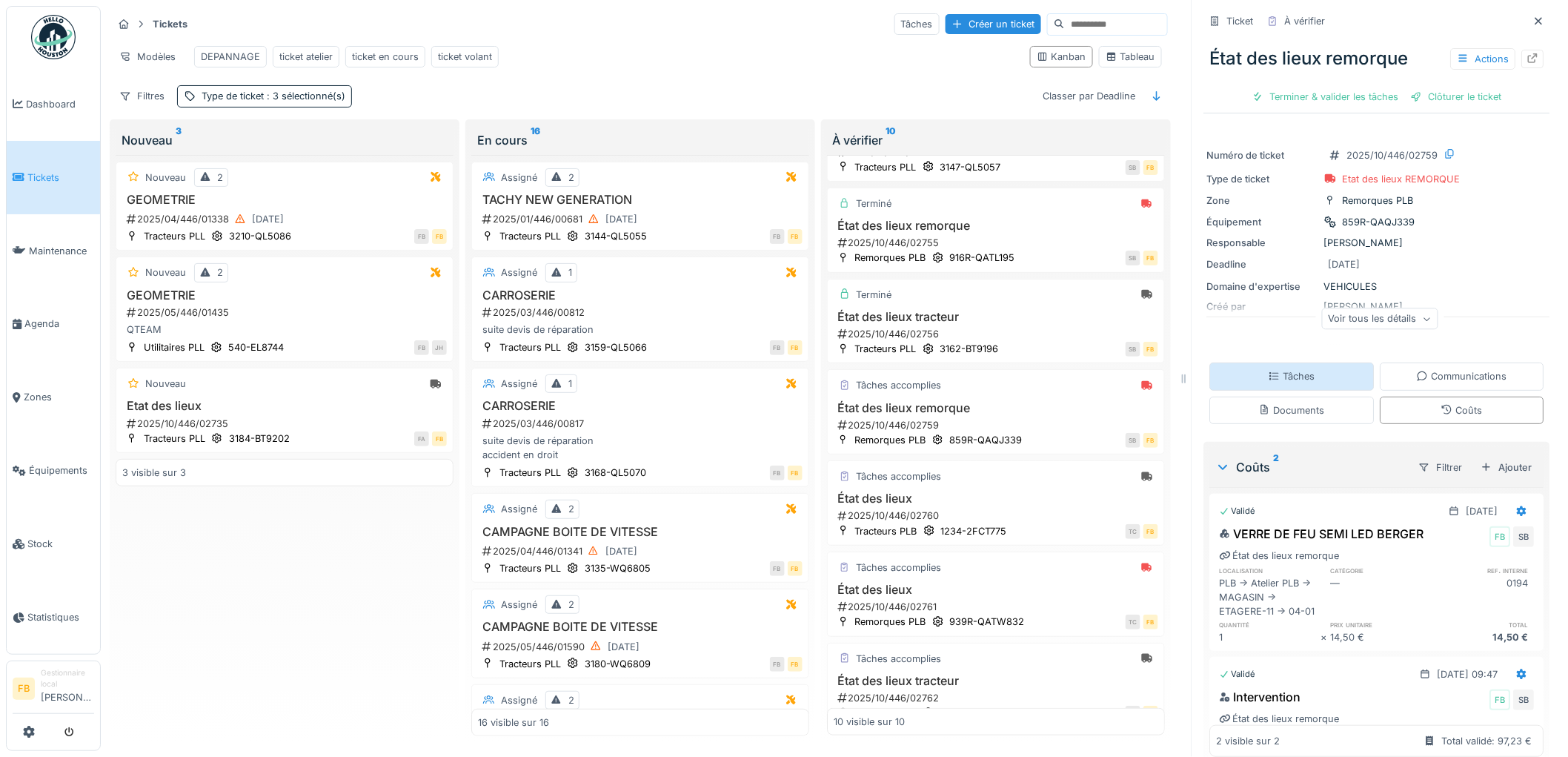
click at [1305, 374] on div "Tâches" at bounding box center [1293, 376] width 165 height 27
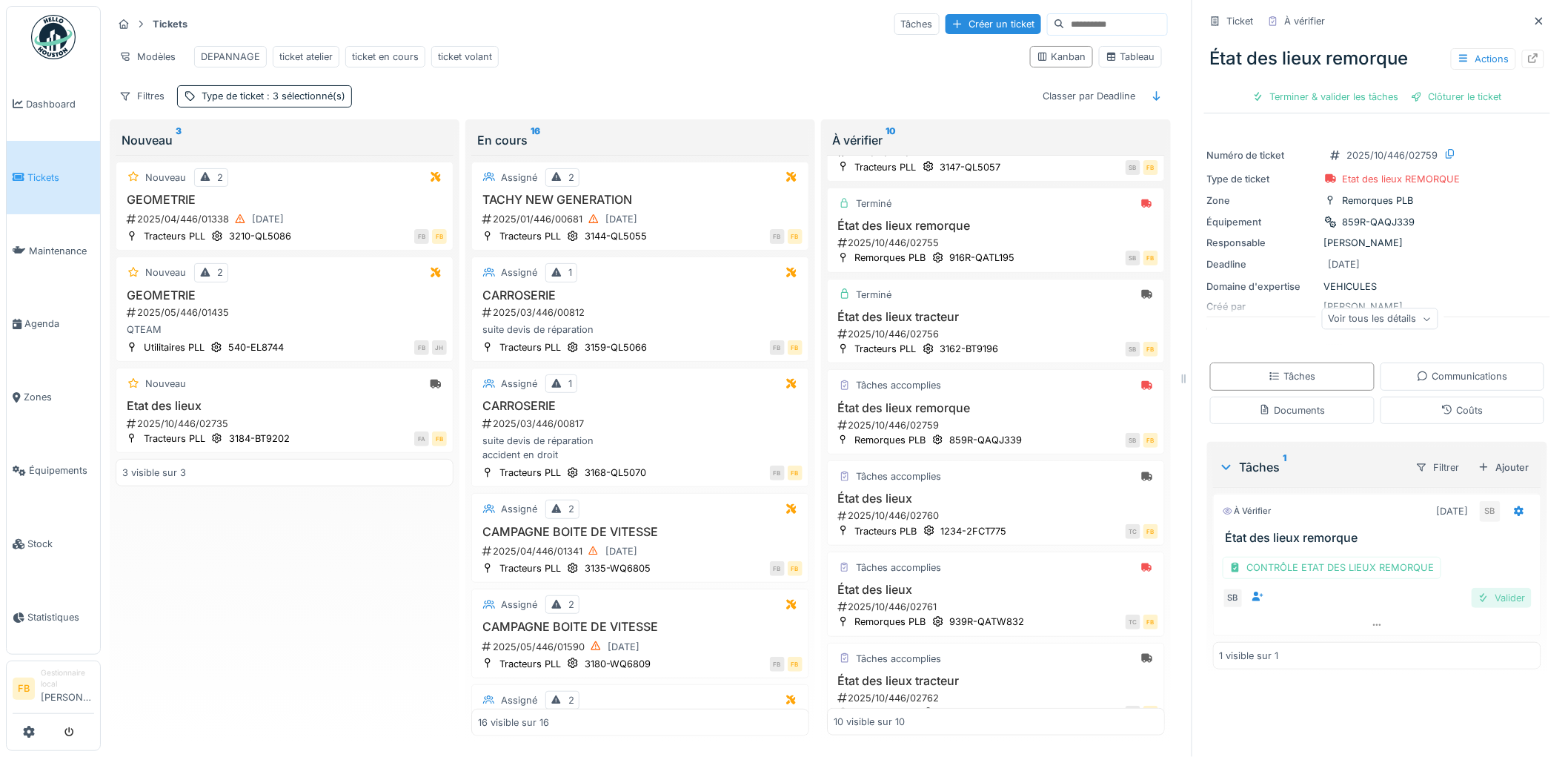
click at [1483, 591] on div "Valider" at bounding box center [1501, 599] width 60 height 20
click at [1352, 87] on div "Clôturer le ticket" at bounding box center [1377, 97] width 103 height 20
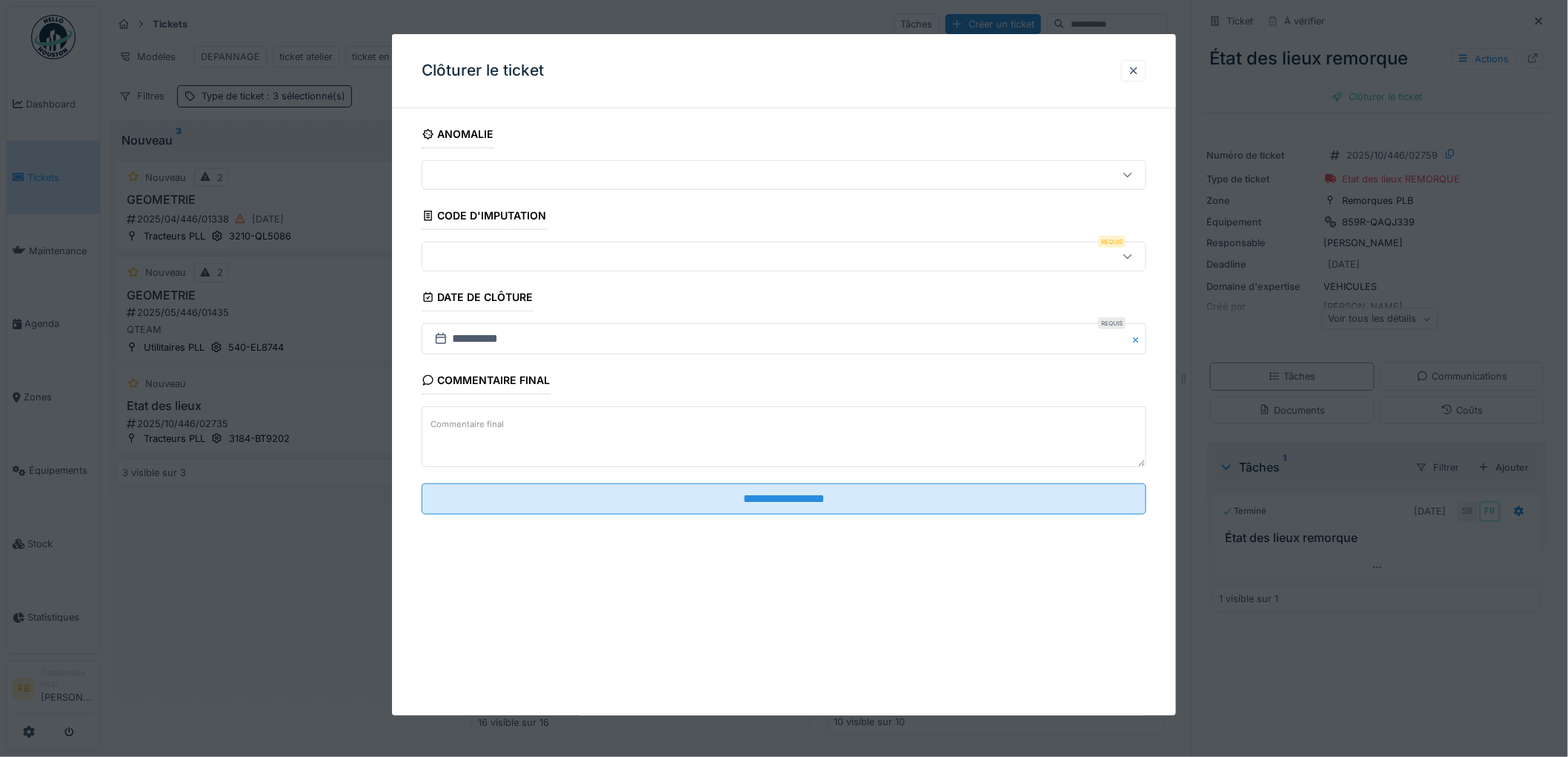
click at [539, 278] on fieldset "**********" at bounding box center [784, 323] width 724 height 406
click at [539, 257] on div at bounding box center [742, 257] width 629 height 16
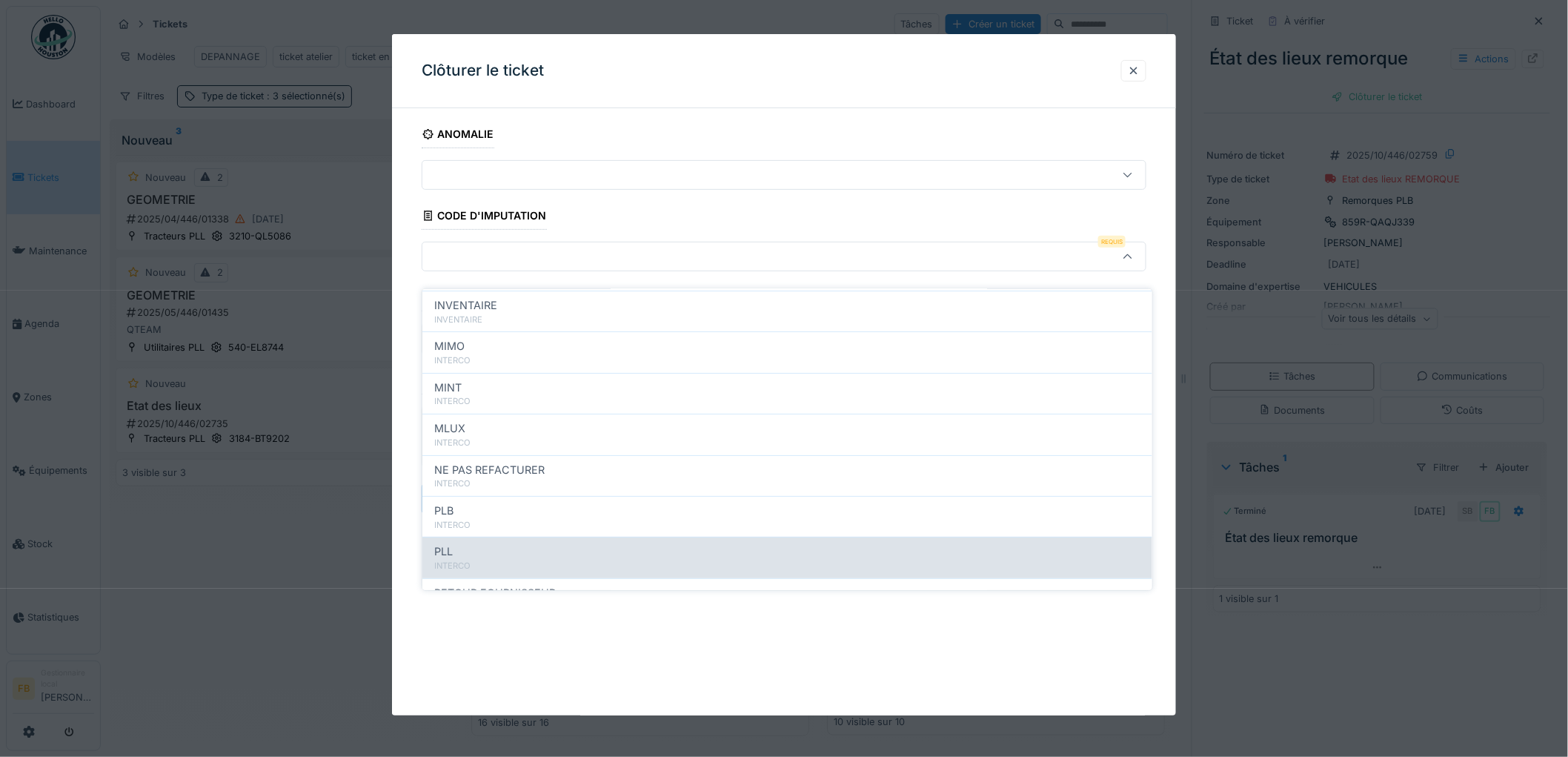
scroll to position [132, 0]
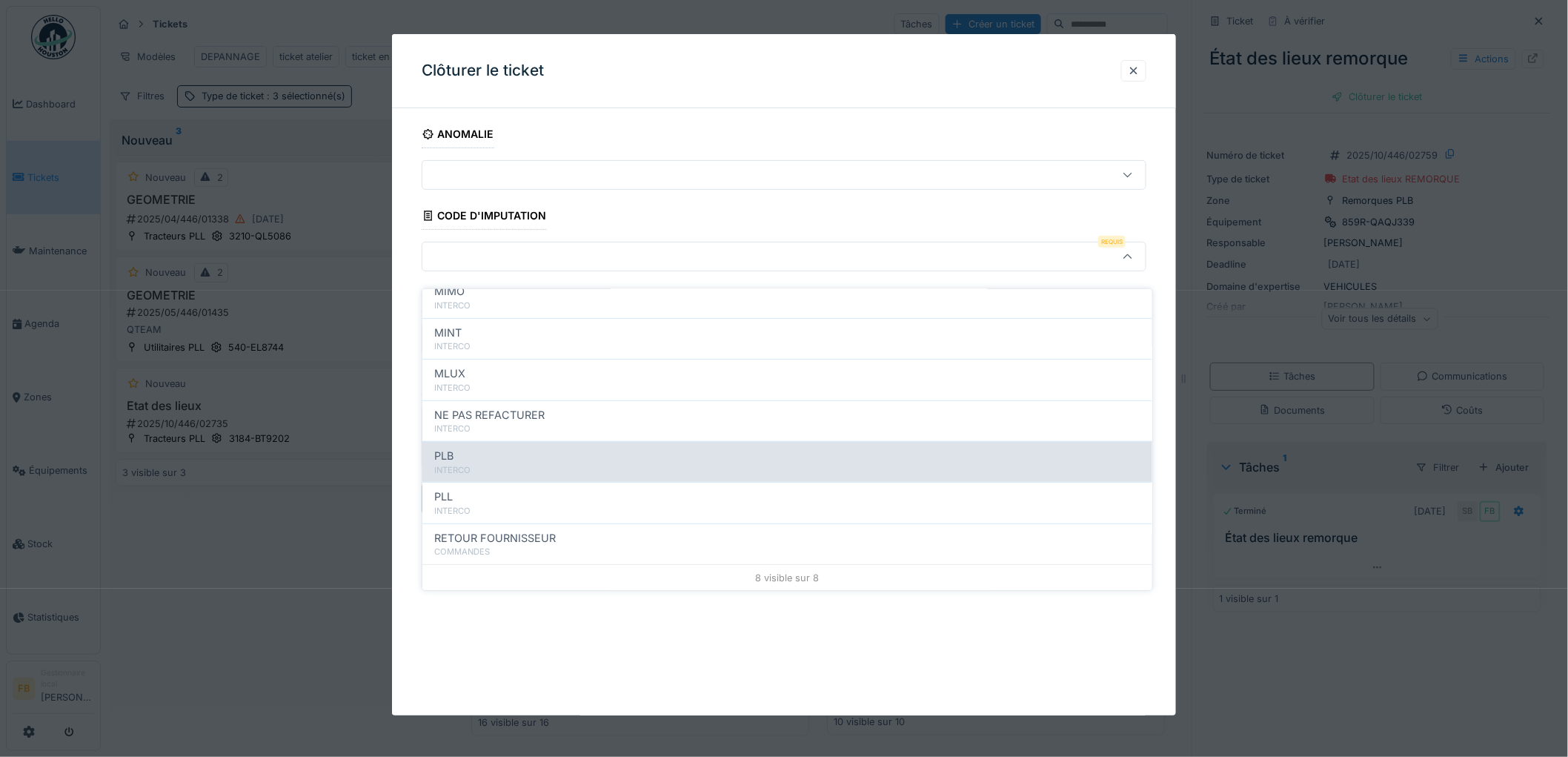
click at [491, 464] on div "INTERCO" at bounding box center [787, 471] width 706 height 13
type input "***"
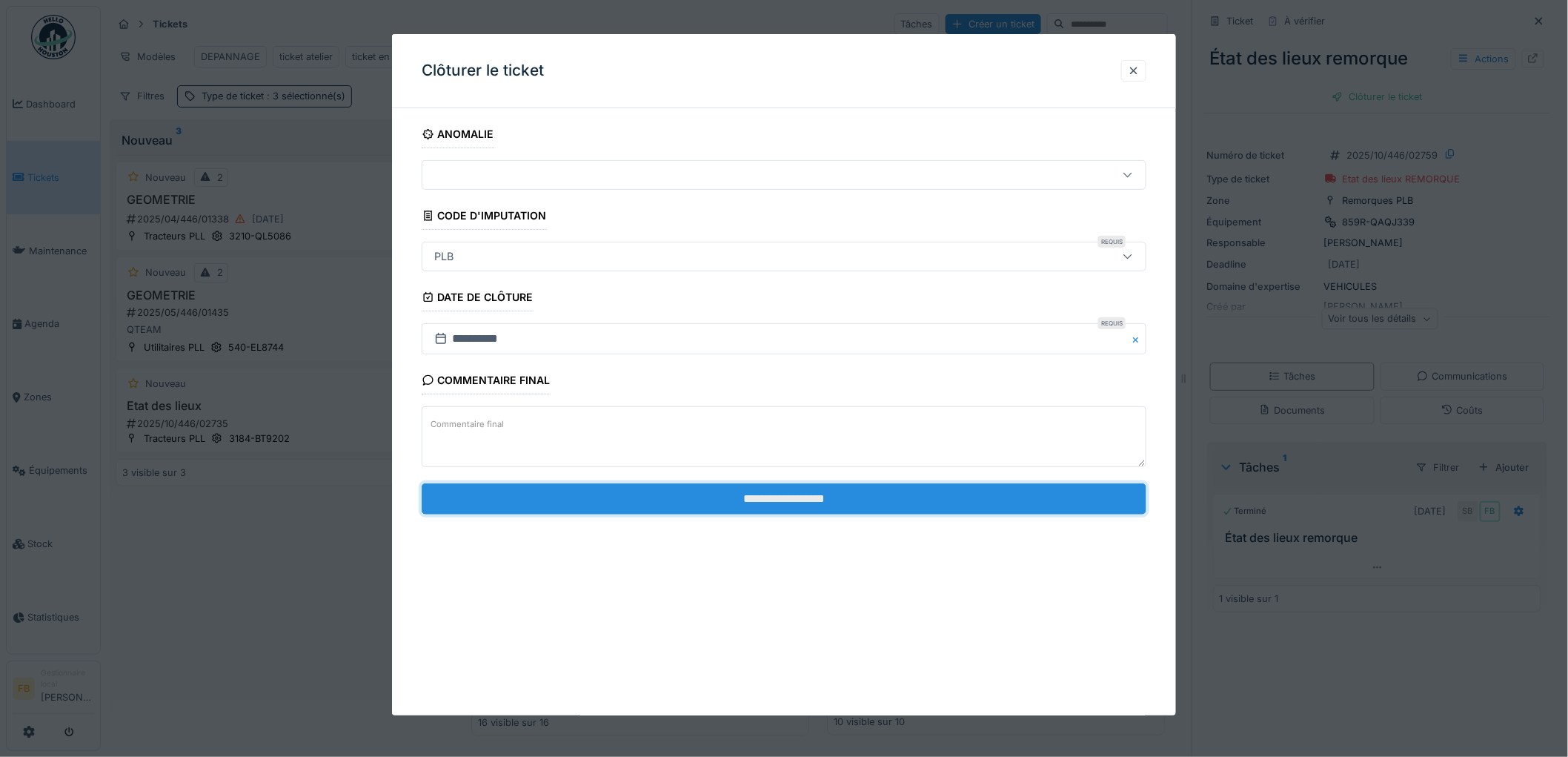
click at [760, 501] on input "**********" at bounding box center [784, 499] width 724 height 31
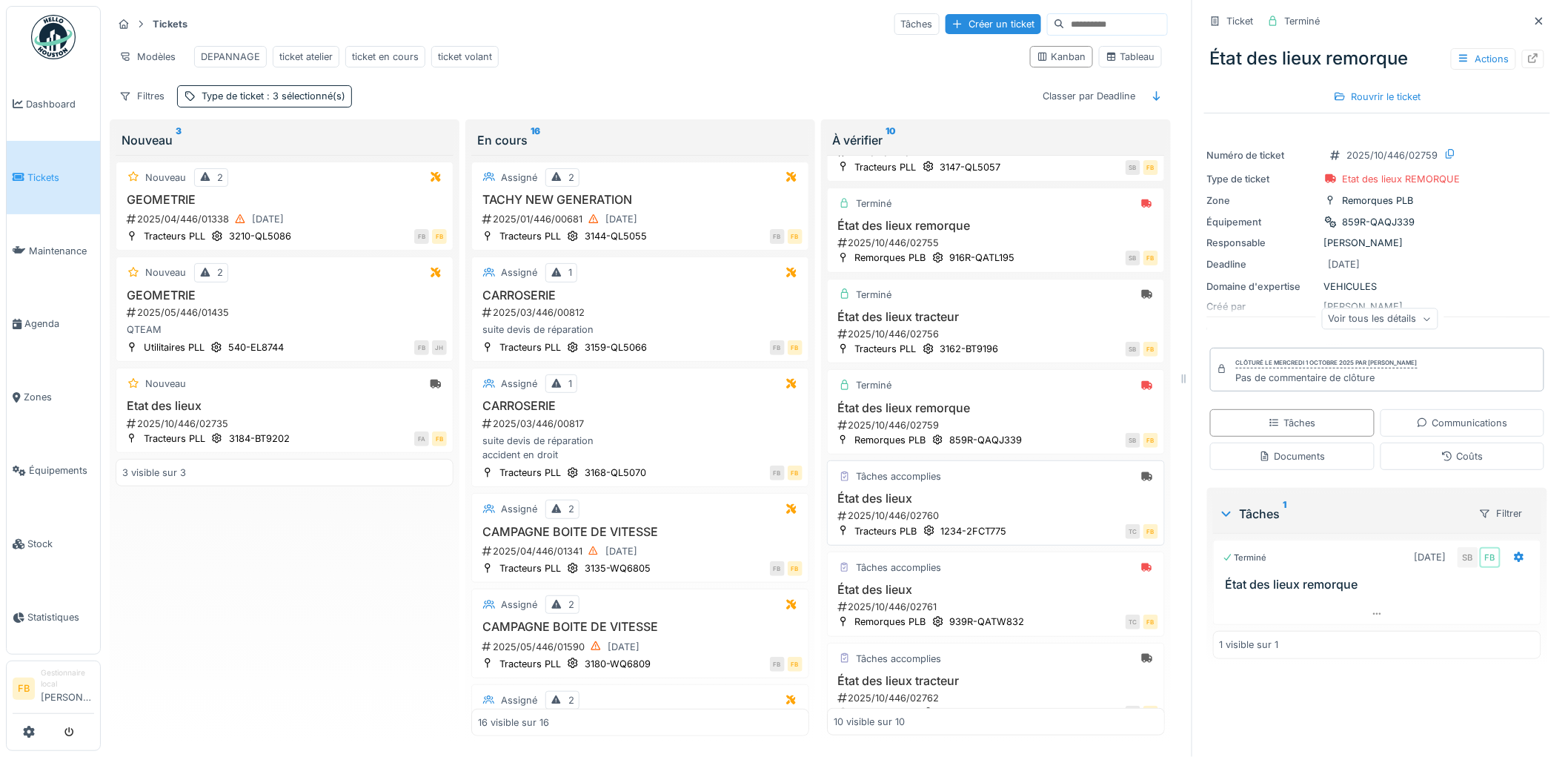
click at [1024, 506] on h3 "État des lieux" at bounding box center [996, 499] width 325 height 14
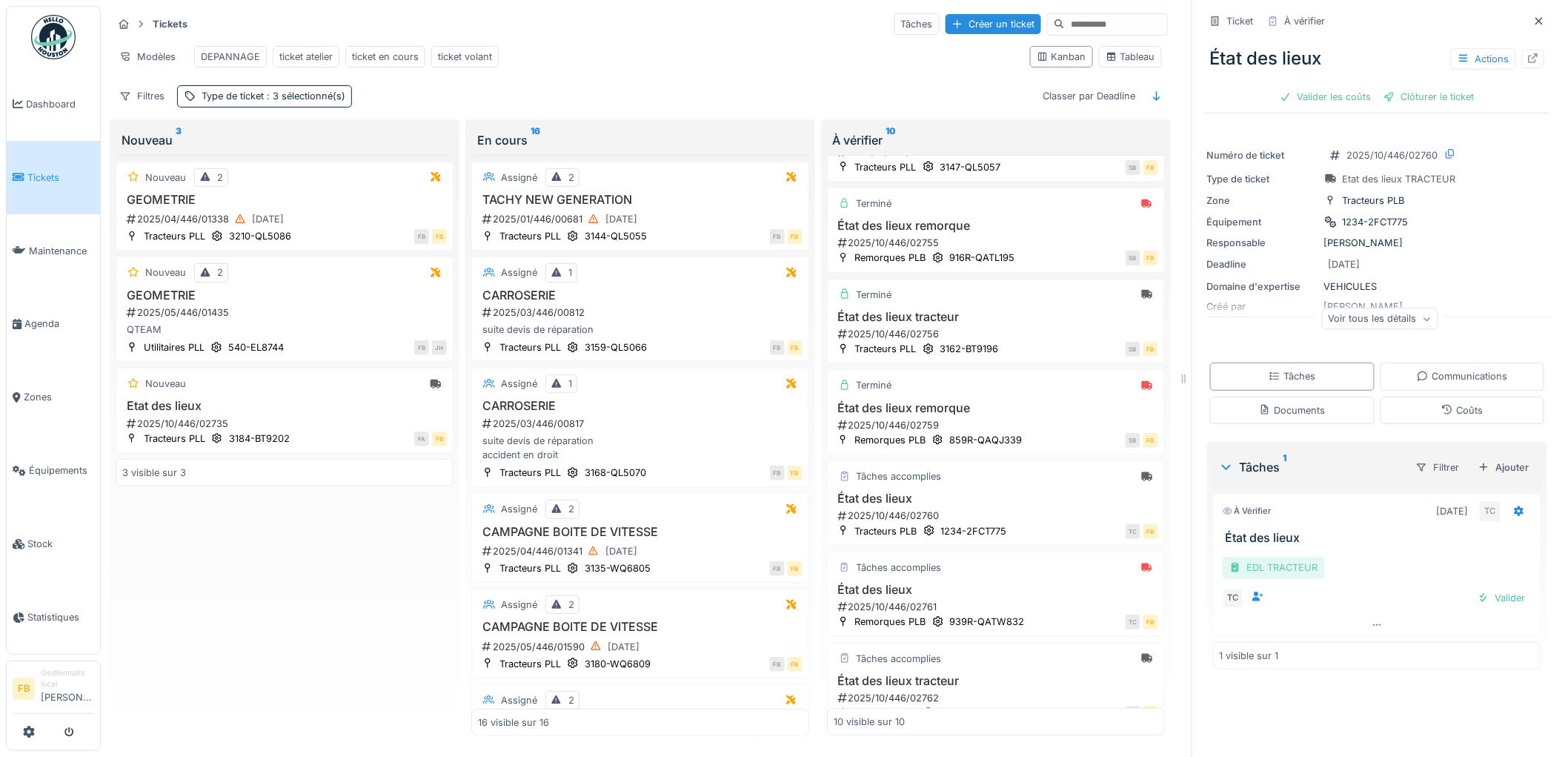
click at [1248, 557] on div "EDL TRACTEUR" at bounding box center [1274, 567] width 102 height 21
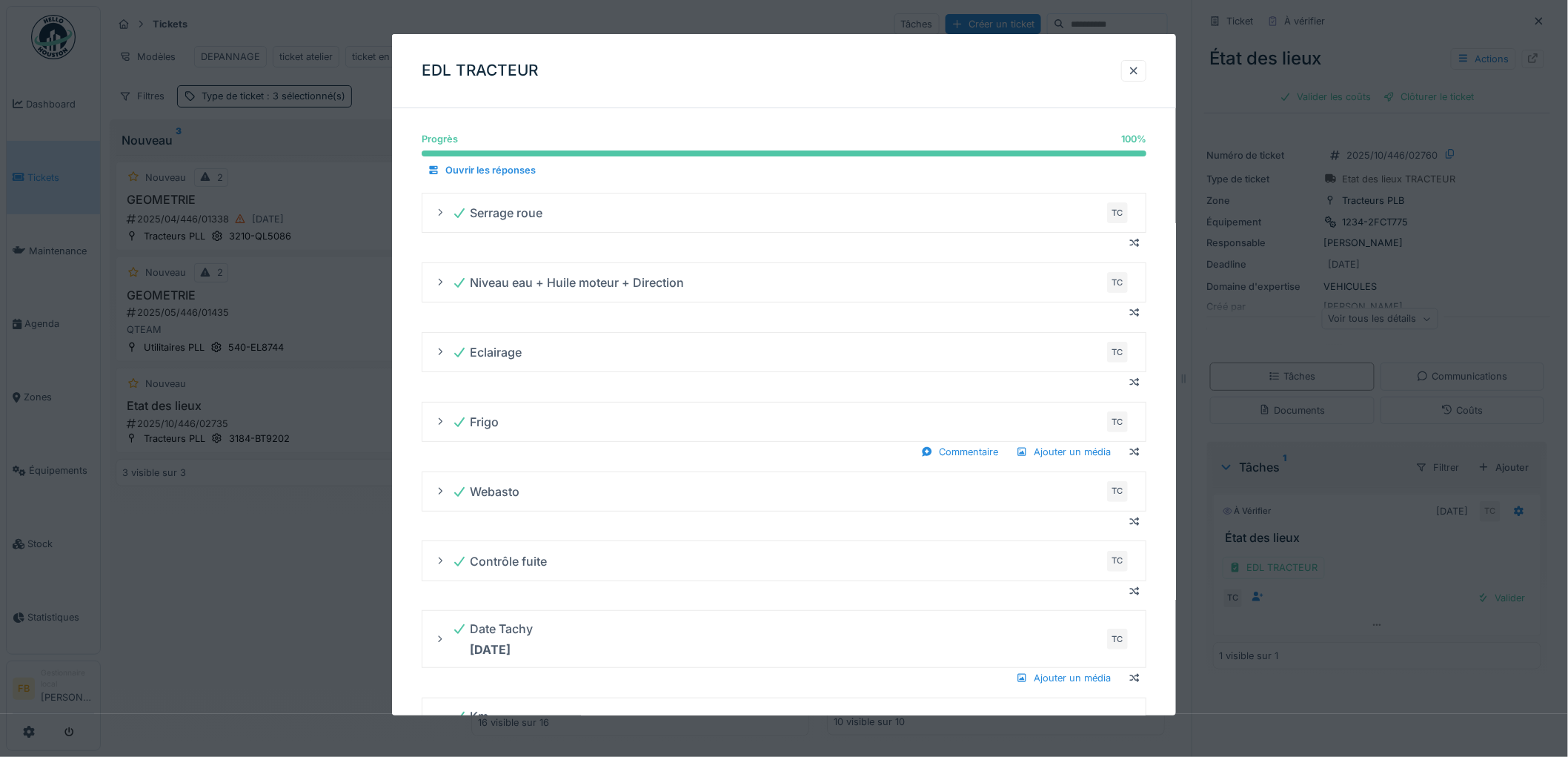
scroll to position [580, 0]
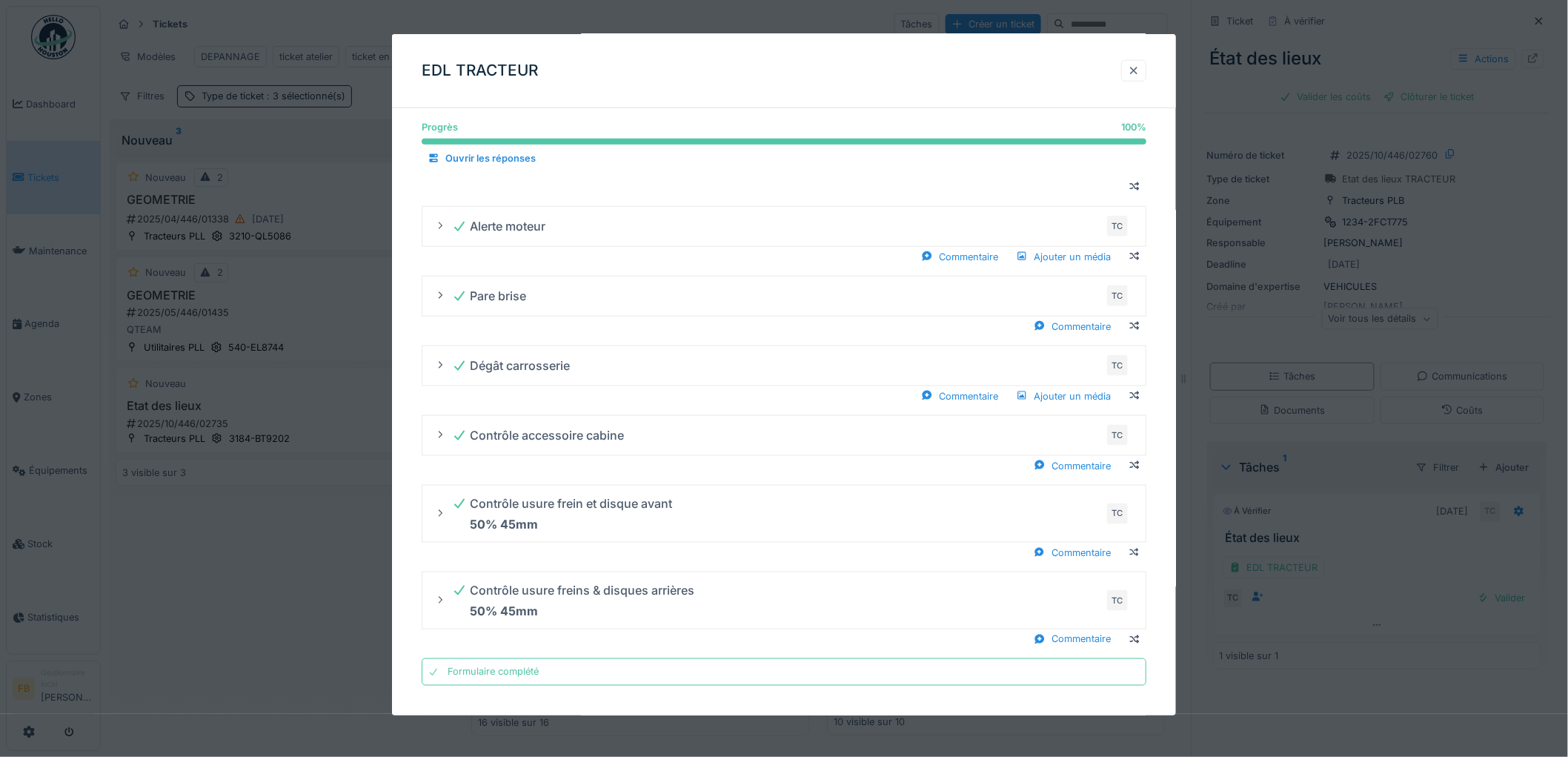
click at [1131, 71] on div at bounding box center [1134, 71] width 25 height 21
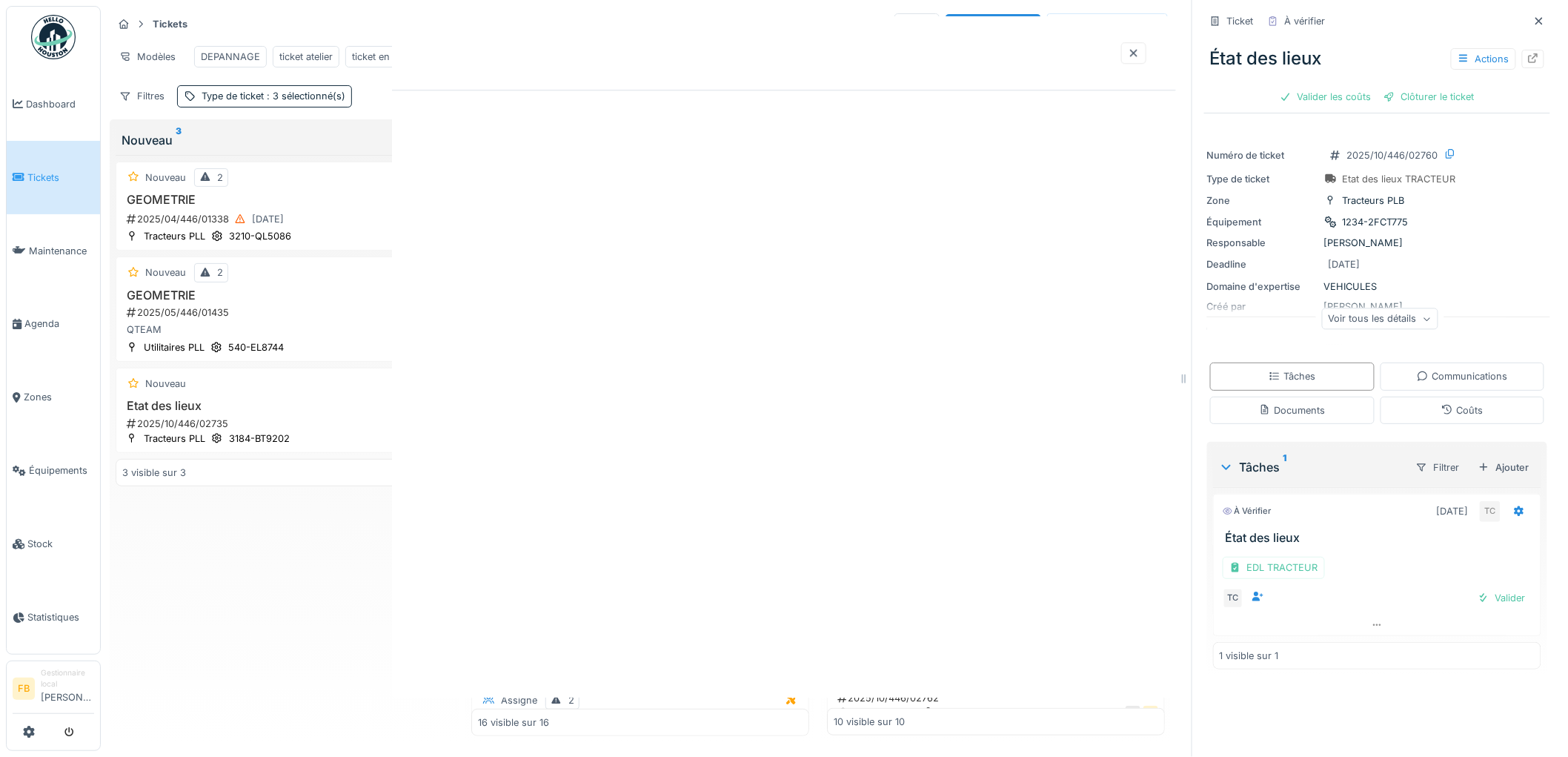
scroll to position [0, 0]
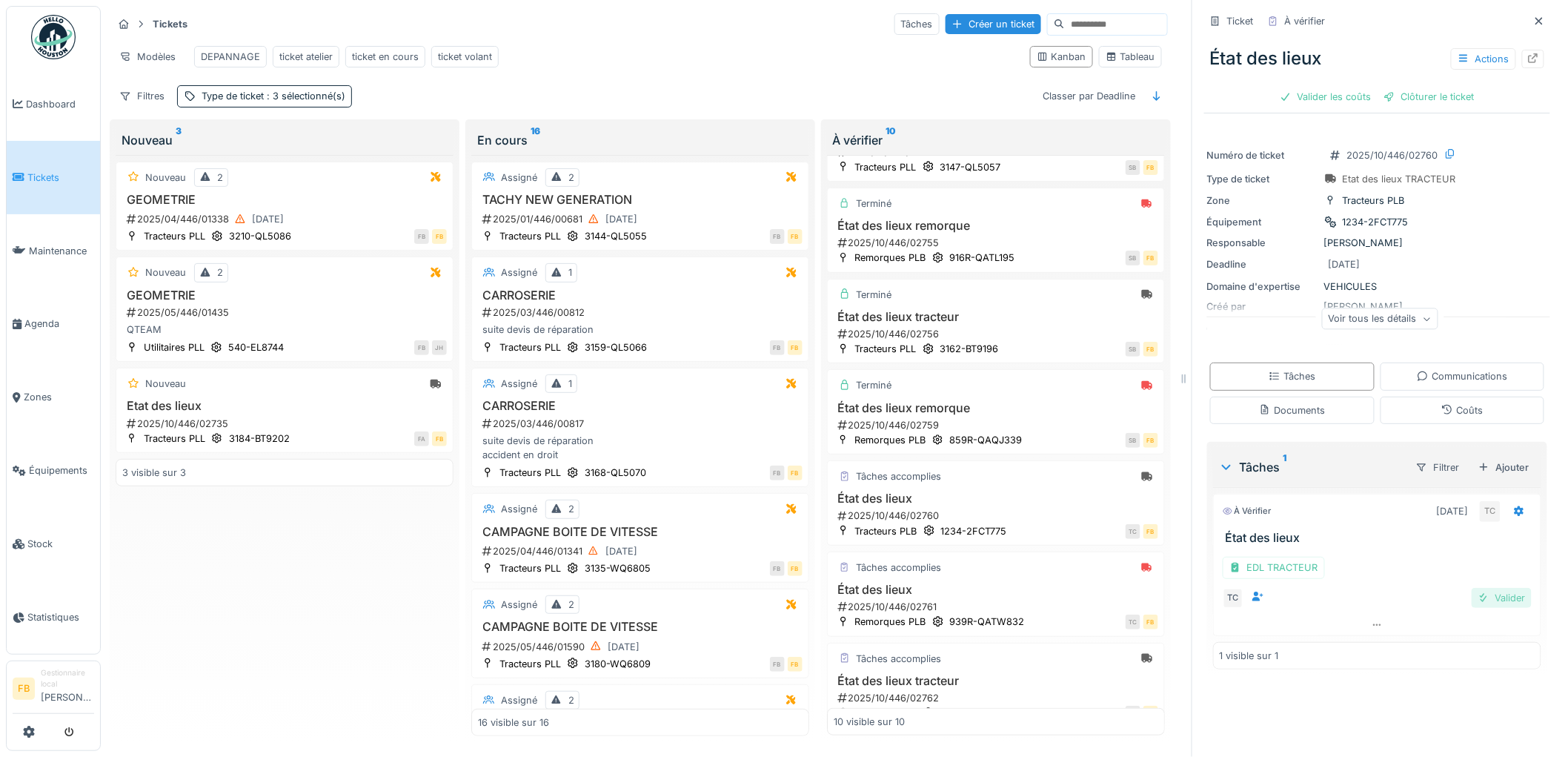
click at [1472, 588] on div "Valider" at bounding box center [1501, 599] width 60 height 20
click at [1439, 408] on div "Coûts" at bounding box center [1463, 410] width 165 height 27
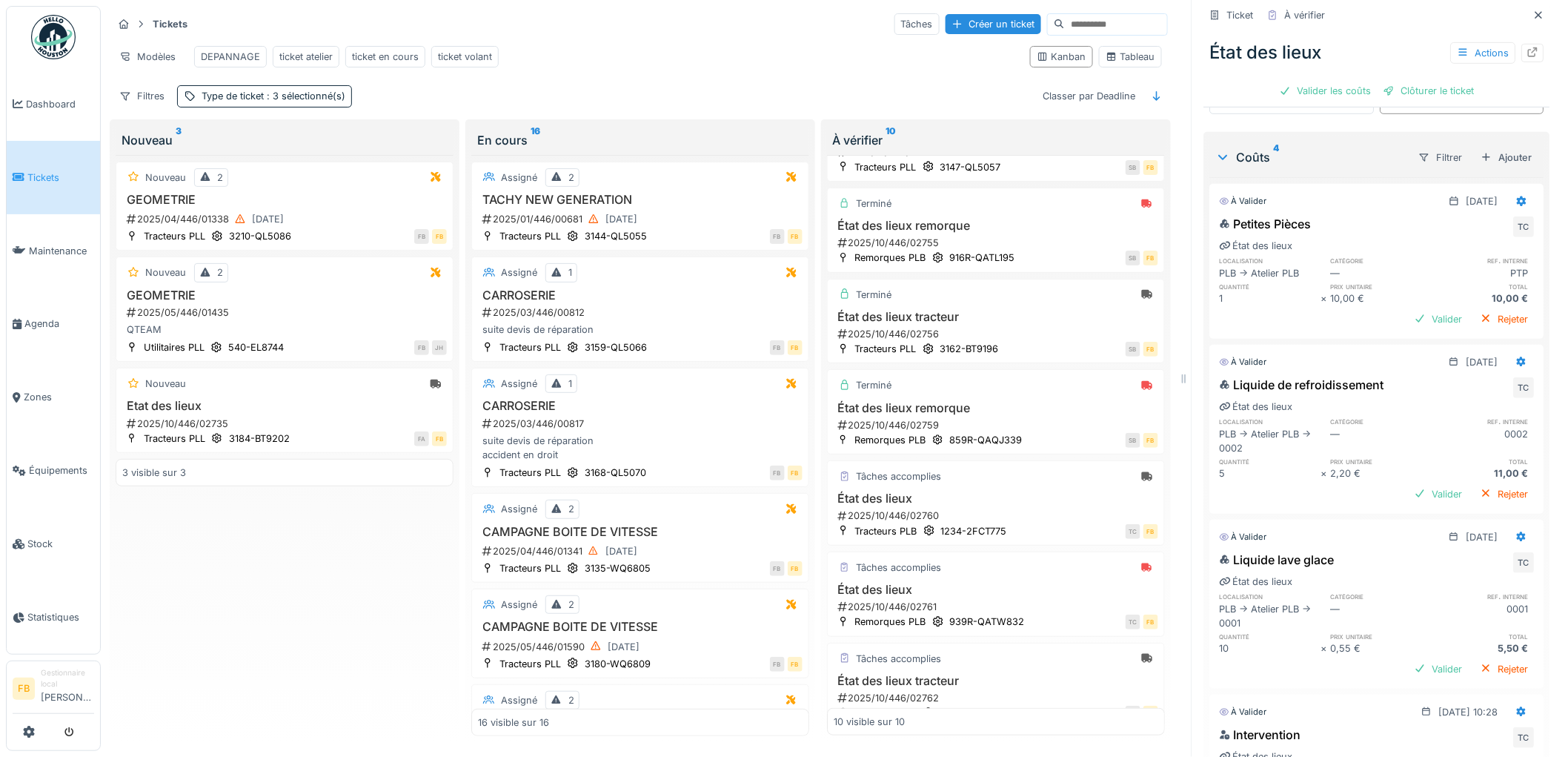
scroll to position [454, 0]
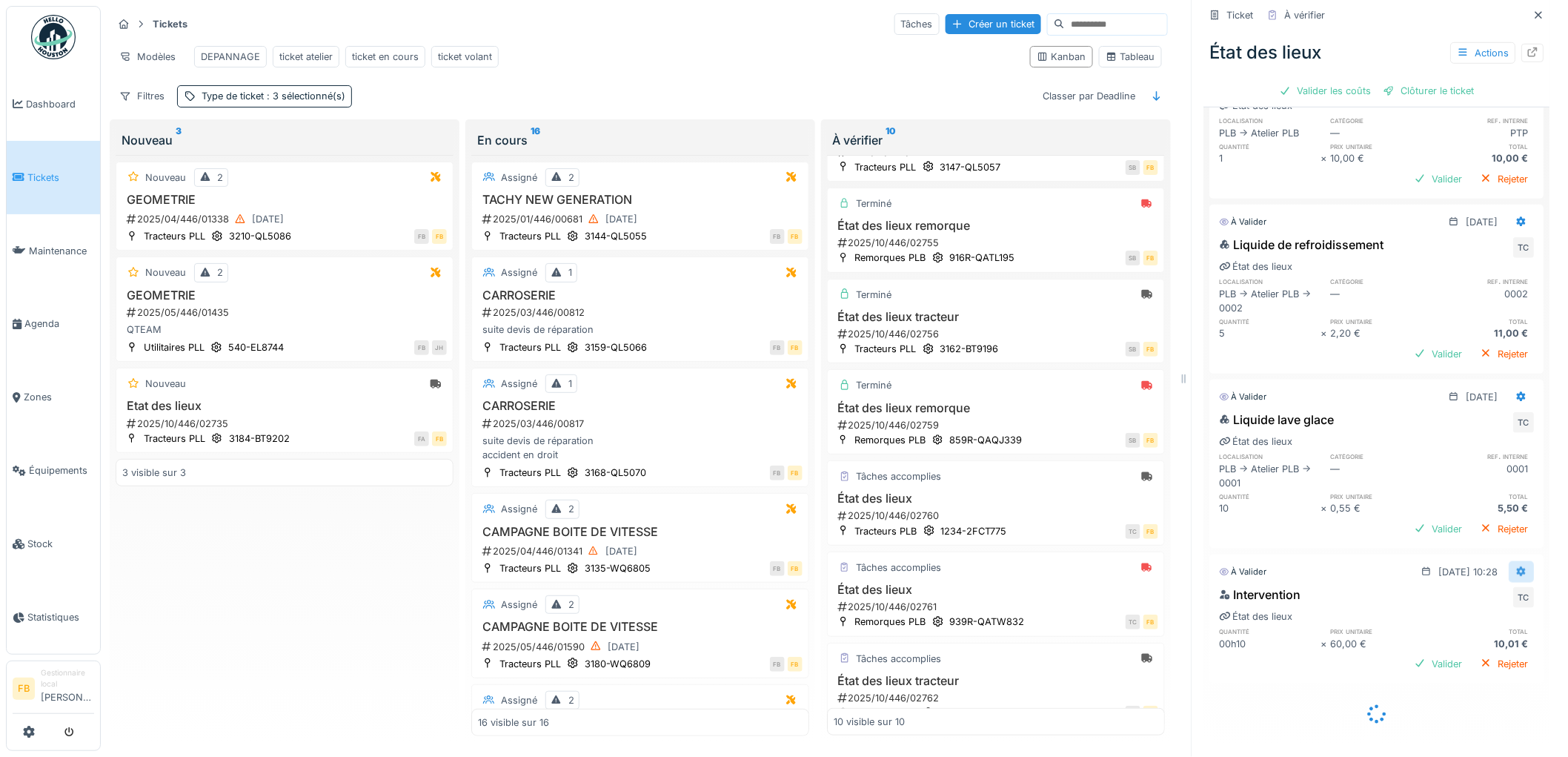
click at [1516, 567] on icon at bounding box center [1522, 572] width 12 height 9
click at [1471, 594] on div "Modifier" at bounding box center [1457, 605] width 72 height 22
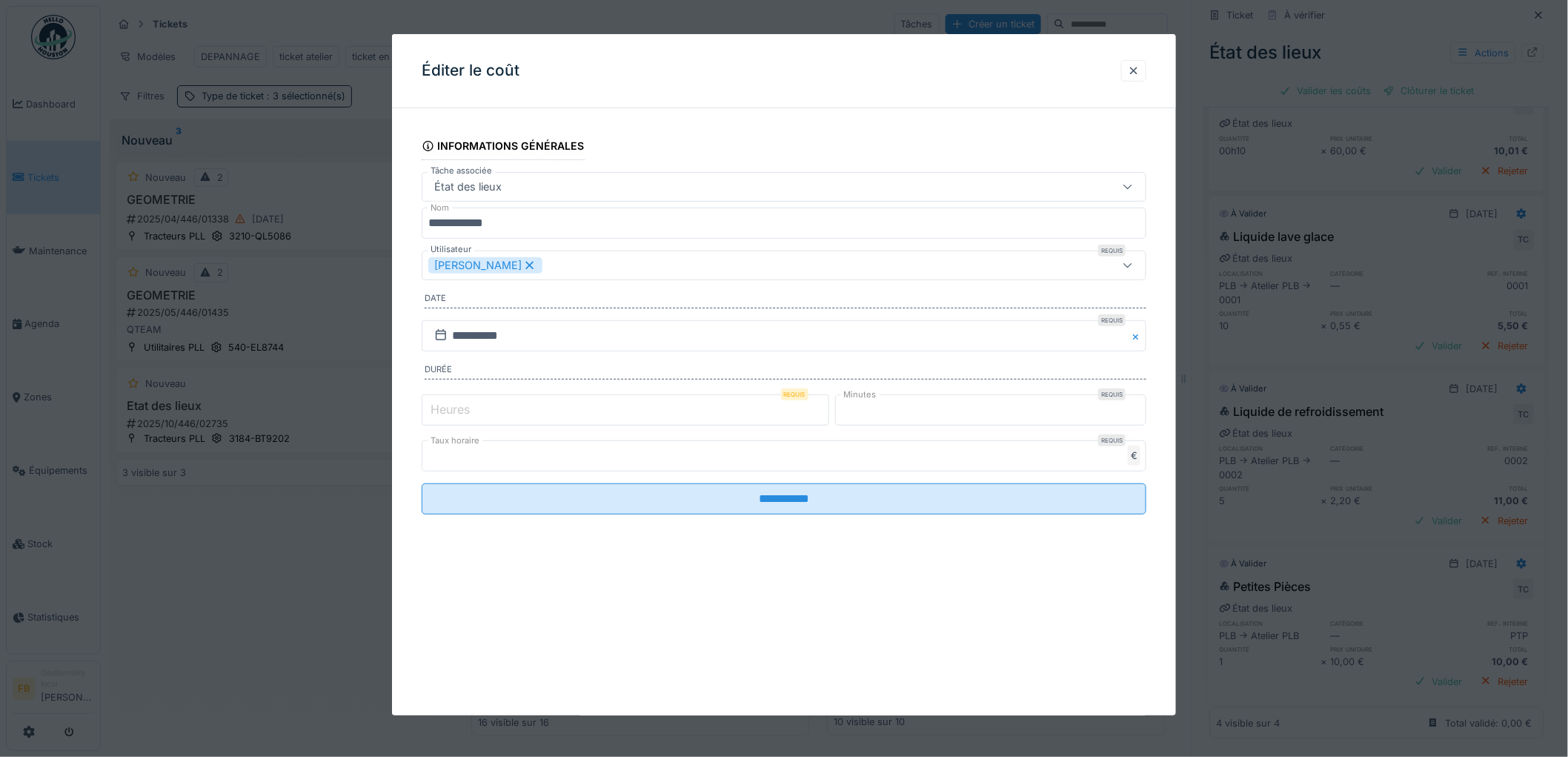
scroll to position [438, 0]
click at [495, 411] on input "*" at bounding box center [626, 410] width 408 height 31
type input "*"
click at [867, 409] on input "**" at bounding box center [991, 410] width 312 height 31
type input "*"
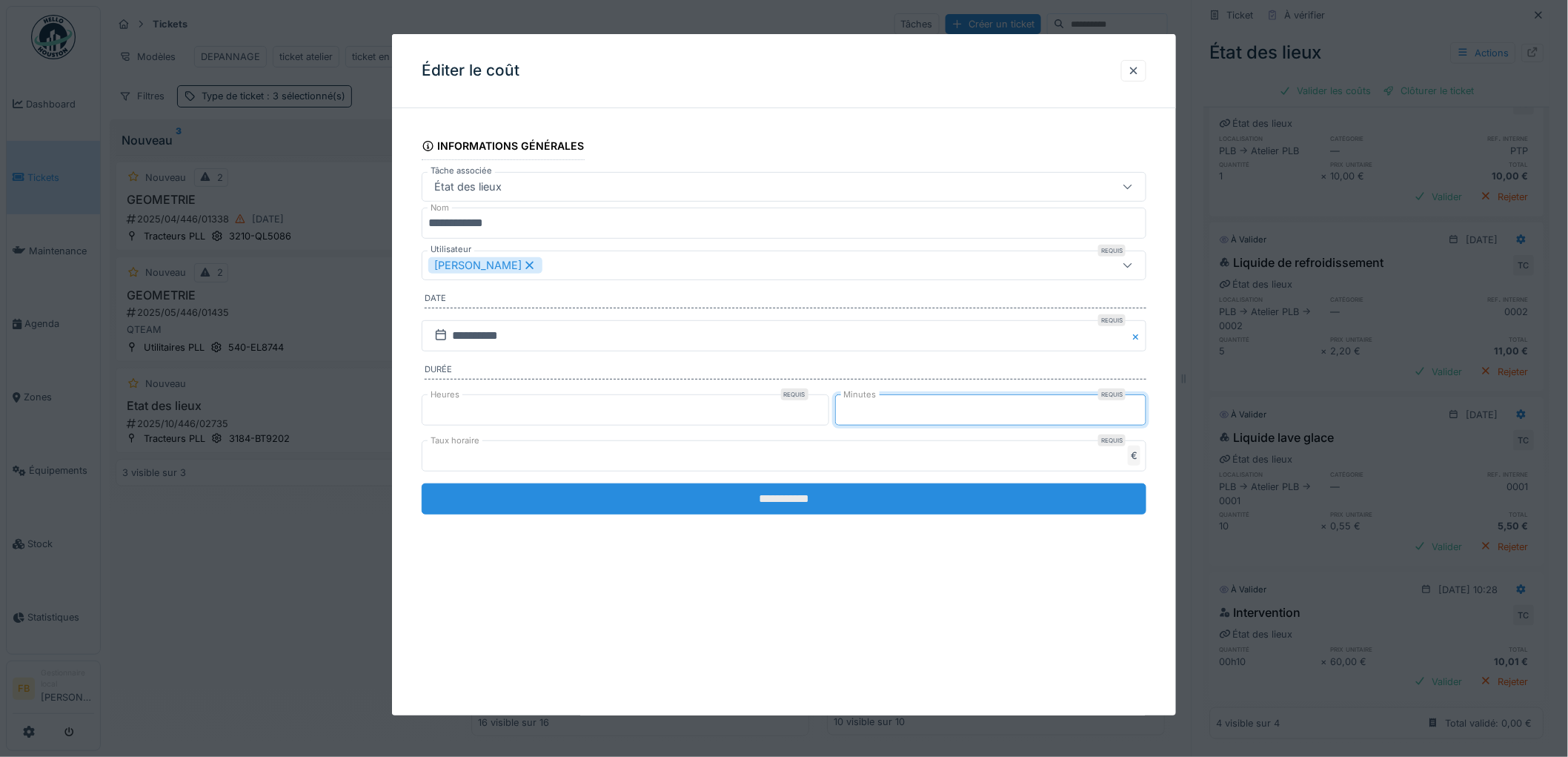
type input "*"
click at [759, 494] on input "**********" at bounding box center [784, 499] width 724 height 31
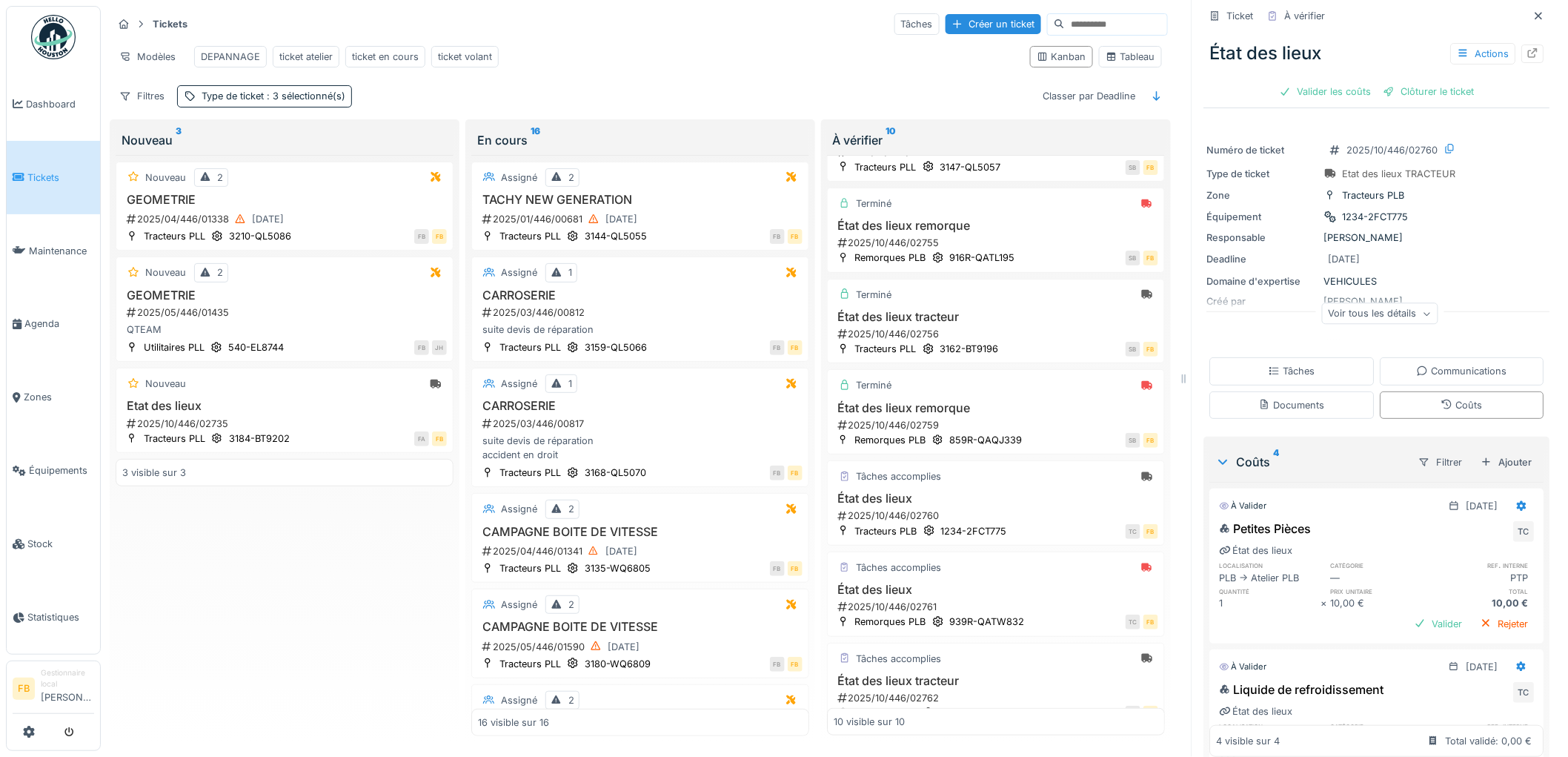
scroll to position [0, 0]
click at [1276, 373] on div "Tâches" at bounding box center [1293, 376] width 165 height 27
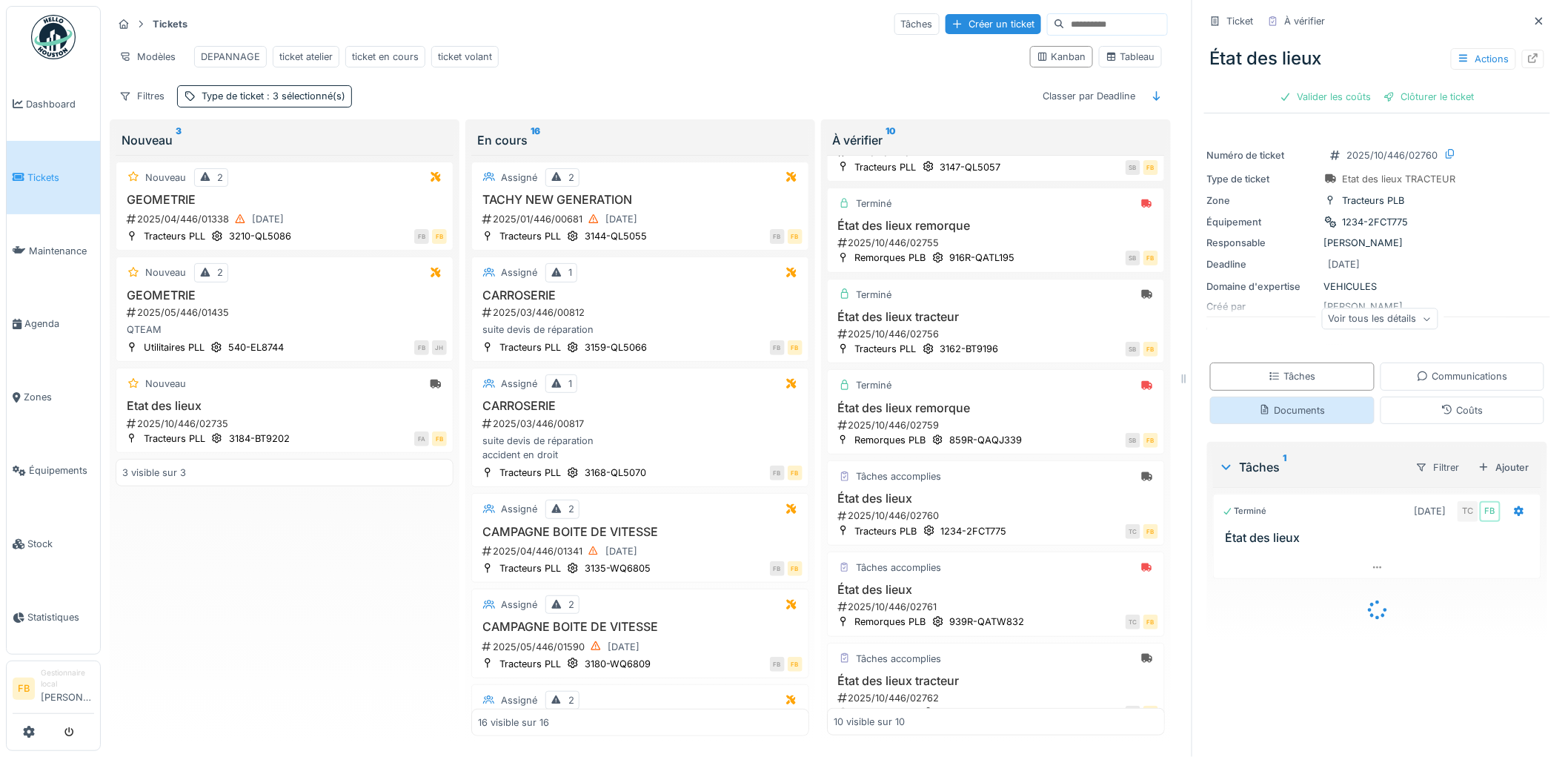
scroll to position [6, 0]
click at [1302, 90] on div "Valider les coûts" at bounding box center [1326, 97] width 103 height 20
click at [1369, 87] on div "Clôturer le ticket" at bounding box center [1377, 97] width 103 height 20
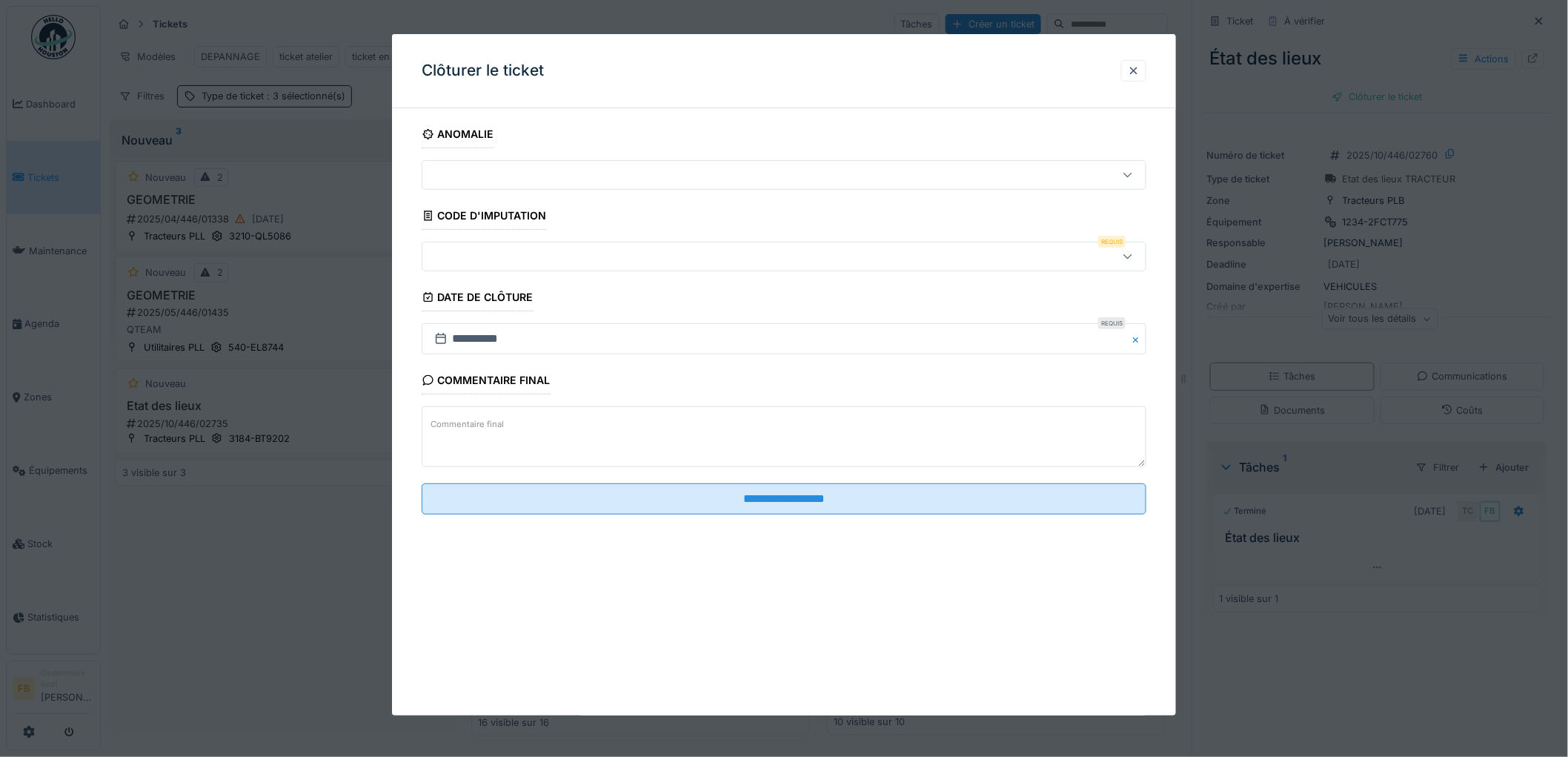
scroll to position [12, 0]
click at [510, 264] on div at bounding box center [784, 257] width 724 height 30
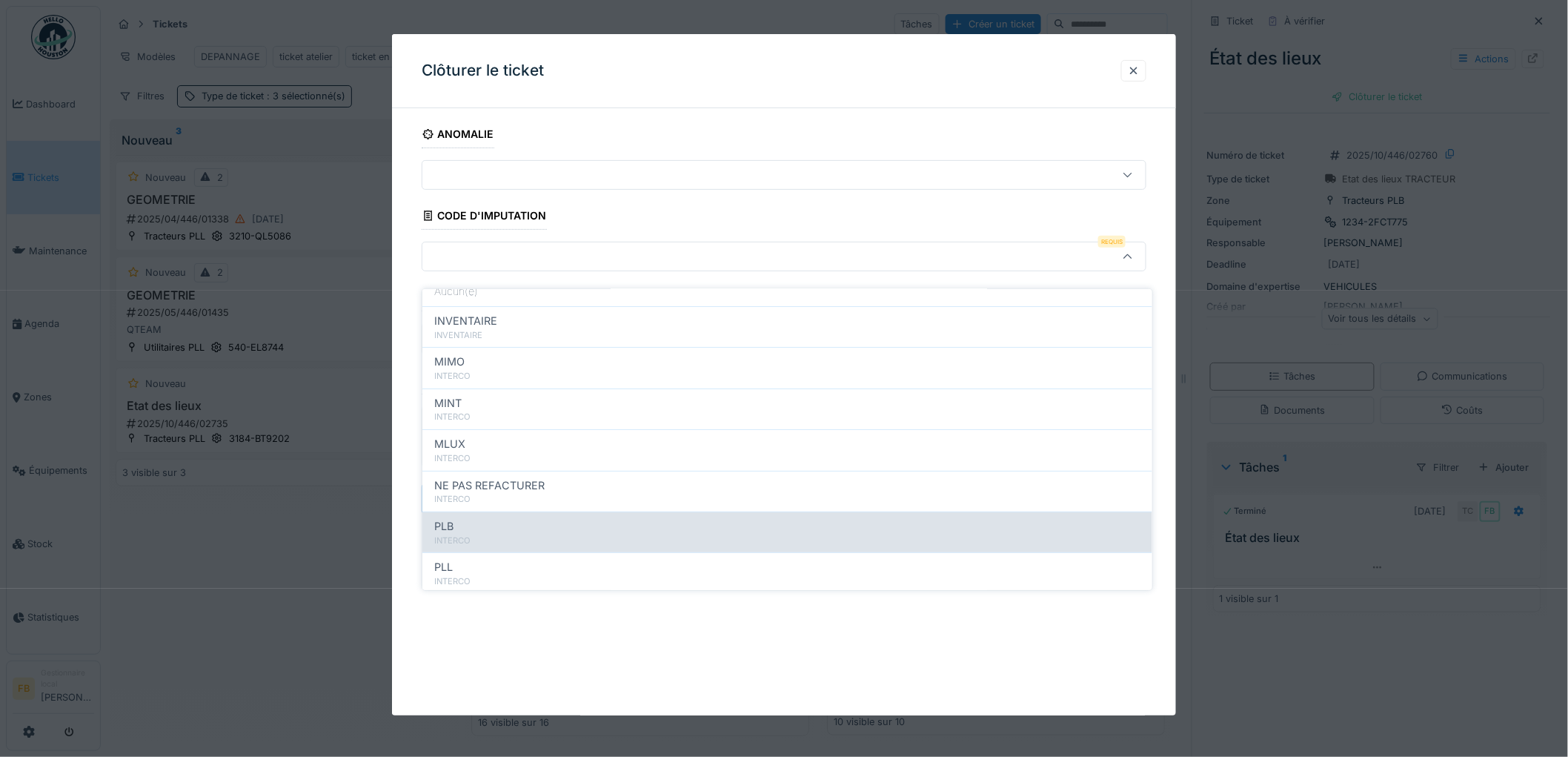
scroll to position [132, 0]
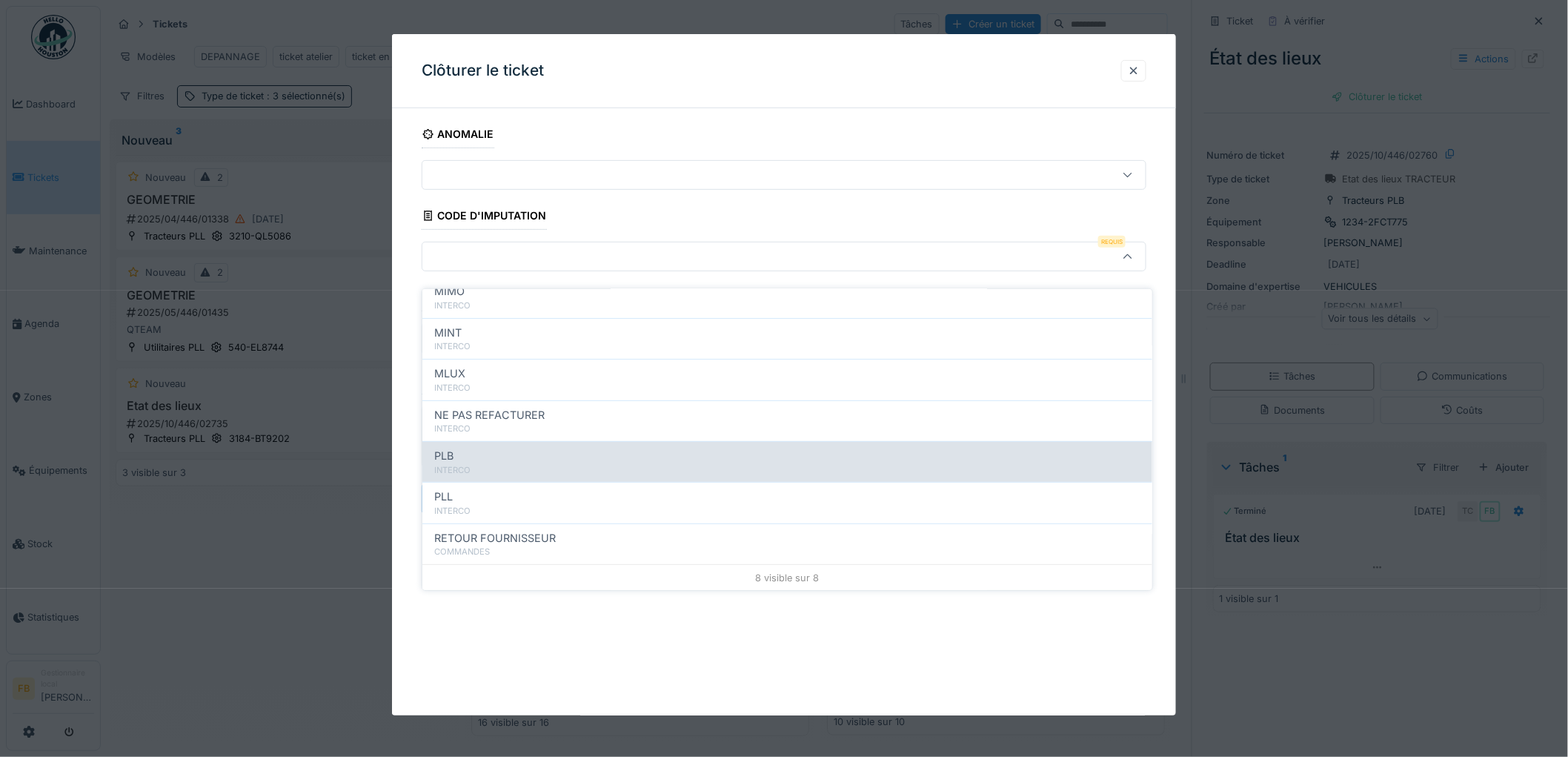
click at [543, 464] on div "INTERCO" at bounding box center [787, 471] width 706 height 13
type input "***"
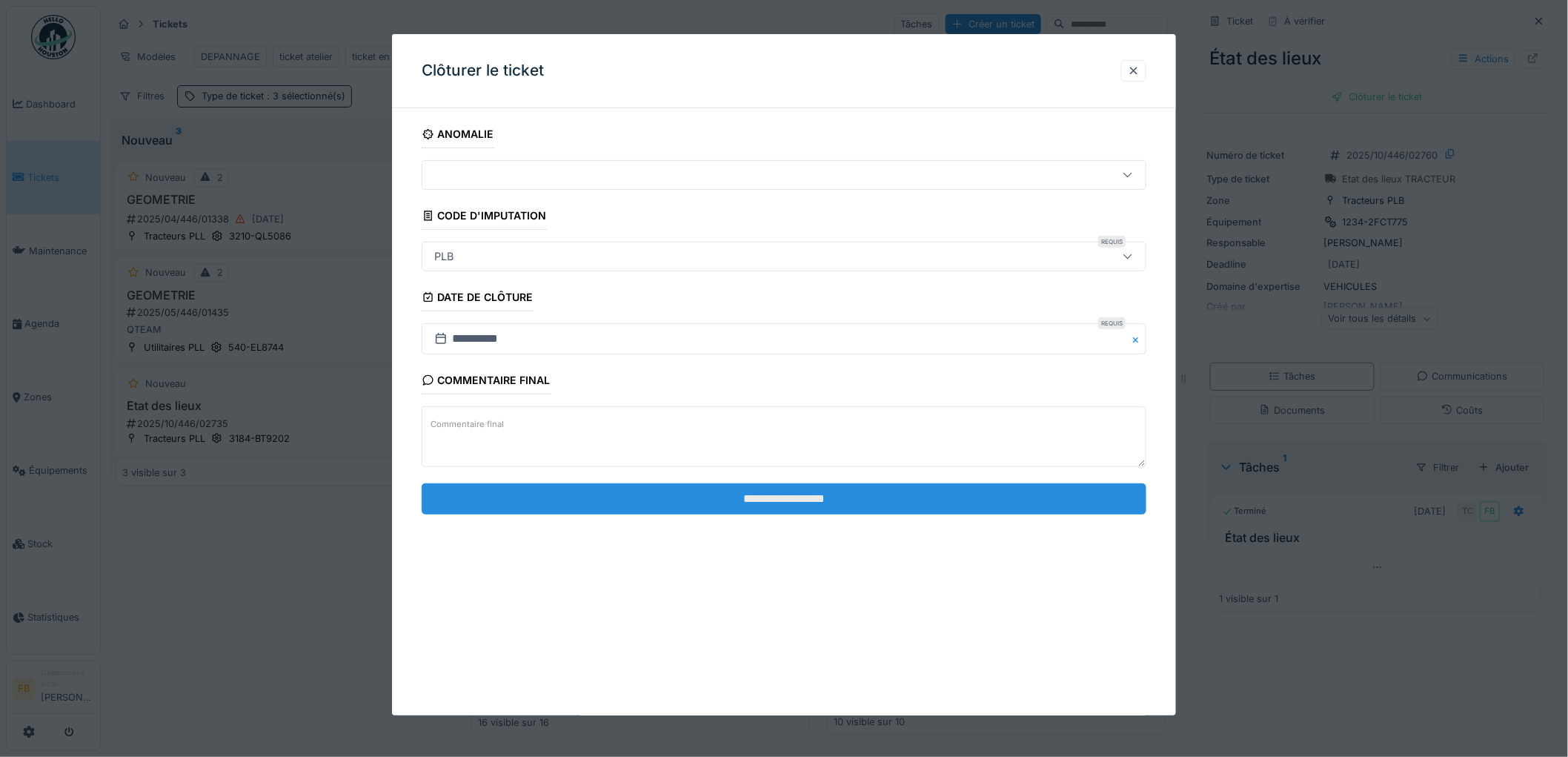
click at [736, 508] on input "**********" at bounding box center [784, 499] width 724 height 31
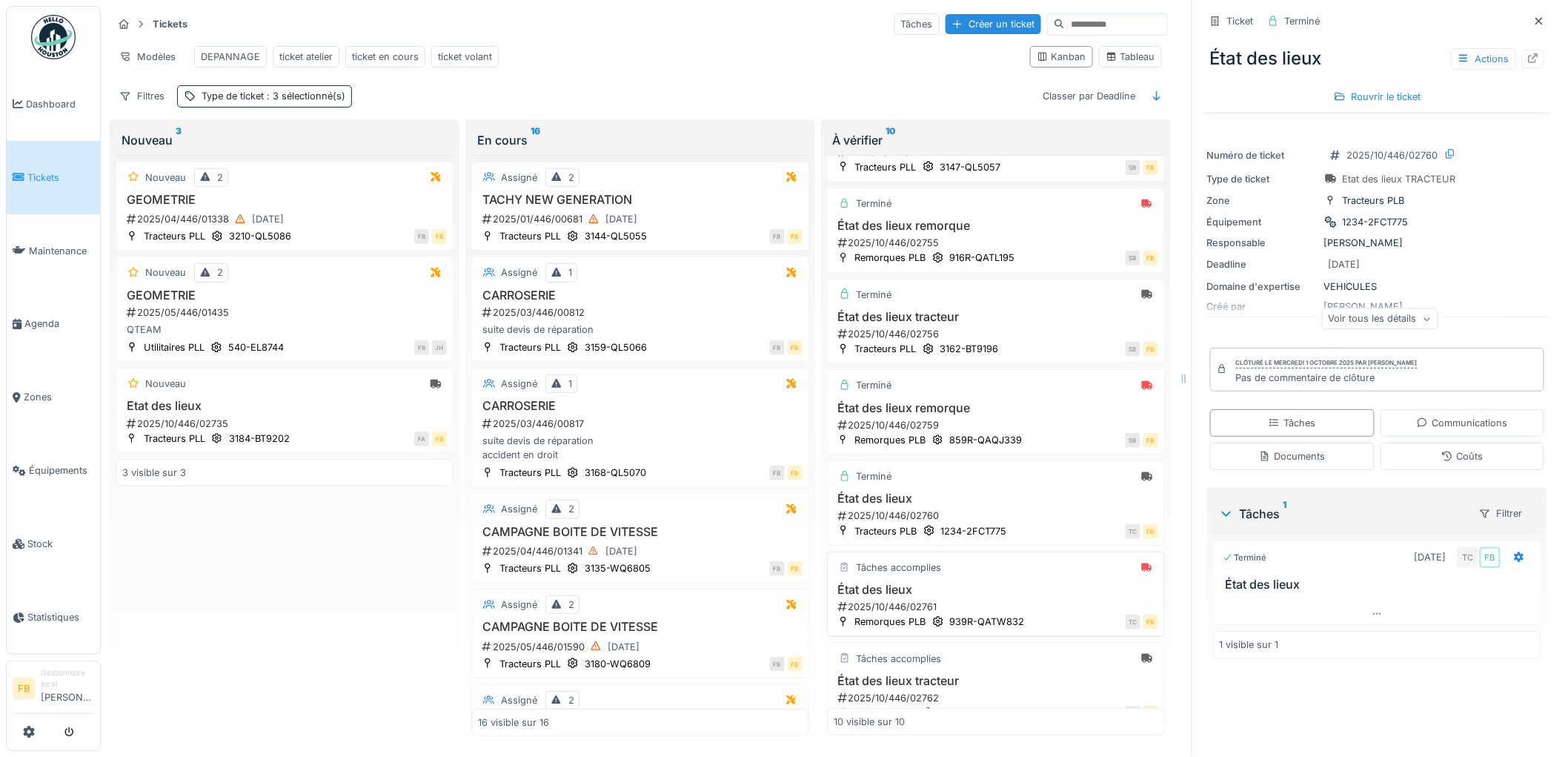
click at [1007, 577] on div "Tâches accomplies" at bounding box center [996, 568] width 325 height 19
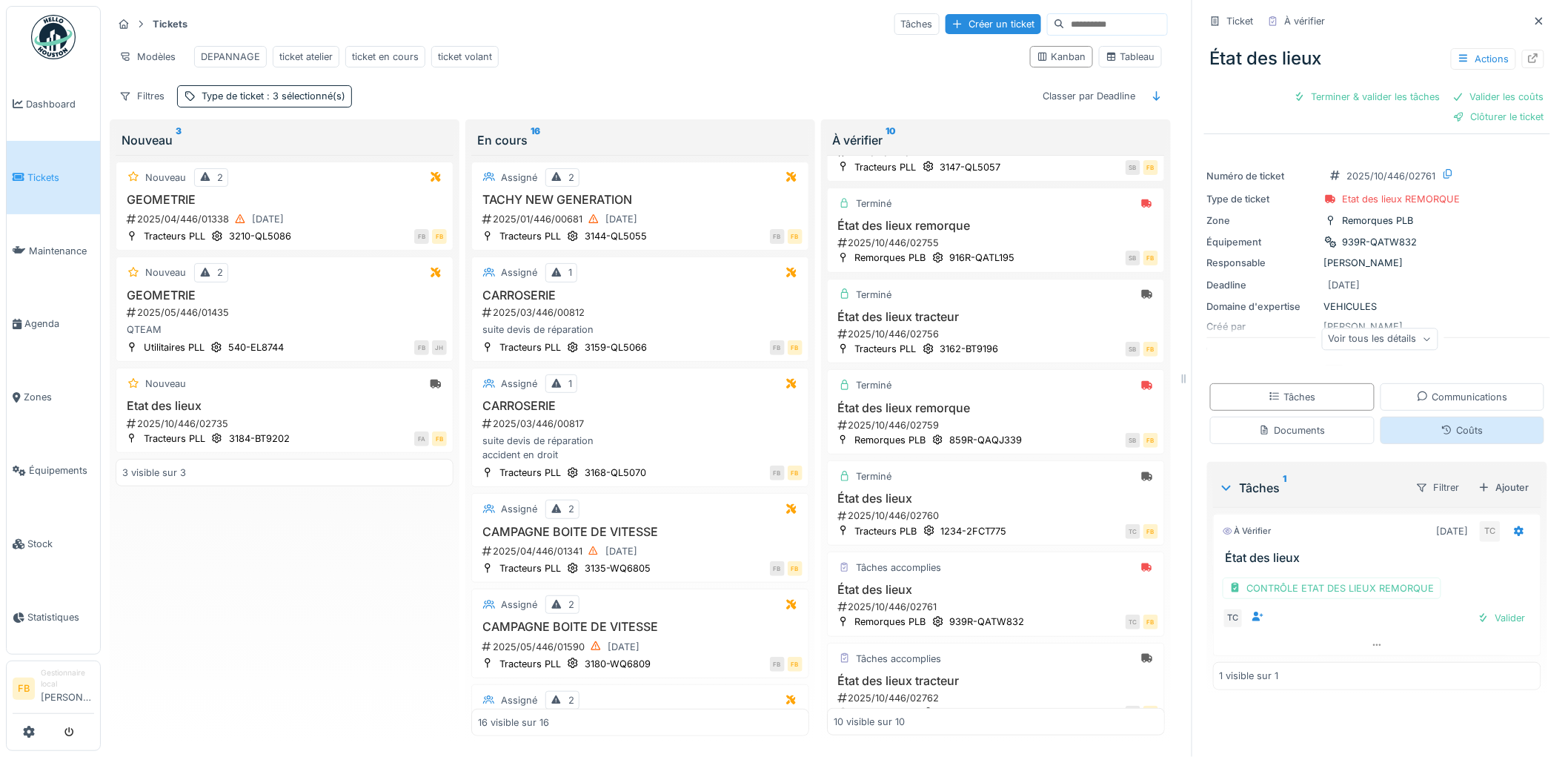
click at [1445, 424] on div "Coûts" at bounding box center [1461, 431] width 42 height 14
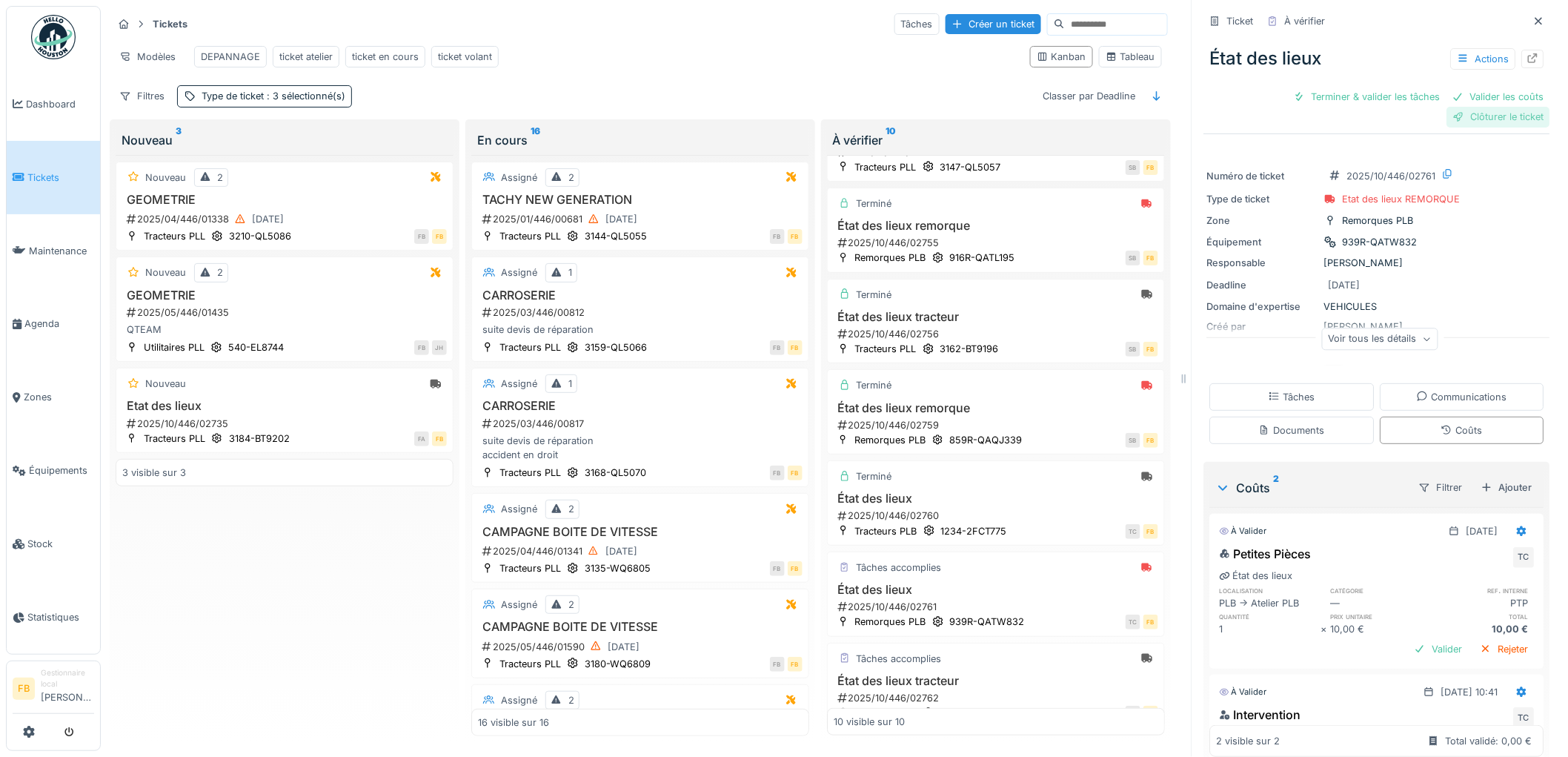
click at [1457, 107] on div "Clôturer le ticket" at bounding box center [1498, 117] width 103 height 20
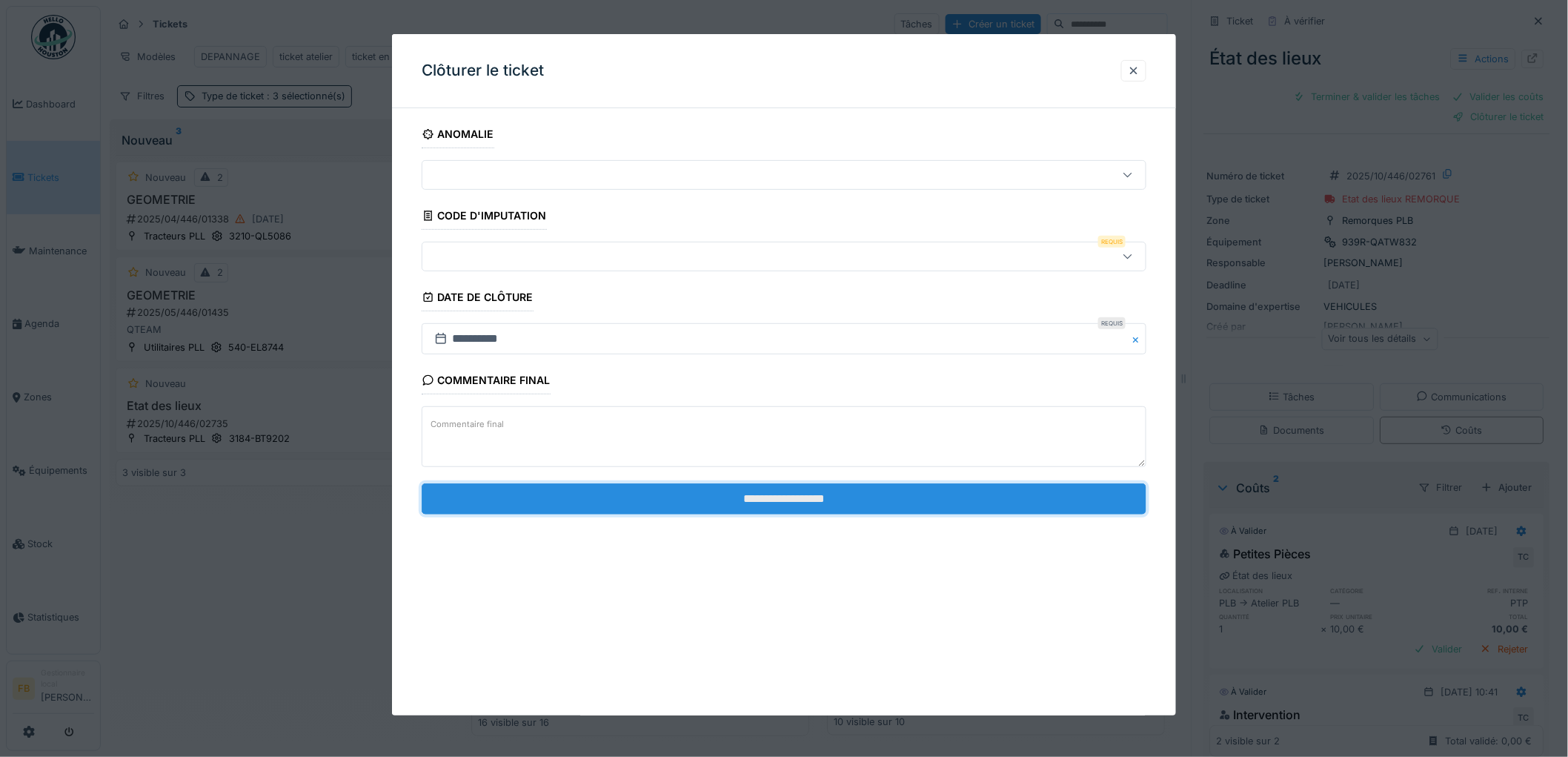
click at [658, 497] on input "**********" at bounding box center [784, 499] width 724 height 31
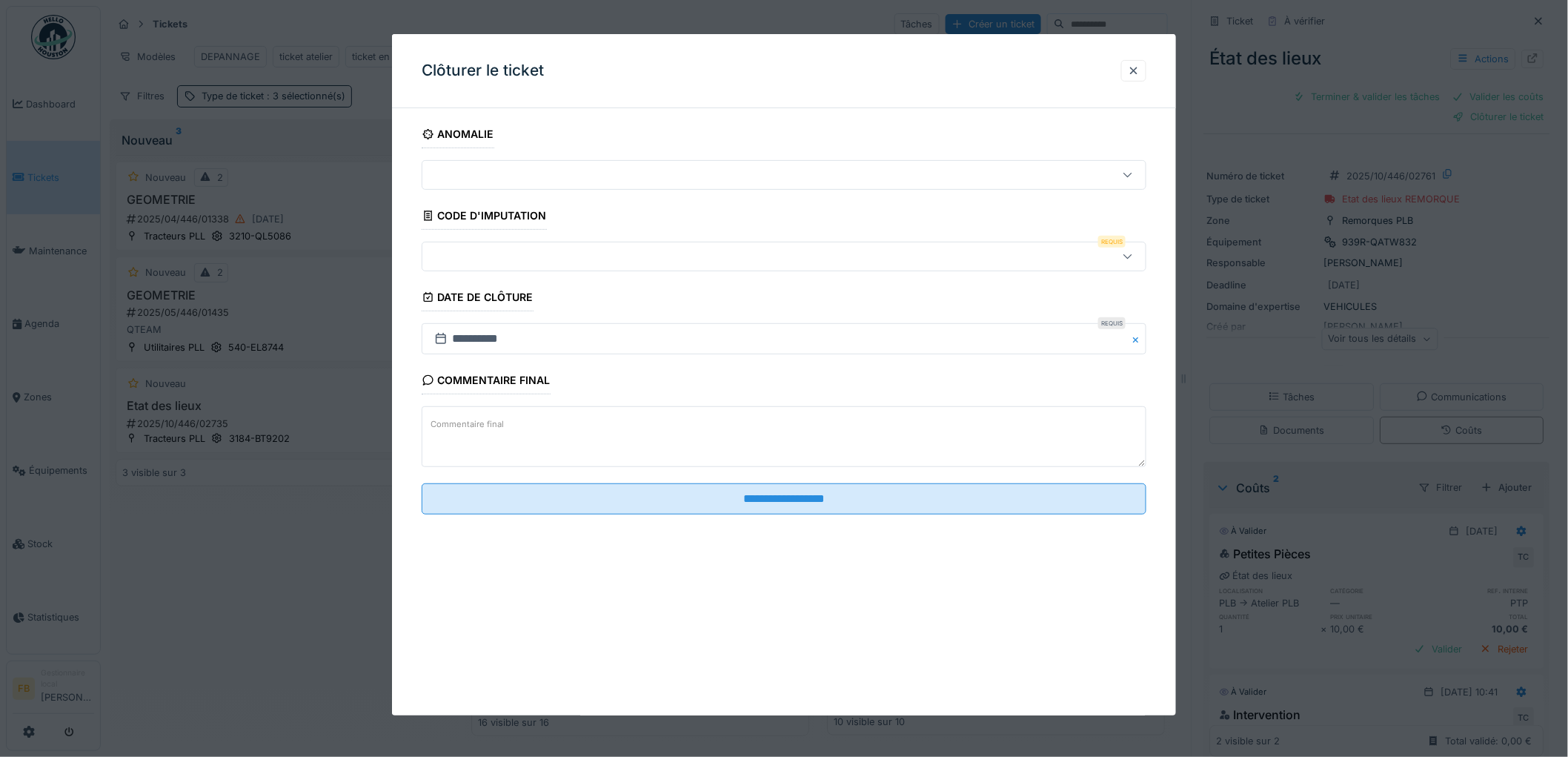
click at [512, 257] on div at bounding box center [742, 257] width 629 height 16
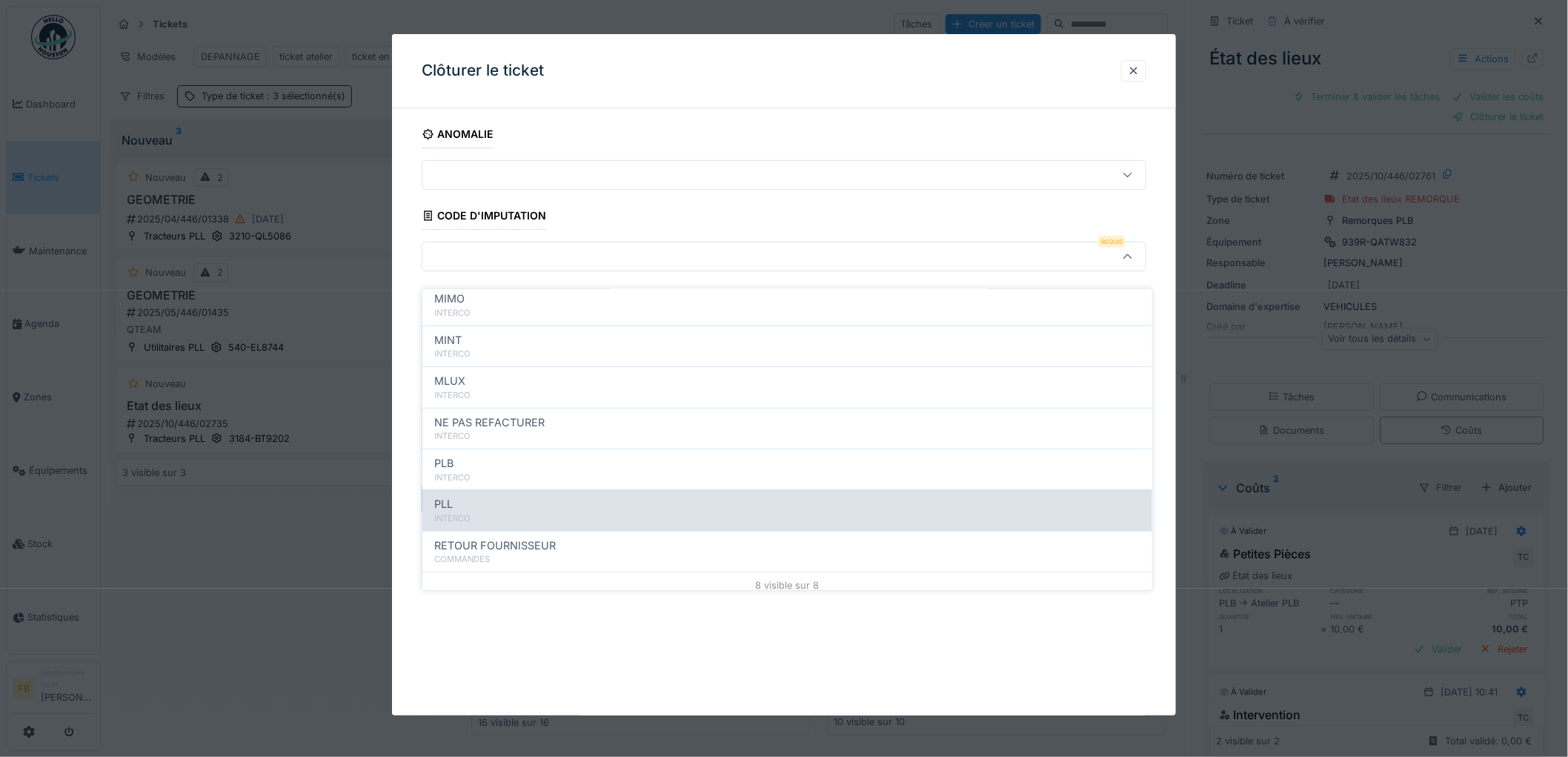
scroll to position [132, 0]
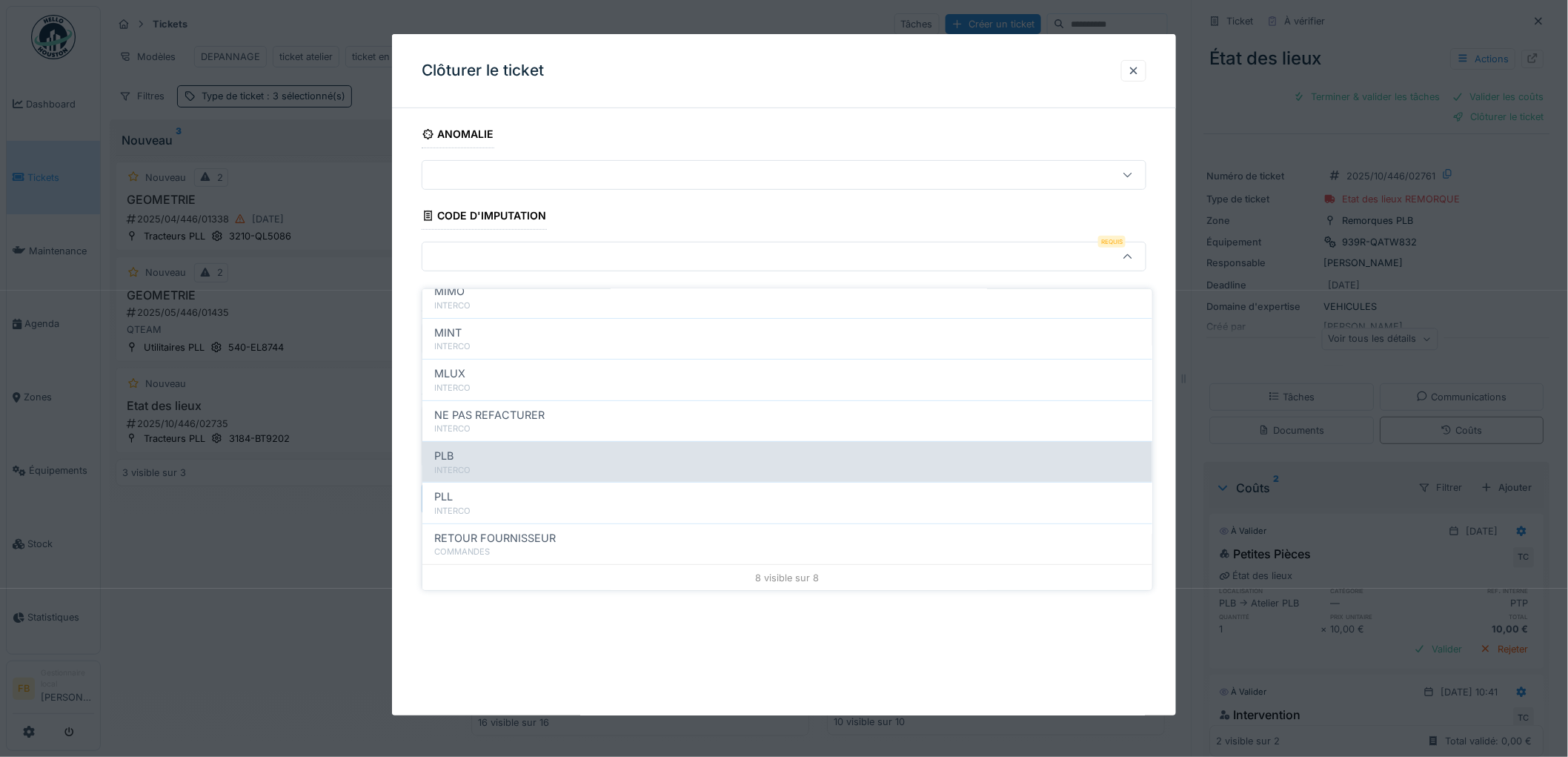
click at [446, 449] on span "PLB" at bounding box center [444, 456] width 20 height 16
type input "***"
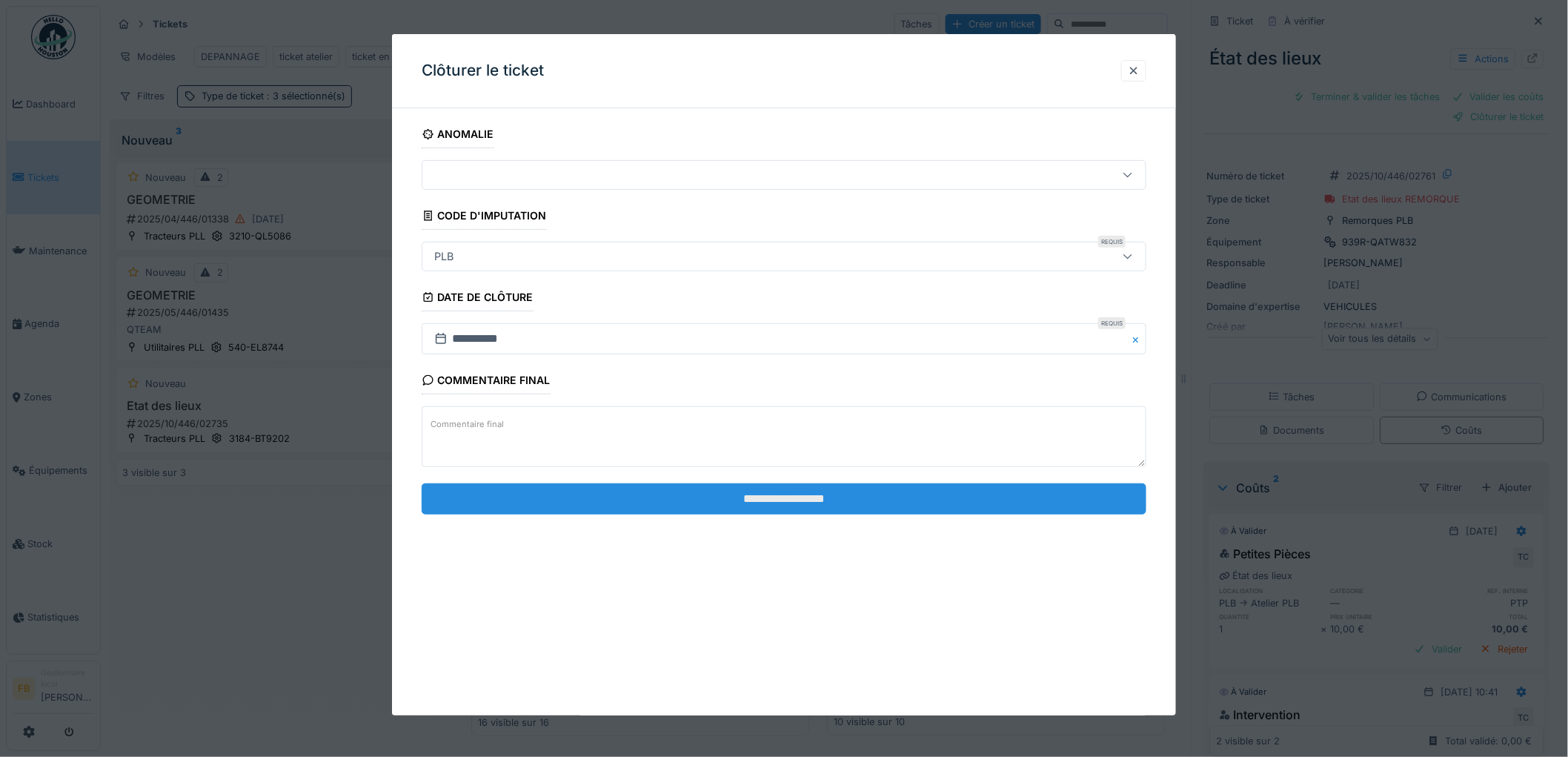
click at [759, 494] on input "**********" at bounding box center [784, 499] width 724 height 31
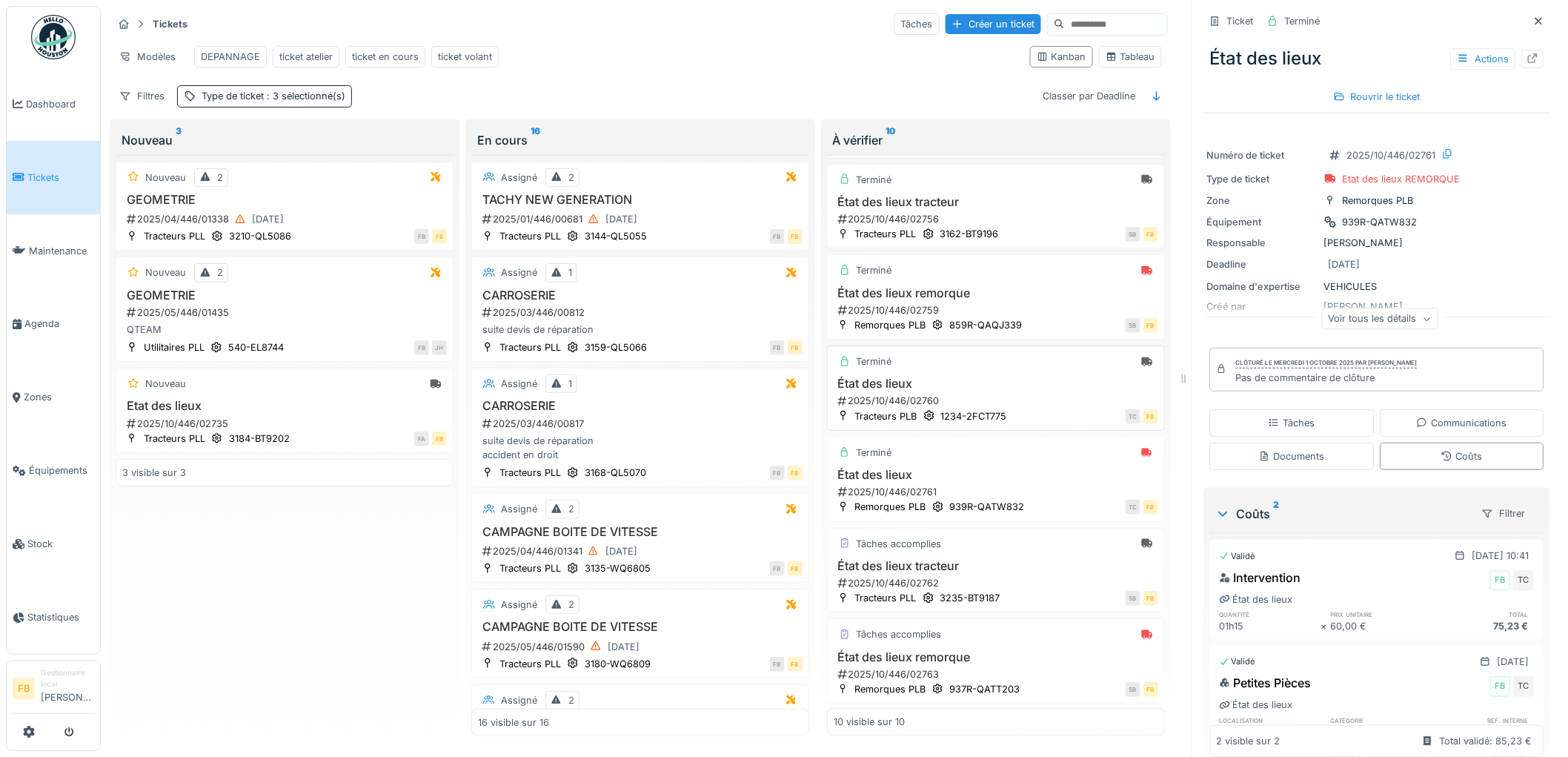
scroll to position [381, 0]
click at [972, 558] on h3 "État des lieux tracteur" at bounding box center [996, 565] width 325 height 14
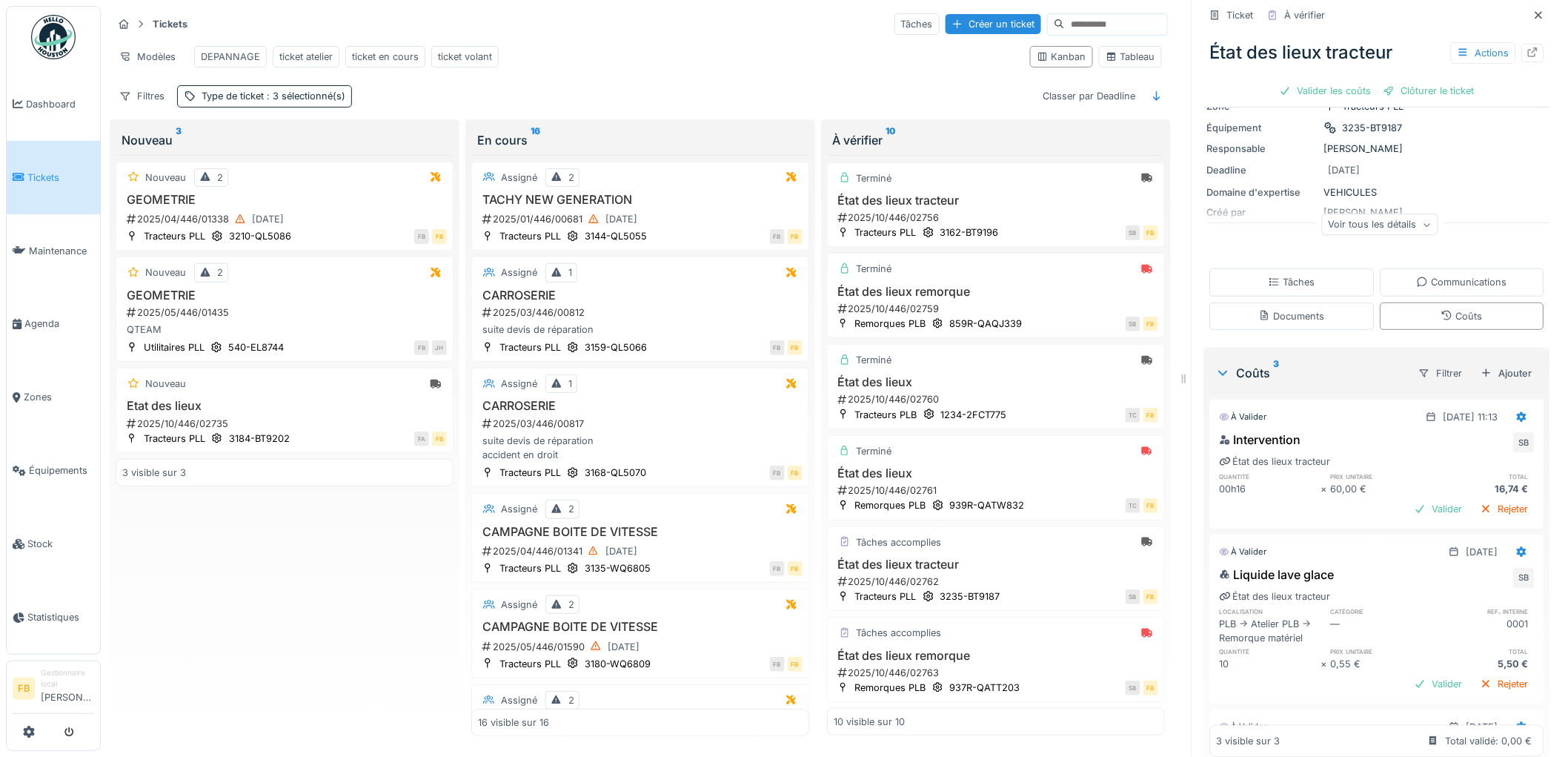
scroll to position [276, 0]
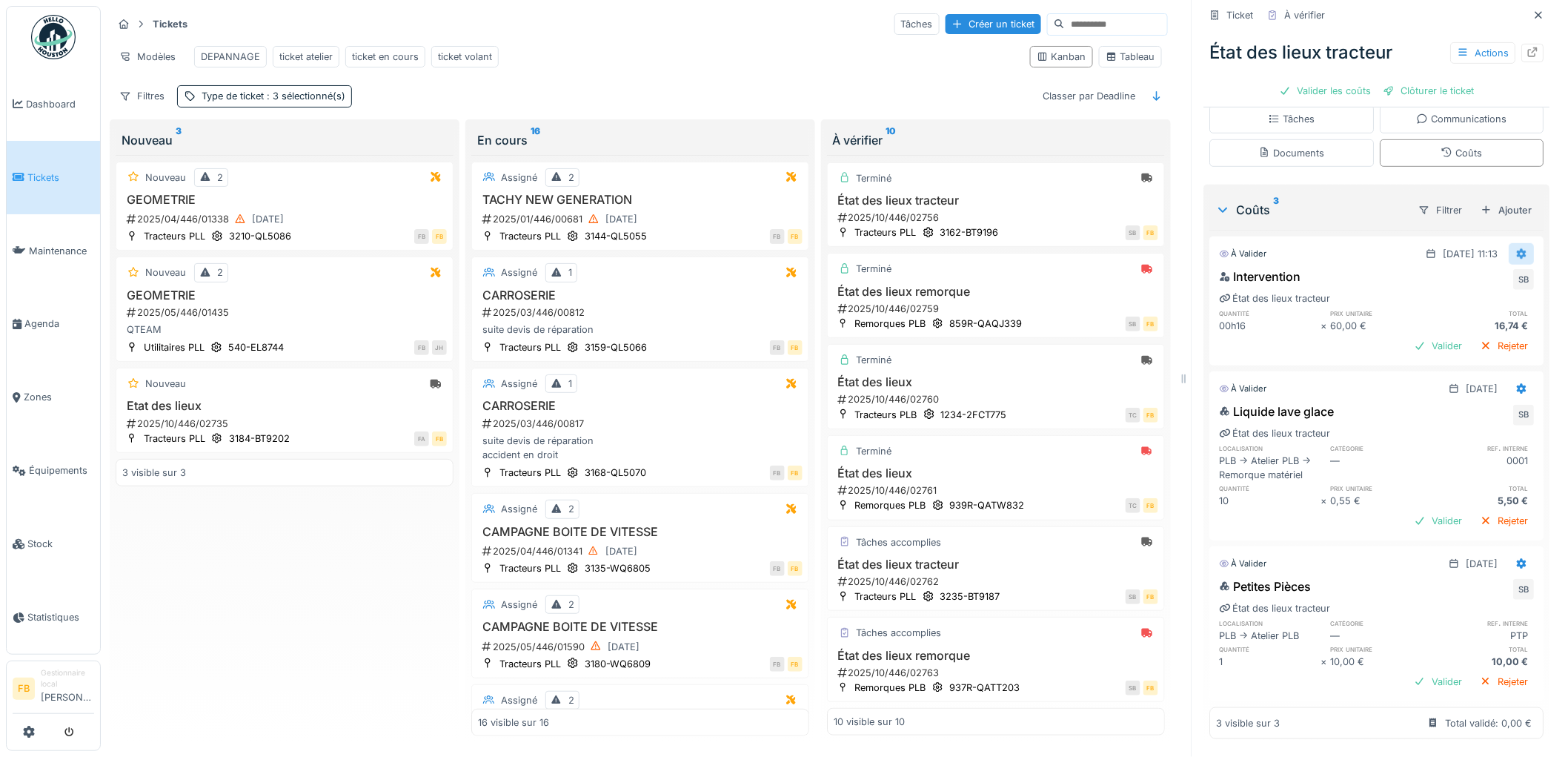
click at [1516, 249] on icon at bounding box center [1522, 254] width 12 height 9
click at [1473, 264] on div "Modifier" at bounding box center [1457, 271] width 72 height 22
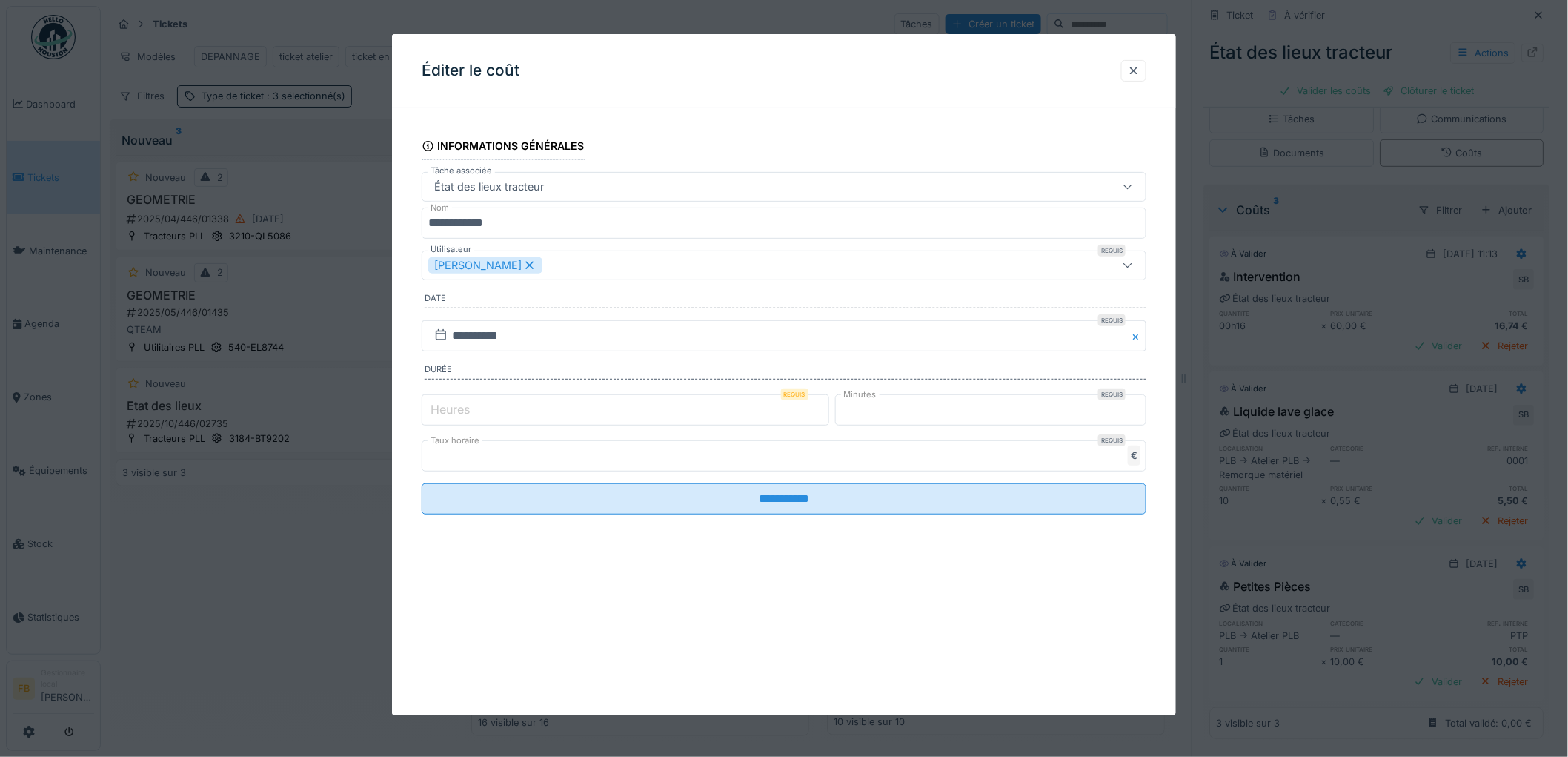
click at [486, 409] on input "*" at bounding box center [626, 410] width 408 height 31
type input "*"
click at [904, 410] on input "**" at bounding box center [991, 410] width 312 height 31
type input "*"
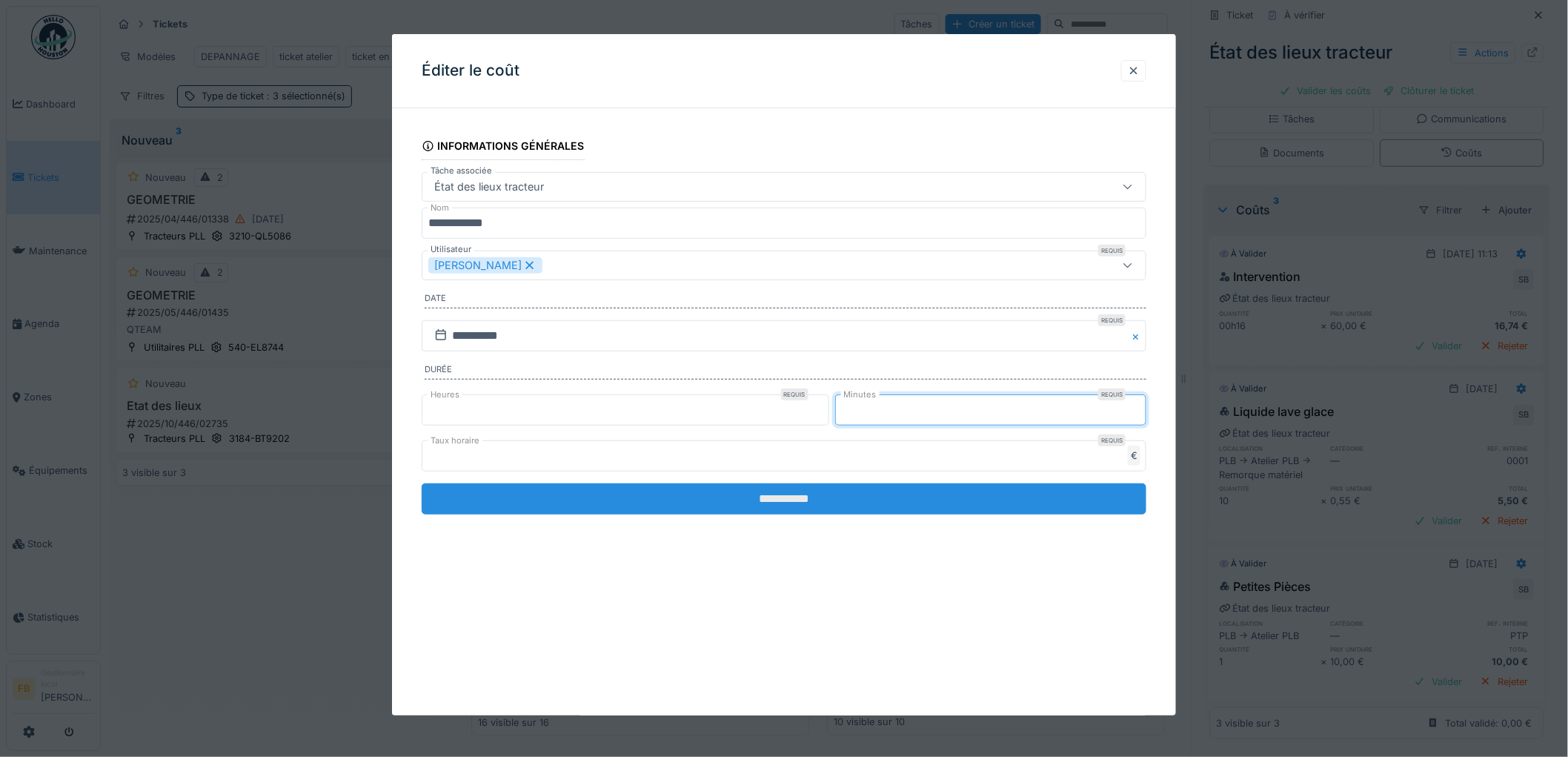
type input "*"
click at [805, 491] on input "**********" at bounding box center [784, 499] width 724 height 31
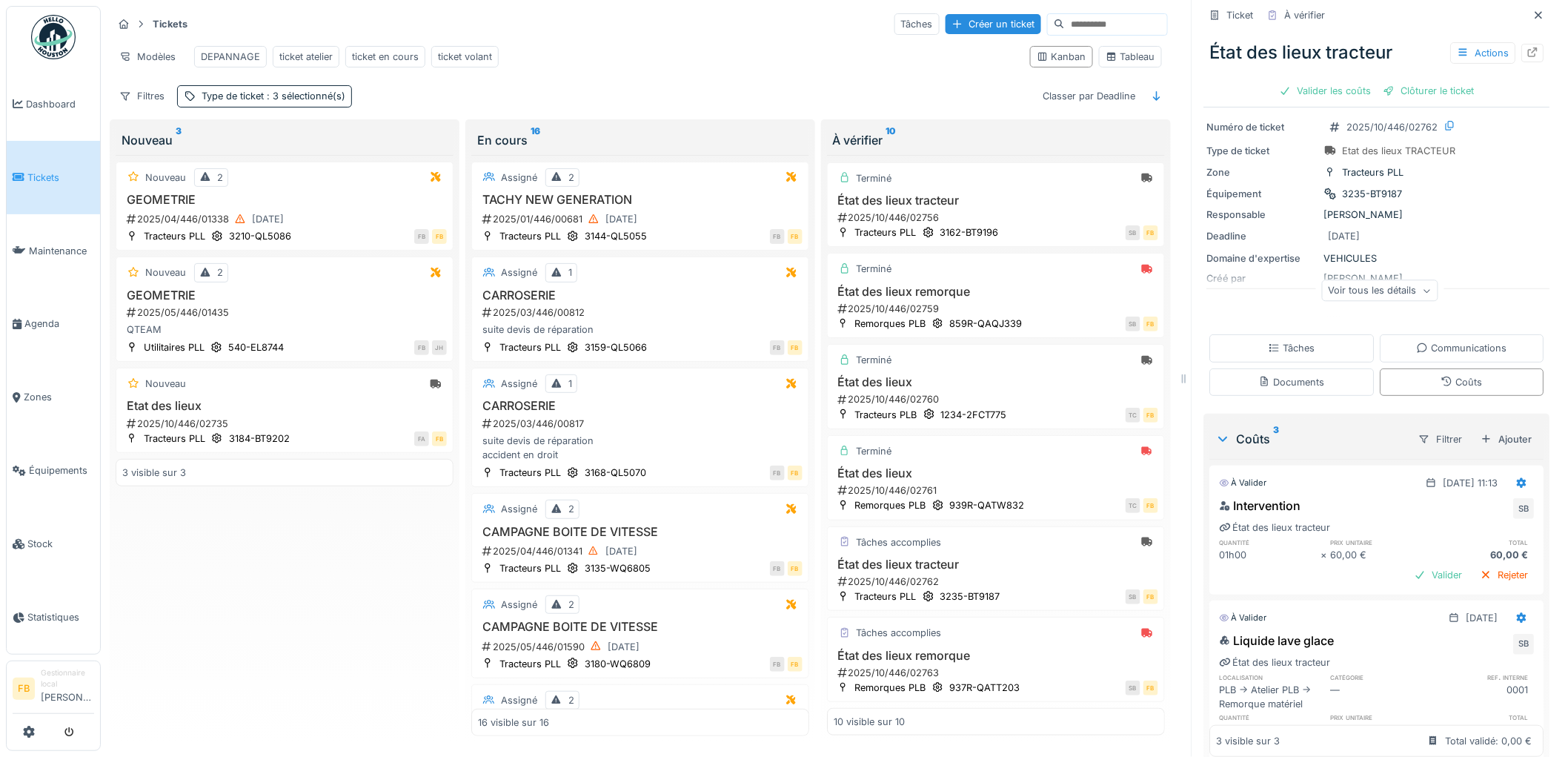
scroll to position [0, 0]
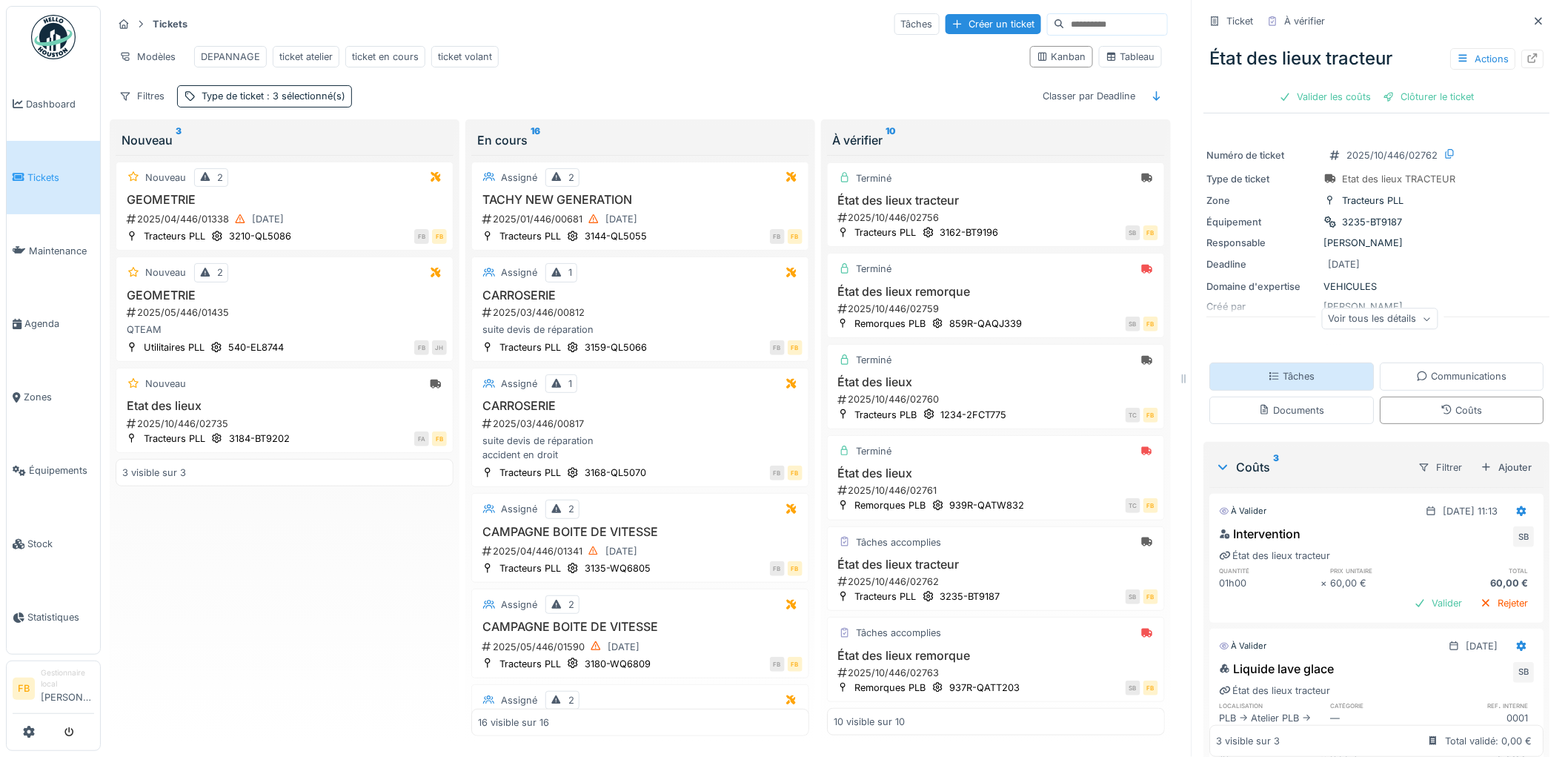
click at [1312, 369] on div "Tâches" at bounding box center [1293, 376] width 165 height 27
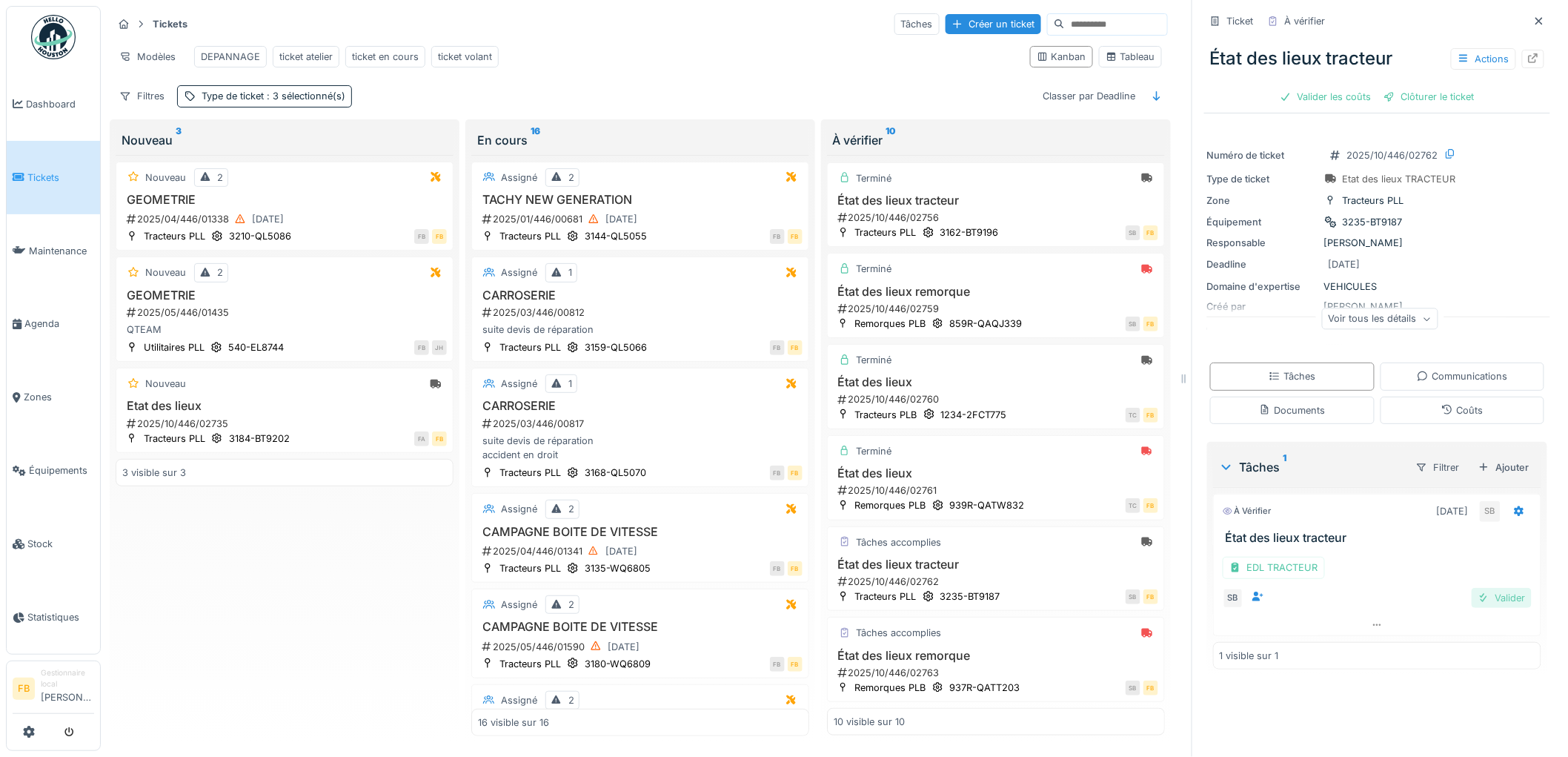
click at [1482, 591] on div "Valider" at bounding box center [1501, 599] width 60 height 20
click at [1287, 87] on div "Valider les coûts" at bounding box center [1326, 97] width 103 height 20
click at [1340, 87] on div "Clôturer le ticket" at bounding box center [1377, 97] width 103 height 20
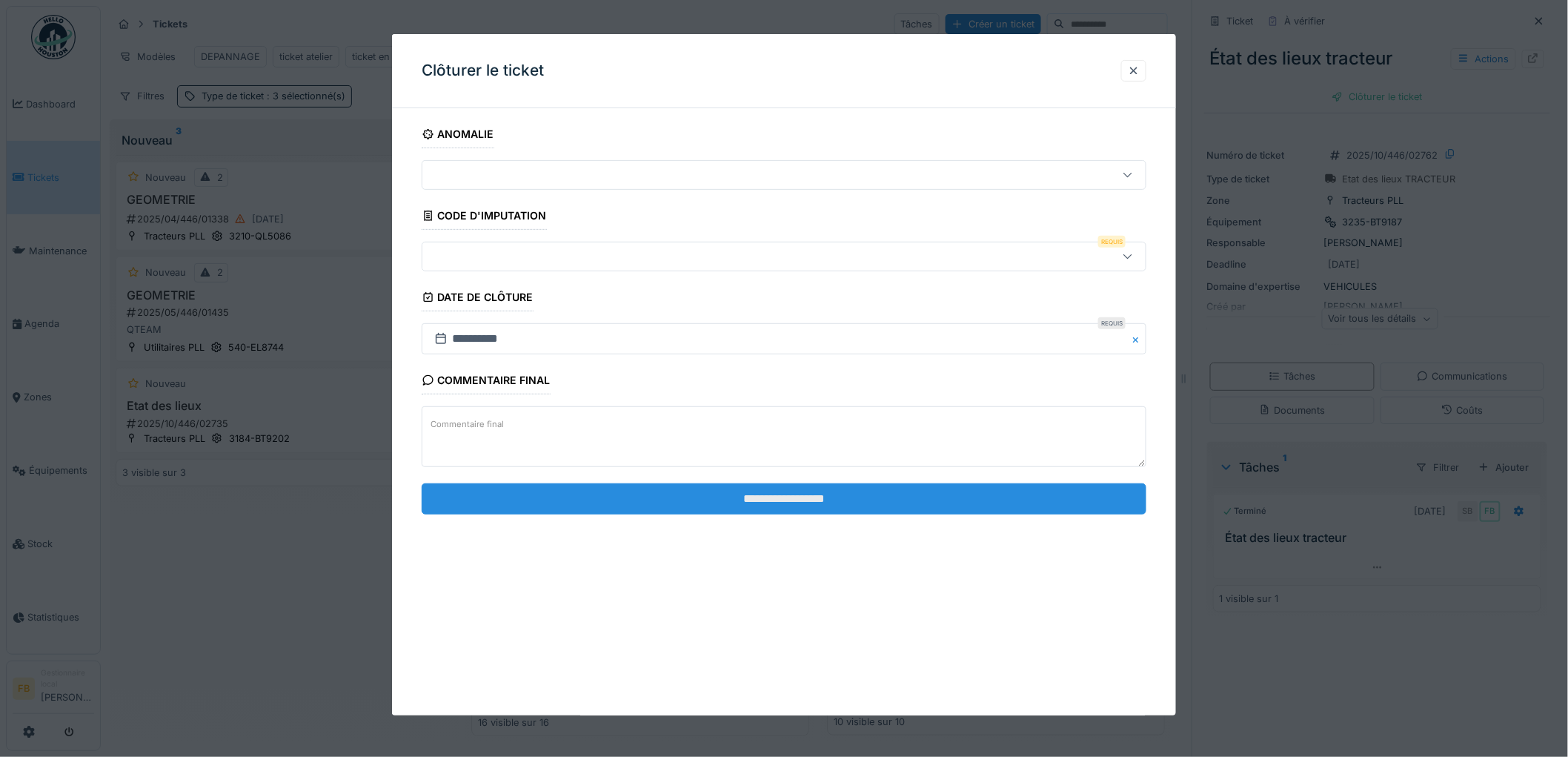
click at [642, 494] on input "**********" at bounding box center [784, 499] width 724 height 31
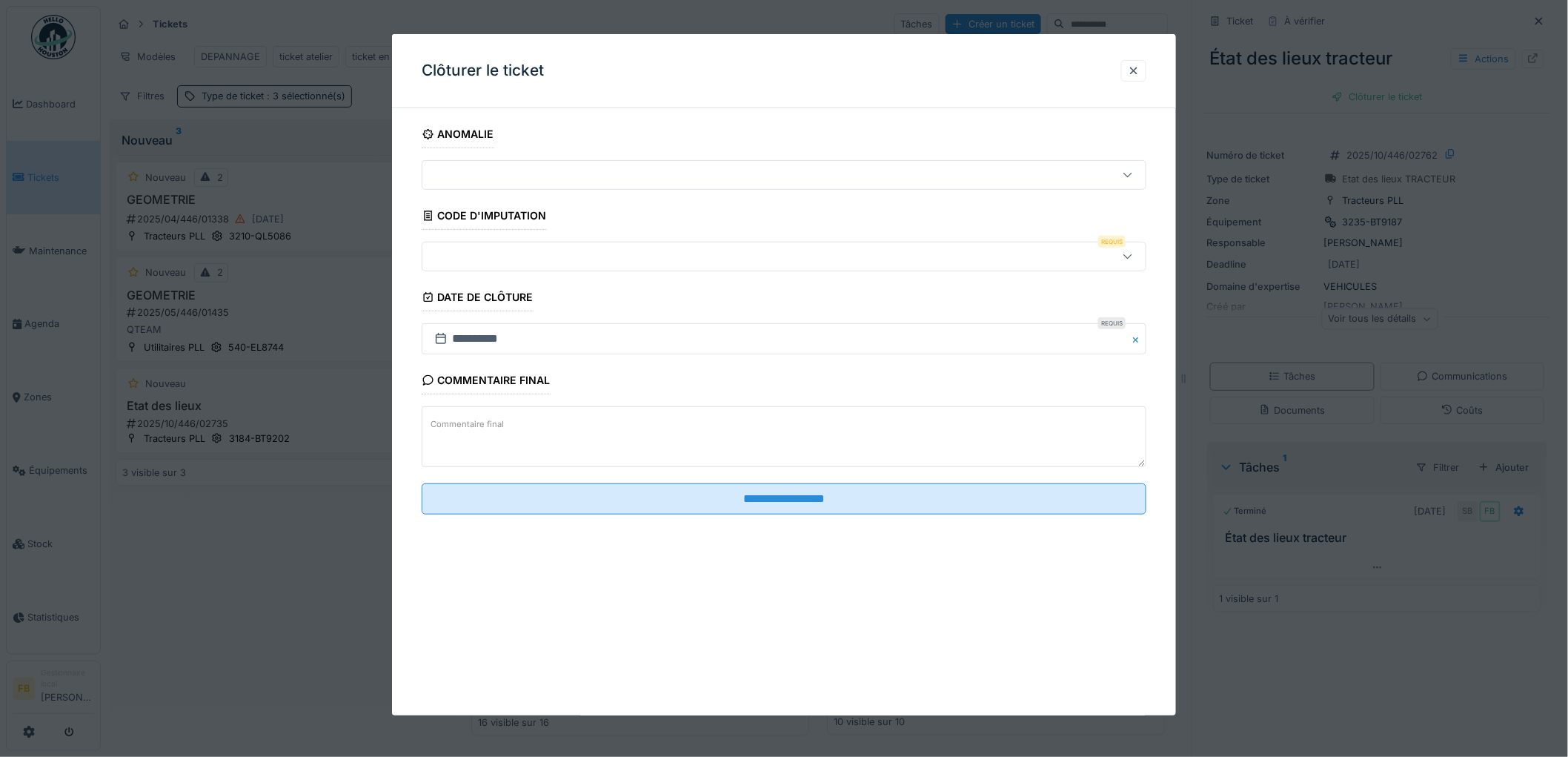
click at [538, 253] on div at bounding box center [742, 257] width 629 height 16
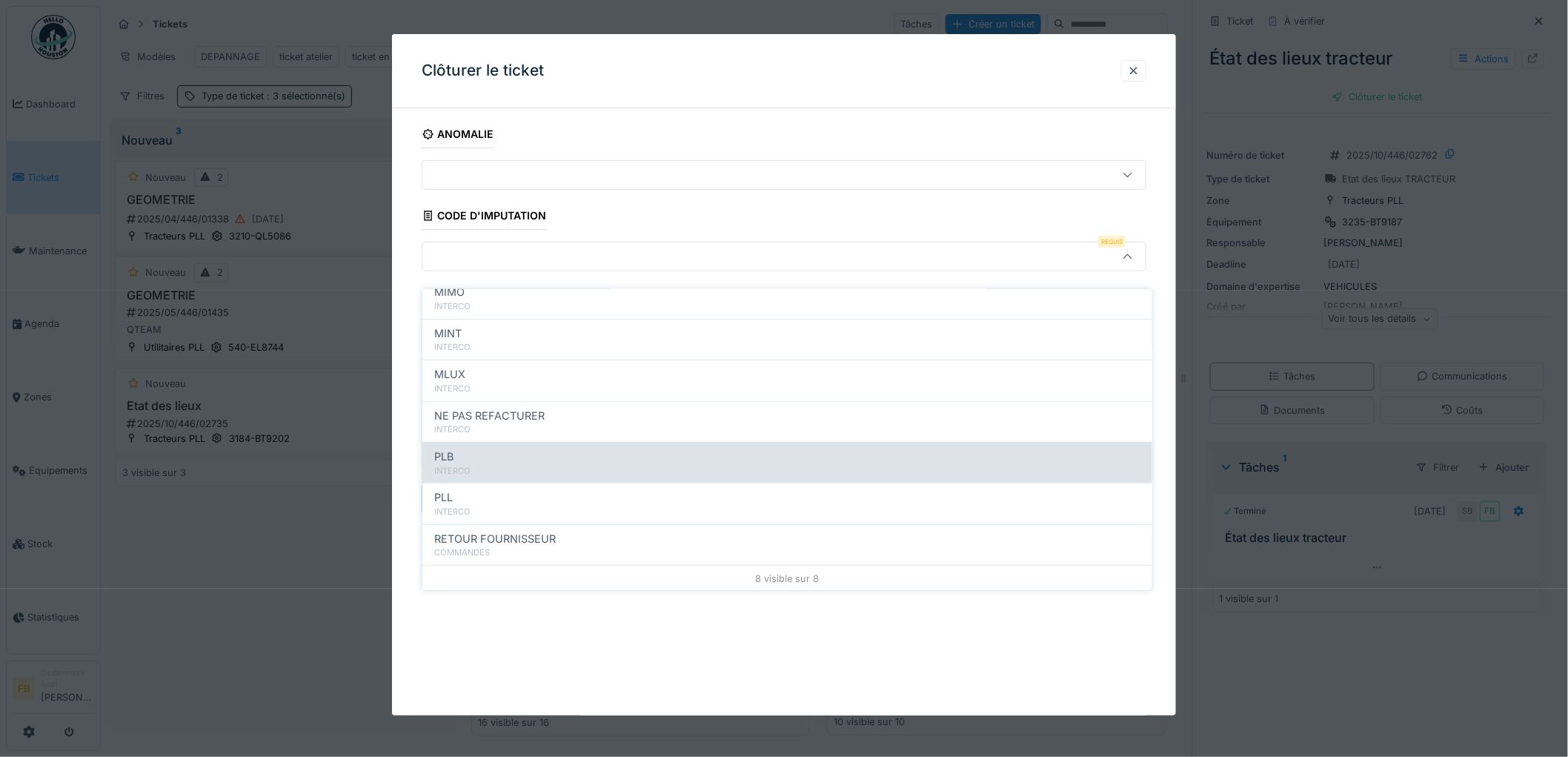
scroll to position [132, 0]
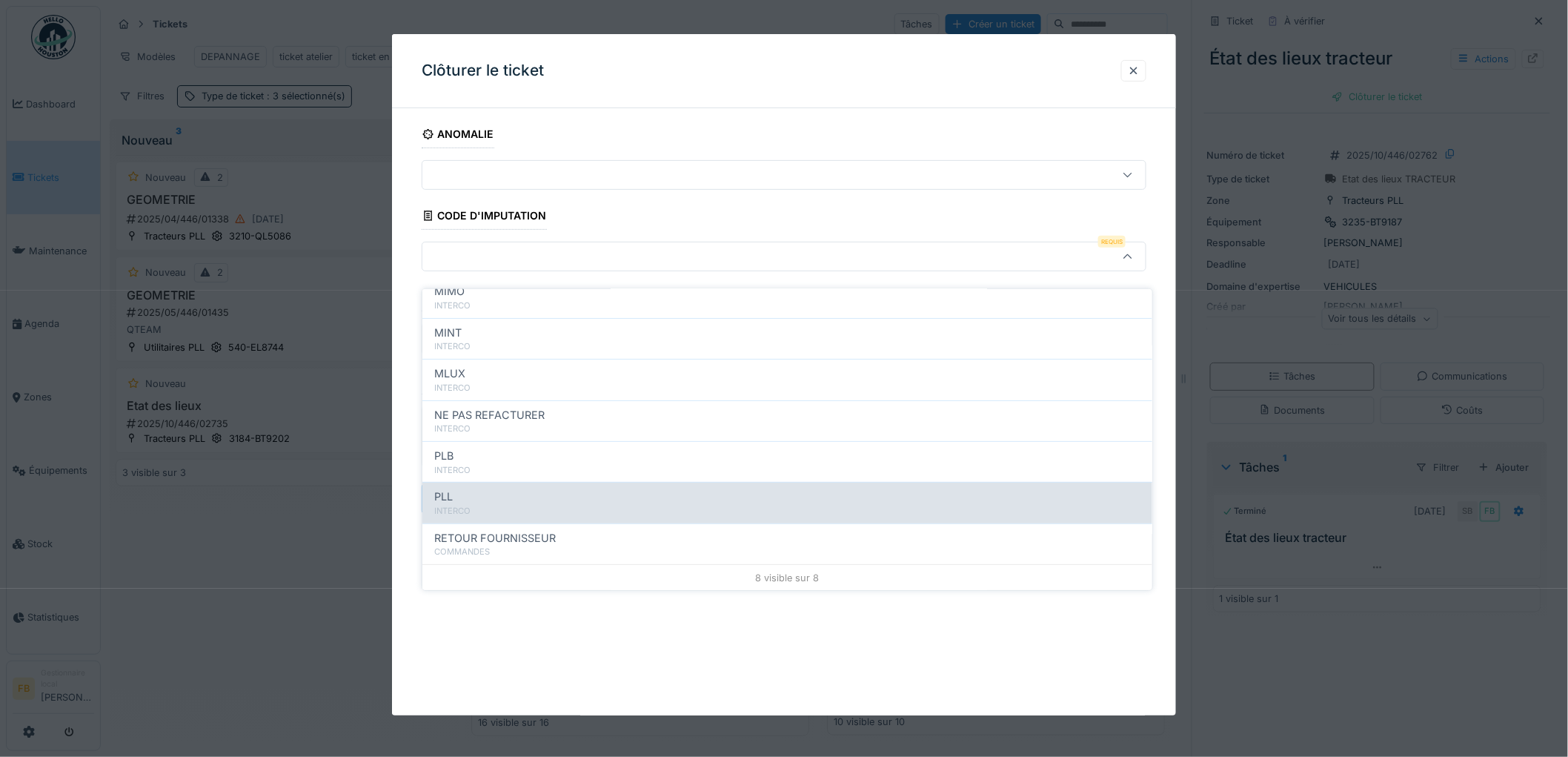
click at [521, 482] on div "PLL INTERCO" at bounding box center [787, 502] width 730 height 41
type input "***"
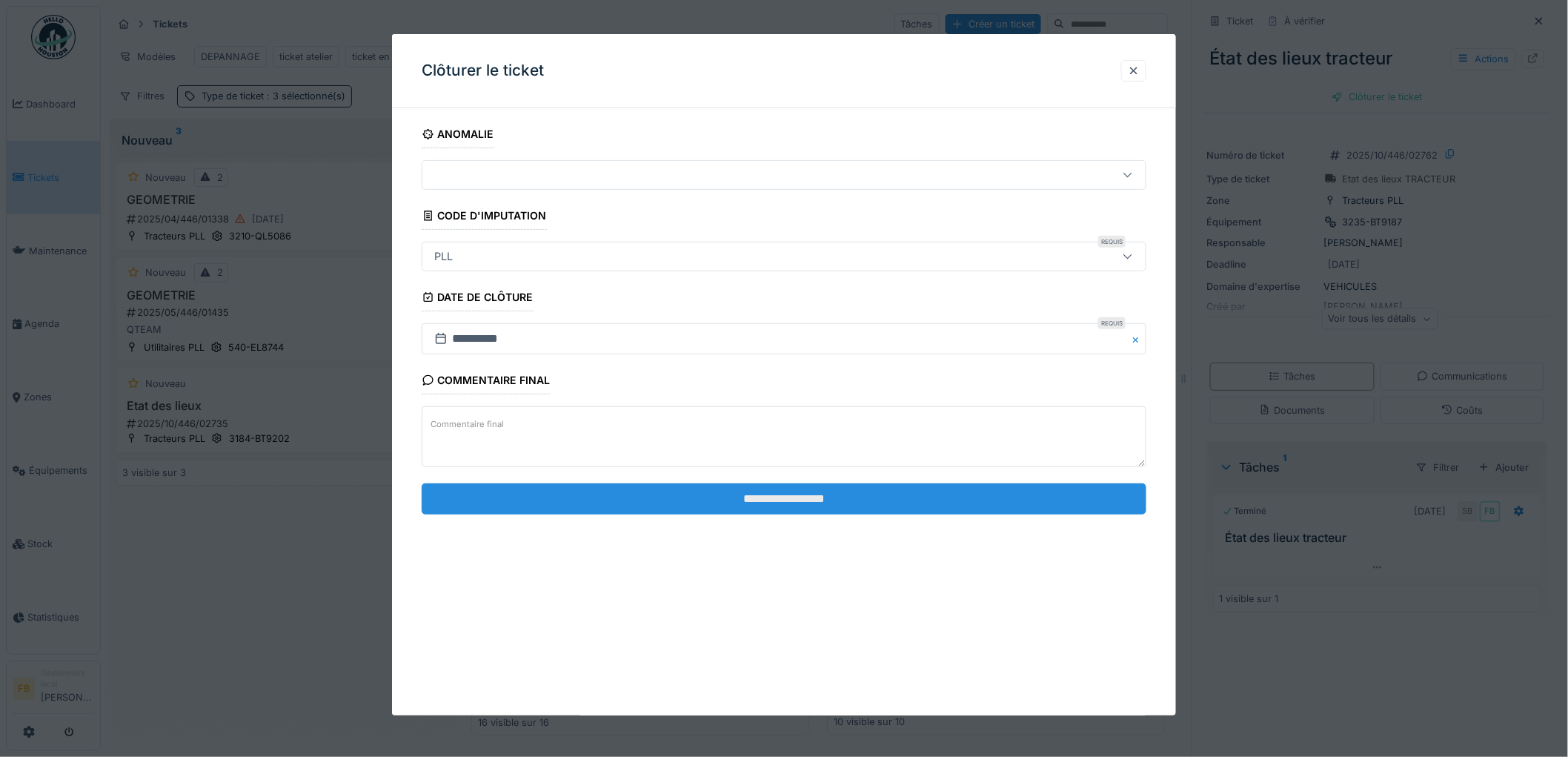
click at [746, 504] on input "**********" at bounding box center [784, 499] width 724 height 31
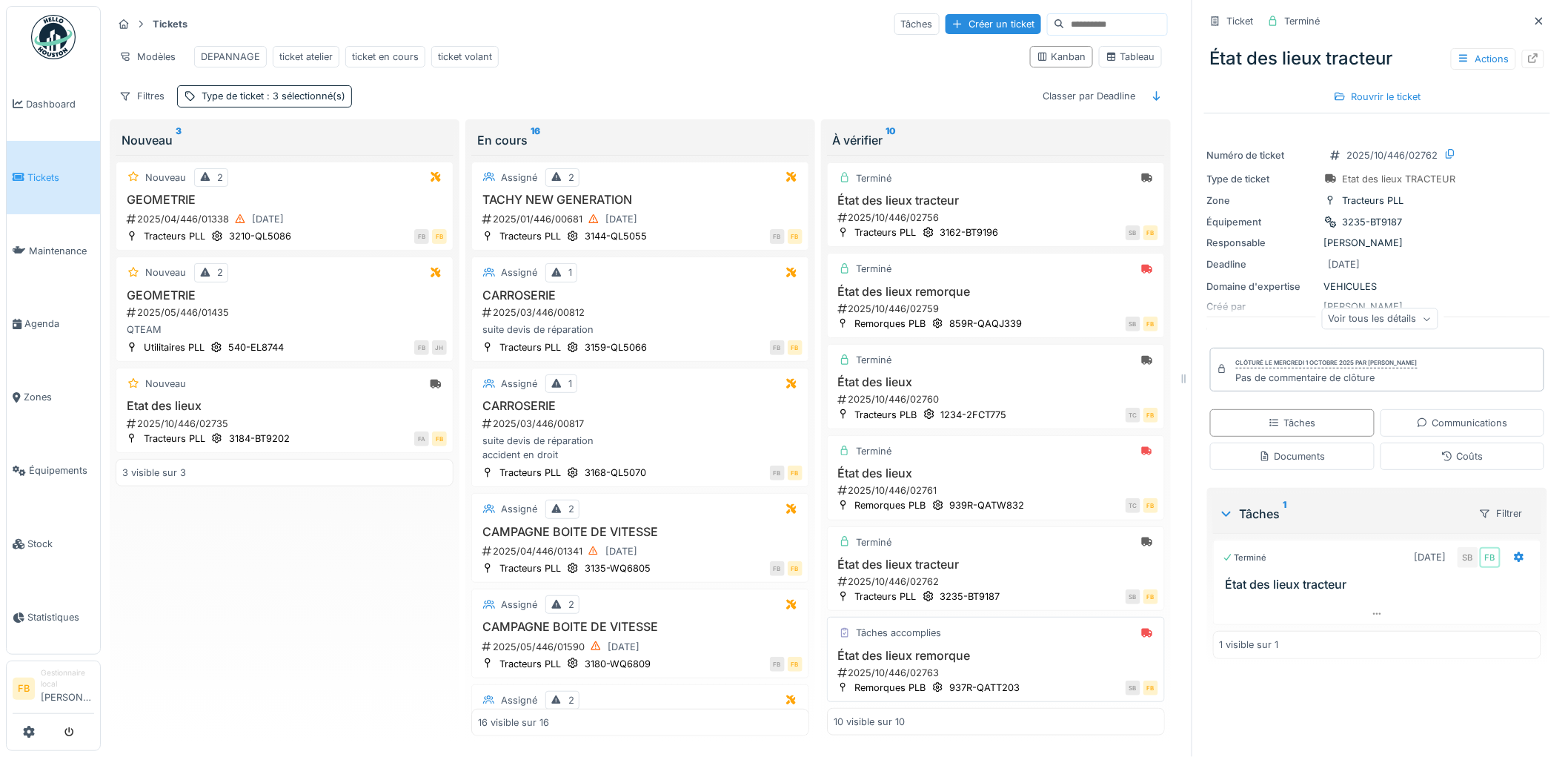
click at [1023, 650] on h3 "État des lieux remorque" at bounding box center [996, 656] width 325 height 14
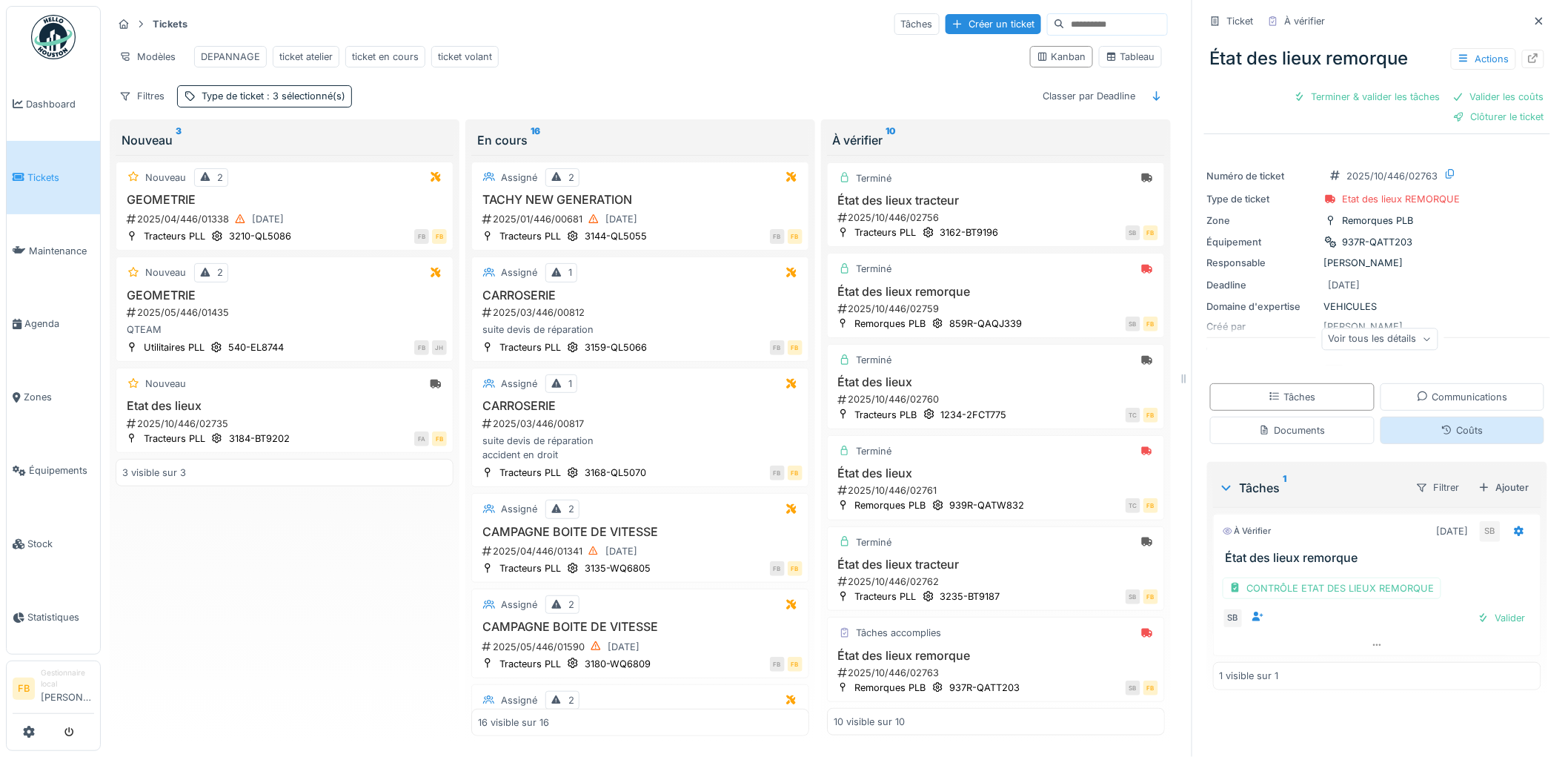
click at [1405, 417] on div "Coûts" at bounding box center [1463, 430] width 165 height 27
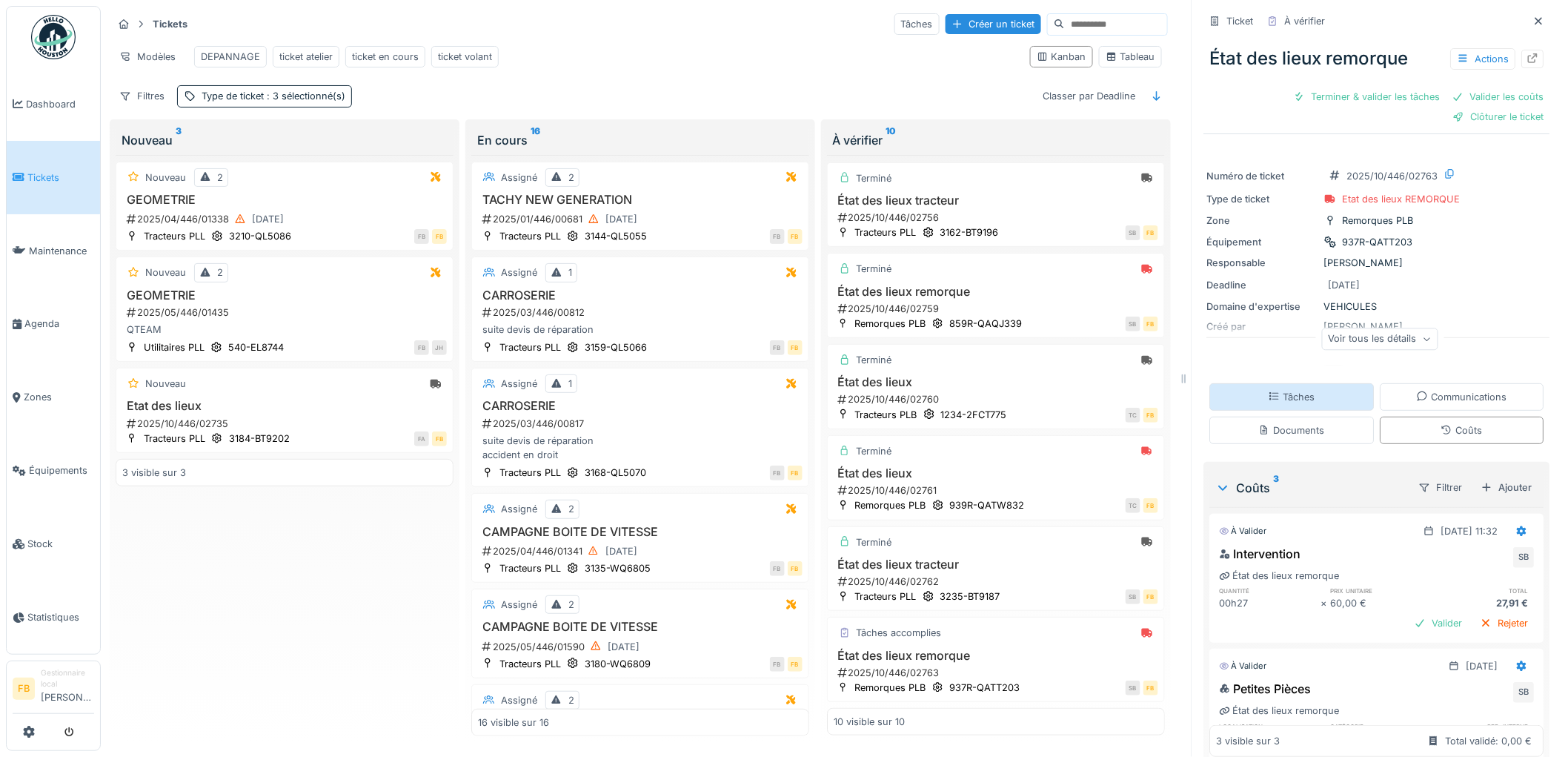
click at [1307, 386] on div "Tâches" at bounding box center [1293, 397] width 165 height 27
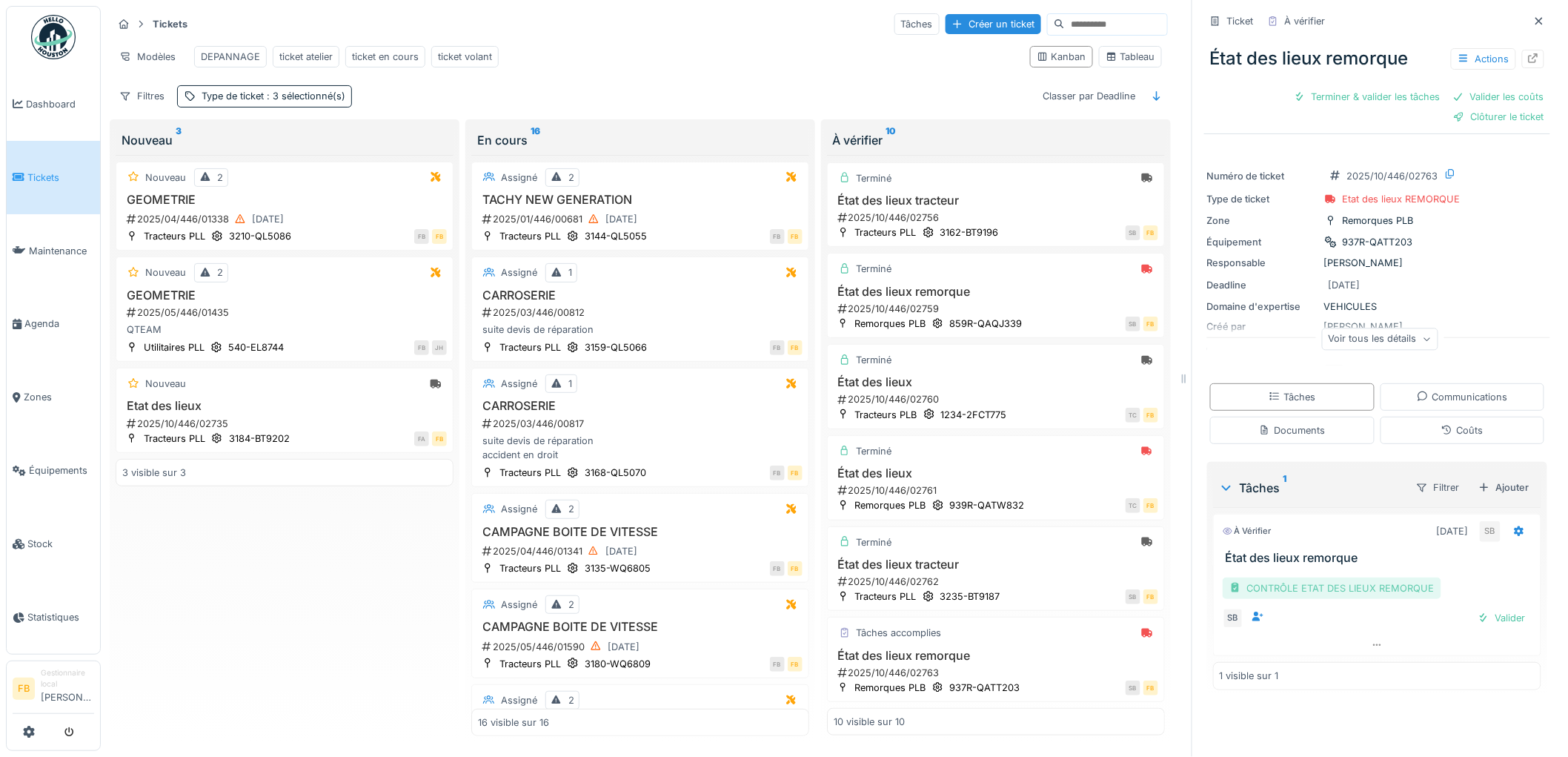
click at [1386, 577] on div "CONTRÔLE ETAT DES LIEUX REMORQUE" at bounding box center [1332, 588] width 219 height 21
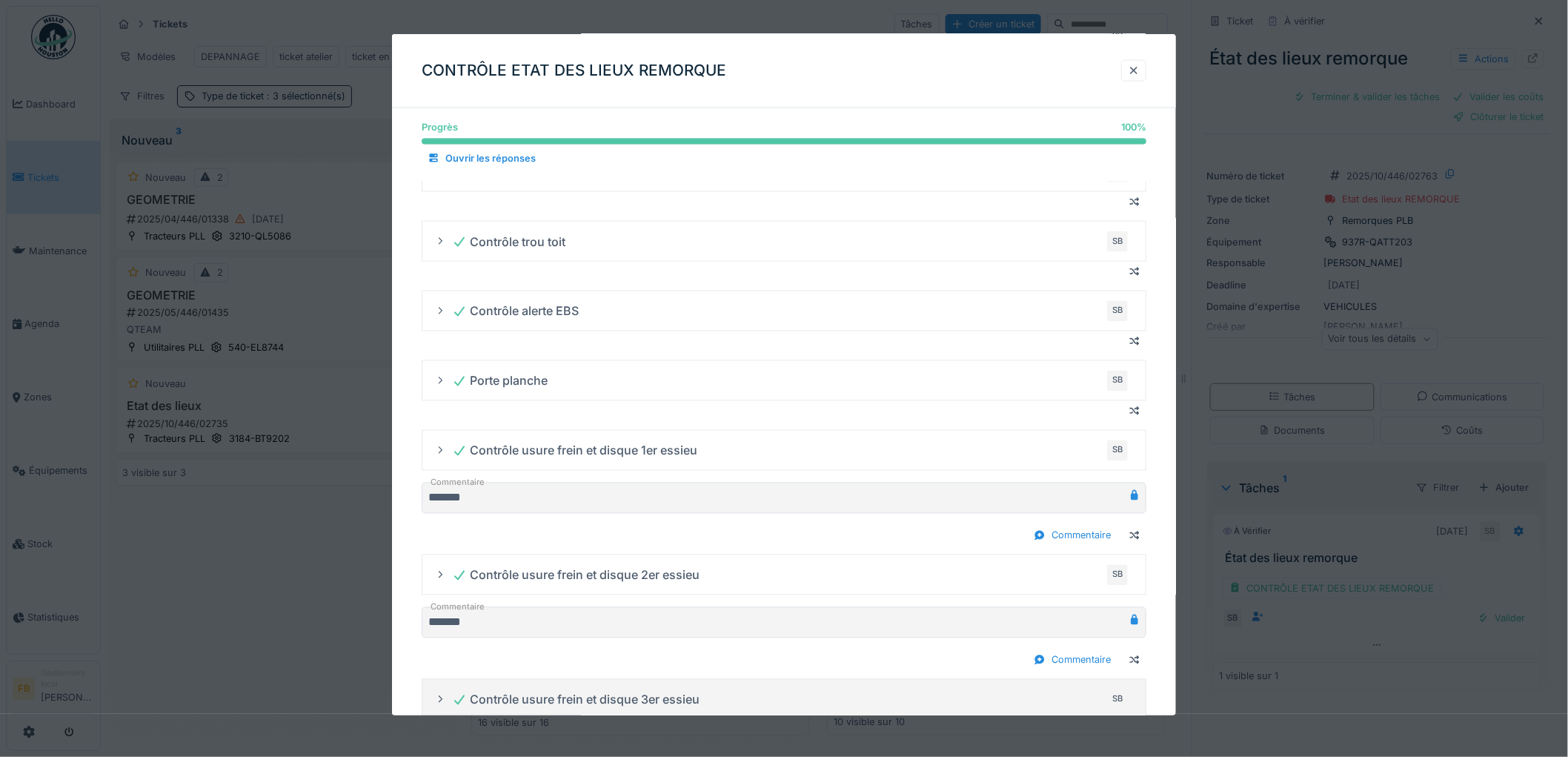
scroll to position [1095, 0]
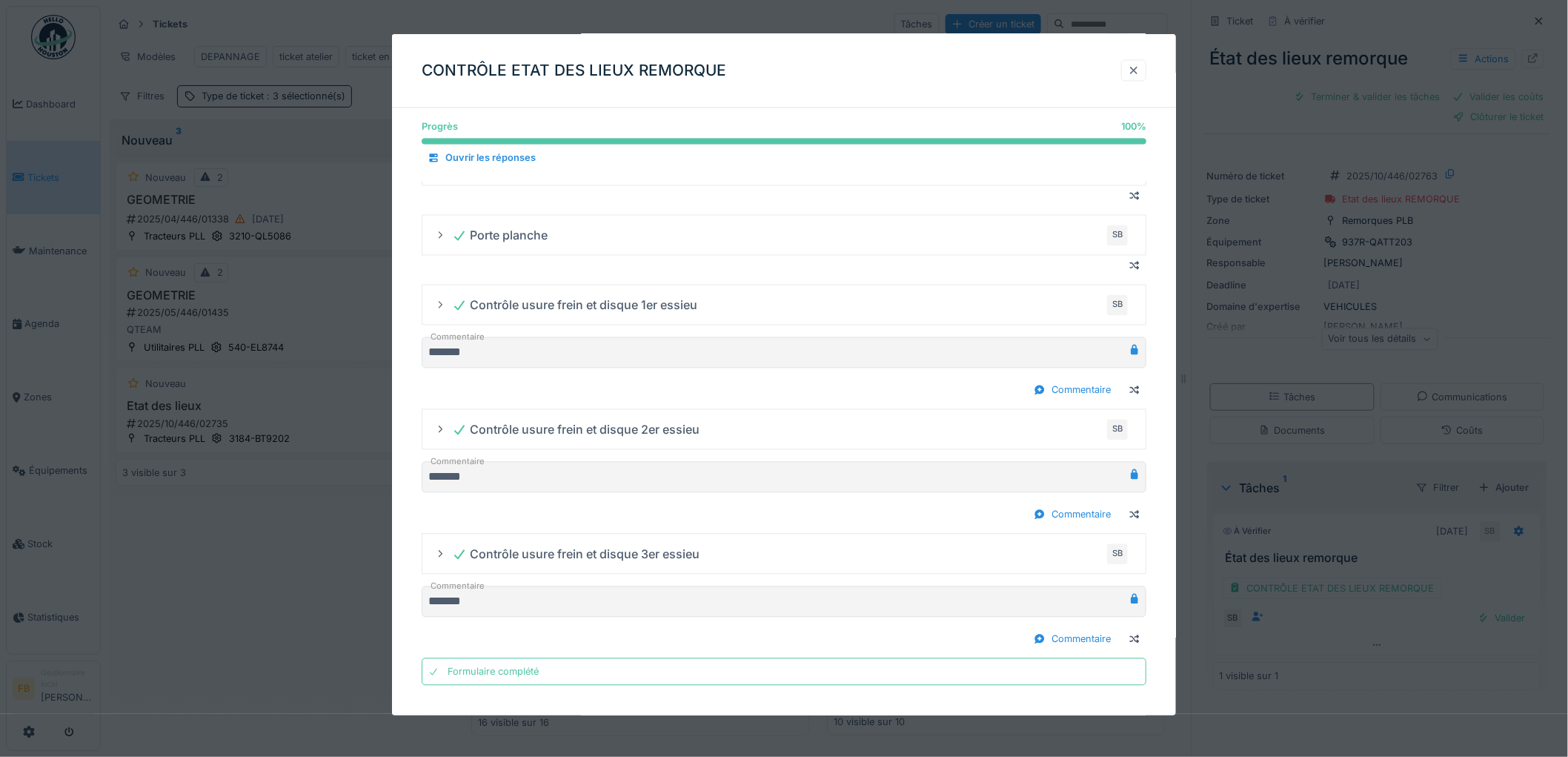
click at [1140, 71] on div at bounding box center [1134, 71] width 12 height 14
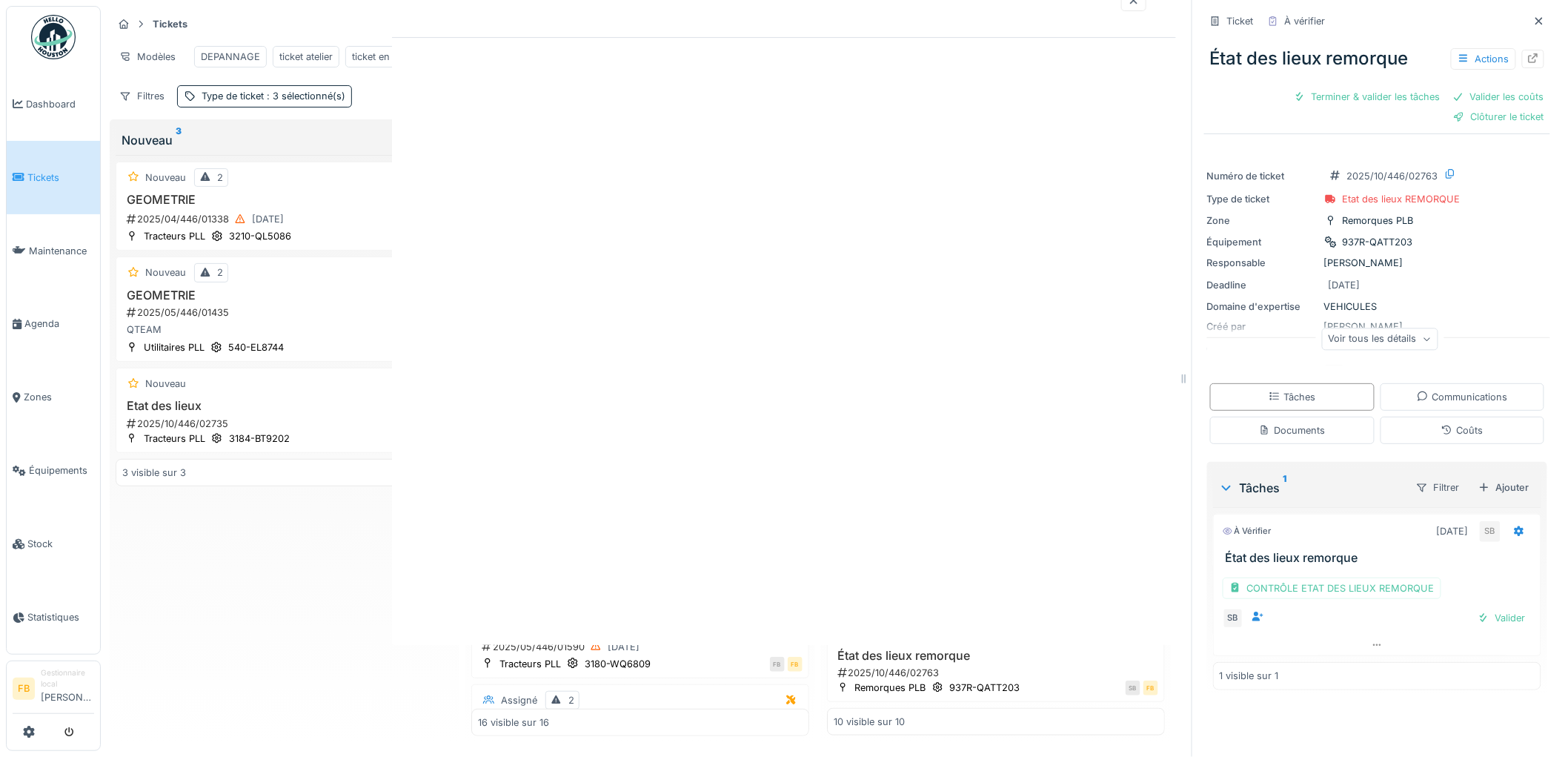
scroll to position [0, 0]
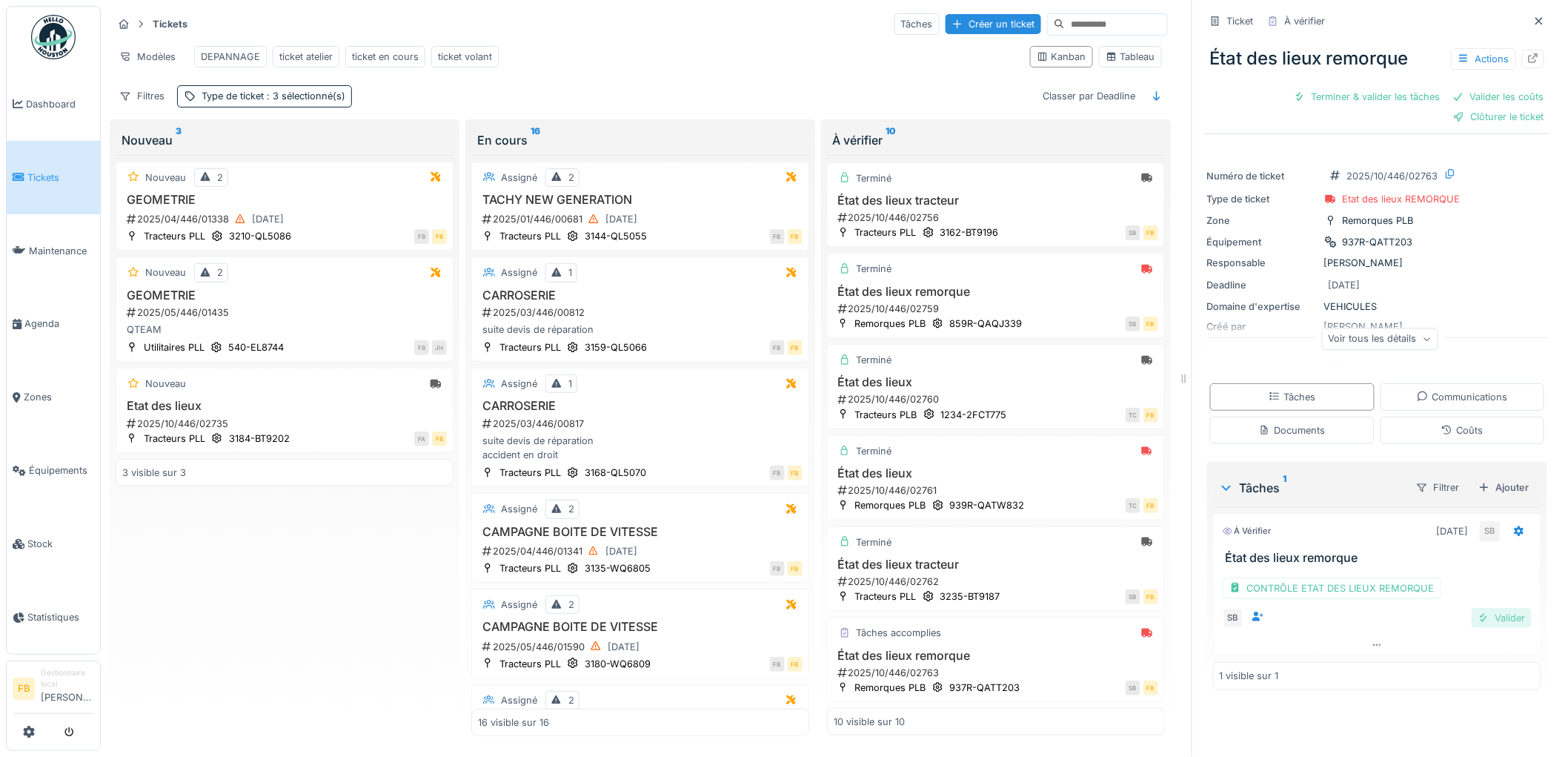
click at [1472, 608] on div "Valider" at bounding box center [1501, 618] width 60 height 20
click at [1399, 424] on div "Coûts" at bounding box center [1463, 430] width 165 height 27
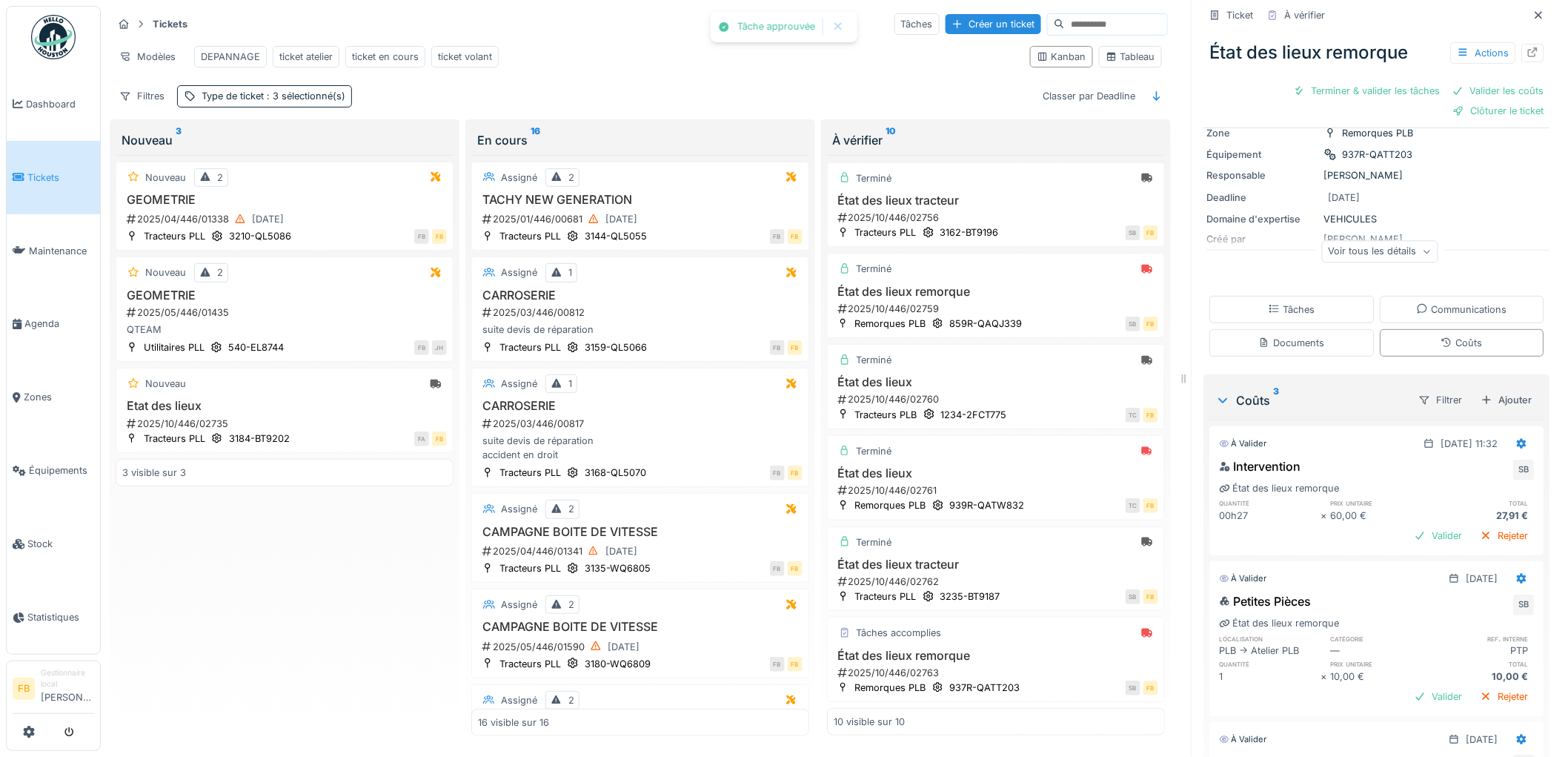
scroll to position [247, 0]
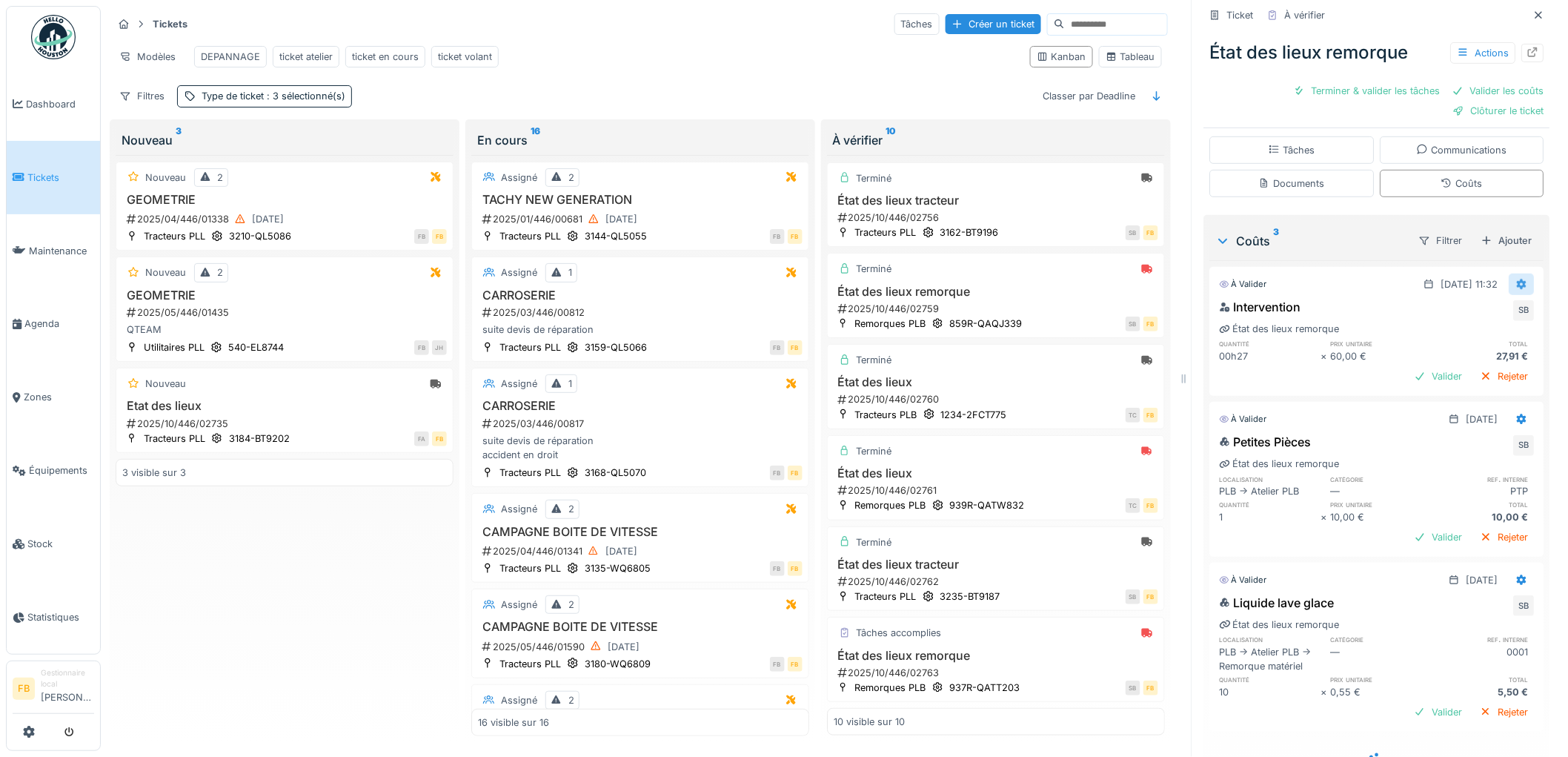
click at [1518, 279] on icon at bounding box center [1523, 284] width 9 height 10
click at [1482, 309] on div "Modifier" at bounding box center [1457, 320] width 72 height 22
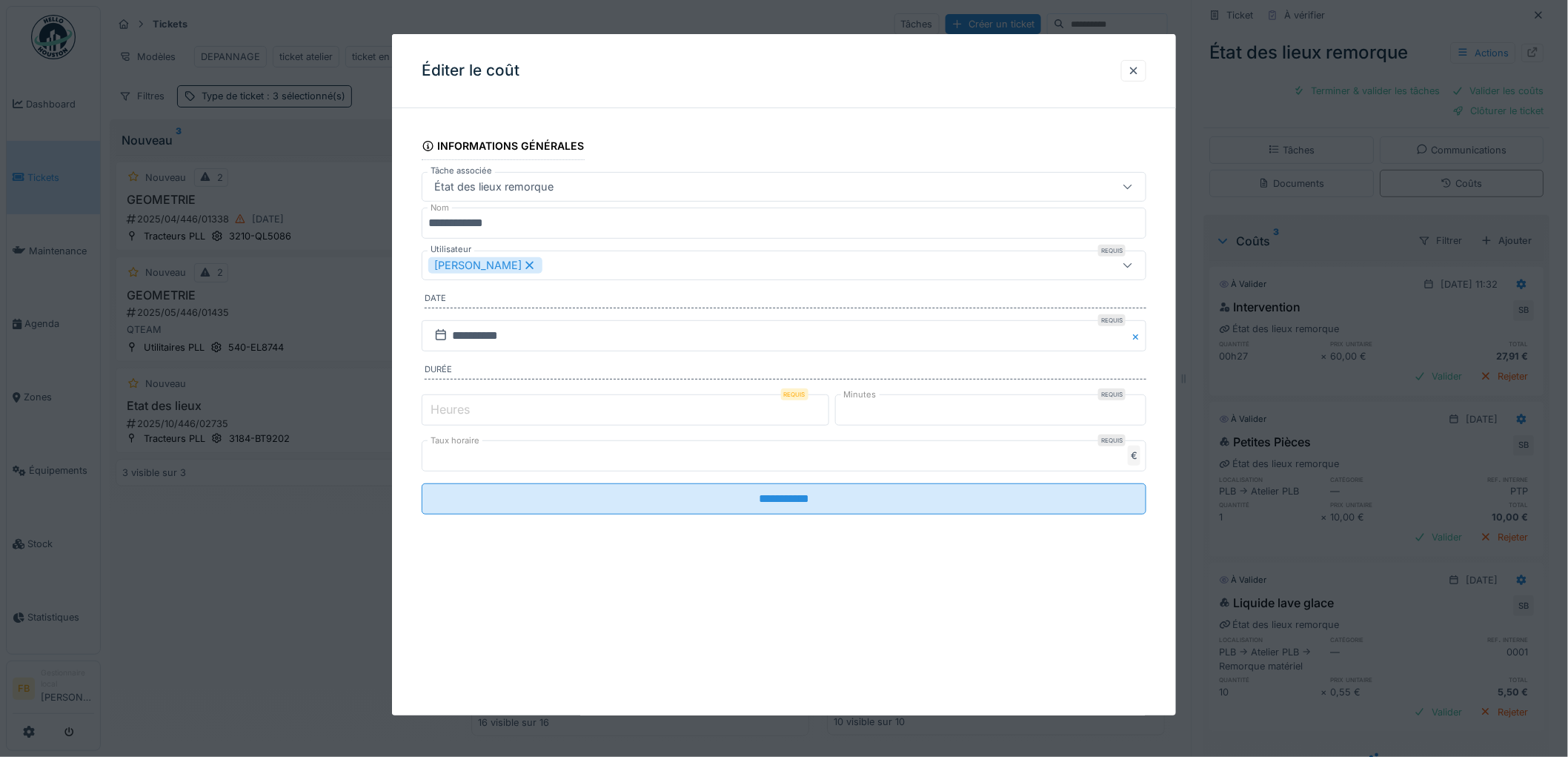
click at [470, 425] on input "*" at bounding box center [626, 410] width 408 height 31
type input "*"
drag, startPoint x: 895, startPoint y: 415, endPoint x: 834, endPoint y: 415, distance: 61.0
click at [834, 415] on div "Heures Requis * Minutes Requis **" at bounding box center [784, 409] width 724 height 37
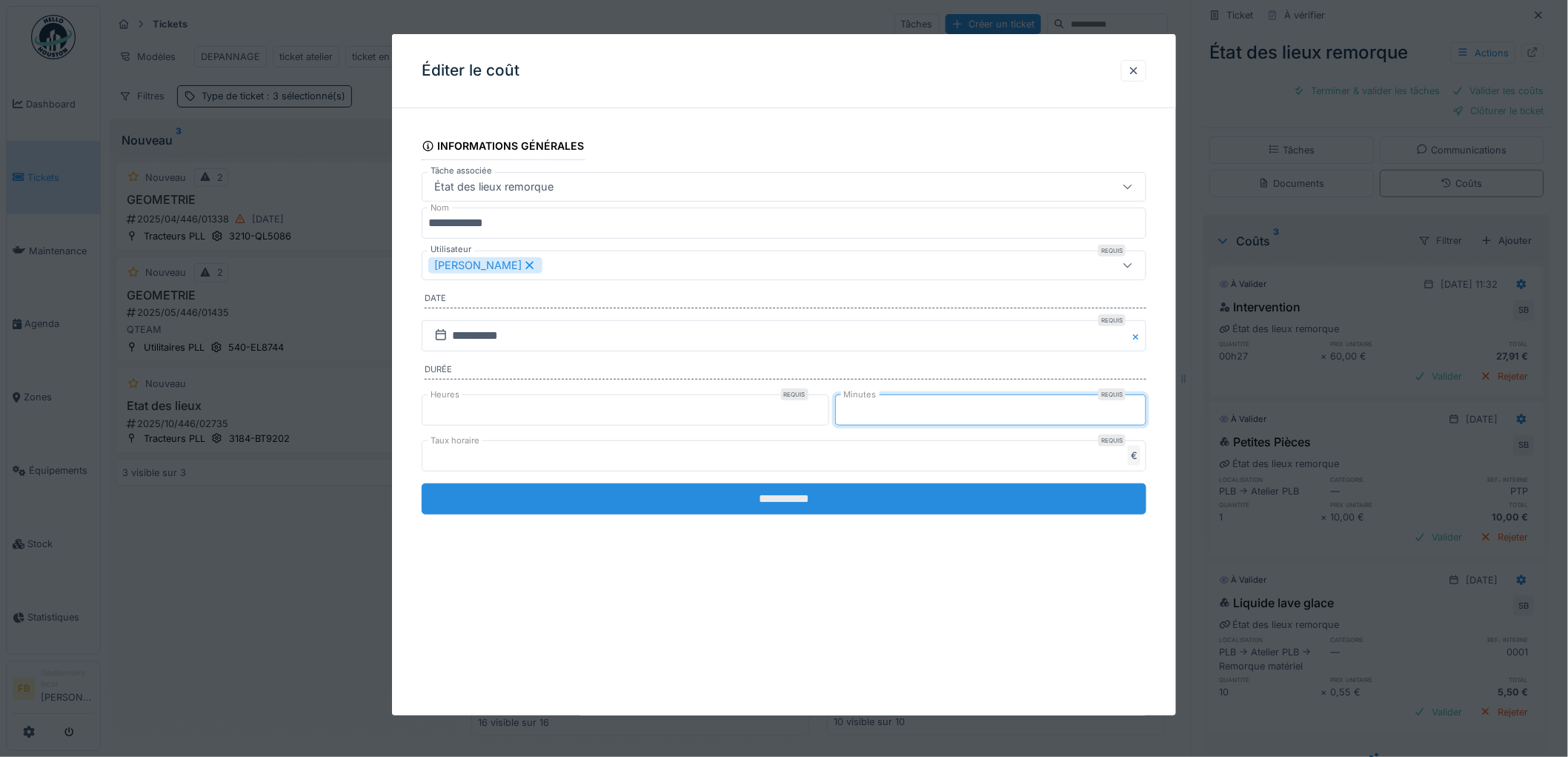
type input "*"
click at [835, 495] on input "**********" at bounding box center [784, 499] width 724 height 31
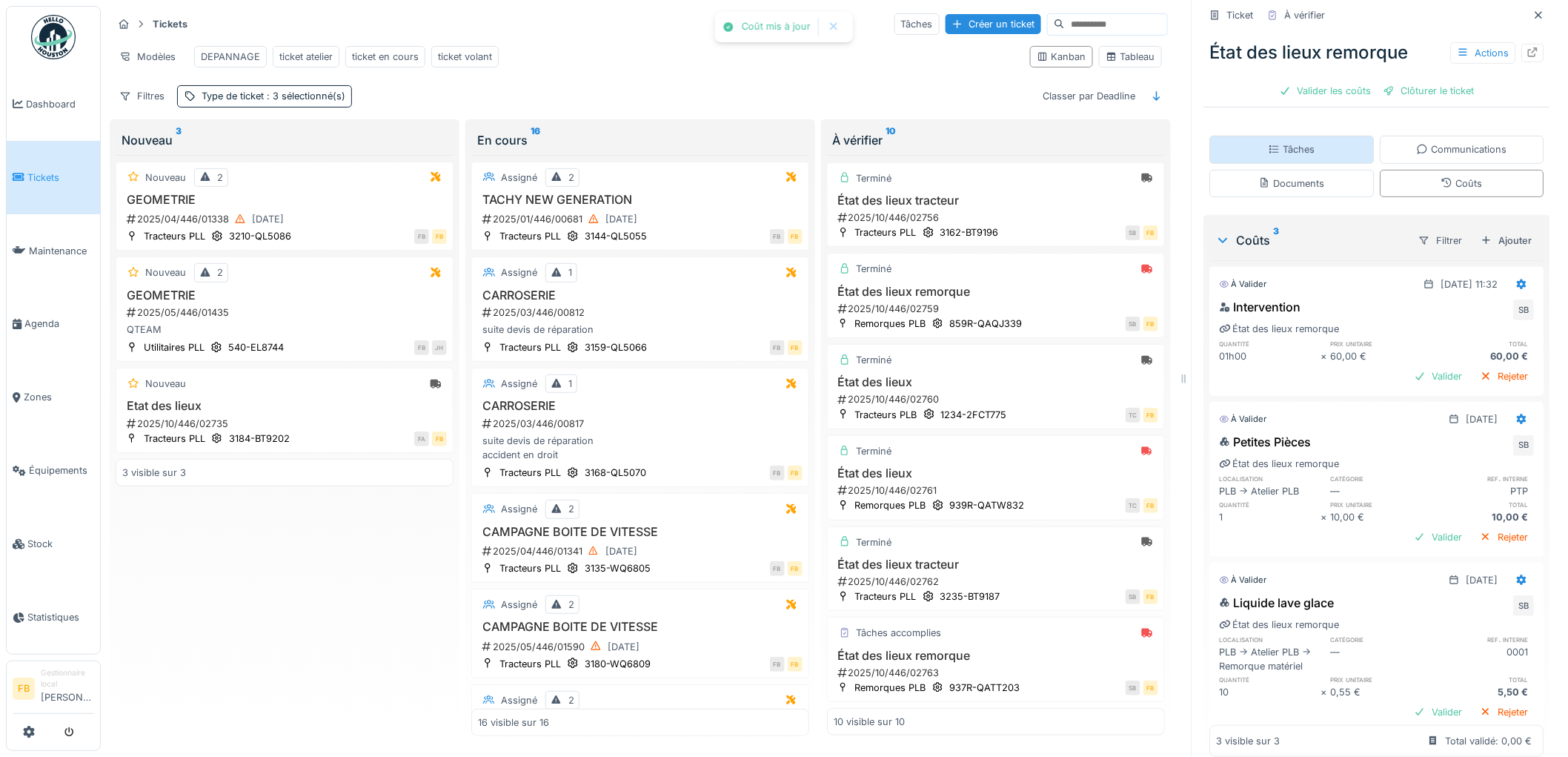
click at [1287, 142] on div "Tâches" at bounding box center [1292, 149] width 47 height 14
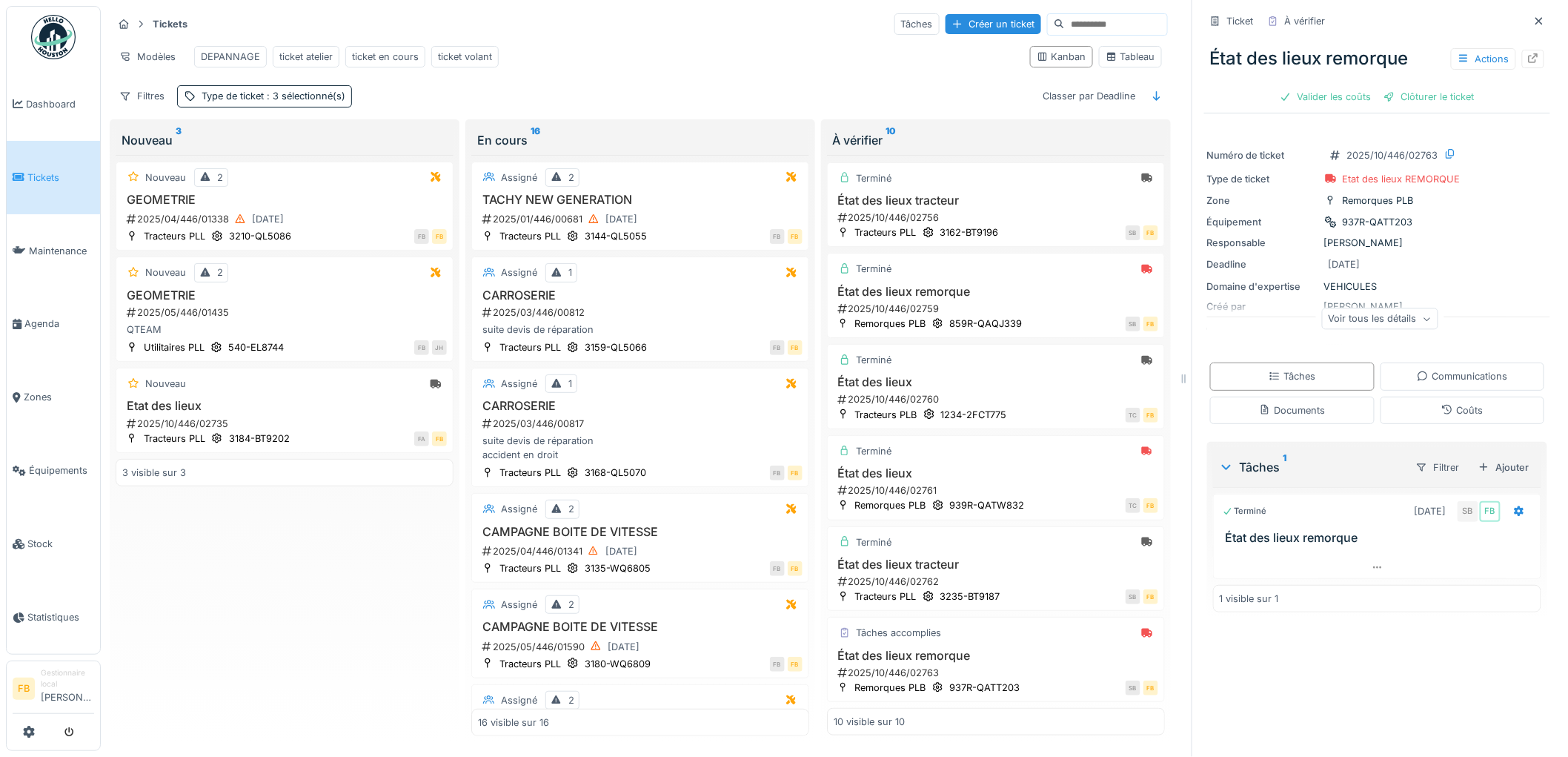
scroll to position [0, 0]
click at [1305, 100] on div "Valider les coûts" at bounding box center [1326, 97] width 103 height 20
click at [1359, 98] on div "Clôturer le ticket" at bounding box center [1377, 97] width 103 height 20
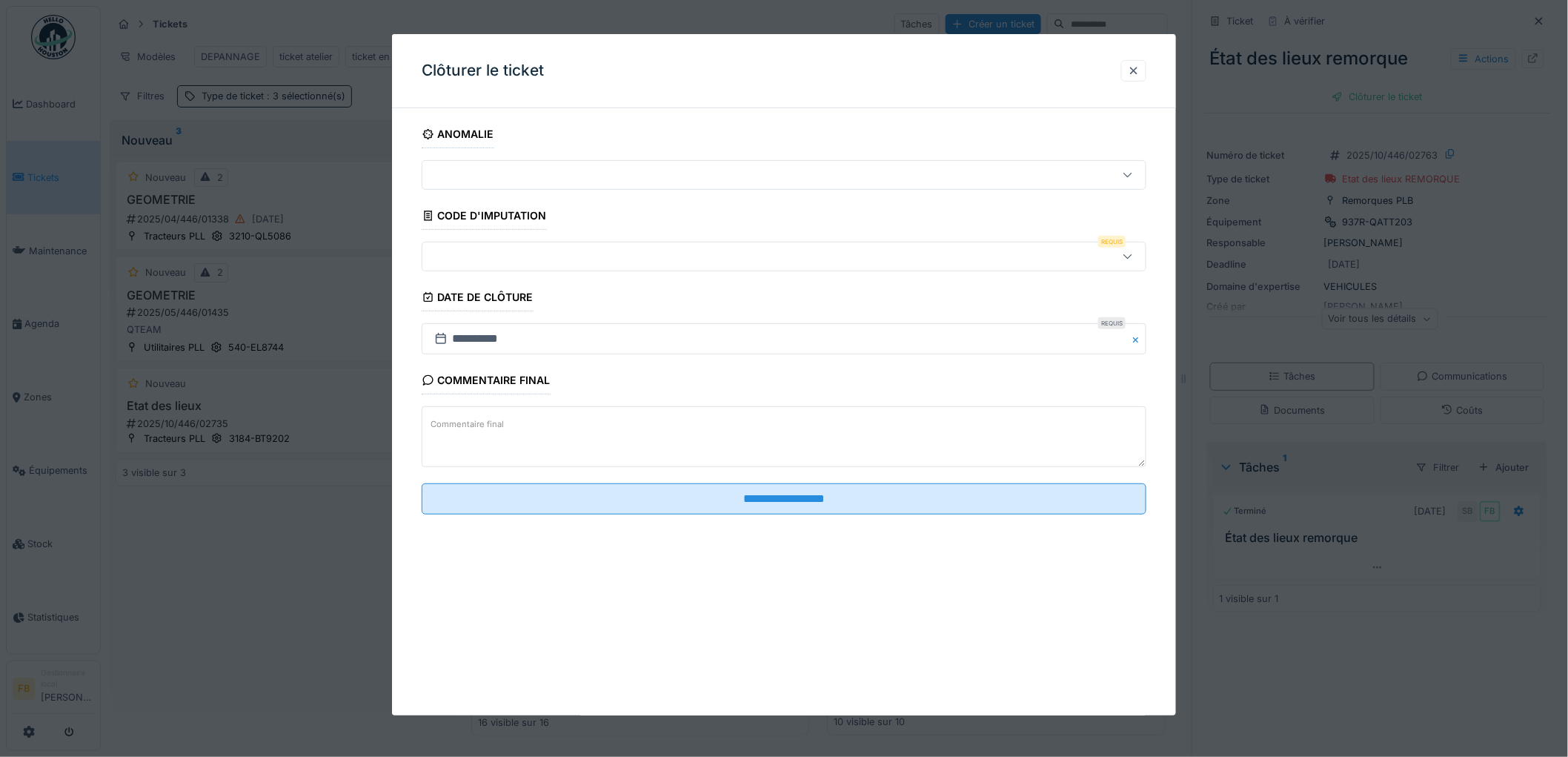
scroll to position [12, 0]
click at [523, 267] on div at bounding box center [784, 257] width 724 height 30
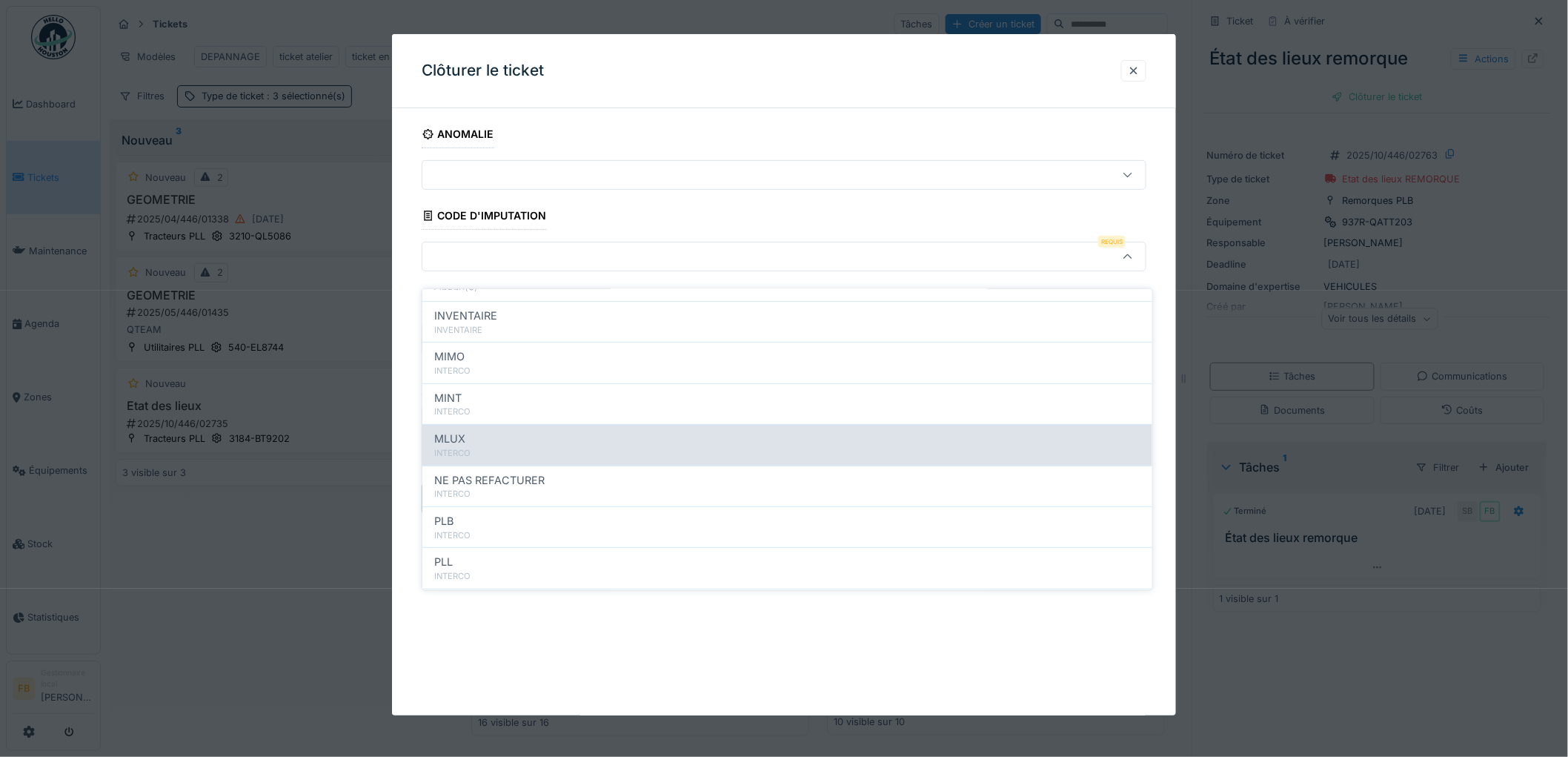
scroll to position [132, 0]
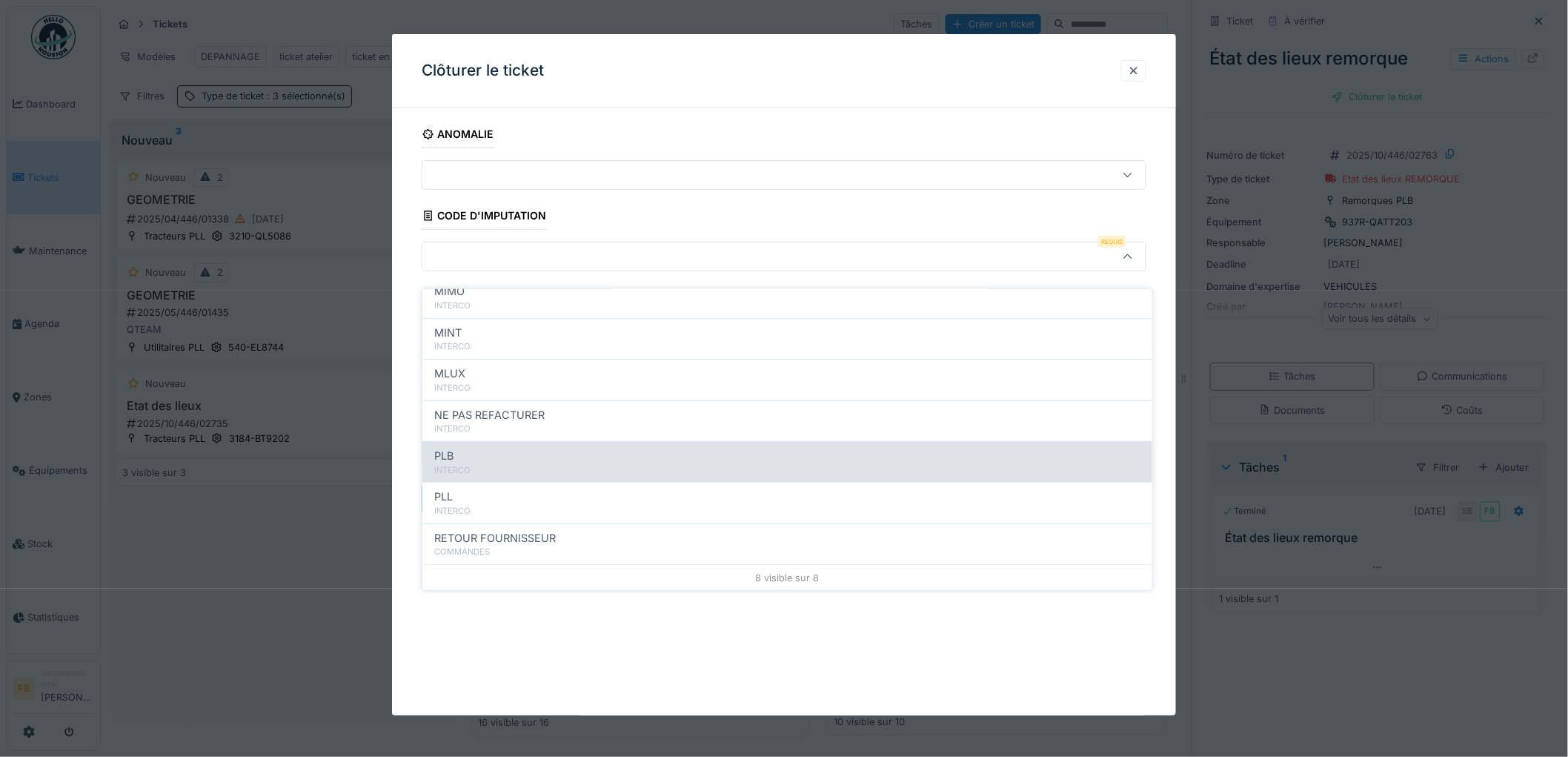
click at [485, 448] on div "PLB" at bounding box center [787, 456] width 706 height 16
type input "***"
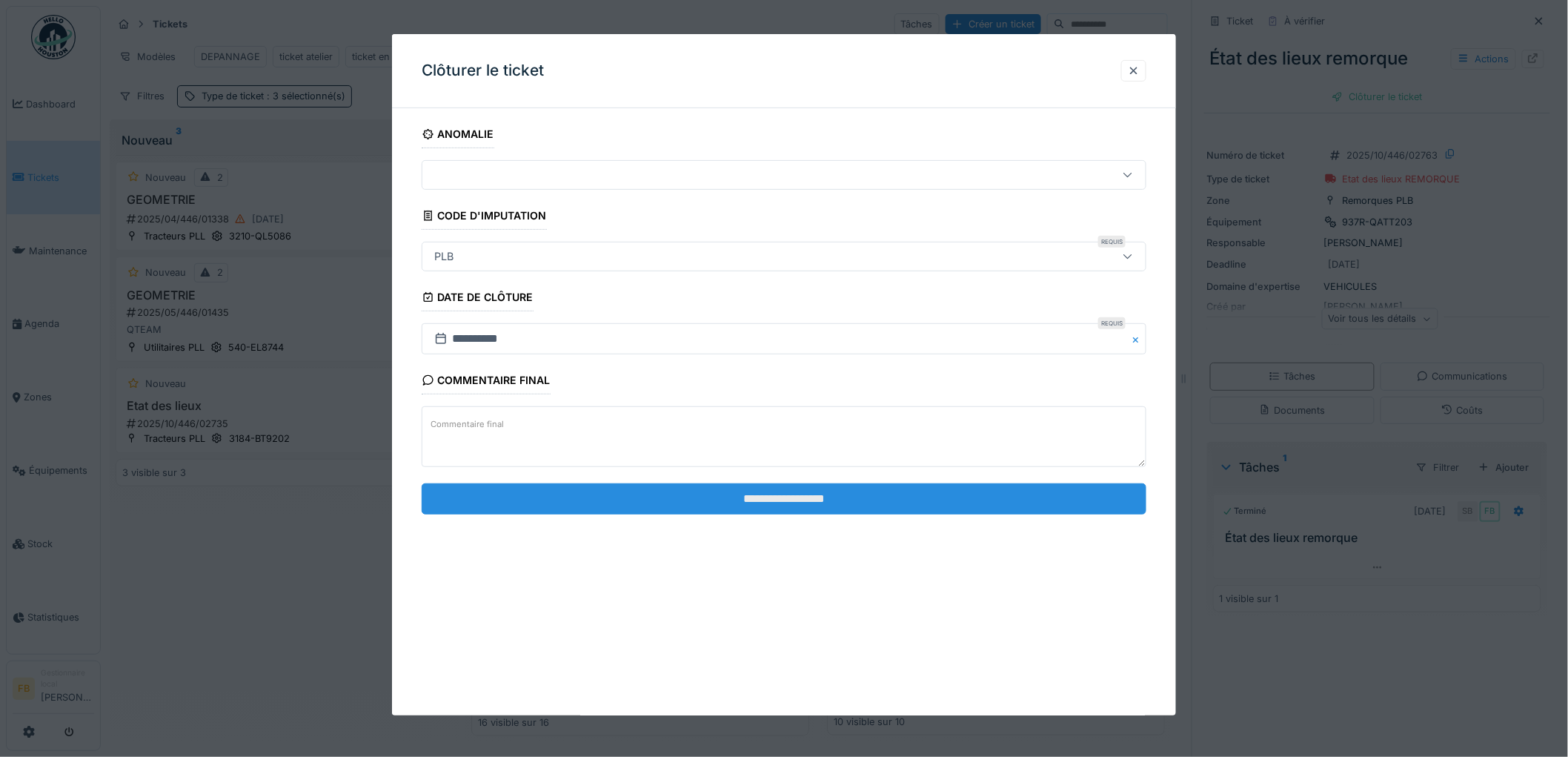
click at [737, 498] on input "**********" at bounding box center [784, 499] width 724 height 31
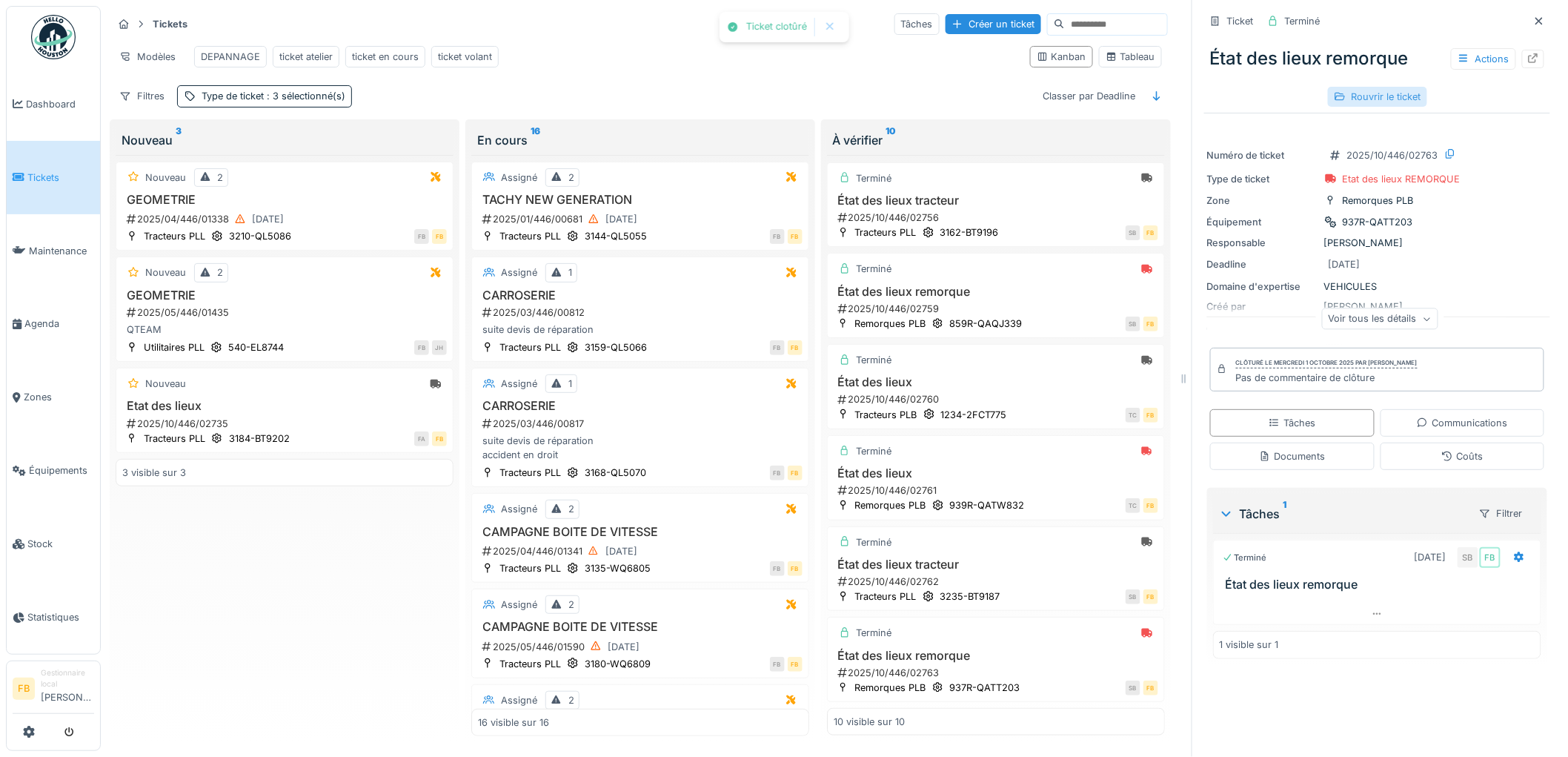
click at [1369, 87] on div "Rouvrir le ticket" at bounding box center [1377, 97] width 100 height 20
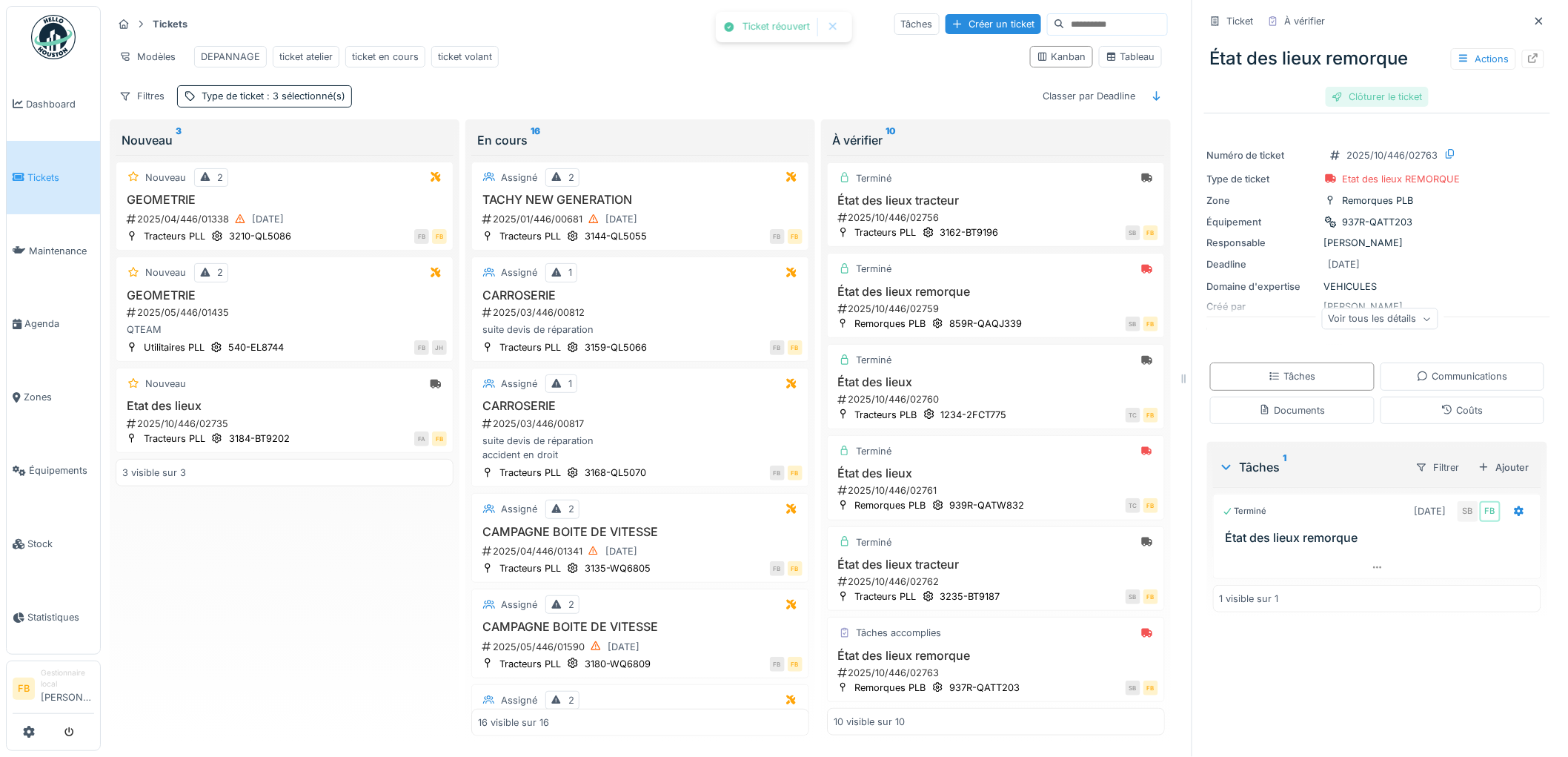
click at [1382, 87] on div "Clôturer le ticket" at bounding box center [1377, 97] width 103 height 20
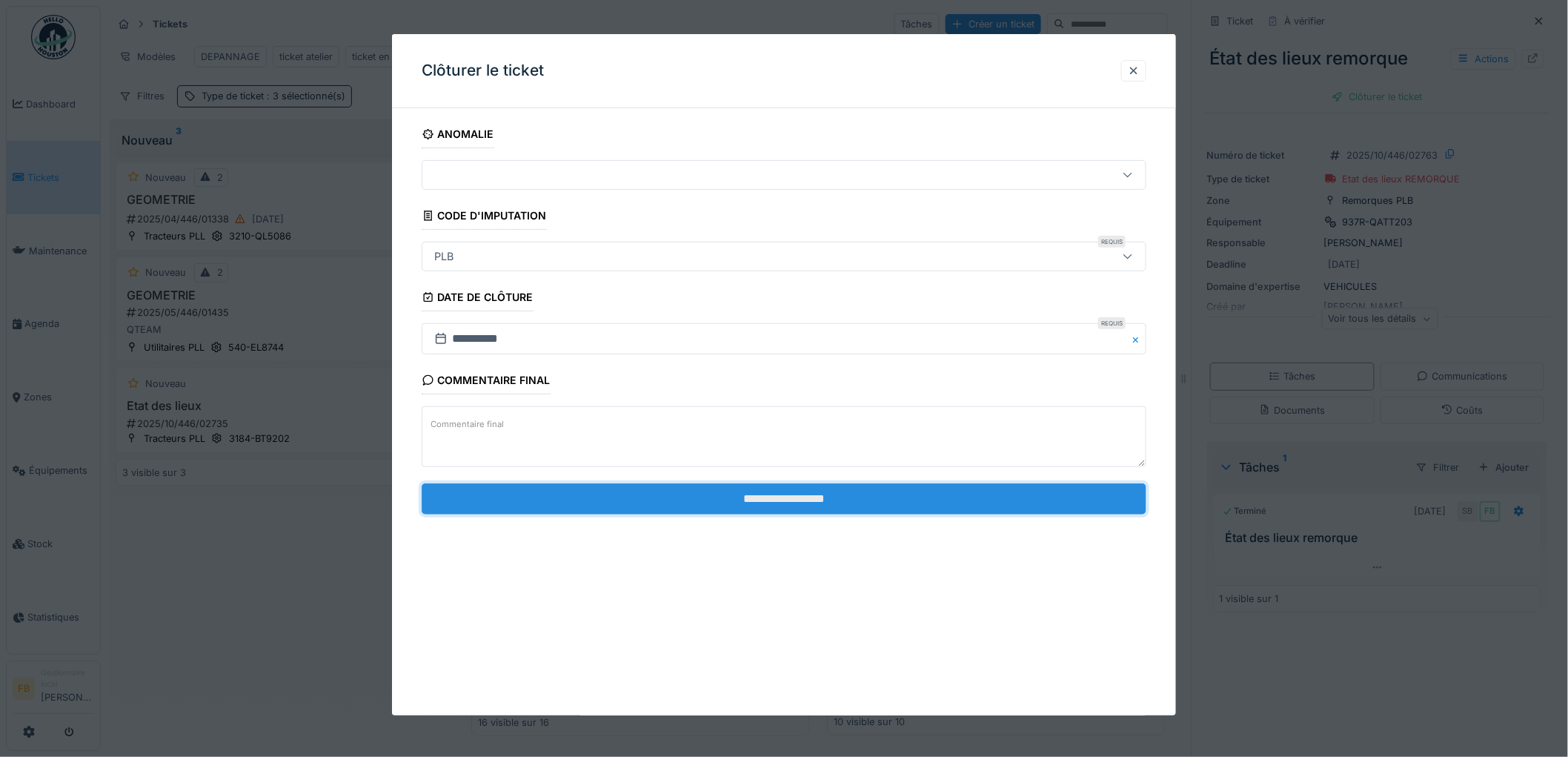
click at [728, 501] on input "**********" at bounding box center [784, 499] width 724 height 31
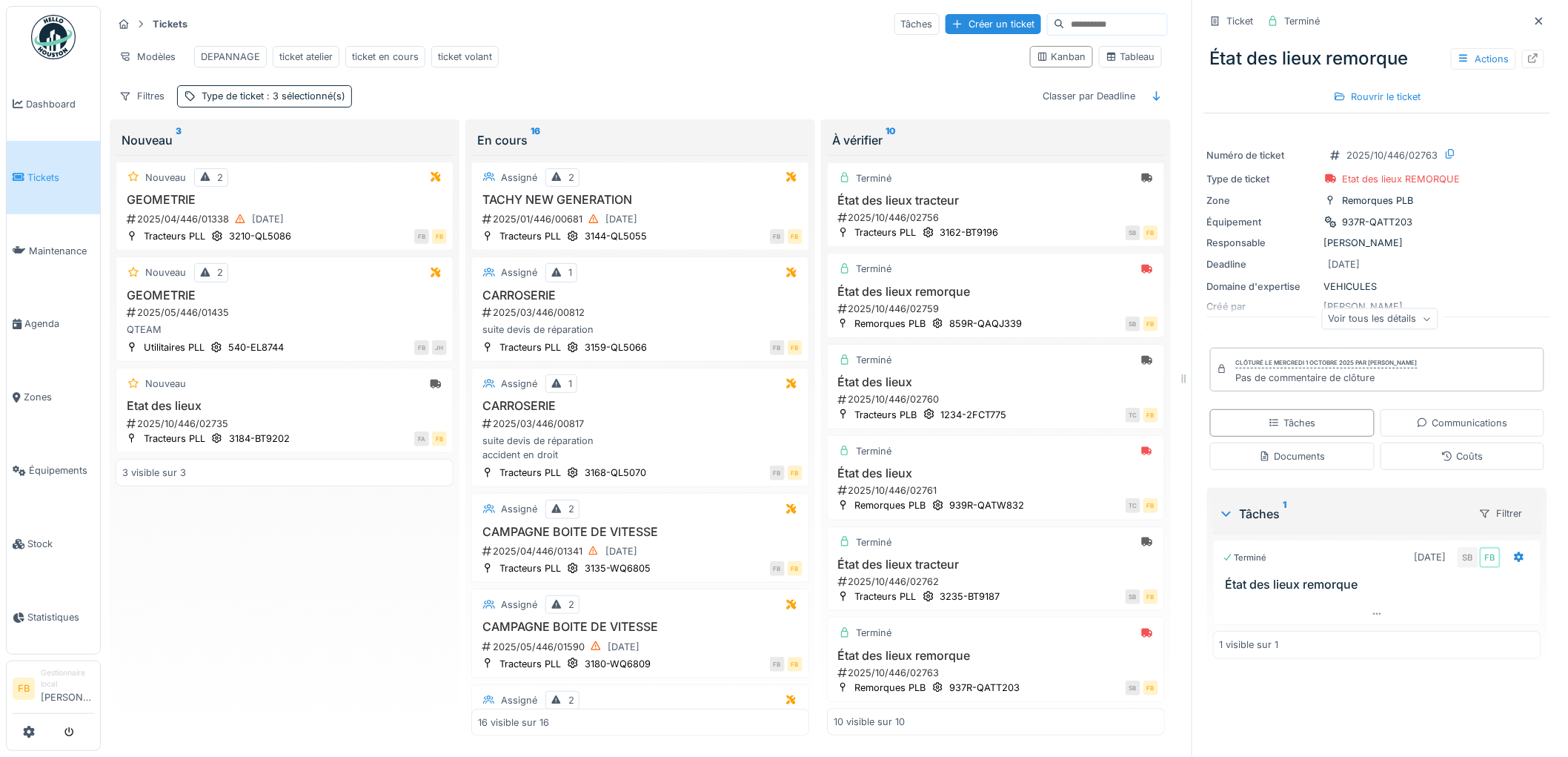
click at [42, 170] on span "Tickets" at bounding box center [60, 177] width 67 height 14
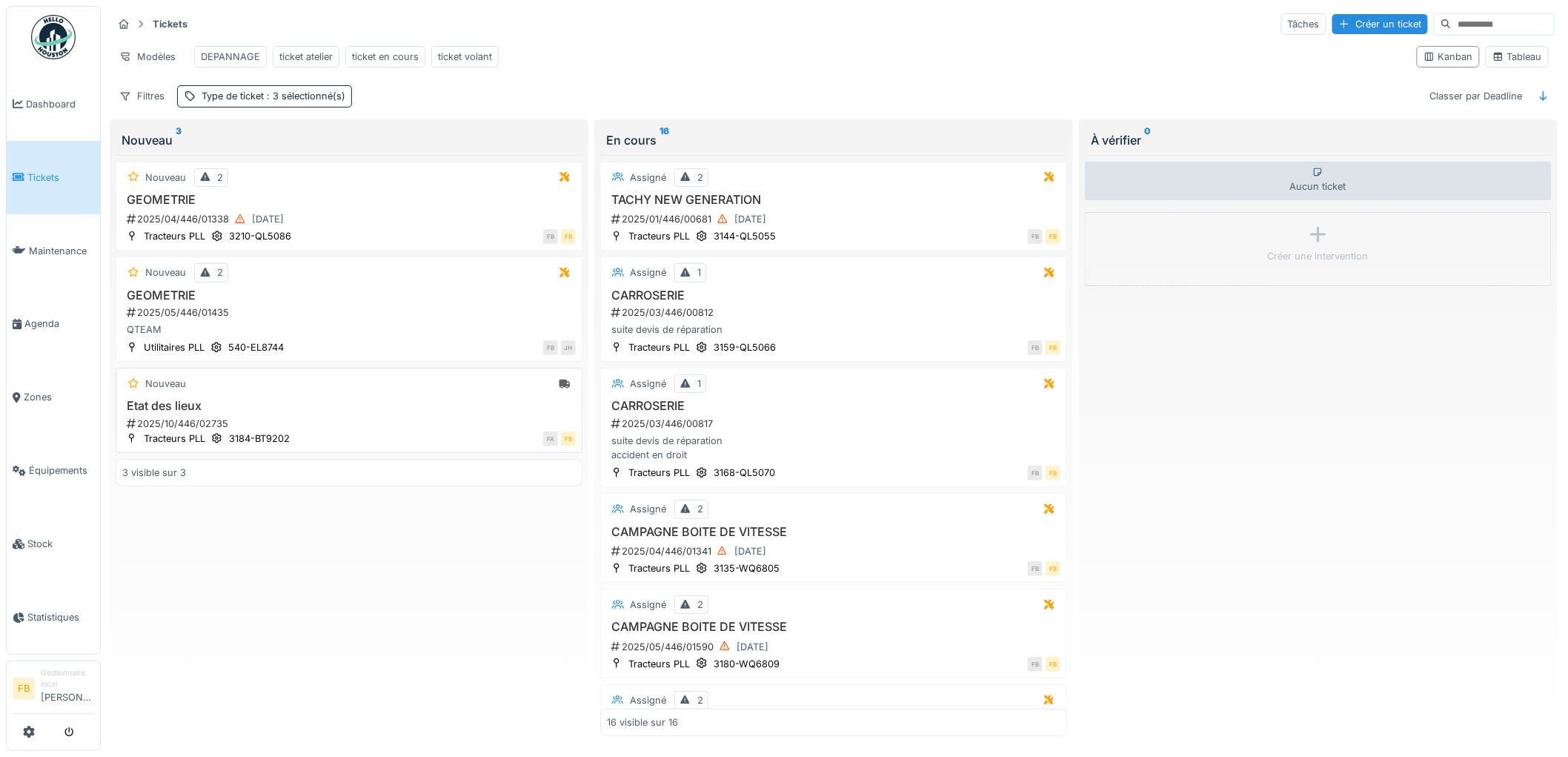
click at [383, 413] on h3 "Etat des lieux" at bounding box center [349, 406] width 453 height 14
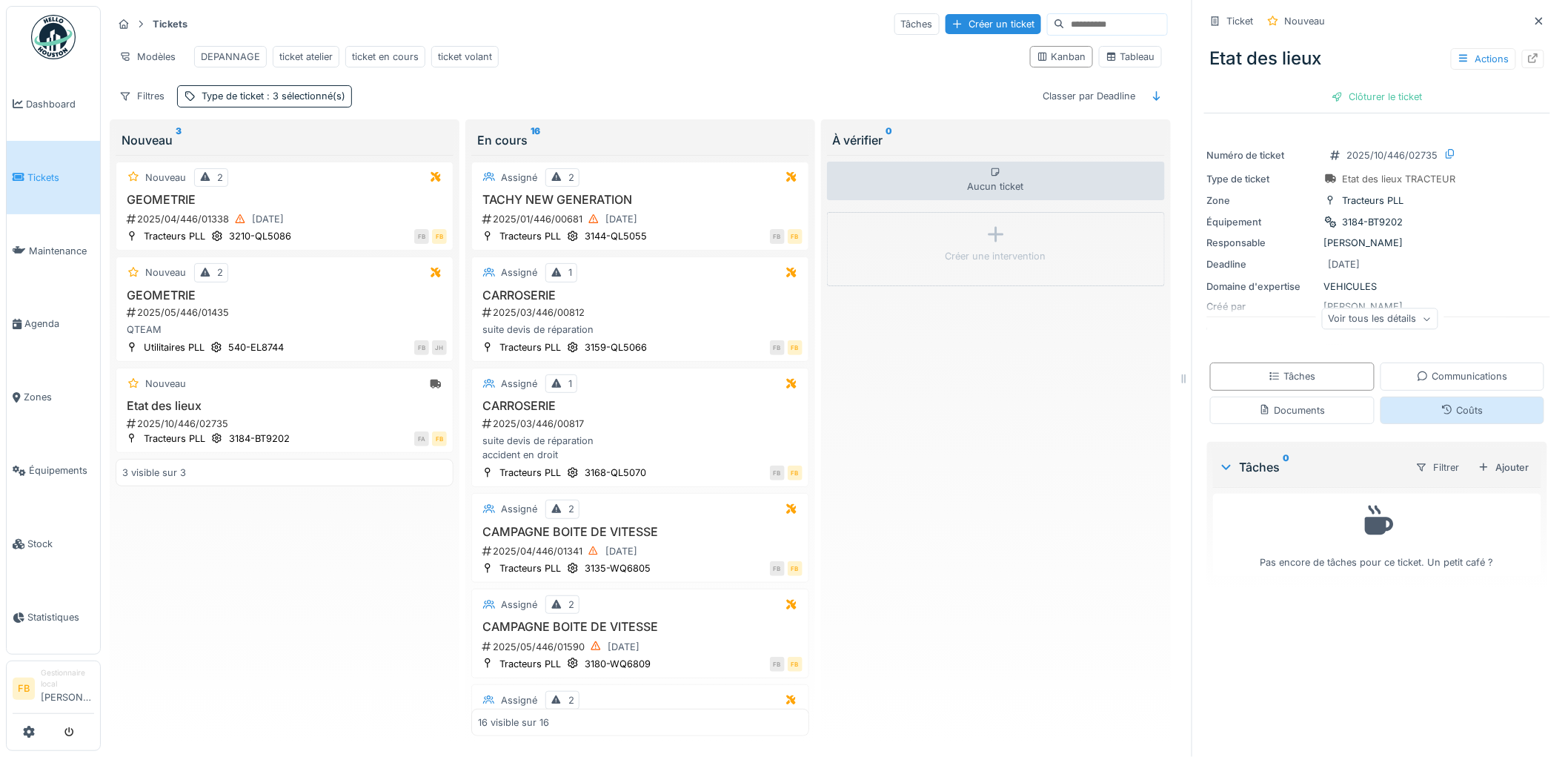
click at [1418, 406] on div "Coûts" at bounding box center [1463, 410] width 165 height 27
click at [1308, 366] on div "Tâches" at bounding box center [1293, 376] width 165 height 27
click at [1476, 49] on div "Actions" at bounding box center [1483, 58] width 65 height 21
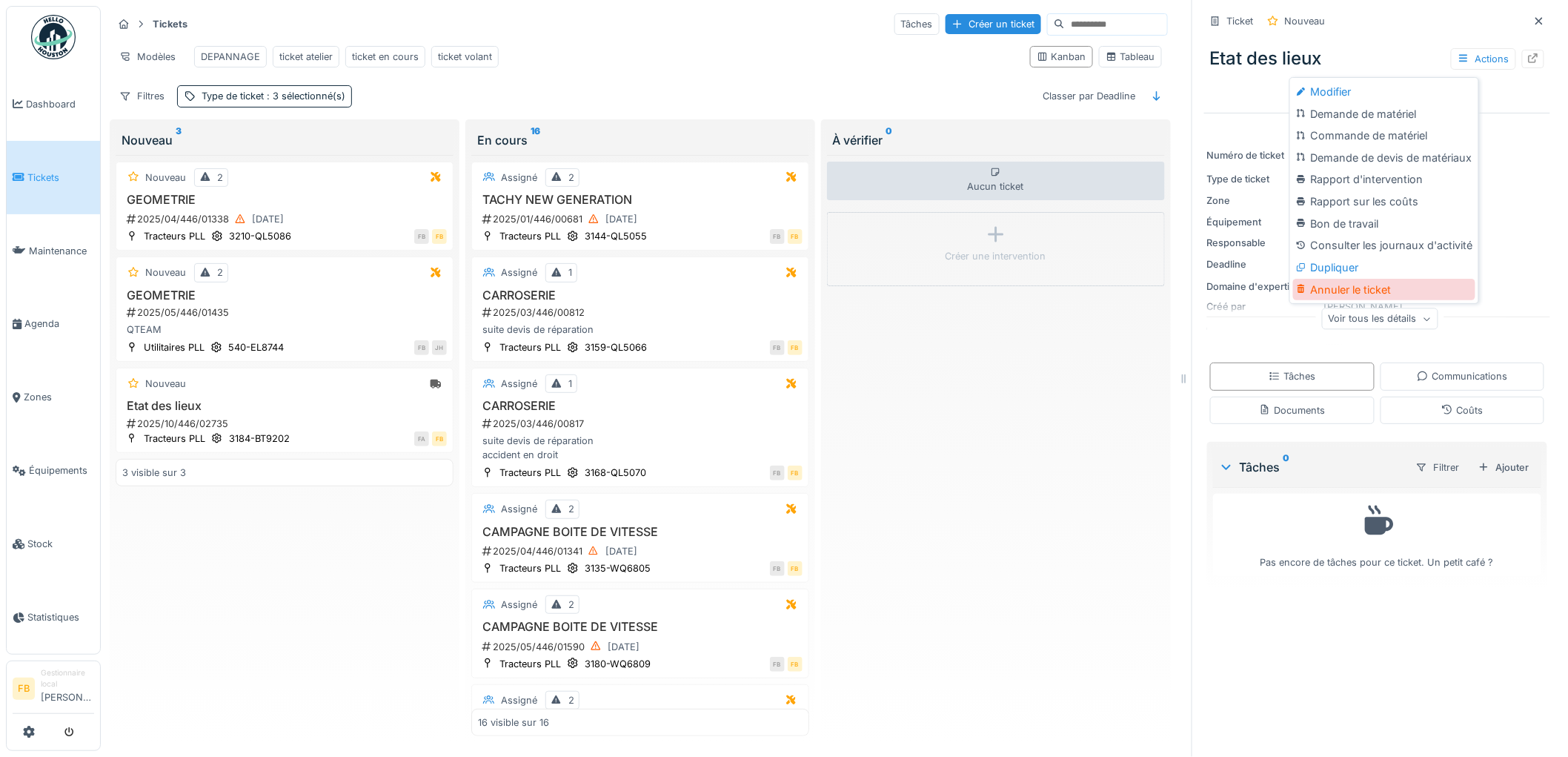
click at [1359, 278] on div "Annuler le ticket" at bounding box center [1384, 289] width 183 height 22
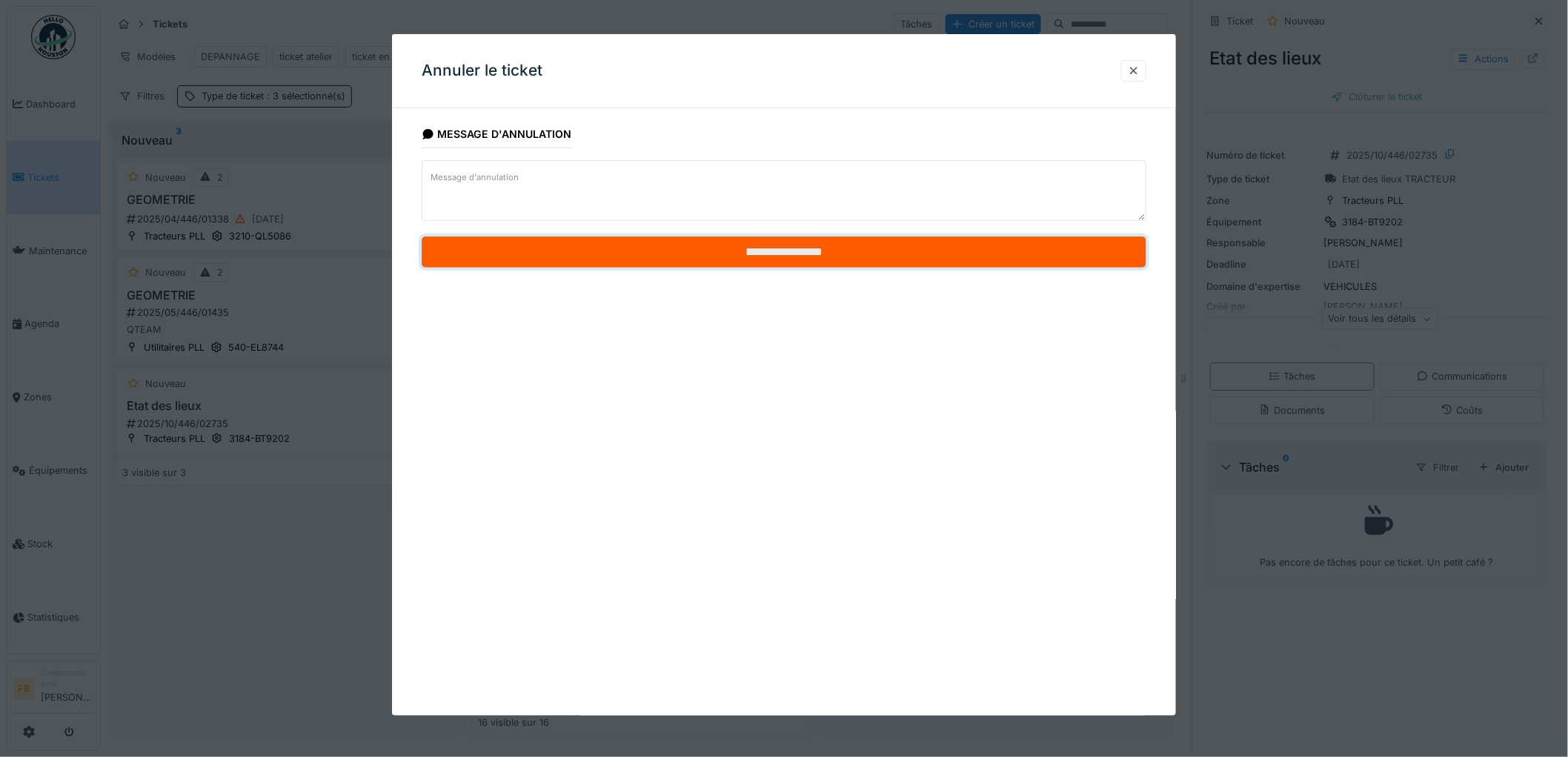
click at [741, 250] on input "**********" at bounding box center [784, 253] width 724 height 31
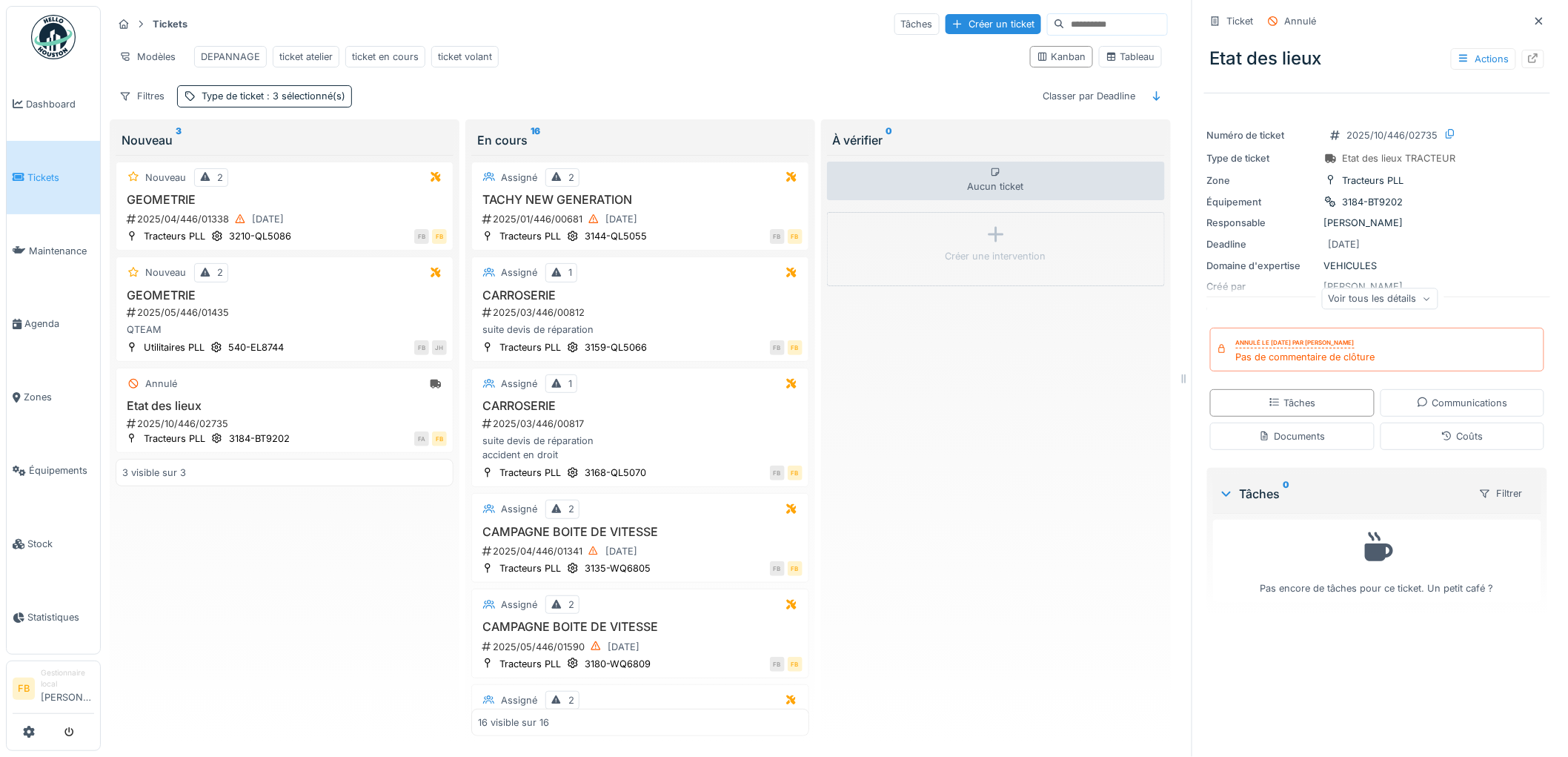
click at [42, 173] on span "Tickets" at bounding box center [60, 177] width 67 height 14
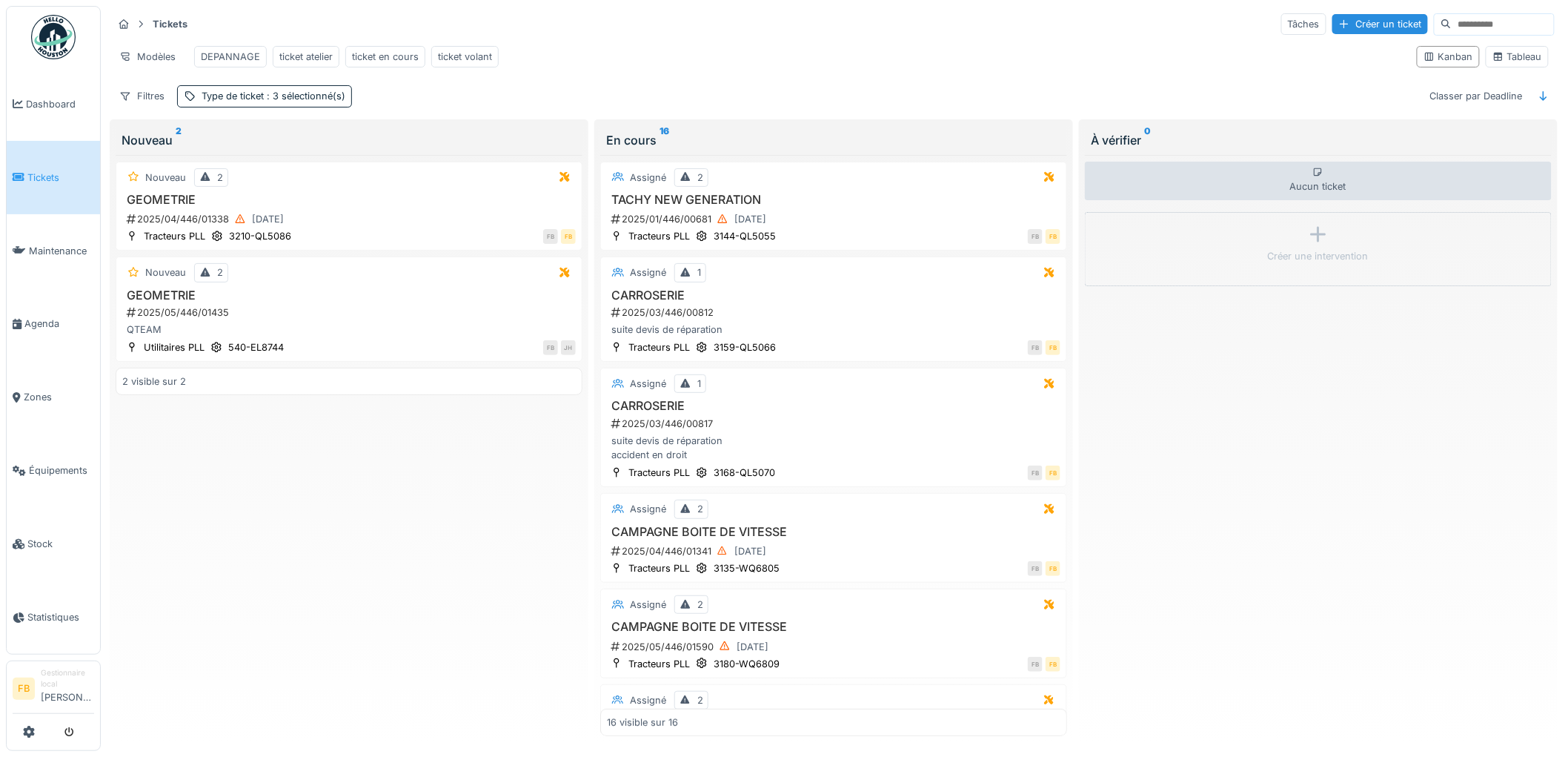
click at [57, 171] on span "Tickets" at bounding box center [60, 177] width 67 height 14
click at [16, 450] on link "Équipements" at bounding box center [53, 471] width 93 height 74
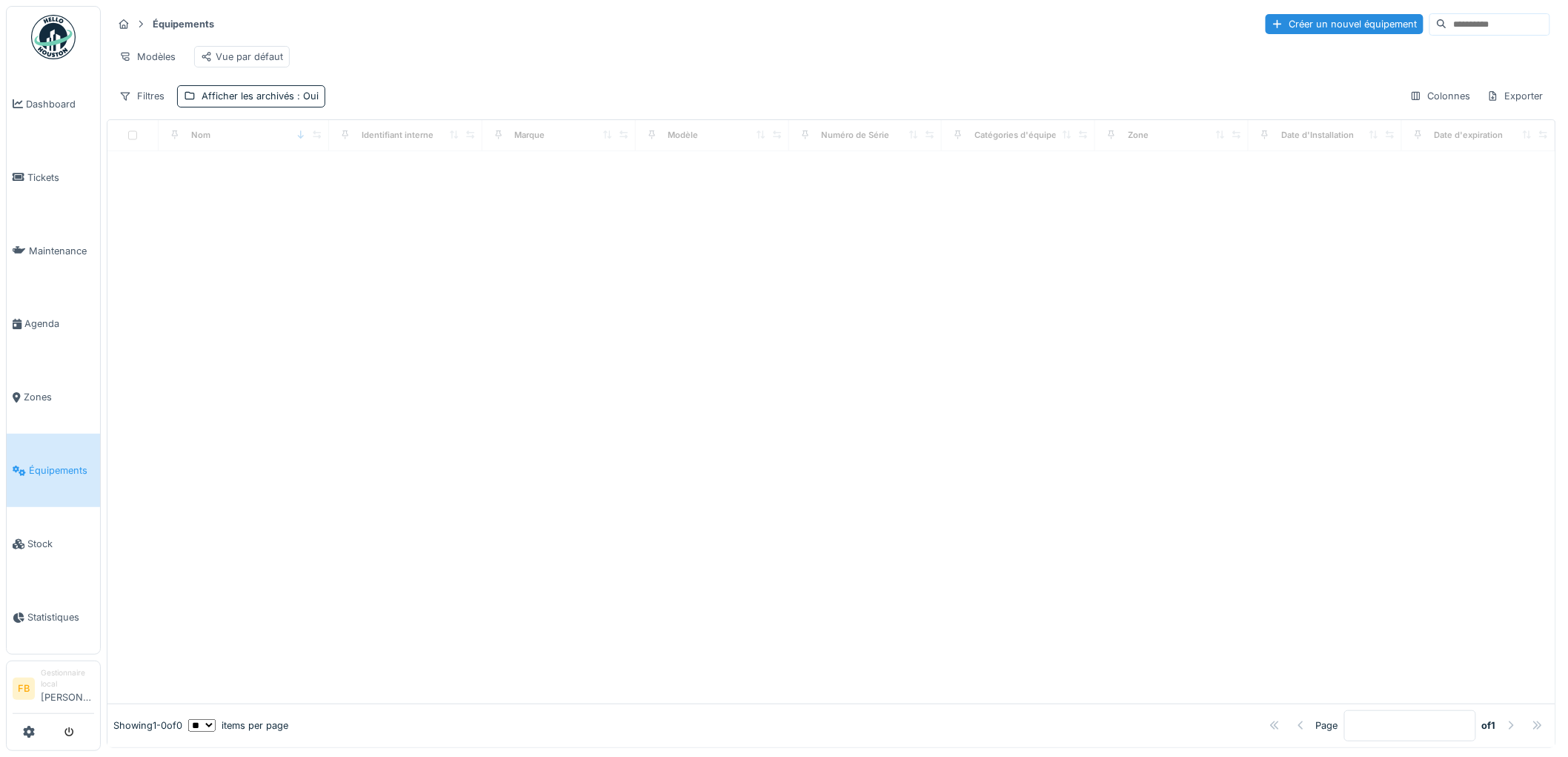
click at [1447, 28] on input at bounding box center [1498, 24] width 102 height 20
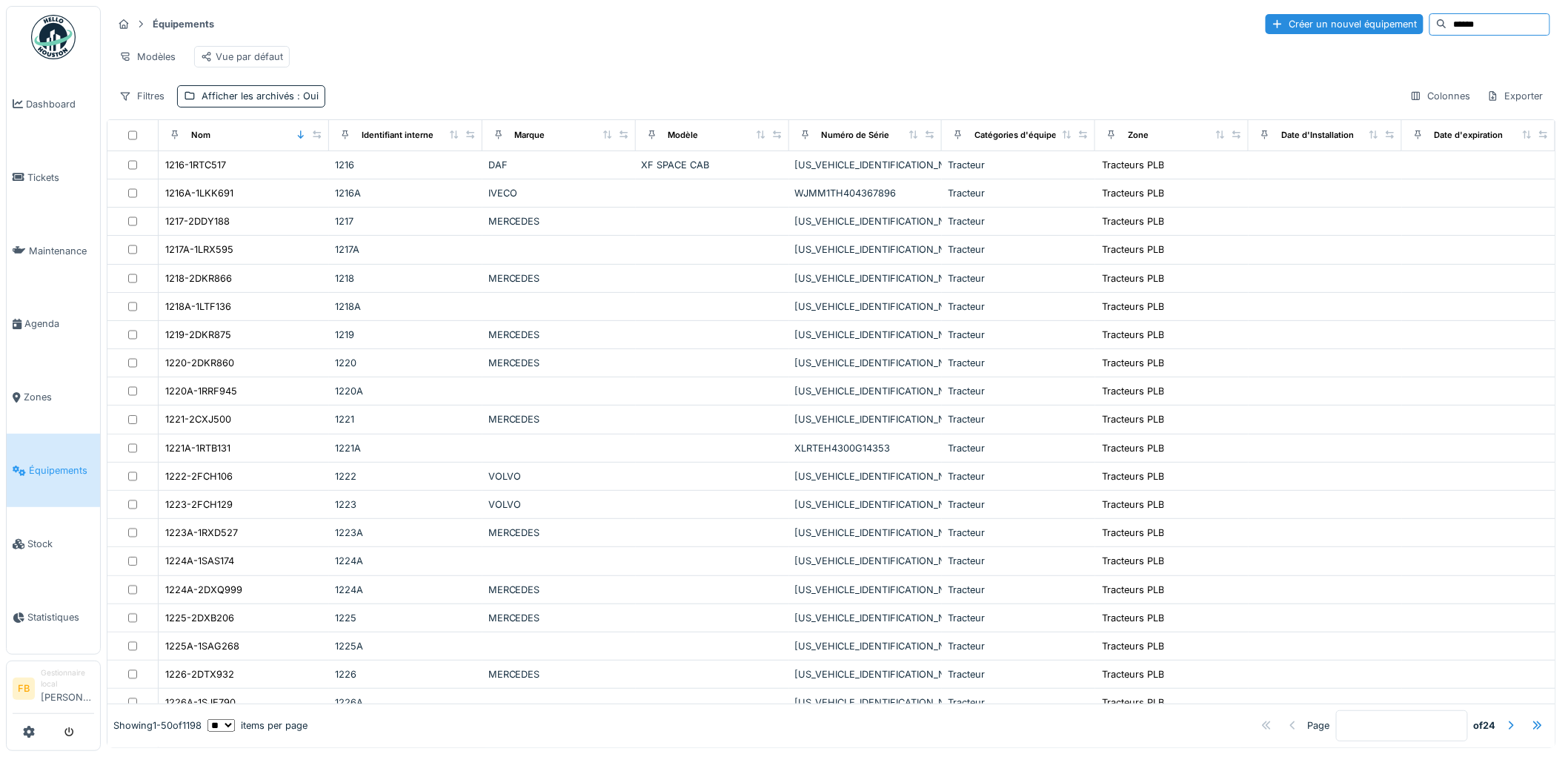
type input "******"
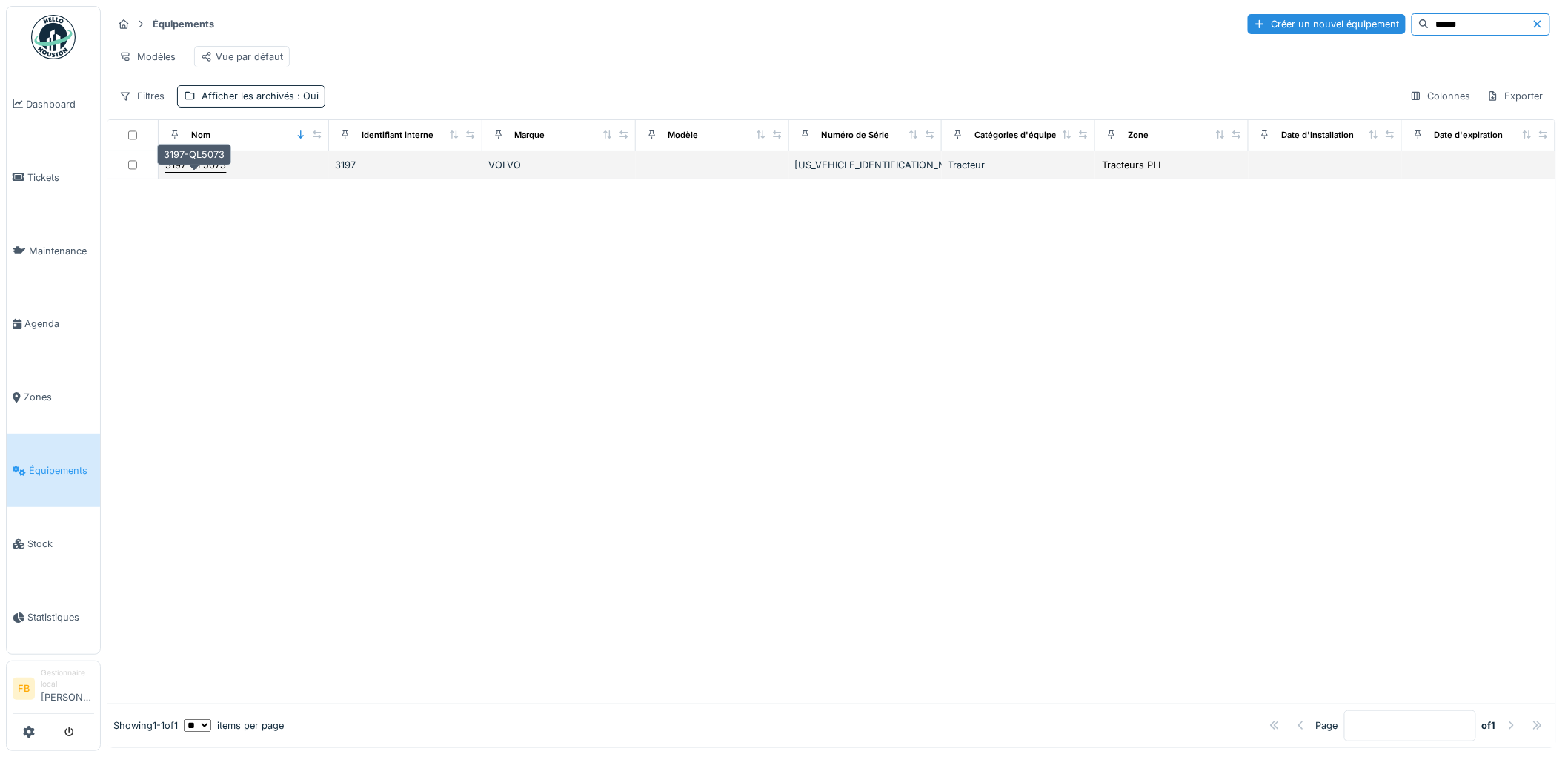
click at [211, 172] on div "3197-QL5073" at bounding box center [196, 165] width 61 height 14
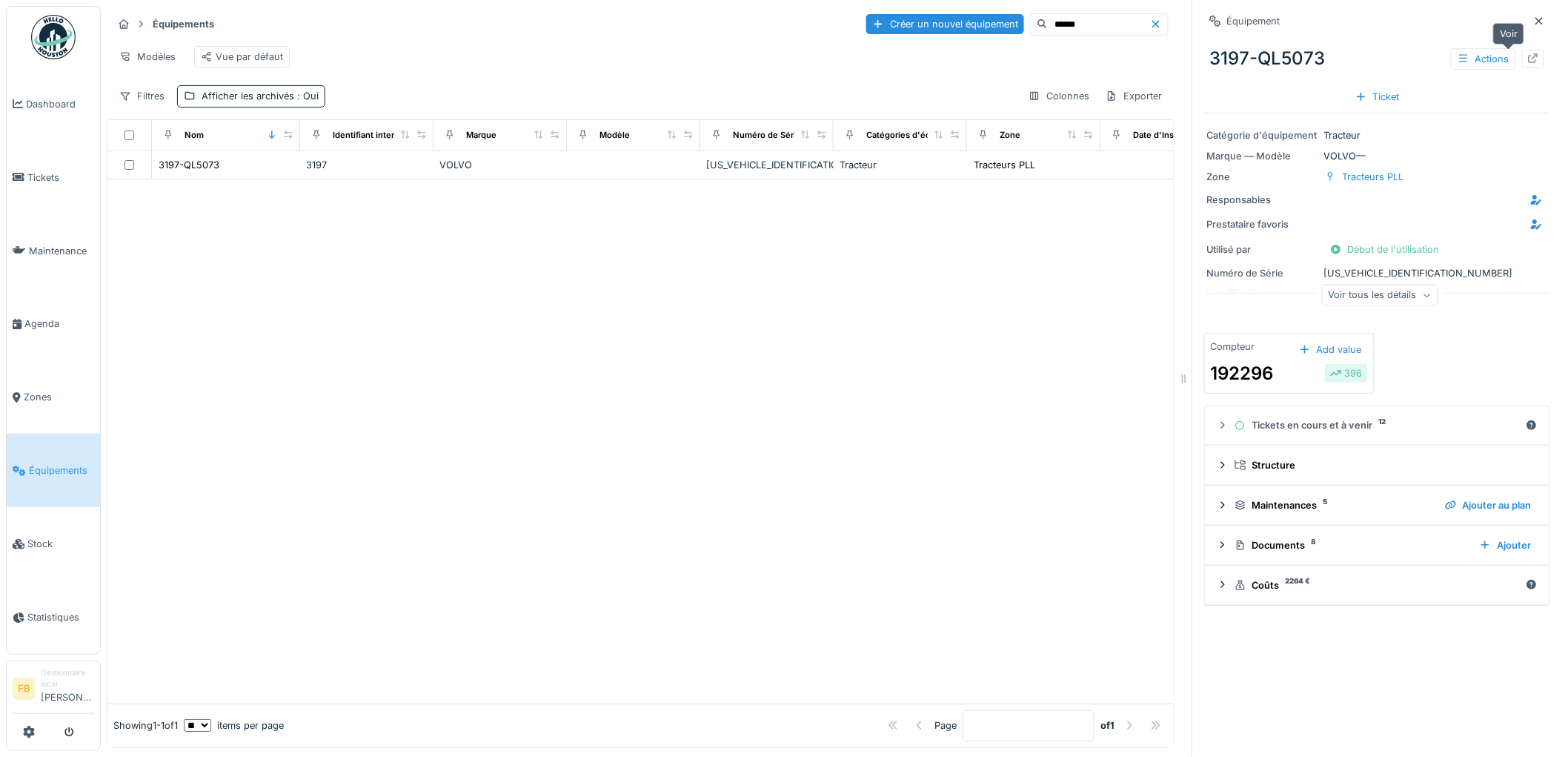
click at [1522, 63] on div at bounding box center [1533, 59] width 22 height 19
click at [45, 183] on link "Tickets" at bounding box center [53, 178] width 93 height 74
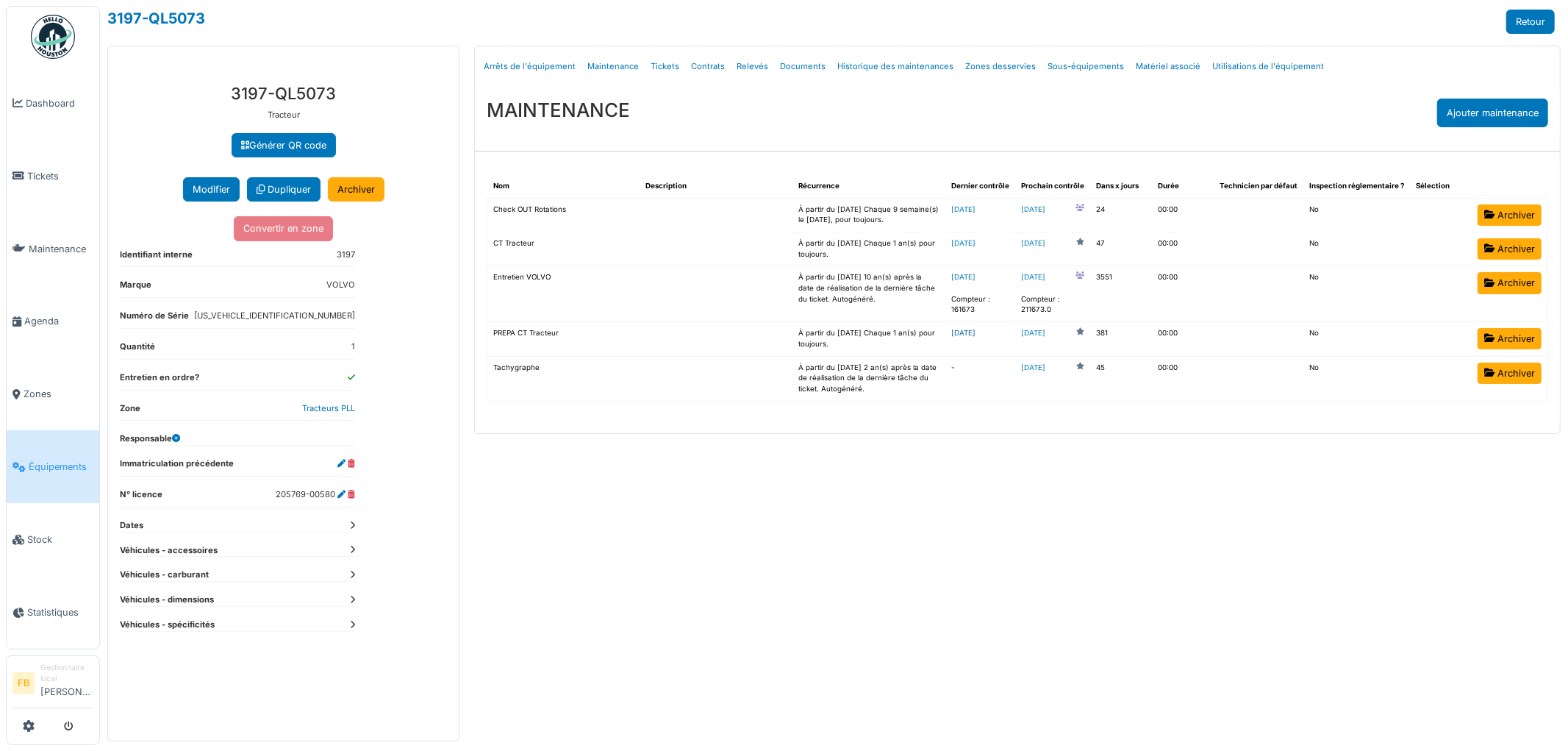
click at [975, 332] on link "2025-09-27" at bounding box center [963, 333] width 24 height 8
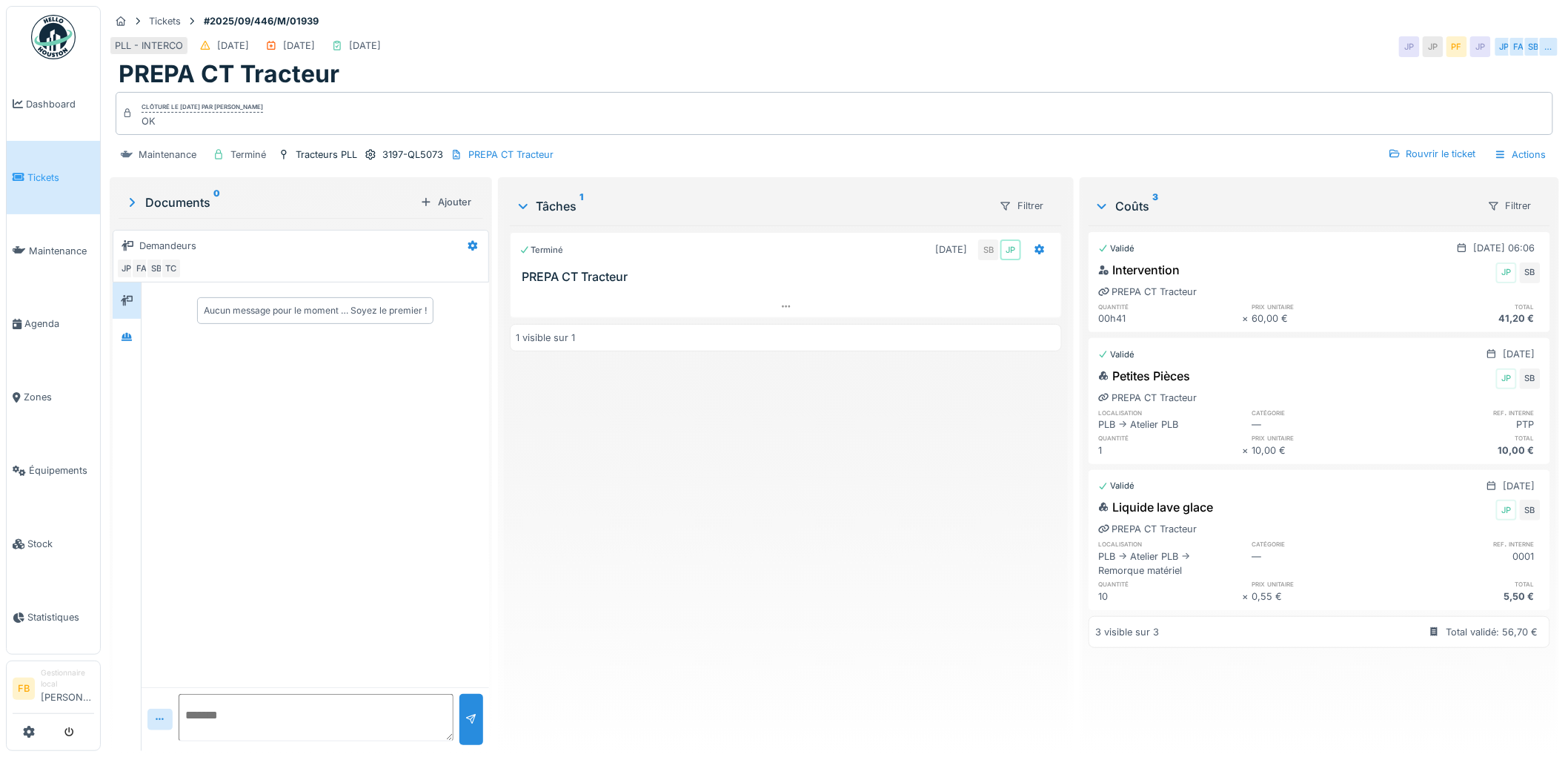
click at [69, 187] on link "Tickets" at bounding box center [53, 178] width 93 height 74
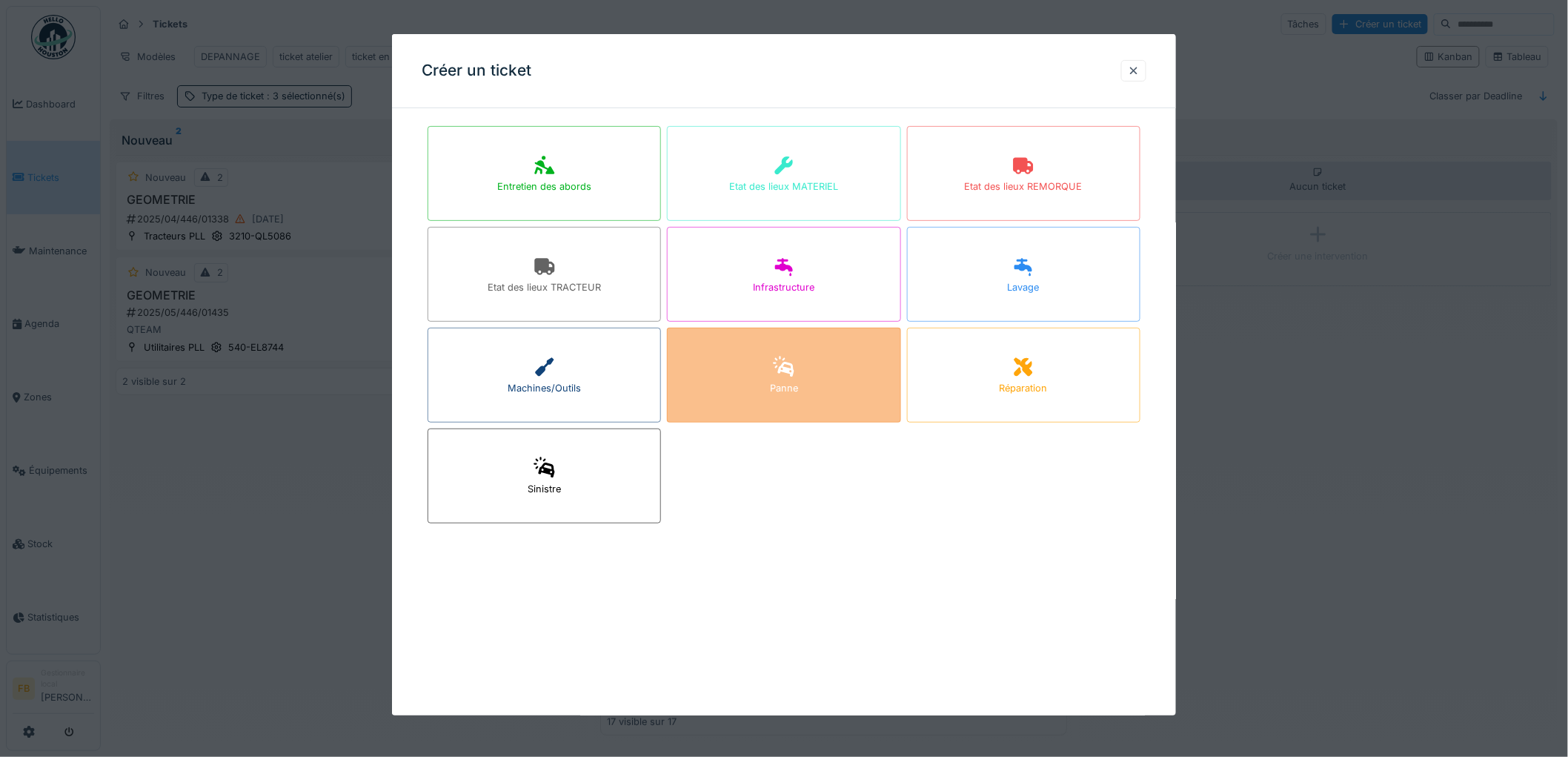
click at [789, 383] on div "Panne" at bounding box center [784, 388] width 28 height 14
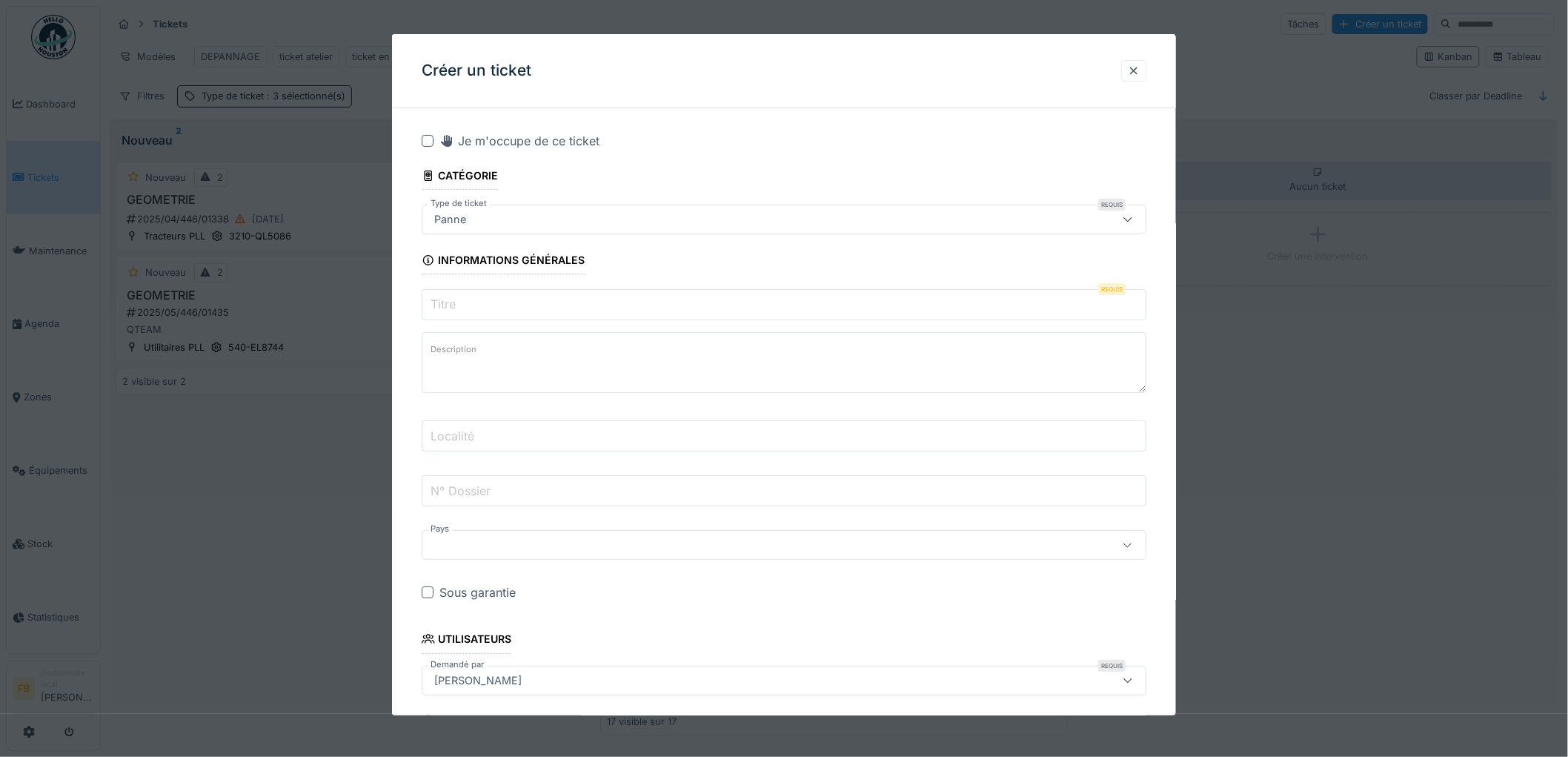
click at [477, 302] on input "Titre" at bounding box center [784, 305] width 724 height 31
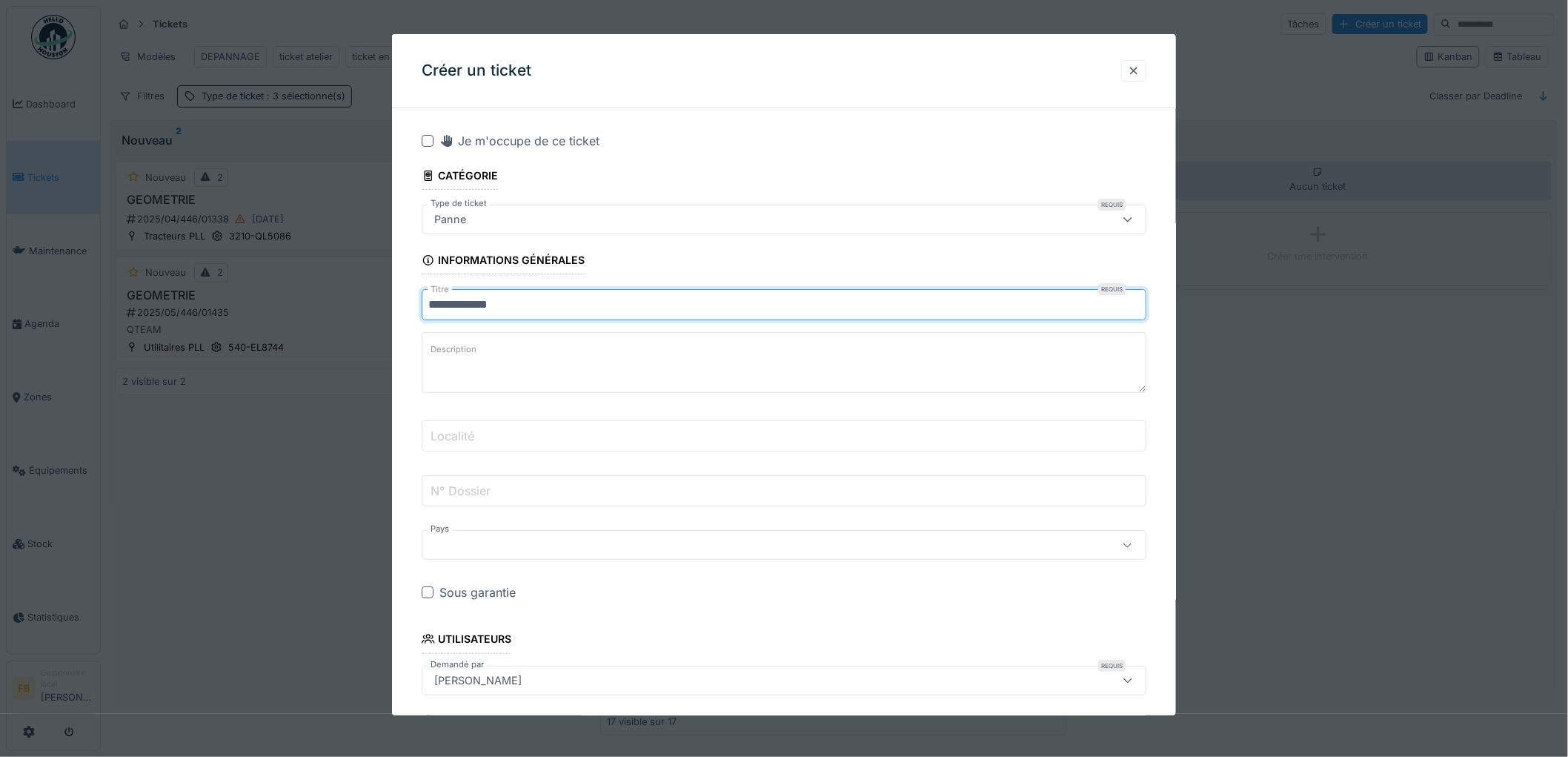
click at [541, 308] on input "**********" at bounding box center [784, 305] width 724 height 31
click at [545, 303] on input "**********" at bounding box center [784, 305] width 724 height 31
type input "**********"
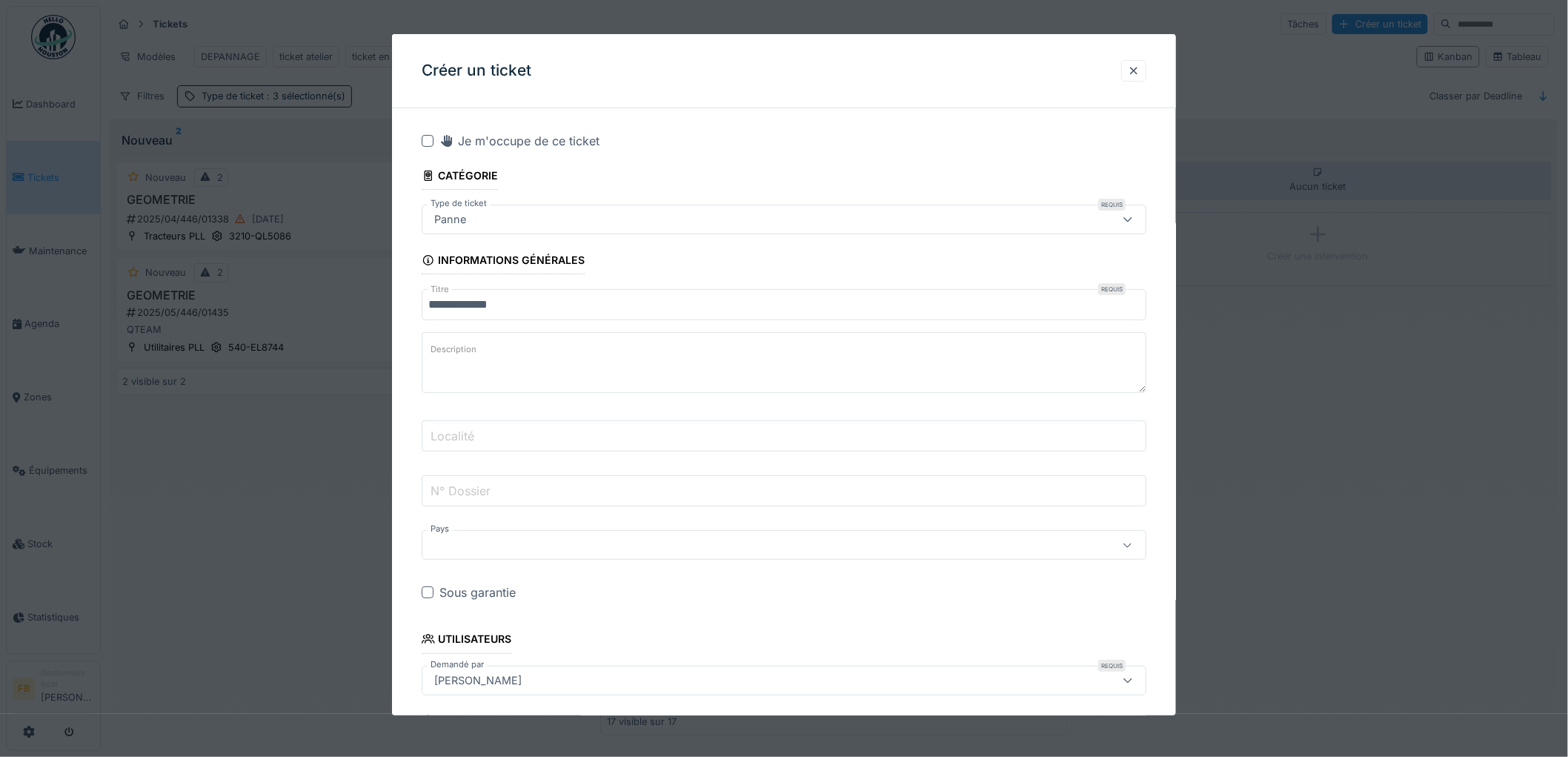
click at [506, 343] on textarea "Description" at bounding box center [784, 362] width 724 height 61
click at [552, 293] on input "**********" at bounding box center [784, 305] width 724 height 31
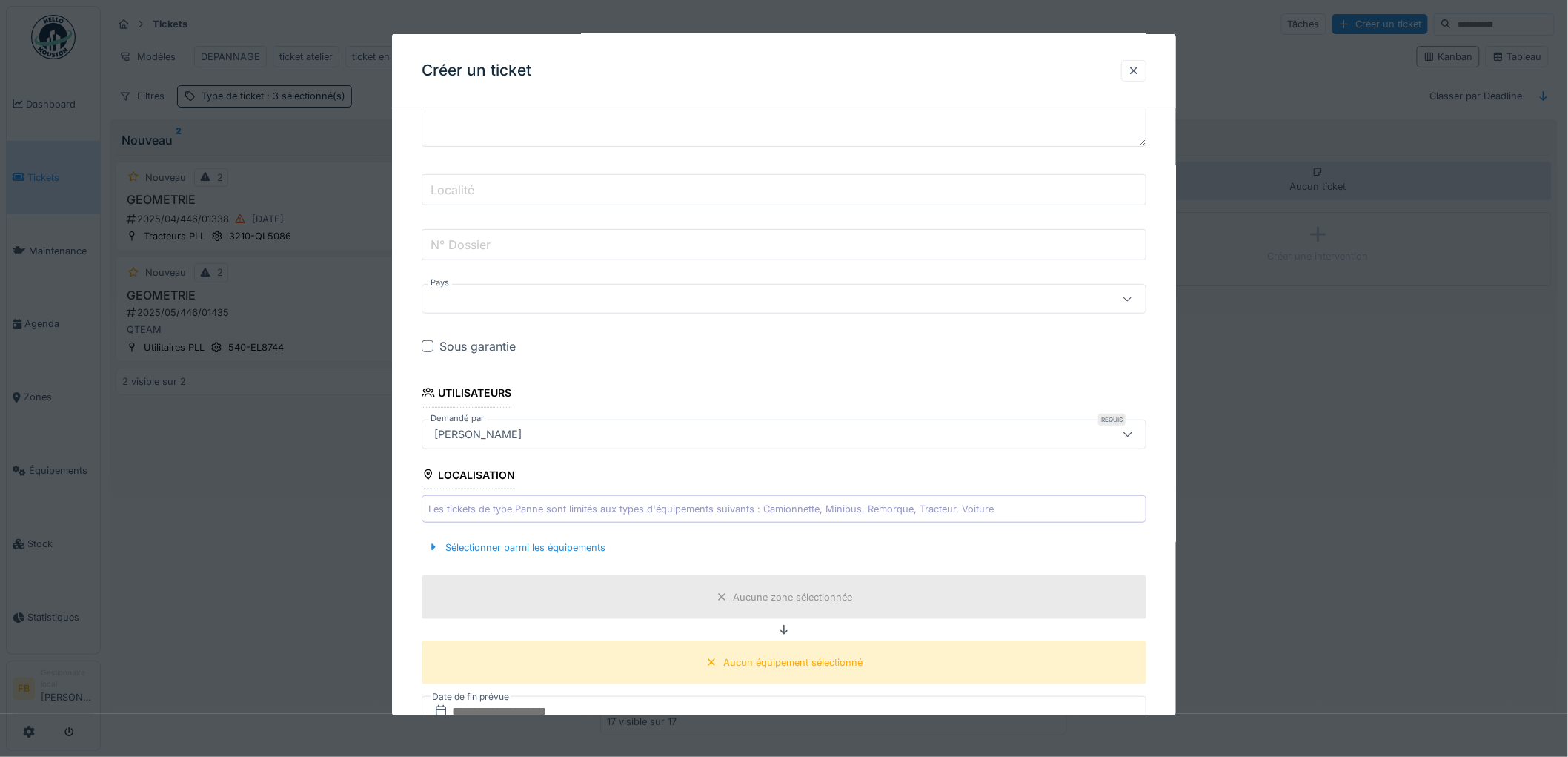
scroll to position [247, 0]
click at [482, 553] on div "Sélectionner parmi les équipements" at bounding box center [517, 547] width 190 height 20
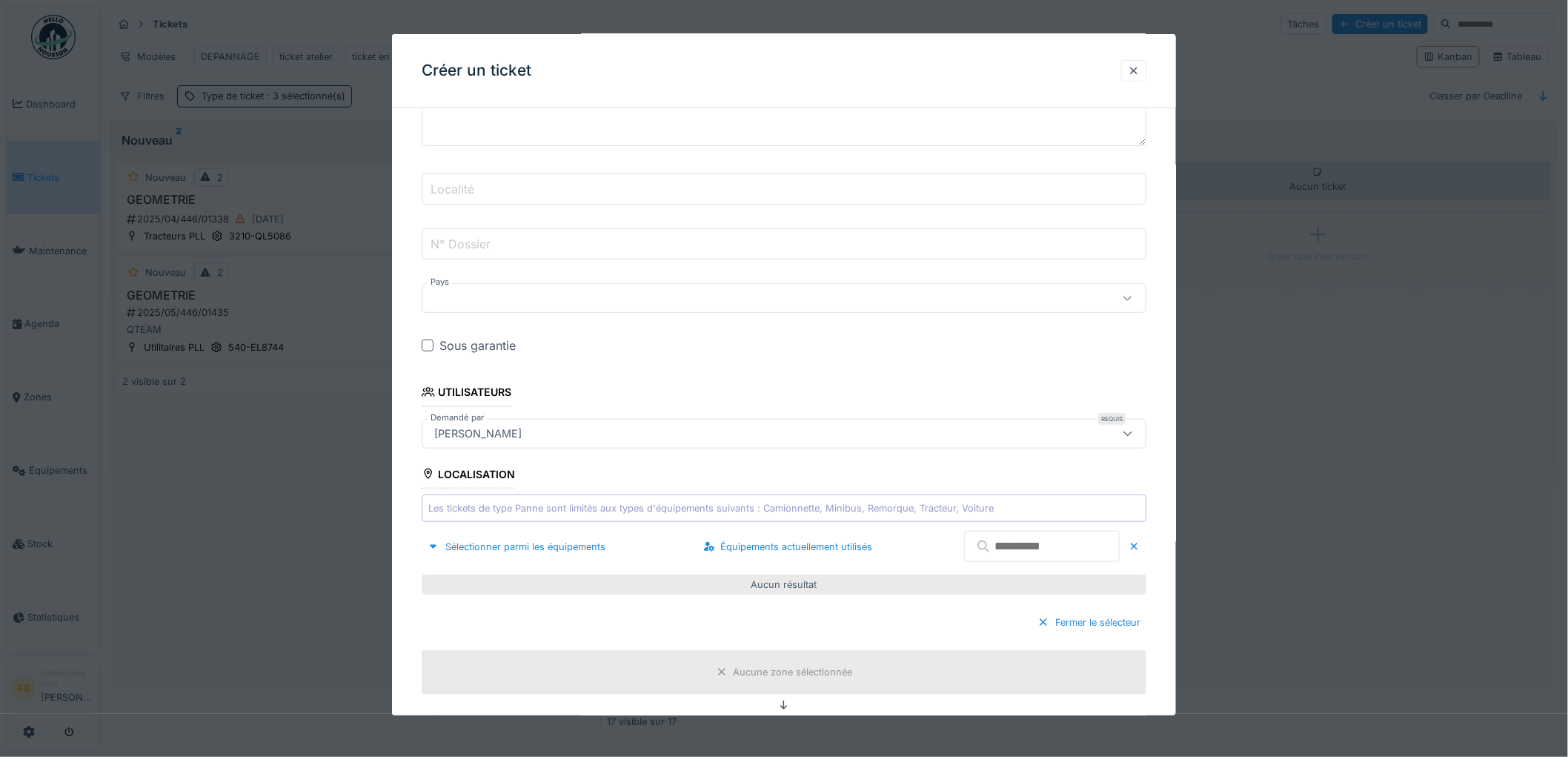
click at [994, 546] on input "text" at bounding box center [1042, 547] width 155 height 31
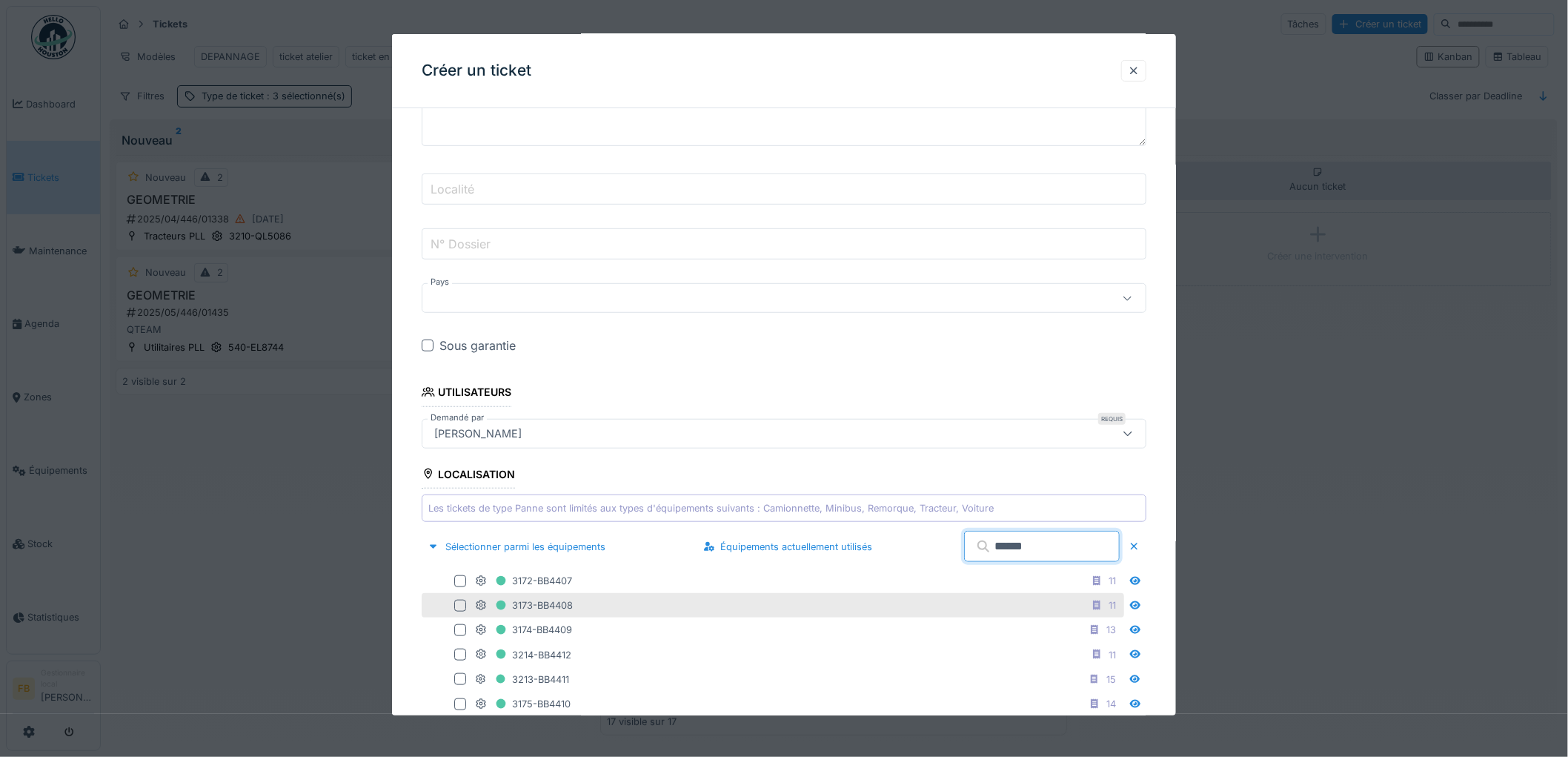
scroll to position [494, 0]
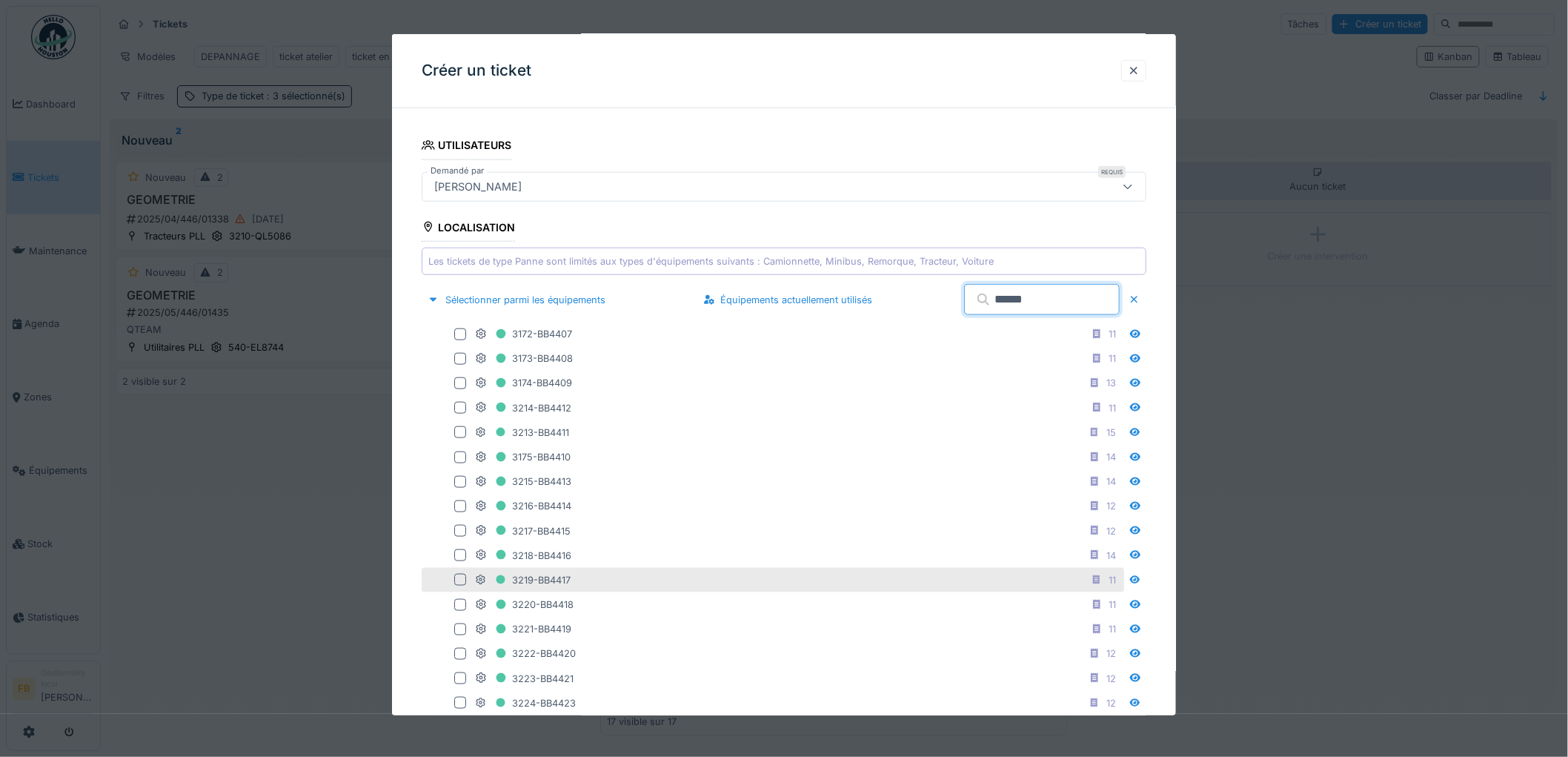
type input "******"
click at [457, 586] on div at bounding box center [459, 580] width 12 height 12
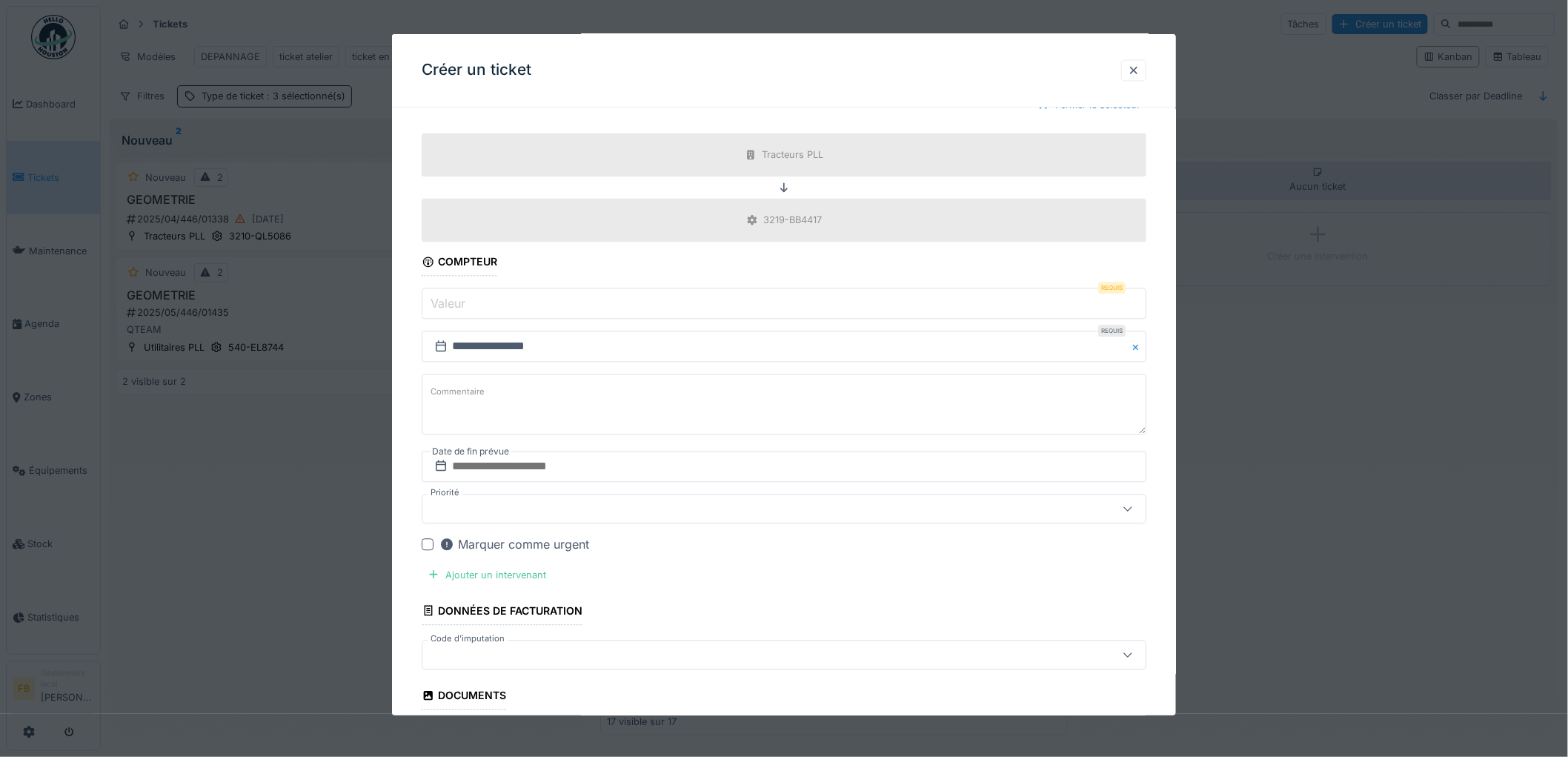
scroll to position [1236, 0]
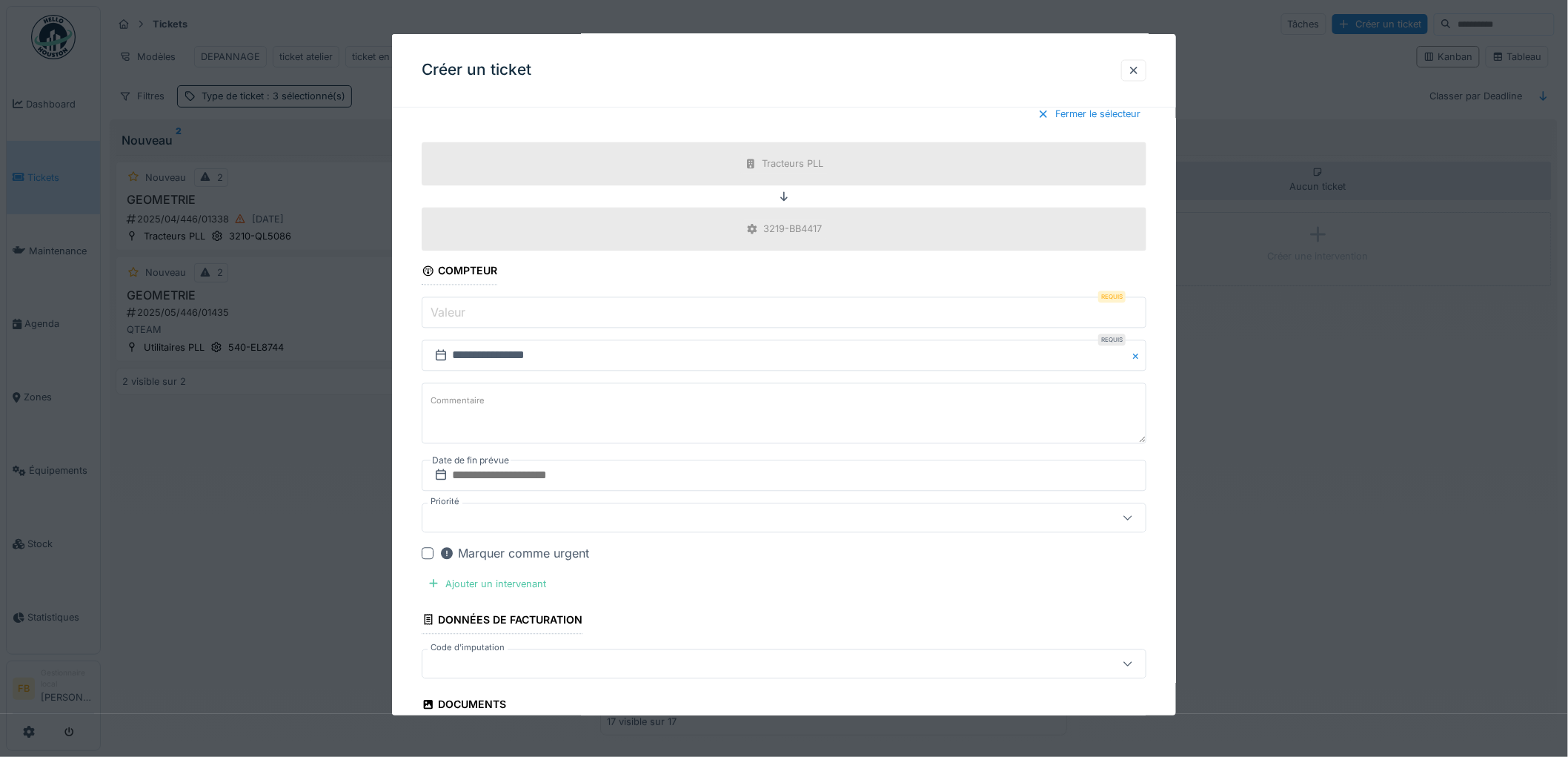
click at [471, 324] on input "Valeur" at bounding box center [784, 313] width 724 height 31
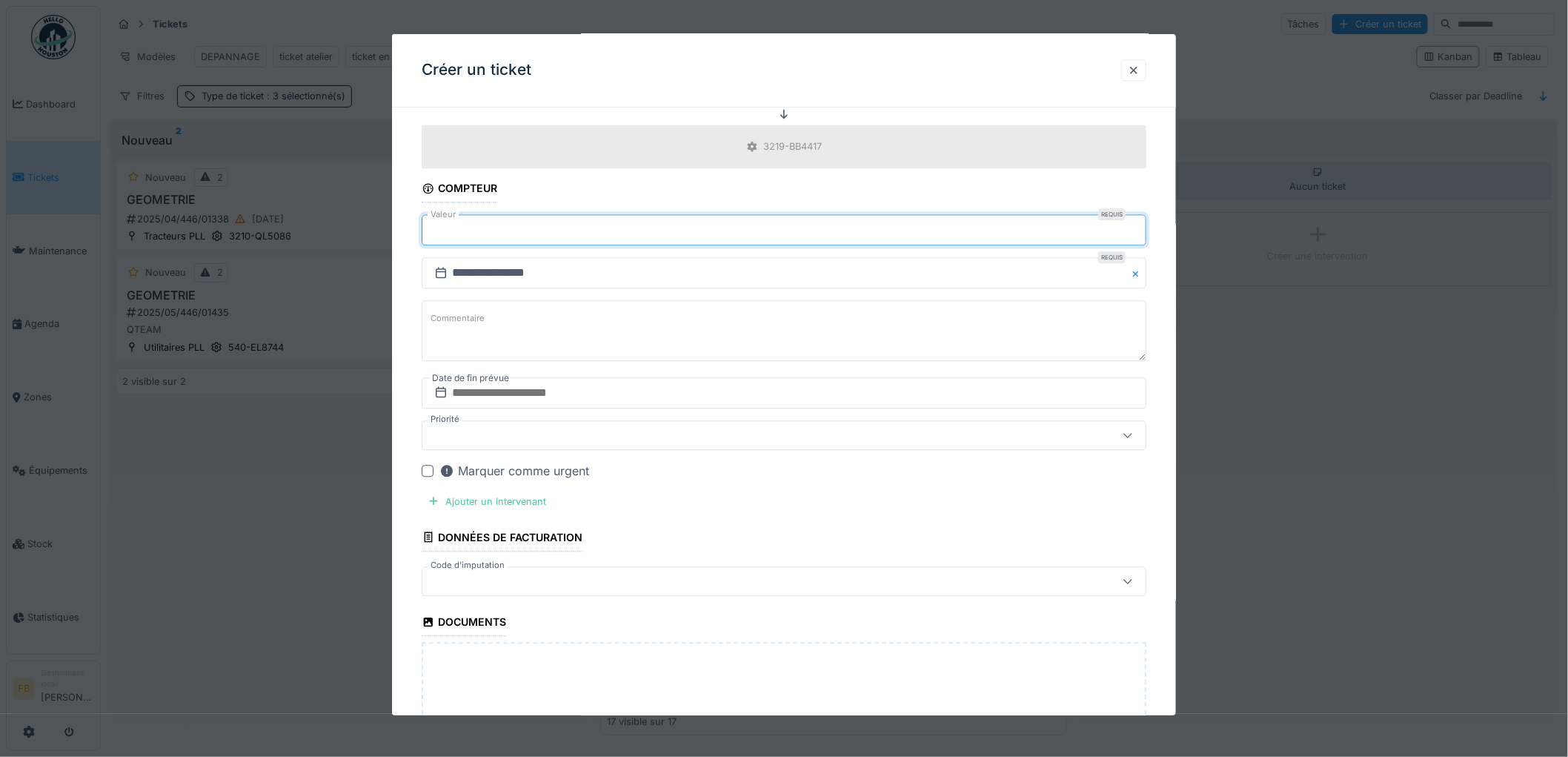
type input "******"
click at [506, 399] on input "text" at bounding box center [784, 394] width 724 height 31
click at [767, 497] on div "1" at bounding box center [763, 490] width 20 height 21
click at [514, 507] on div "Ajouter un intervenant" at bounding box center [487, 503] width 130 height 20
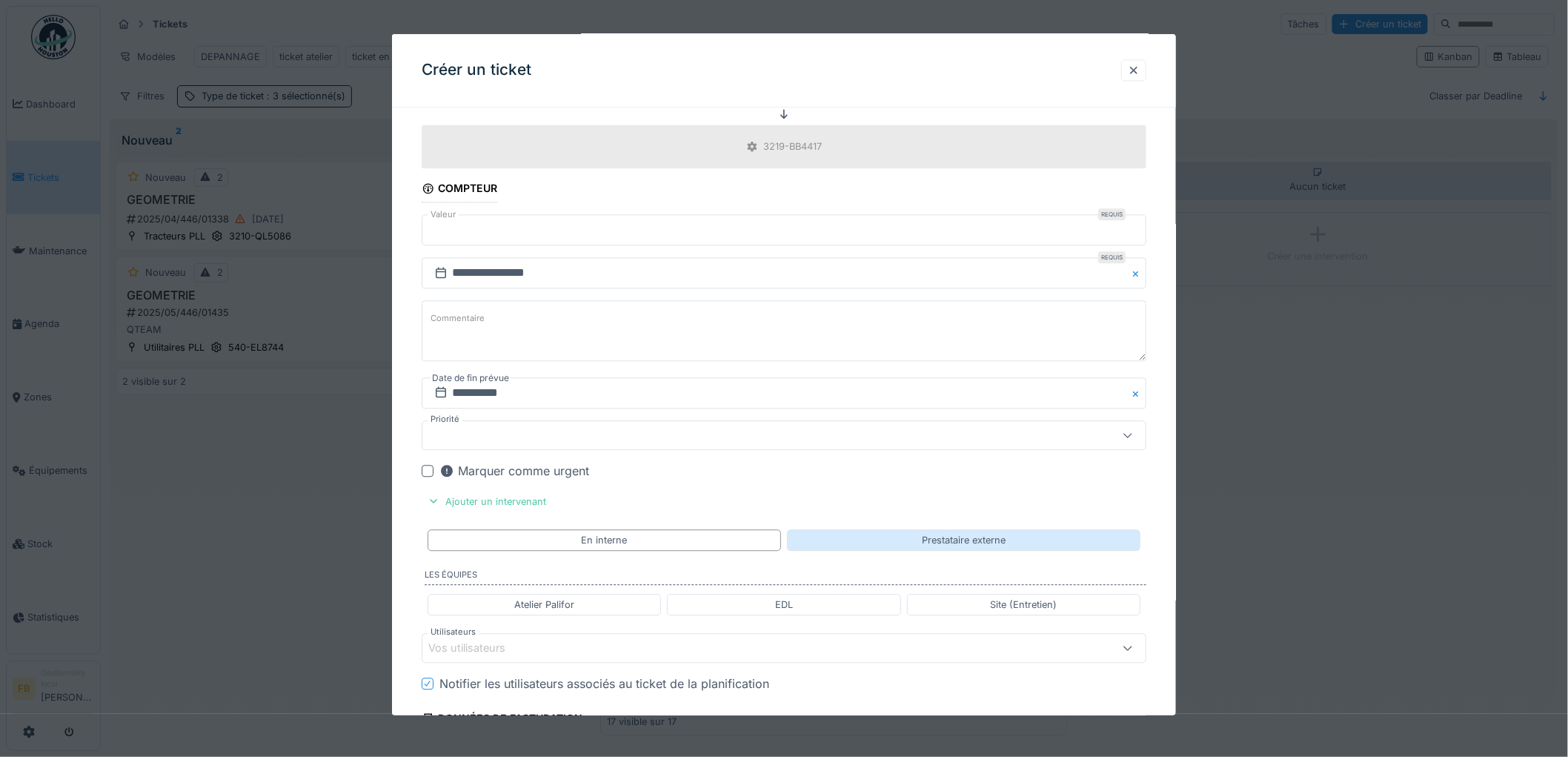
click at [869, 539] on div "Prestataire externe" at bounding box center [964, 540] width 354 height 21
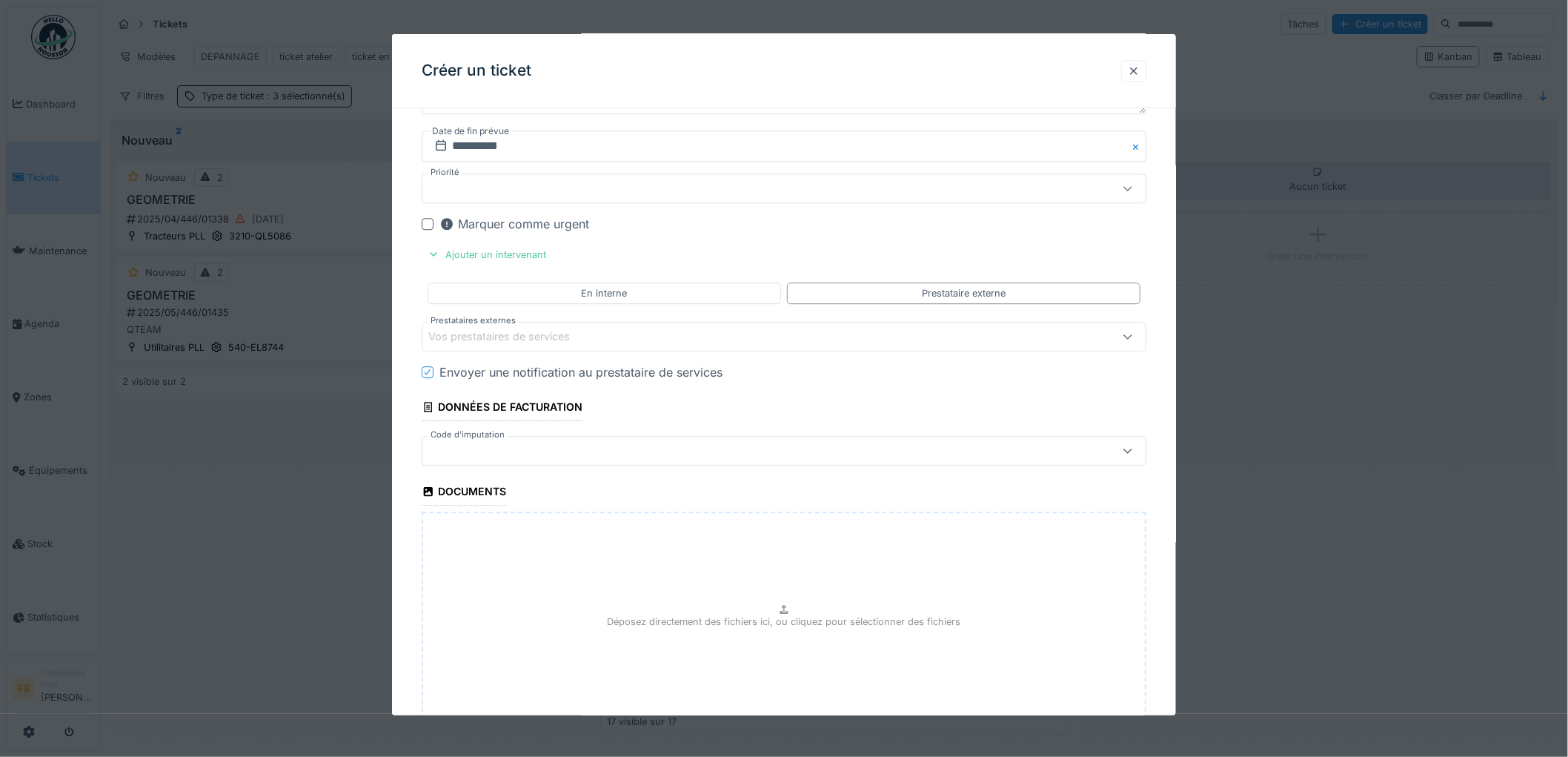
click at [487, 341] on div "Vos prestataires de services" at bounding box center [509, 337] width 162 height 16
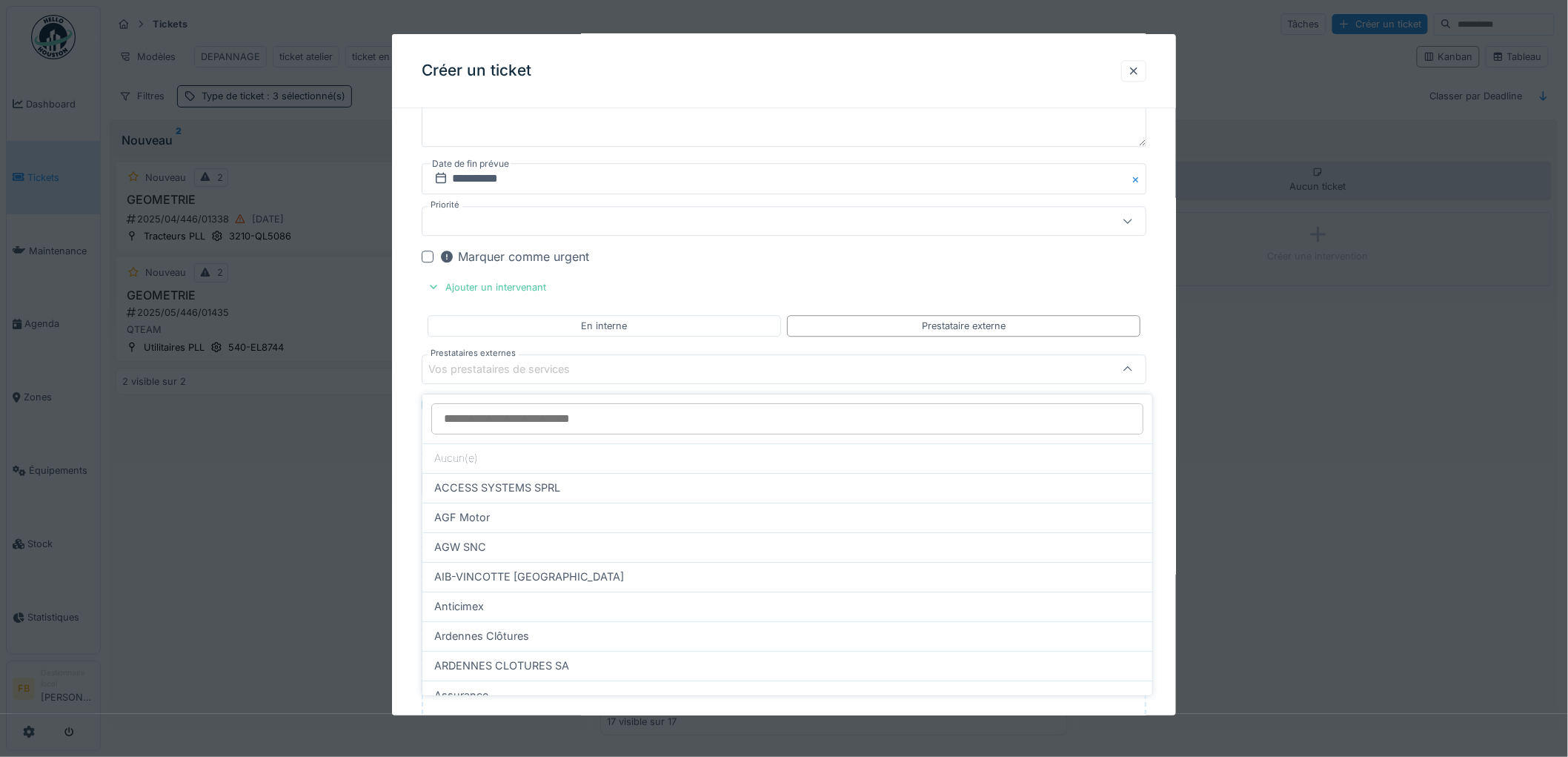
click at [470, 419] on input "Prestataires externes" at bounding box center [787, 419] width 712 height 31
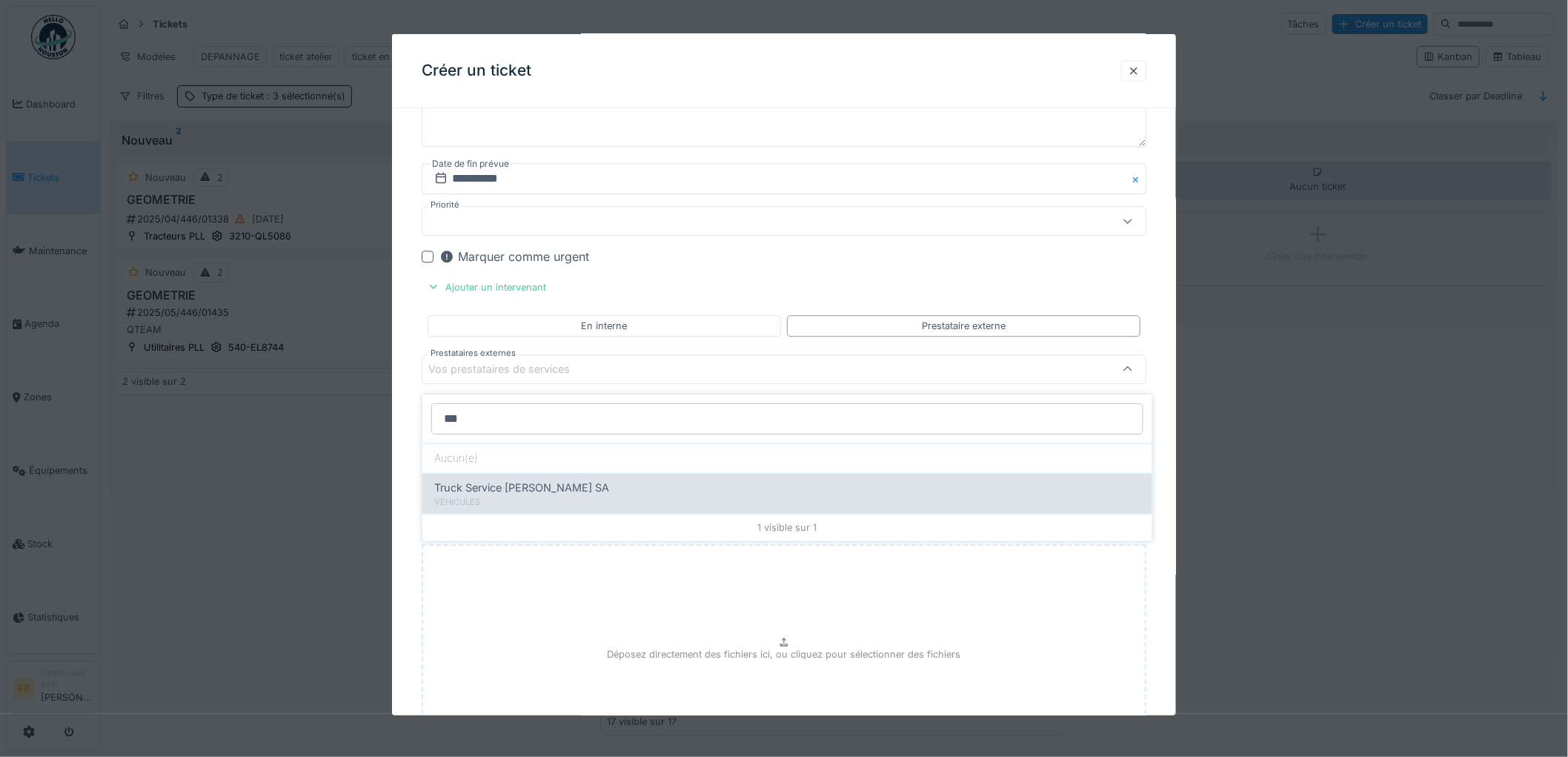
type input "***"
click at [488, 495] on span "Truck Service Sebastian SA" at bounding box center [521, 488] width 175 height 16
type input "*****"
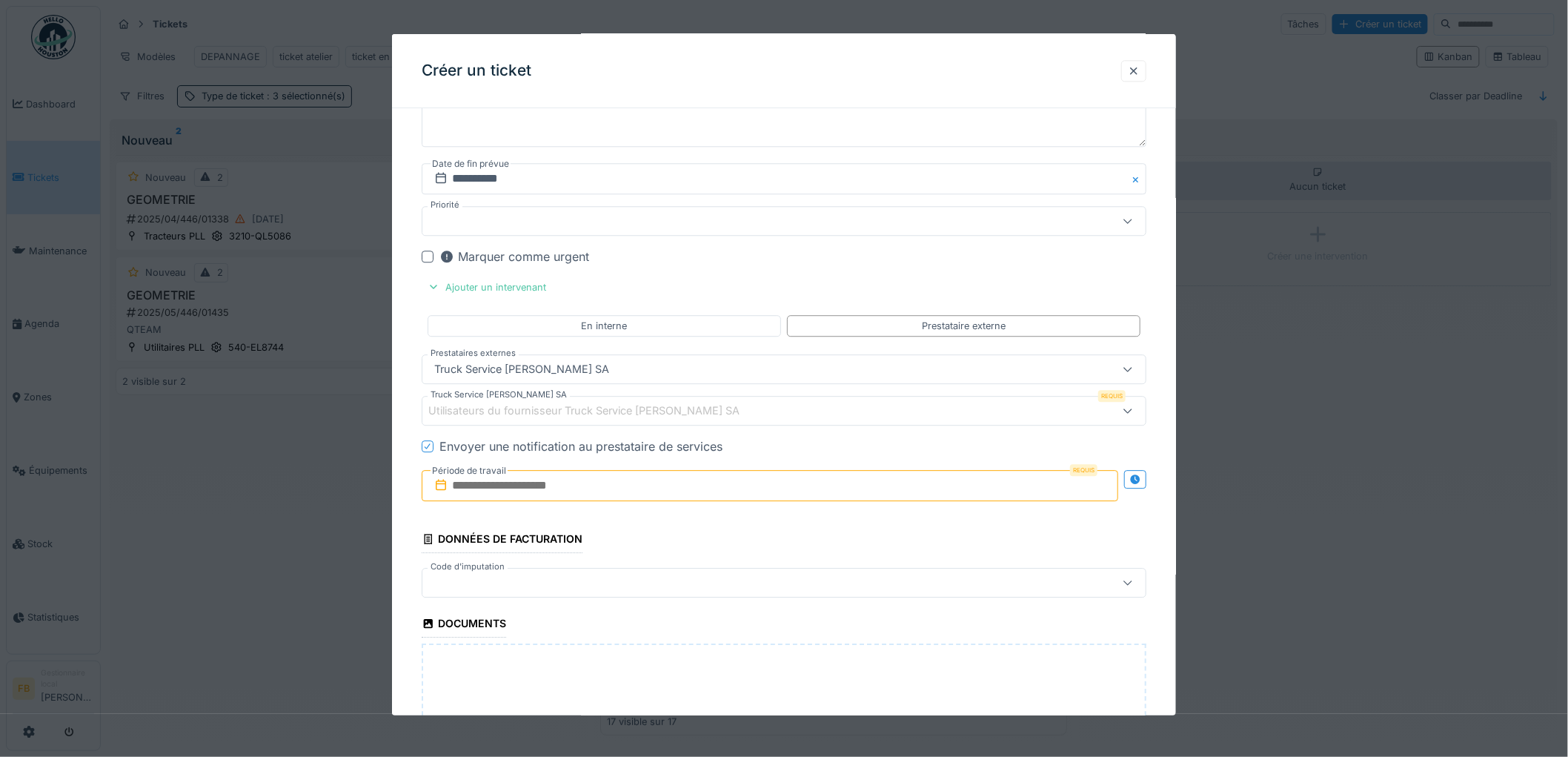
click at [464, 415] on div "Utilisateurs du fournisseur Truck Service Sebastian SA" at bounding box center [593, 410] width 332 height 16
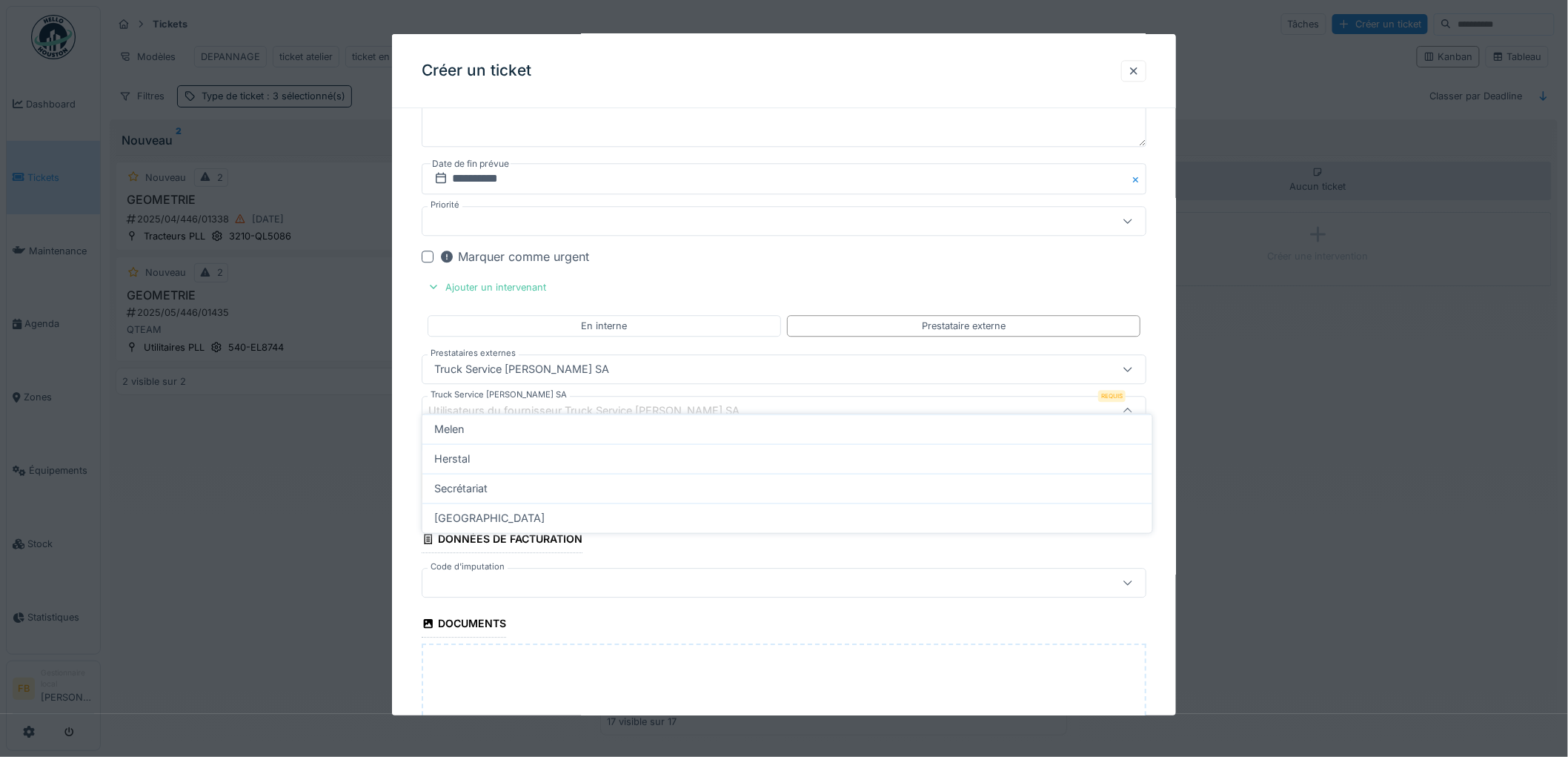
scroll to position [1574, 0]
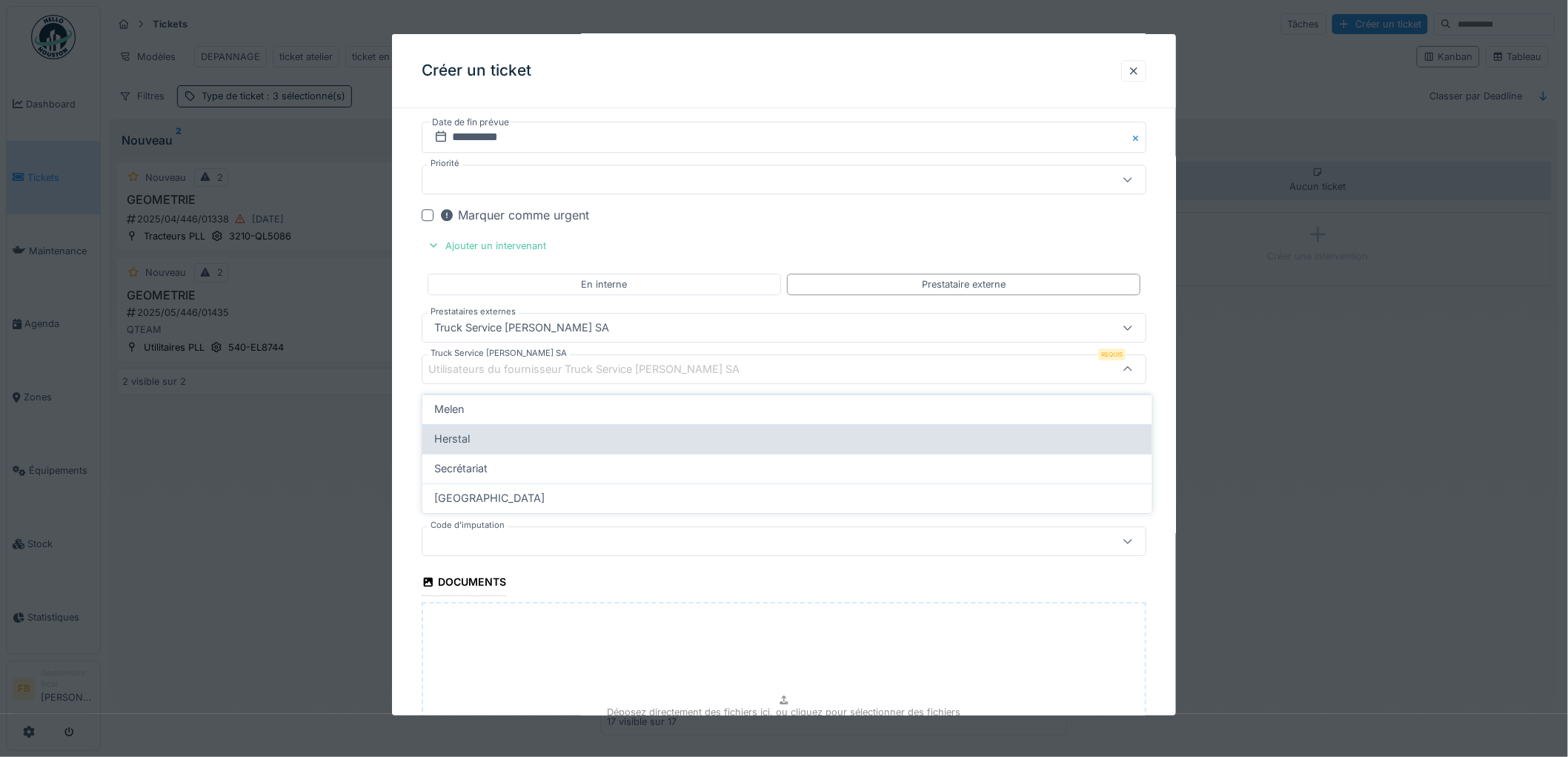
click at [482, 435] on div "Herstal" at bounding box center [787, 439] width 706 height 16
type input "*****"
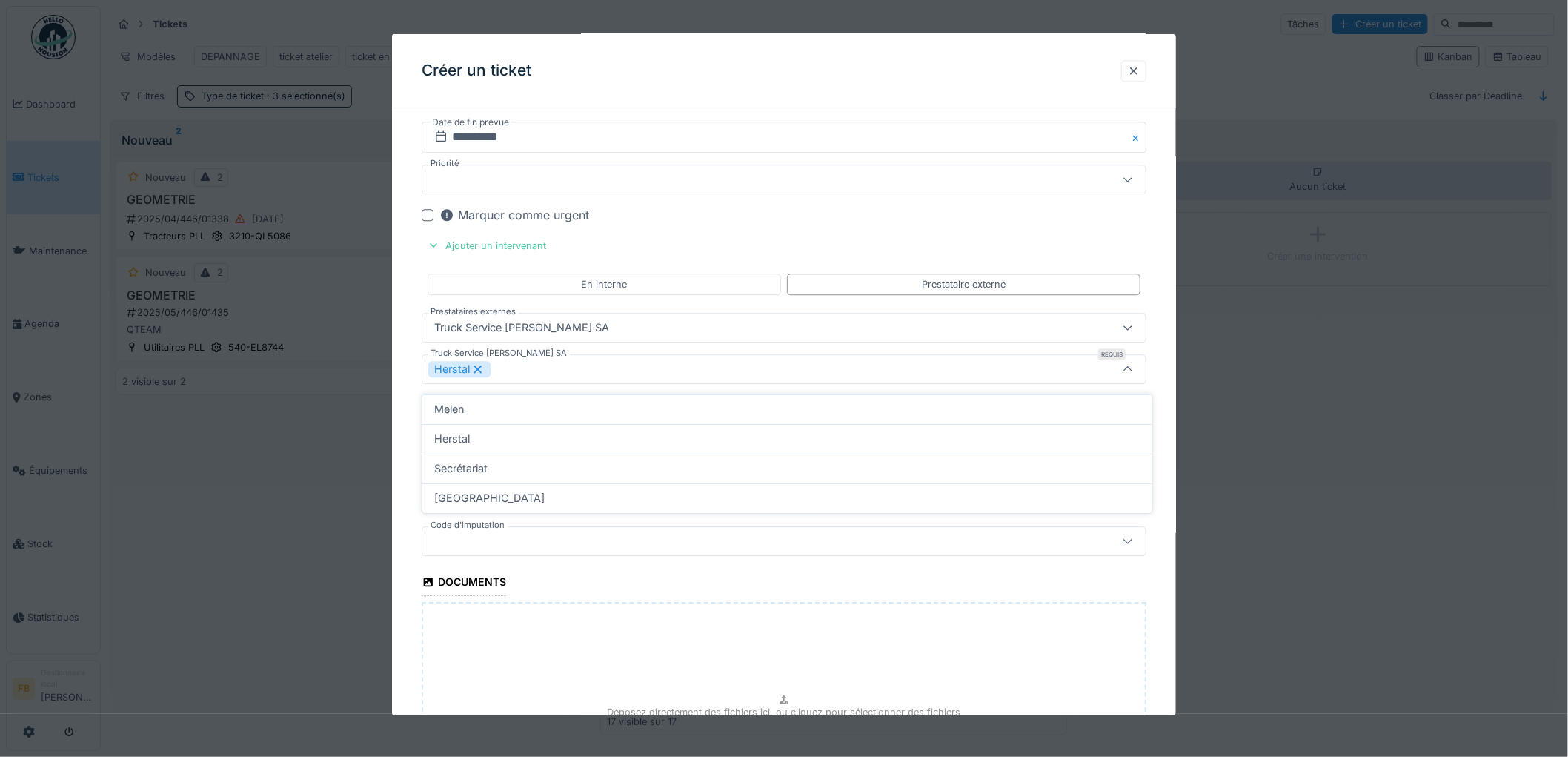
click at [386, 368] on div at bounding box center [784, 378] width 1568 height 757
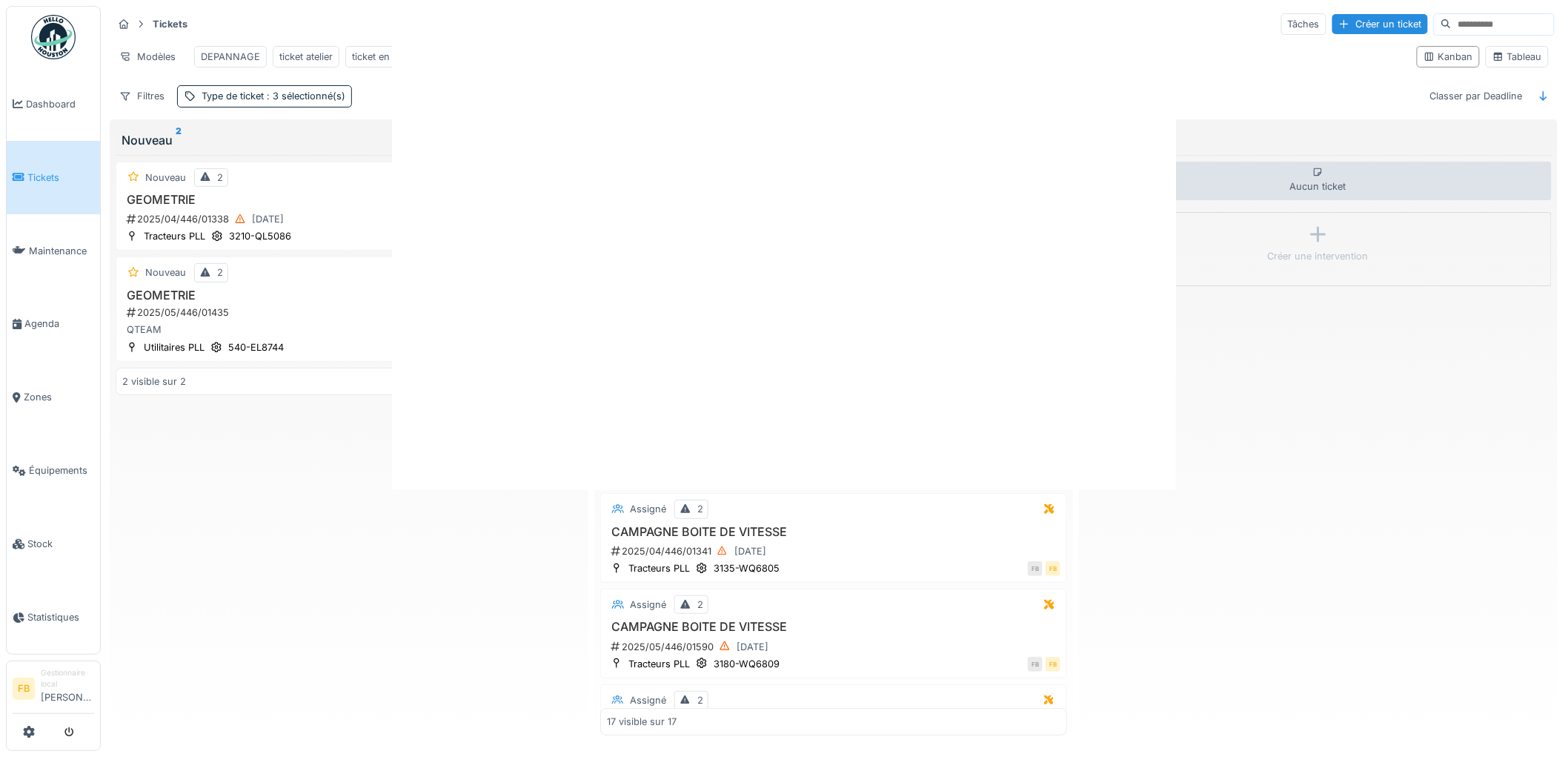
scroll to position [0, 0]
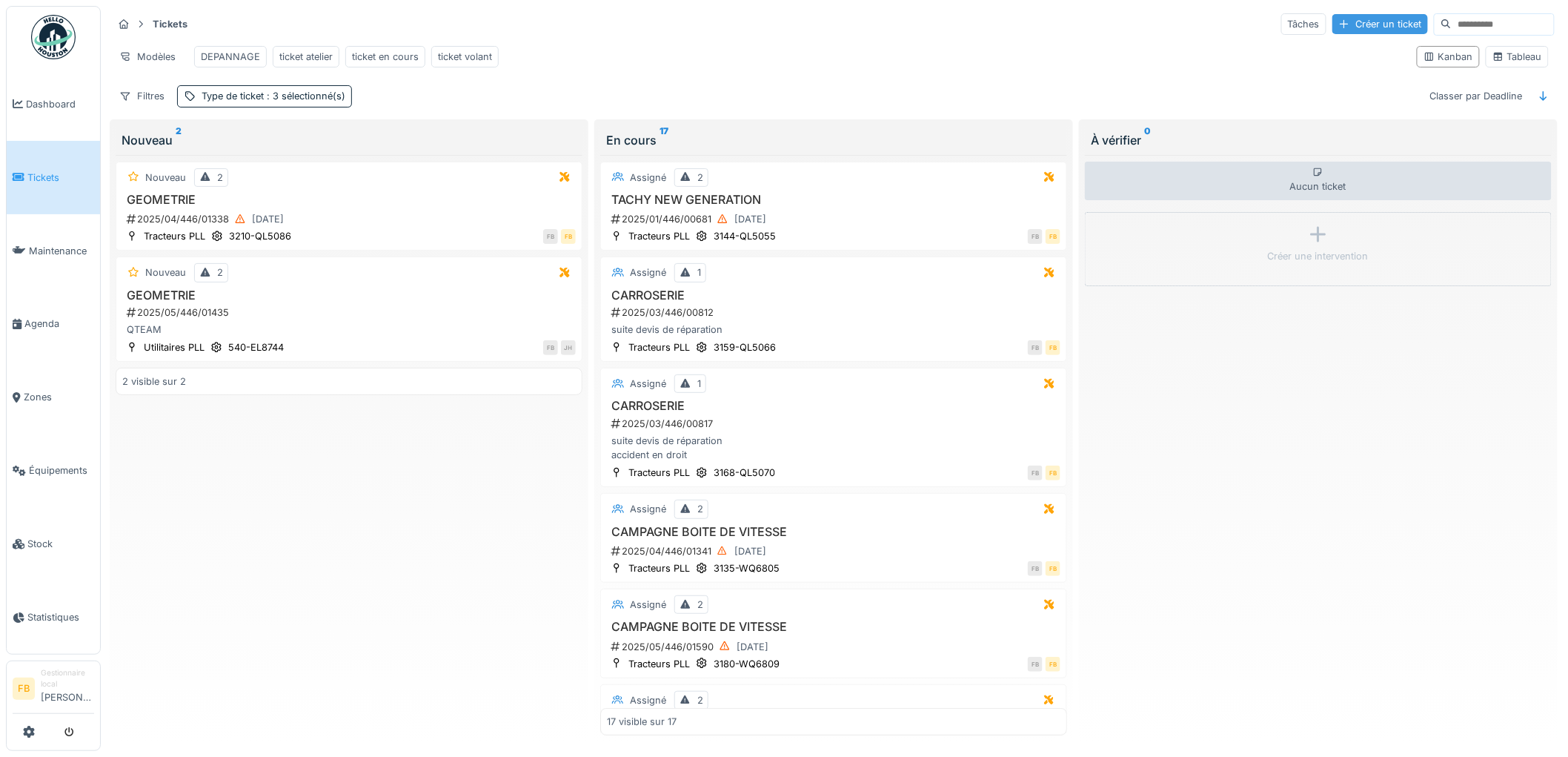
click at [1343, 16] on div "Créer un ticket" at bounding box center [1380, 24] width 96 height 20
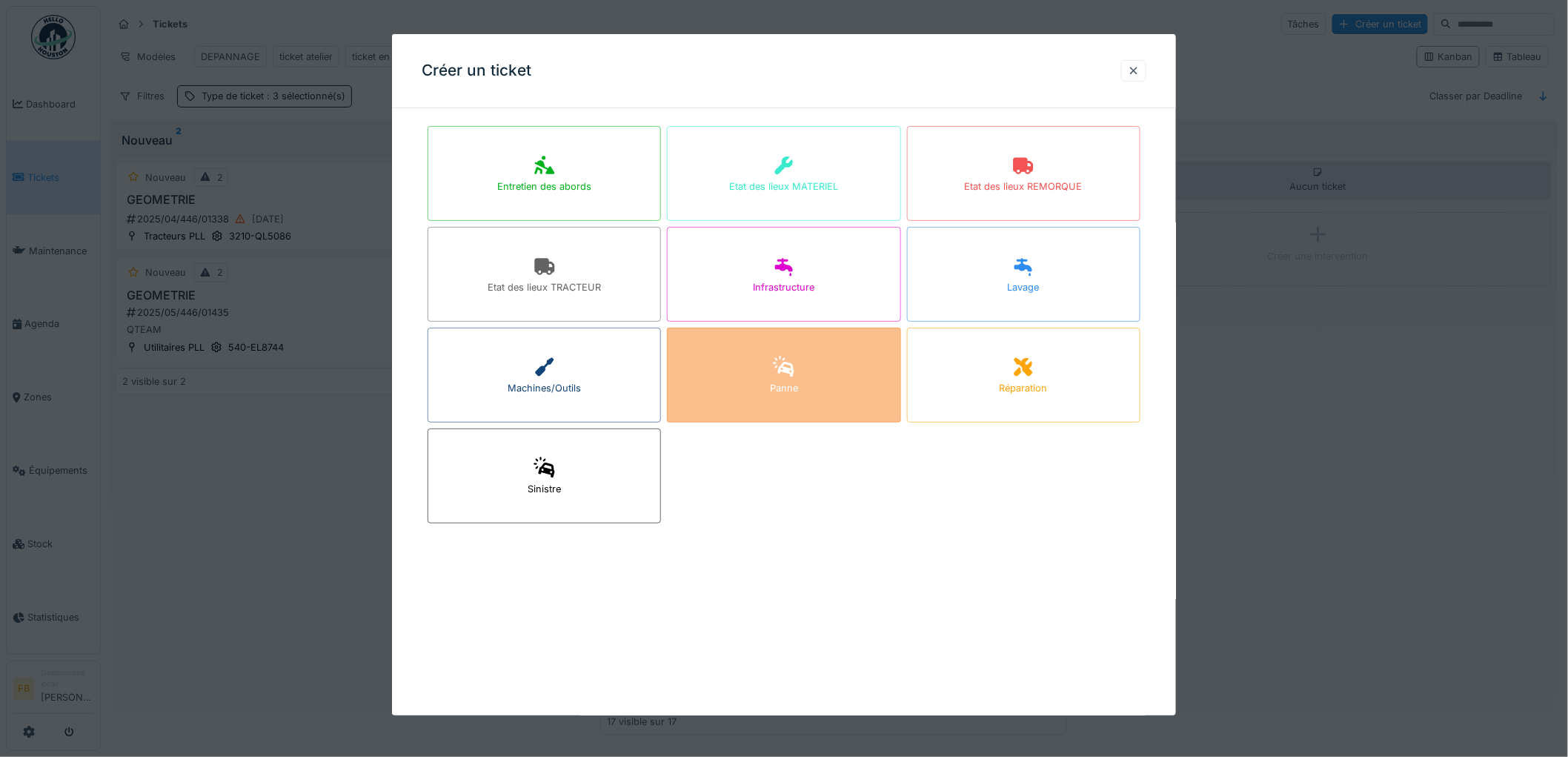
click at [771, 378] on div "Panne" at bounding box center [784, 375] width 234 height 95
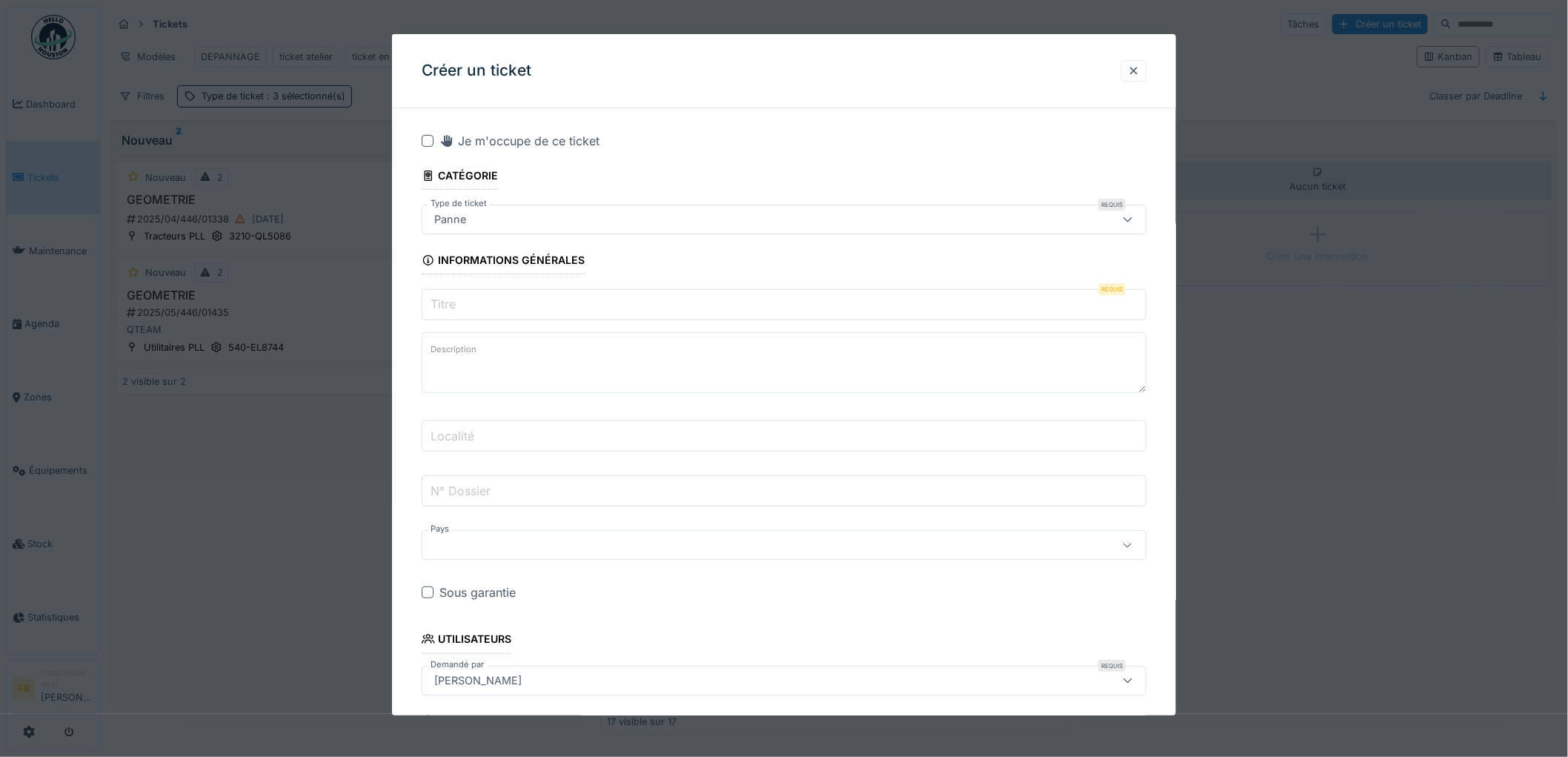
click at [487, 298] on input "Titre" at bounding box center [784, 305] width 724 height 31
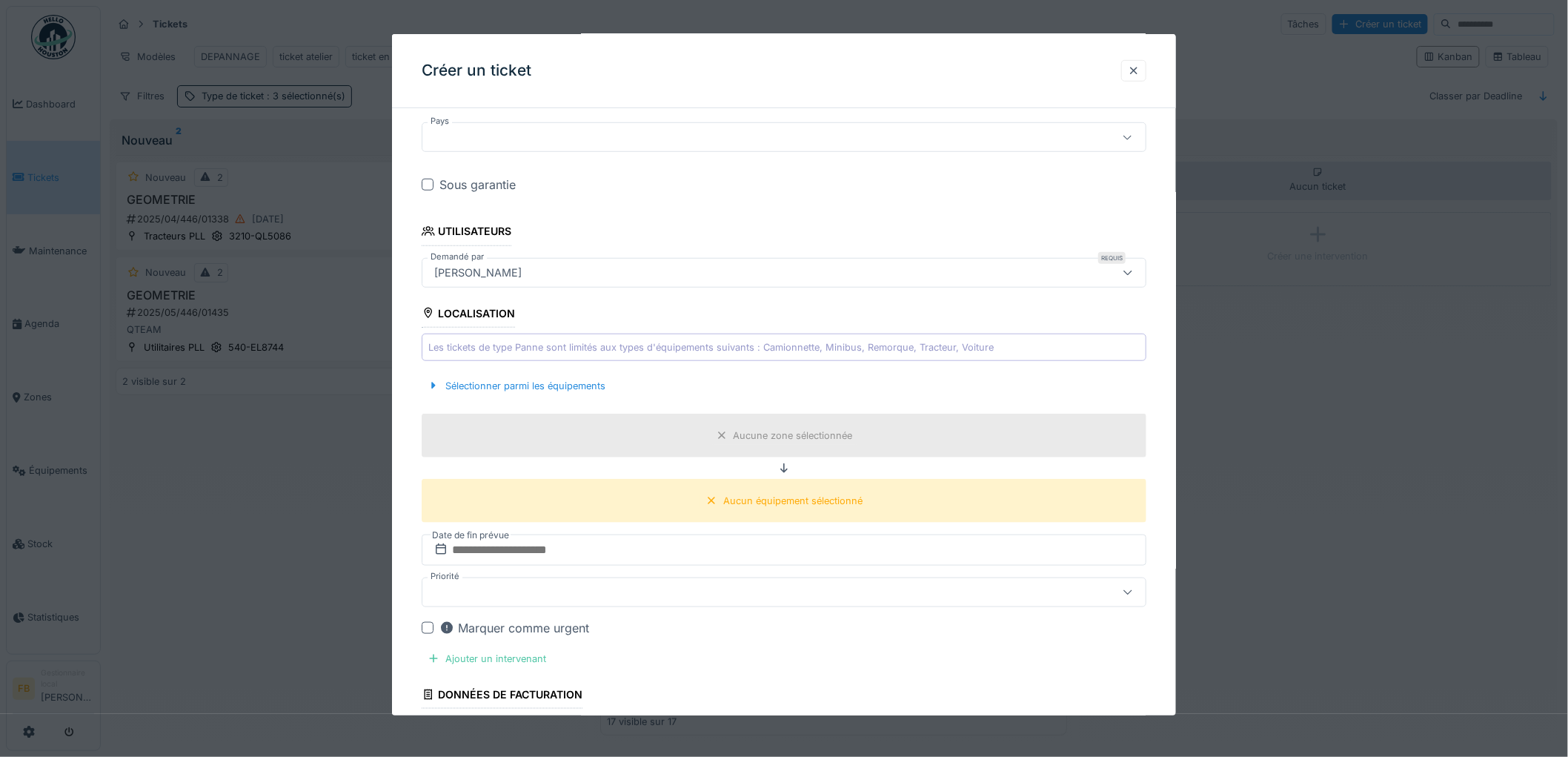
scroll to position [412, 0]
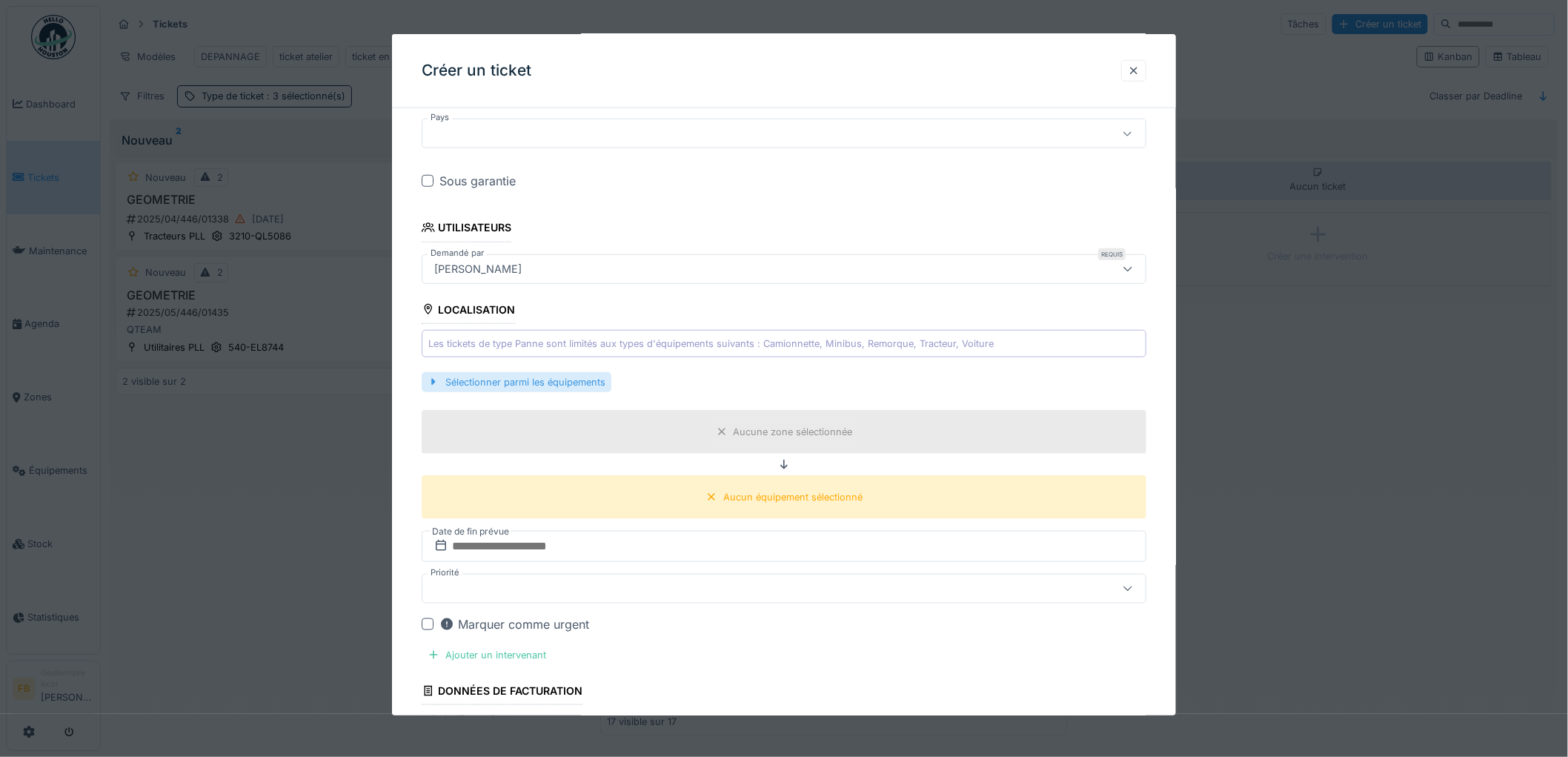
type input "**********"
click at [501, 387] on div "Sélectionner parmi les équipements" at bounding box center [517, 382] width 190 height 20
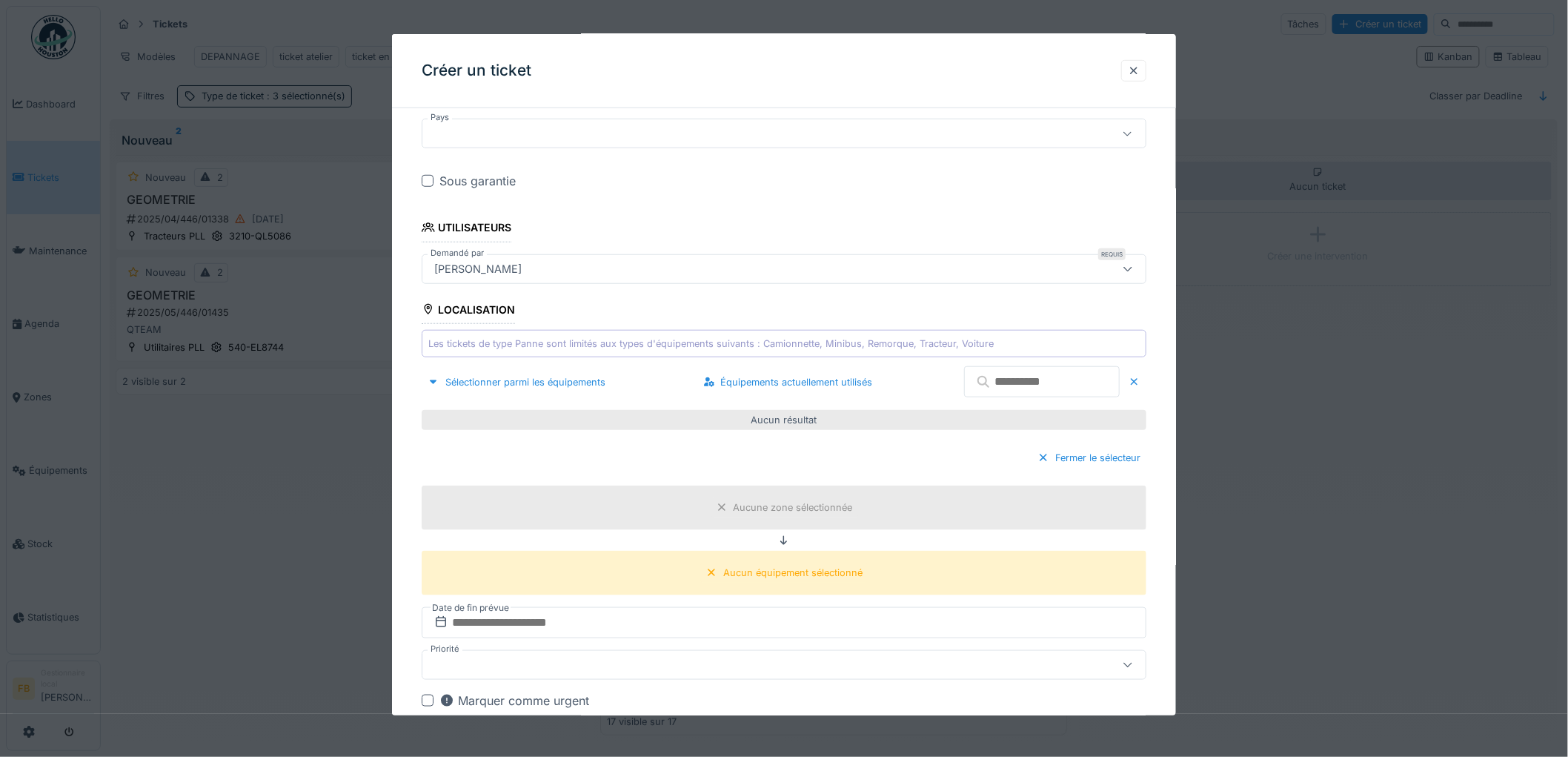
click at [975, 387] on input "text" at bounding box center [1042, 382] width 155 height 31
drag, startPoint x: 1054, startPoint y: 384, endPoint x: 939, endPoint y: 386, distance: 115.0
click at [964, 386] on input "text" at bounding box center [1042, 382] width 155 height 31
drag, startPoint x: 1033, startPoint y: 383, endPoint x: 940, endPoint y: 384, distance: 93.0
click at [964, 384] on input "text" at bounding box center [1042, 382] width 155 height 31
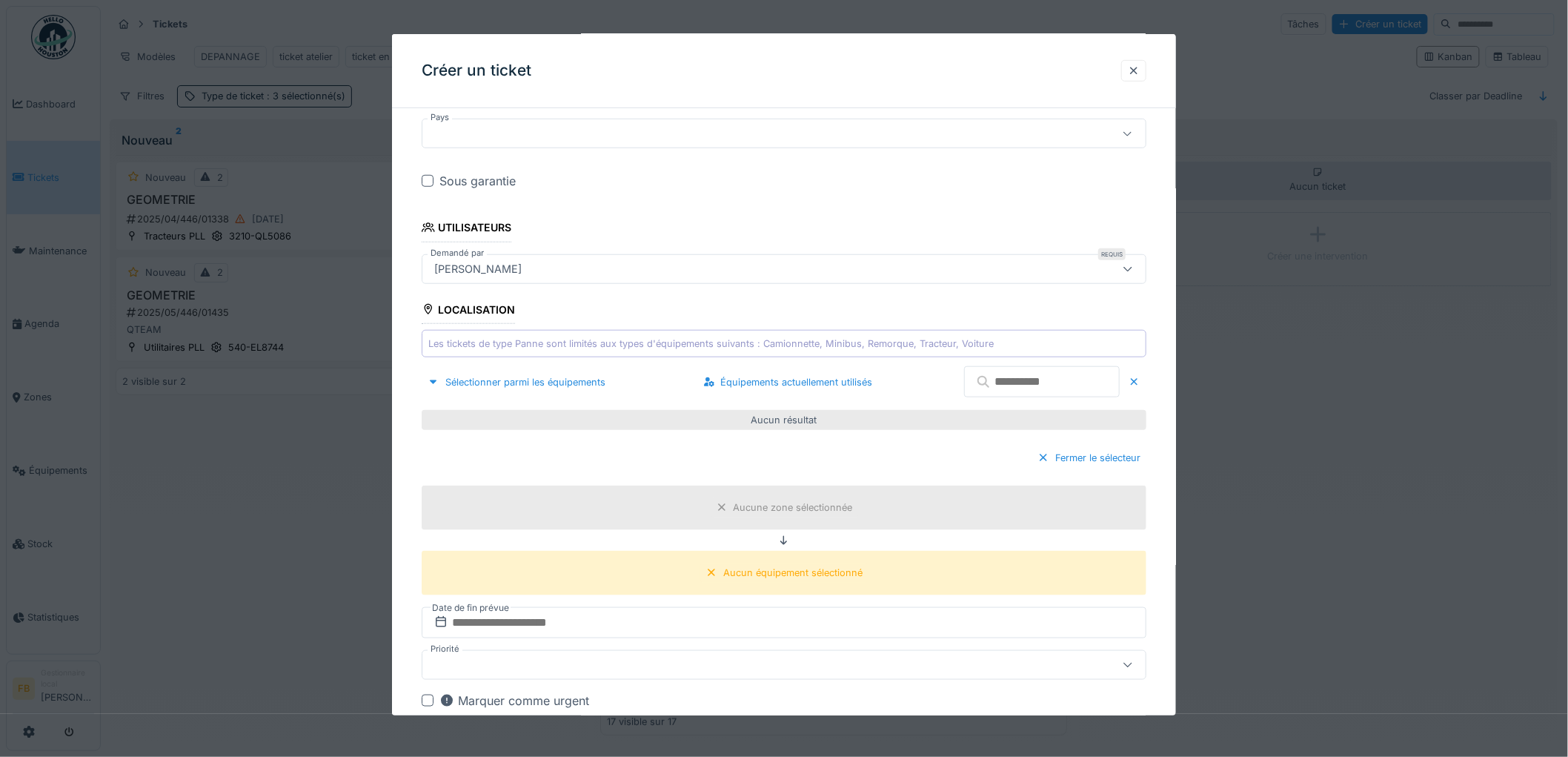
drag, startPoint x: 1204, startPoint y: 415, endPoint x: 975, endPoint y: 386, distance: 230.8
click at [975, 386] on input "text" at bounding box center [1042, 382] width 155 height 31
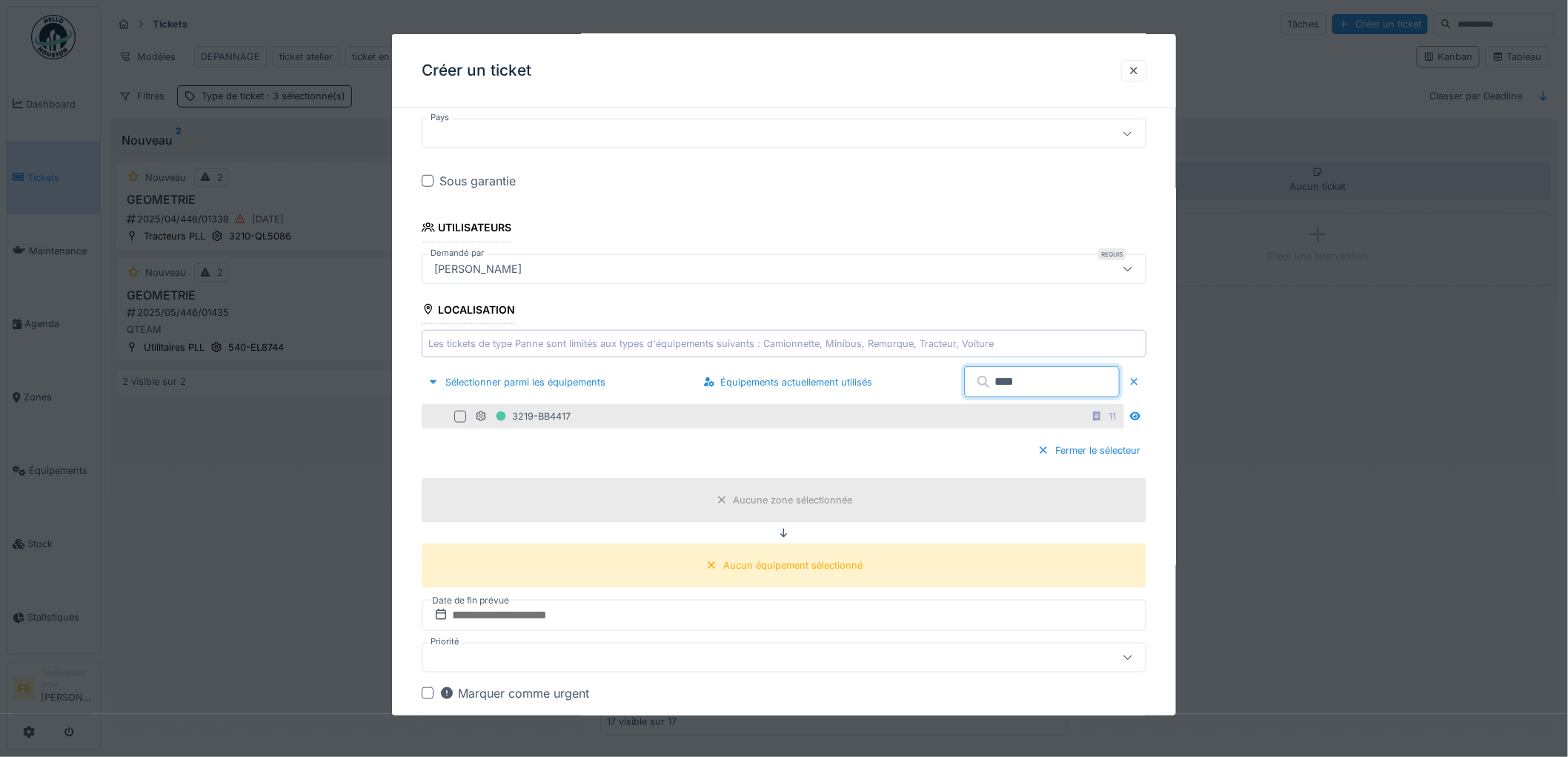
type input "****"
click at [463, 413] on div at bounding box center [459, 417] width 12 height 12
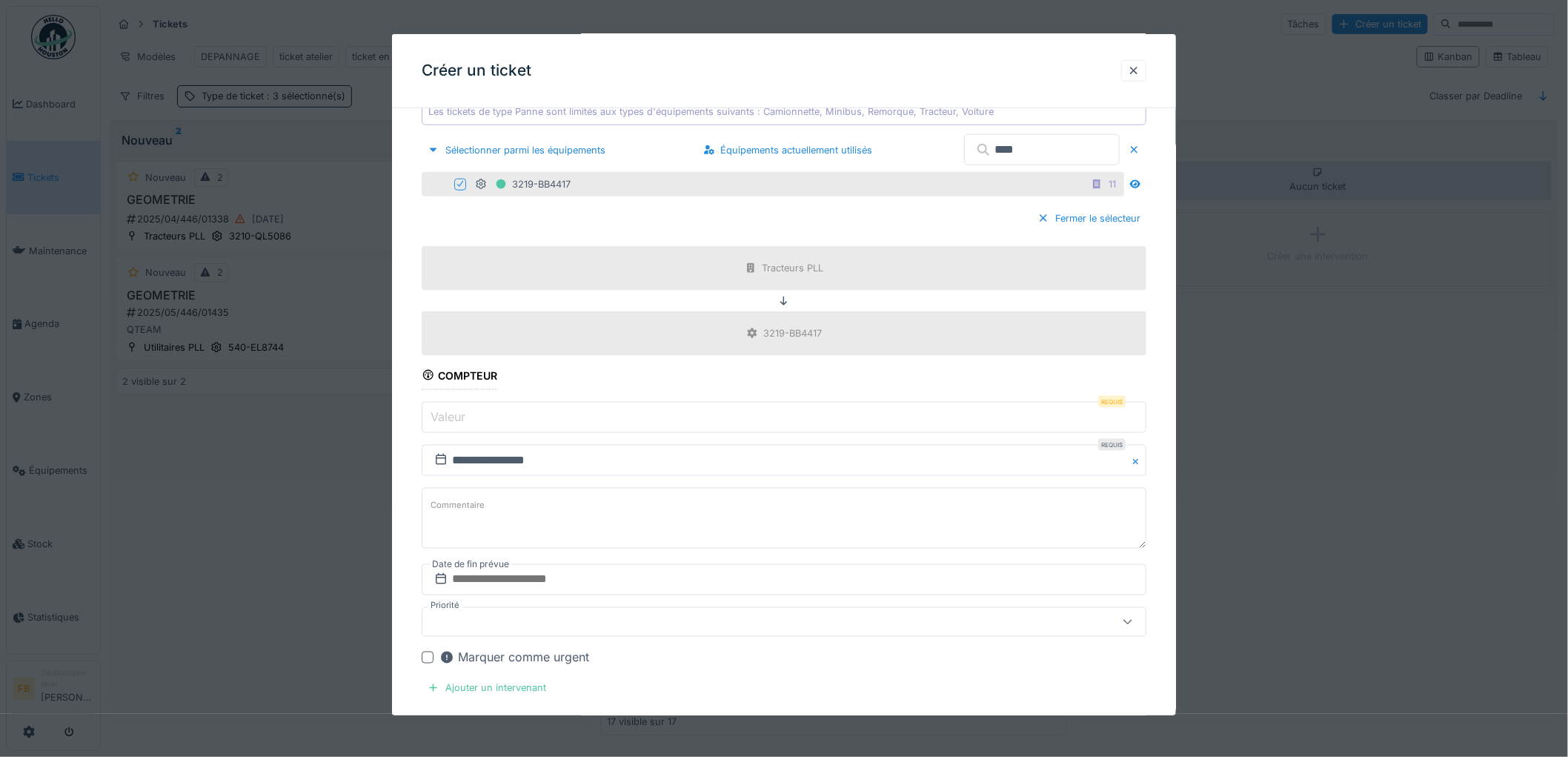
scroll to position [658, 0]
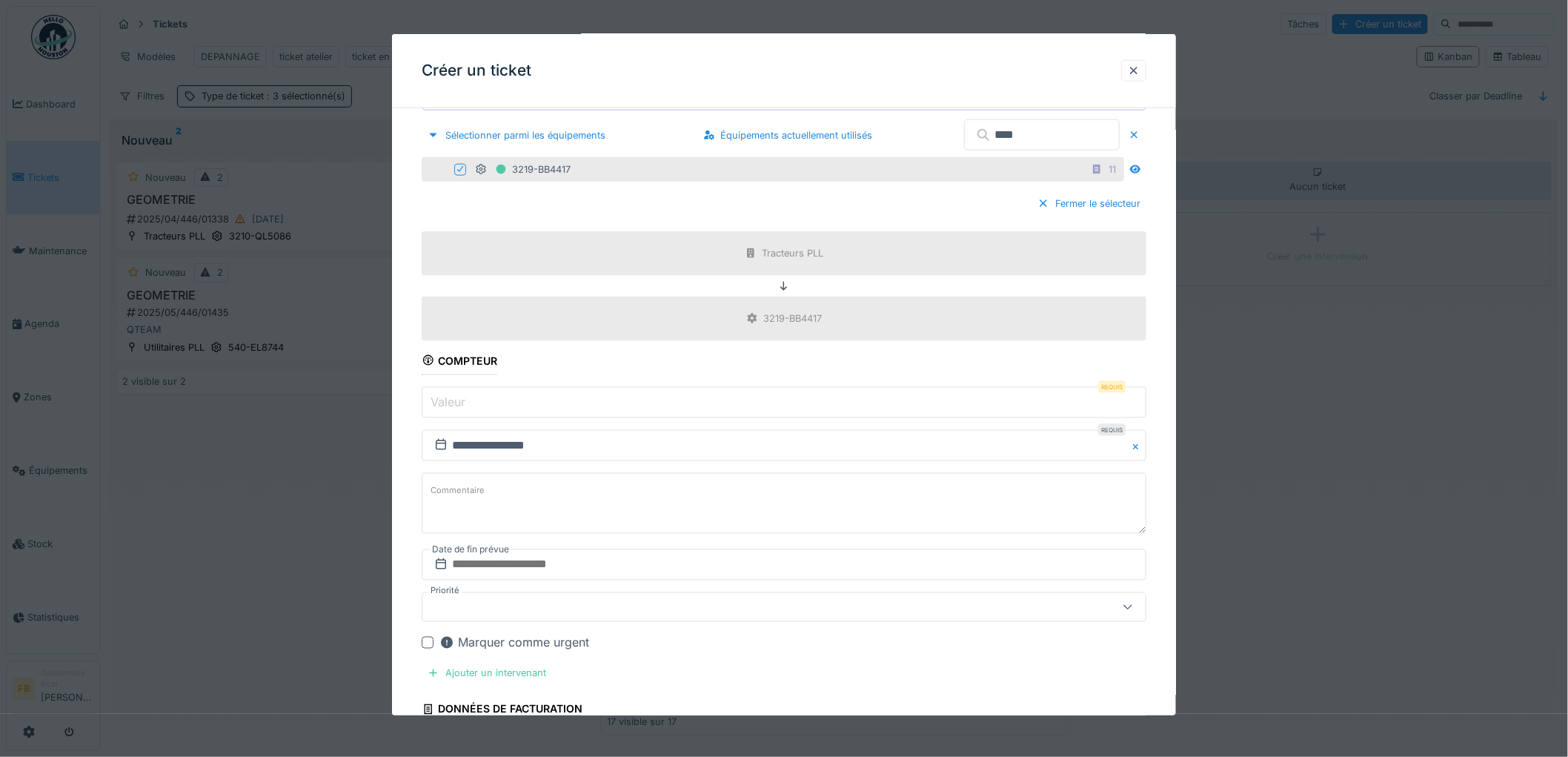
click at [447, 399] on label "Valeur" at bounding box center [448, 402] width 41 height 18
click at [447, 399] on input "Valeur" at bounding box center [784, 402] width 724 height 31
click at [507, 409] on input "Valeur" at bounding box center [784, 402] width 724 height 31
click at [408, 401] on div "**********" at bounding box center [784, 297] width 784 height 1672
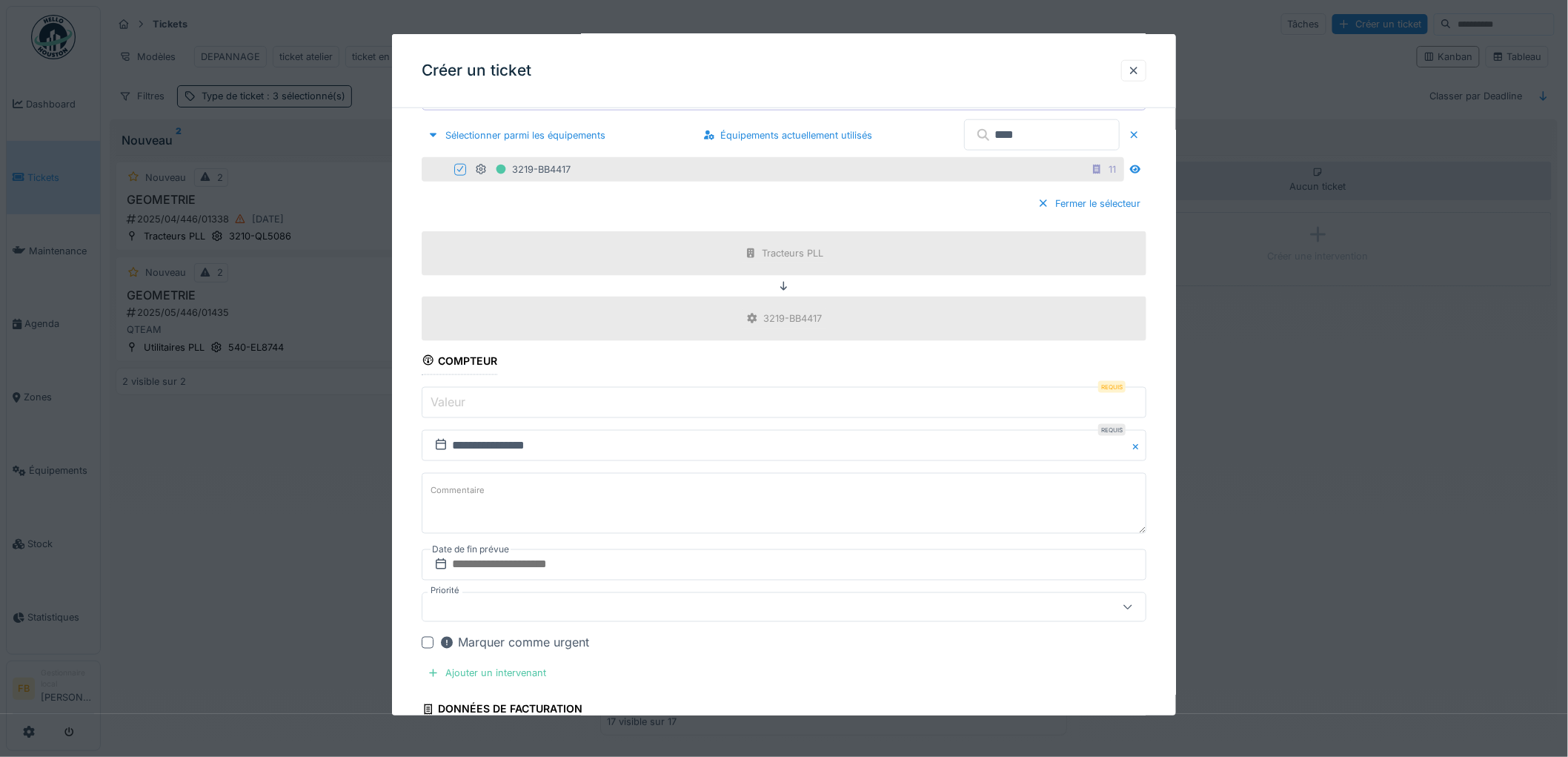
click at [473, 406] on input "Valeur" at bounding box center [784, 402] width 724 height 31
click at [473, 410] on input "Valeur" at bounding box center [784, 402] width 724 height 31
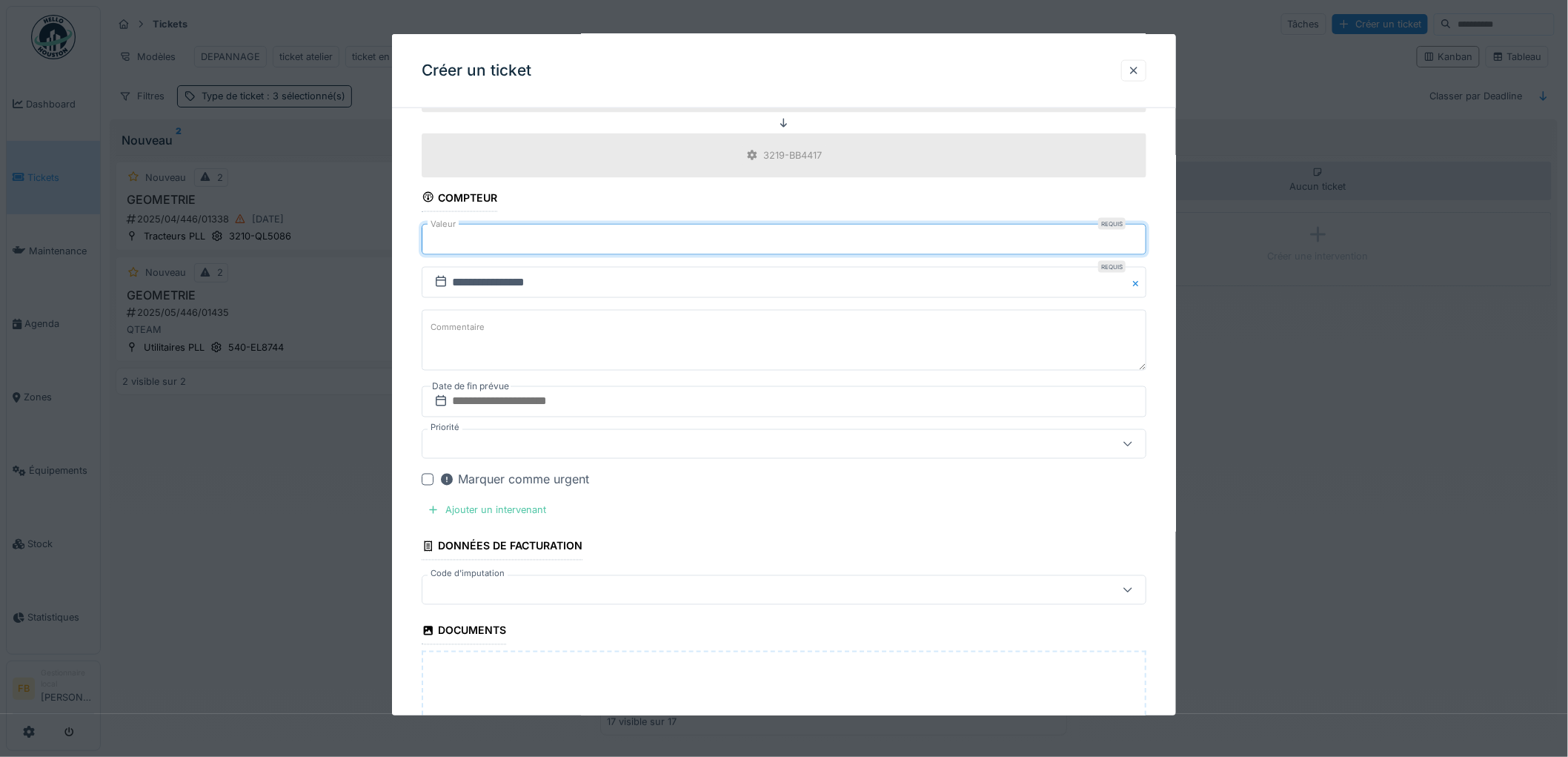
scroll to position [824, 0]
type input "******"
click at [516, 384] on fieldset "**********" at bounding box center [784, 117] width 724 height 1642
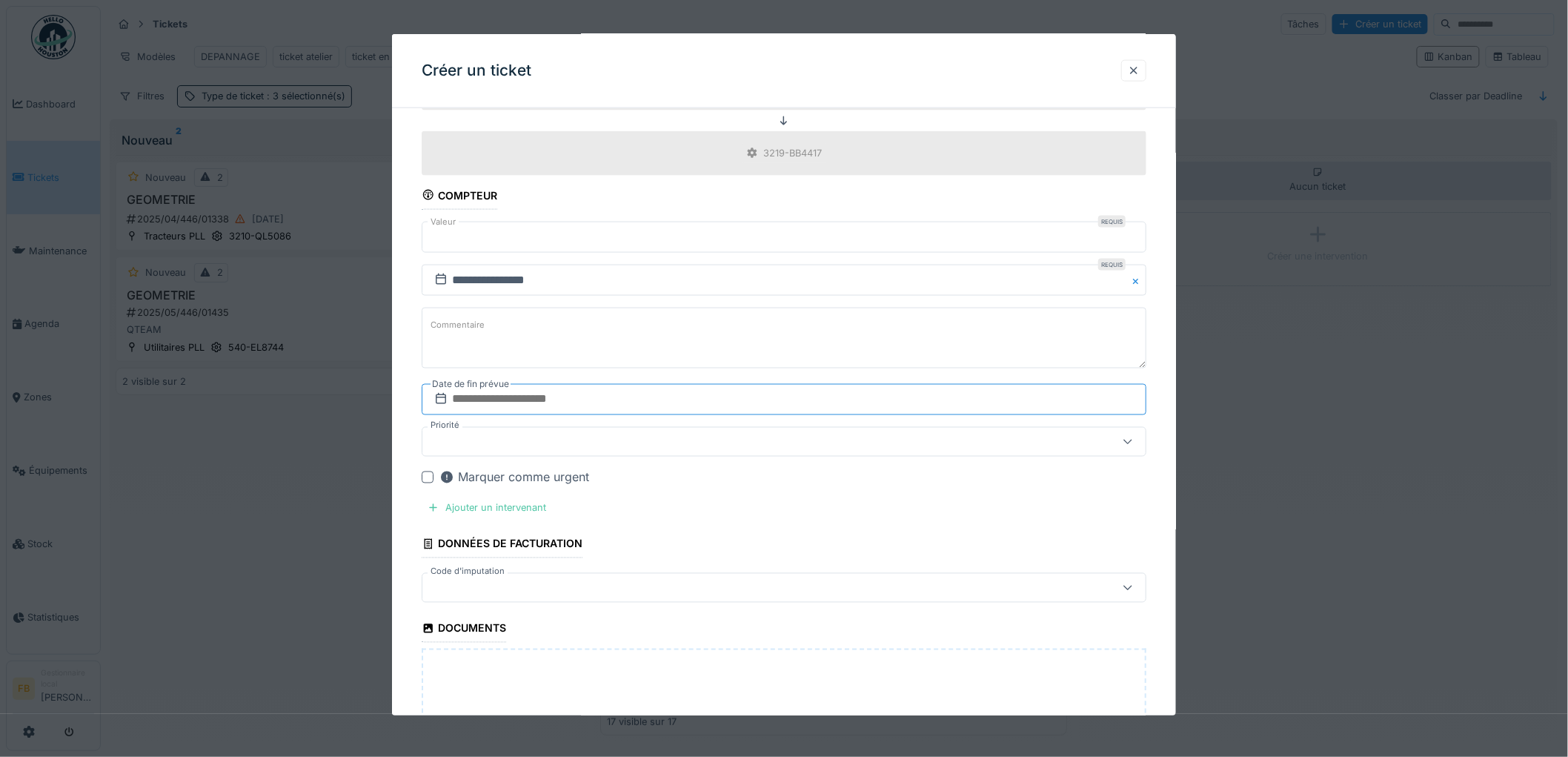
click at [514, 399] on input "text" at bounding box center [784, 400] width 724 height 31
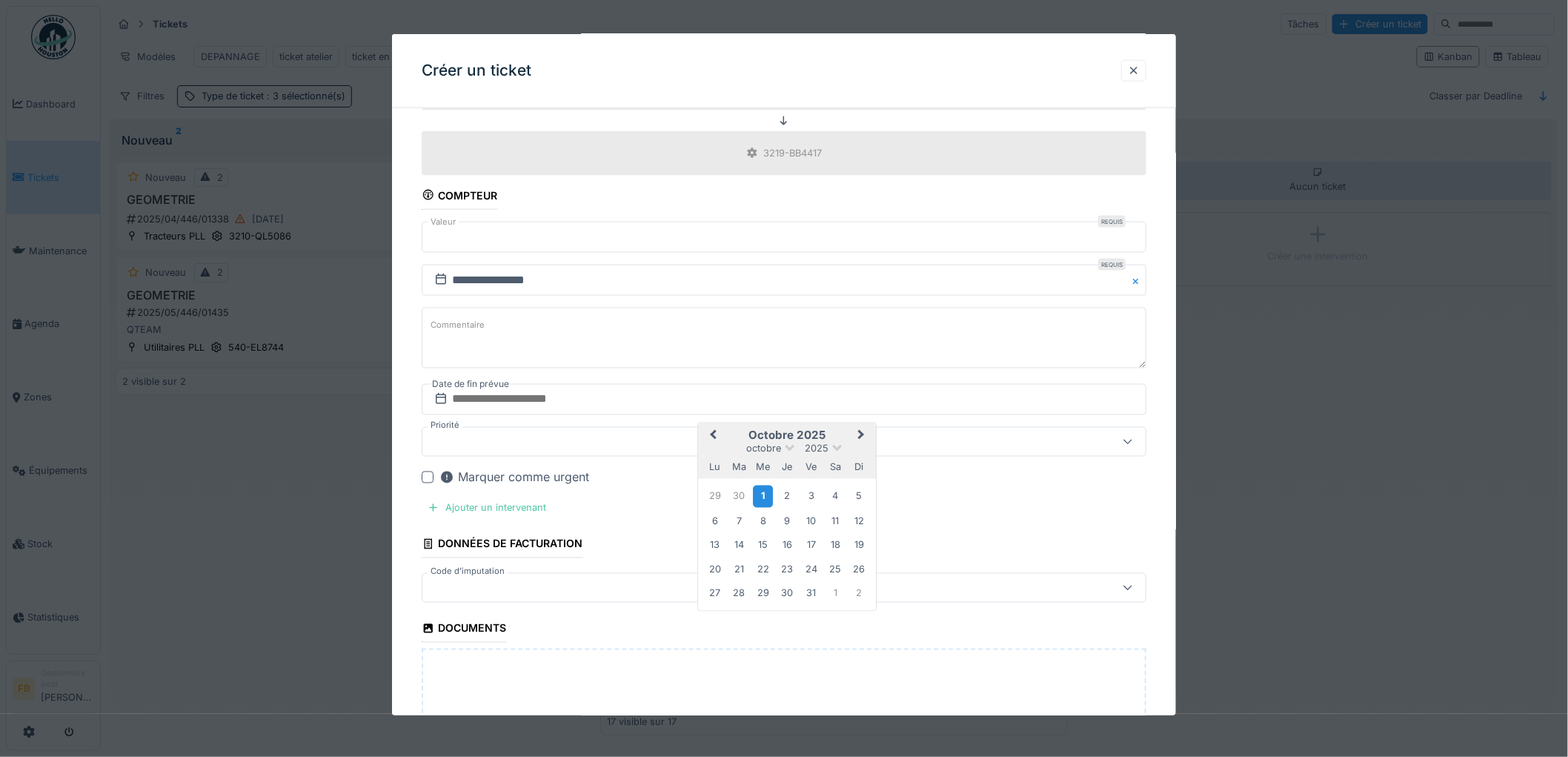
click at [760, 501] on div "1" at bounding box center [763, 496] width 20 height 21
click at [521, 519] on div "Ajouter un intervenant" at bounding box center [487, 508] width 130 height 20
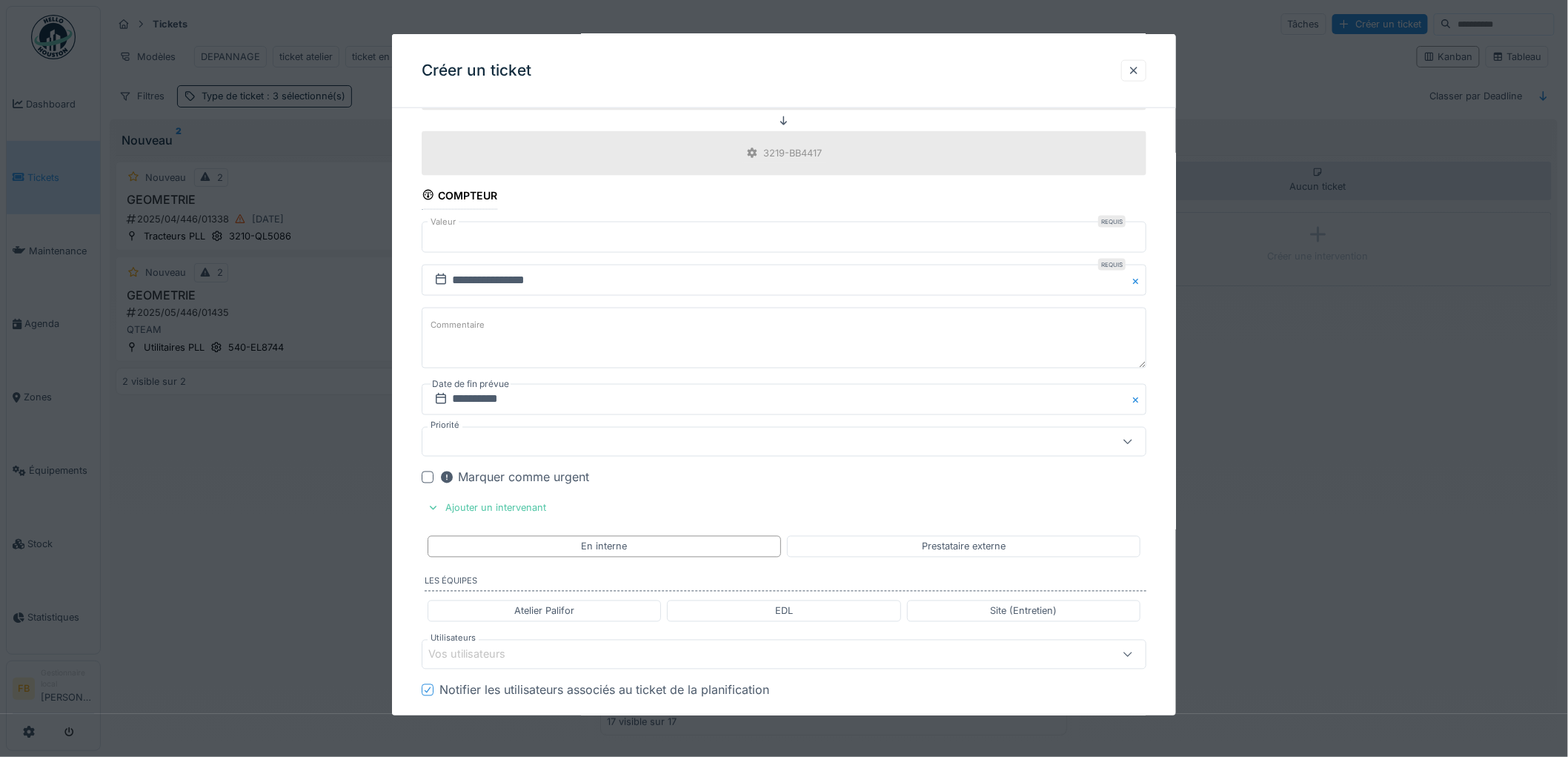
click at [864, 532] on fieldset "**********" at bounding box center [784, 207] width 724 height 1822
click at [862, 546] on div "Prestataire externe" at bounding box center [964, 546] width 354 height 21
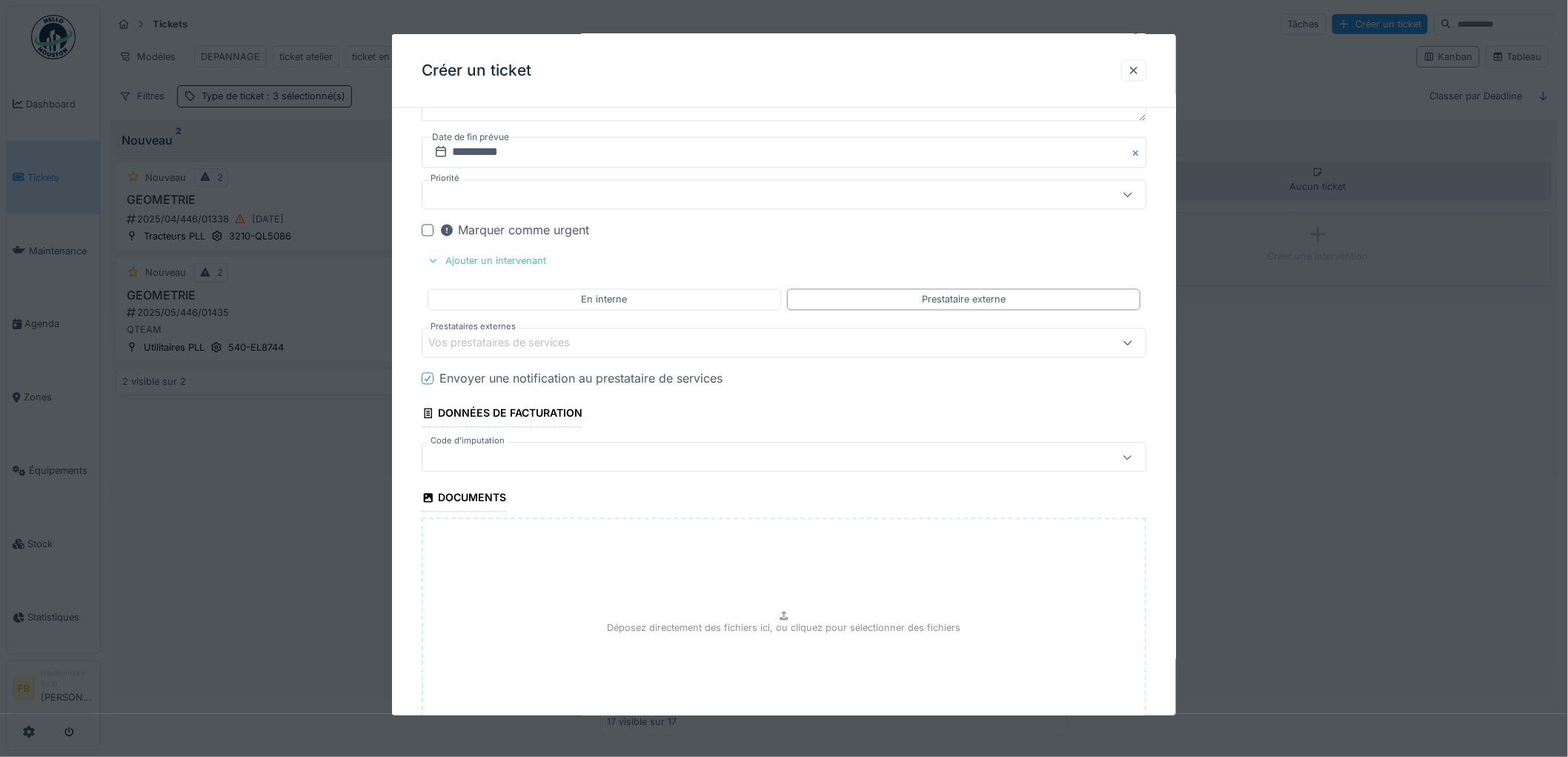
click at [485, 340] on div "Vos prestataires de services" at bounding box center [509, 343] width 162 height 16
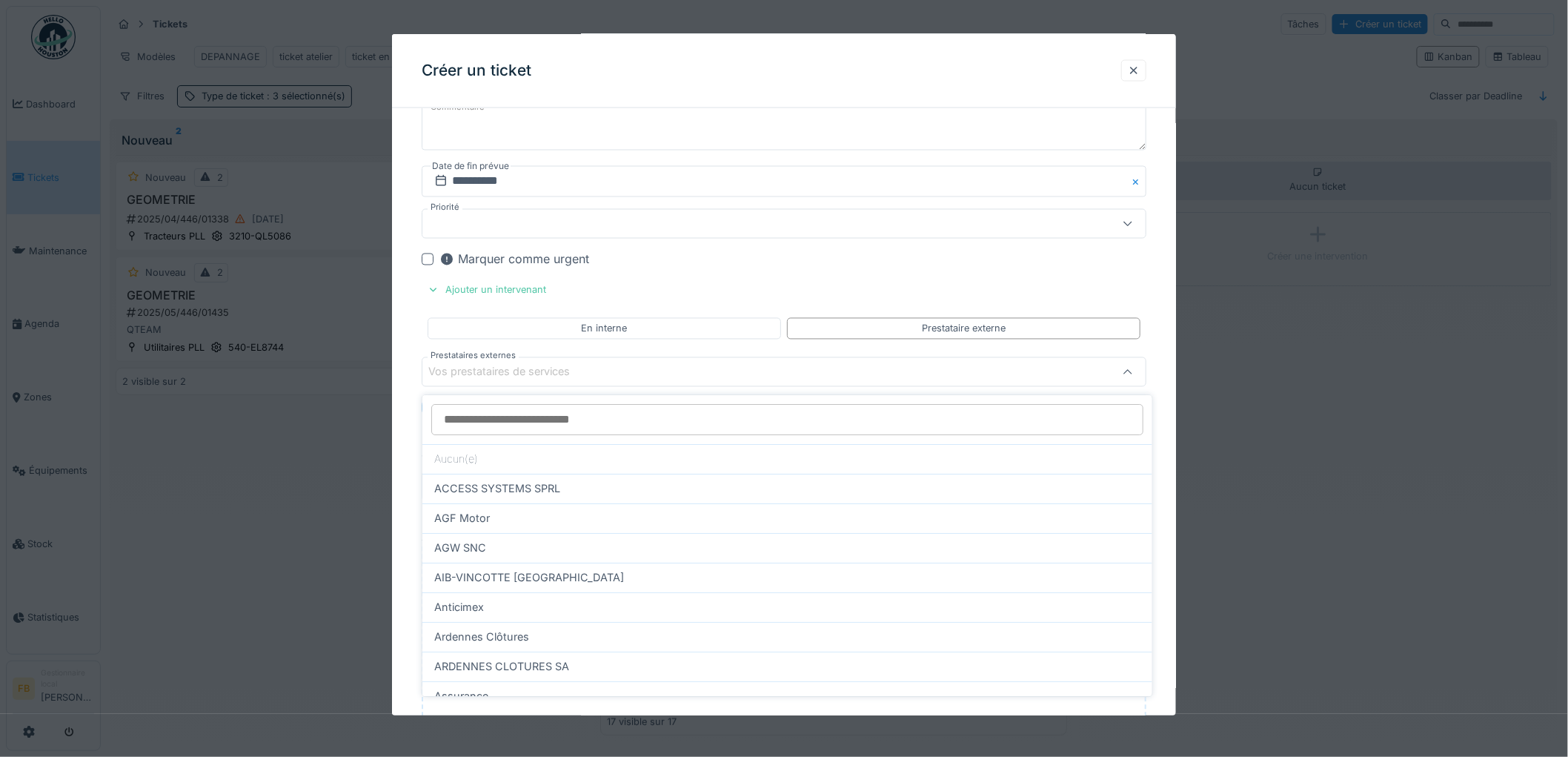
click at [477, 380] on div "Vos prestataires de services" at bounding box center [509, 372] width 162 height 16
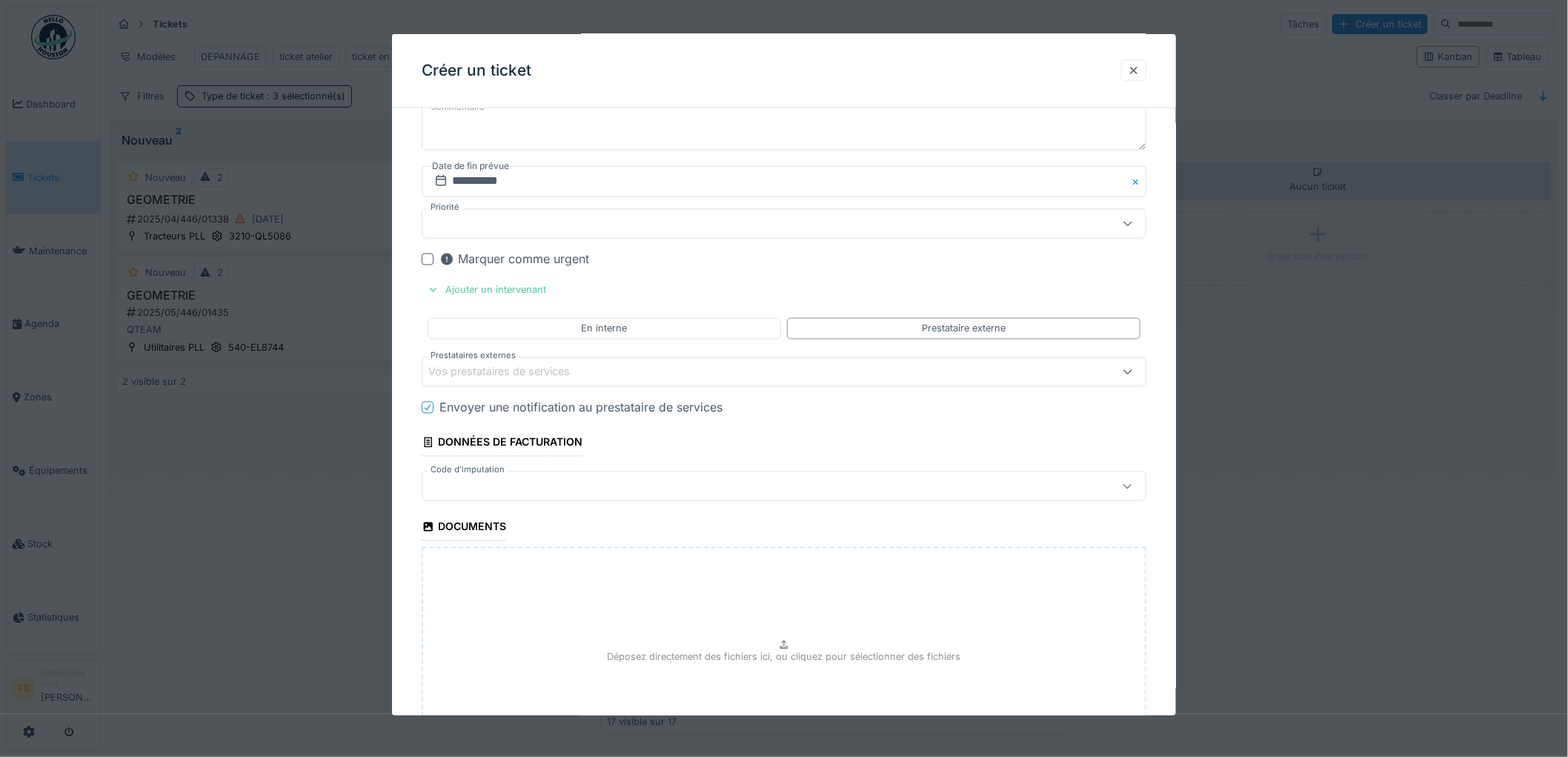
click at [477, 375] on div "Vos prestataires de services" at bounding box center [509, 372] width 162 height 16
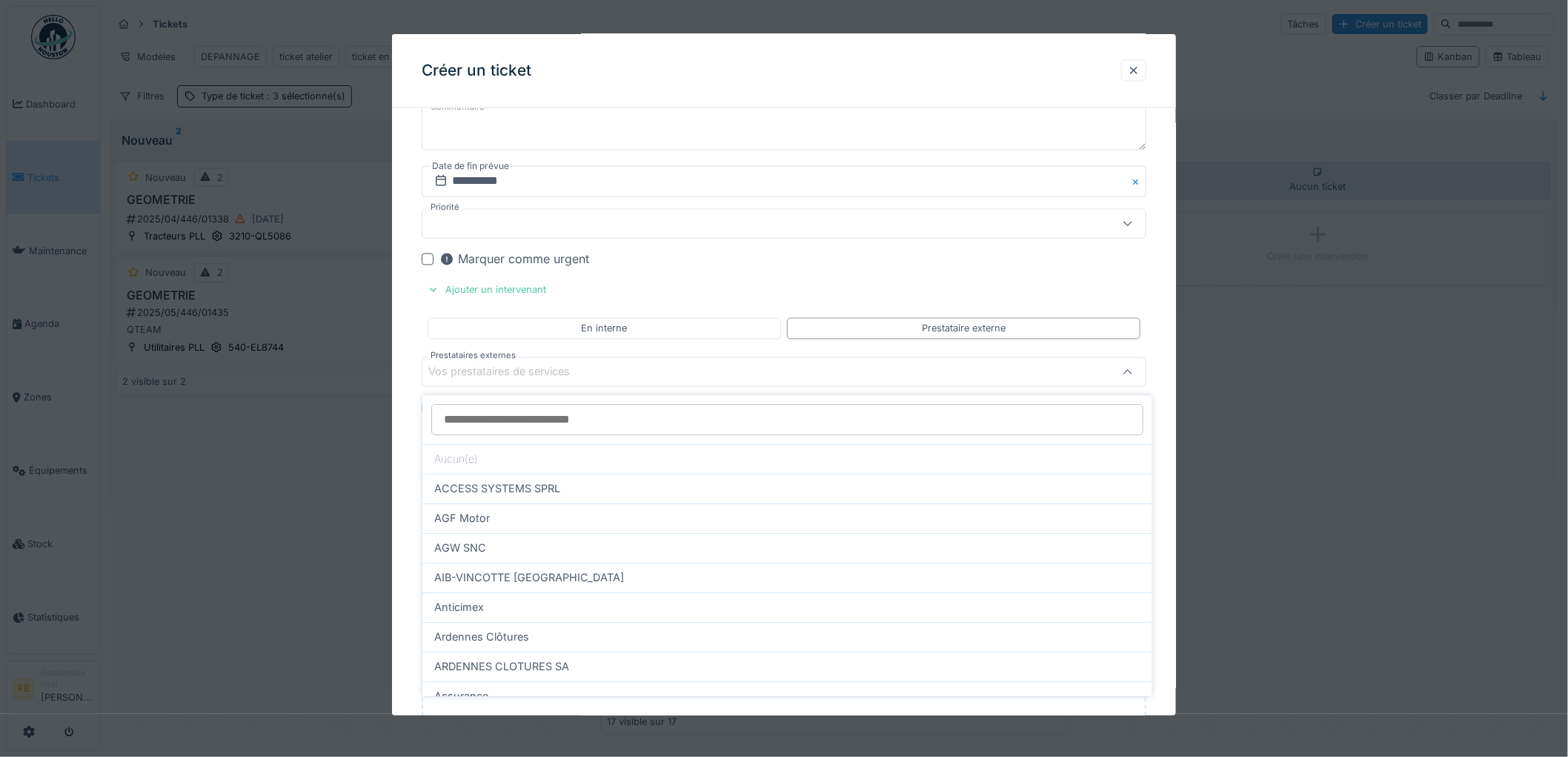
click at [476, 412] on input "Prestataires externes" at bounding box center [787, 420] width 712 height 31
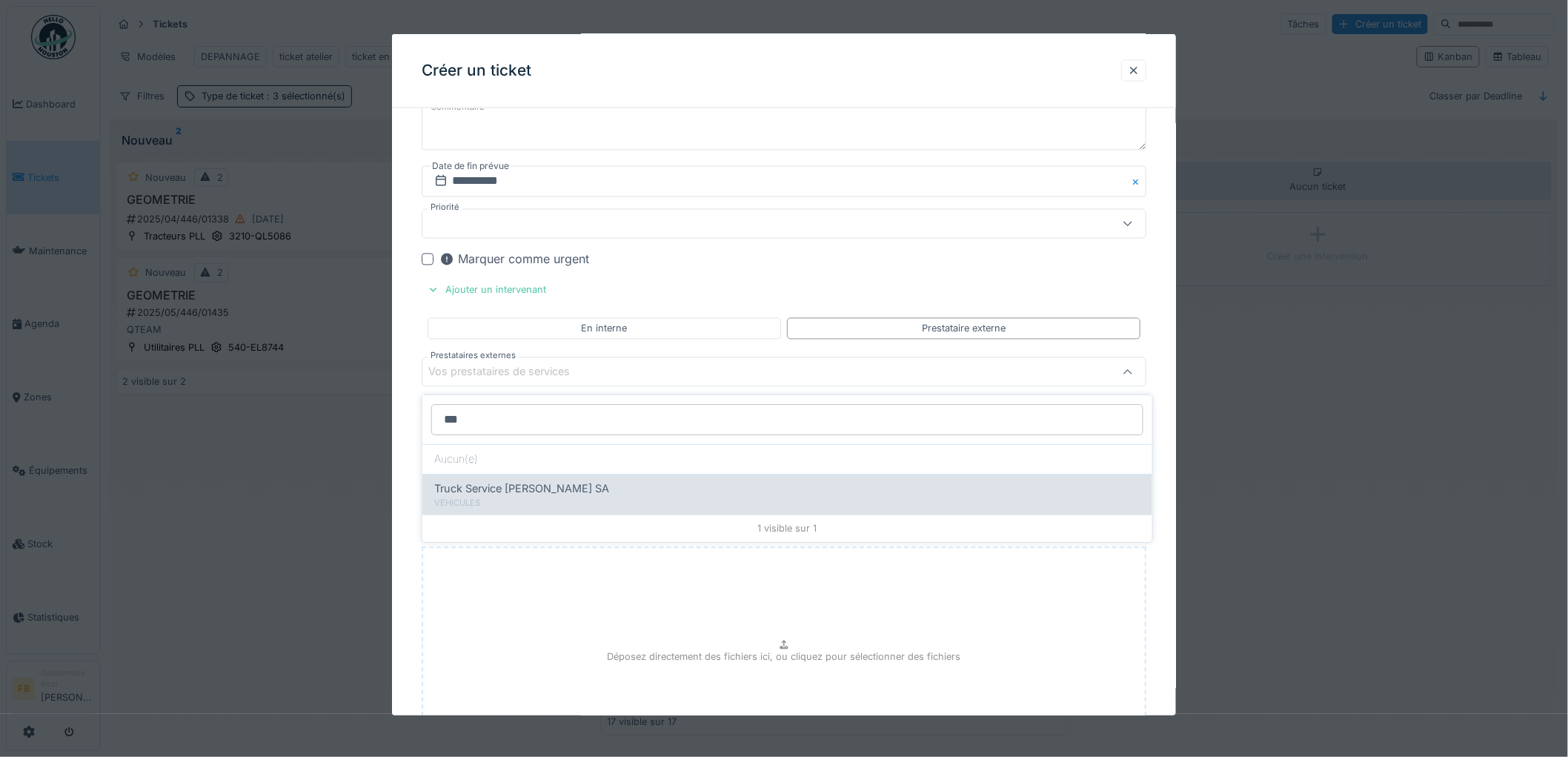
type input "***"
click at [493, 493] on span "Truck Service Sebastian SA" at bounding box center [521, 488] width 175 height 16
type input "*****"
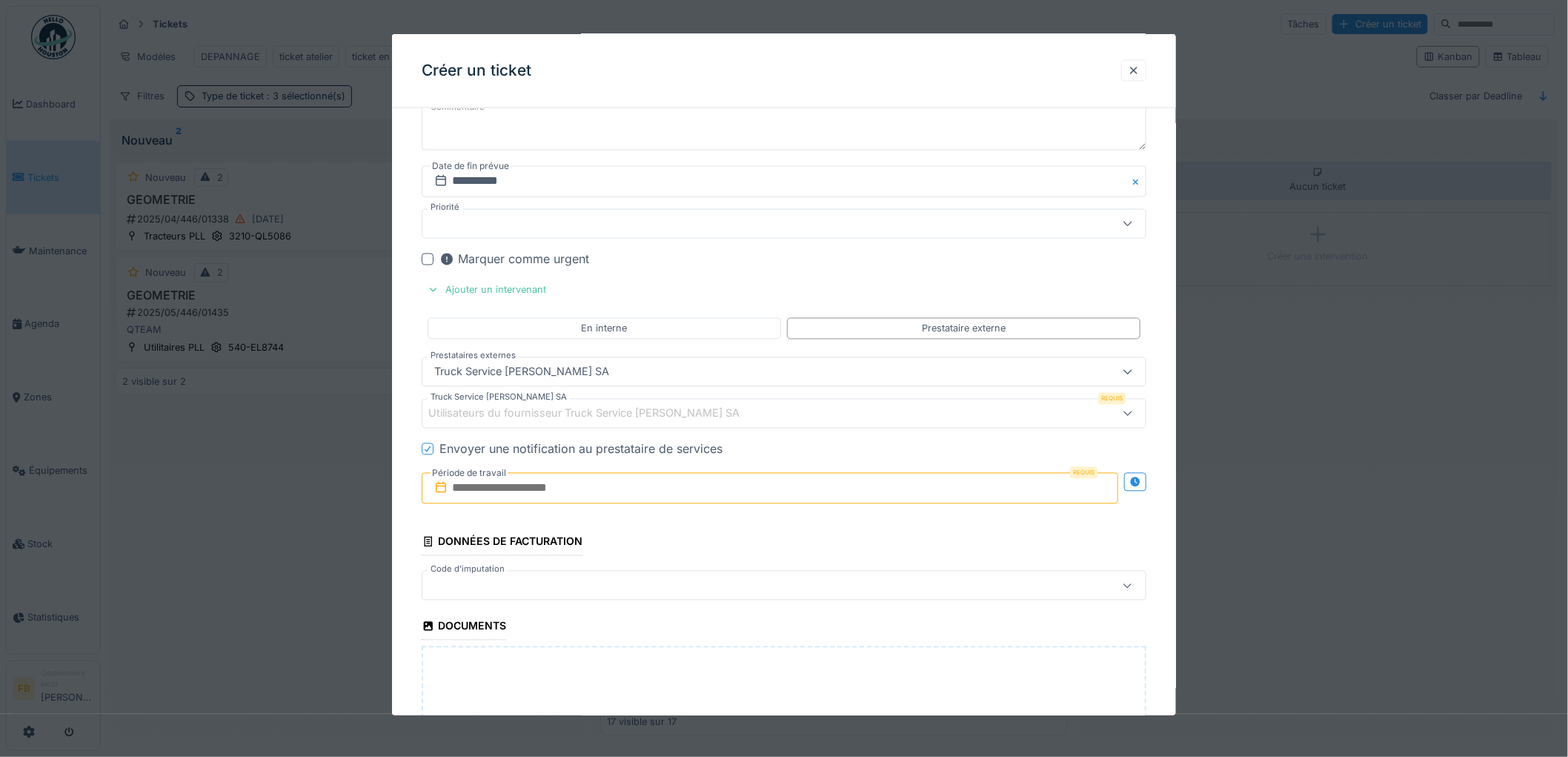
click at [445, 416] on div "Utilisateurs du fournisseur Truck Service Sebastian SA" at bounding box center [593, 413] width 332 height 16
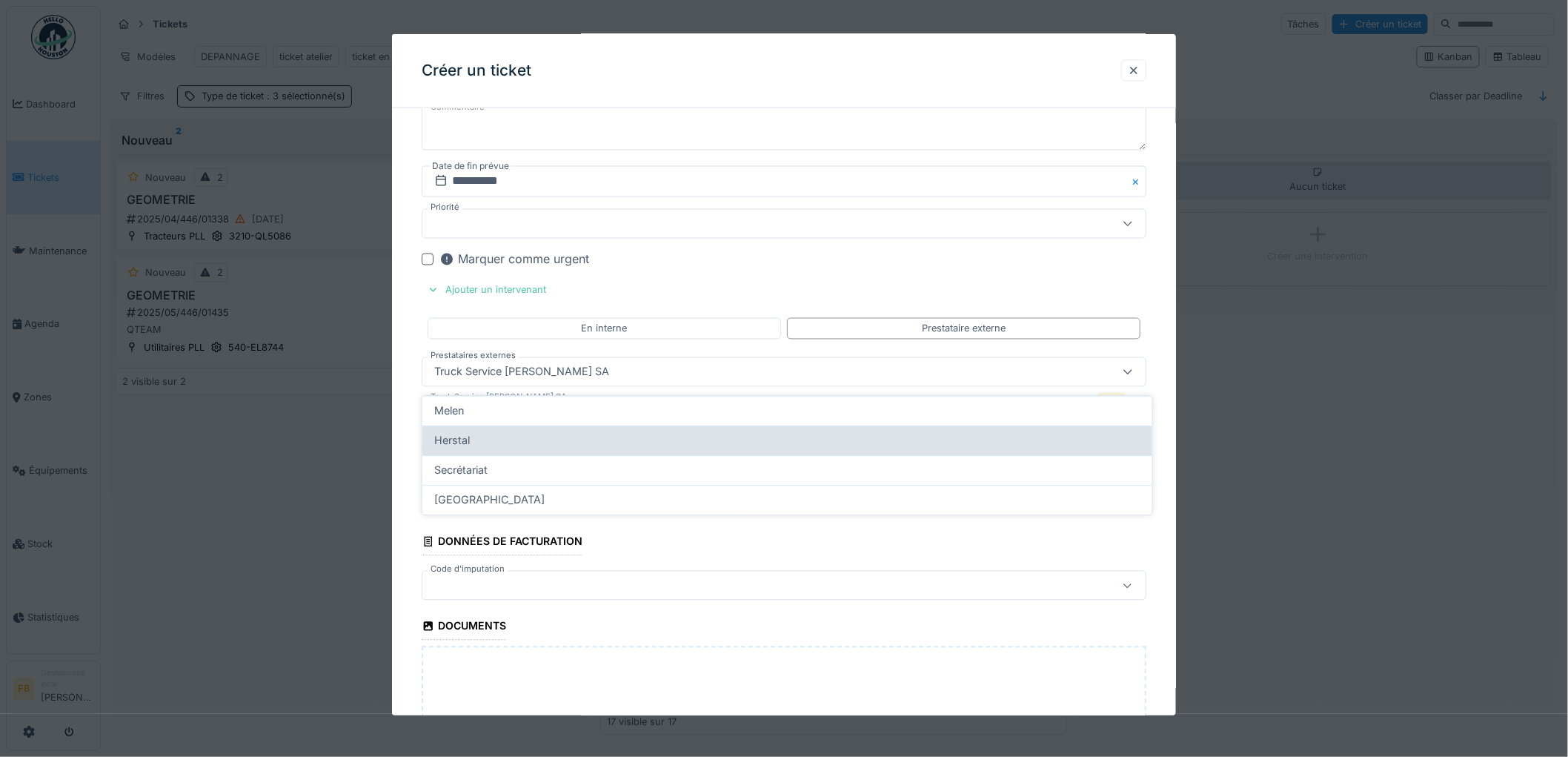
scroll to position [1084, 0]
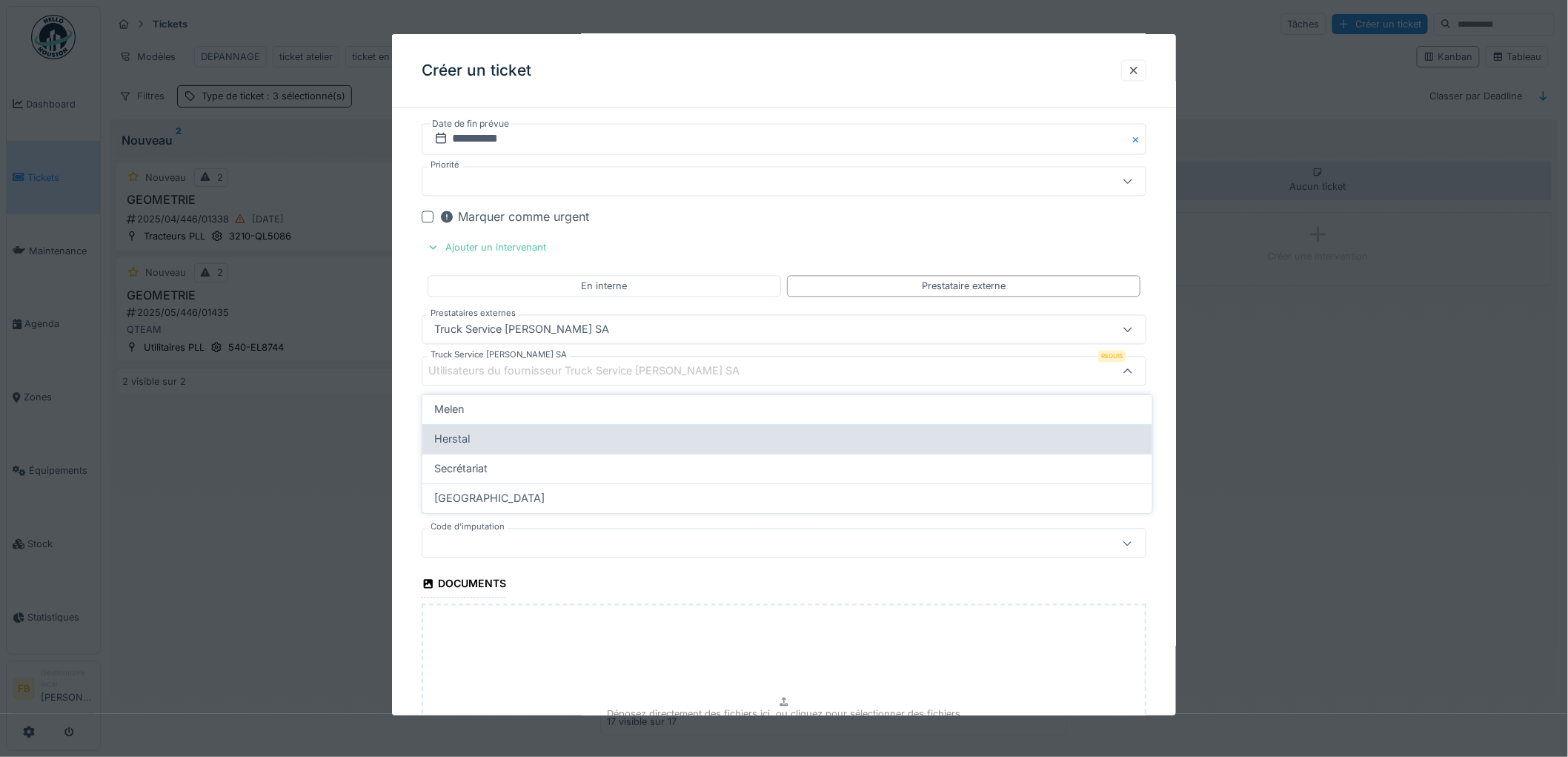
click at [480, 440] on div "Herstal" at bounding box center [787, 439] width 706 height 16
type input "*****"
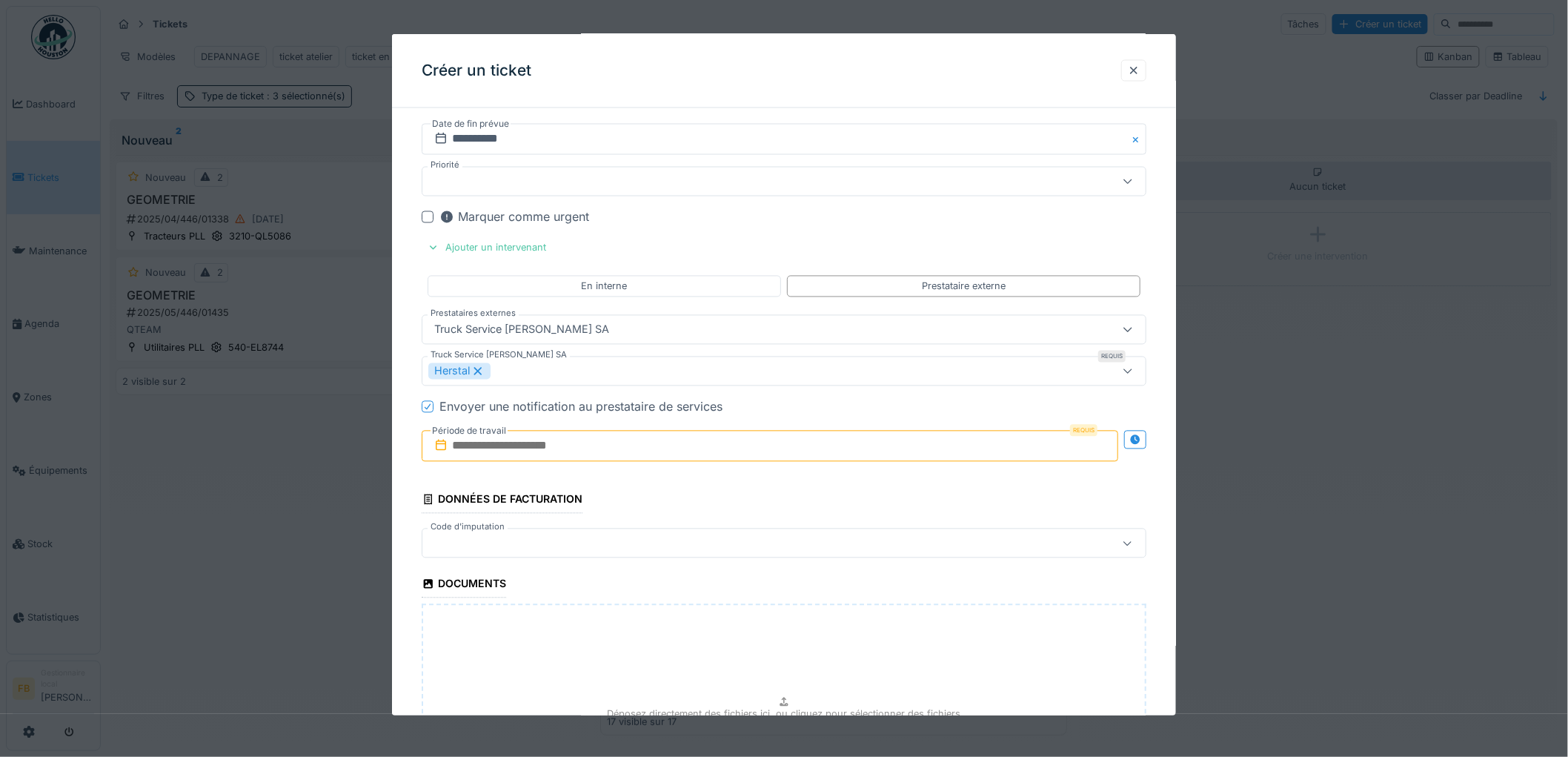
click at [426, 410] on icon at bounding box center [427, 406] width 9 height 7
click at [510, 462] on input "text" at bounding box center [770, 446] width 697 height 31
click at [743, 544] on div "1" at bounding box center [749, 544] width 20 height 21
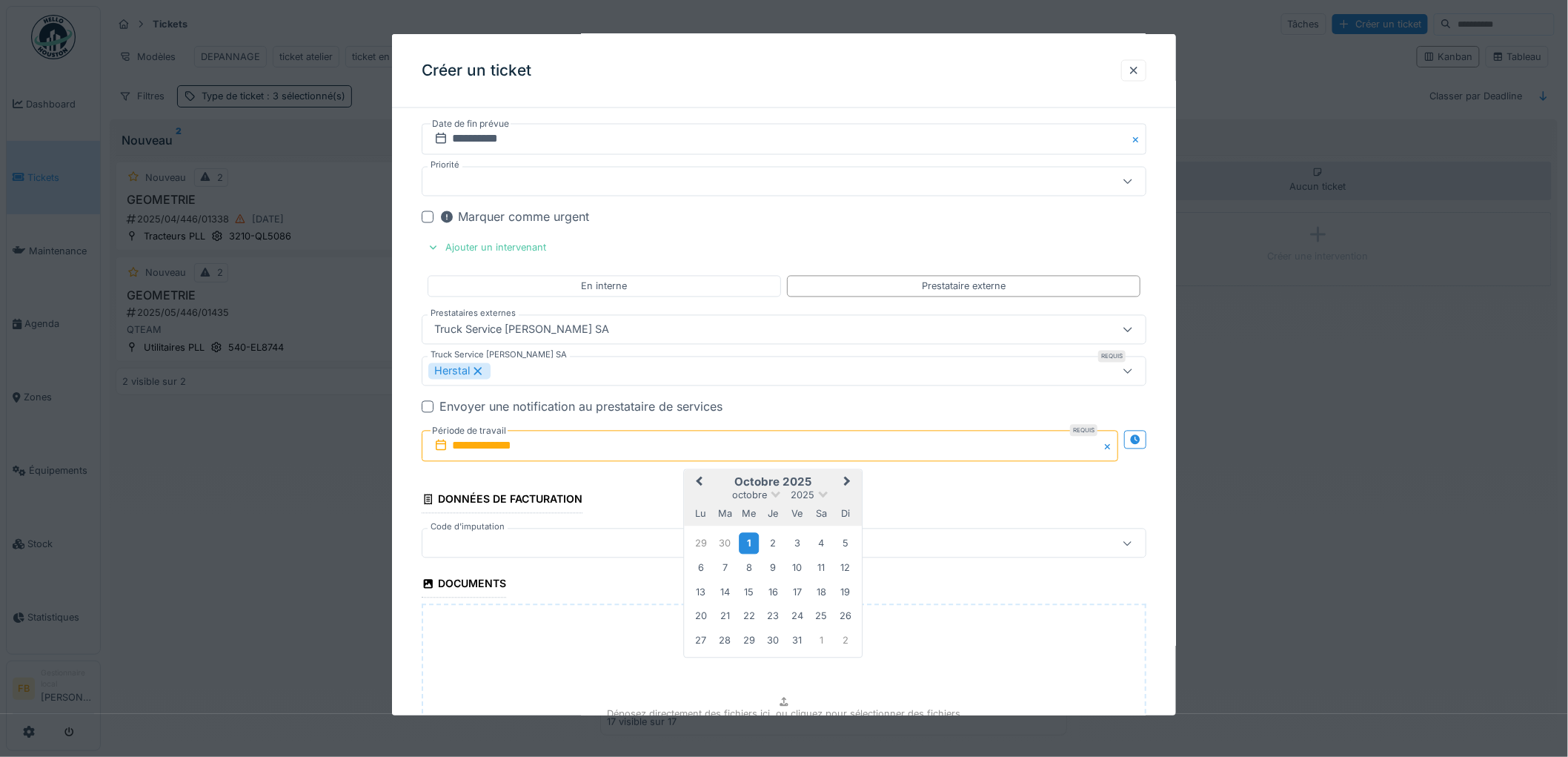
click at [743, 544] on div "1" at bounding box center [749, 544] width 20 height 21
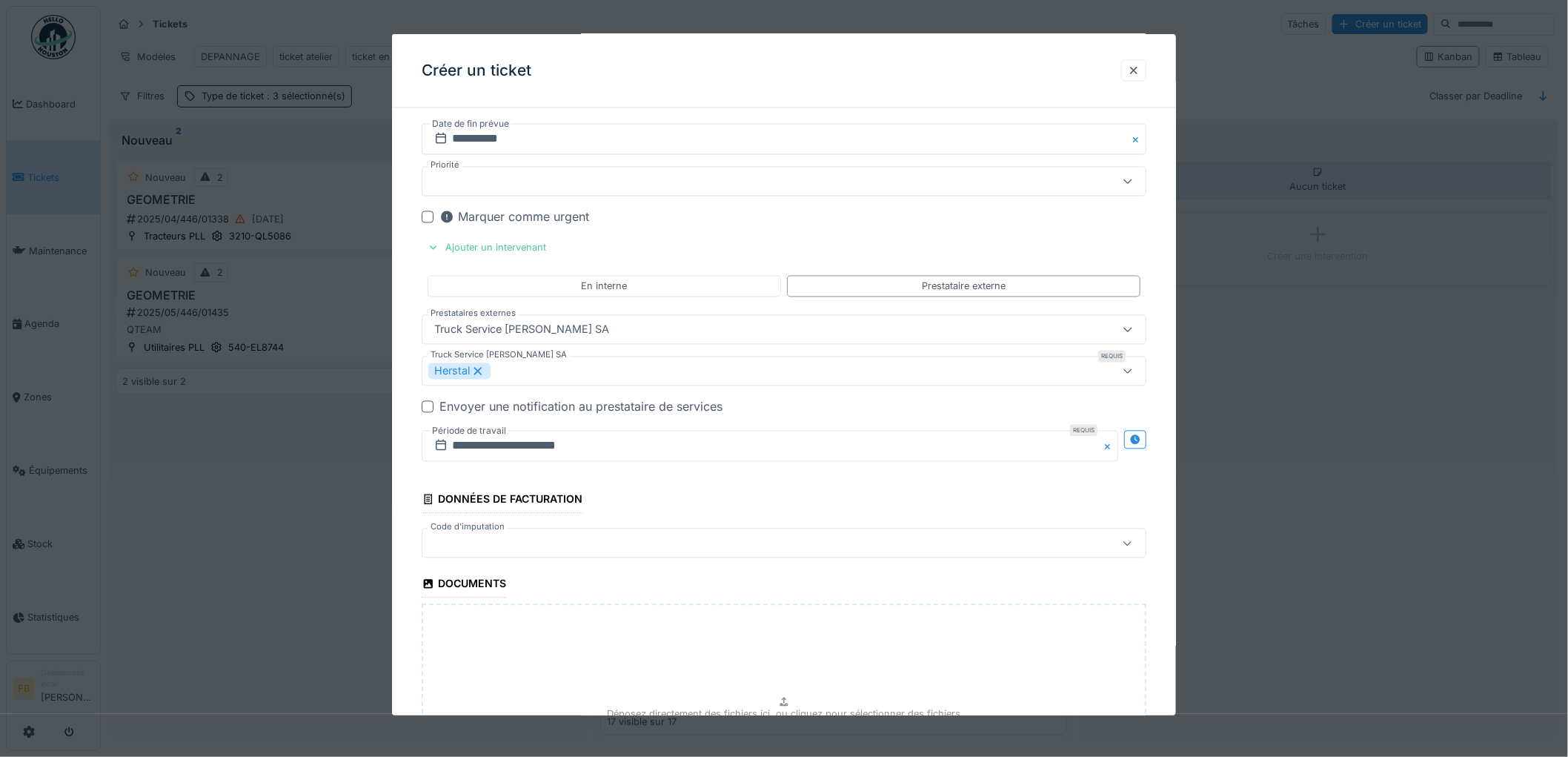
click at [530, 549] on div at bounding box center [742, 543] width 629 height 16
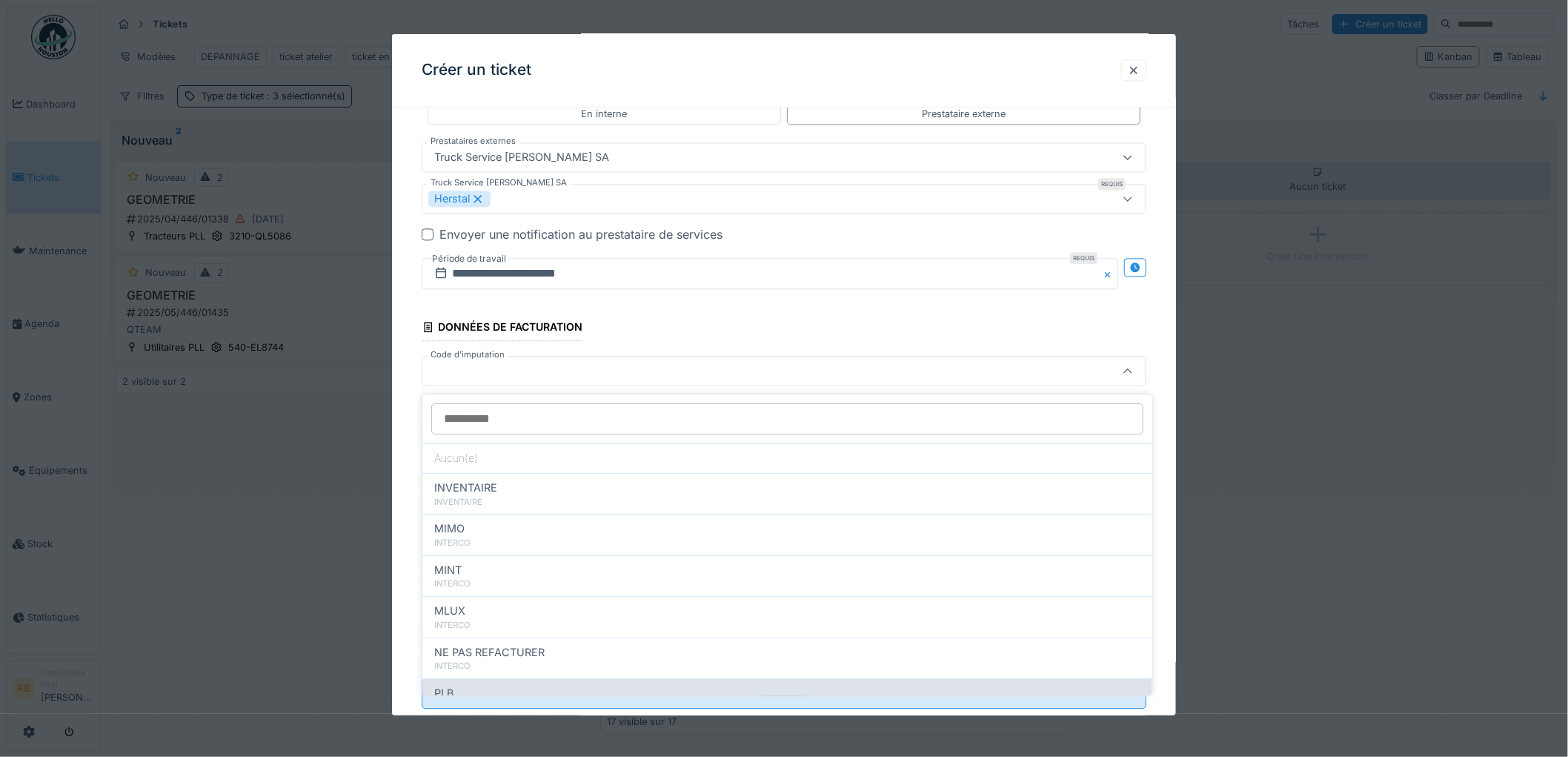
scroll to position [132, 0]
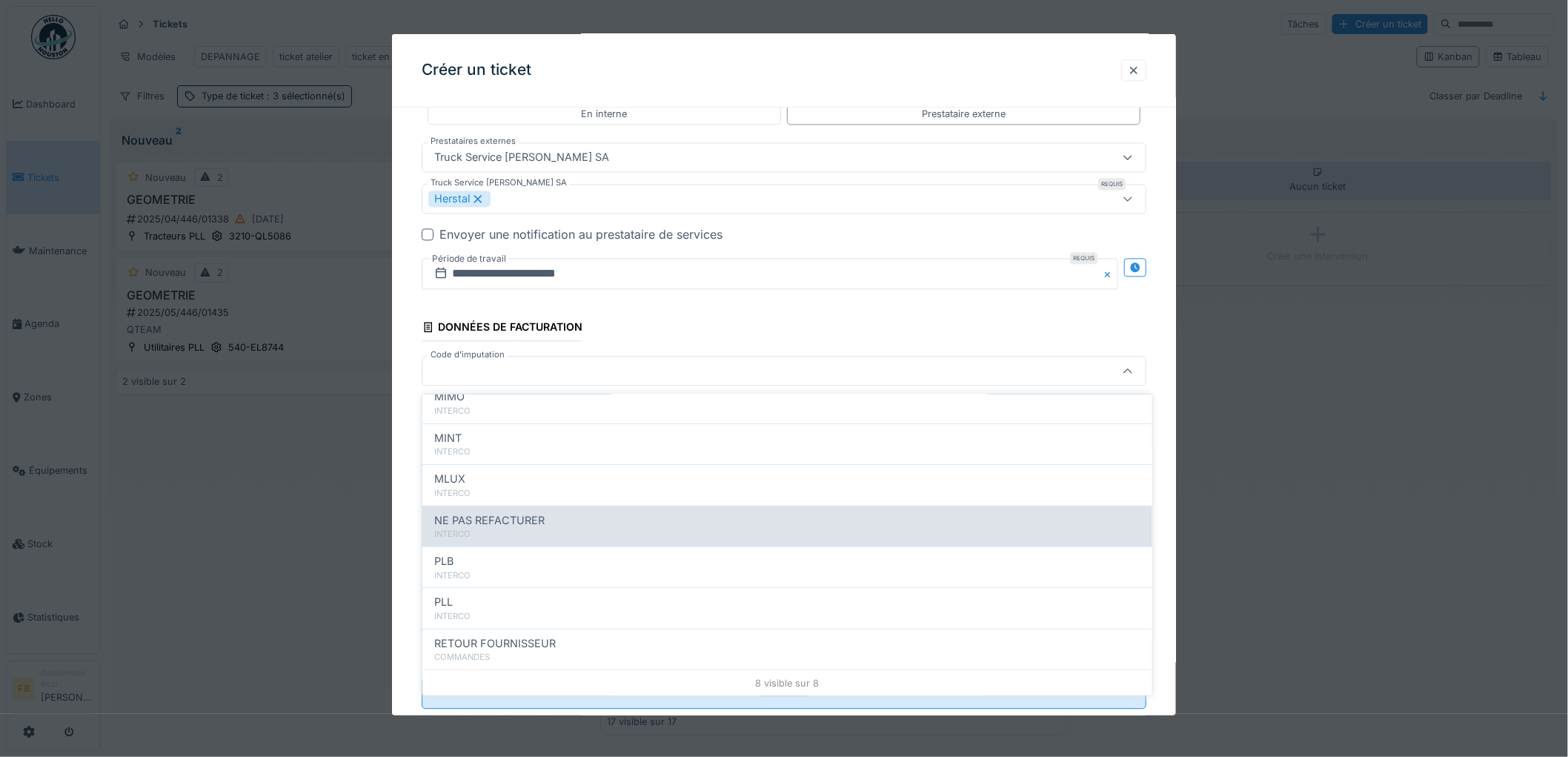
click at [557, 519] on div "NE PAS REFACTURER" at bounding box center [787, 520] width 706 height 16
type input "****"
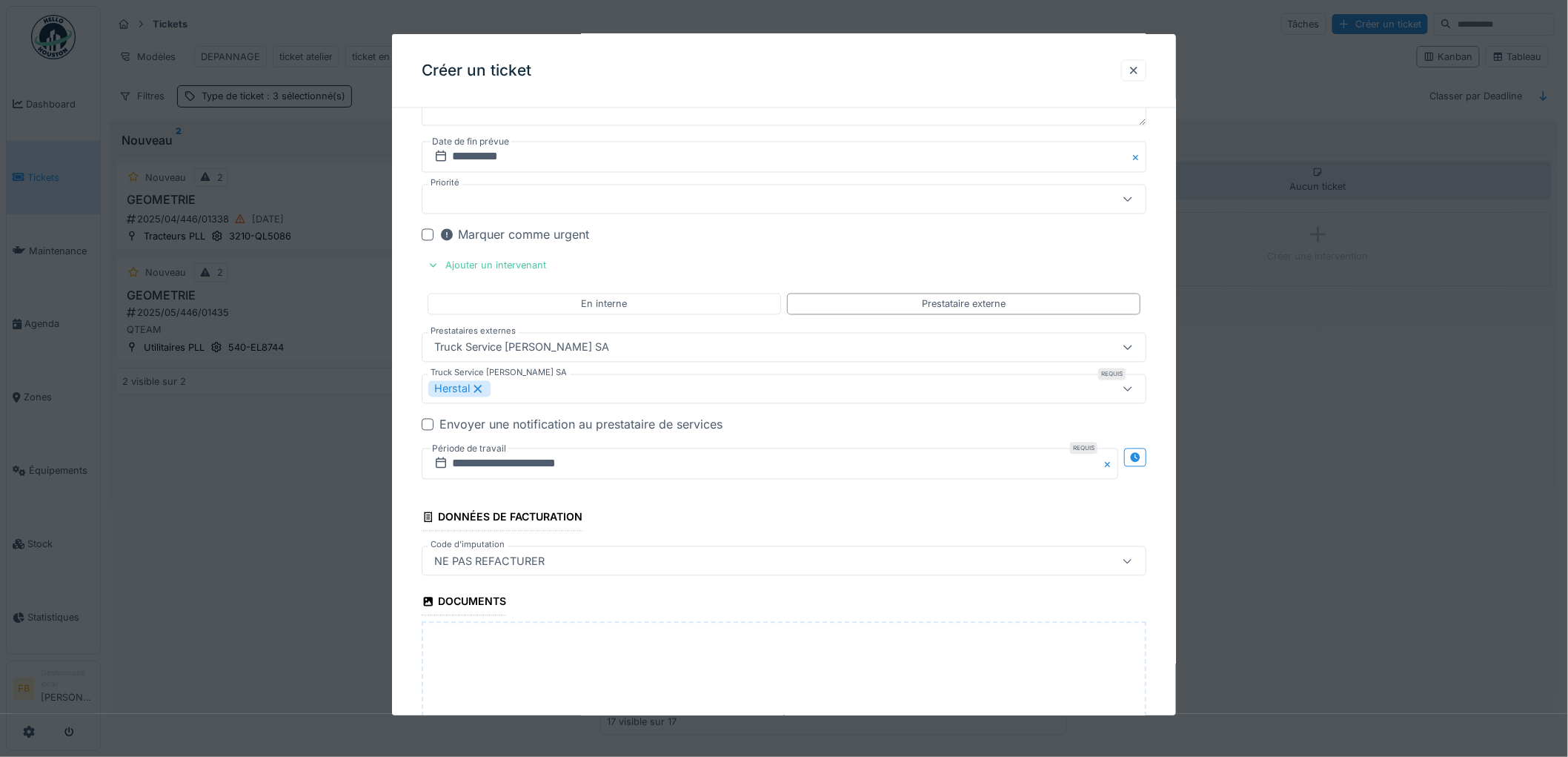
scroll to position [1294, 0]
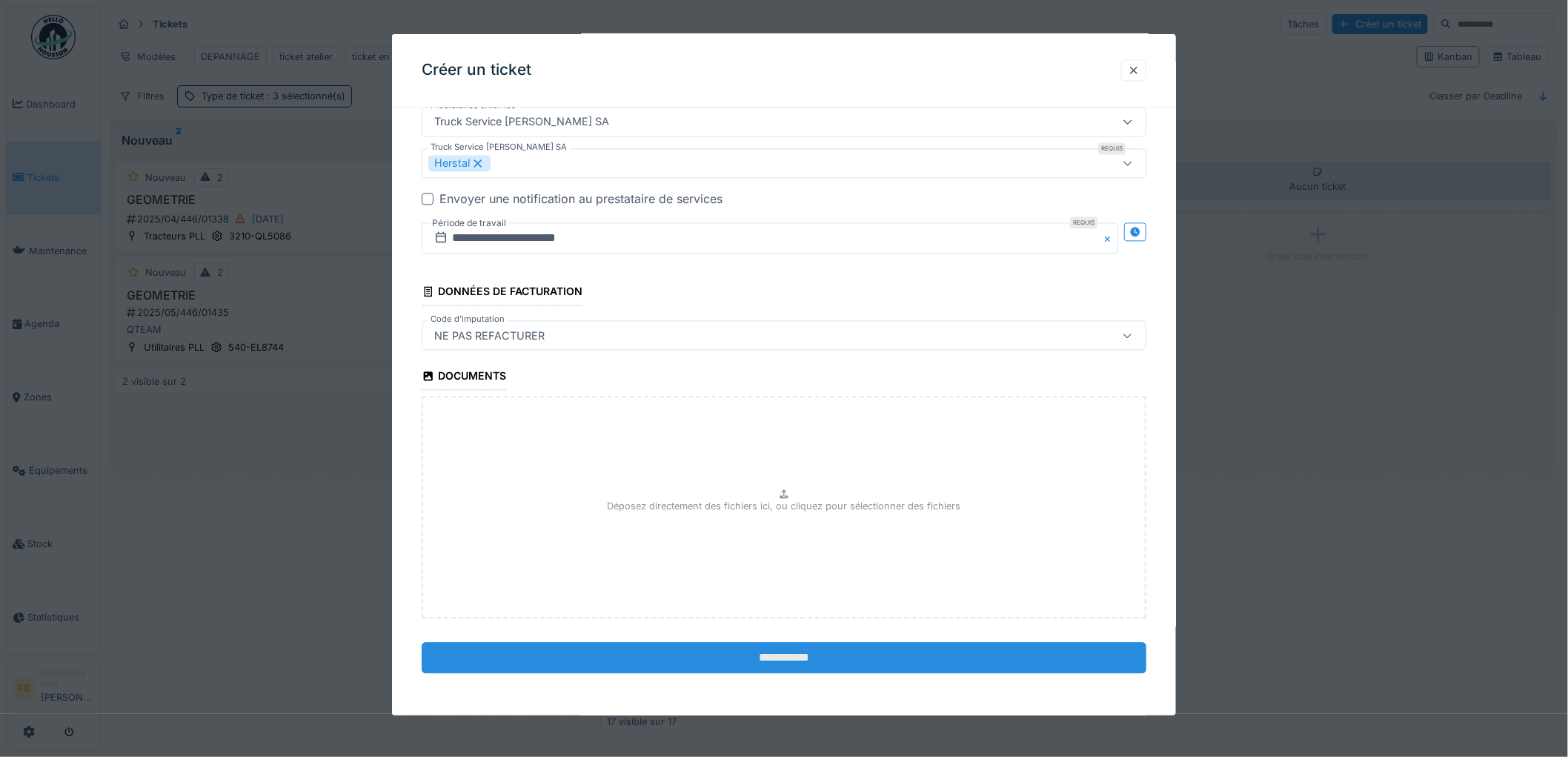
click at [784, 657] on input "**********" at bounding box center [784, 659] width 724 height 31
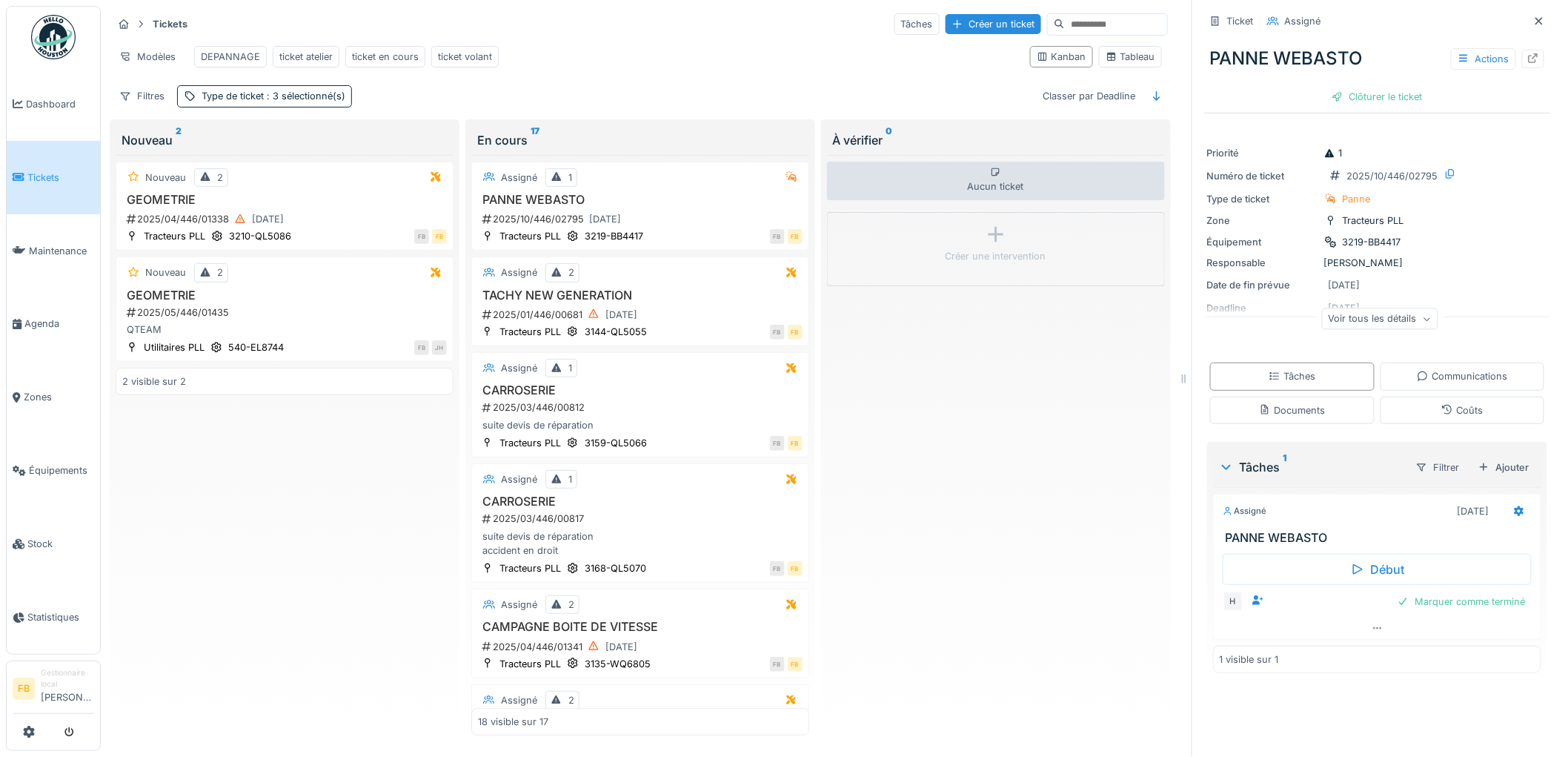
click at [33, 173] on span "Tickets" at bounding box center [60, 177] width 67 height 14
